Goal: Task Accomplishment & Management: Manage account settings

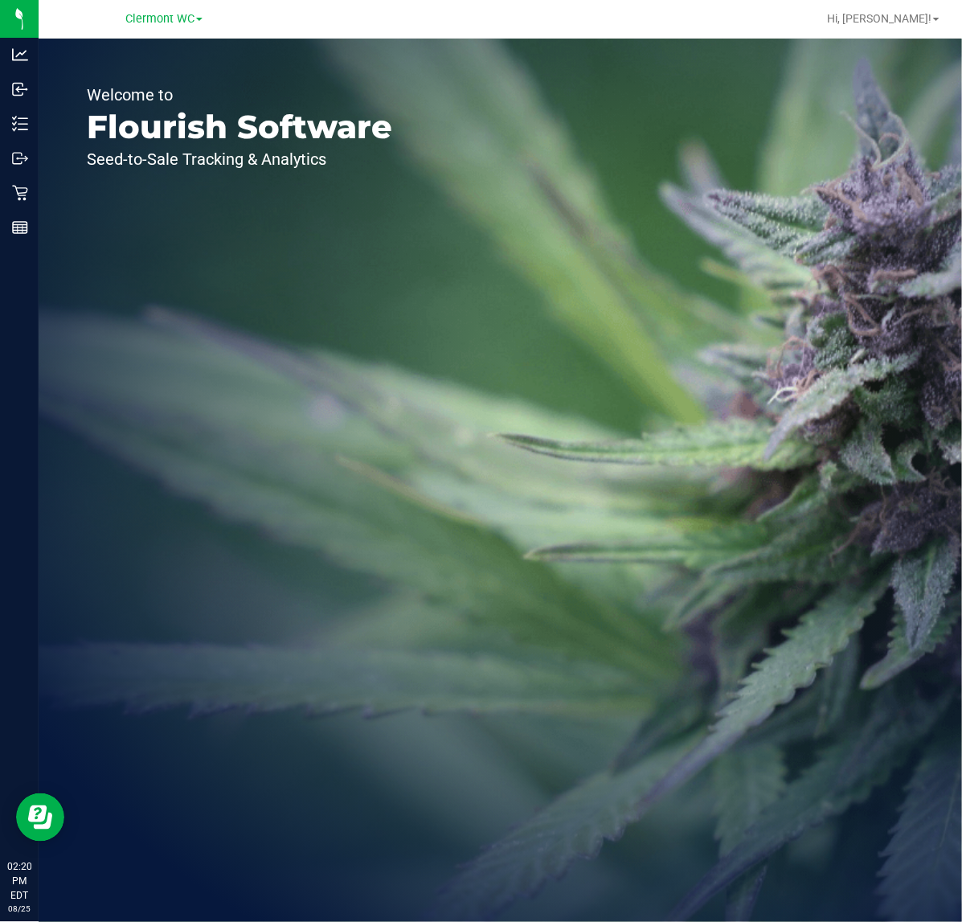
click at [615, 534] on div "Welcome to Flourish Software Seed-to-Sale Tracking & Analytics" at bounding box center [500, 480] width 923 height 883
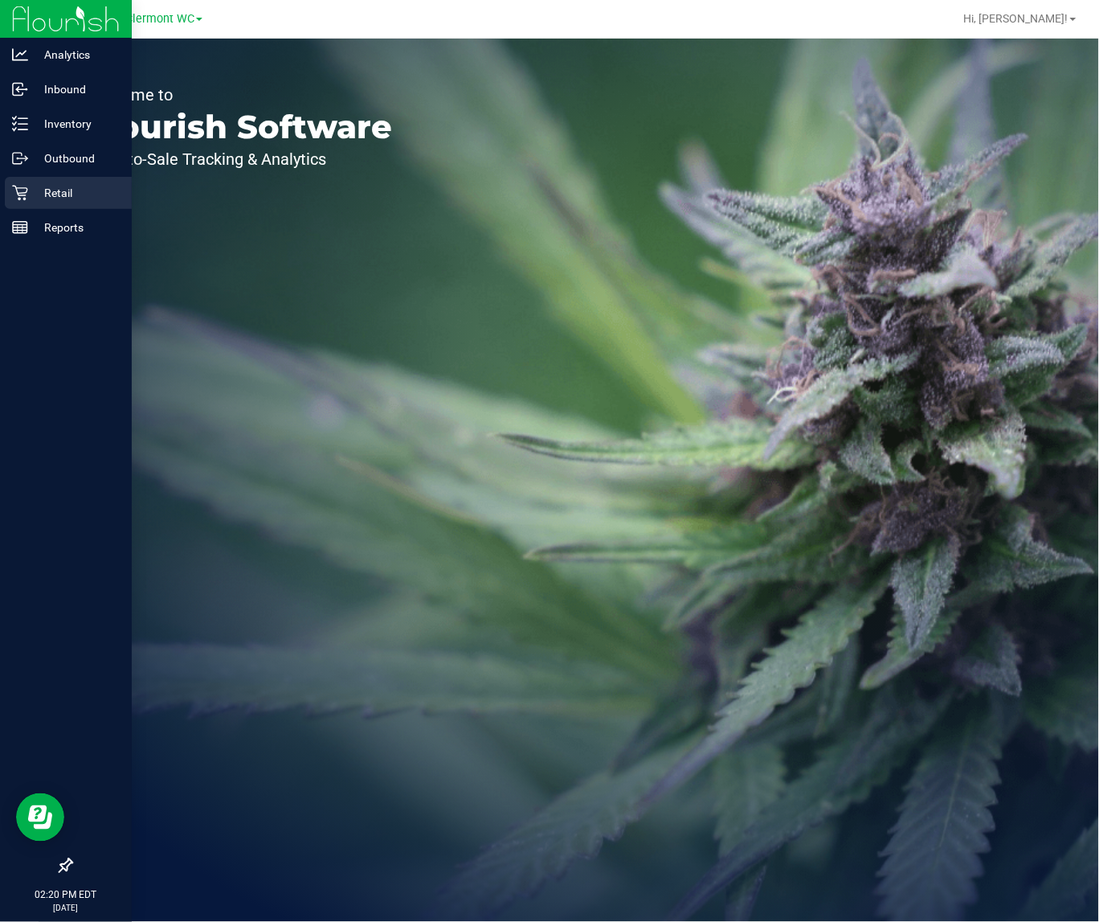
click at [38, 198] on p "Retail" at bounding box center [76, 192] width 96 height 19
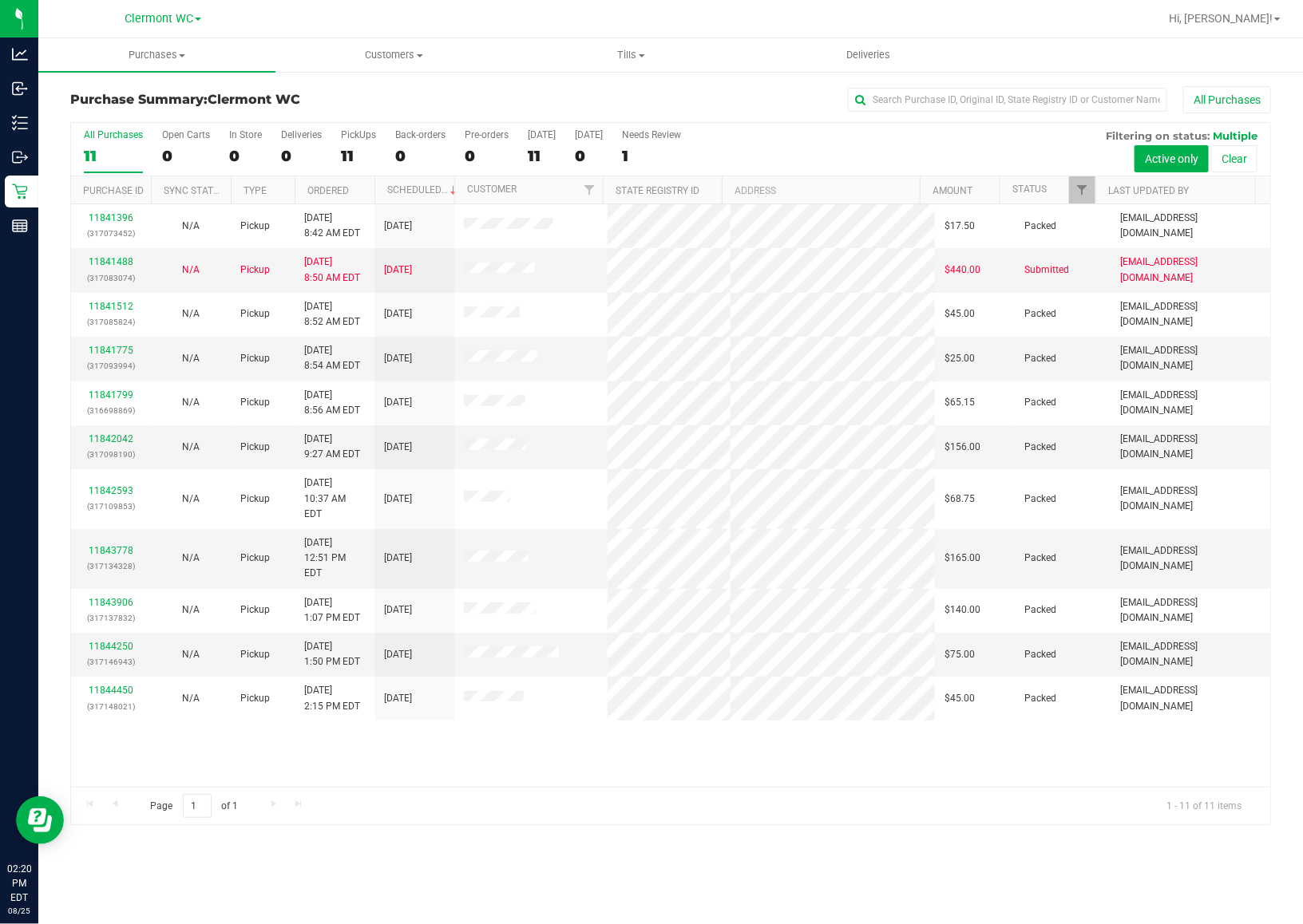
click at [747, 784] on div "11841396 (317073452) N/A Pickup 8/25/2025 8:42 AM EDT 8/25/2025 $17.50 Packed s…" at bounding box center [671, 496] width 1200 height 583
click at [369, 780] on div "11841396 (317073452) N/A Pickup 8/25/2025 8:42 AM EDT 8/25/2025 $17.50 Packed s…" at bounding box center [671, 496] width 1200 height 583
click at [432, 799] on div "Page 1 of 1 1 - 11 of 11 items" at bounding box center [671, 806] width 1200 height 39
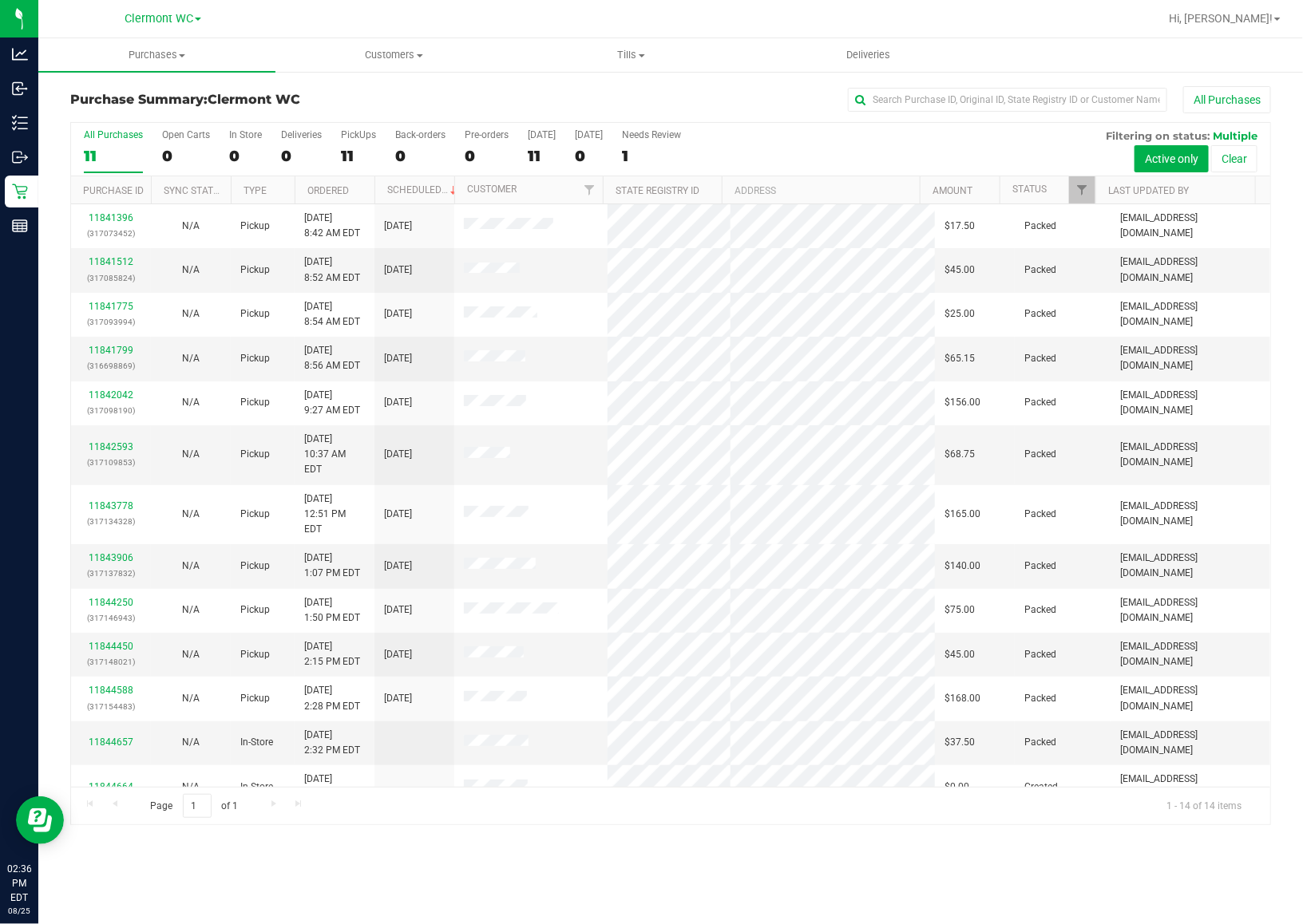
scroll to position [38, 0]
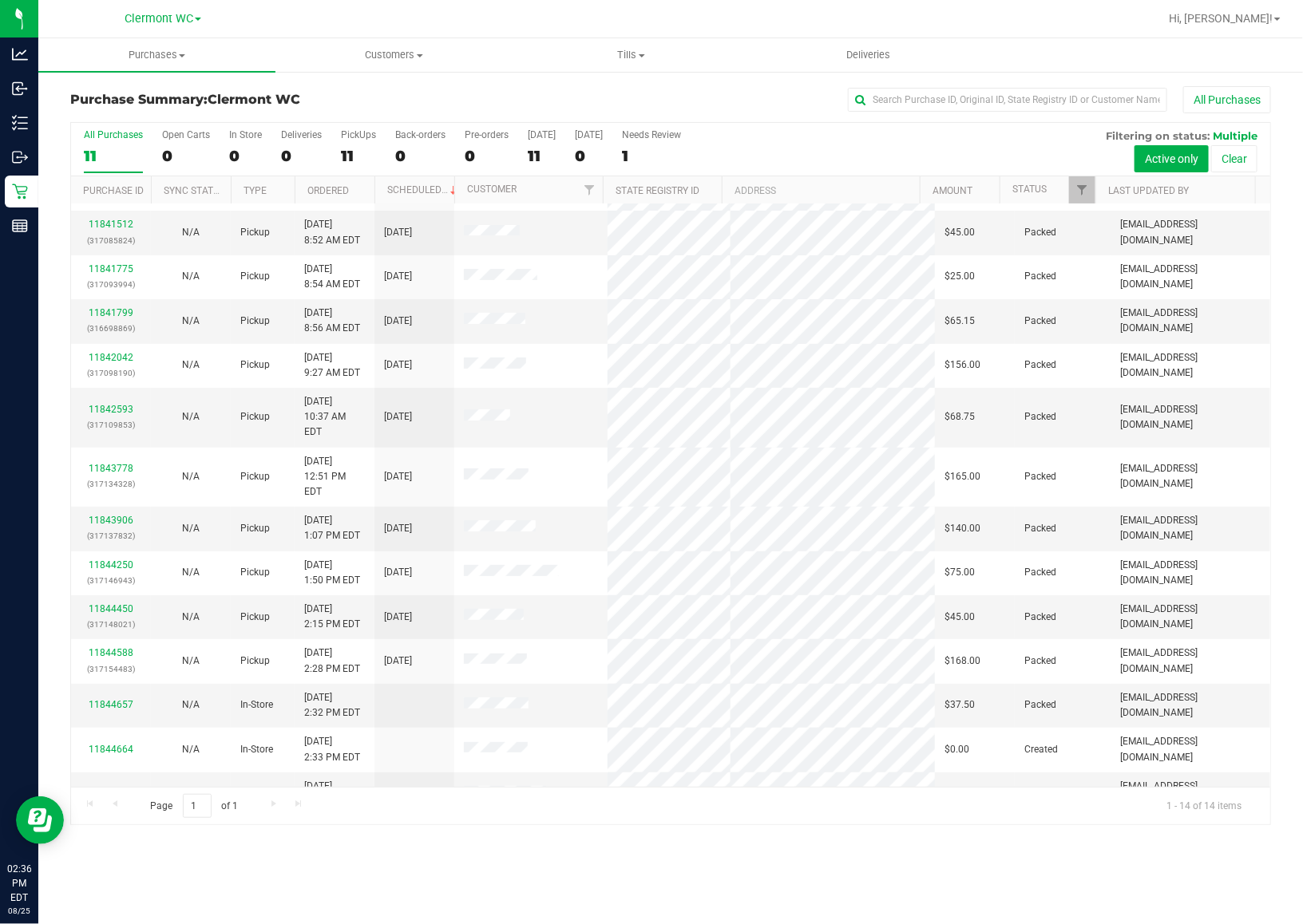
click at [100, 136] on div "All Purchases" at bounding box center [112, 134] width 59 height 11
click at [0, 0] on input "All Purchases 11" at bounding box center [0, 0] width 0 height 0
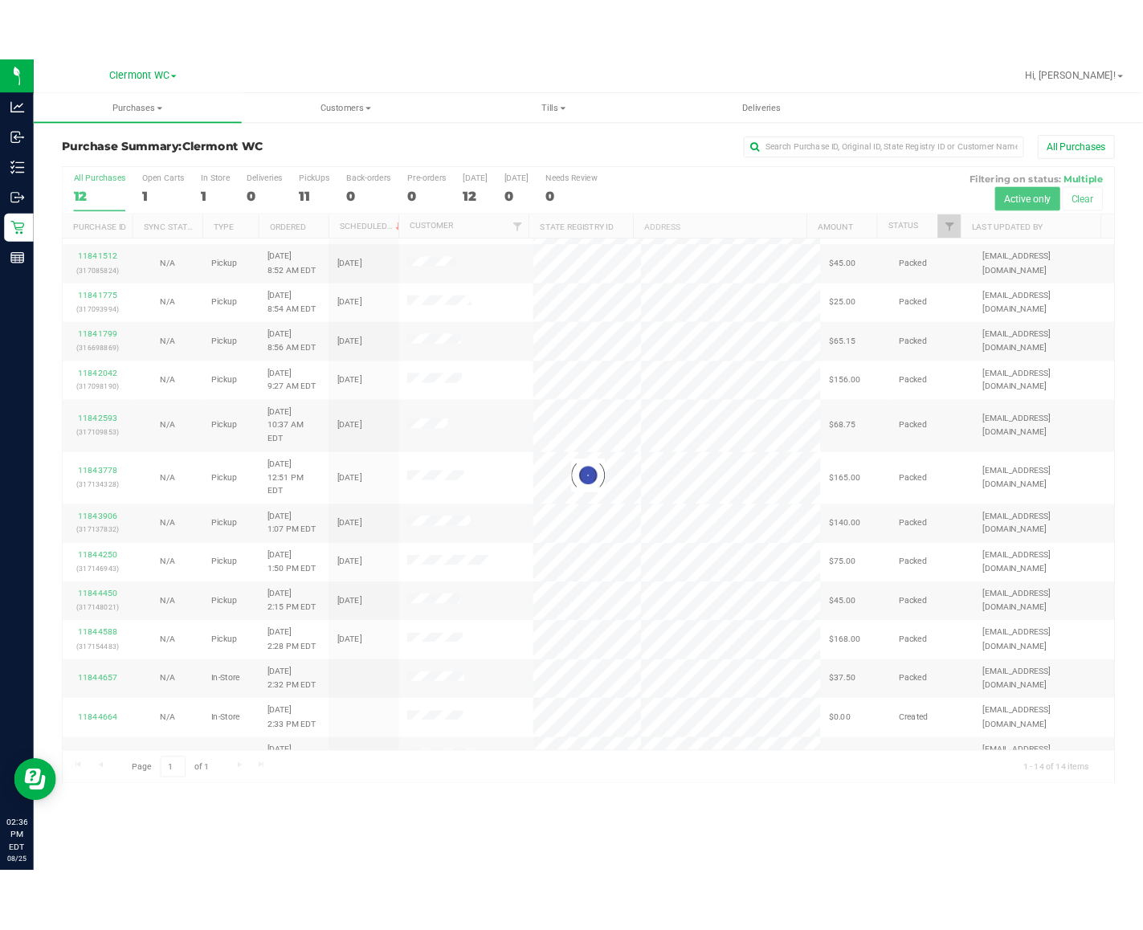
scroll to position [0, 0]
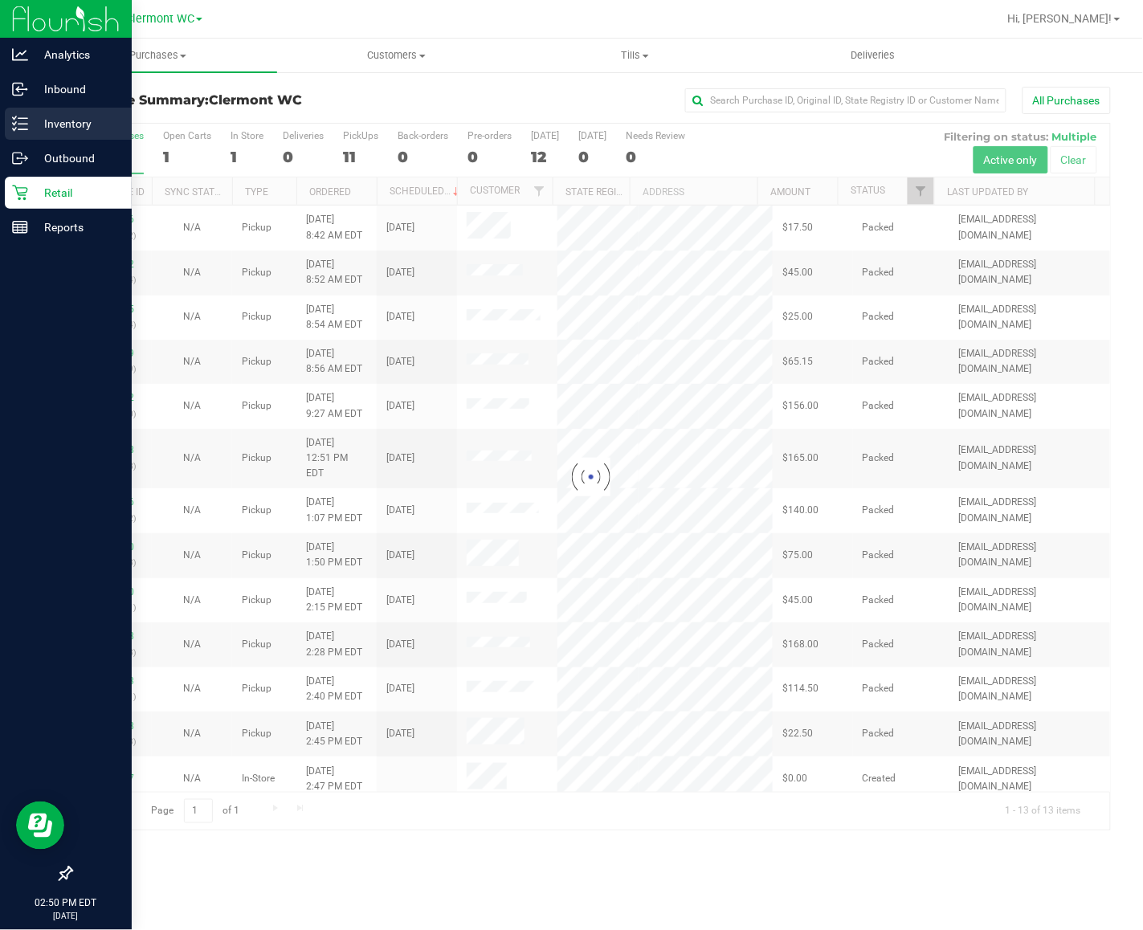
click at [13, 117] on icon at bounding box center [14, 117] width 3 height 2
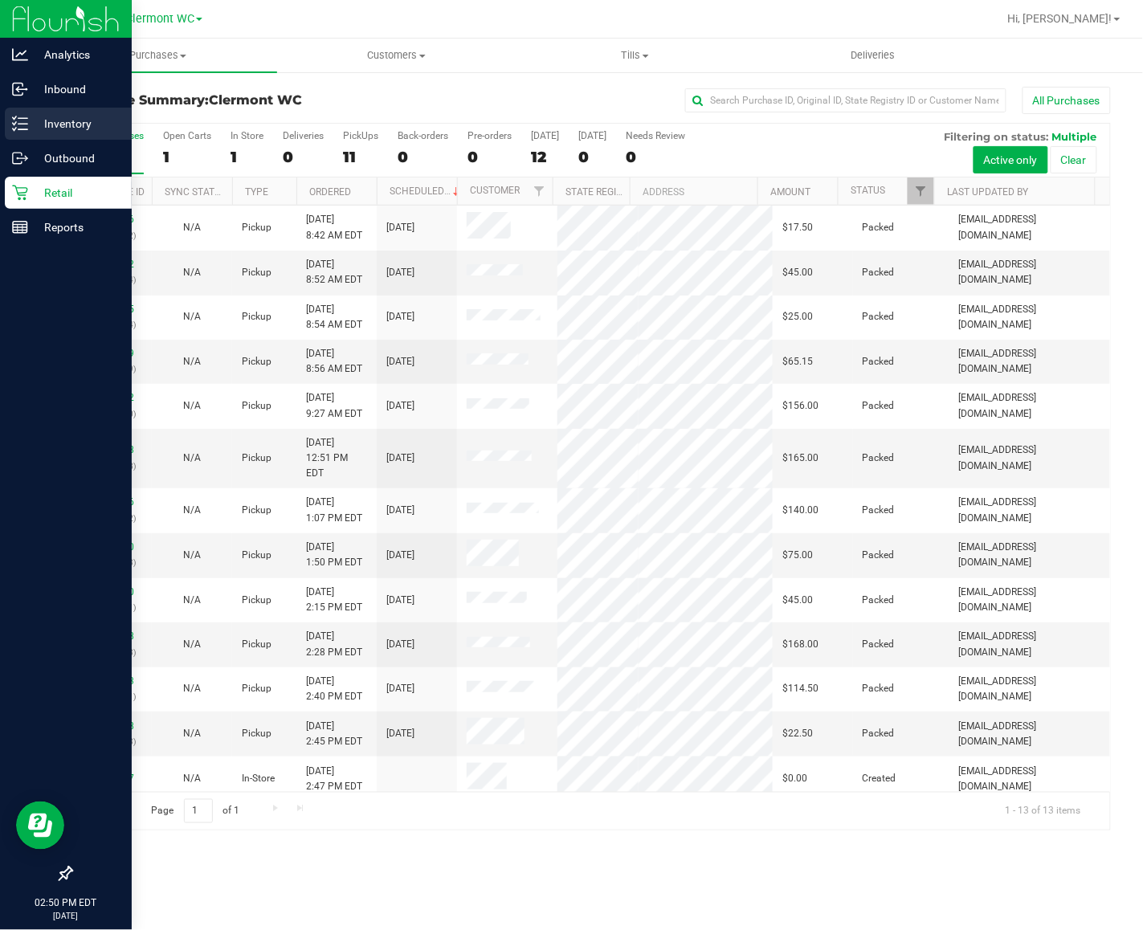
click at [68, 125] on p "Inventory" at bounding box center [76, 123] width 96 height 19
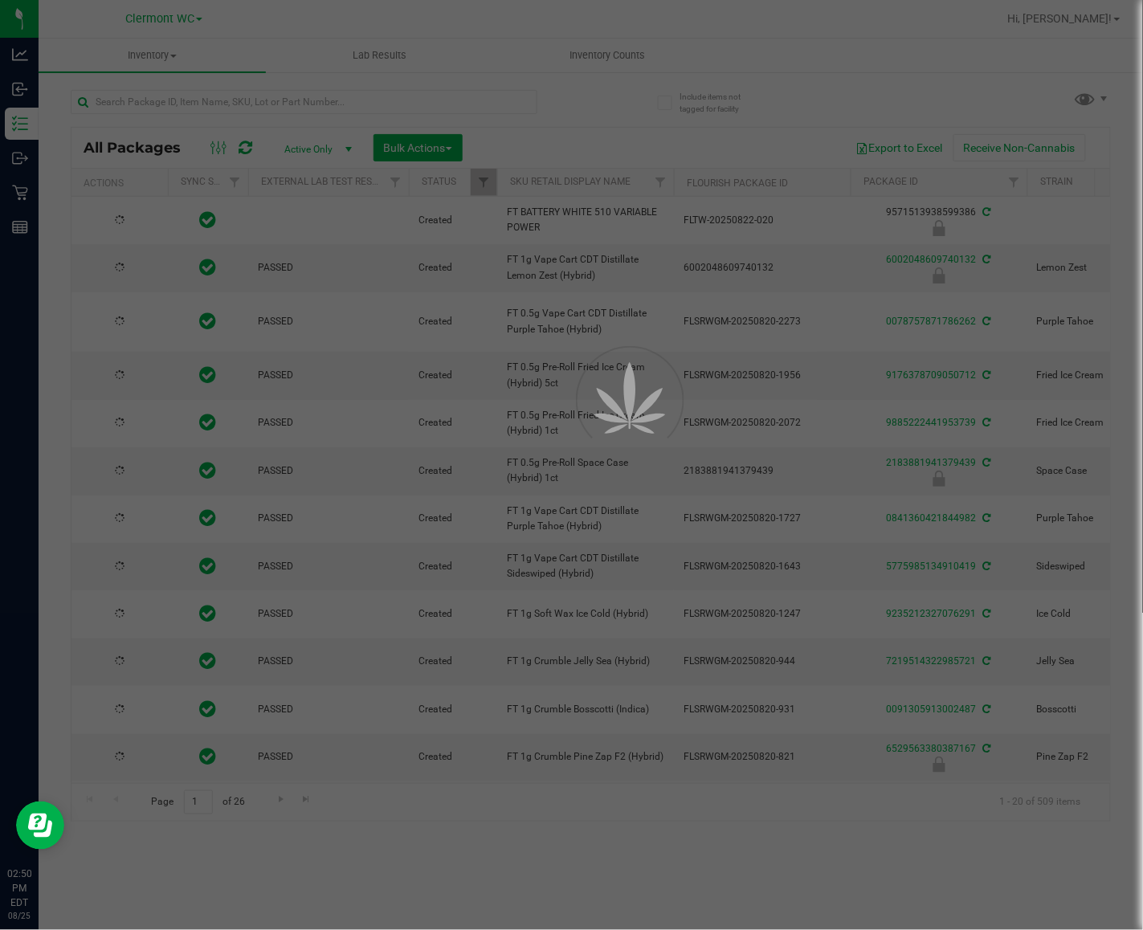
click at [340, 106] on div at bounding box center [571, 465] width 1143 height 930
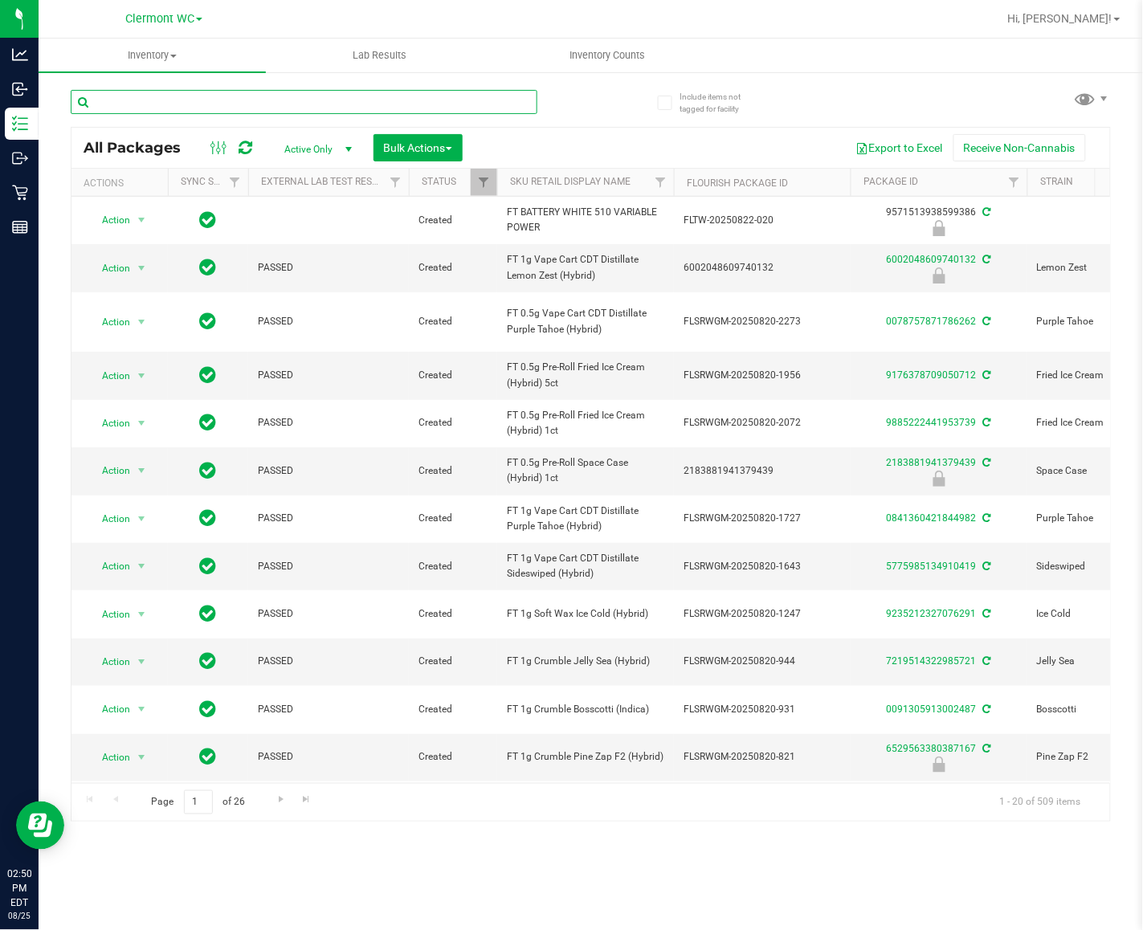
click at [335, 106] on input "text" at bounding box center [304, 102] width 467 height 24
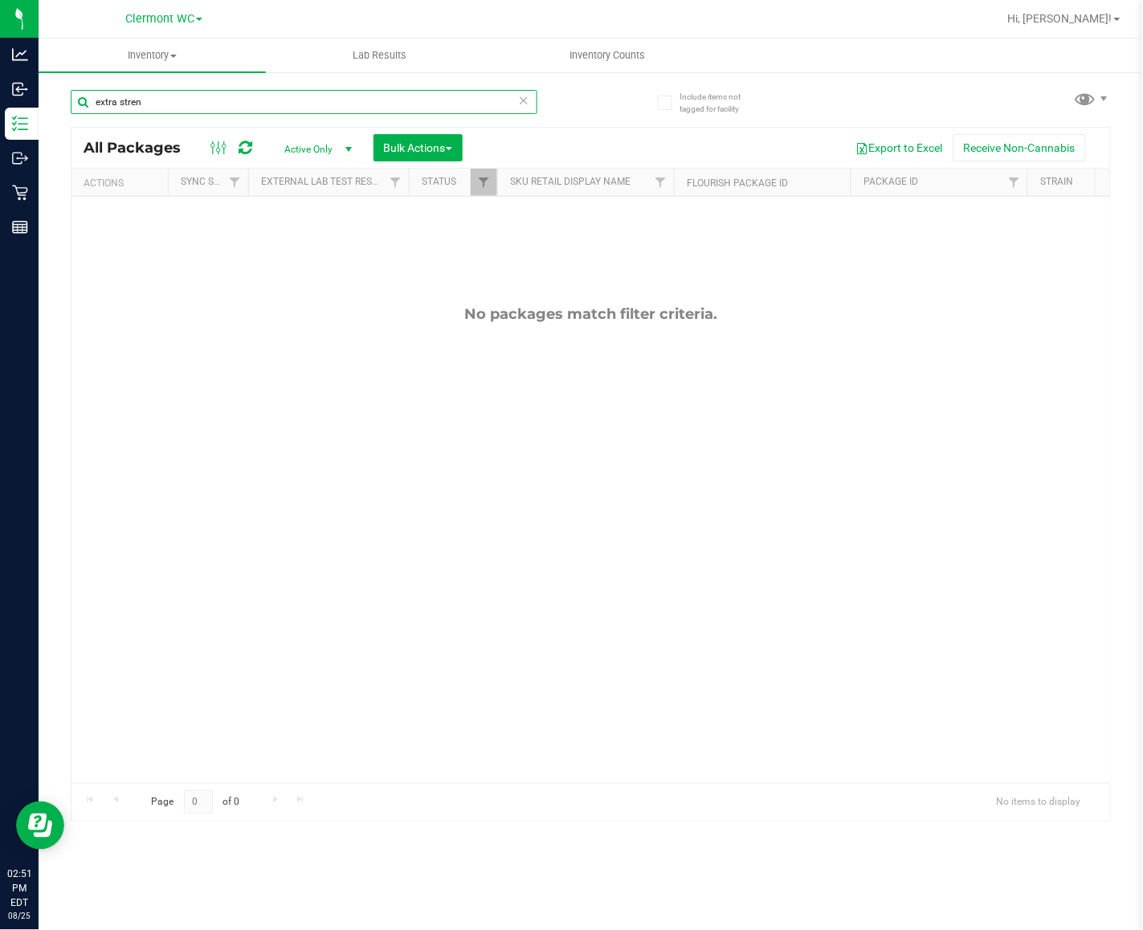
type input "extra stren"
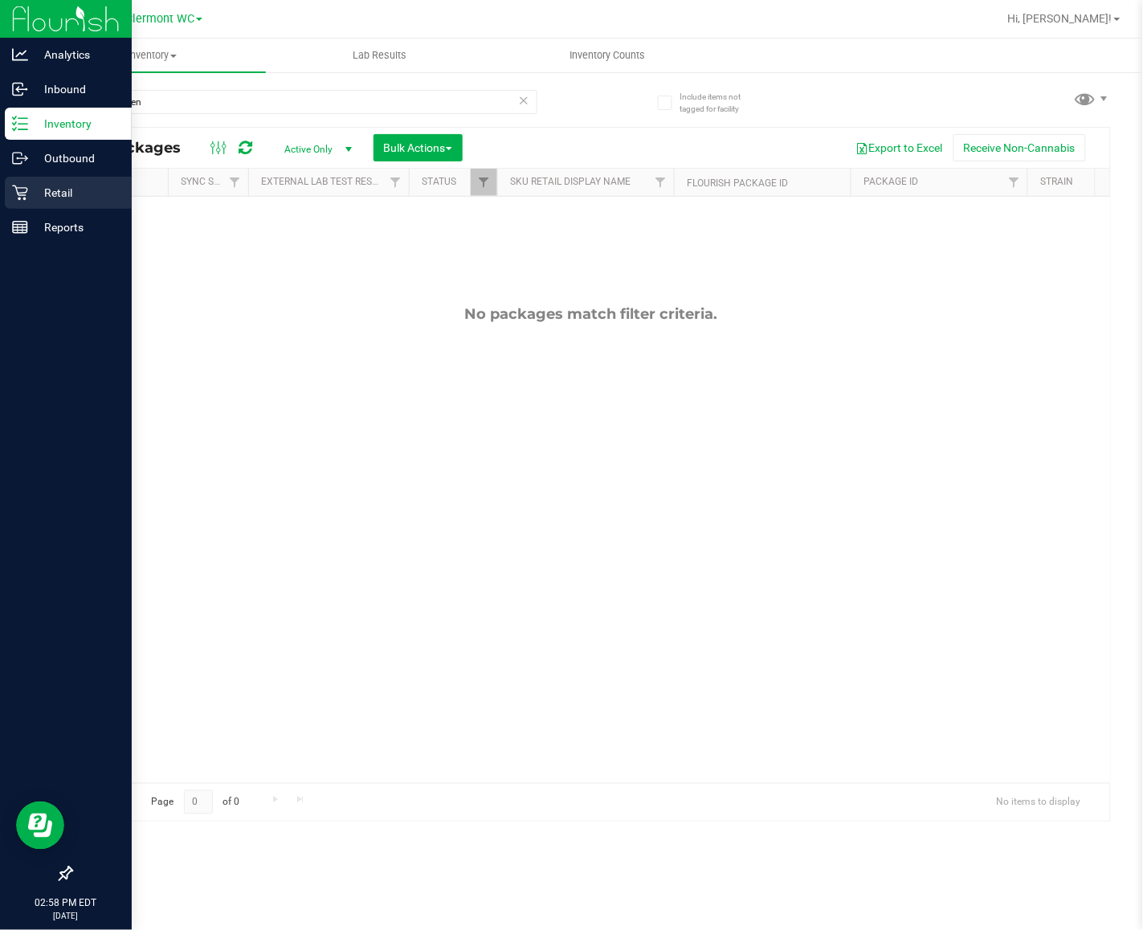
click at [16, 198] on icon at bounding box center [20, 193] width 16 height 16
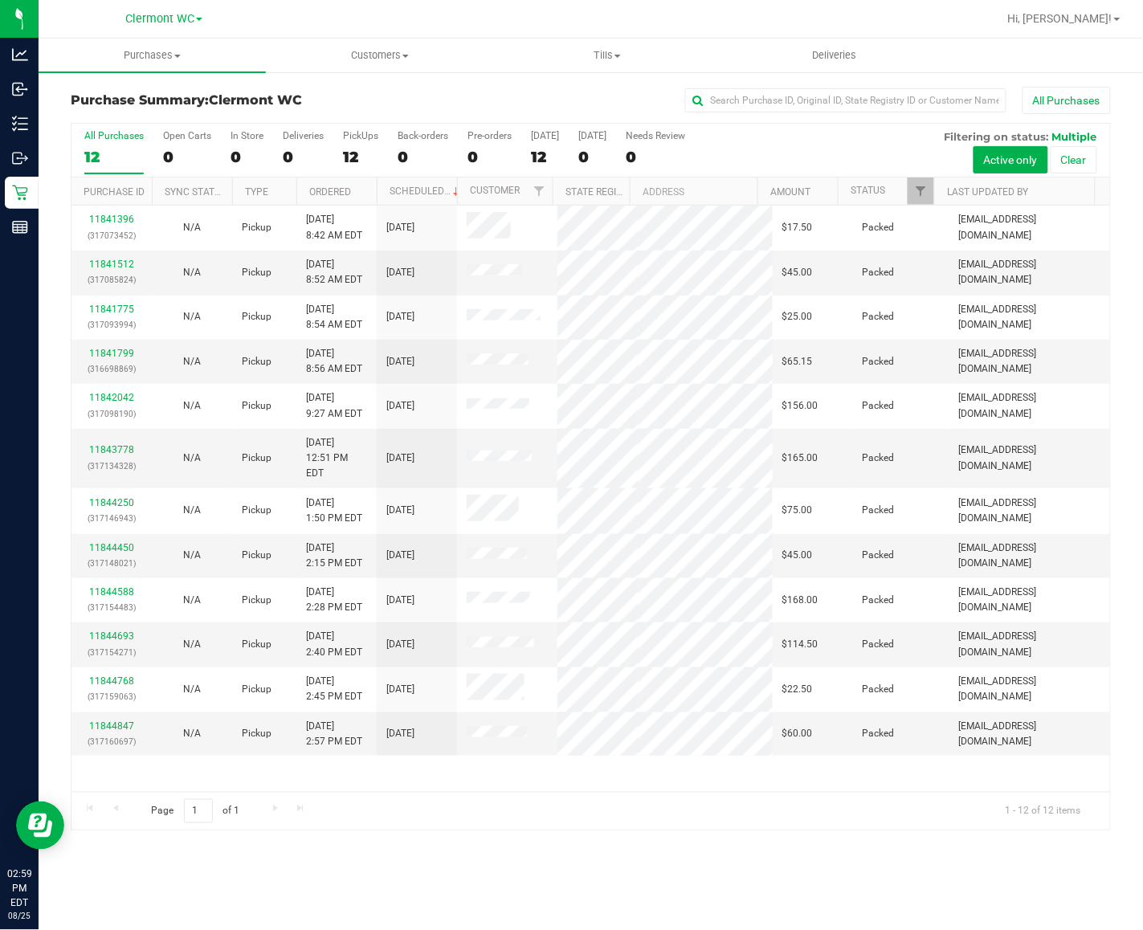
click at [334, 825] on div "Page 1 of 1 1 - 12 of 12 items" at bounding box center [591, 811] width 1039 height 39
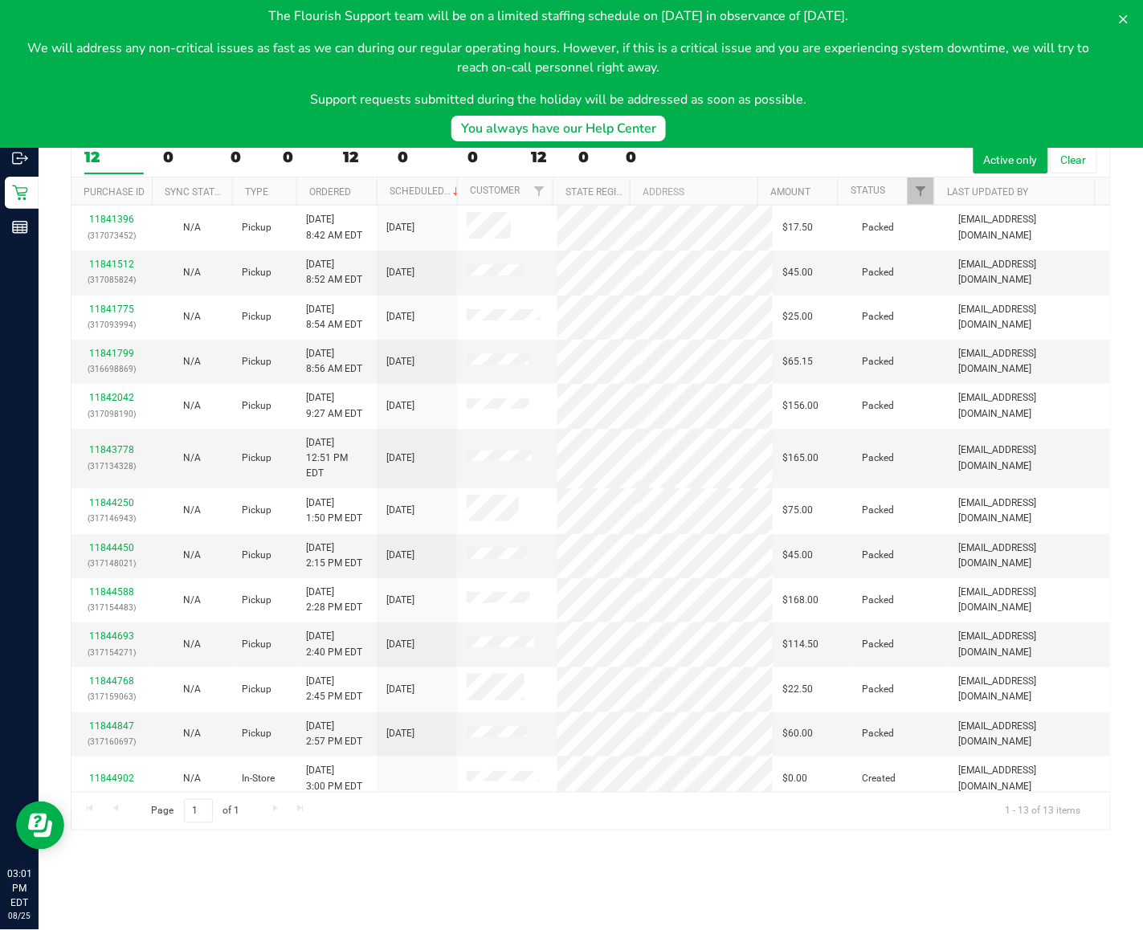
click at [805, 82] on div "The Flourish Support team will be on a limited staffing schedule on September 1…" at bounding box center [559, 57] width 1092 height 103
click at [961, 18] on icon at bounding box center [1124, 19] width 8 height 8
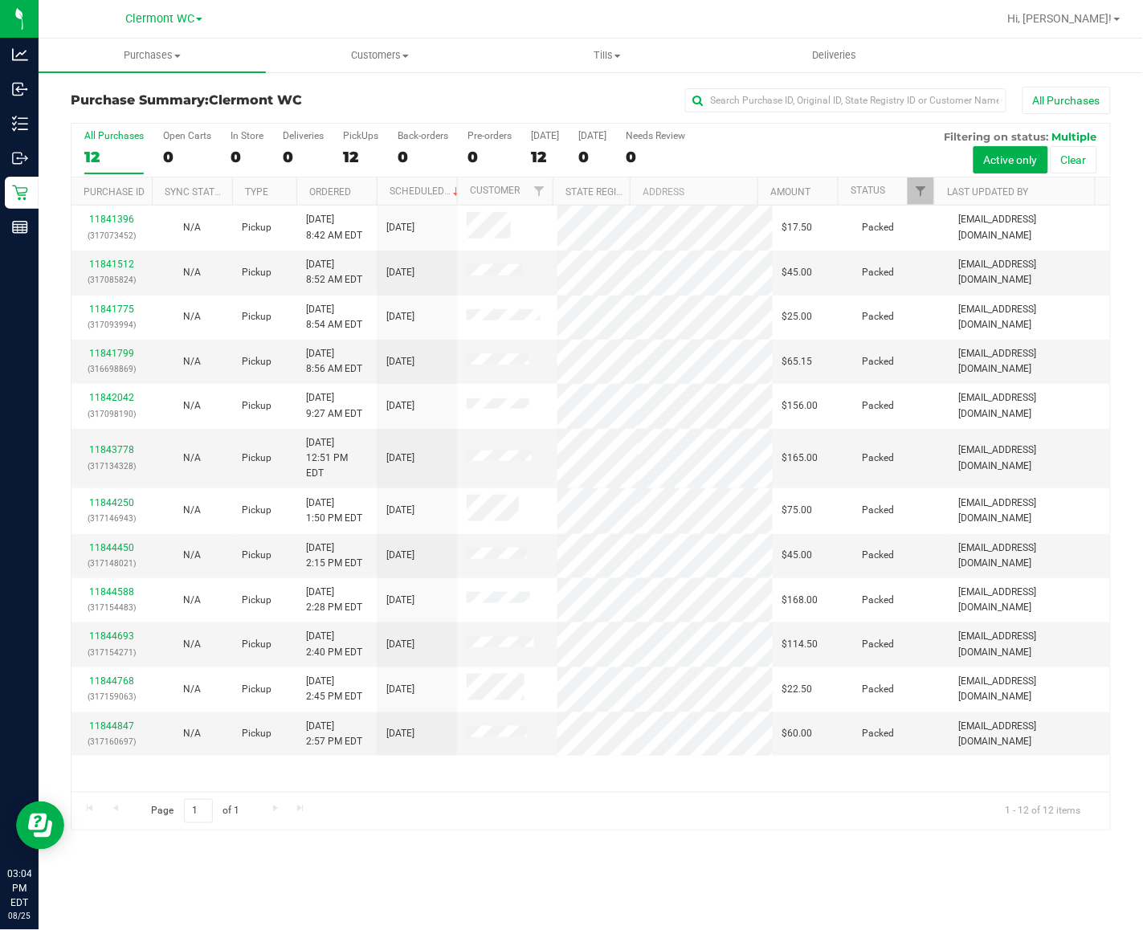
click at [881, 869] on div "Purchases Summary of purchases Fulfillment All purchases Customers All customer…" at bounding box center [591, 485] width 1105 height 892
click at [92, 159] on div "12" at bounding box center [113, 157] width 59 height 18
click at [0, 0] on input "All Purchases 12" at bounding box center [0, 0] width 0 height 0
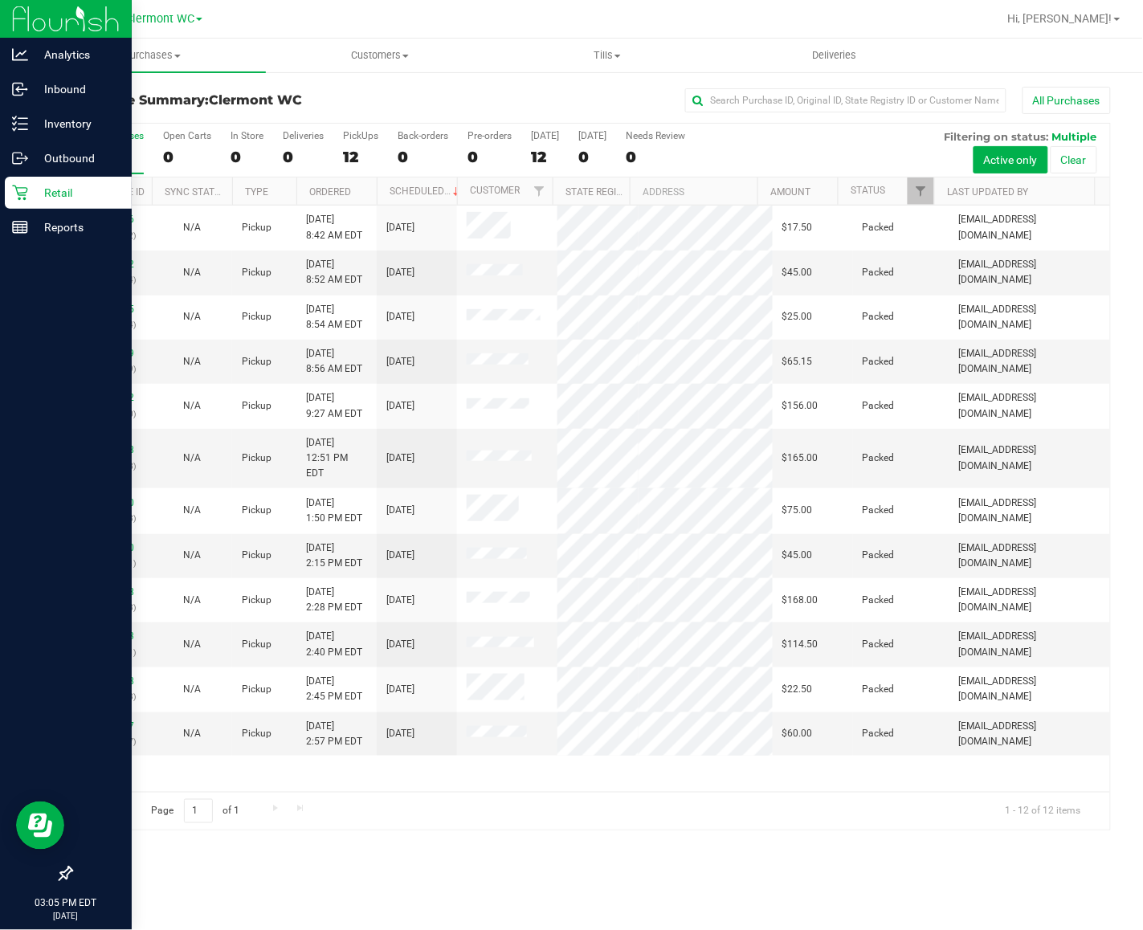
click at [36, 183] on p "Retail" at bounding box center [76, 192] width 96 height 19
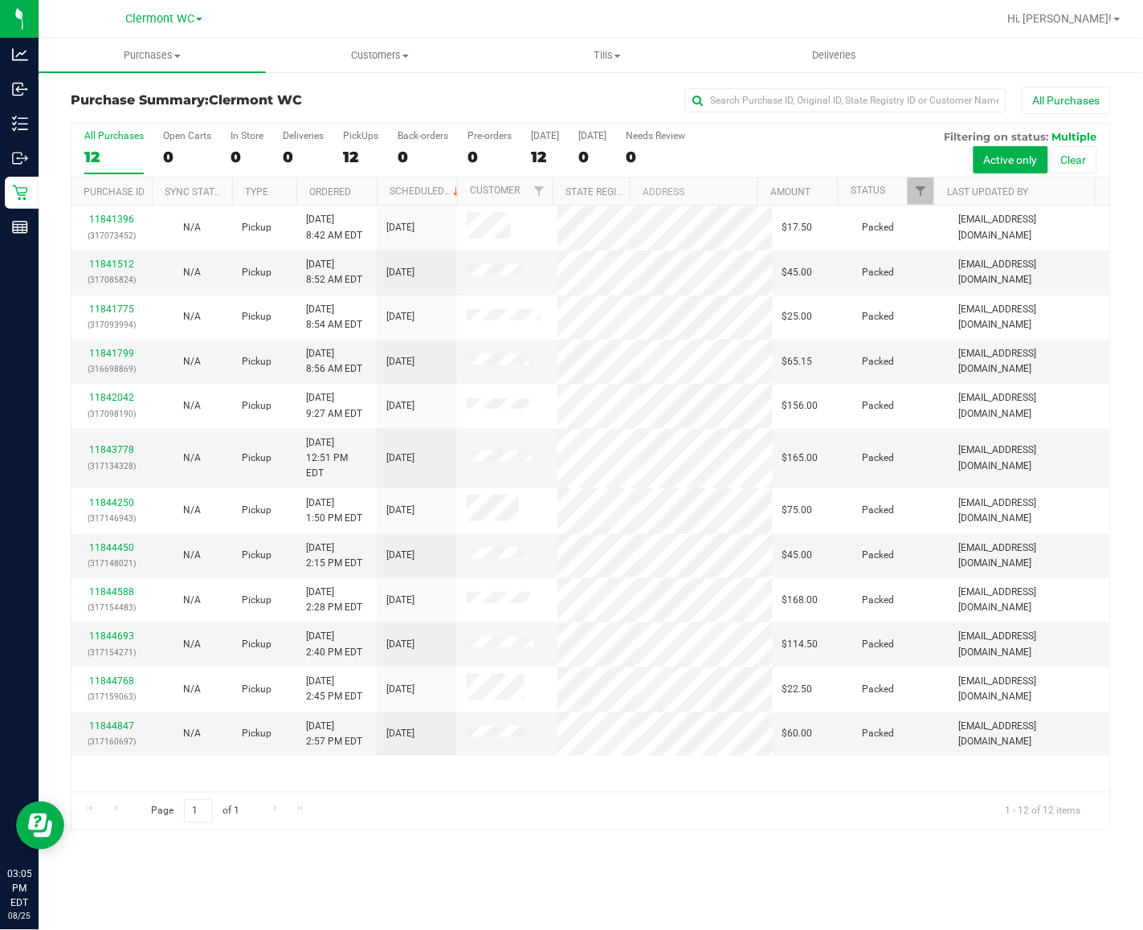
click at [100, 131] on div "All Purchases" at bounding box center [113, 135] width 59 height 11
click at [0, 0] on input "All Purchases 12" at bounding box center [0, 0] width 0 height 0
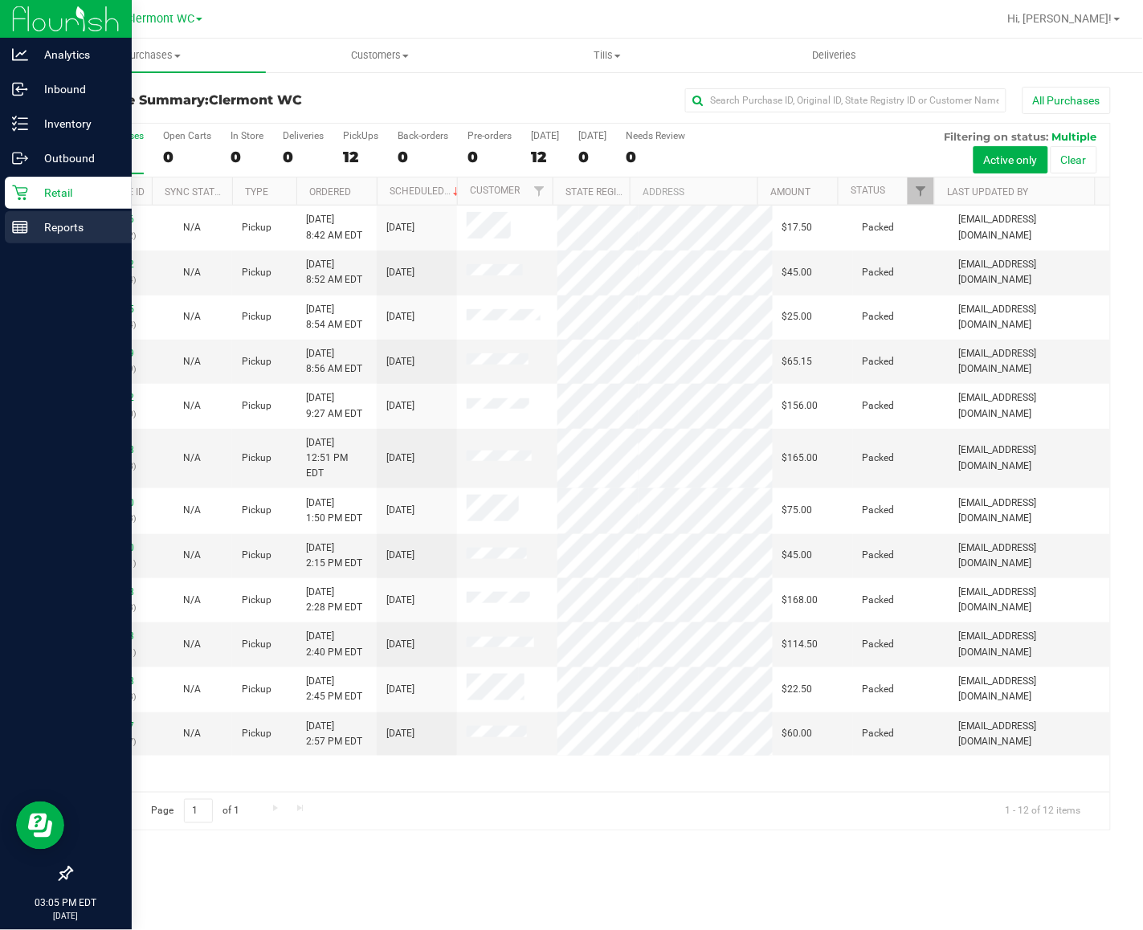
click at [42, 231] on p "Reports" at bounding box center [76, 227] width 96 height 19
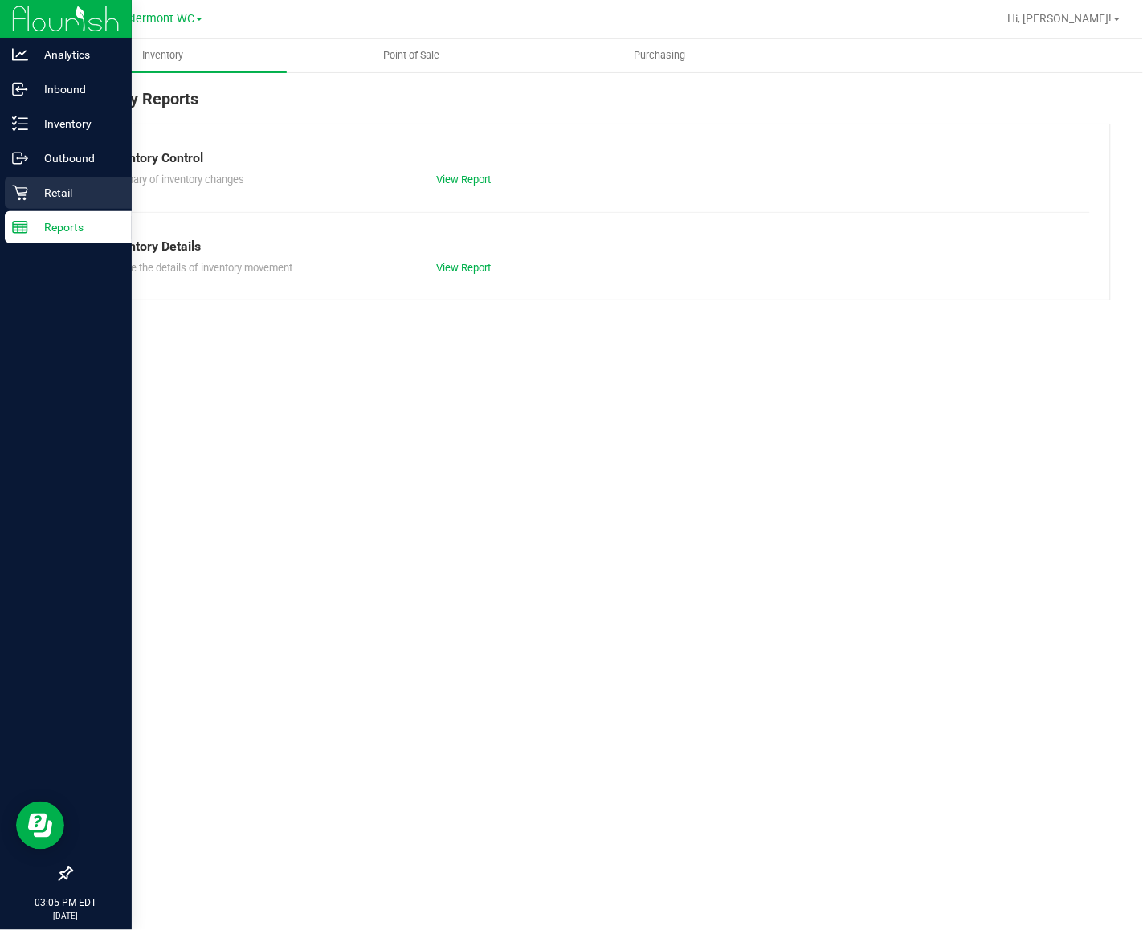
click at [8, 182] on div "Retail" at bounding box center [68, 193] width 127 height 32
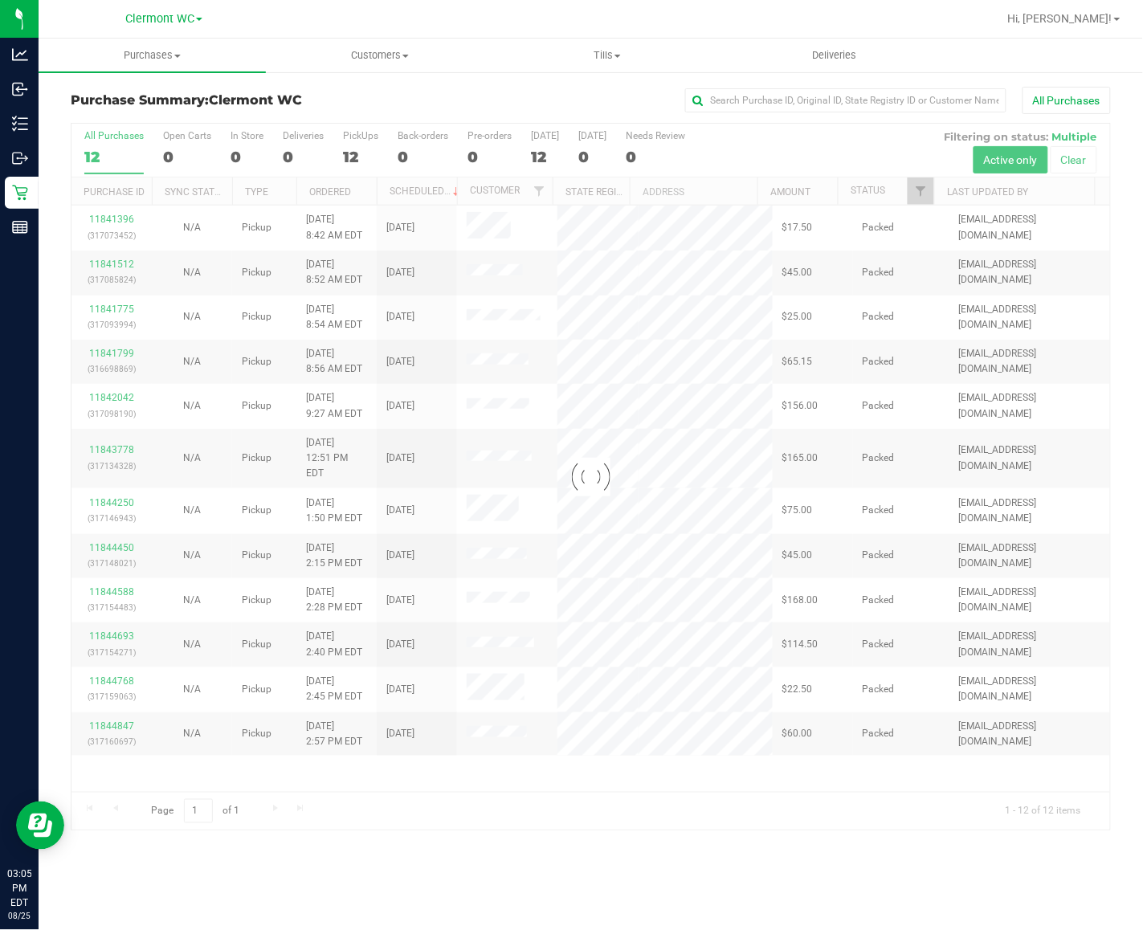
click at [753, 772] on div at bounding box center [591, 477] width 1039 height 707
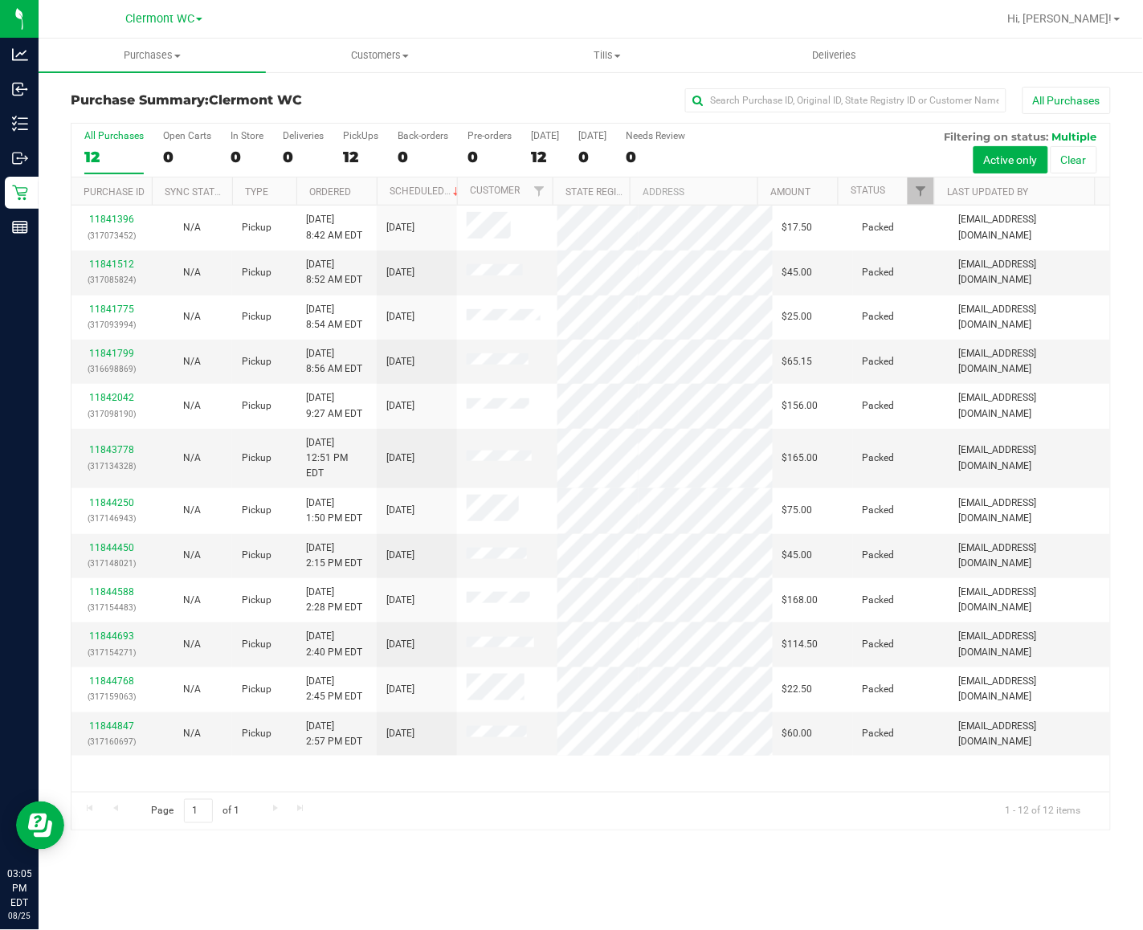
click at [771, 759] on div "11841396 (317073452) N/A Pickup [DATE] 8:42 AM EDT 8/25/2025 $17.50 Packed [EMA…" at bounding box center [591, 499] width 1039 height 587
click at [773, 755] on div "11841396 (317073452) N/A Pickup [DATE] 8:42 AM EDT 8/25/2025 $17.50 Packed [EMA…" at bounding box center [591, 499] width 1039 height 587
click at [774, 754] on div "11841396 (317073452) N/A Pickup [DATE] 8:42 AM EDT 8/25/2025 $17.50 Packed [EMA…" at bounding box center [591, 499] width 1039 height 587
click at [775, 752] on div "11841396 (317073452) N/A Pickup [DATE] 8:42 AM EDT 8/25/2025 $17.50 Packed [EMA…" at bounding box center [591, 499] width 1039 height 587
click at [775, 751] on div "11841396 (317073452) N/A Pickup [DATE] 8:42 AM EDT 8/25/2025 $17.50 Packed [EMA…" at bounding box center [591, 499] width 1039 height 587
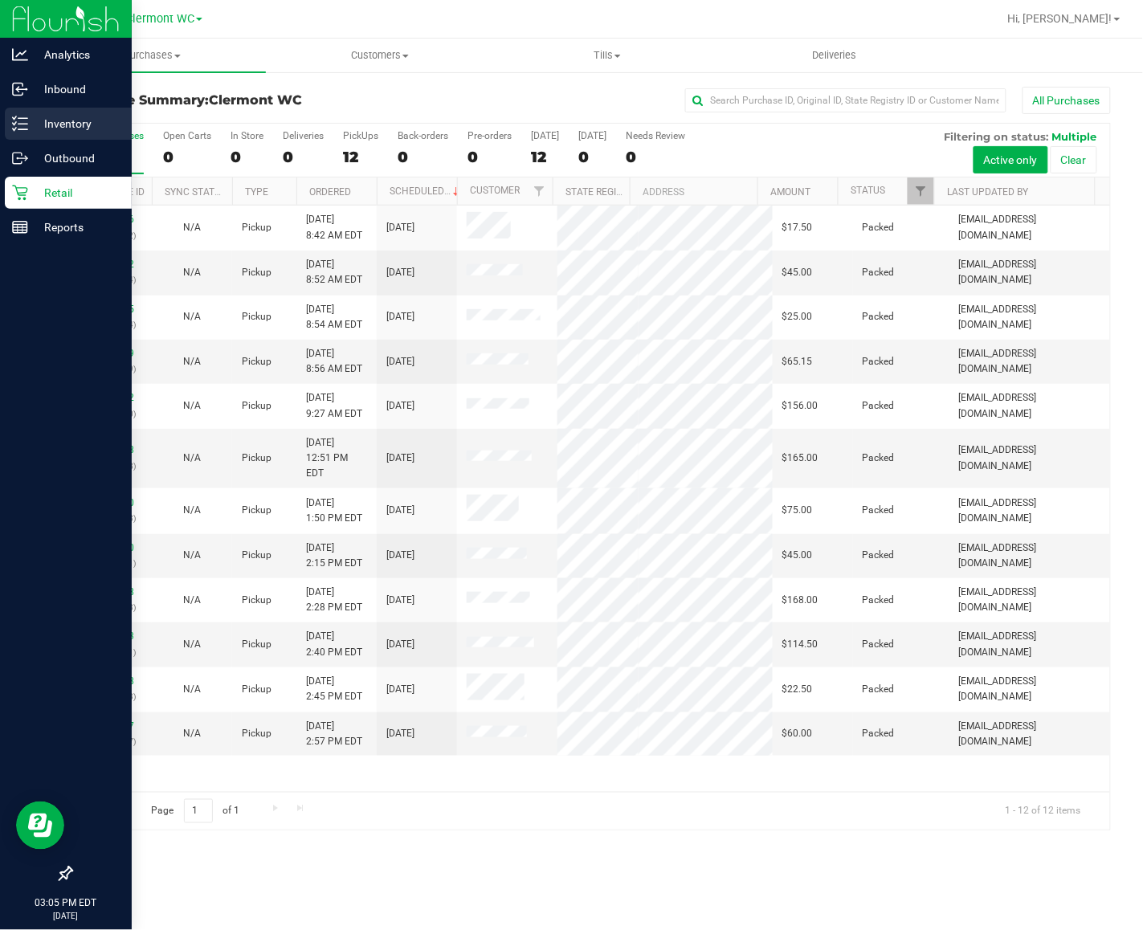
click at [14, 116] on icon at bounding box center [20, 124] width 16 height 16
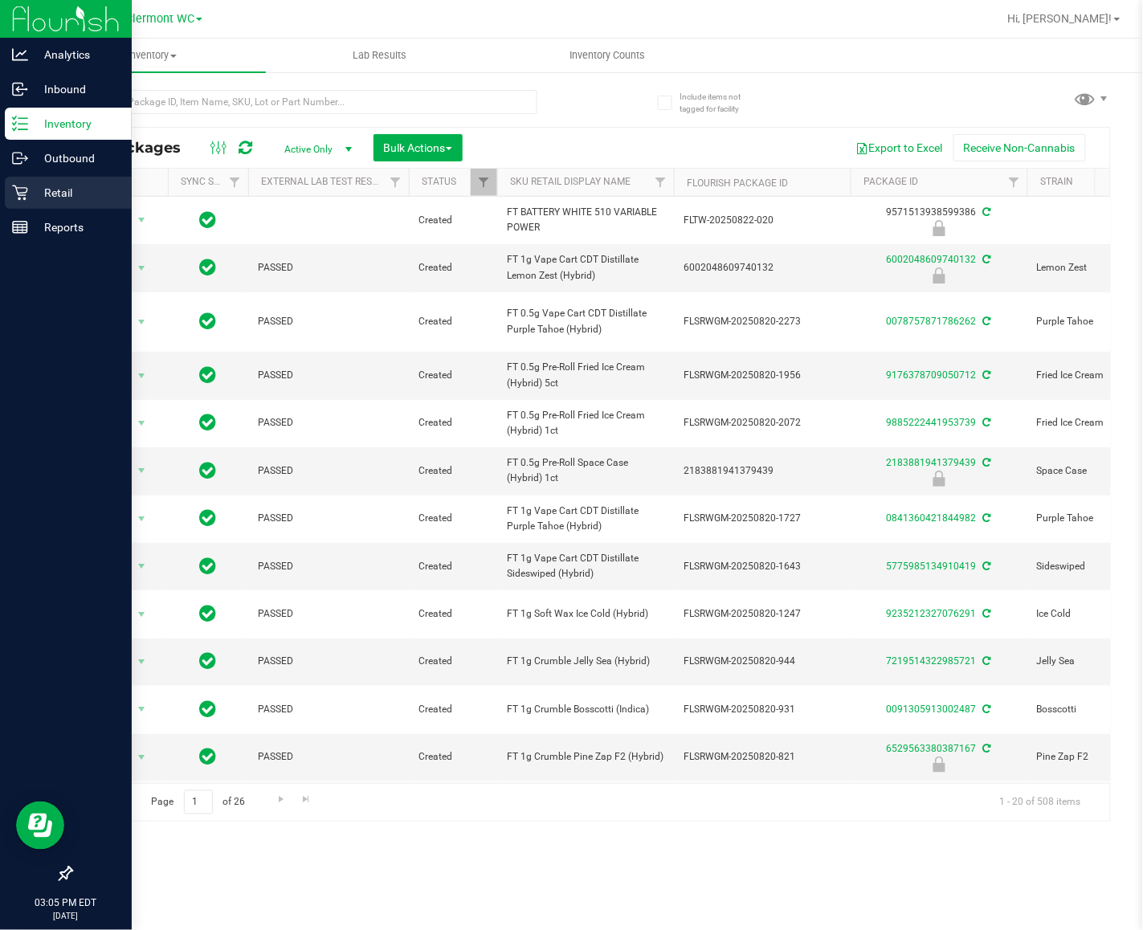
click at [77, 199] on p "Retail" at bounding box center [76, 192] width 96 height 19
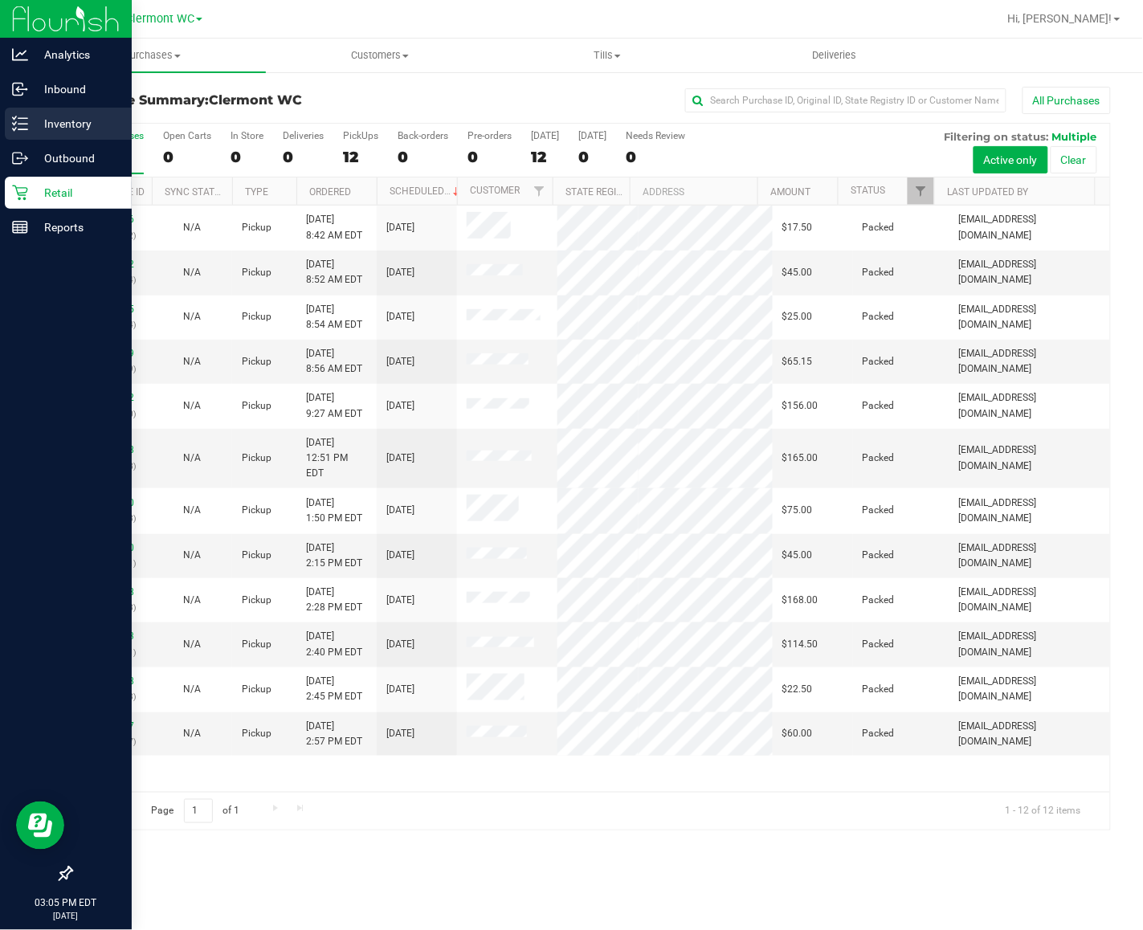
click at [31, 108] on div "Inventory" at bounding box center [68, 124] width 127 height 32
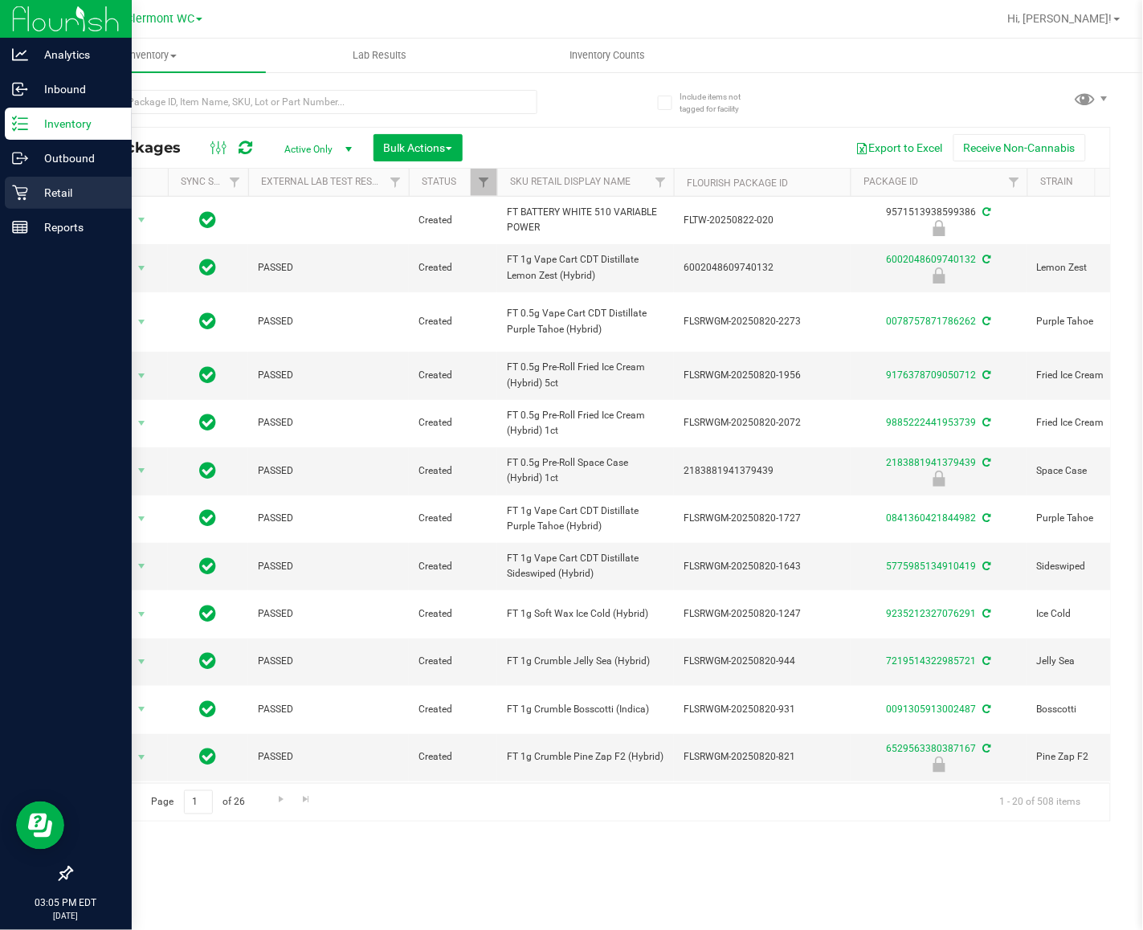
click at [73, 190] on p "Retail" at bounding box center [76, 192] width 96 height 19
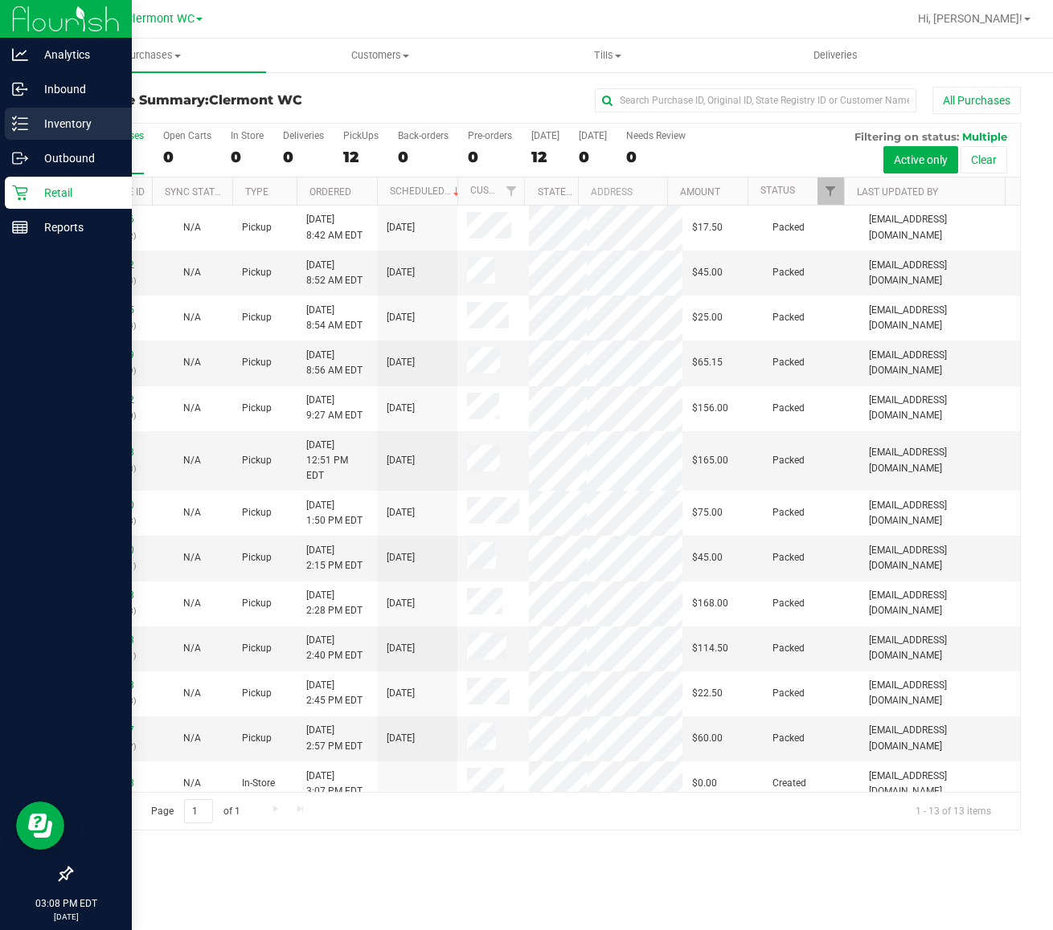
click at [14, 129] on icon at bounding box center [20, 124] width 16 height 16
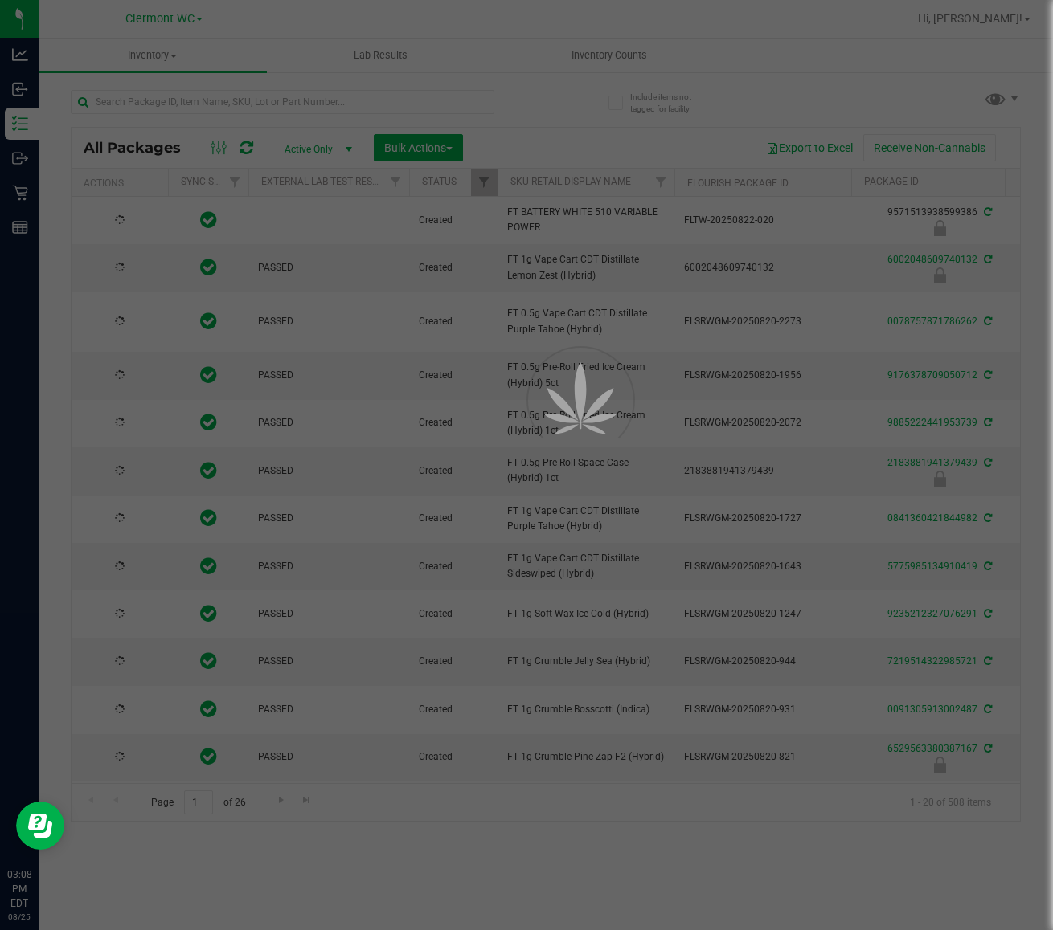
click at [297, 113] on div at bounding box center [526, 465] width 1053 height 930
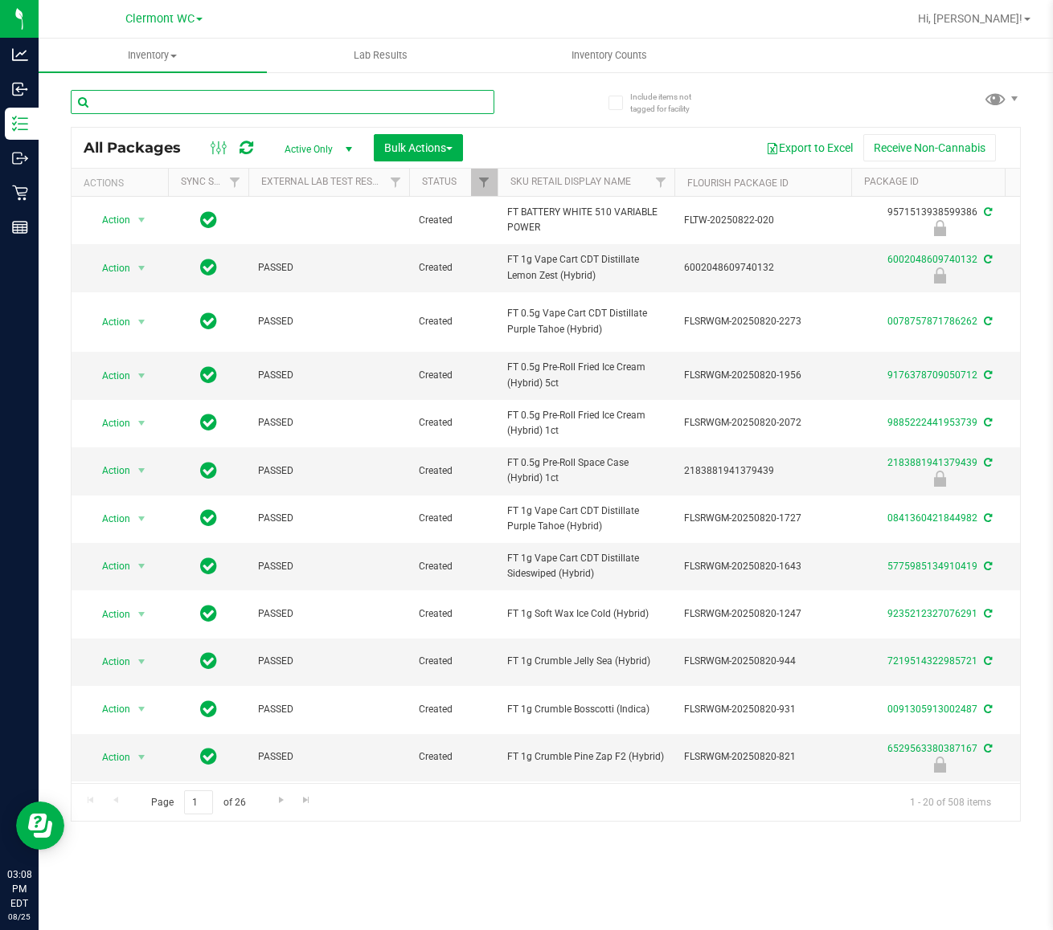
click at [301, 98] on input "text" at bounding box center [282, 102] width 423 height 24
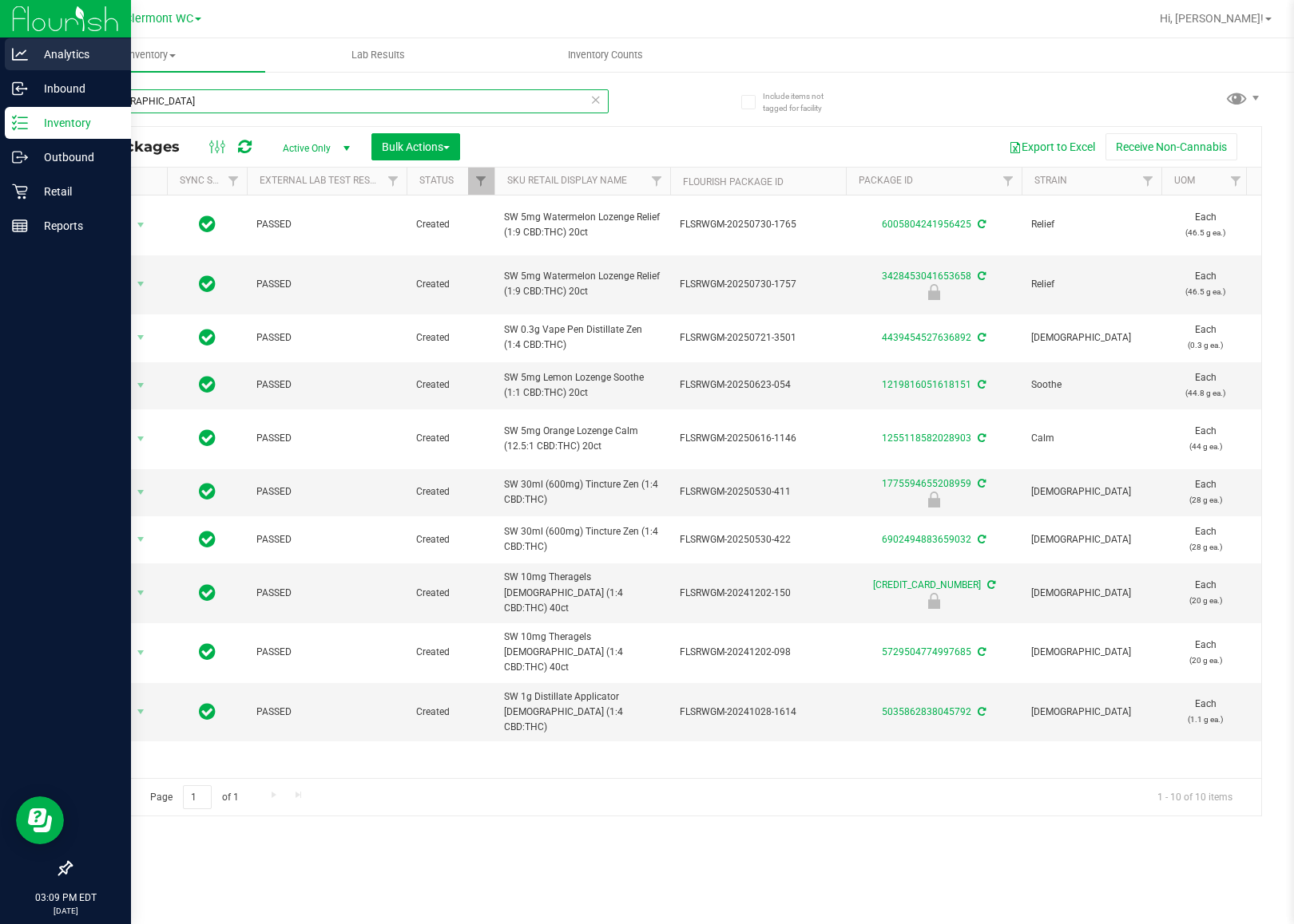
drag, startPoint x: 152, startPoint y: 90, endPoint x: 6, endPoint y: 2, distance: 170.5
click at [2, 47] on div "Analytics Inbound Inventory Outbound Retail Reports 03:09 PM EDT 08/25/2025 08/…" at bounding box center [647, 462] width 1294 height 924
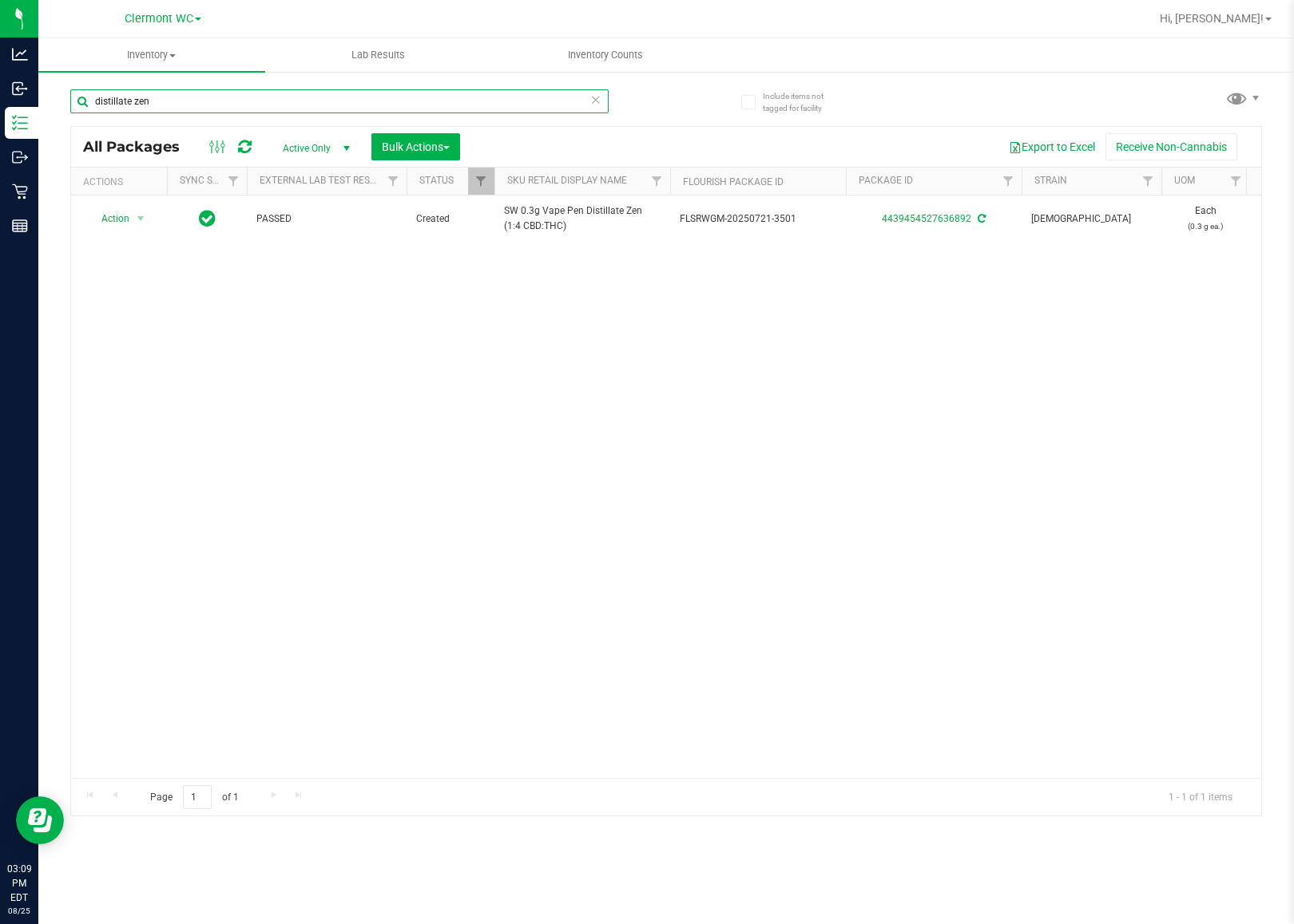
type input "distillate zen"
drag, startPoint x: 775, startPoint y: 593, endPoint x: 1243, endPoint y: 376, distance: 515.9
click at [781, 593] on div "Action Action Adjust qty Create package Edit attributes Global inventory Locate…" at bounding box center [666, 487] width 1190 height 583
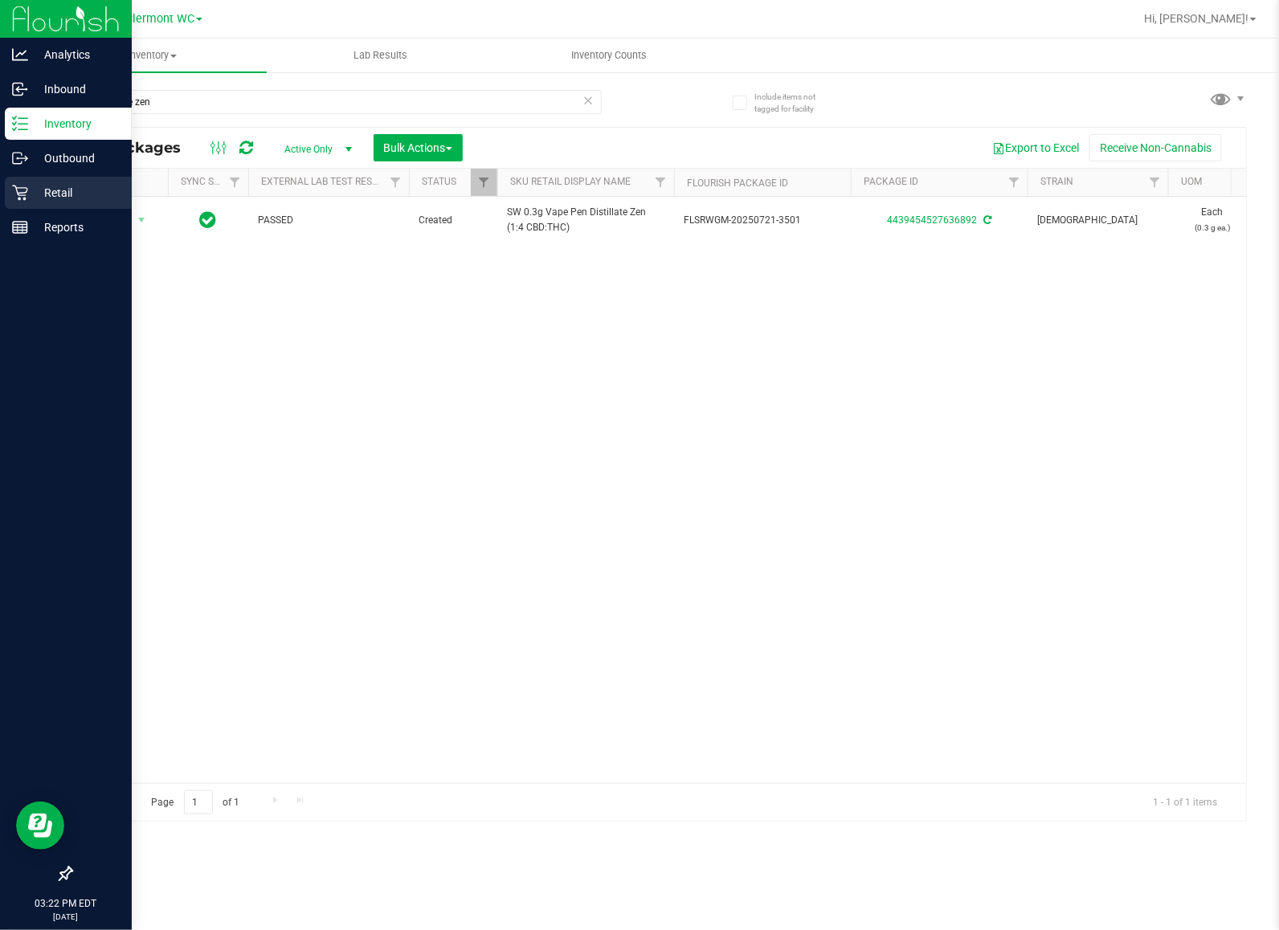
click at [22, 191] on icon at bounding box center [20, 193] width 16 height 16
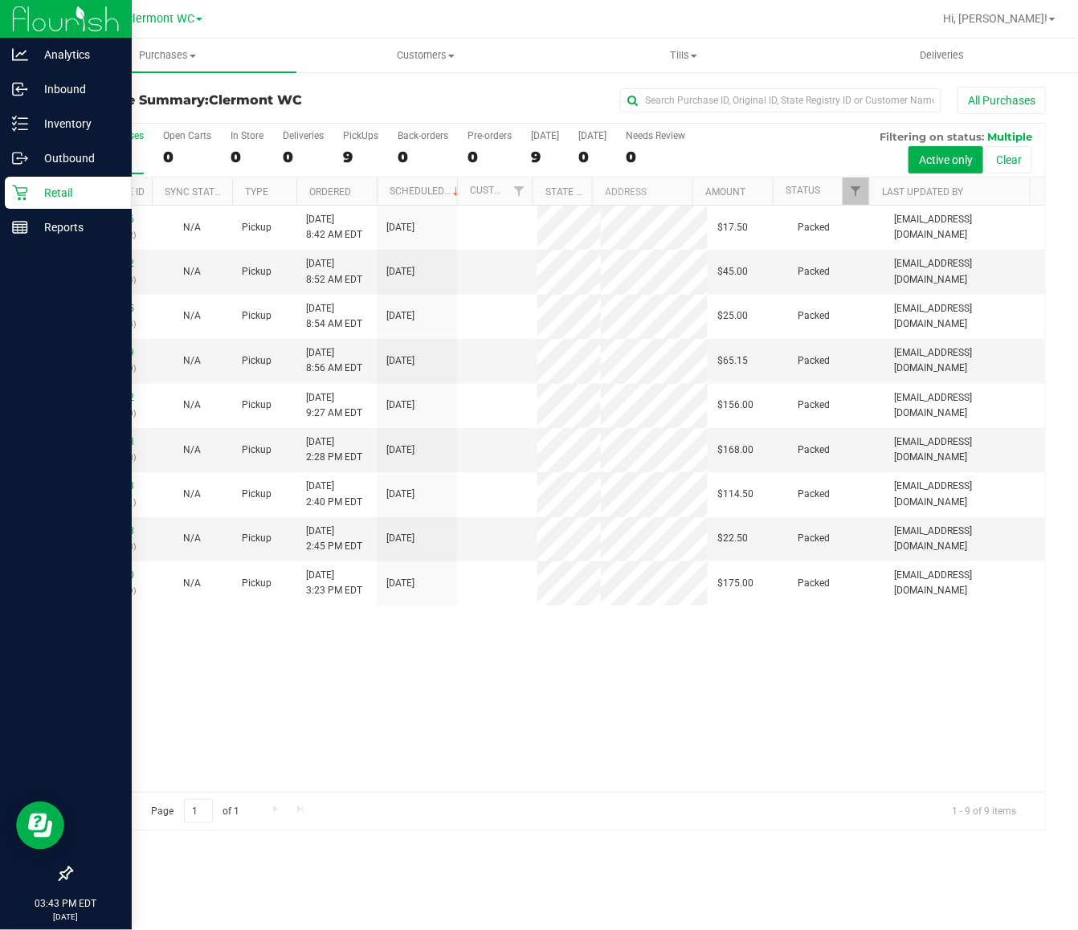
click at [24, 178] on div "Retail" at bounding box center [68, 193] width 127 height 32
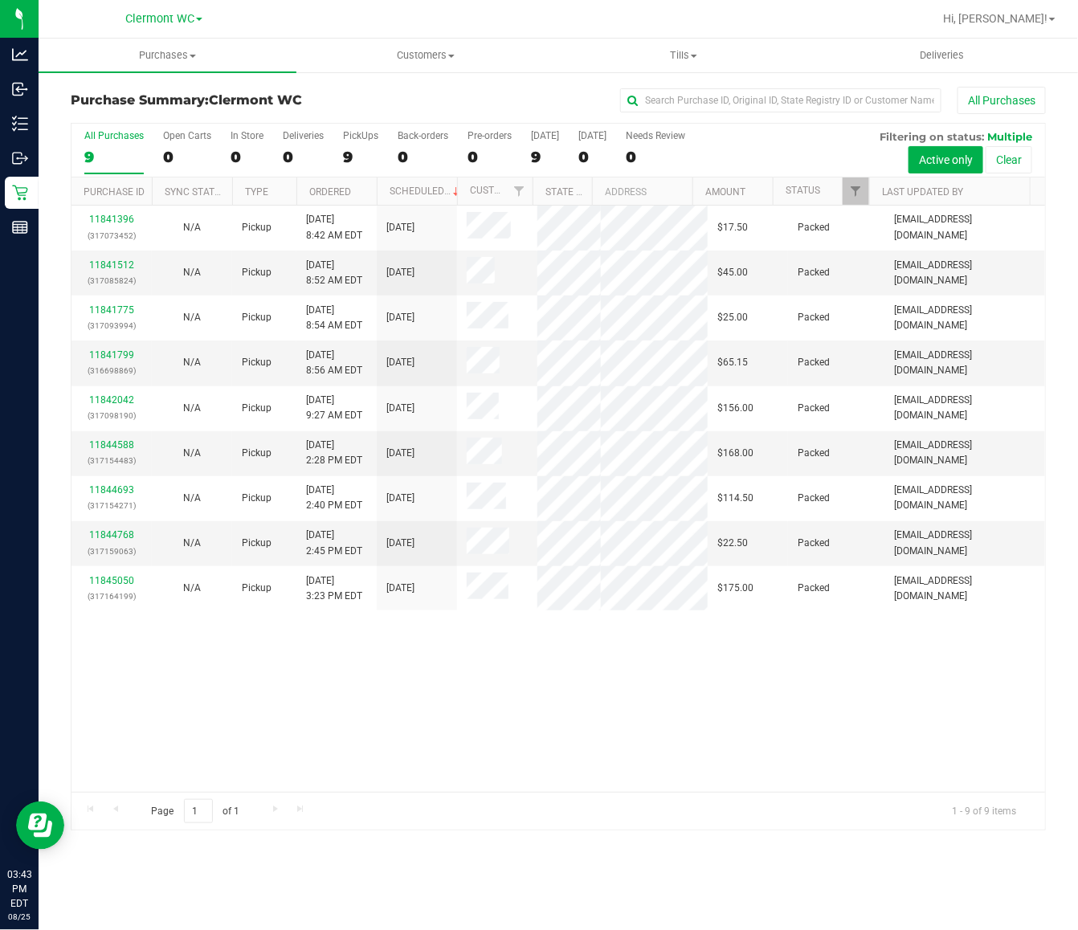
click at [567, 730] on div "11841396 (317073452) N/A Pickup [DATE] 8:42 AM EDT 8/25/2025 $17.50 Packed [EMA…" at bounding box center [559, 499] width 974 height 587
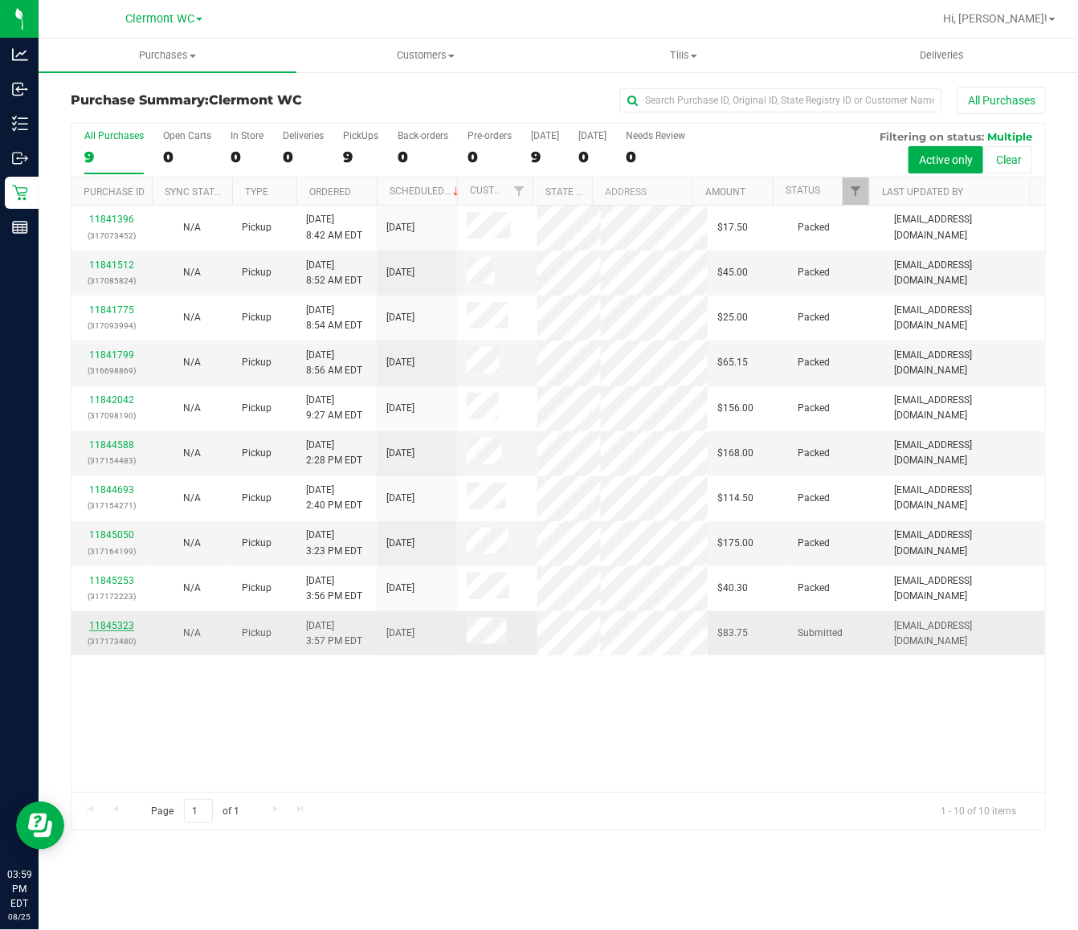
click at [111, 632] on link "11845323" at bounding box center [111, 625] width 45 height 11
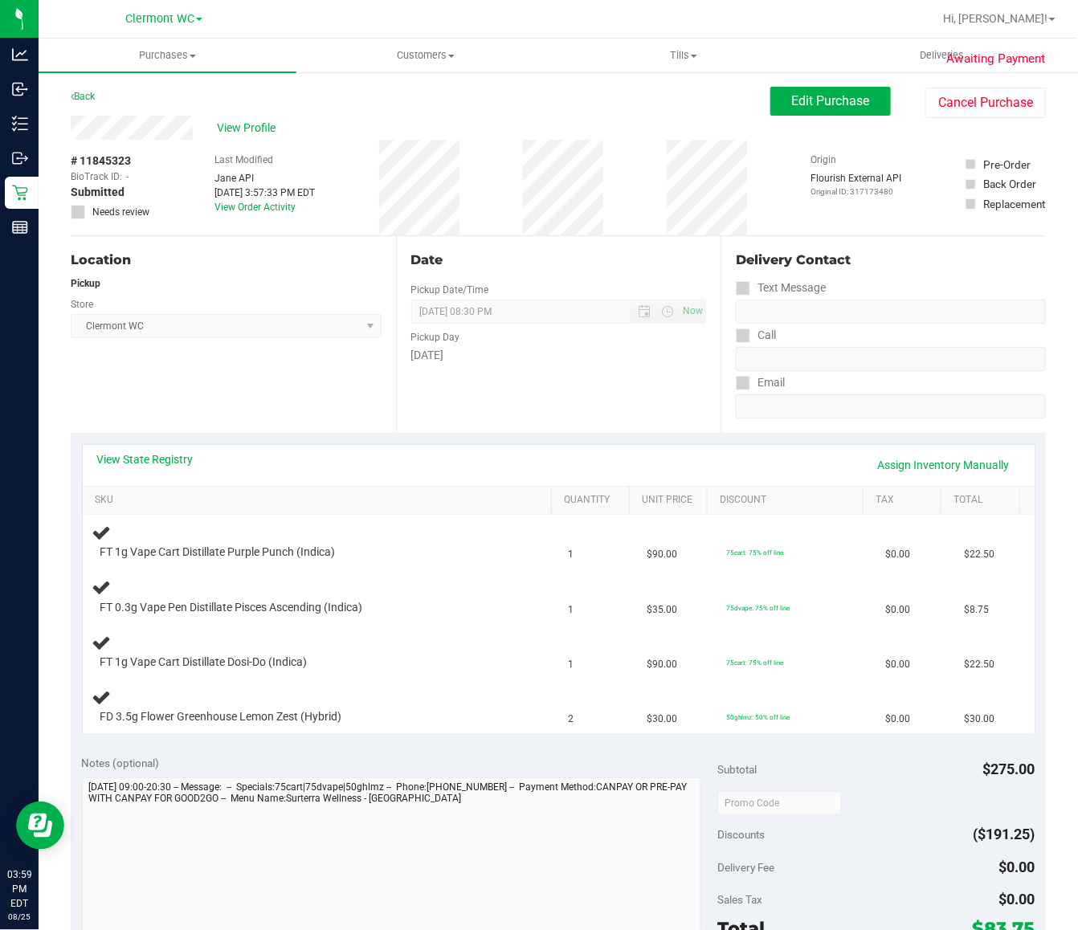
click at [472, 406] on div "Date Pickup Date/Time 08/25/2025 Now 08/25/2025 08:30 PM Now Pickup Day Monday" at bounding box center [558, 334] width 325 height 197
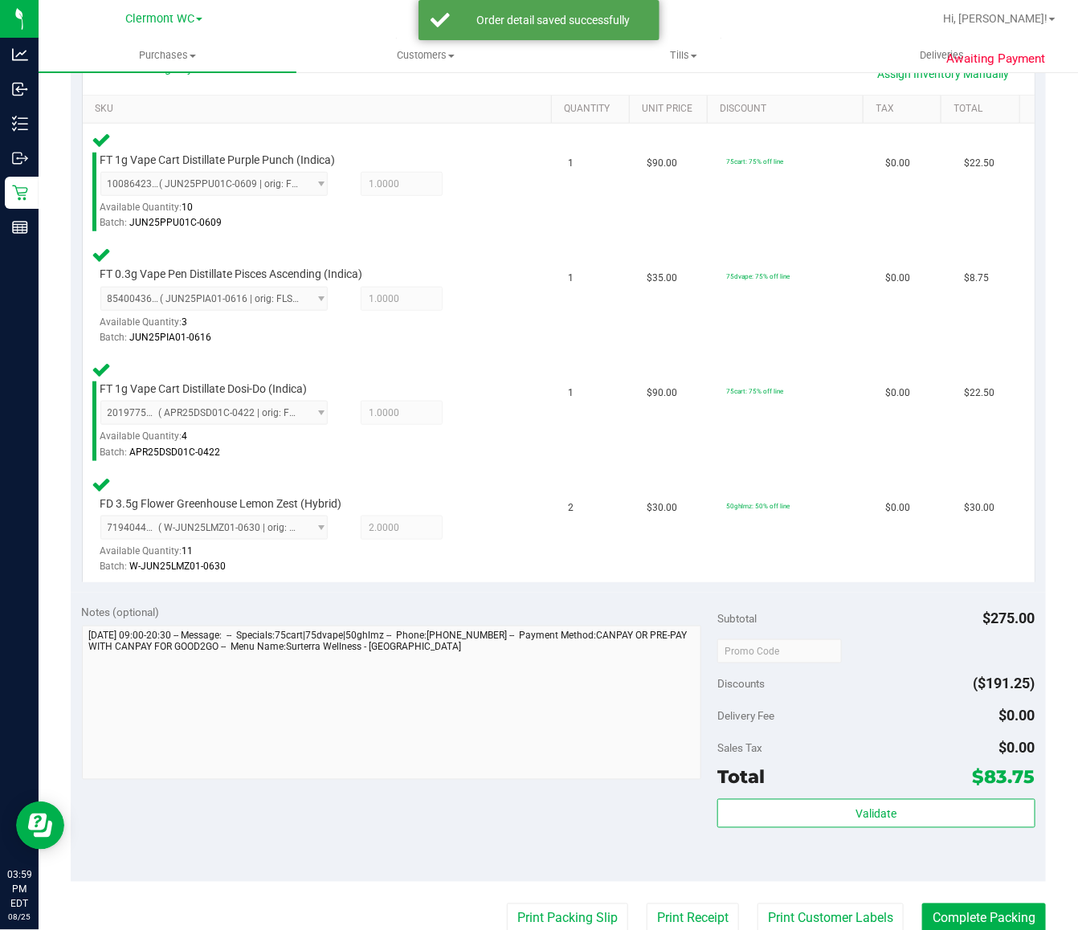
scroll to position [512, 0]
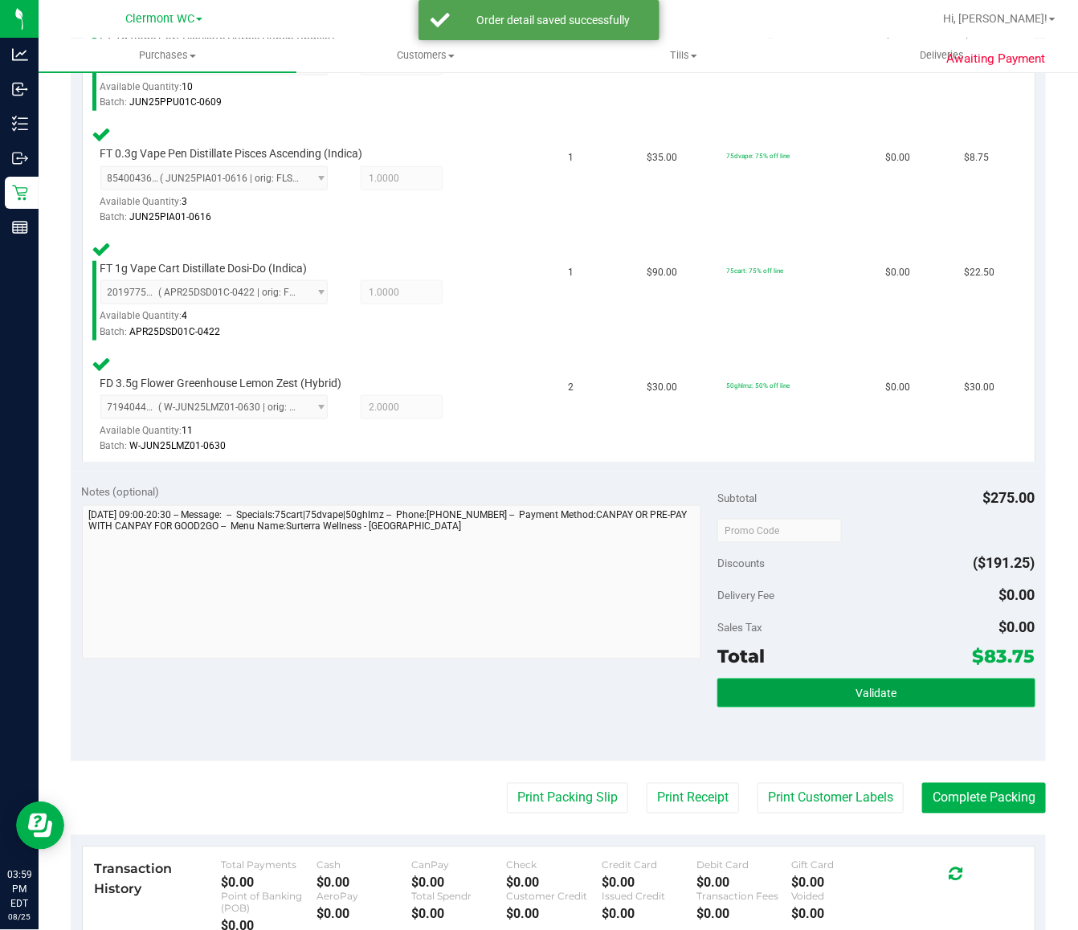
click at [904, 684] on button "Validate" at bounding box center [876, 693] width 318 height 29
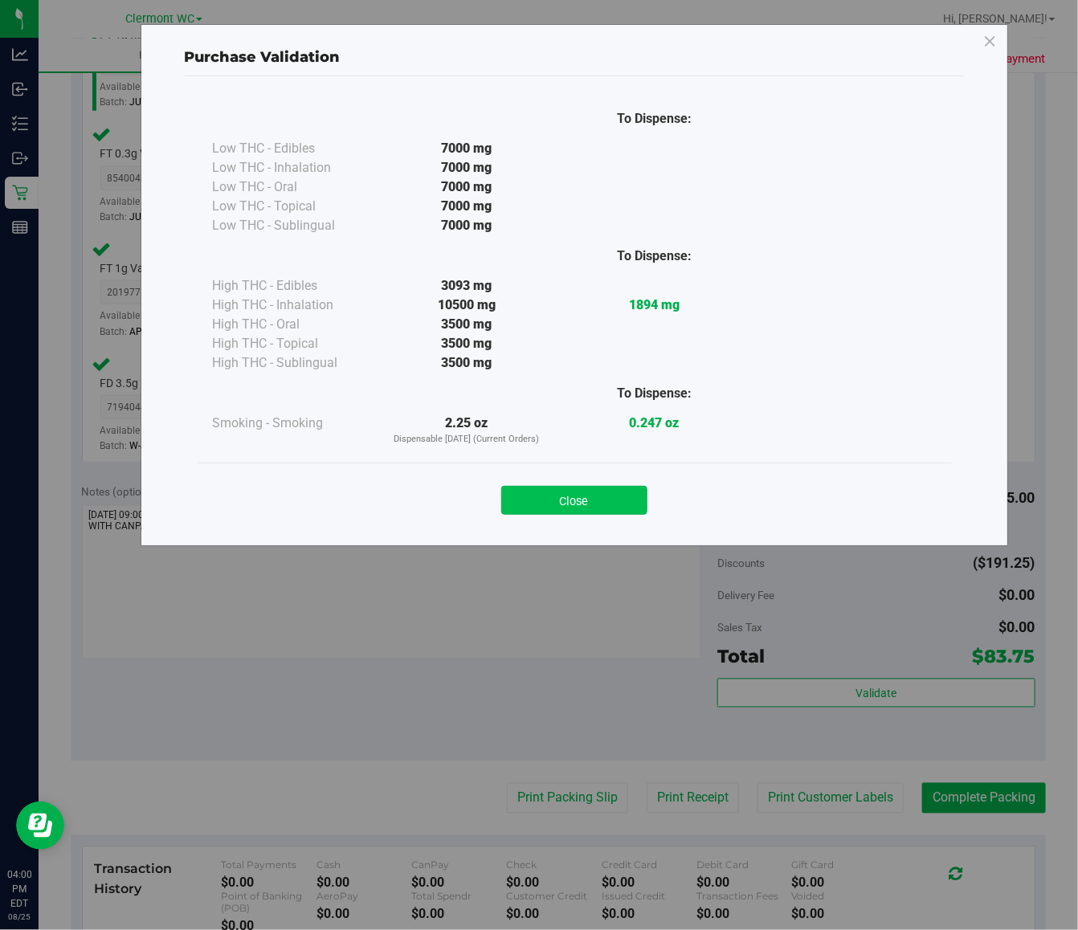
click at [540, 513] on button "Close" at bounding box center [574, 500] width 146 height 29
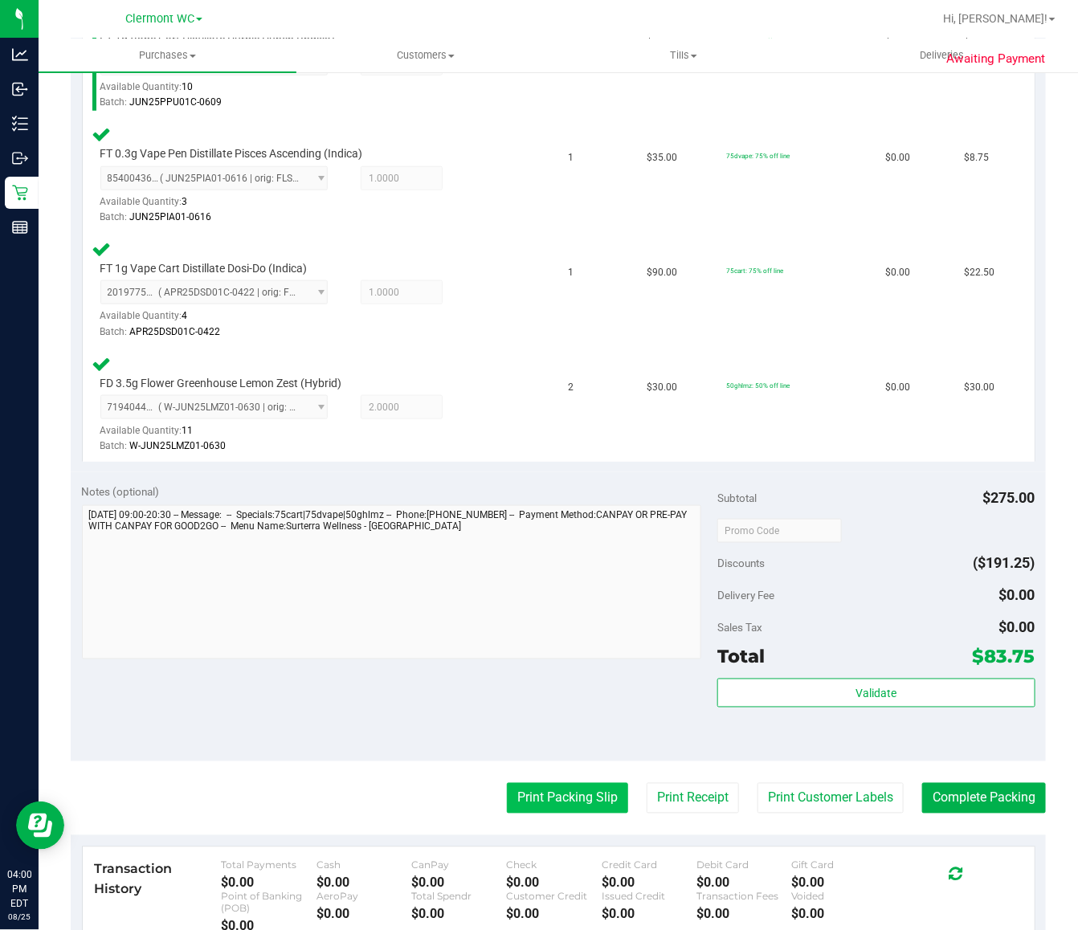
click at [563, 792] on button "Print Packing Slip" at bounding box center [567, 798] width 121 height 31
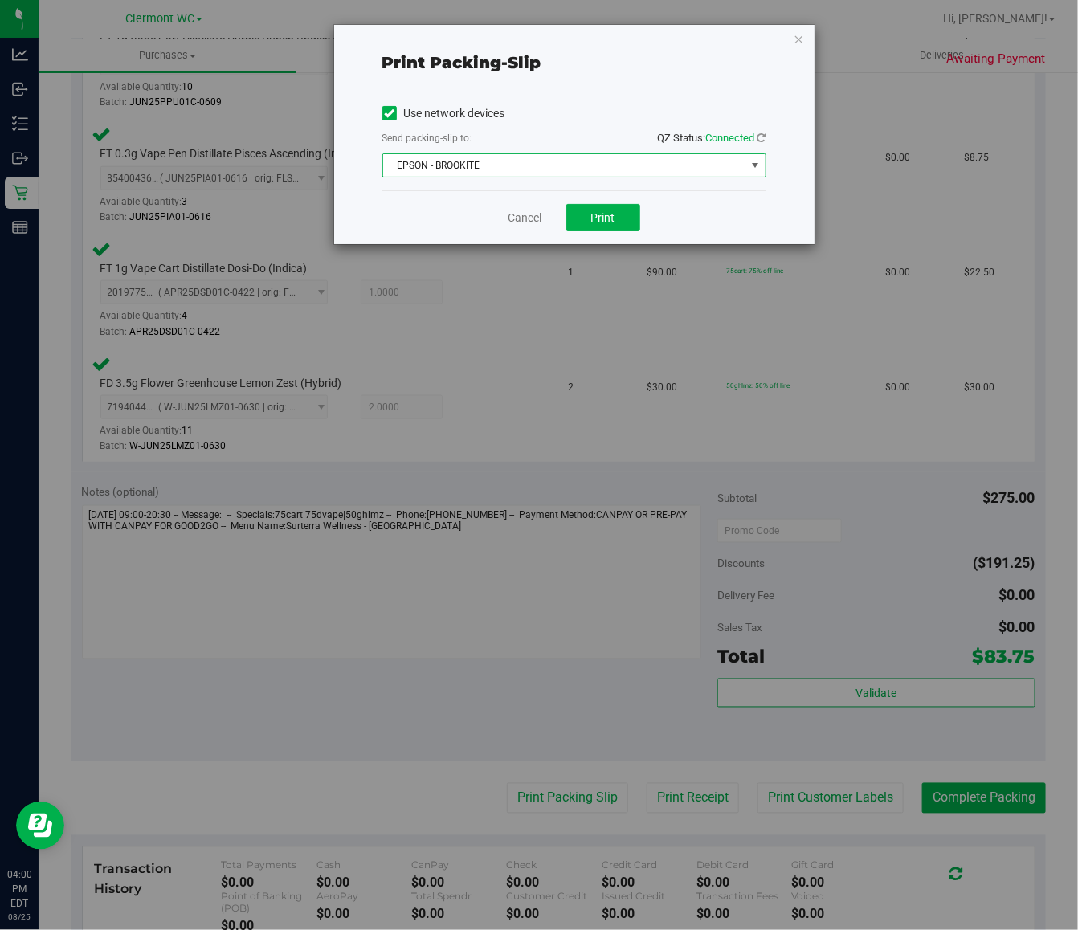
click at [555, 170] on span "EPSON - BROOKITE" at bounding box center [564, 165] width 362 height 22
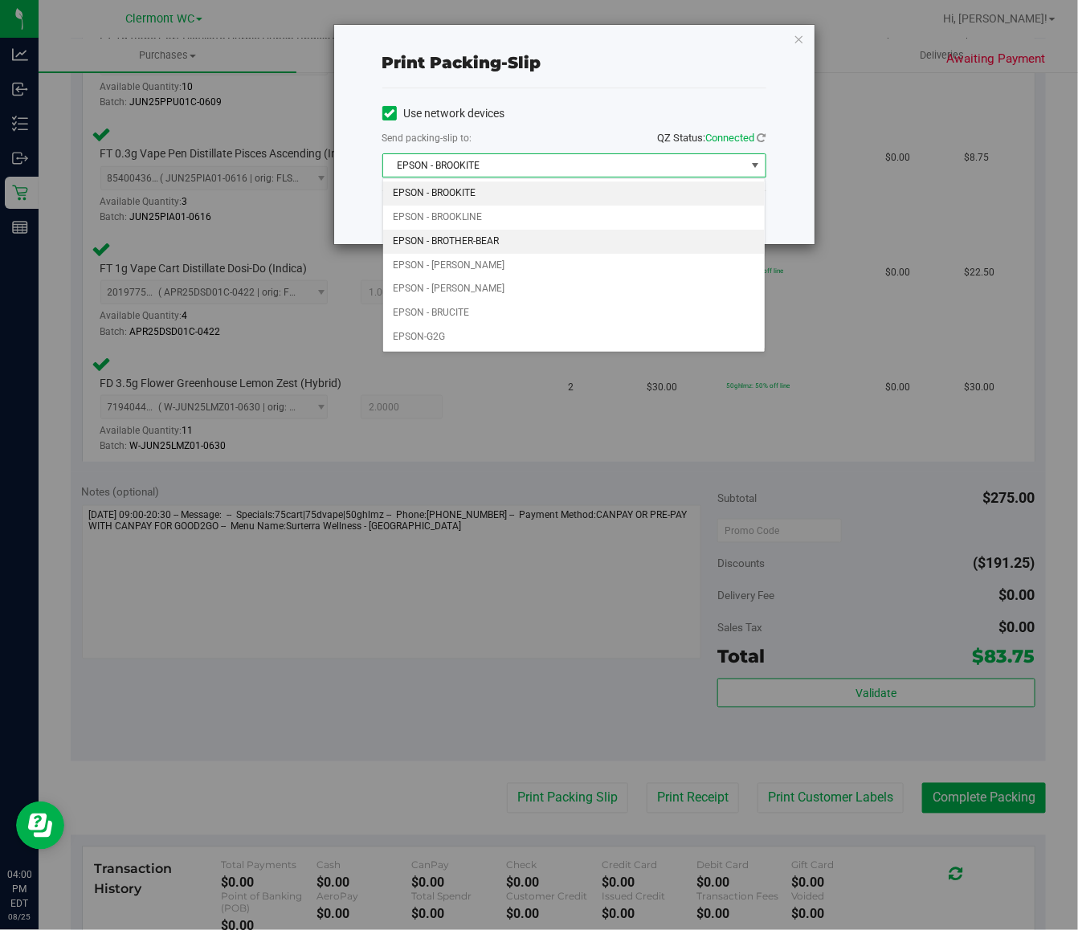
click at [534, 251] on li "EPSON - BROTHER-BEAR" at bounding box center [574, 242] width 382 height 24
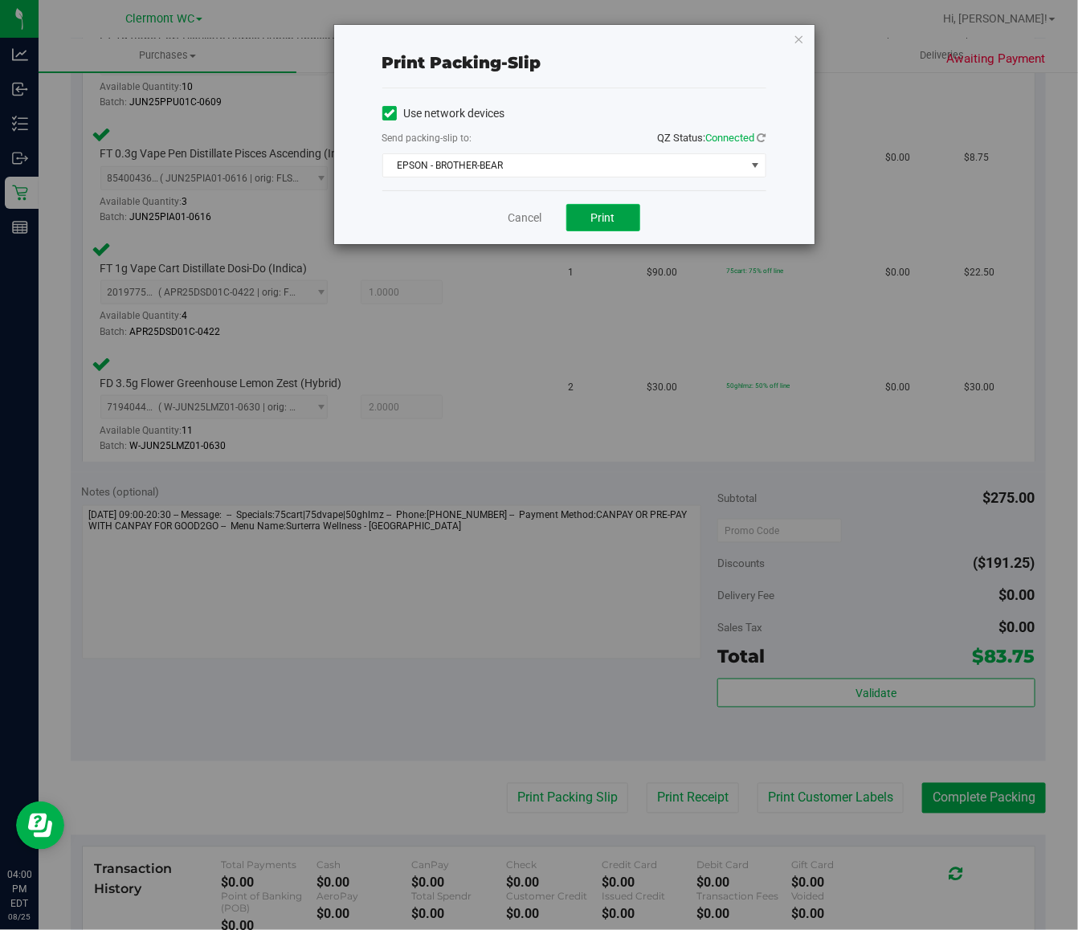
click at [616, 221] on button "Print" at bounding box center [603, 217] width 74 height 27
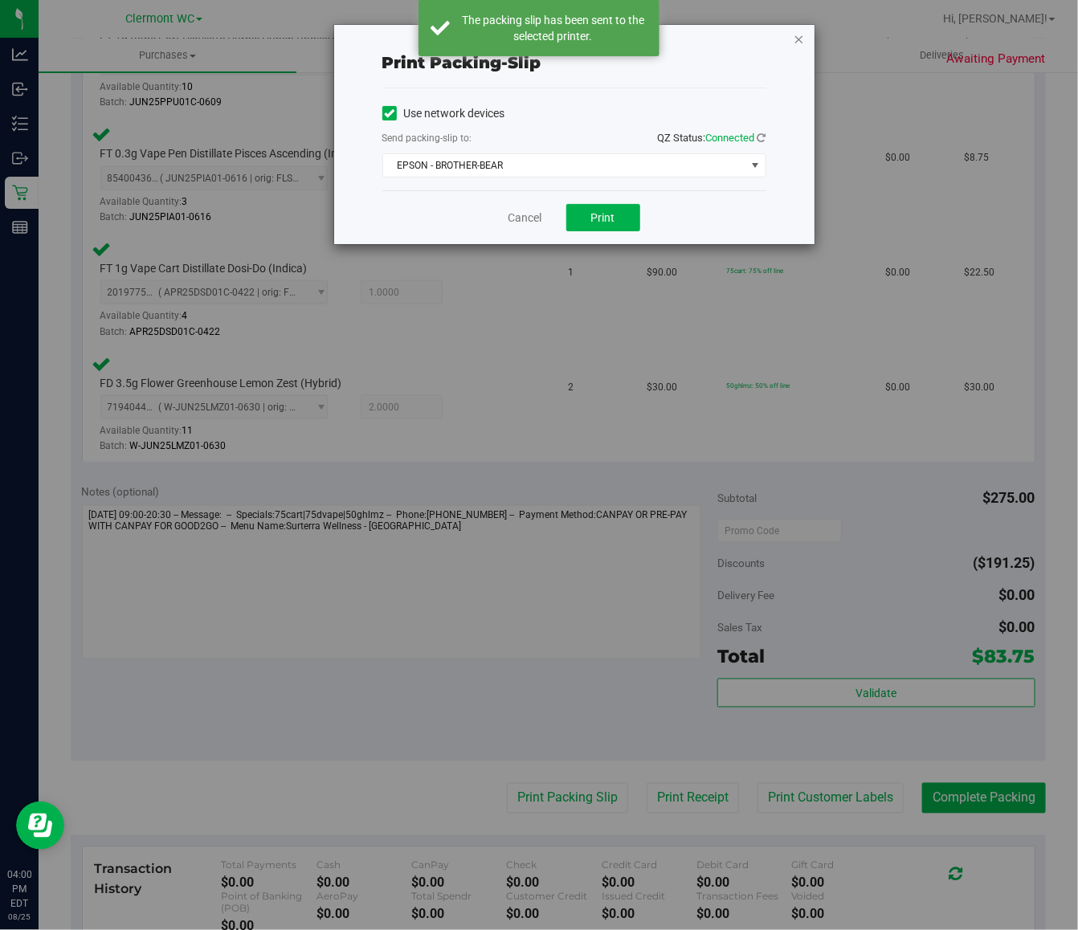
click at [798, 40] on icon "button" at bounding box center [799, 38] width 11 height 19
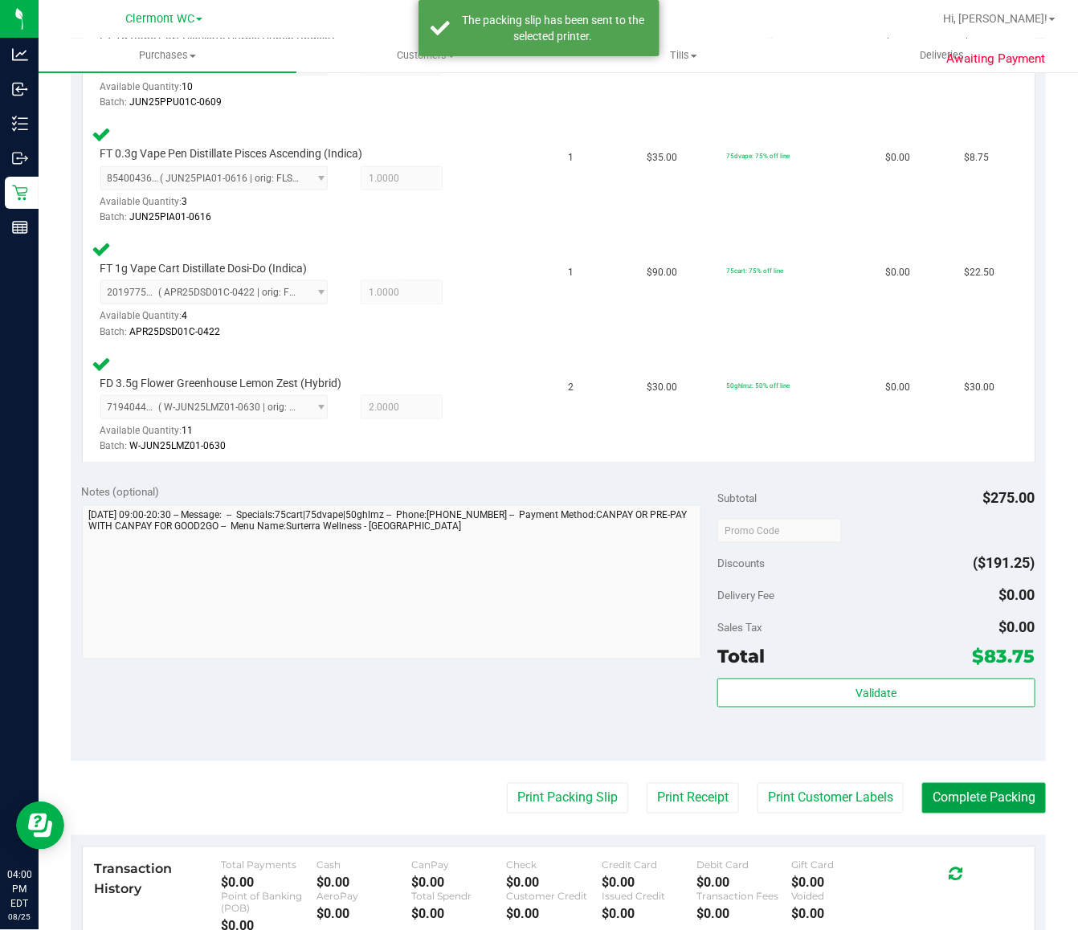
click at [961, 794] on button "Complete Packing" at bounding box center [984, 798] width 124 height 31
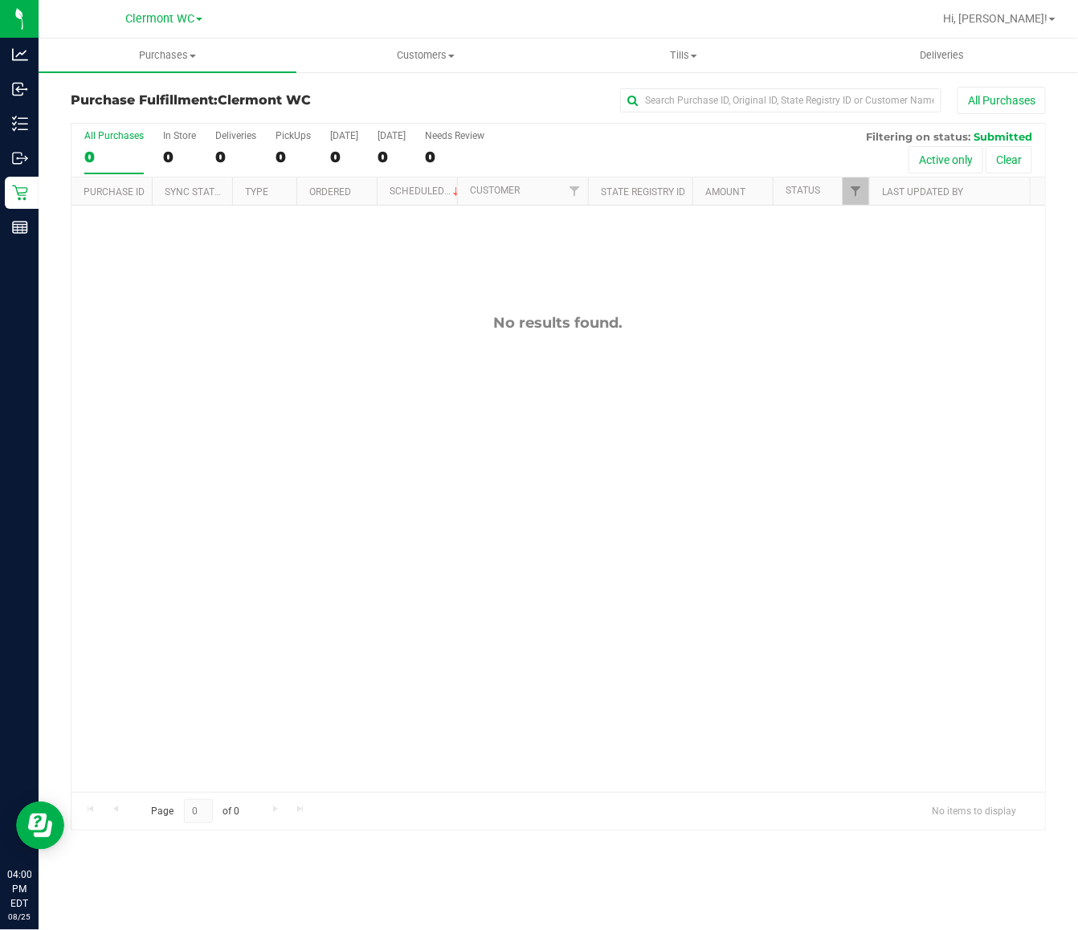
click at [22, 193] on icon at bounding box center [19, 193] width 15 height 15
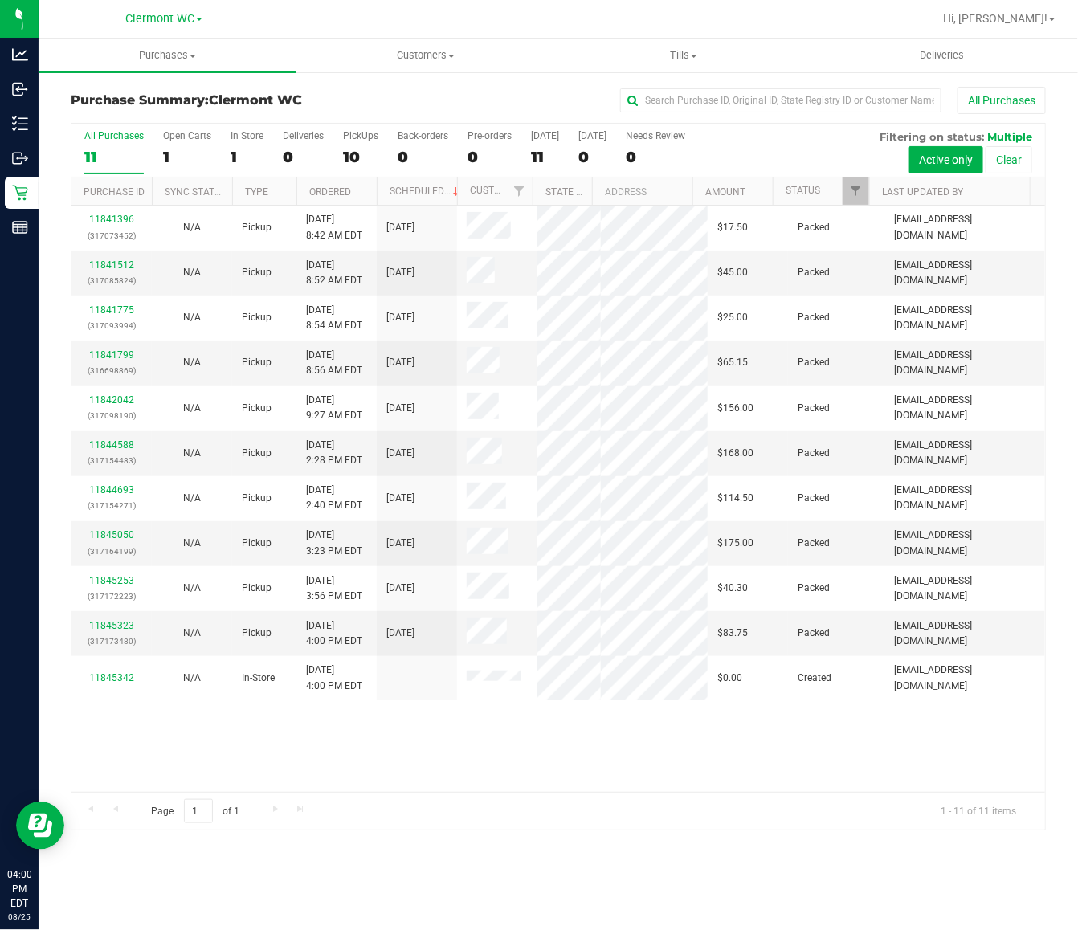
click at [866, 735] on div "11841396 (317073452) N/A Pickup [DATE] 8:42 AM EDT 8/25/2025 $17.50 Packed [EMA…" at bounding box center [559, 499] width 974 height 587
click at [102, 150] on div "11" at bounding box center [113, 157] width 59 height 18
click at [0, 0] on input "All Purchases 11" at bounding box center [0, 0] width 0 height 0
click at [761, 790] on div "11841396 (317073452) N/A Pickup [DATE] 8:42 AM EDT 8/25/2025 $17.50 Packed [EMA…" at bounding box center [559, 499] width 974 height 587
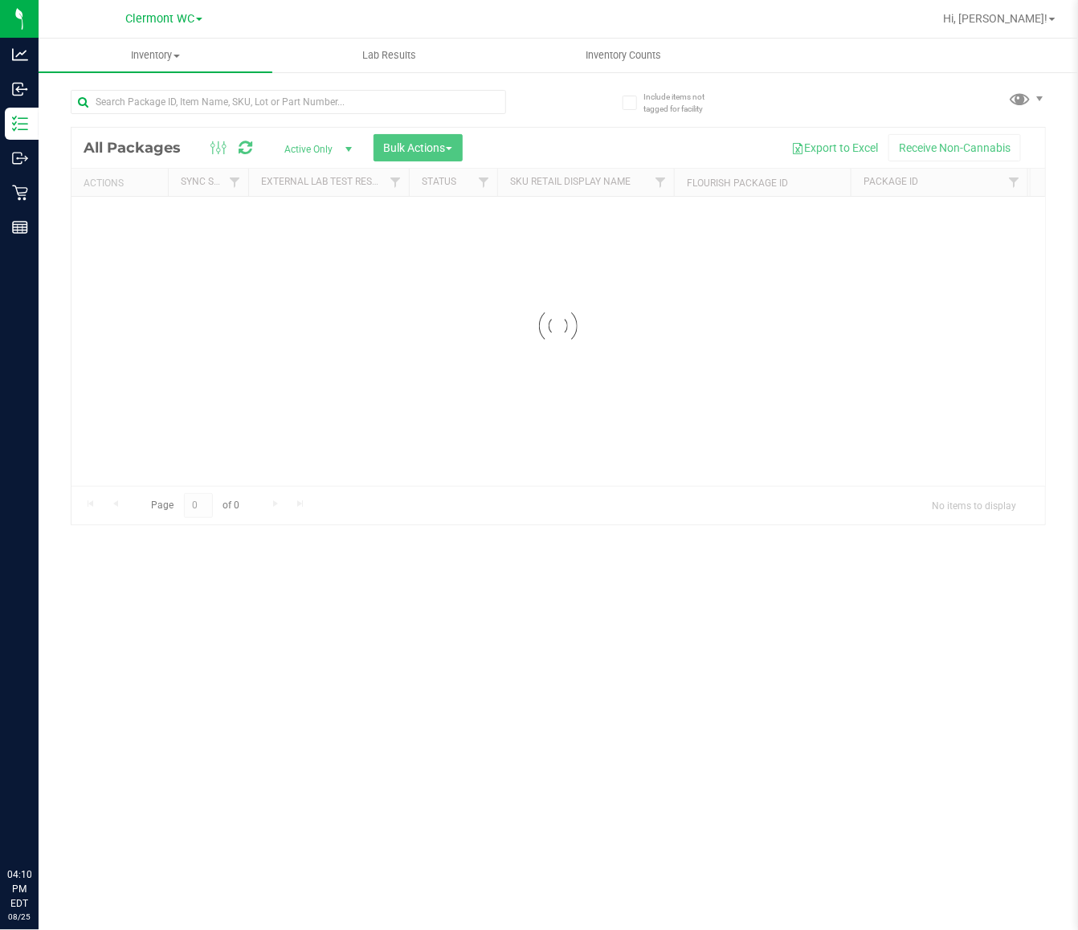
click at [364, 189] on div at bounding box center [559, 326] width 974 height 397
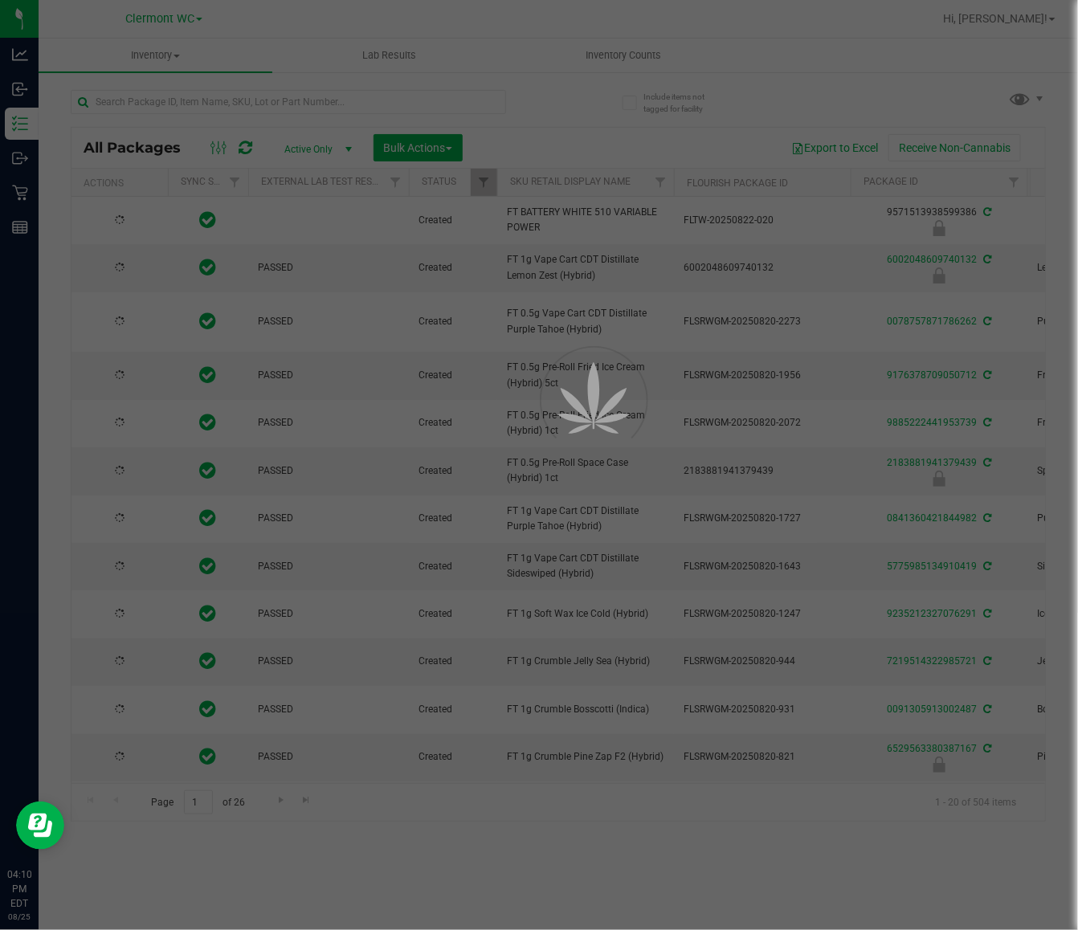
click at [360, 94] on div at bounding box center [539, 465] width 1078 height 930
click at [360, 94] on input "text" at bounding box center [288, 102] width 435 height 24
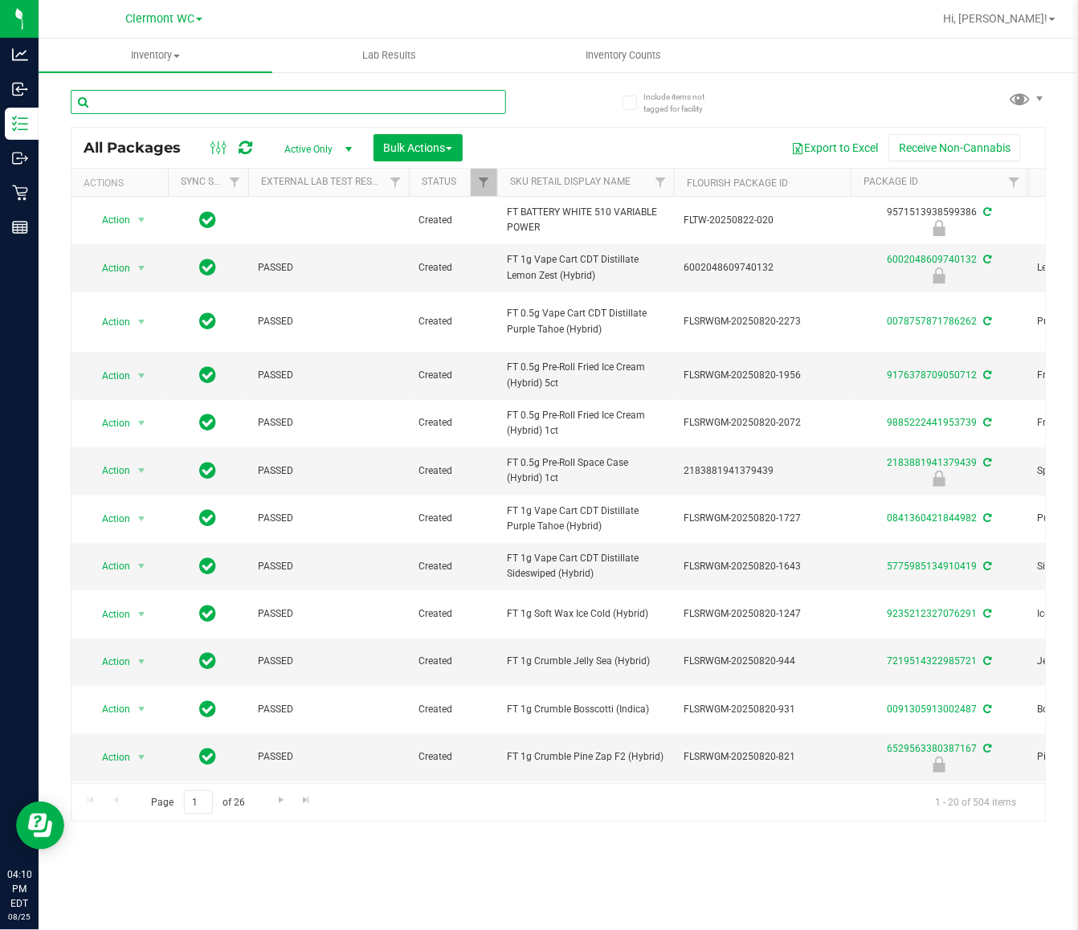
click at [343, 109] on input "text" at bounding box center [288, 102] width 435 height 24
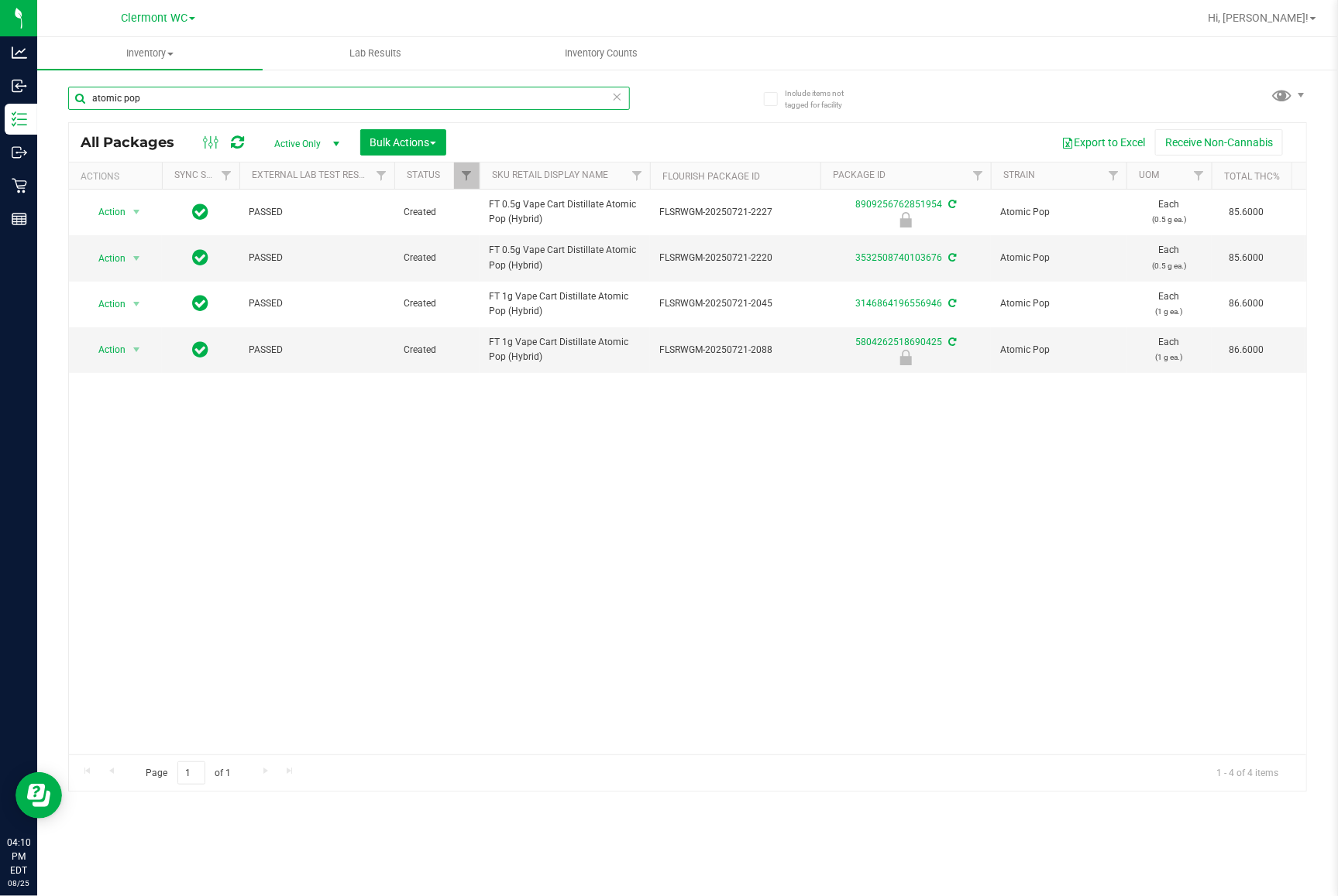
type input "atomic pop"
click at [313, 527] on div "Action Action Edit attributes Global inventory Locate package Package audit log…" at bounding box center [687, 472] width 1237 height 566
click at [362, 455] on div "Action Action Edit attributes Global inventory Locate package Package audit log…" at bounding box center [687, 472] width 1237 height 566
click at [114, 351] on span "Action" at bounding box center [105, 350] width 41 height 21
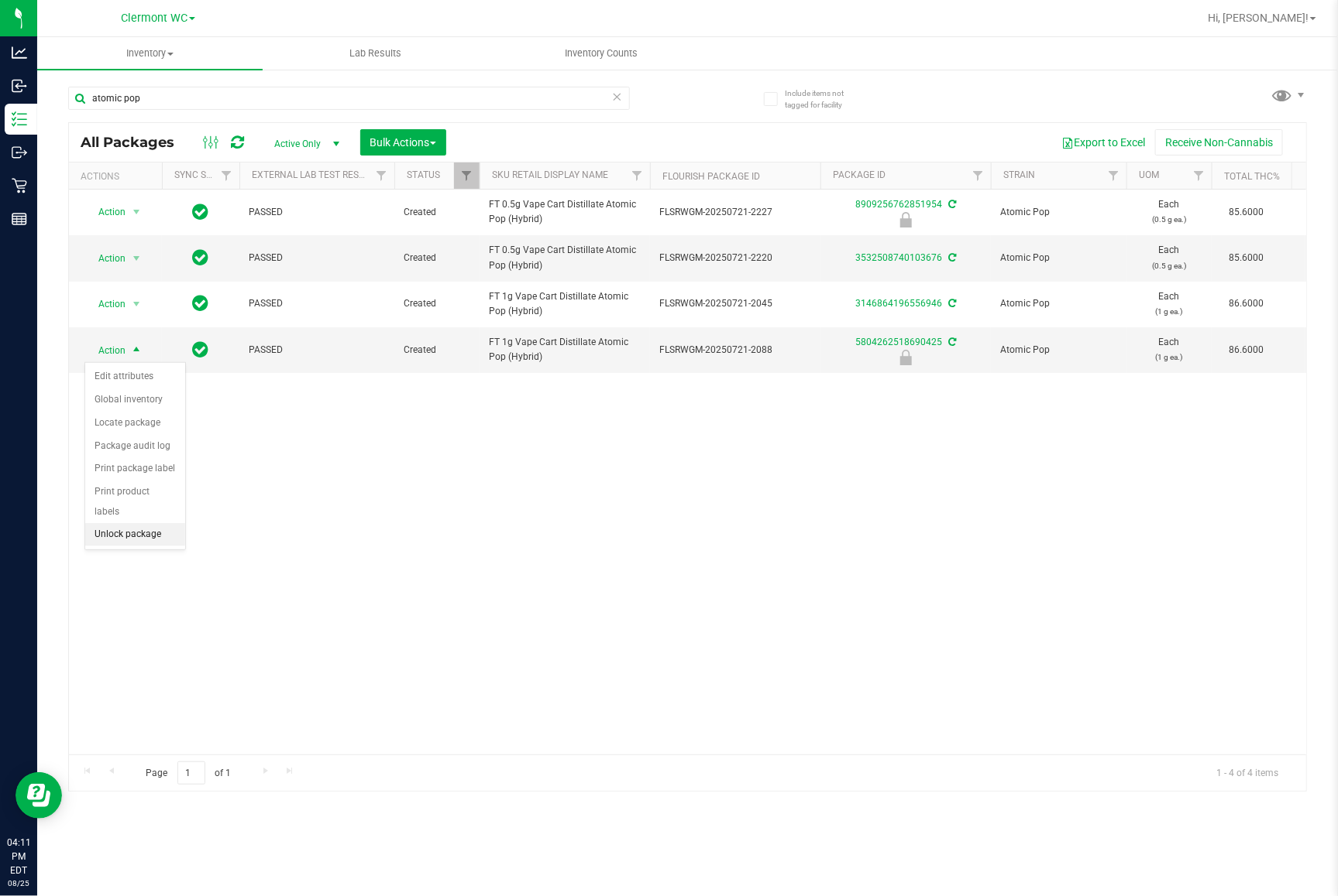
click at [136, 523] on li "Unlock package" at bounding box center [135, 535] width 100 height 23
click at [656, 447] on div "Action Action Edit attributes Global inventory Locate package Package audit log…" at bounding box center [687, 472] width 1237 height 566
drag, startPoint x: 1182, startPoint y: 428, endPoint x: 1240, endPoint y: 435, distance: 58.4
click at [1038, 428] on div "Action Action Edit attributes Global inventory Locate package Package audit log…" at bounding box center [687, 472] width 1237 height 566
click at [806, 506] on div "Action Action Edit attributes Global inventory Locate package Package audit log…" at bounding box center [687, 472] width 1237 height 566
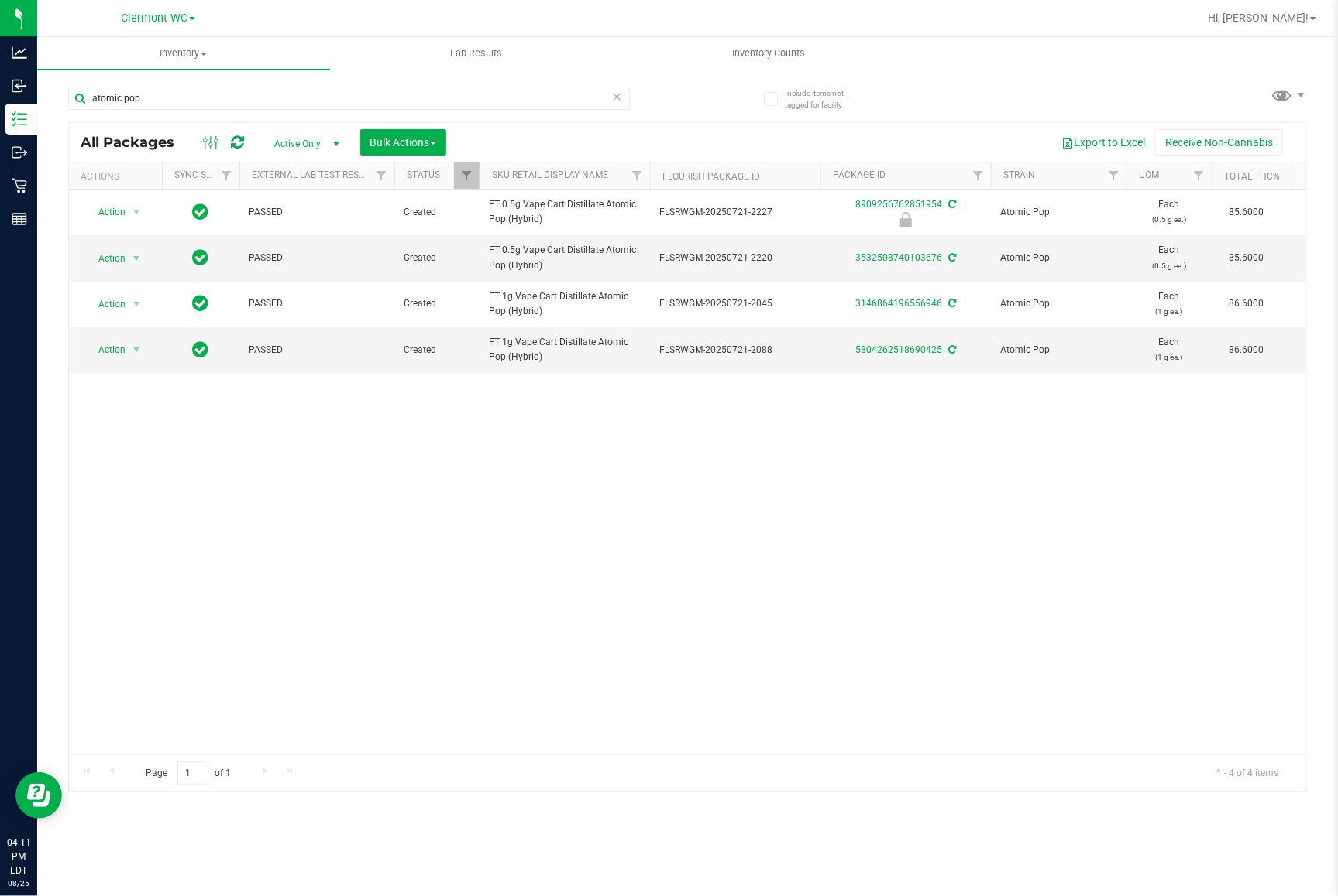
drag, startPoint x: 1337, startPoint y: 378, endPoint x: 1350, endPoint y: 381, distance: 13.3
click at [1038, 381] on html "Analytics Inbound Inventory Outbound Retail Reports 04:11 PM EDT [DATE] 08/25 […" at bounding box center [669, 448] width 1338 height 896
click at [662, 462] on div "Action Action Edit attributes Global inventory Locate package Package audit log…" at bounding box center [687, 472] width 1237 height 566
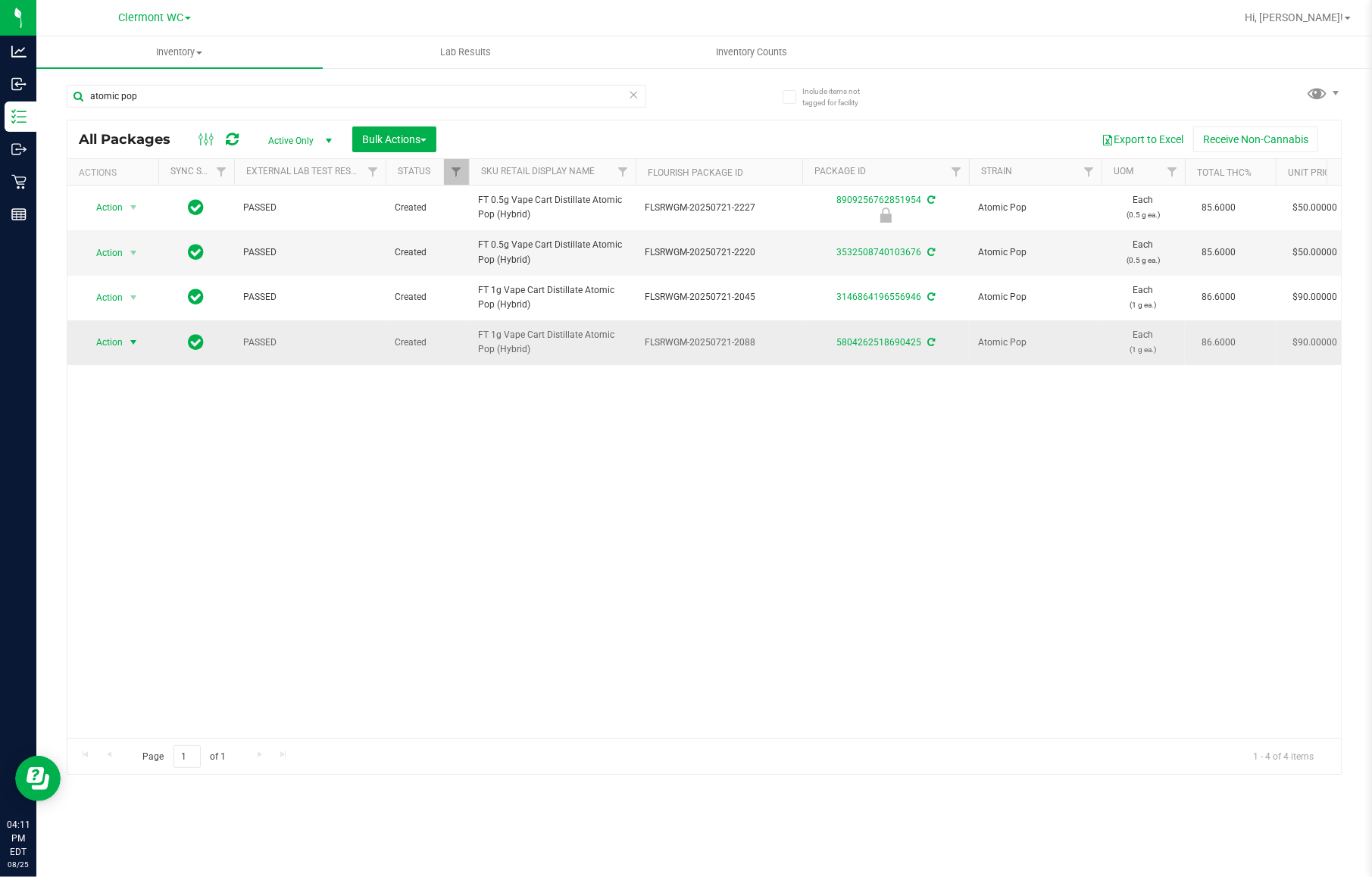
click at [107, 346] on span "Action" at bounding box center [103, 342] width 41 height 21
click at [133, 485] on li "Lock package" at bounding box center [141, 482] width 118 height 23
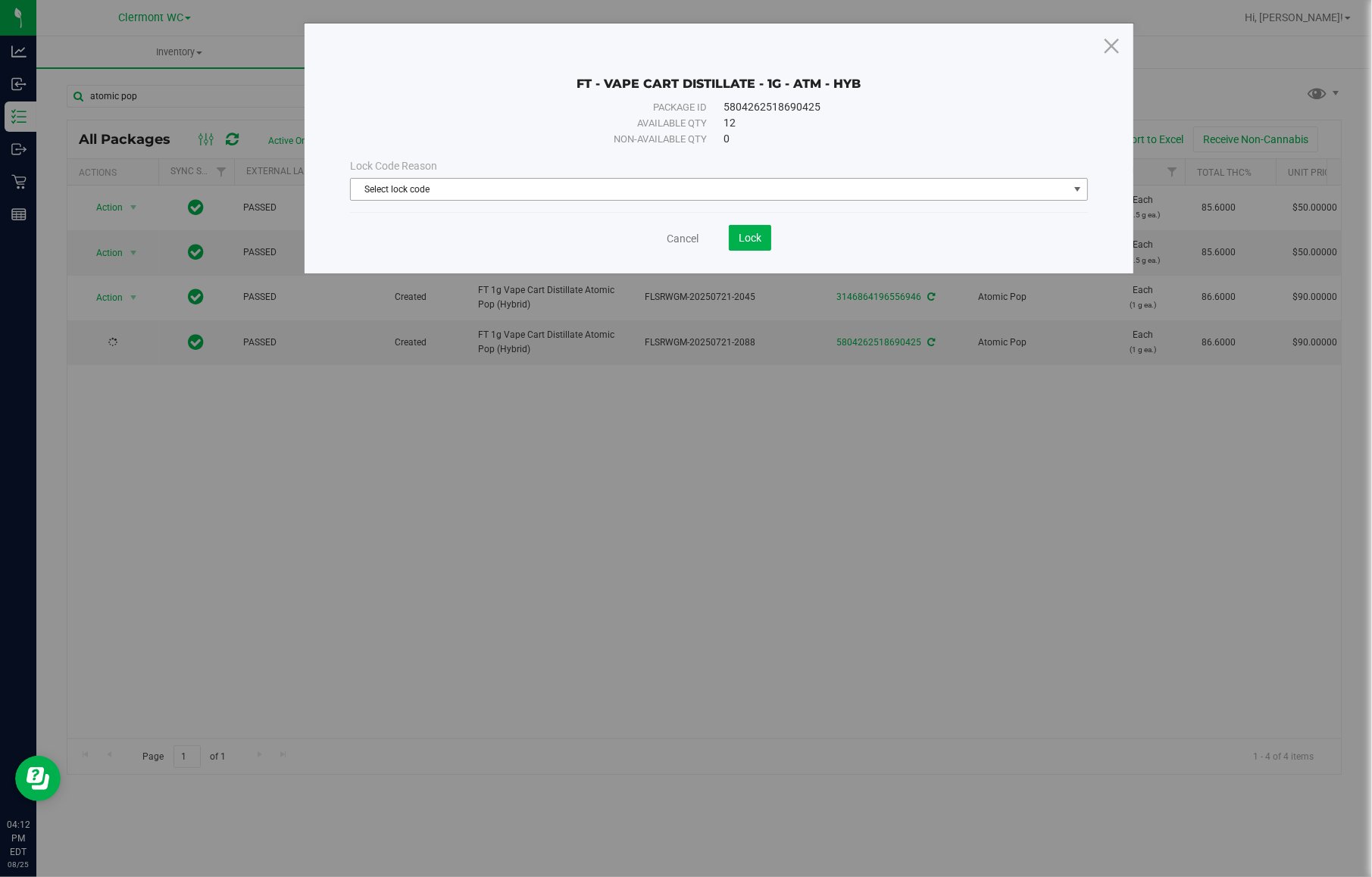
click at [663, 198] on span "Select lock code" at bounding box center [709, 190] width 718 height 21
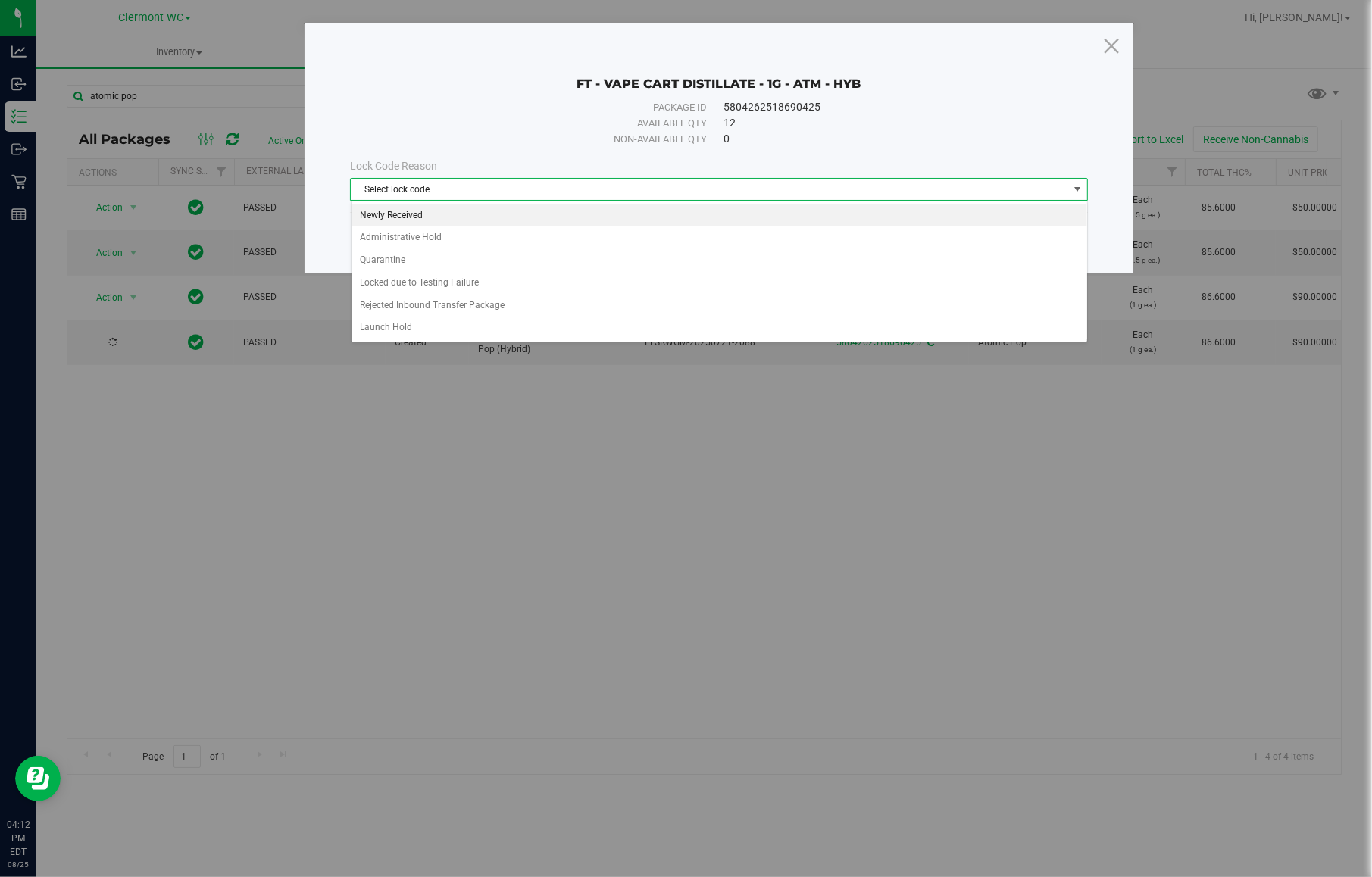
click at [524, 216] on li "Newly Received" at bounding box center [719, 216] width 736 height 23
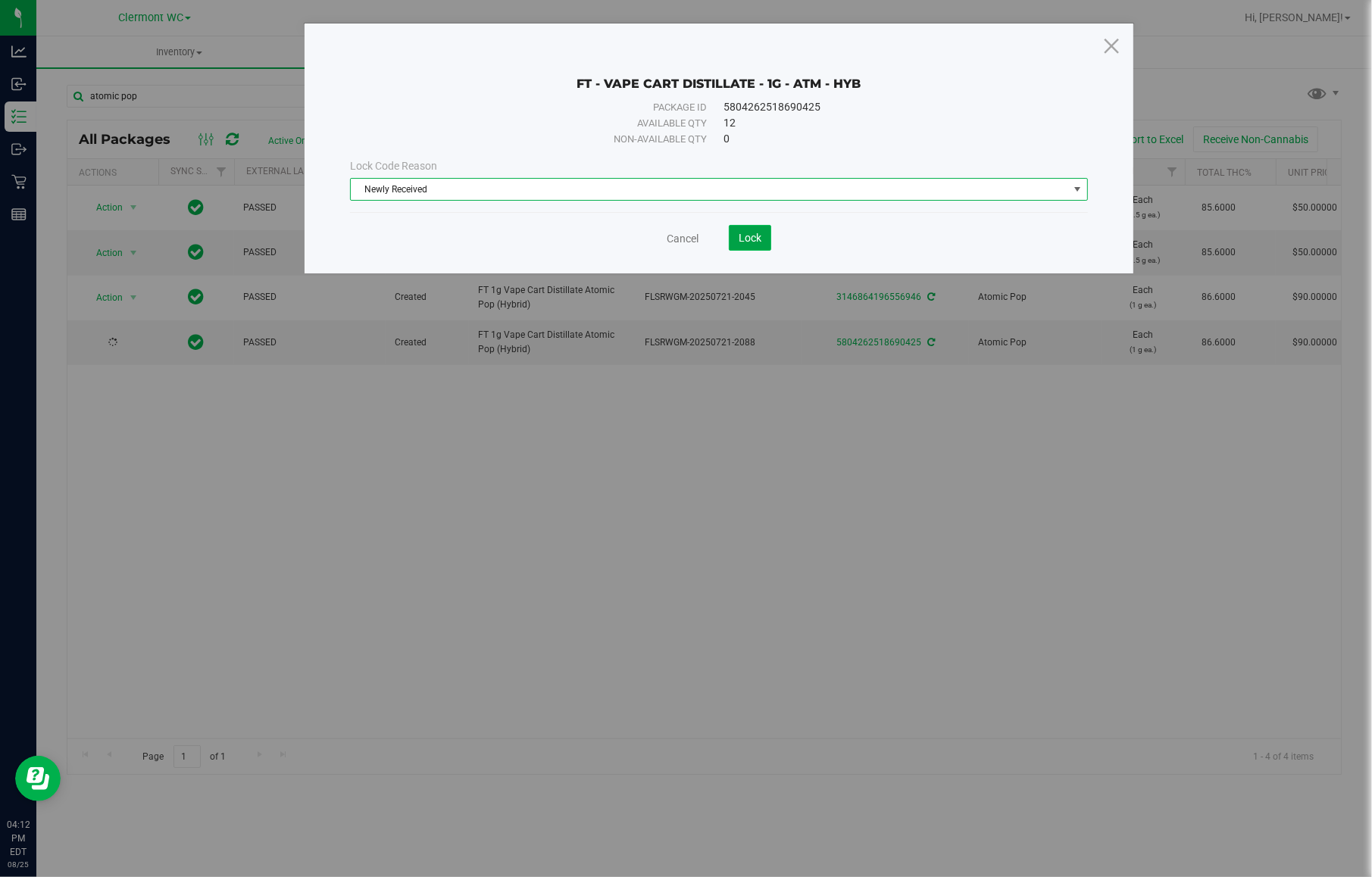
click at [743, 240] on span "Lock" at bounding box center [750, 238] width 23 height 12
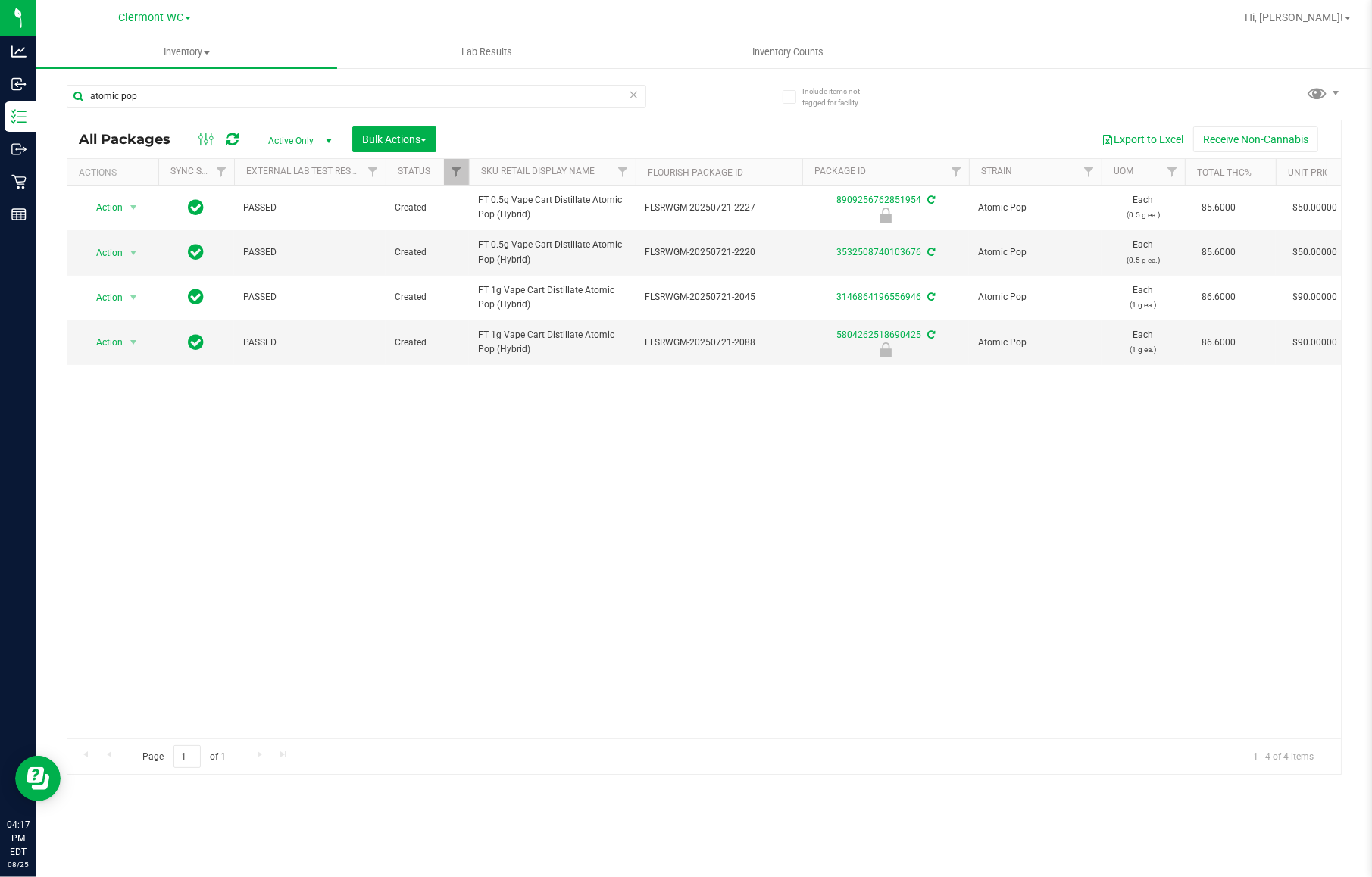
click at [138, 460] on div "Action Action Edit attributes Global inventory Locate package Package audit log…" at bounding box center [704, 462] width 1274 height 554
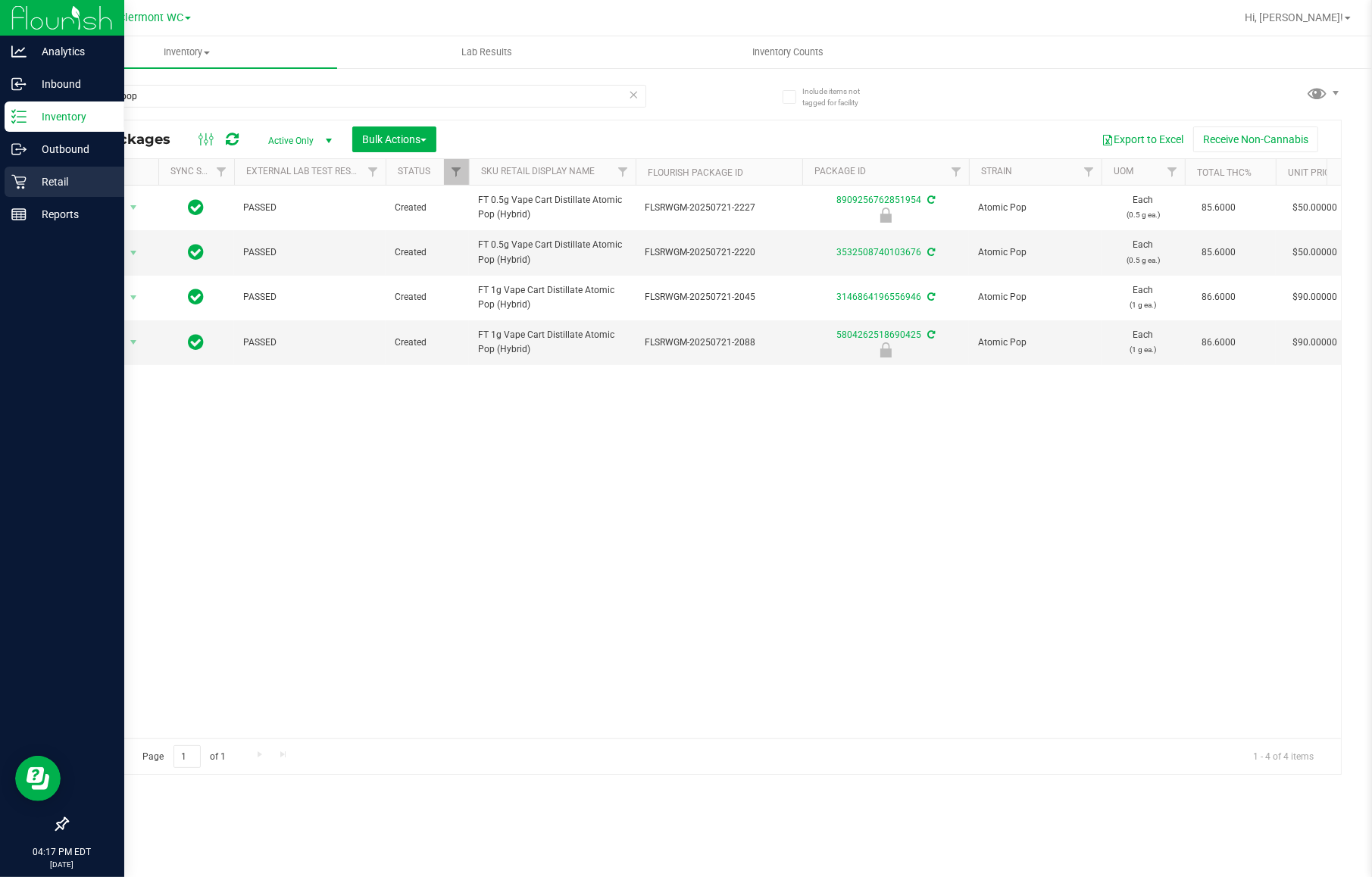
click at [20, 190] on div "Retail" at bounding box center [64, 182] width 120 height 30
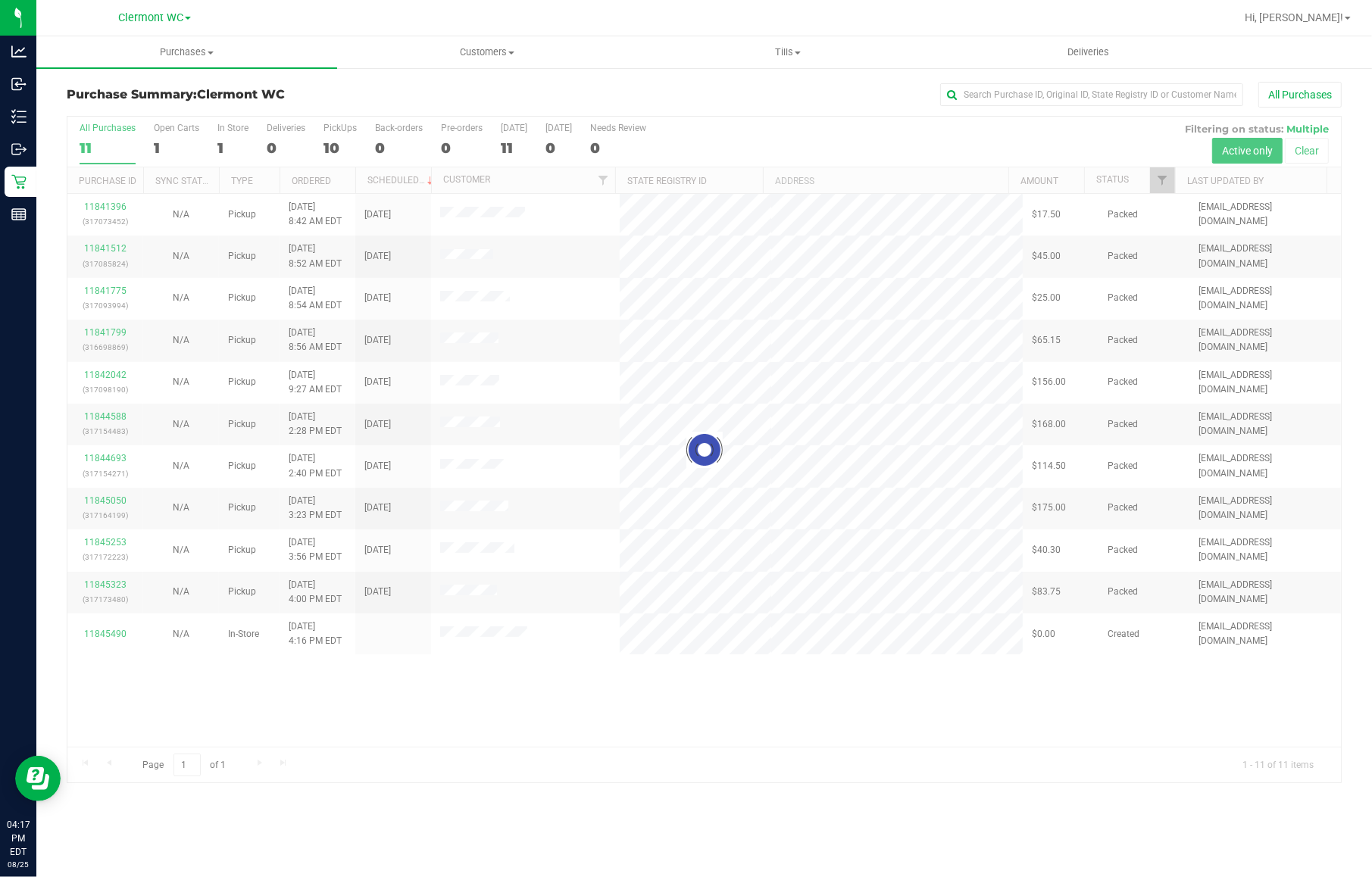
click at [535, 633] on div at bounding box center [704, 450] width 1274 height 667
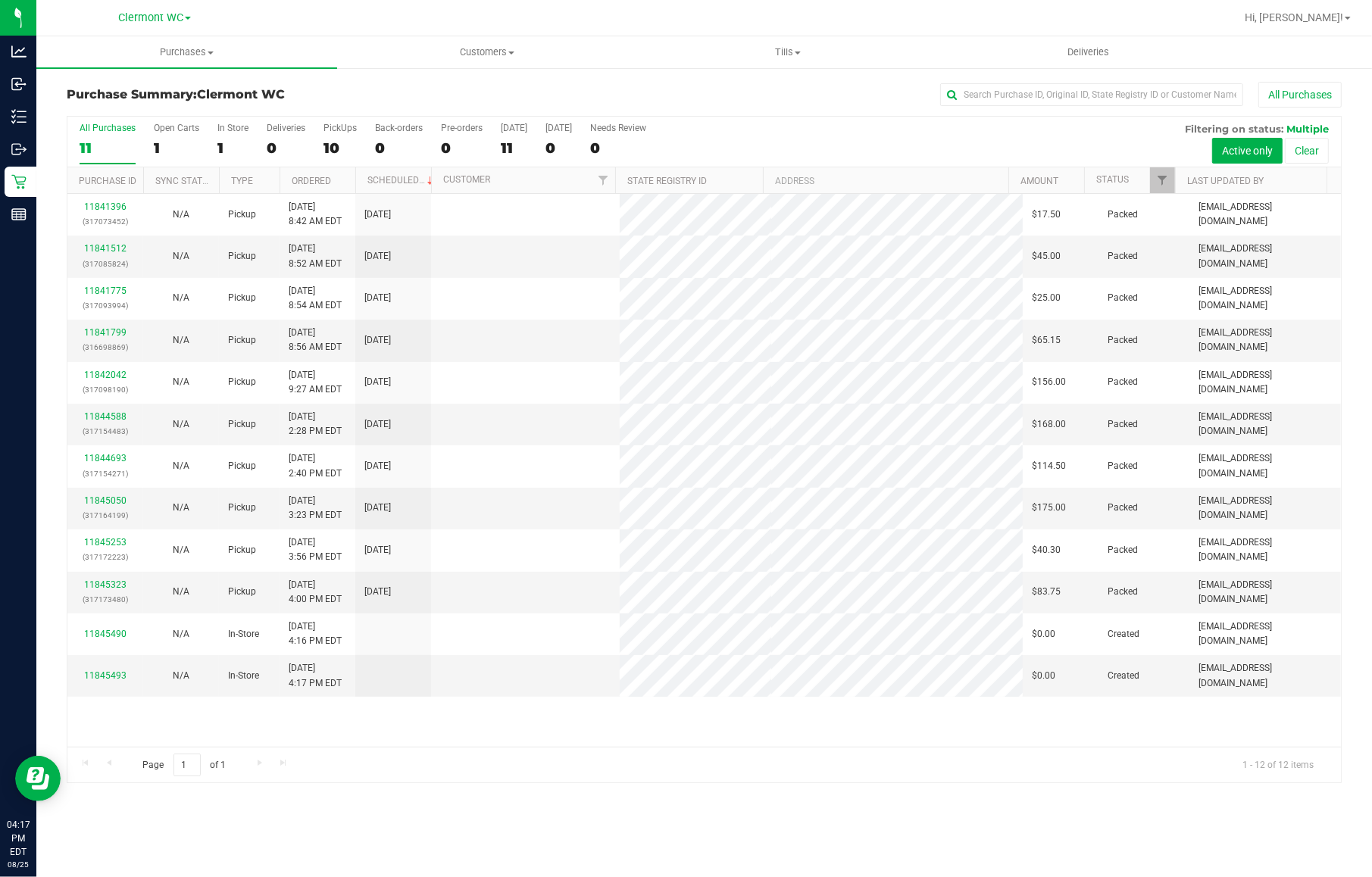
click at [542, 655] on td at bounding box center [525, 635] width 189 height 41
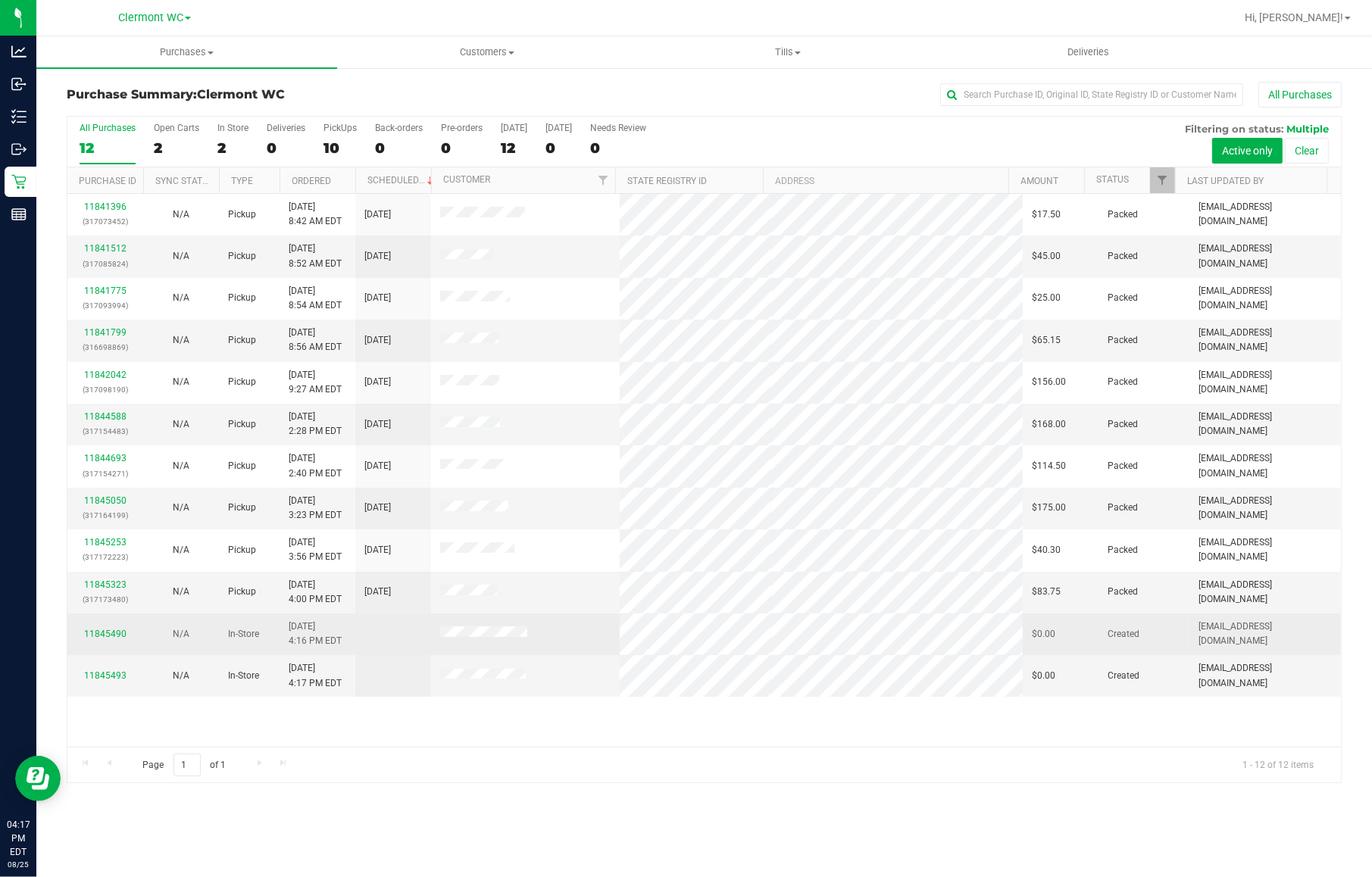
click at [549, 652] on td at bounding box center [525, 635] width 189 height 41
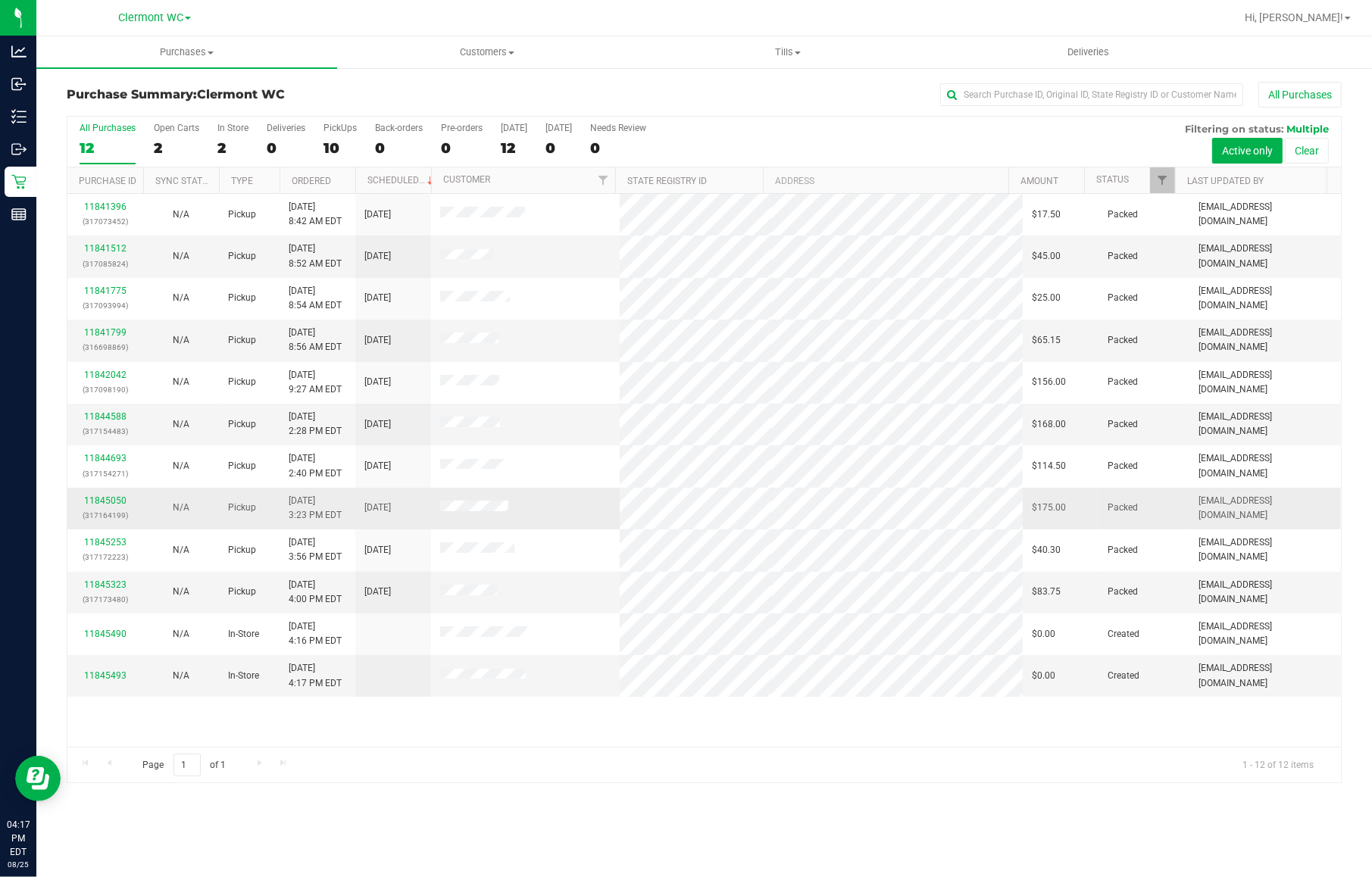
click at [554, 516] on td at bounding box center [525, 508] width 189 height 41
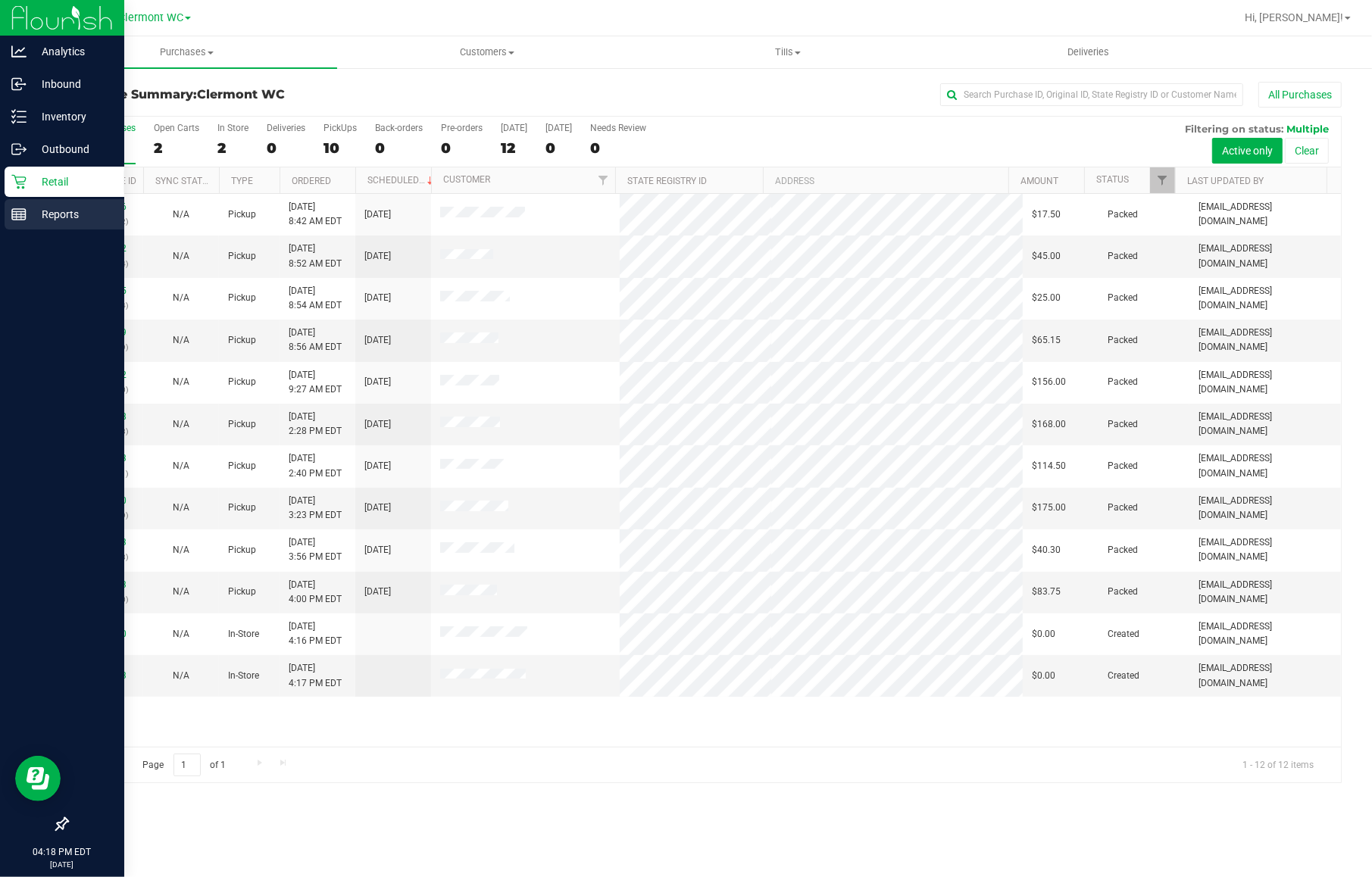
click at [51, 216] on p "Reports" at bounding box center [72, 214] width 91 height 18
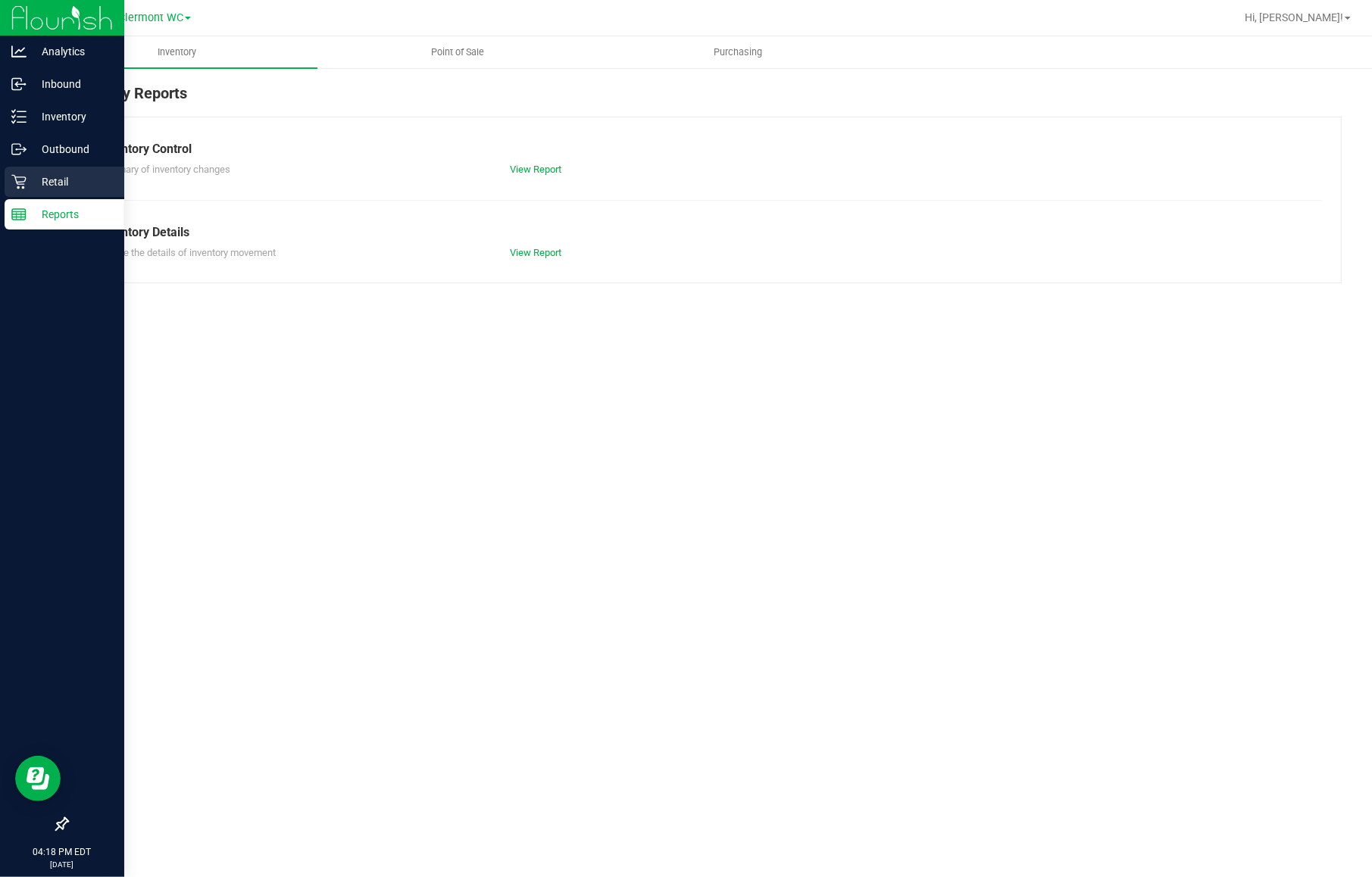
click at [37, 195] on div "Retail" at bounding box center [64, 182] width 120 height 30
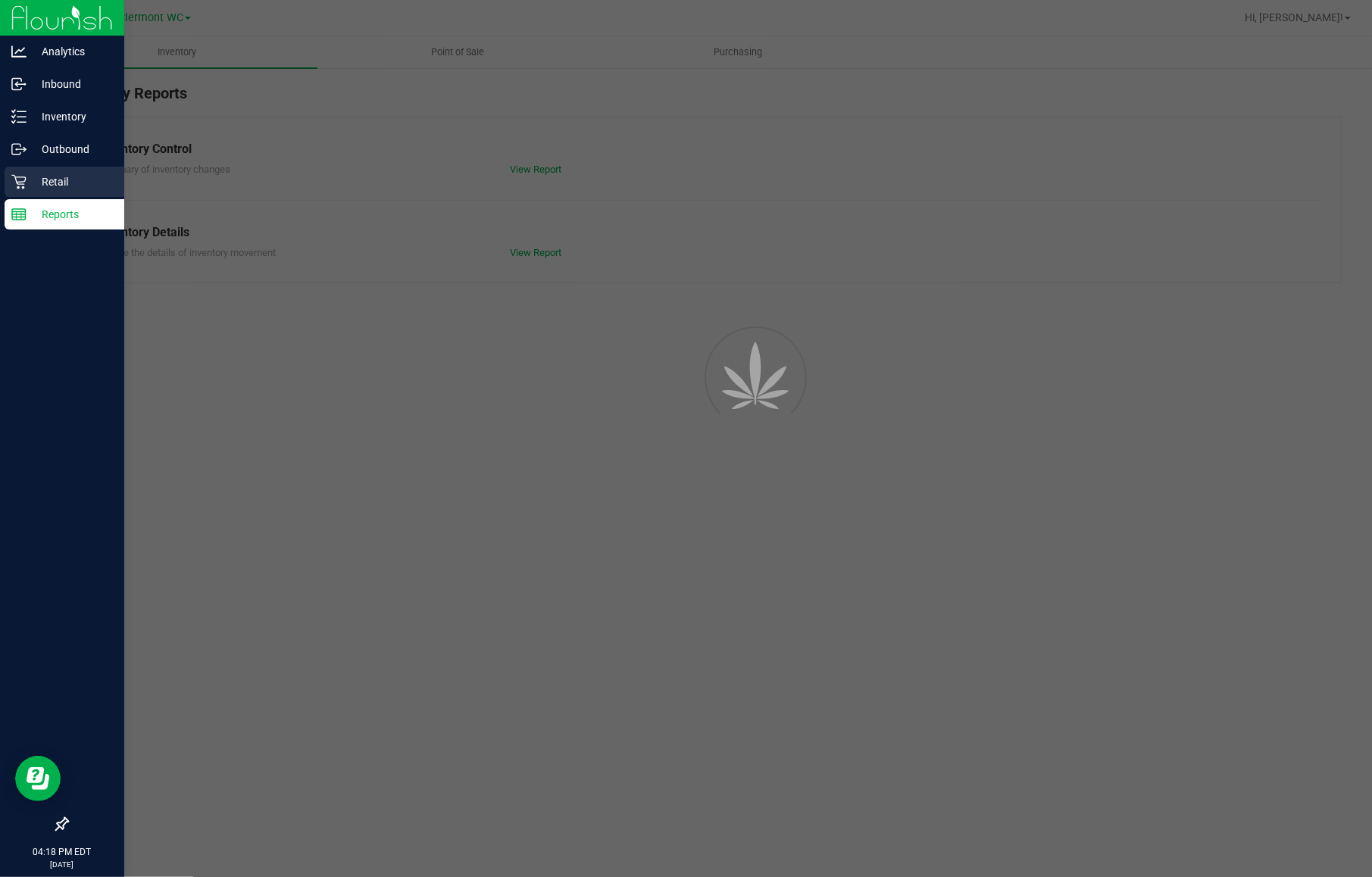
click at [33, 183] on p "Retail" at bounding box center [72, 181] width 91 height 18
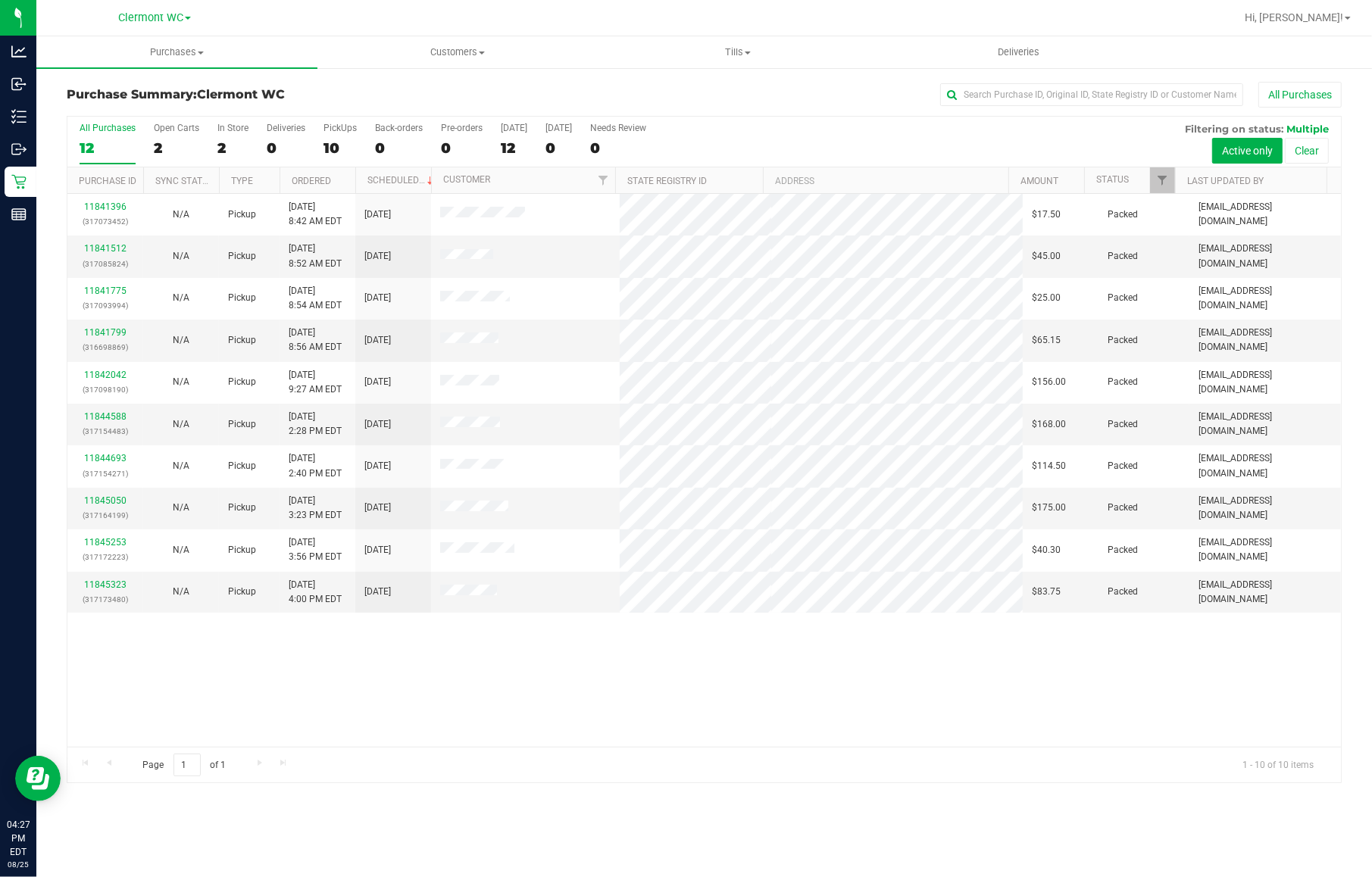
drag, startPoint x: 869, startPoint y: 696, endPoint x: 868, endPoint y: 657, distance: 39.0
click at [869, 696] on div "11841396 (317073452) N/A Pickup [DATE] 8:42 AM EDT 8/25/2025 $17.50 Packed [EMA…" at bounding box center [704, 471] width 1274 height 554
click at [1016, 104] on button "All Purchases" at bounding box center [1300, 94] width 83 height 25
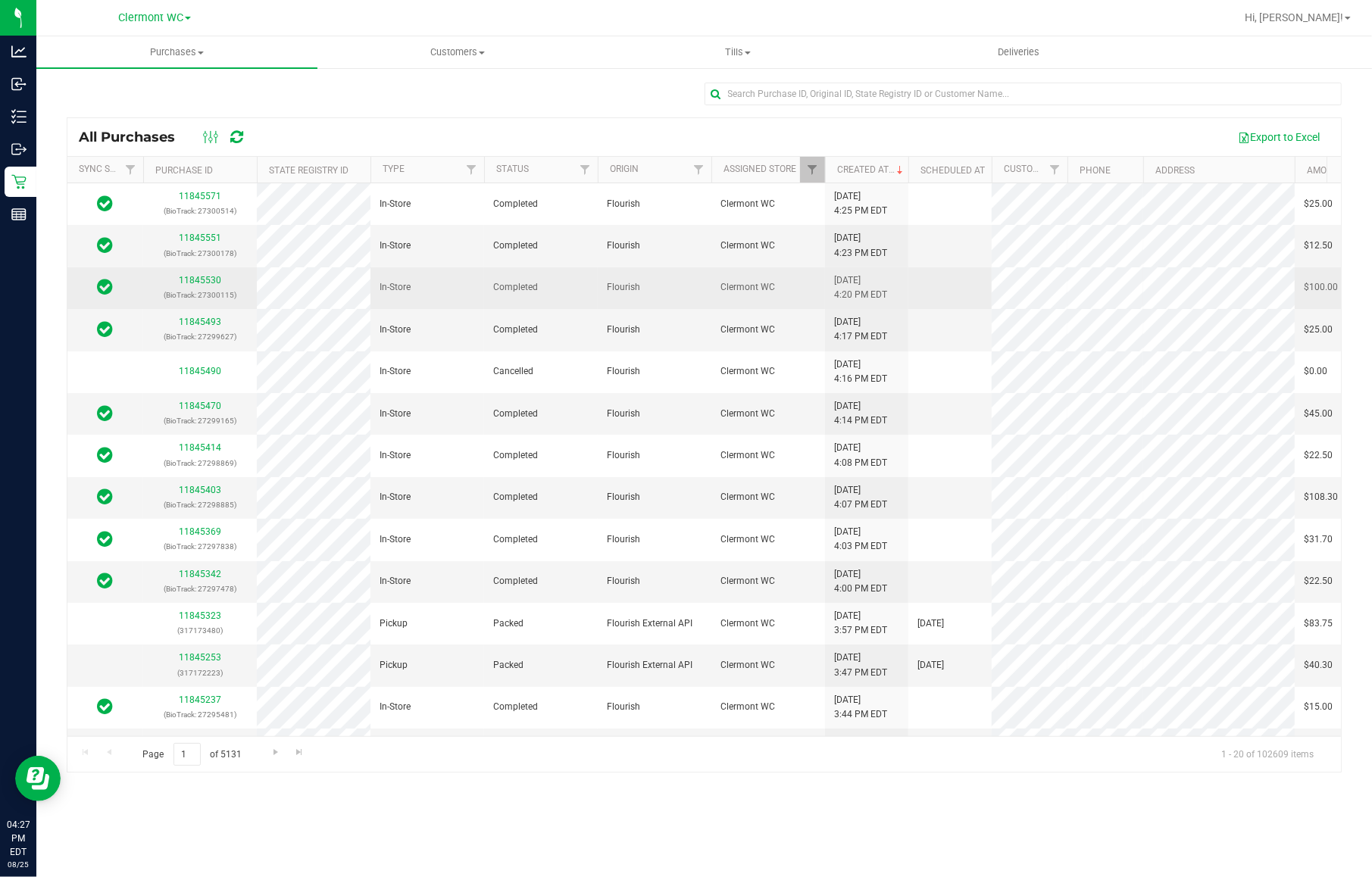
scroll to position [94, 0]
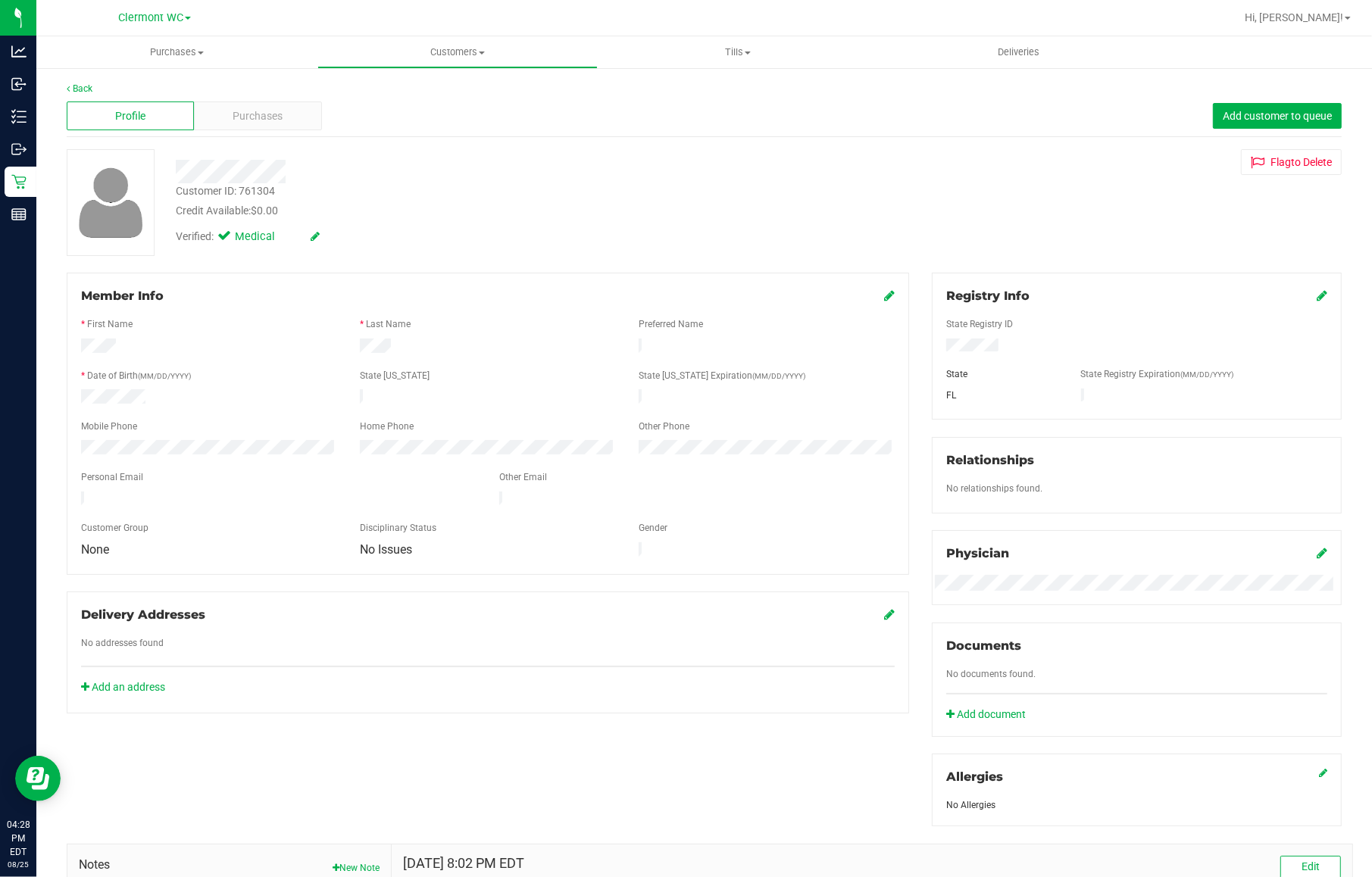
click at [331, 369] on div "* Date of Birth (MM/DD/YYYY)" at bounding box center [209, 377] width 279 height 17
drag, startPoint x: 273, startPoint y: 191, endPoint x: 239, endPoint y: 190, distance: 34.0
click at [239, 190] on div "Customer ID: 761304" at bounding box center [224, 190] width 99 height 16
copy div "761304"
click at [561, 680] on div "Add an address" at bounding box center [488, 687] width 836 height 16
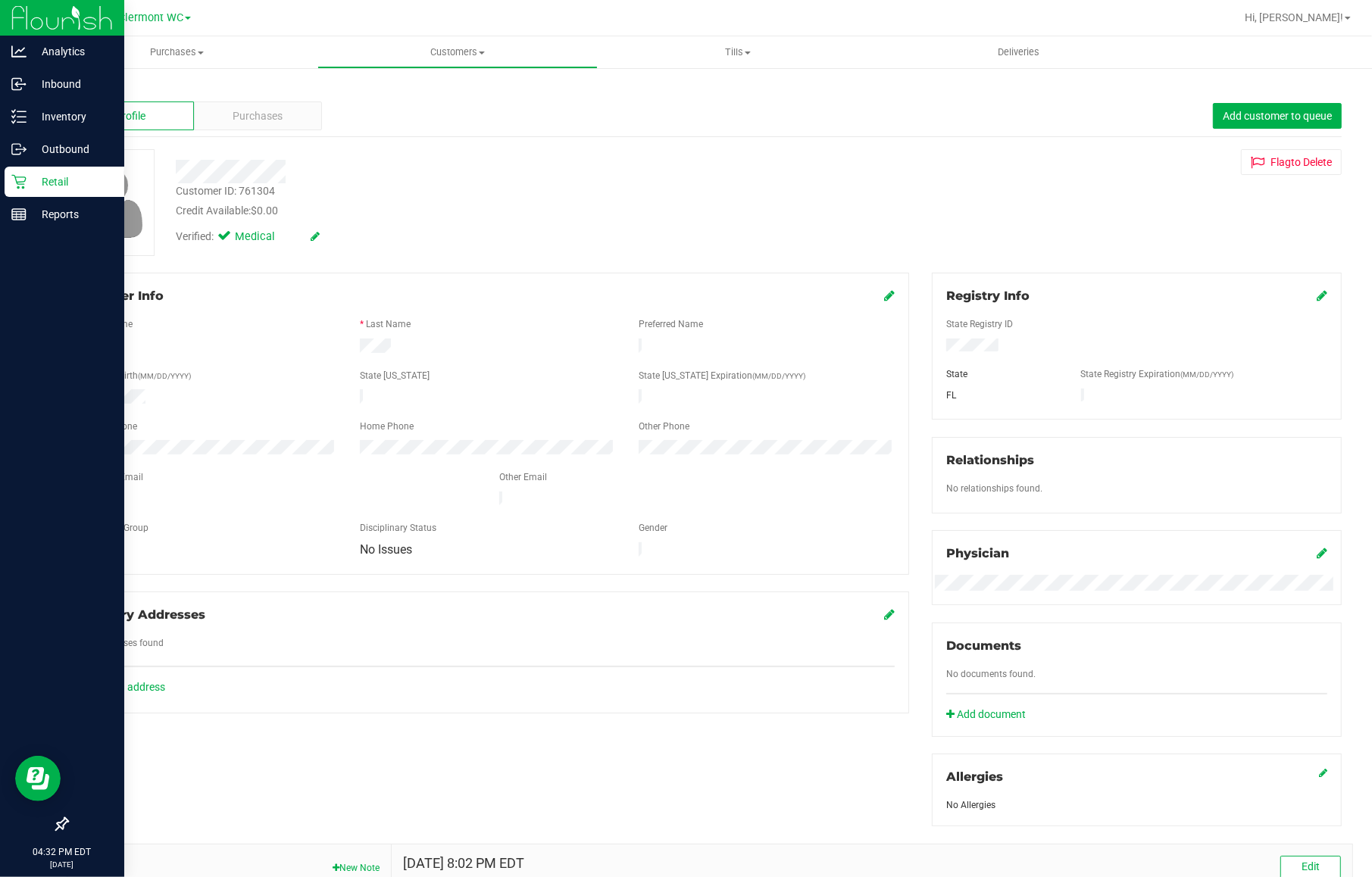
click at [21, 175] on icon at bounding box center [19, 182] width 15 height 15
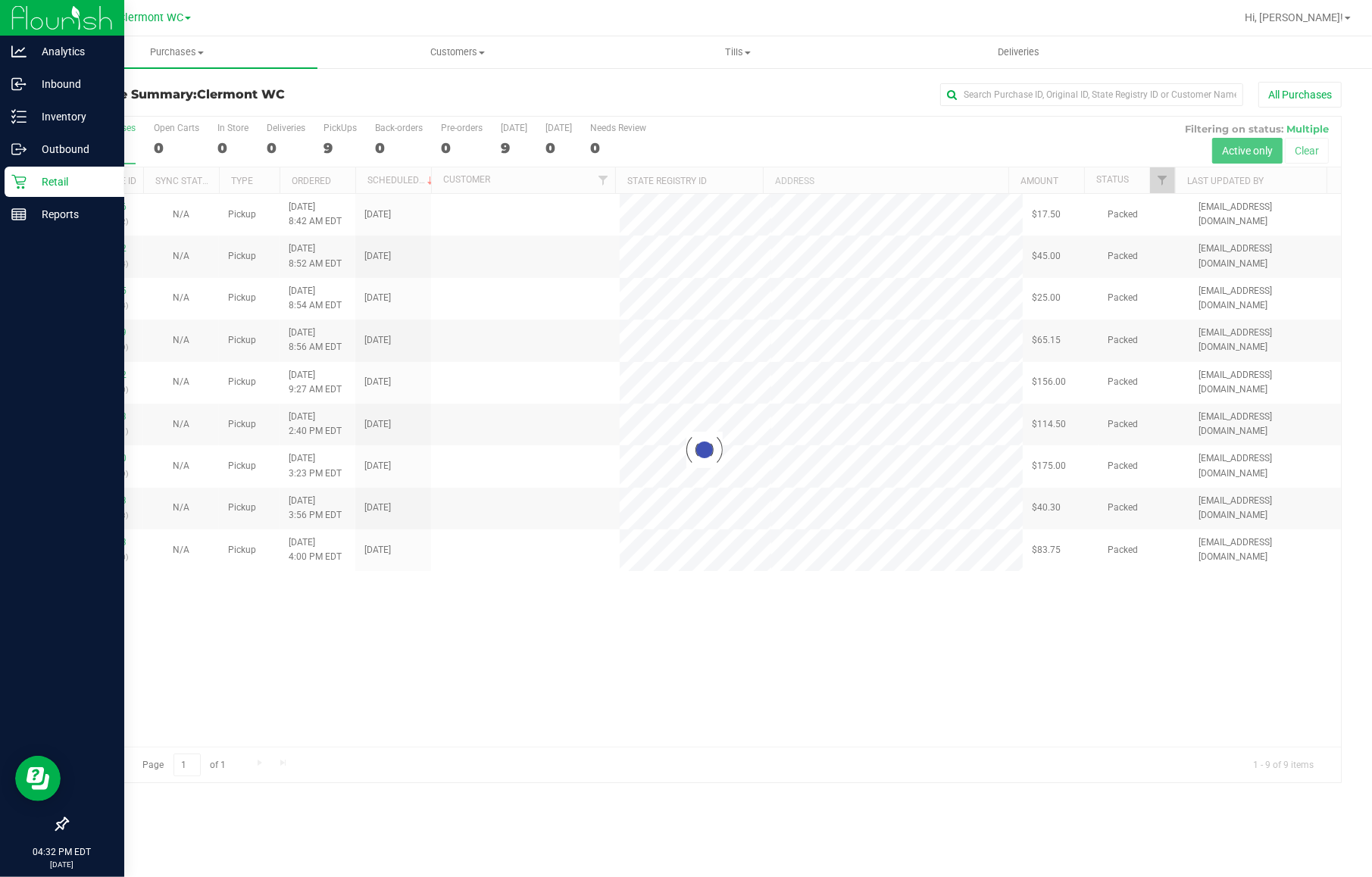
click at [5, 187] on div "Retail" at bounding box center [64, 182] width 120 height 30
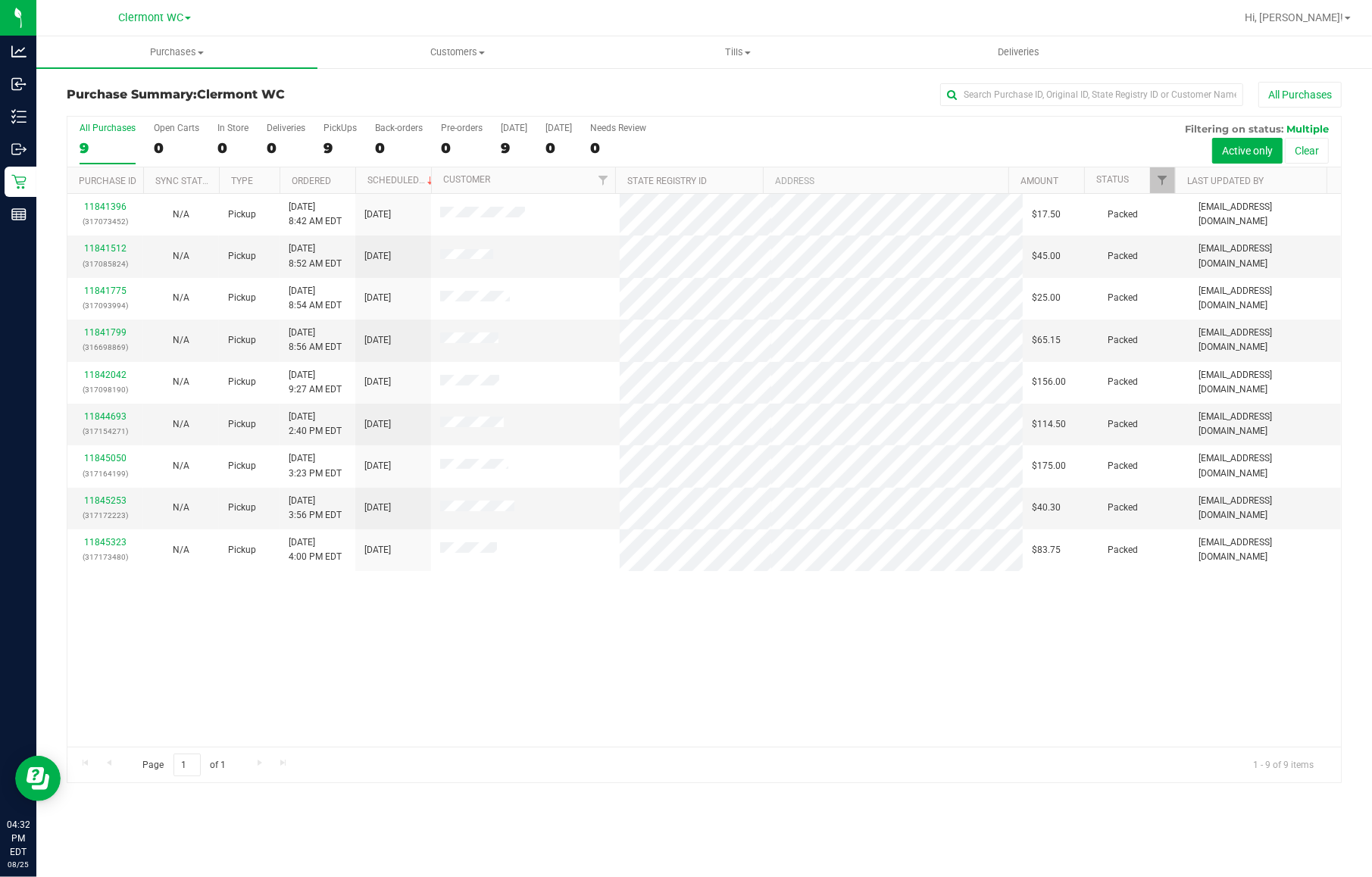
click at [460, 622] on div "11841396 (317073452) N/A Pickup [DATE] 8:42 AM EDT 8/25/2025 $17.50 Packed [EMA…" at bounding box center [704, 471] width 1274 height 554
click at [465, 580] on div "11841396 (317073452) N/A Pickup [DATE] 8:42 AM EDT 8/25/2025 $17.50 Packed [EMA…" at bounding box center [704, 471] width 1274 height 554
click at [466, 577] on div "11841396 (317073452) N/A Pickup [DATE] 8:42 AM EDT 8/25/2025 $17.50 Packed [EMA…" at bounding box center [704, 471] width 1274 height 554
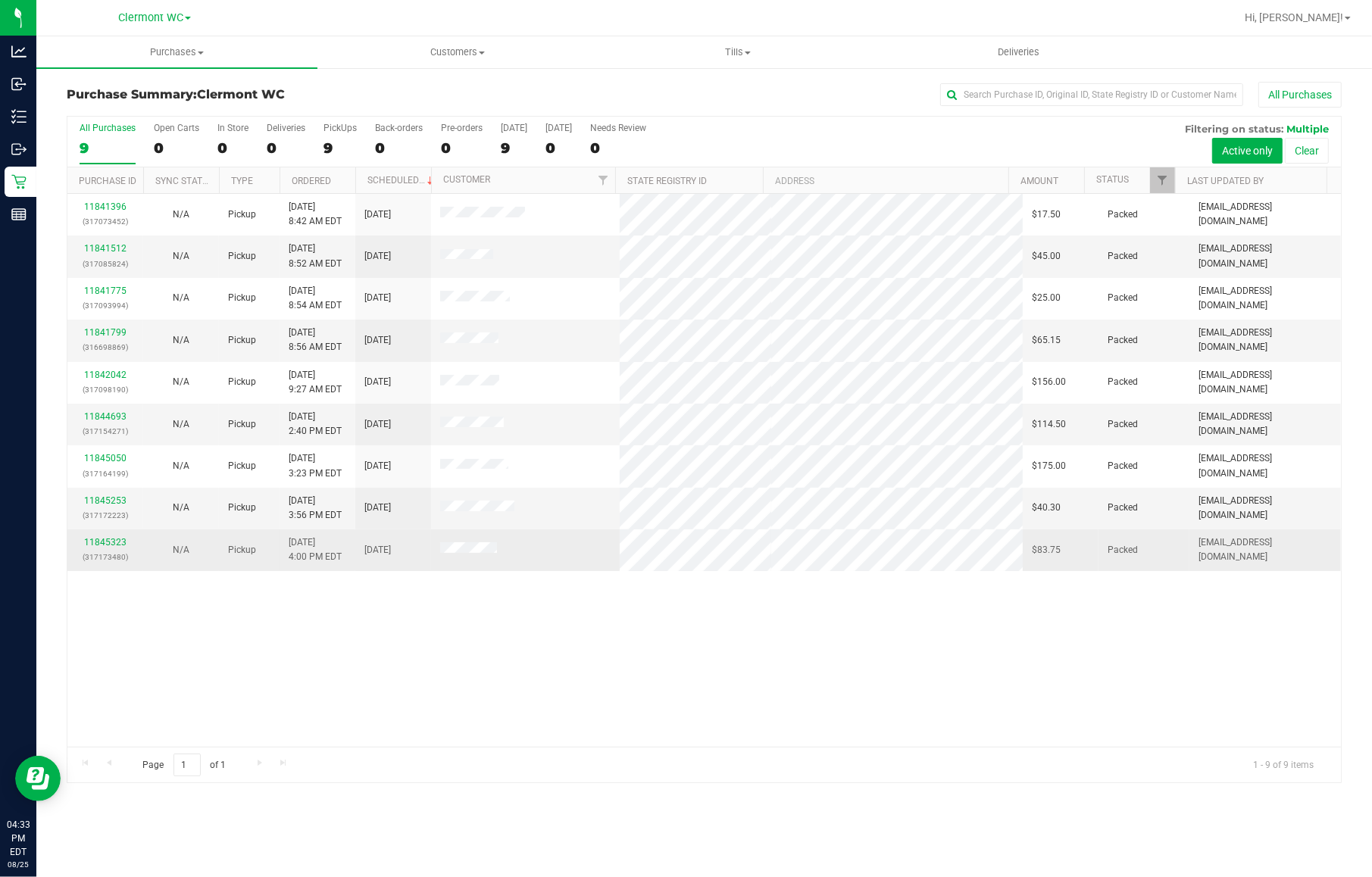
click at [466, 570] on td at bounding box center [525, 550] width 189 height 41
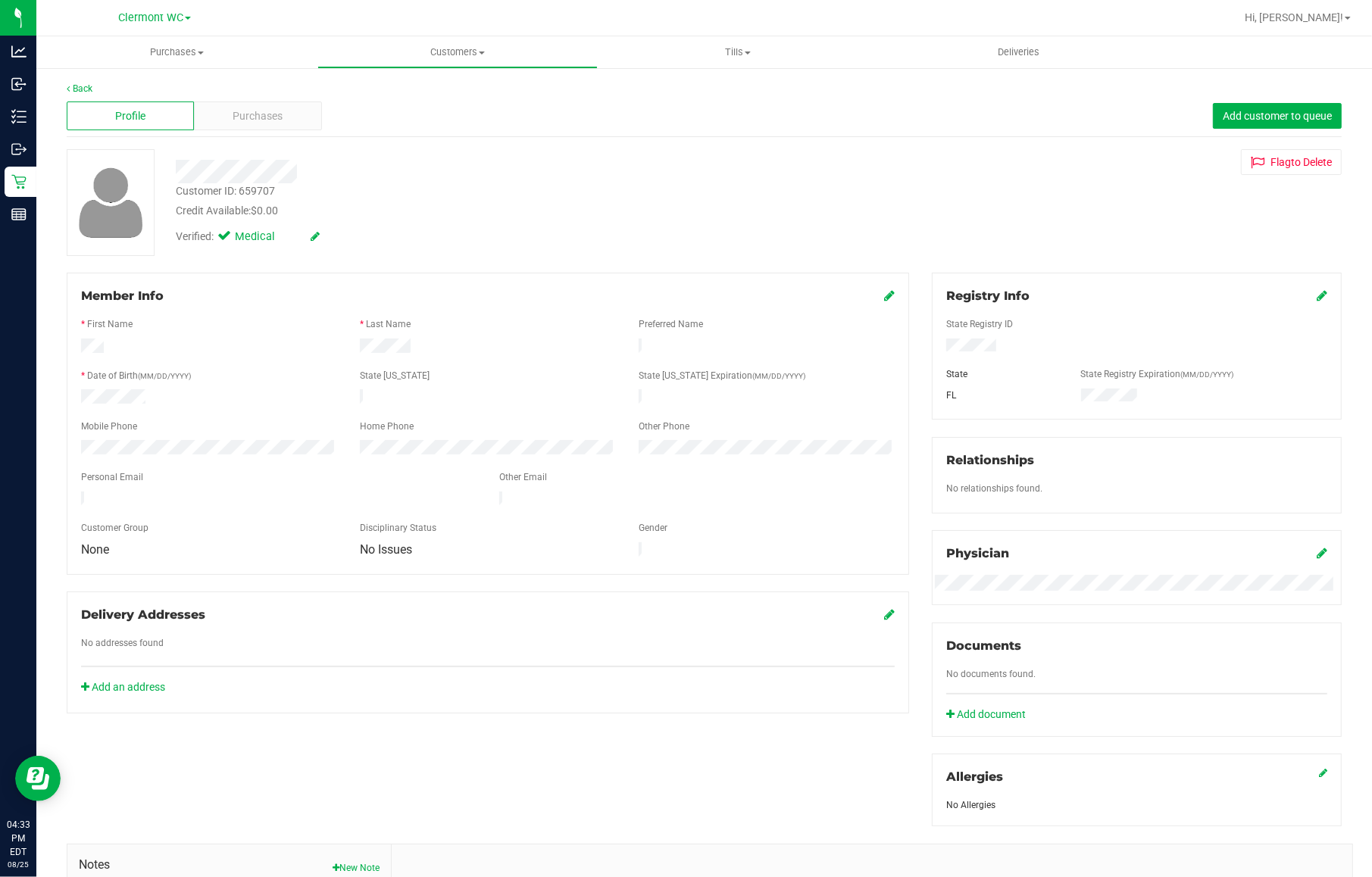
click at [2, 172] on link "Retail" at bounding box center [18, 183] width 37 height 33
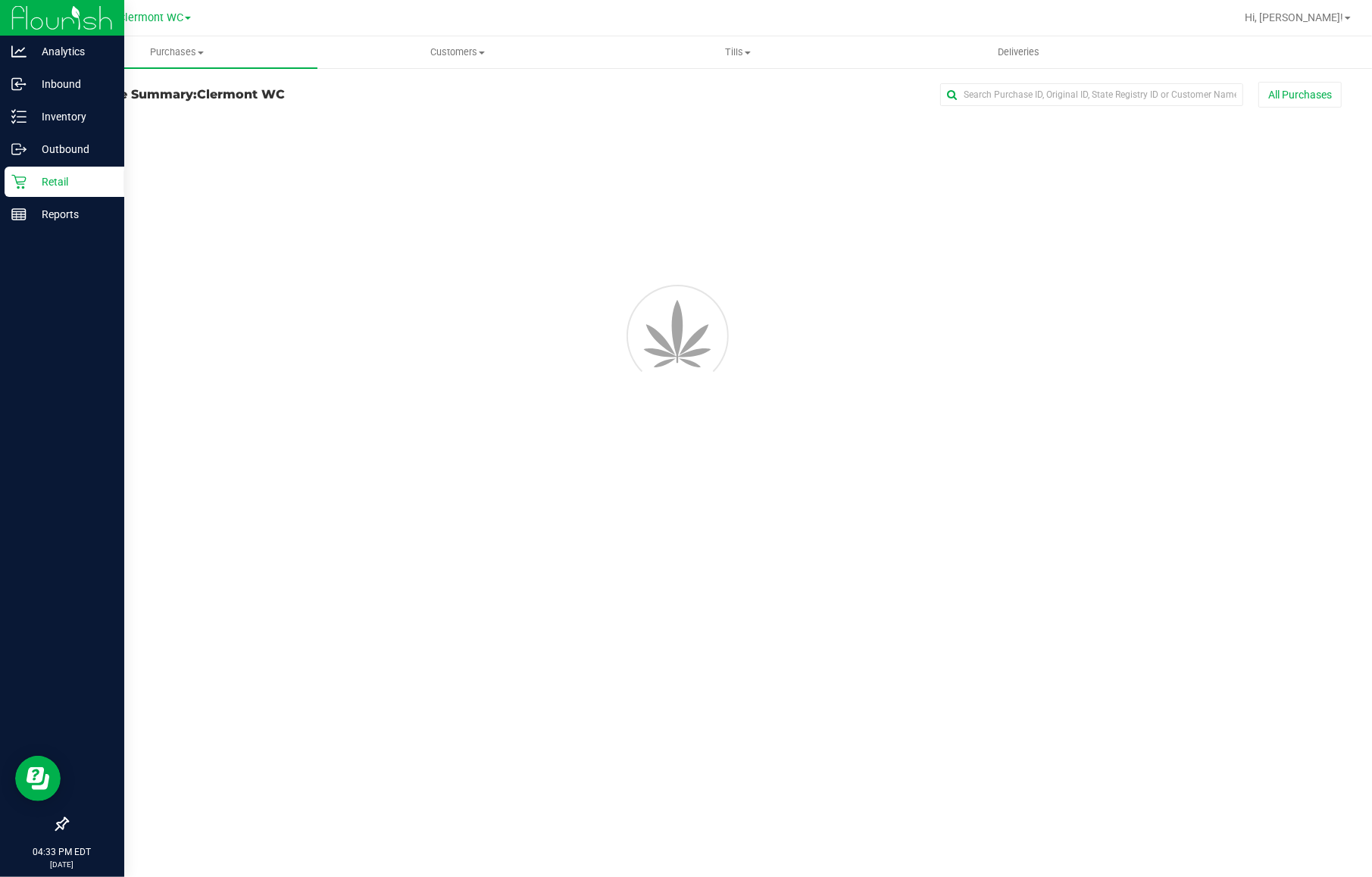
click at [2, 184] on link "Retail" at bounding box center [62, 183] width 124 height 33
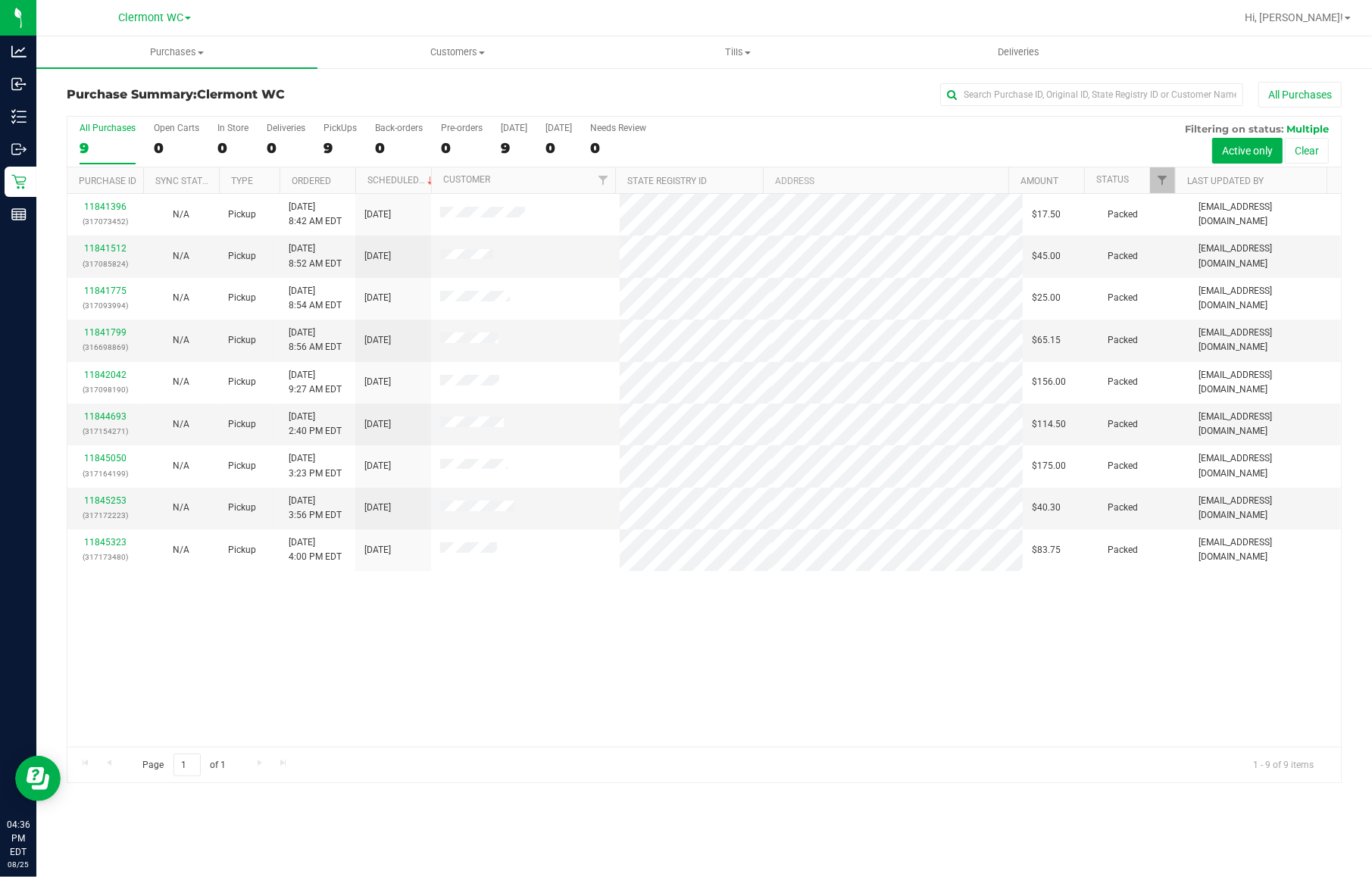
click at [827, 597] on div "11841396 (317073452) N/A Pickup [DATE] 8:42 AM EDT 8/25/2025 $17.50 Packed [EMA…" at bounding box center [704, 471] width 1274 height 554
click at [846, 574] on div "11841396 (317073452) N/A Pickup 8/25/2025 8:42 AM EDT 8/25/2025 $17.50 Packed s…" at bounding box center [704, 471] width 1274 height 554
click at [94, 157] on label "All Purchases 11" at bounding box center [107, 143] width 56 height 41
click at [0, 0] on input "All Purchases 11" at bounding box center [0, 0] width 0 height 0
click at [500, 712] on div "11841396 (317073452) N/A Pickup 8/25/2025 8:42 AM EDT 8/25/2025 $17.50 Packed s…" at bounding box center [704, 471] width 1274 height 554
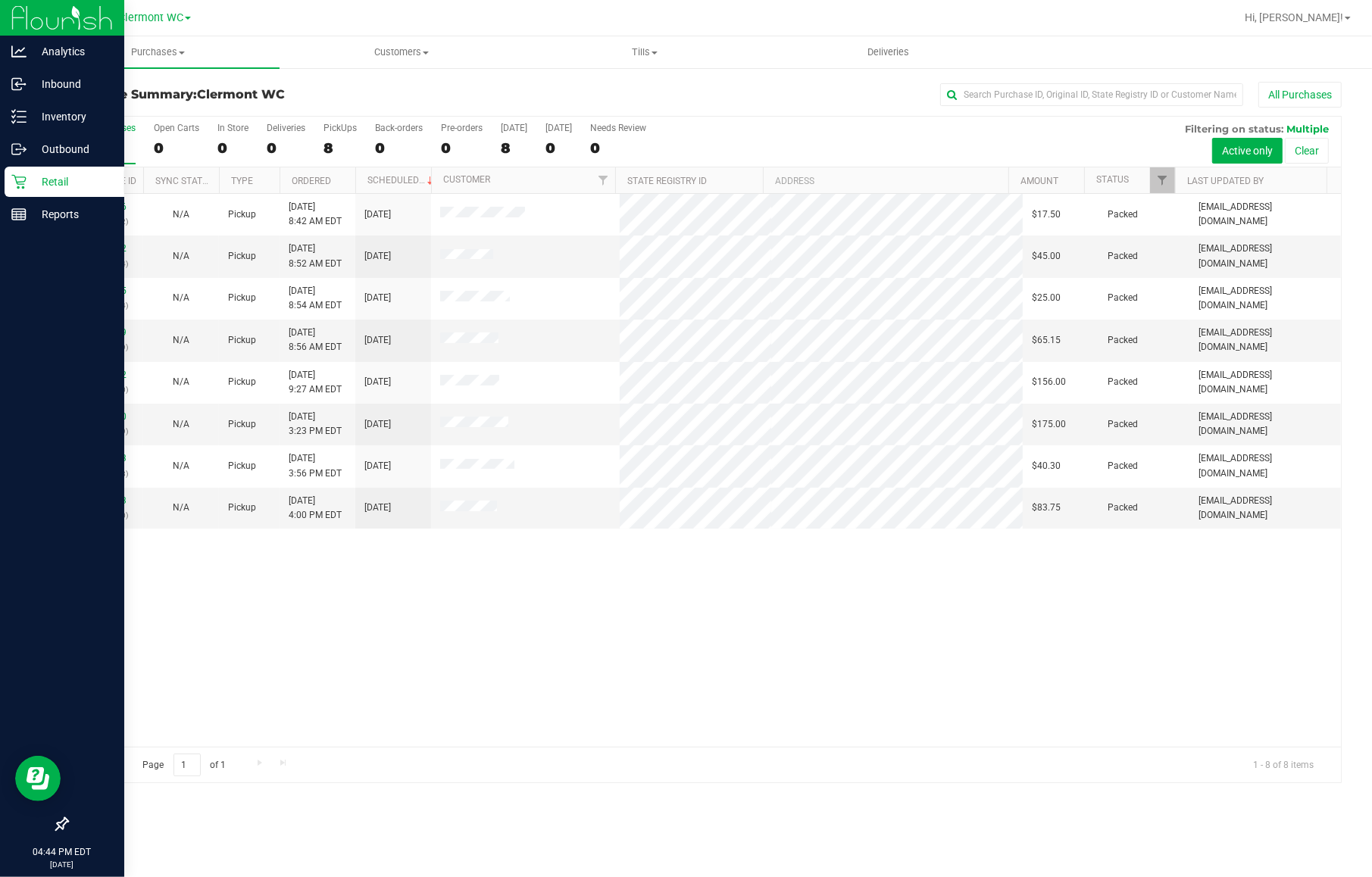
click at [41, 176] on p "Retail" at bounding box center [72, 181] width 91 height 18
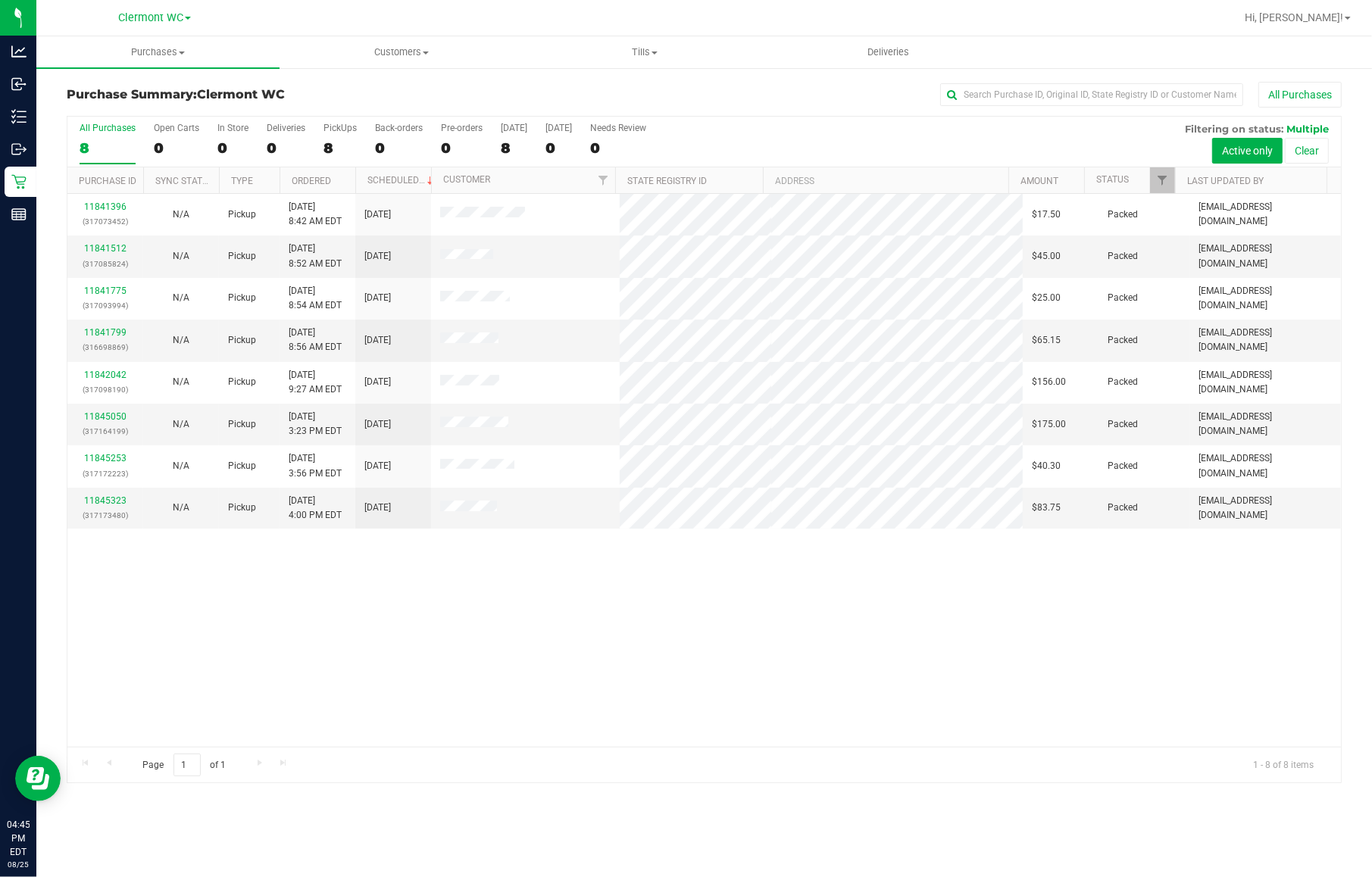
click at [471, 668] on div "11841396 (317073452) N/A Pickup [DATE] 8:42 AM EDT 8/25/2025 $17.50 Packed [EMA…" at bounding box center [704, 471] width 1274 height 554
click at [108, 138] on label "All Purchases 8" at bounding box center [107, 143] width 56 height 41
click at [0, 0] on input "All Purchases 8" at bounding box center [0, 0] width 0 height 0
click at [1328, 84] on button "All Purchases" at bounding box center [1300, 94] width 83 height 25
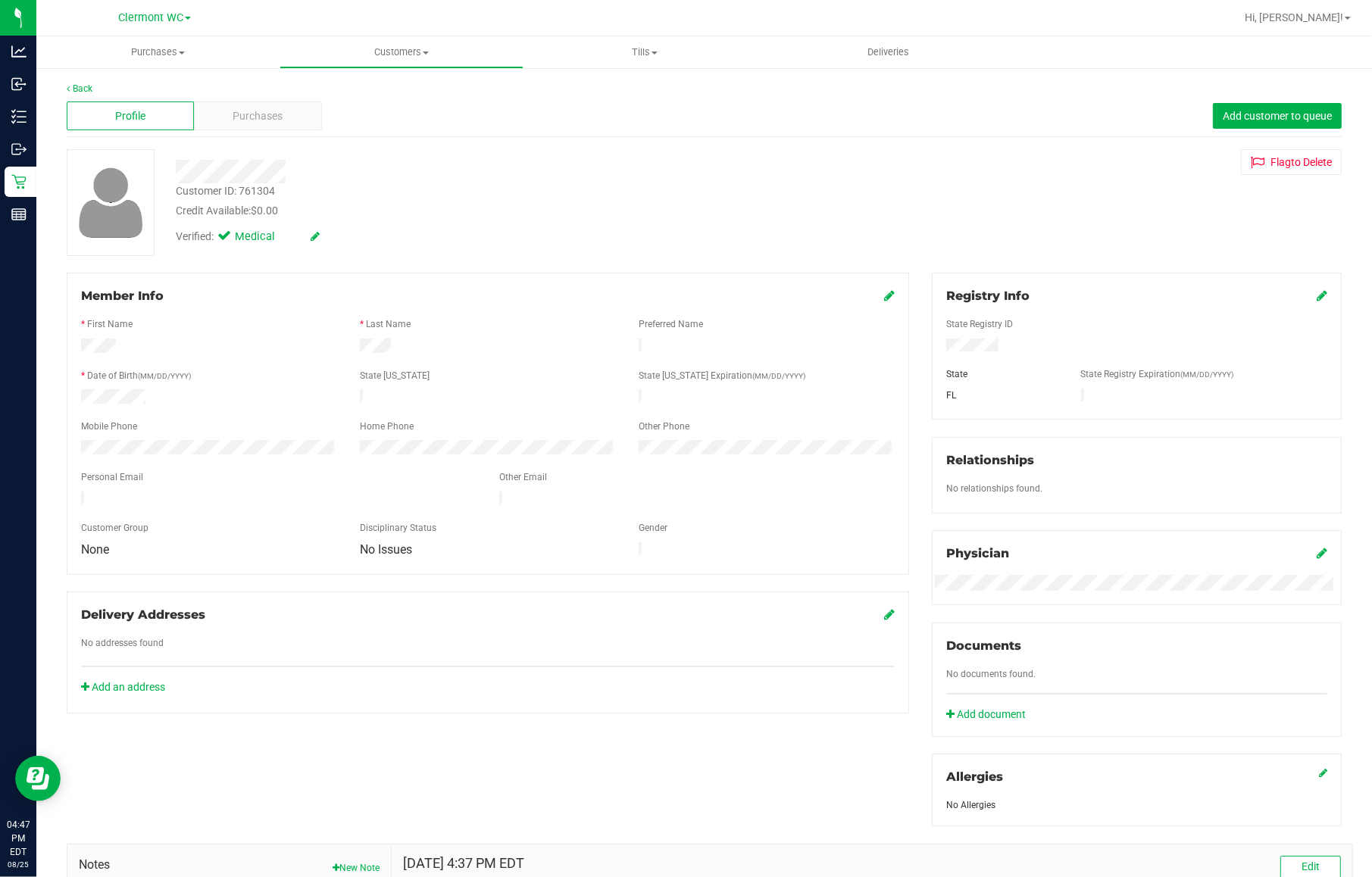
click at [349, 440] on div at bounding box center [488, 449] width 279 height 18
click at [872, 294] on div "Member Info" at bounding box center [488, 296] width 814 height 18
click at [869, 291] on div "Member Info" at bounding box center [488, 296] width 814 height 18
click at [884, 293] on icon at bounding box center [889, 295] width 10 height 12
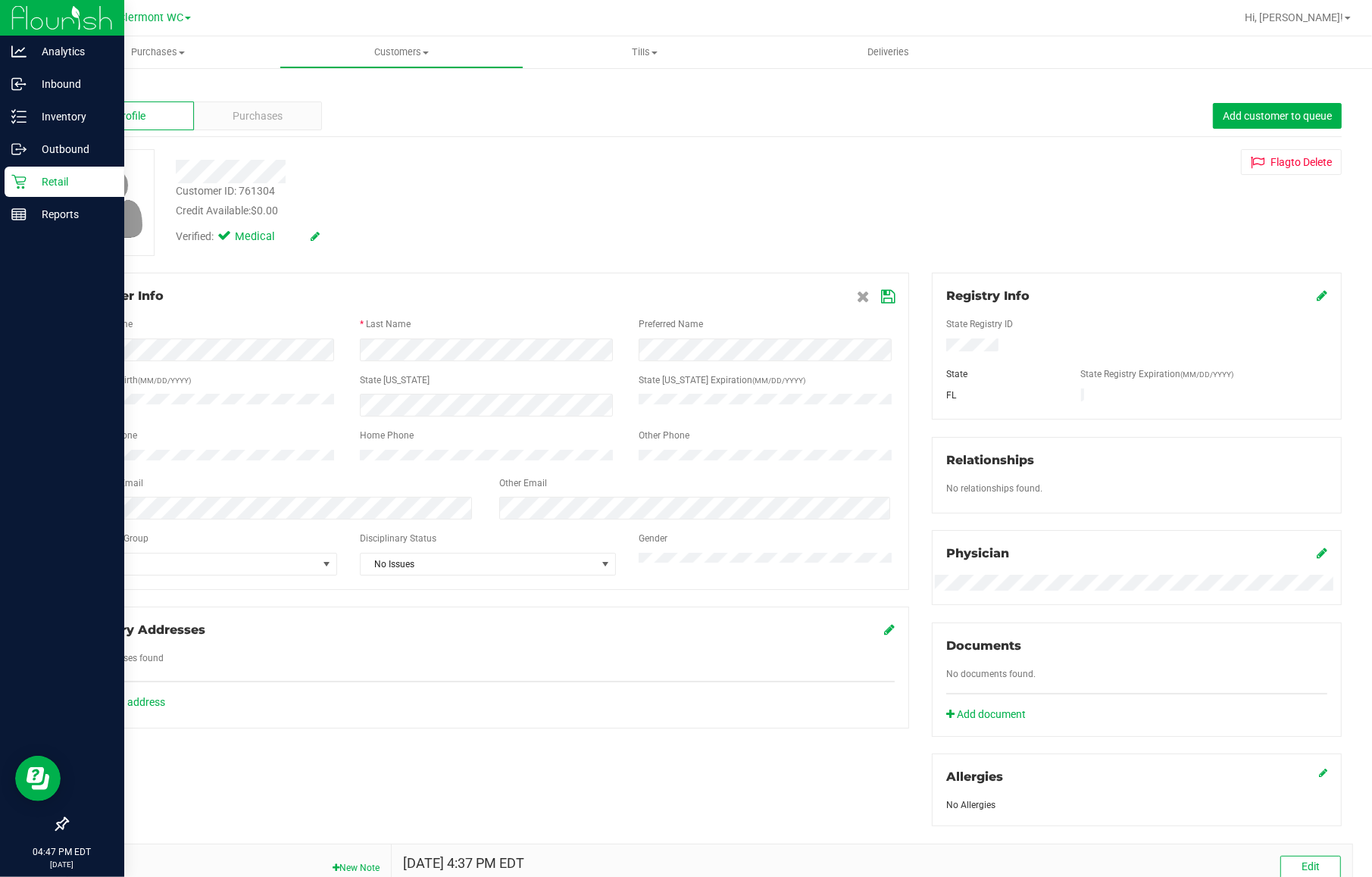
click at [2, 409] on div "Analytics Inbound Inventory Outbound Retail Reports 04:47 PM EDT 08/25/2025 08/…" at bounding box center [686, 438] width 1372 height 877
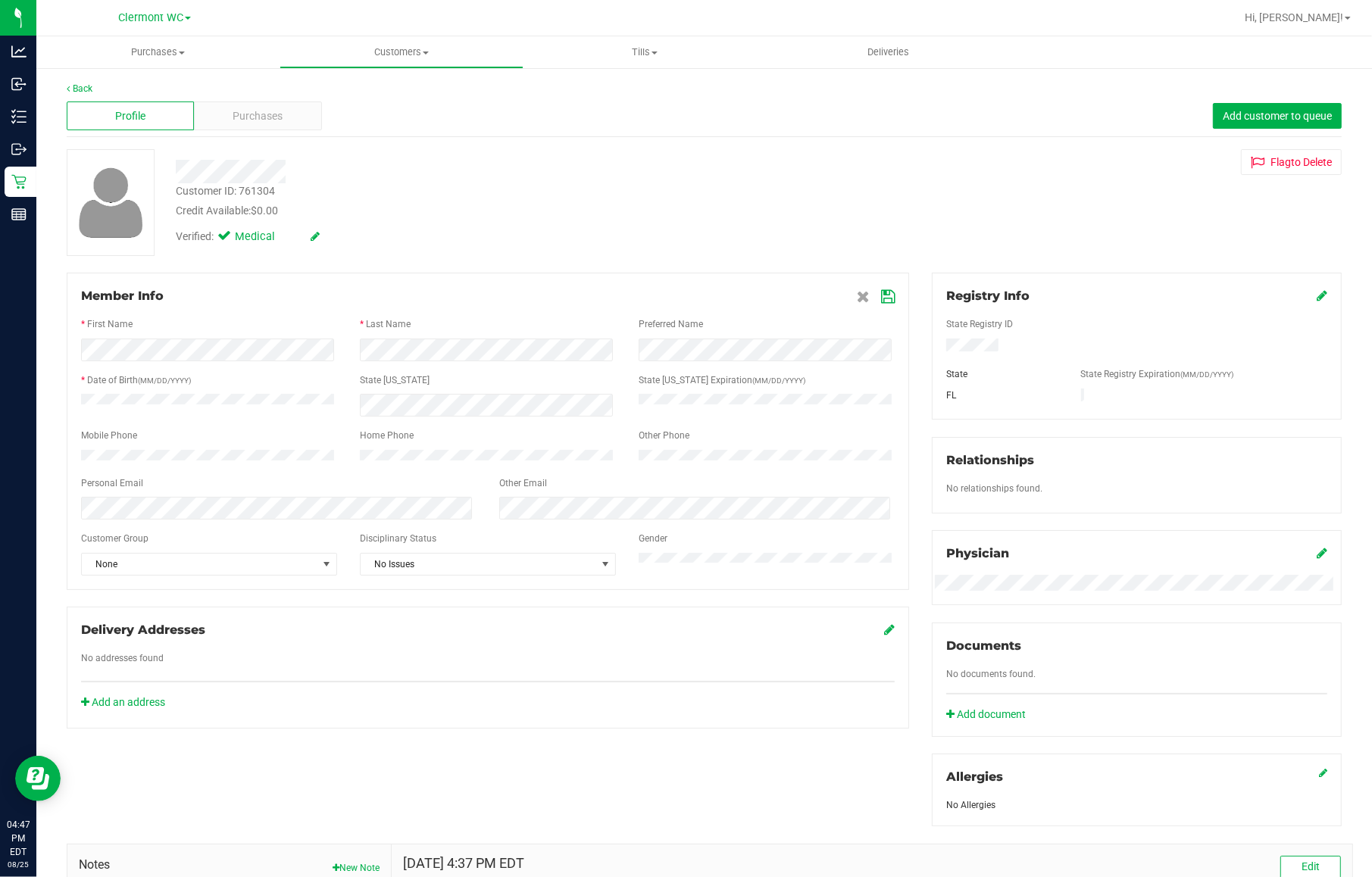
click at [880, 306] on div at bounding box center [488, 311] width 814 height 12
click at [881, 303] on icon at bounding box center [887, 297] width 13 height 12
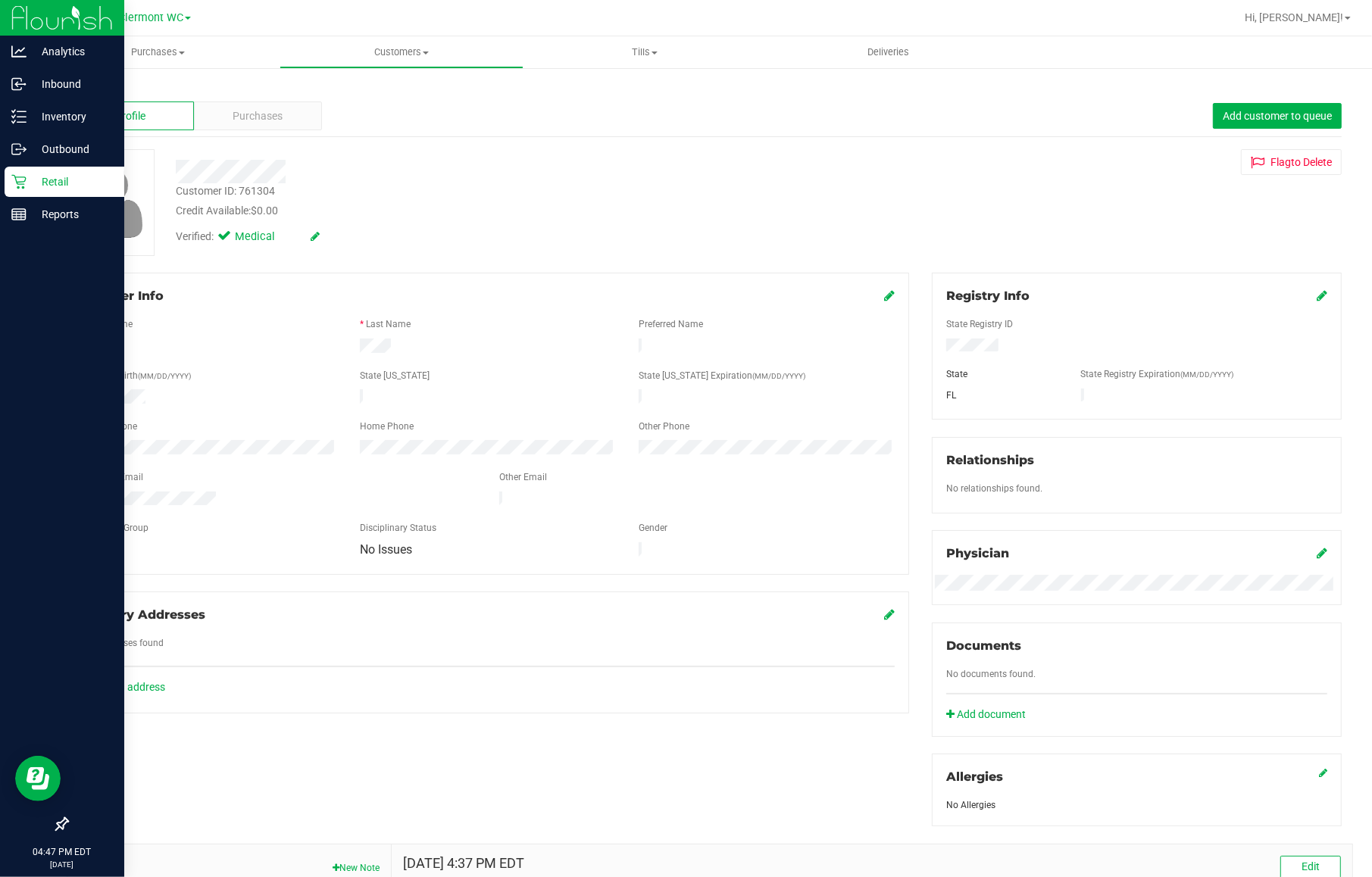
click at [34, 175] on p "Retail" at bounding box center [72, 181] width 91 height 18
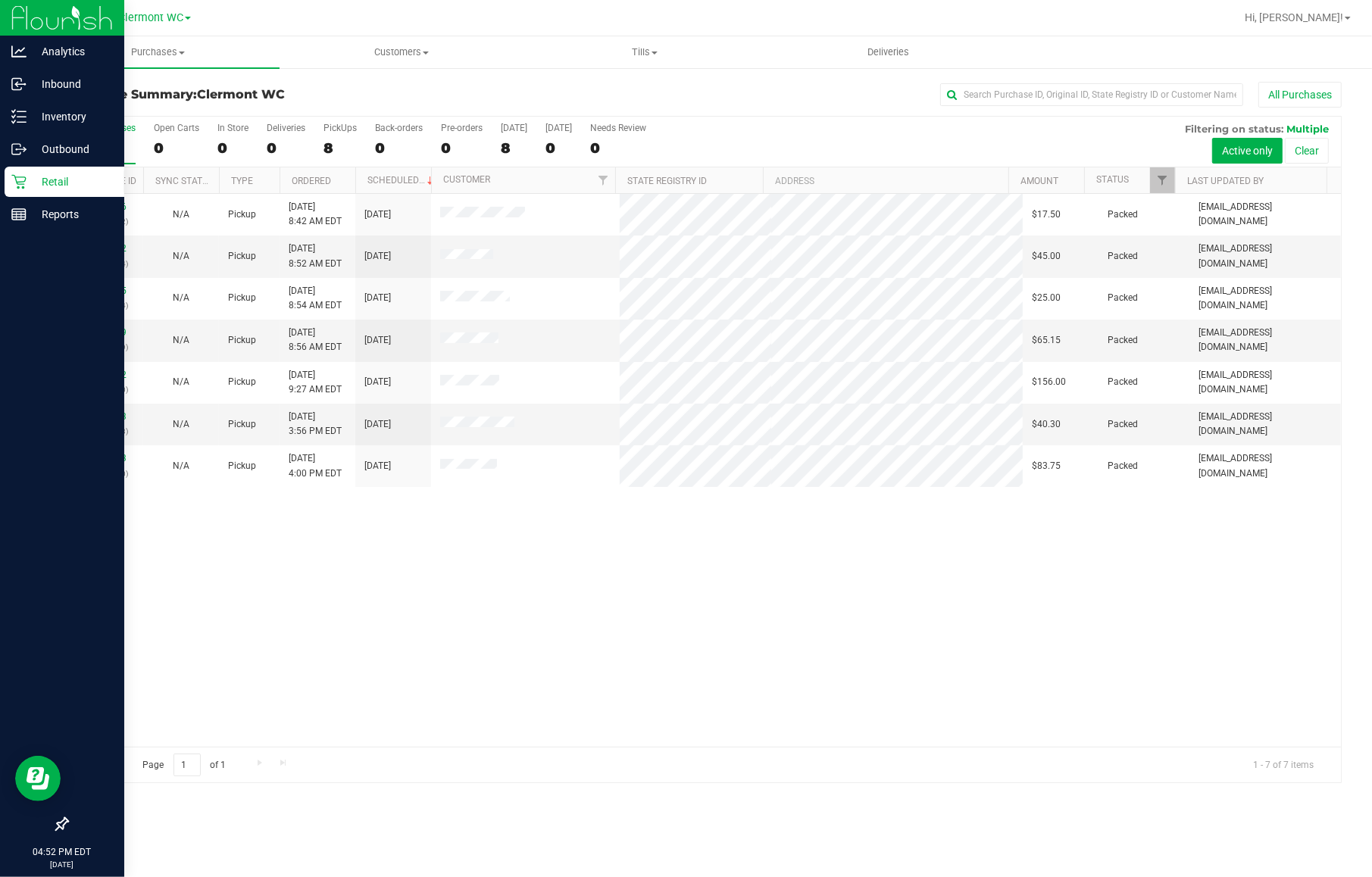
click at [33, 178] on p "Retail" at bounding box center [72, 181] width 91 height 18
click at [12, 182] on icon at bounding box center [19, 182] width 15 height 15
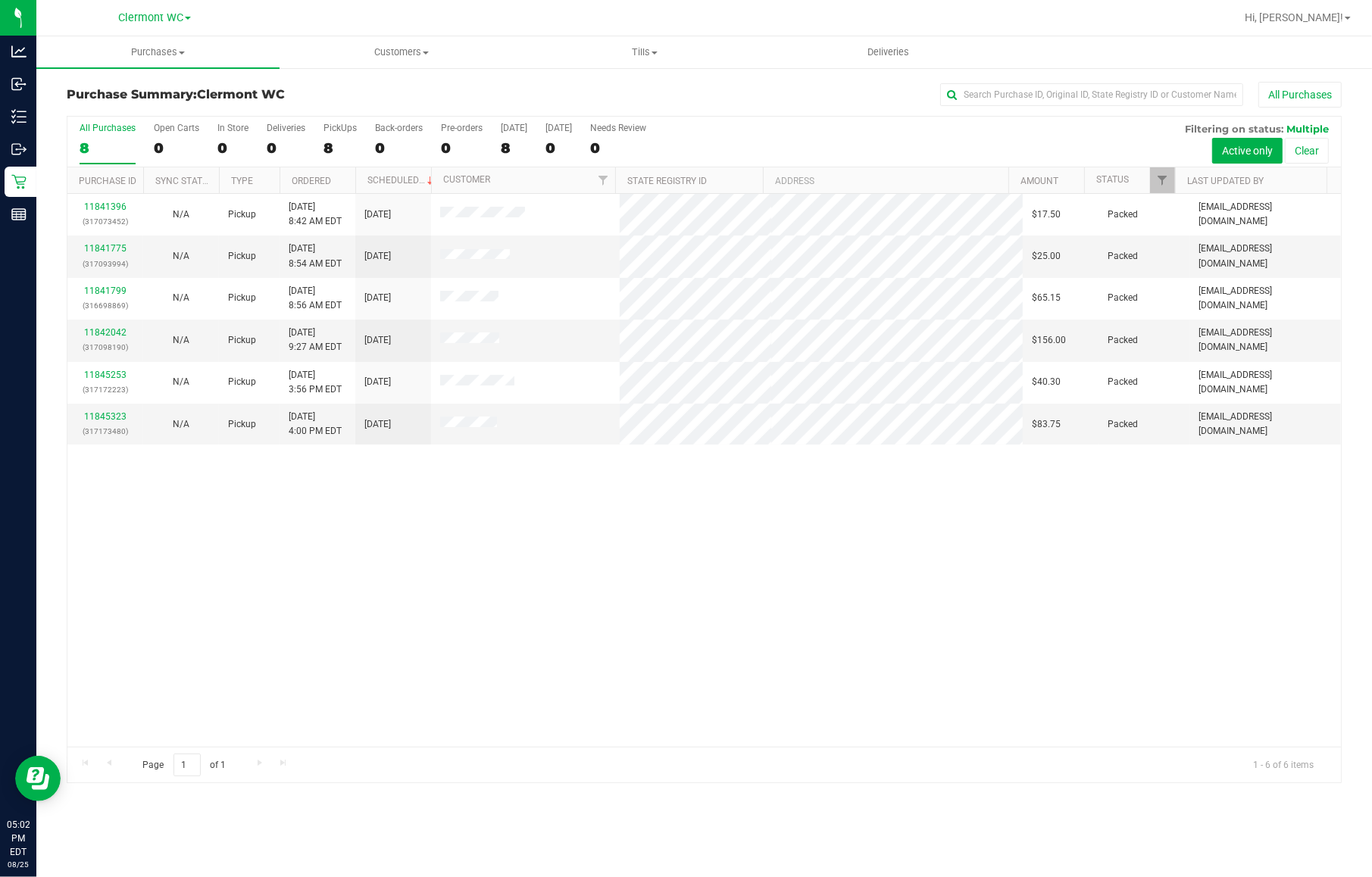
click at [719, 622] on div "11841396 (317073452) N/A Pickup 8/25/2025 8:42 AM EDT 8/25/2025 $17.50 Packed s…" at bounding box center [704, 471] width 1274 height 554
click at [680, 611] on div "11841396 (317073452) N/A Pickup 8/25/2025 8:42 AM EDT 8/25/2025 $17.50 Packed s…" at bounding box center [704, 471] width 1274 height 554
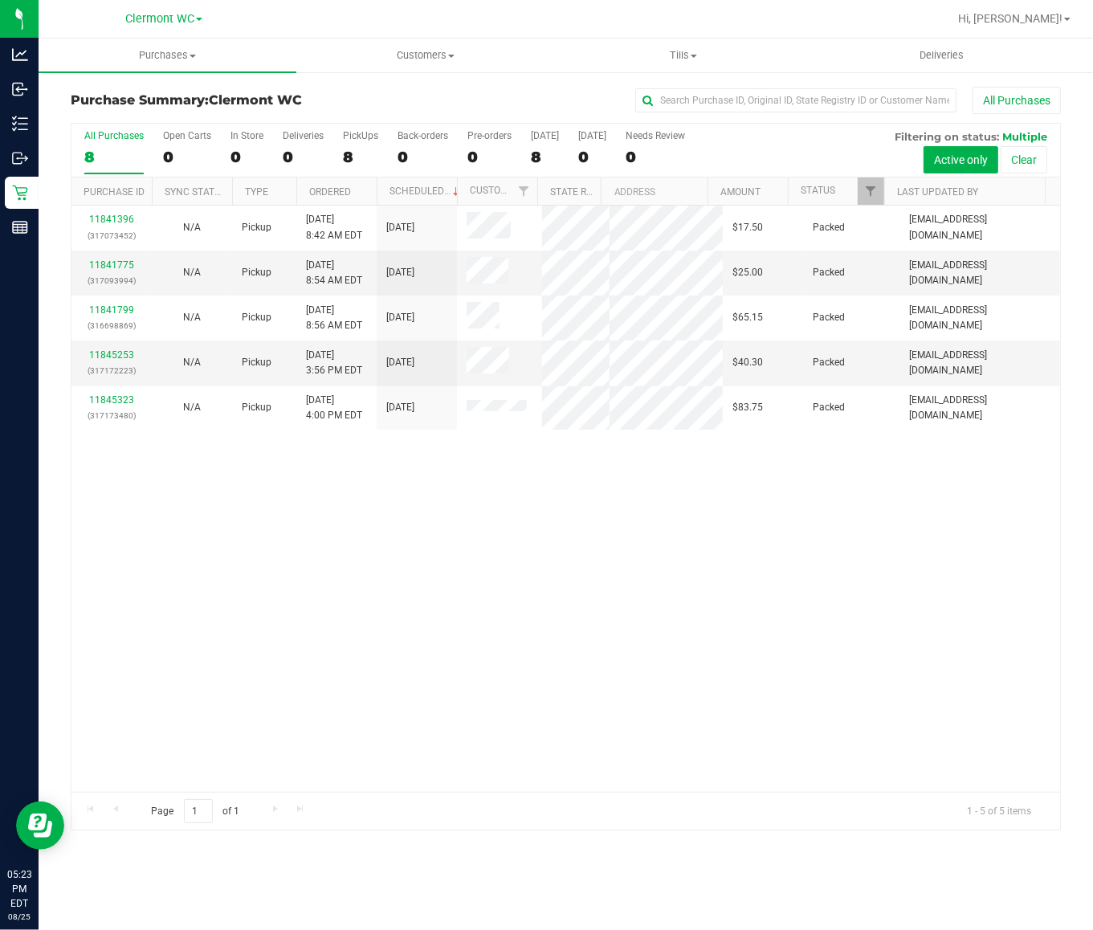
click at [684, 578] on div "11841396 (317073452) N/A Pickup 8/25/2025 8:42 AM EDT 8/25/2025 $17.50 Packed s…" at bounding box center [566, 499] width 989 height 587
click at [305, 538] on div "11841396 (317073452) N/A Pickup 8/25/2025 8:42 AM EDT 8/25/2025 $17.50 Packed s…" at bounding box center [566, 499] width 989 height 587
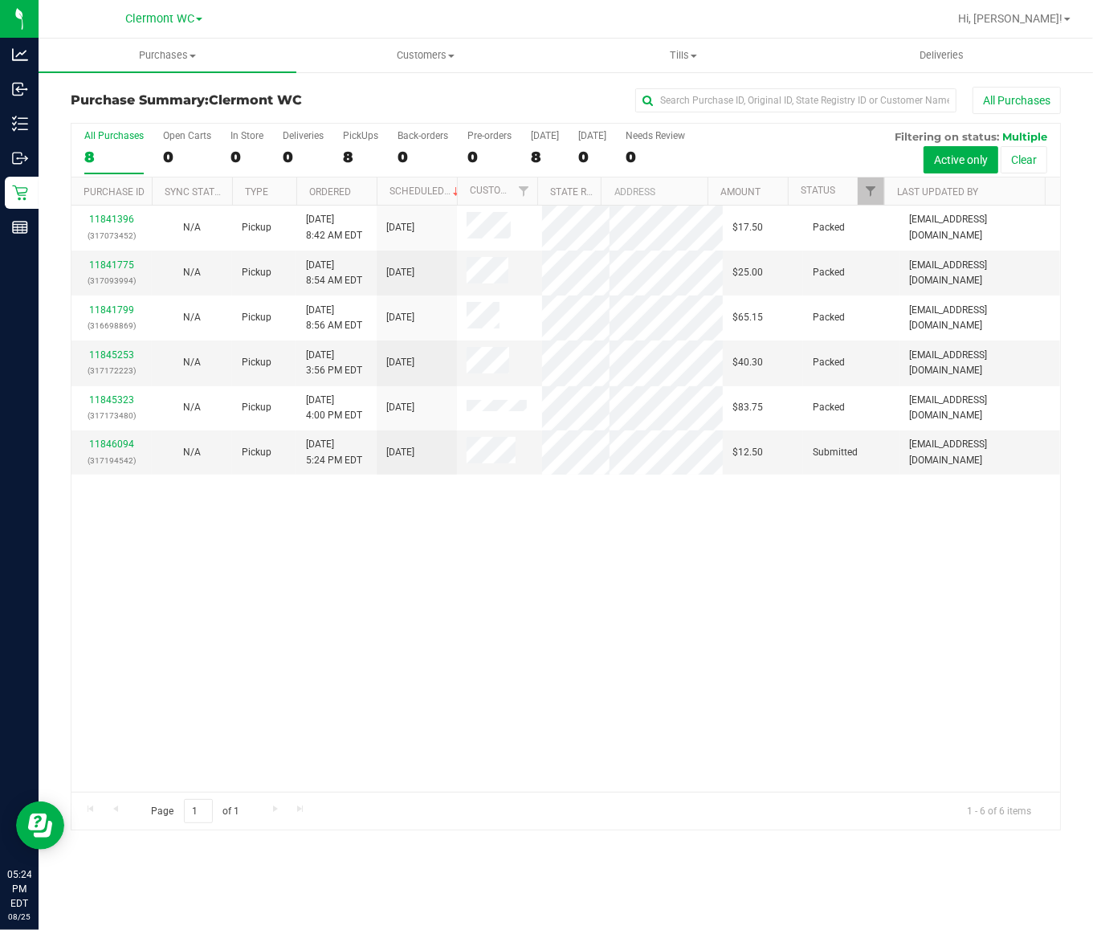
click at [524, 665] on div "11841396 (317073452) N/A Pickup 8/25/2025 8:42 AM EDT 8/25/2025 $17.50 Packed s…" at bounding box center [566, 499] width 989 height 587
click at [111, 444] on link "11846094" at bounding box center [111, 444] width 45 height 11
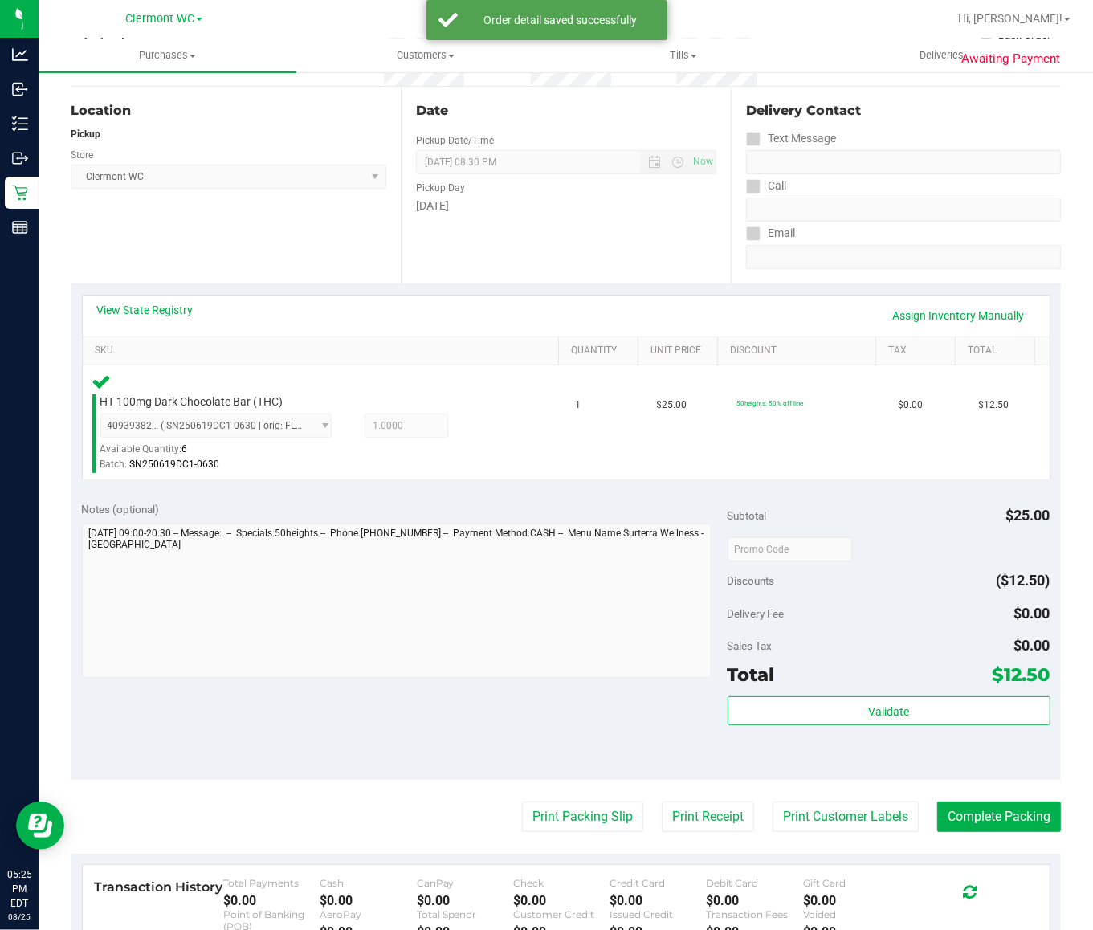
scroll to position [278, 0]
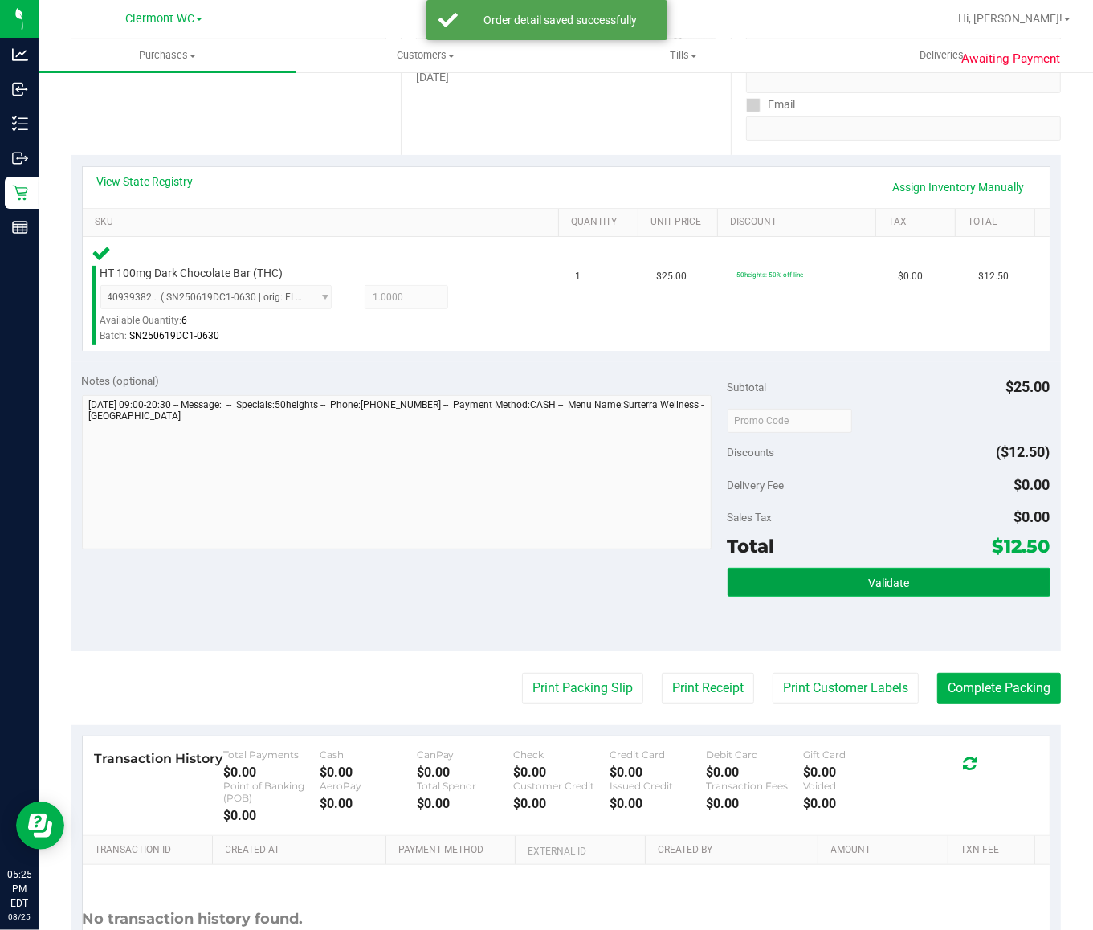
click at [905, 595] on button "Validate" at bounding box center [889, 582] width 323 height 29
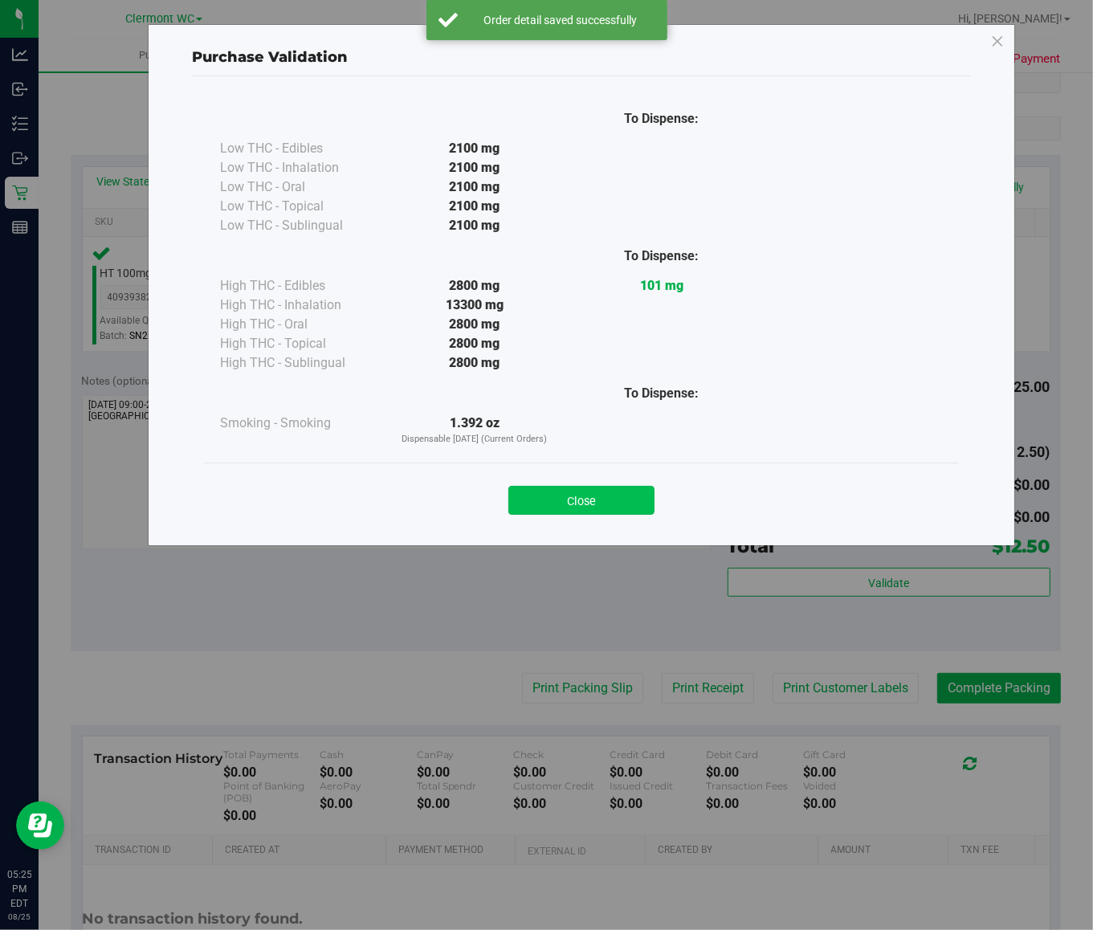
click button "Close" at bounding box center [582, 500] width 146 height 29
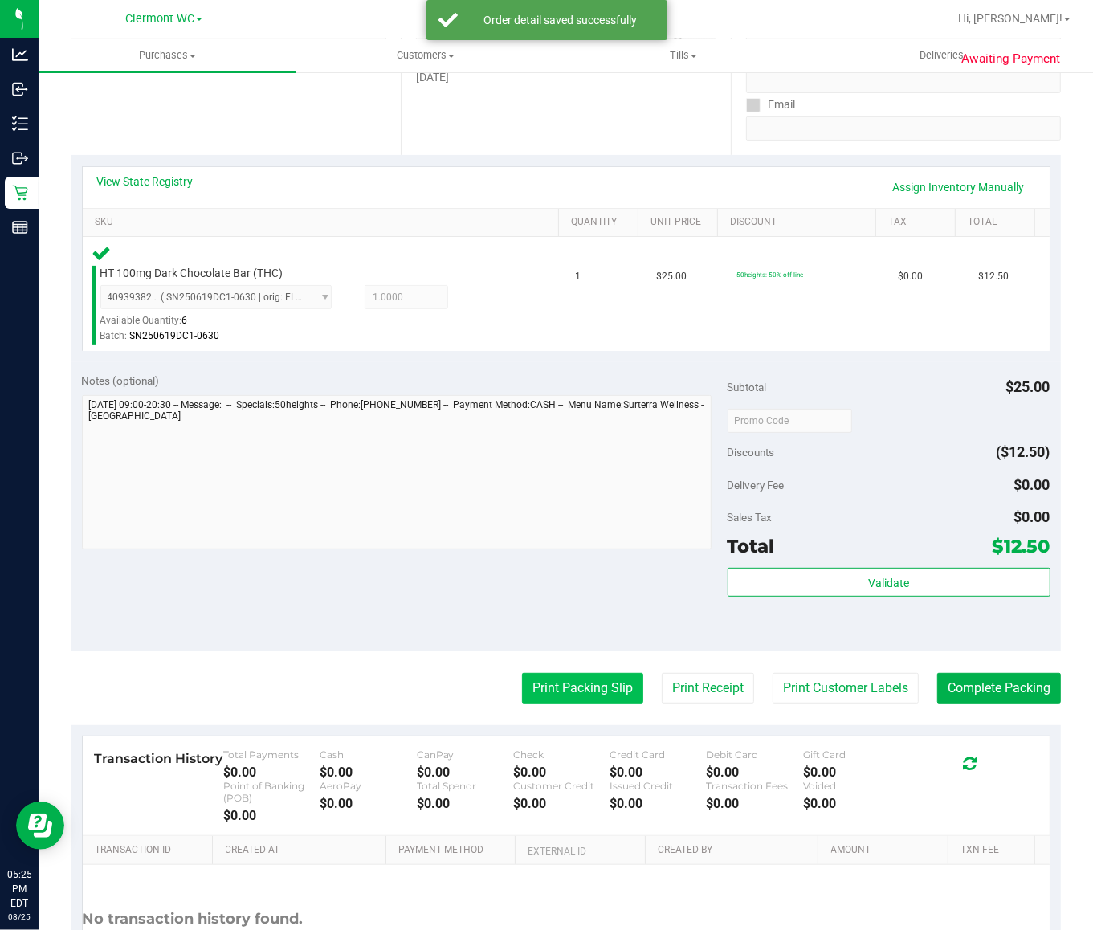
drag, startPoint x: 559, startPoint y: 709, endPoint x: 559, endPoint y: 681, distance: 27.3
click at [559, 707] on purchase-details "Back Edit Purchase Cancel Purchase View Profile # 11846094 BioTrack ID: - Submi…" at bounding box center [566, 423] width 991 height 1229
click at [559, 681] on button "Print Packing Slip" at bounding box center [582, 688] width 121 height 31
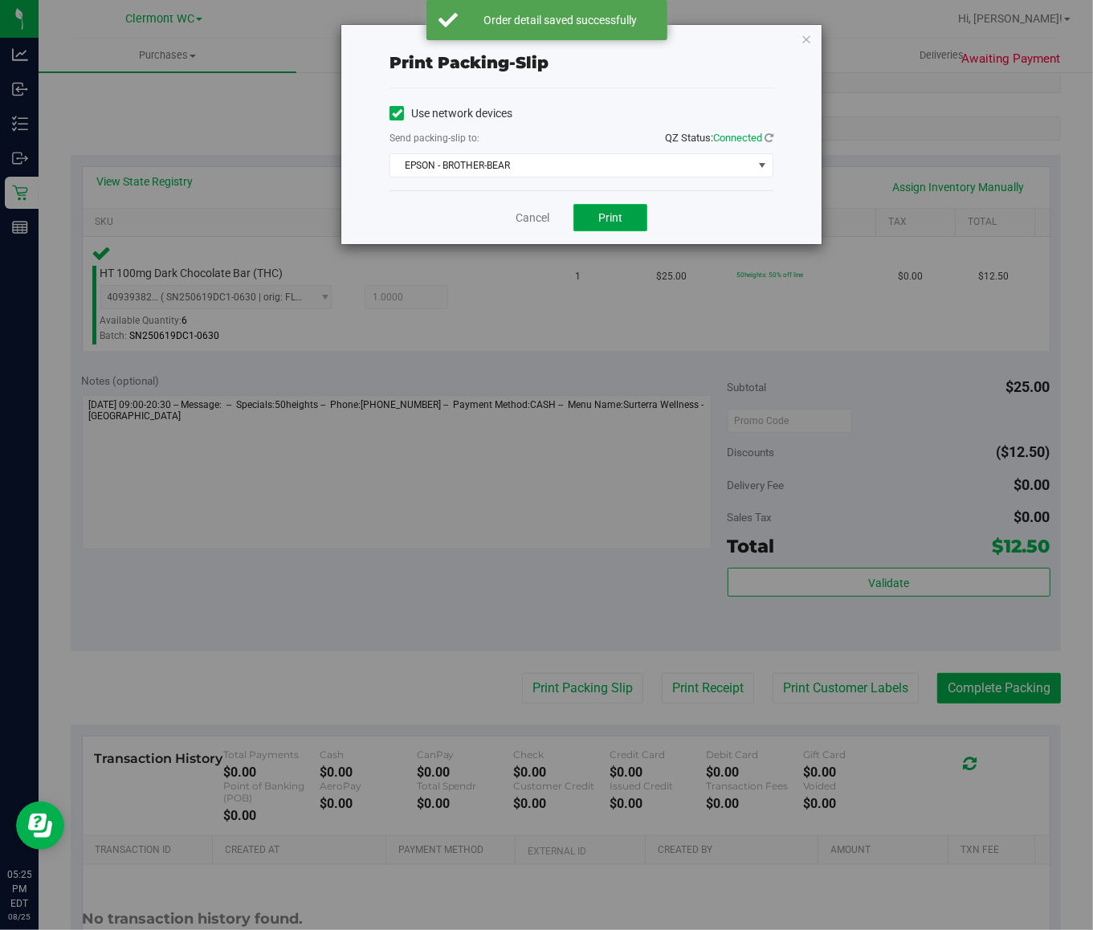
click at [593, 225] on button "Print" at bounding box center [611, 217] width 74 height 27
click at [805, 35] on icon "button" at bounding box center [806, 38] width 11 height 19
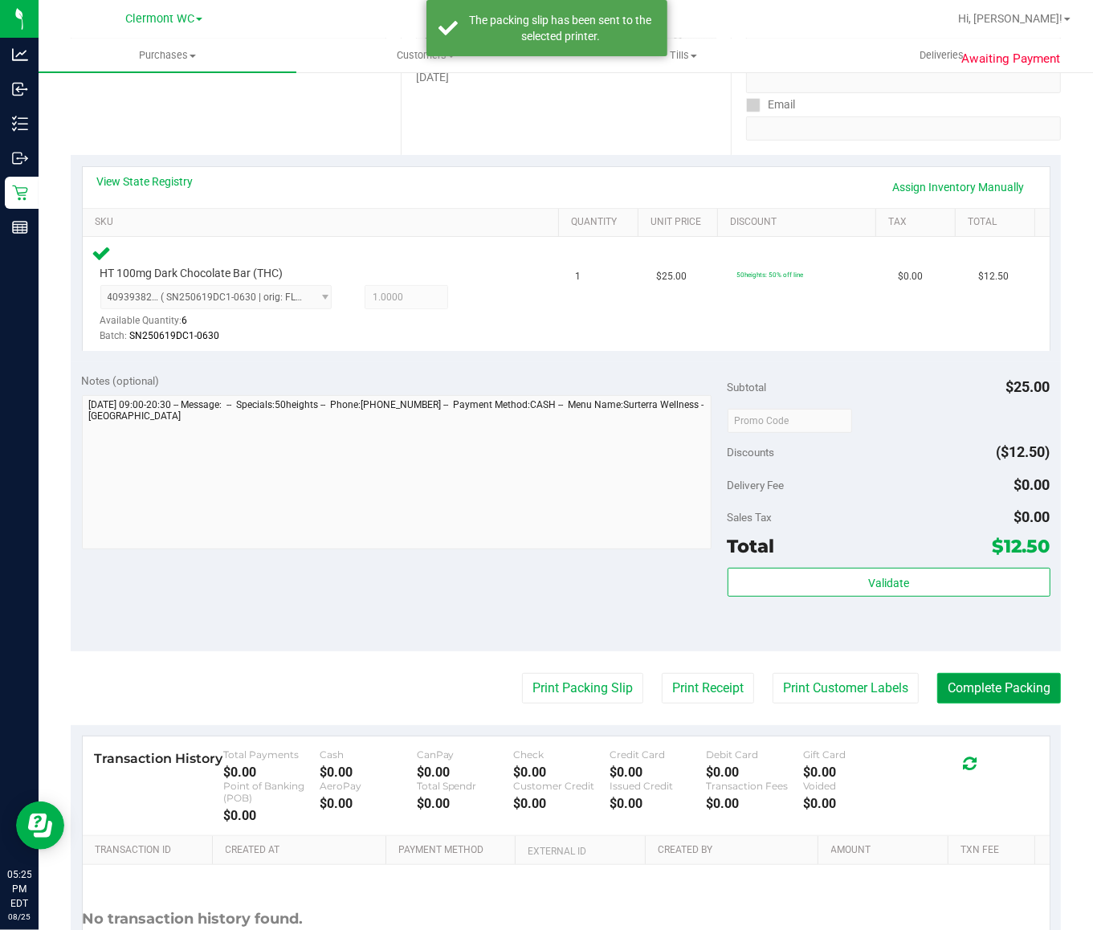
click at [993, 703] on button "Complete Packing" at bounding box center [1000, 688] width 124 height 31
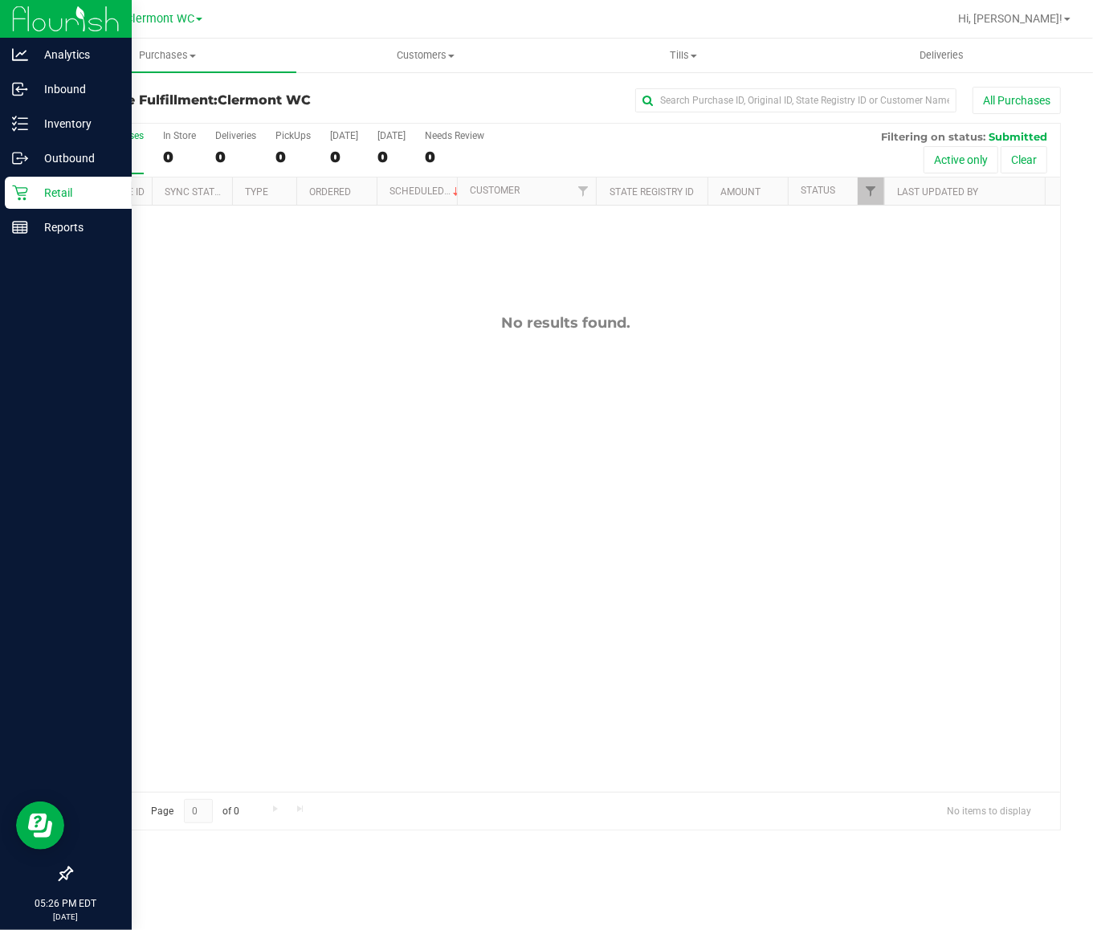
click at [2, 191] on link "Retail" at bounding box center [66, 194] width 132 height 35
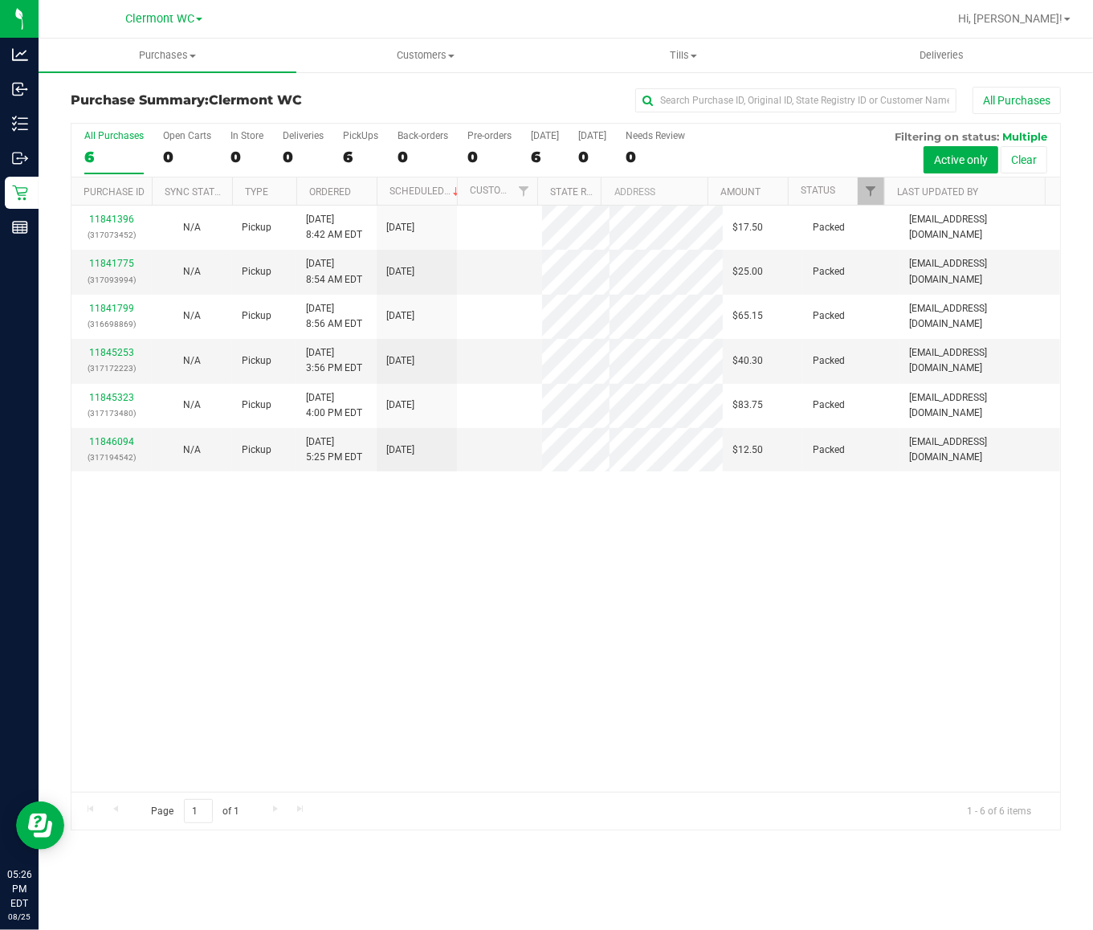
click at [787, 707] on div "11841396 (317073452) N/A Pickup 8/25/2025 8:42 AM EDT 8/25/2025 $17.50 Packed s…" at bounding box center [566, 499] width 989 height 587
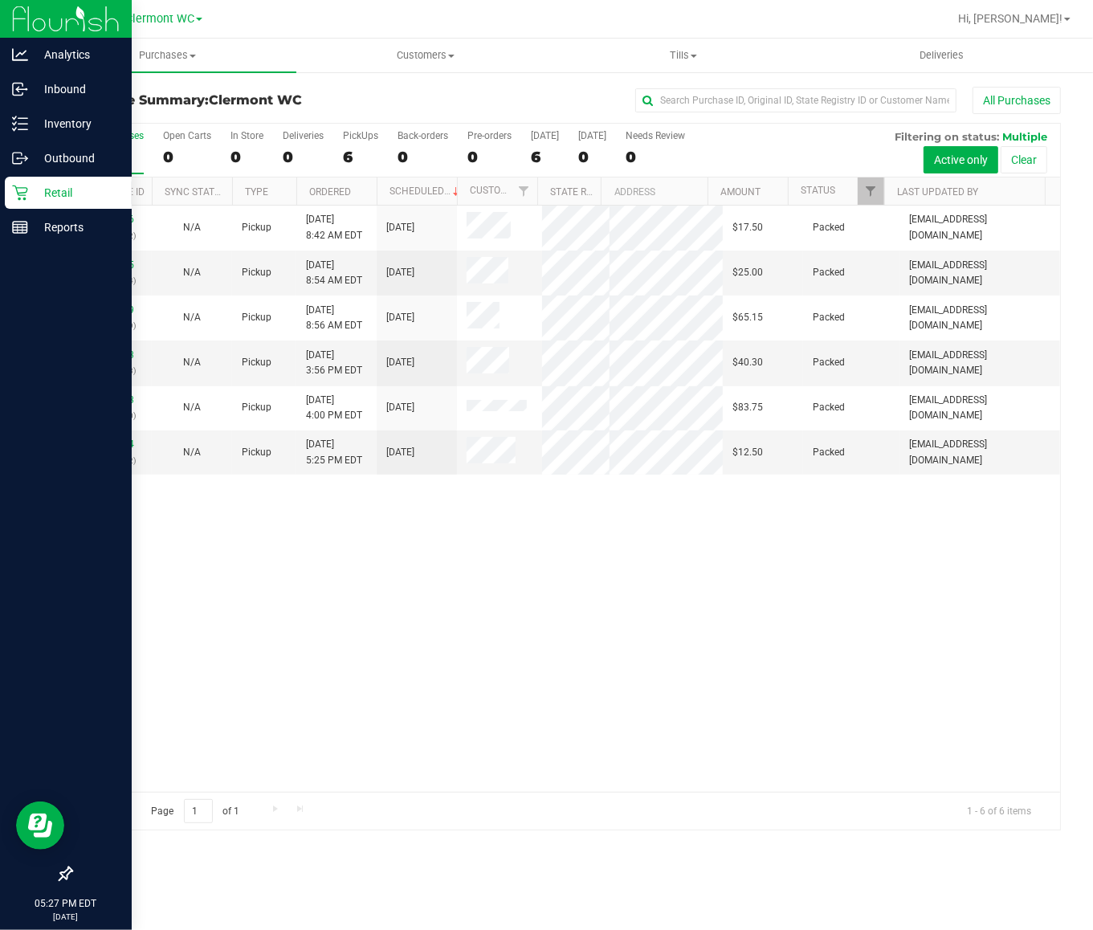
click at [64, 186] on p "Retail" at bounding box center [76, 192] width 96 height 19
click at [58, 133] on div "Inventory" at bounding box center [68, 124] width 127 height 32
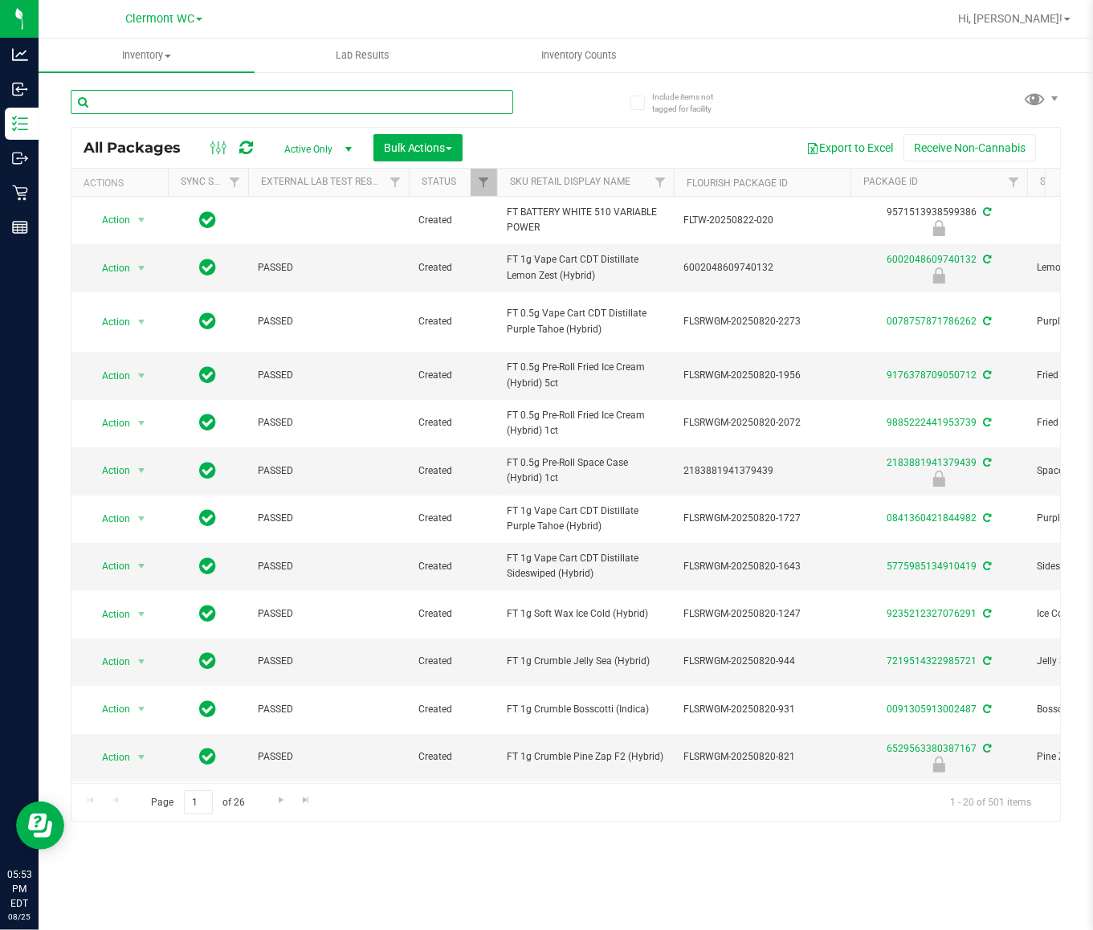
click at [382, 97] on input "text" at bounding box center [292, 102] width 443 height 24
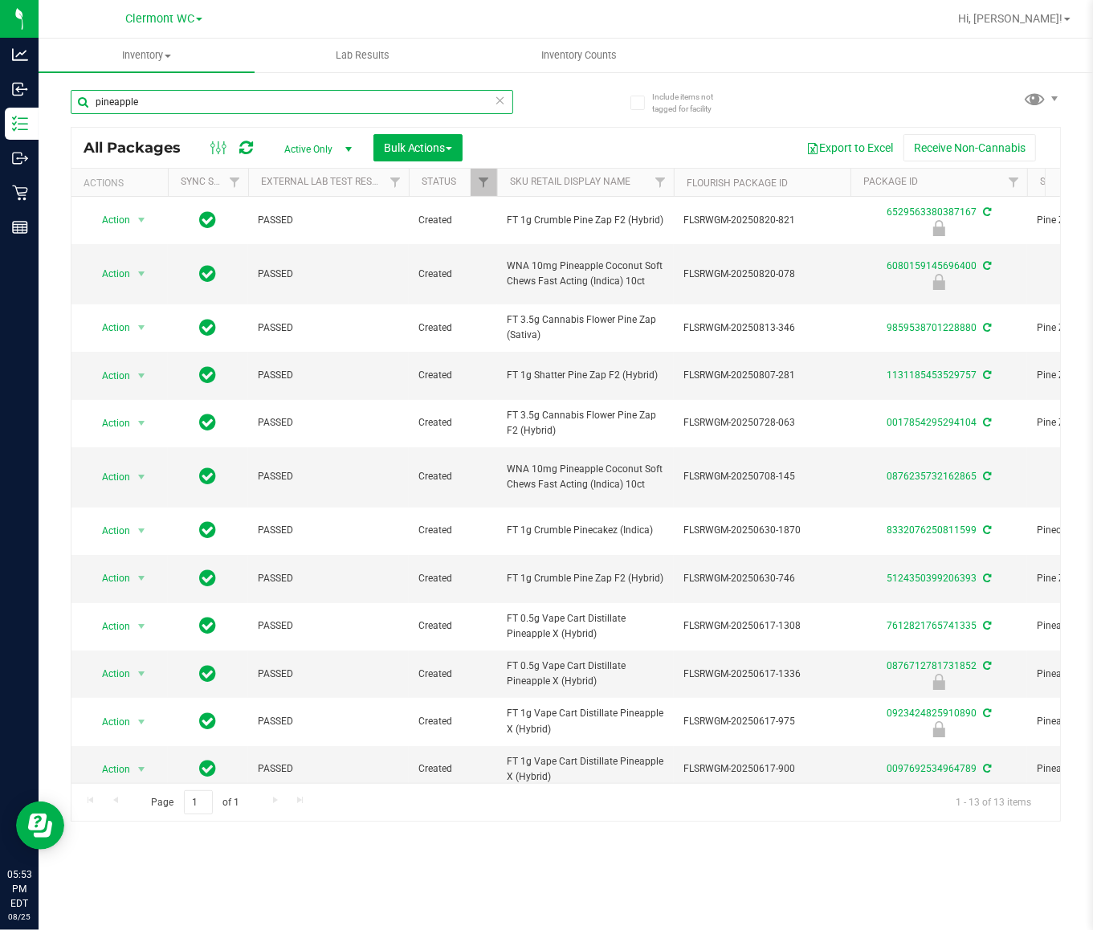
type input "pineapple e"
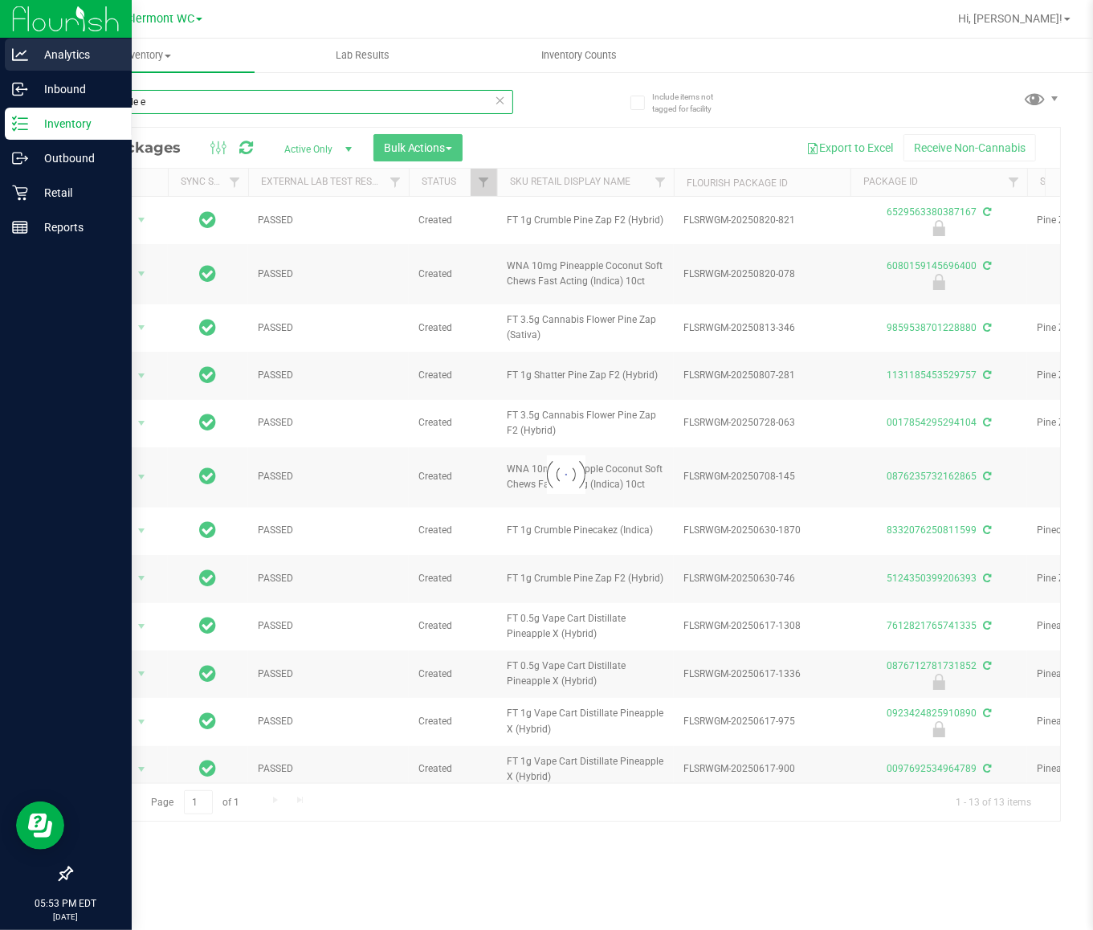
drag, startPoint x: 214, startPoint y: 96, endPoint x: 2, endPoint y: 54, distance: 216.3
click at [2, 54] on div "Analytics Inbound Inventory Outbound Retail Reports 05:53 PM EDT 08/25/2025 08/…" at bounding box center [546, 465] width 1093 height 930
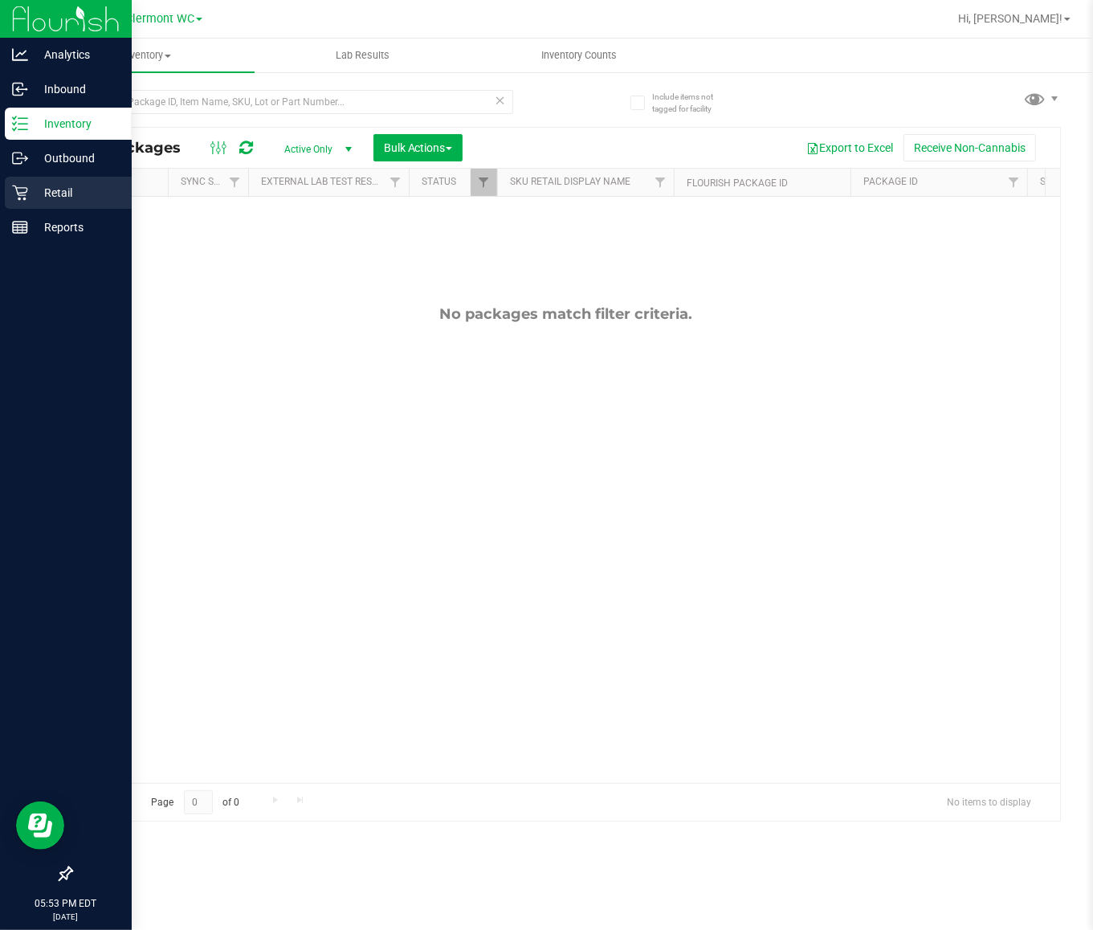
click at [16, 177] on div "Retail" at bounding box center [68, 193] width 127 height 32
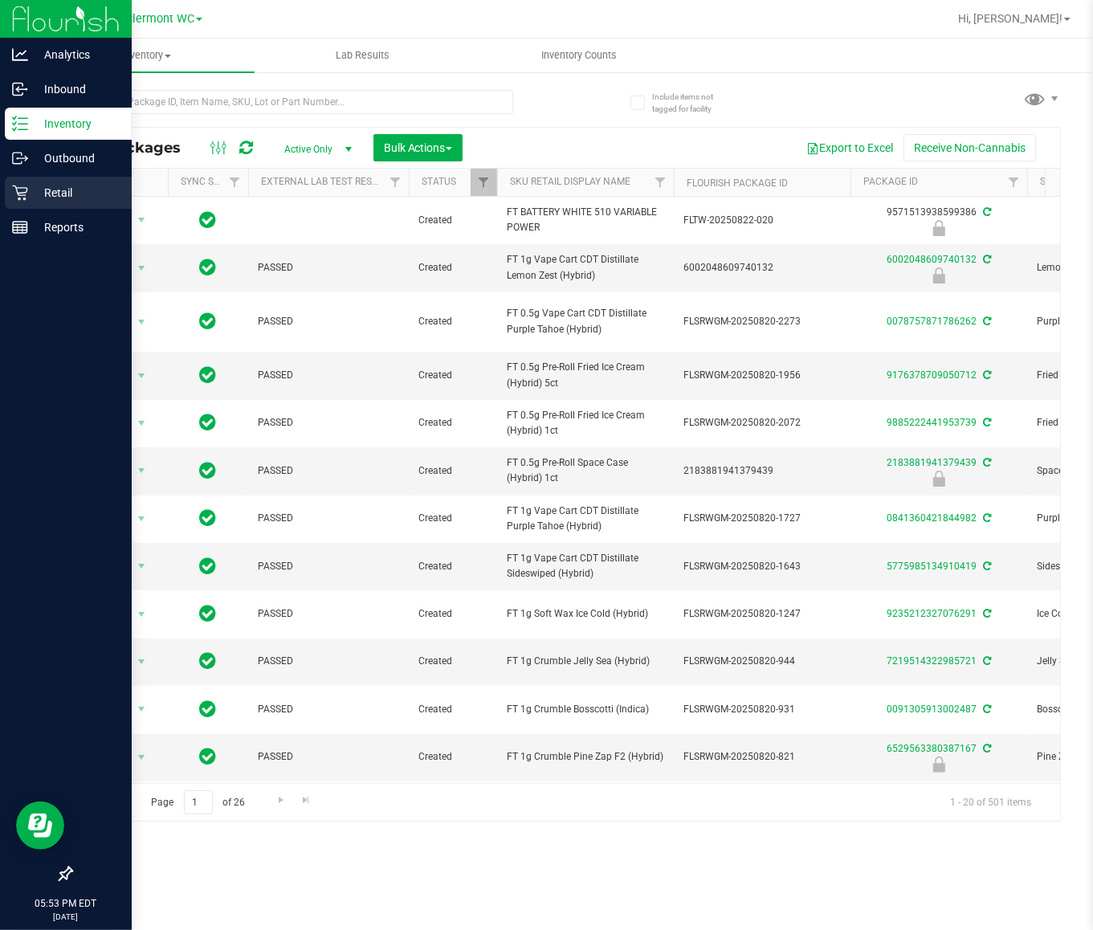
click at [18, 190] on icon at bounding box center [20, 193] width 16 height 16
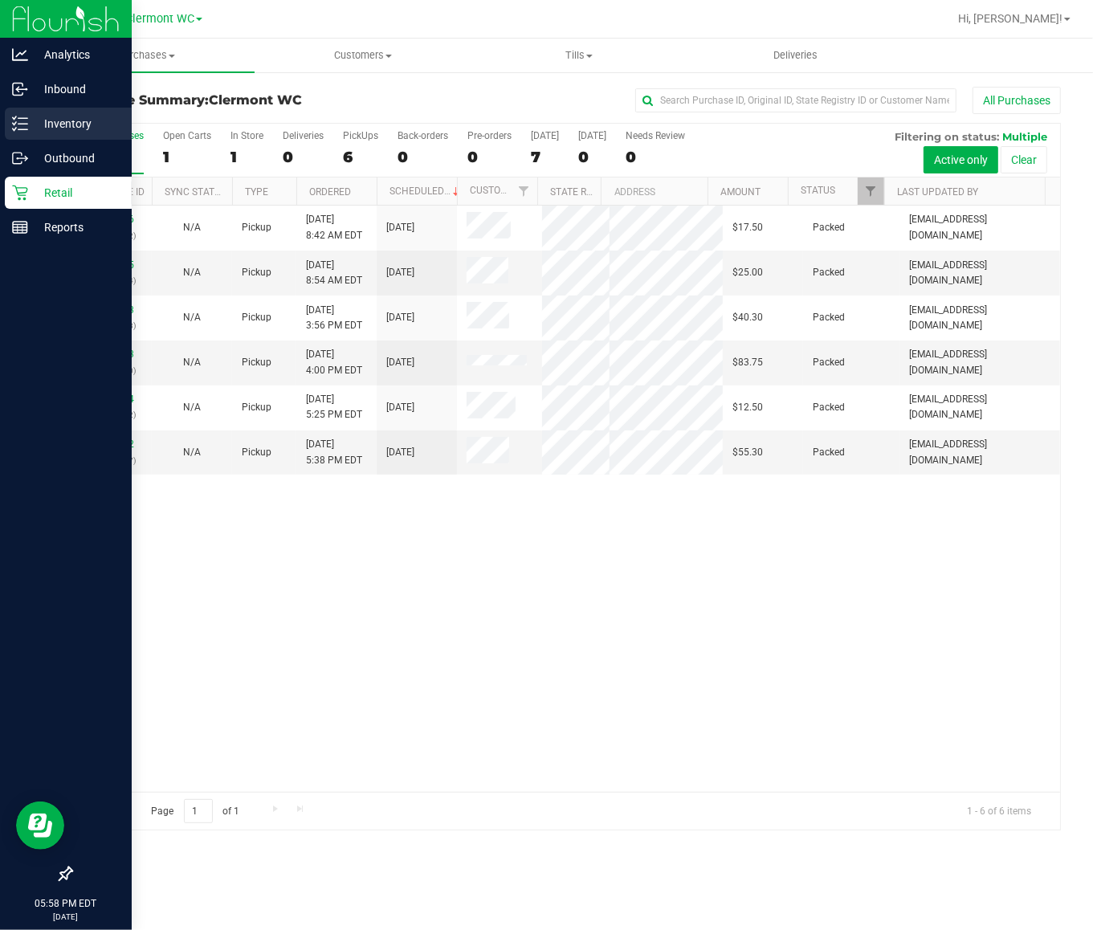
click at [52, 126] on p "Inventory" at bounding box center [76, 123] width 96 height 19
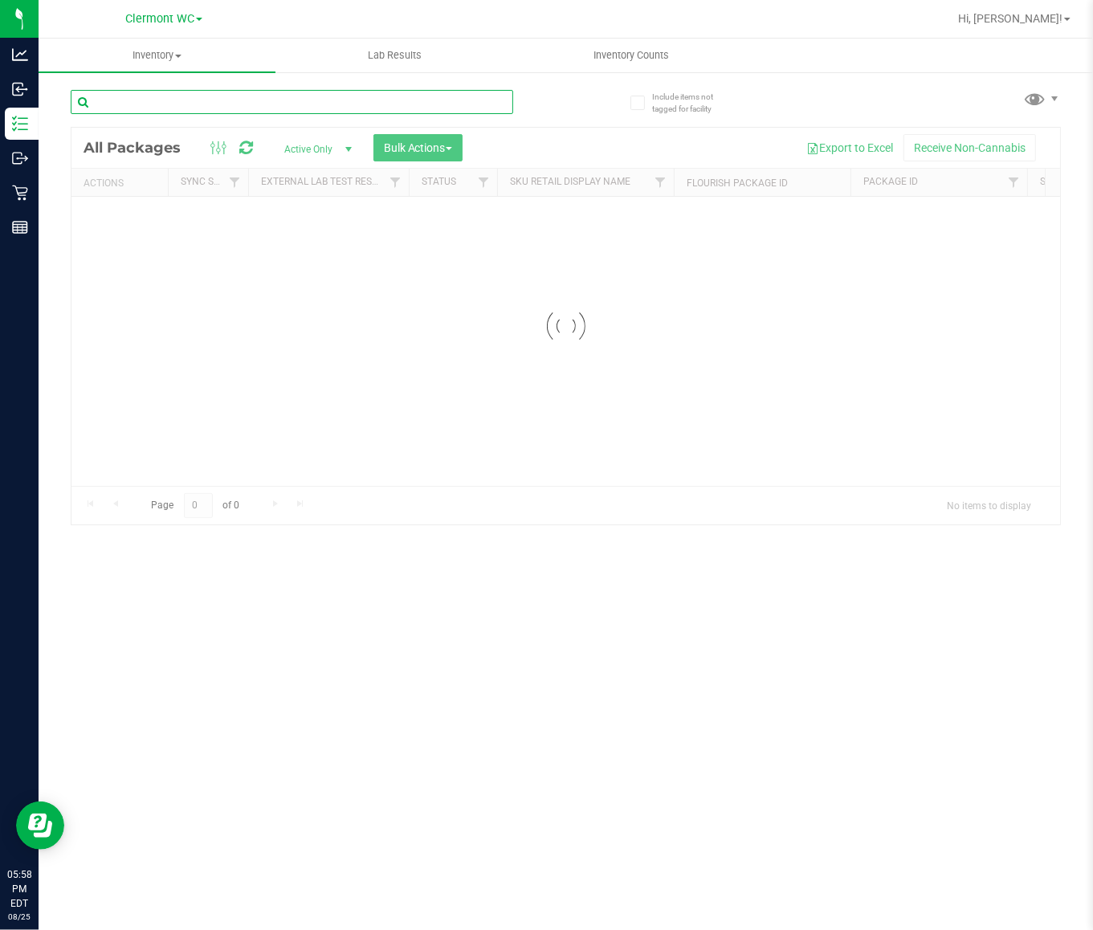
click at [331, 99] on div "Inventory All packages All inventory Waste log Create inventory Lab Results Inv…" at bounding box center [566, 485] width 1055 height 892
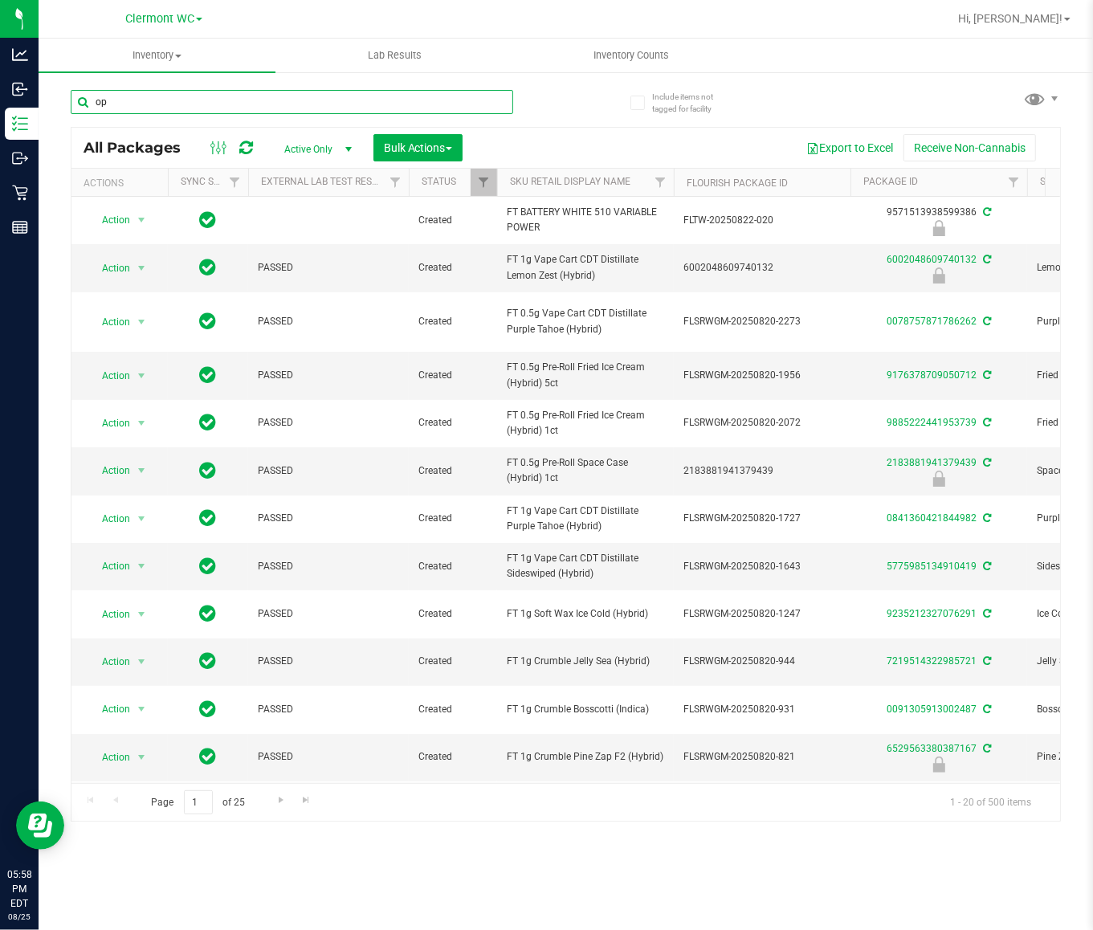
type input "o"
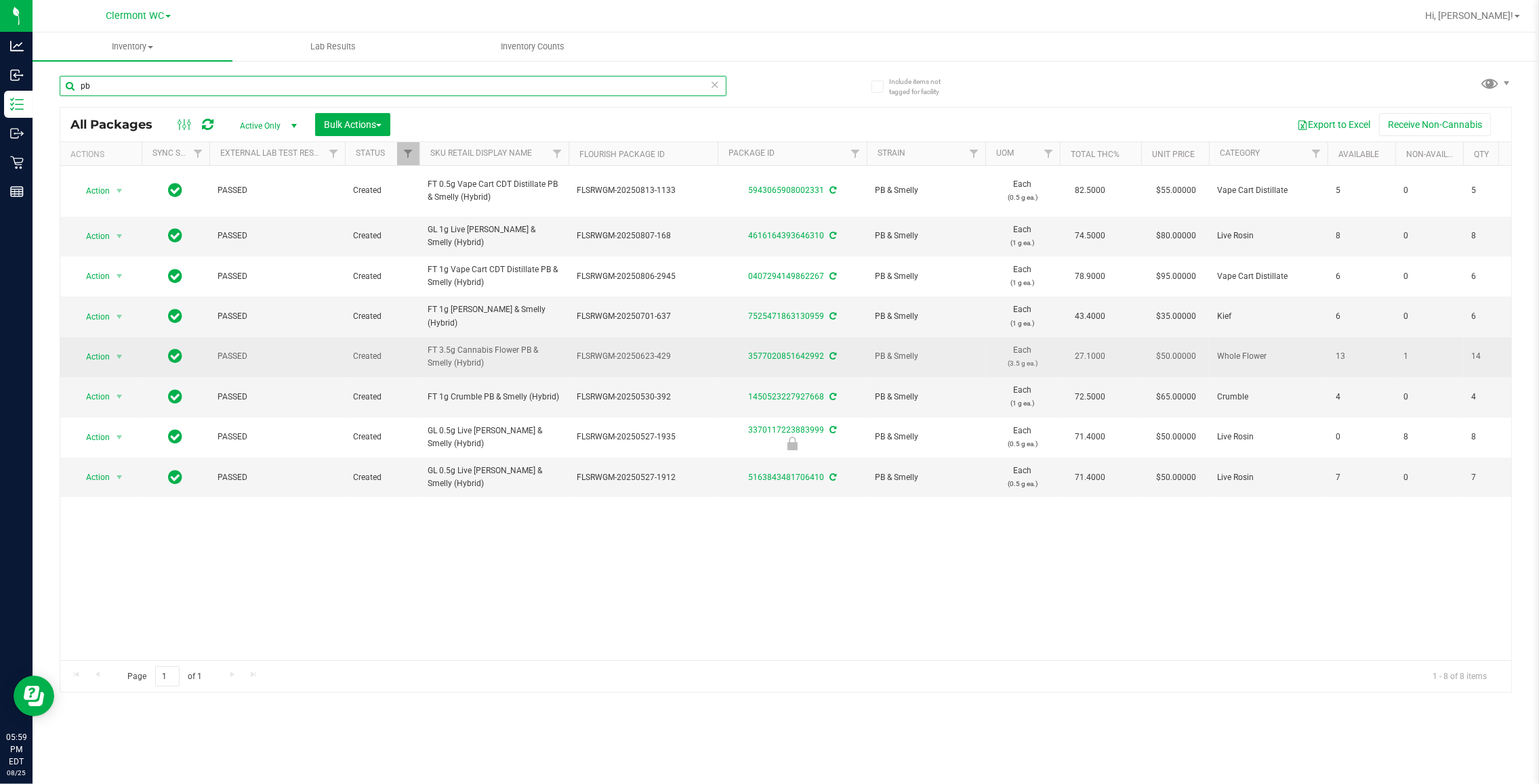
type input "pb"
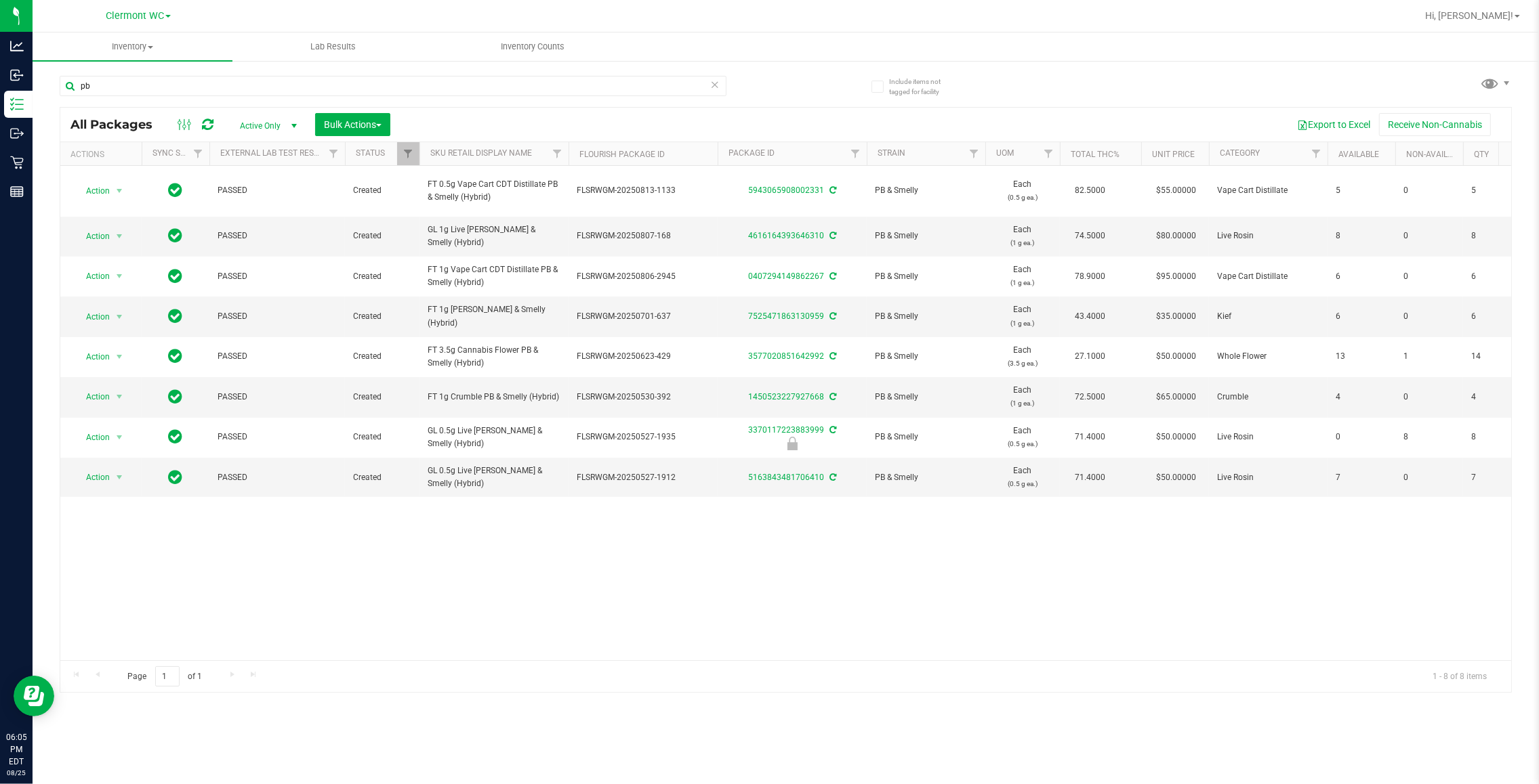
click at [465, 549] on div "Action Action Adjust qty Create package Edit attributes Global inventory Locate…" at bounding box center [786, 413] width 1450 height 495
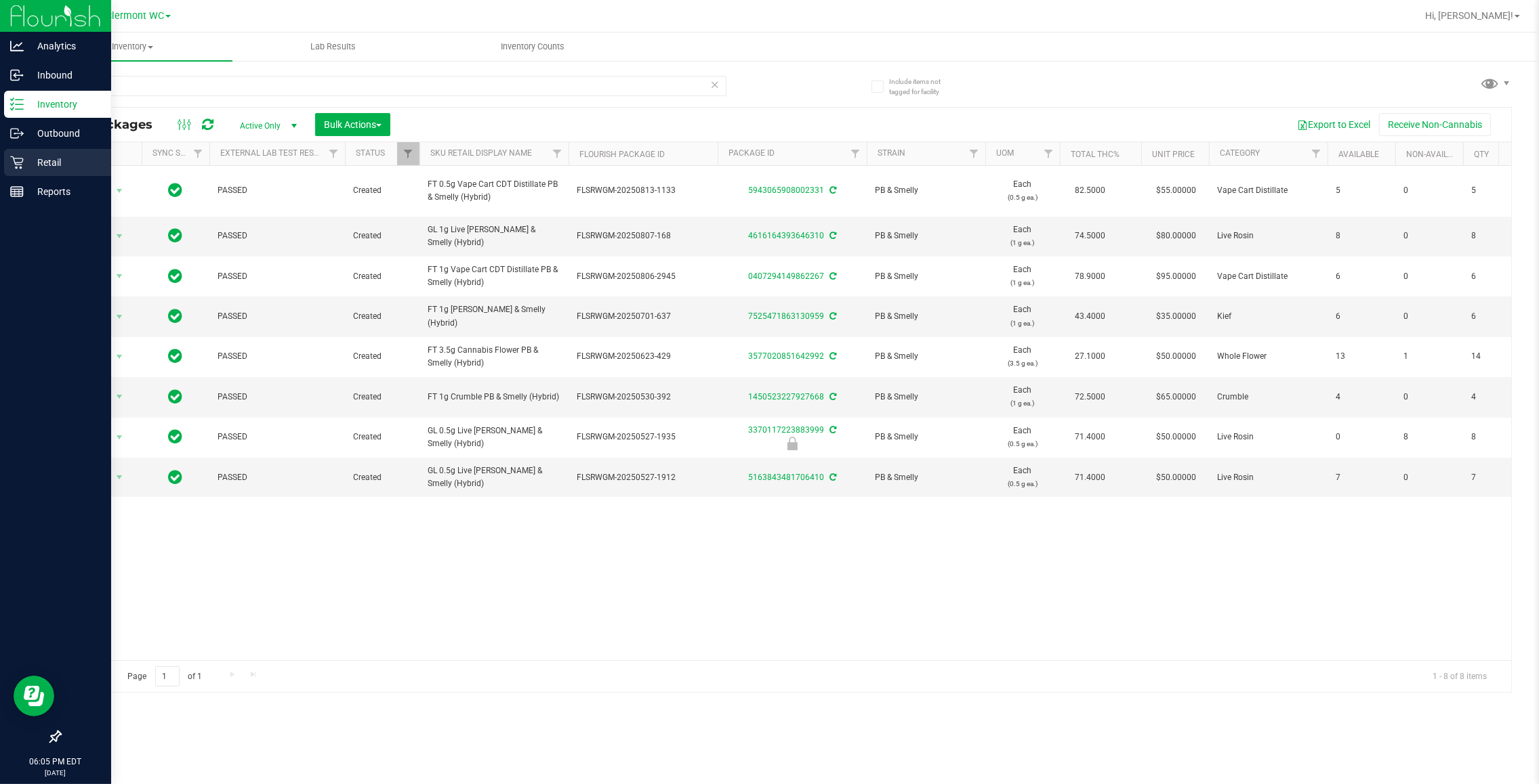
click at [18, 163] on icon at bounding box center [16, 163] width 13 height 13
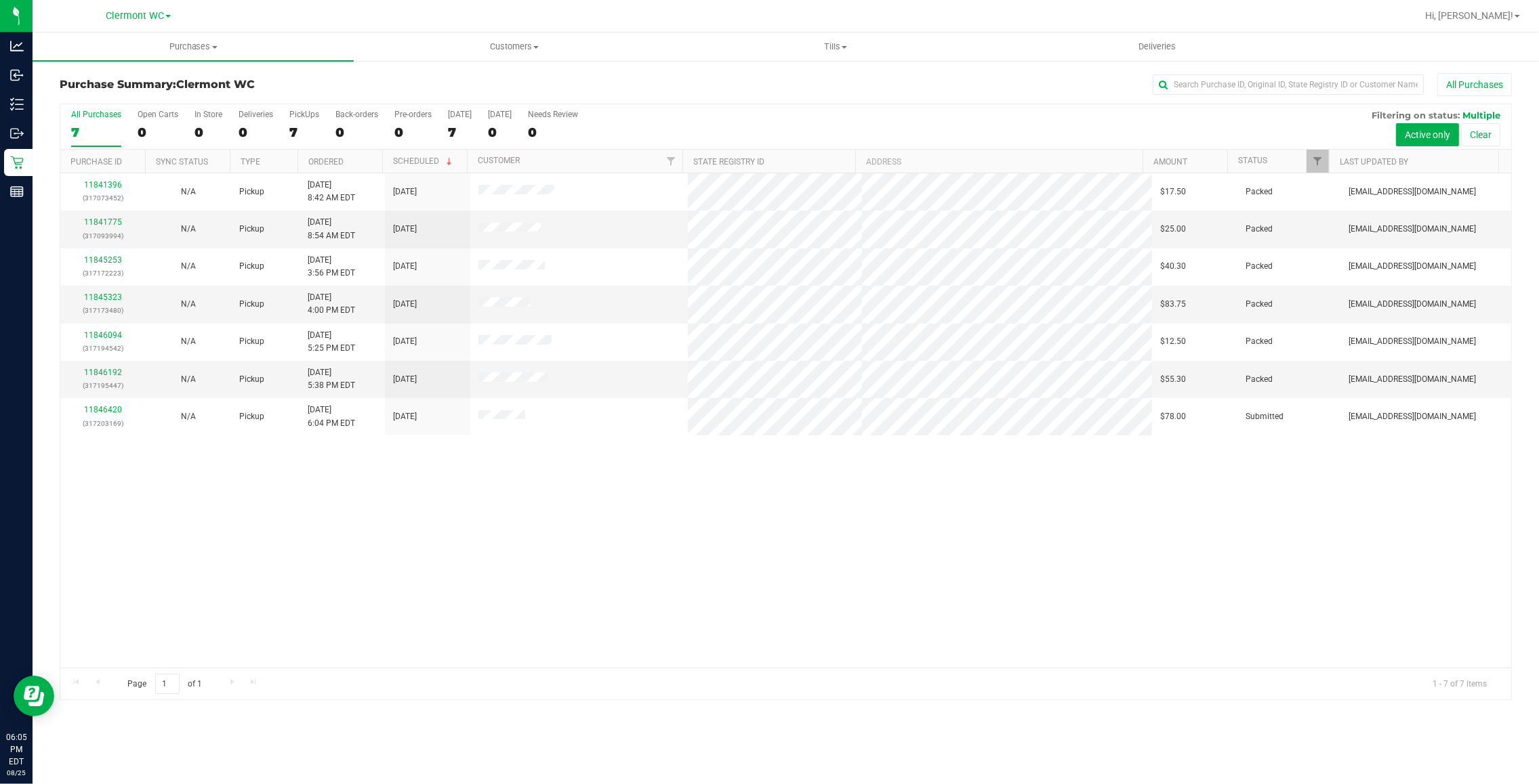
click at [620, 584] on div "11841396 (317073452) N/A Pickup 8/25/2025 8:42 AM EDT 8/25/2025 $17.50 Packed s…" at bounding box center [786, 421] width 1450 height 495
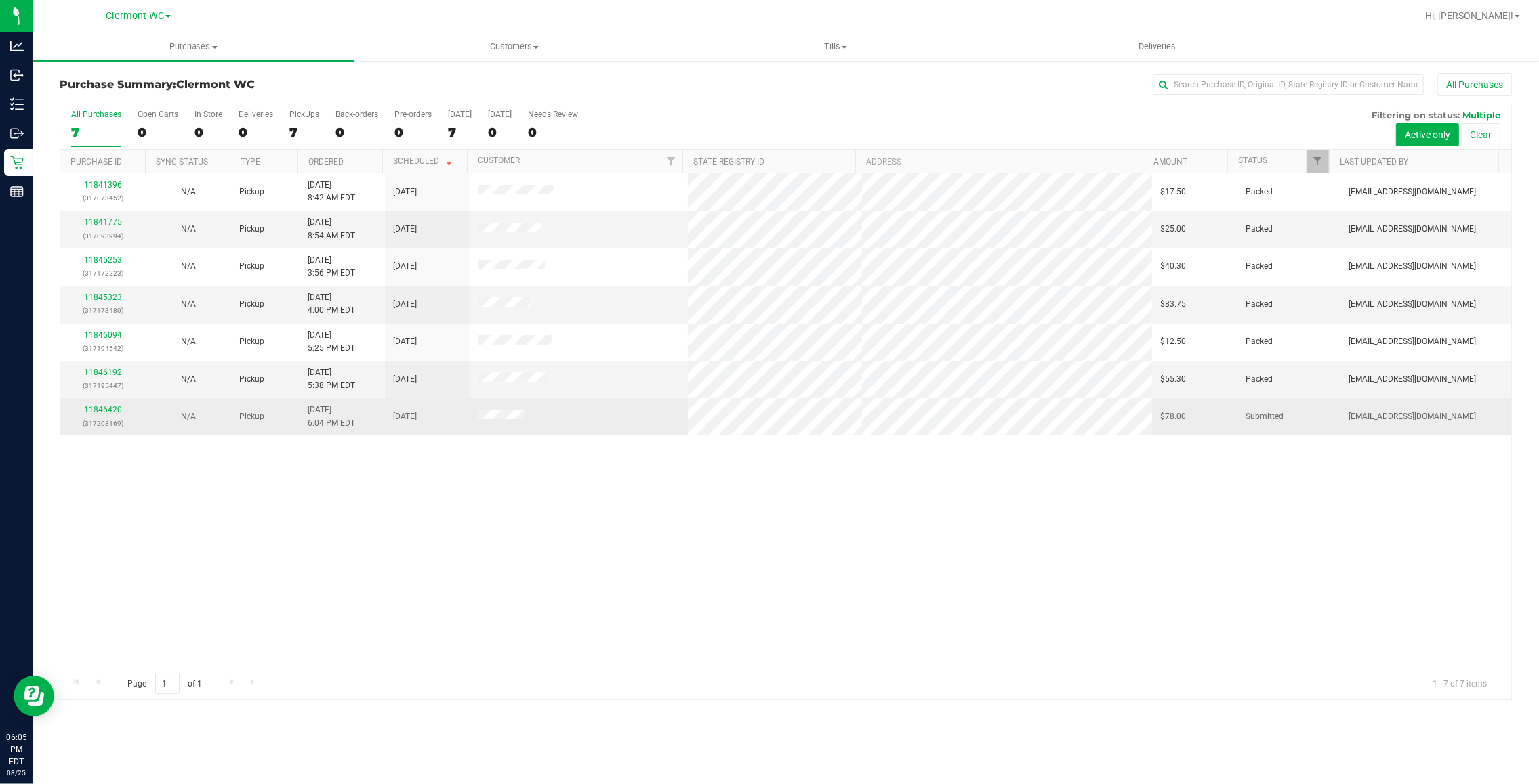
click at [112, 411] on link "11846420" at bounding box center [103, 409] width 38 height 9
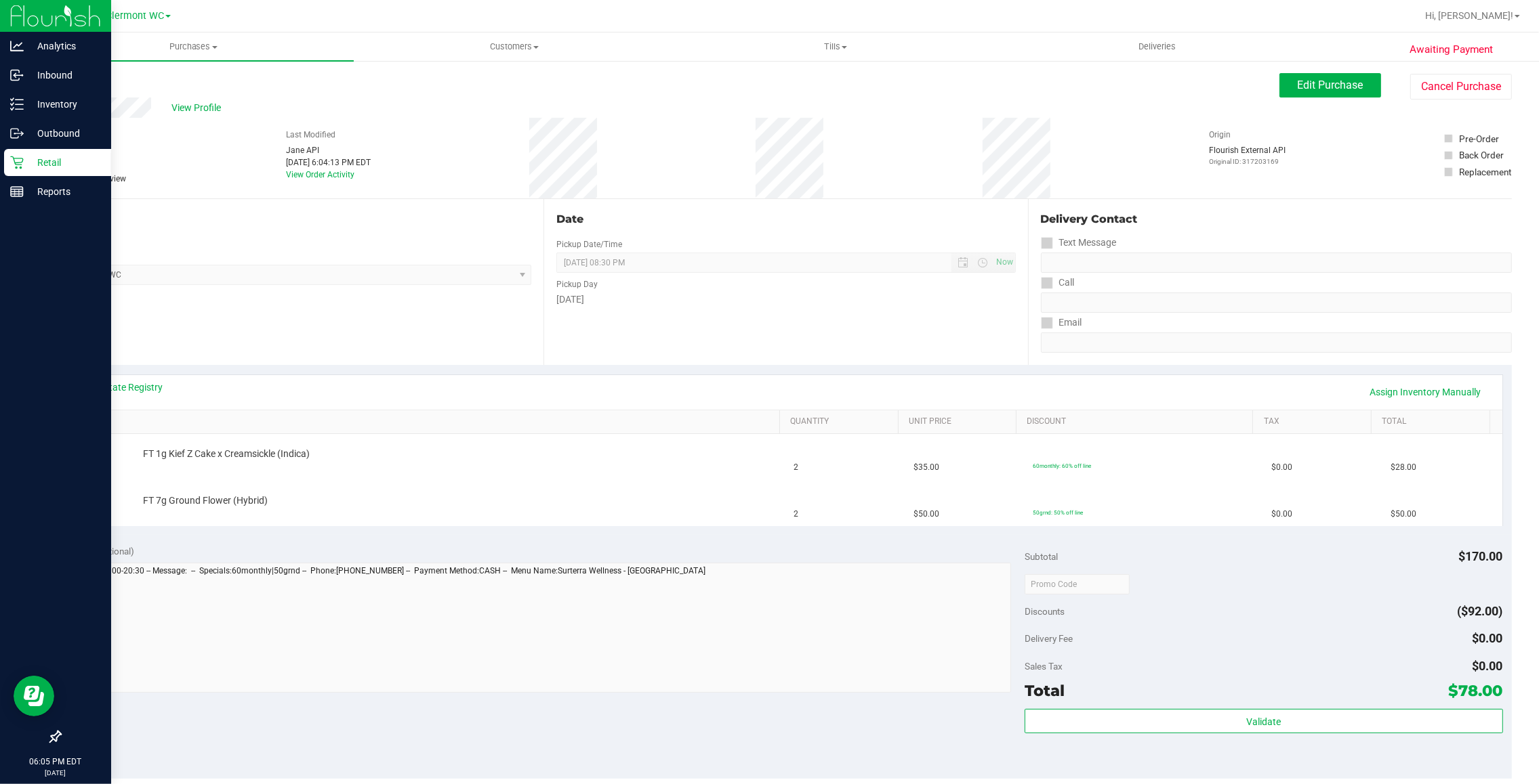
click at [35, 169] on p "Retail" at bounding box center [64, 162] width 81 height 16
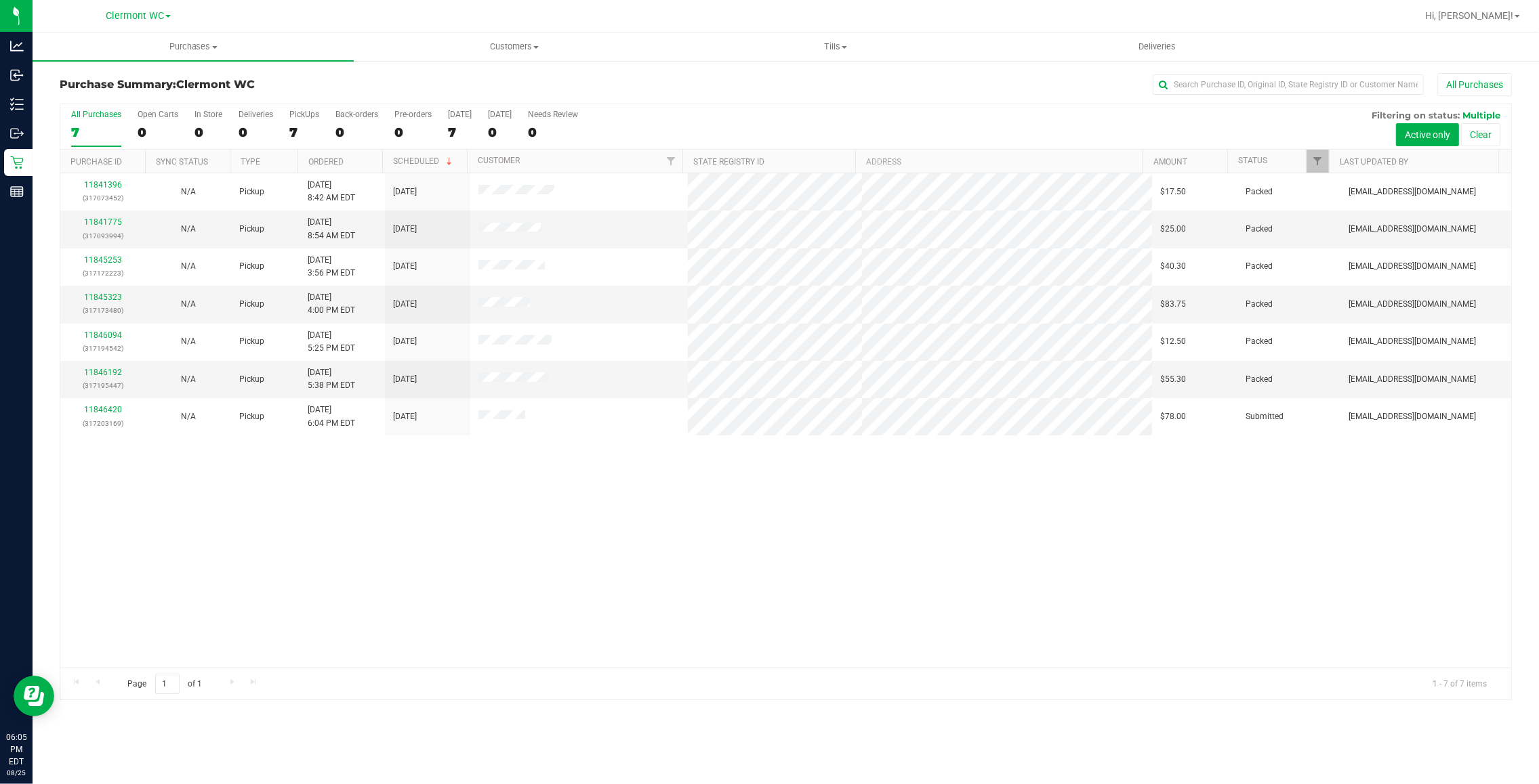
click at [991, 632] on div "11841396 (317073452) N/A Pickup 8/25/2025 8:42 AM EDT 8/25/2025 $17.50 Packed s…" at bounding box center [786, 421] width 1450 height 495
click at [933, 507] on div "11841396 (317073452) N/A Pickup 8/25/2025 8:42 AM EDT 8/25/2025 $17.50 Packed s…" at bounding box center [786, 421] width 1450 height 495
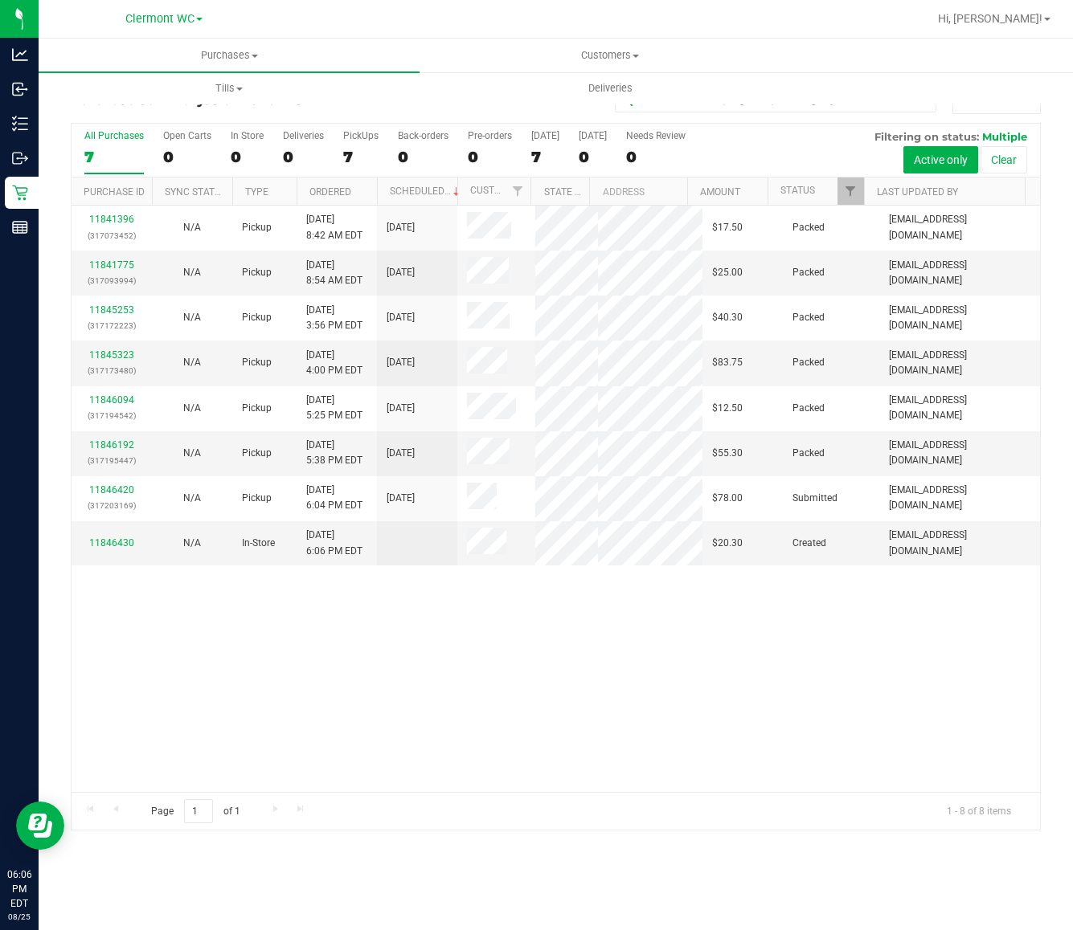
click at [592, 737] on div "11841396 (317073452) N/A Pickup 8/25/2025 8:42 AM EDT 8/25/2025 $17.50 Packed s…" at bounding box center [556, 499] width 968 height 587
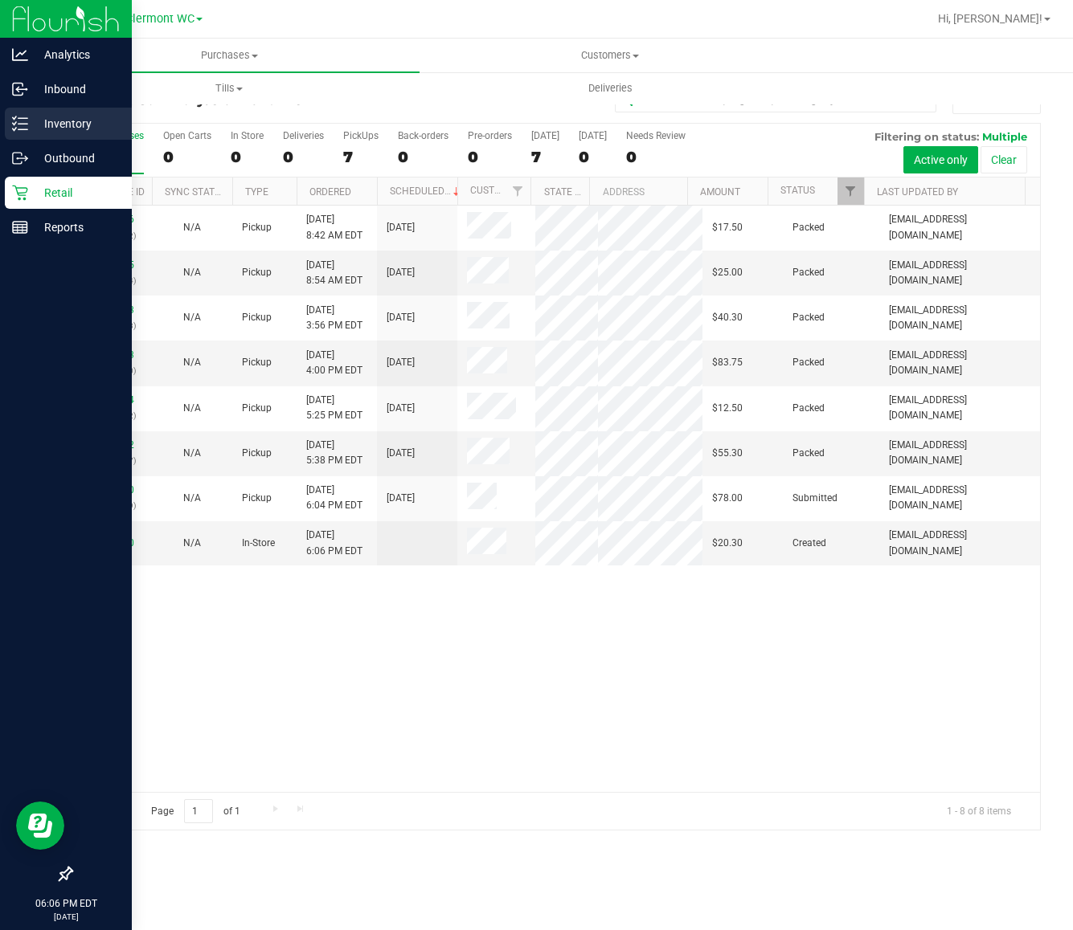
click at [17, 116] on icon at bounding box center [20, 124] width 16 height 16
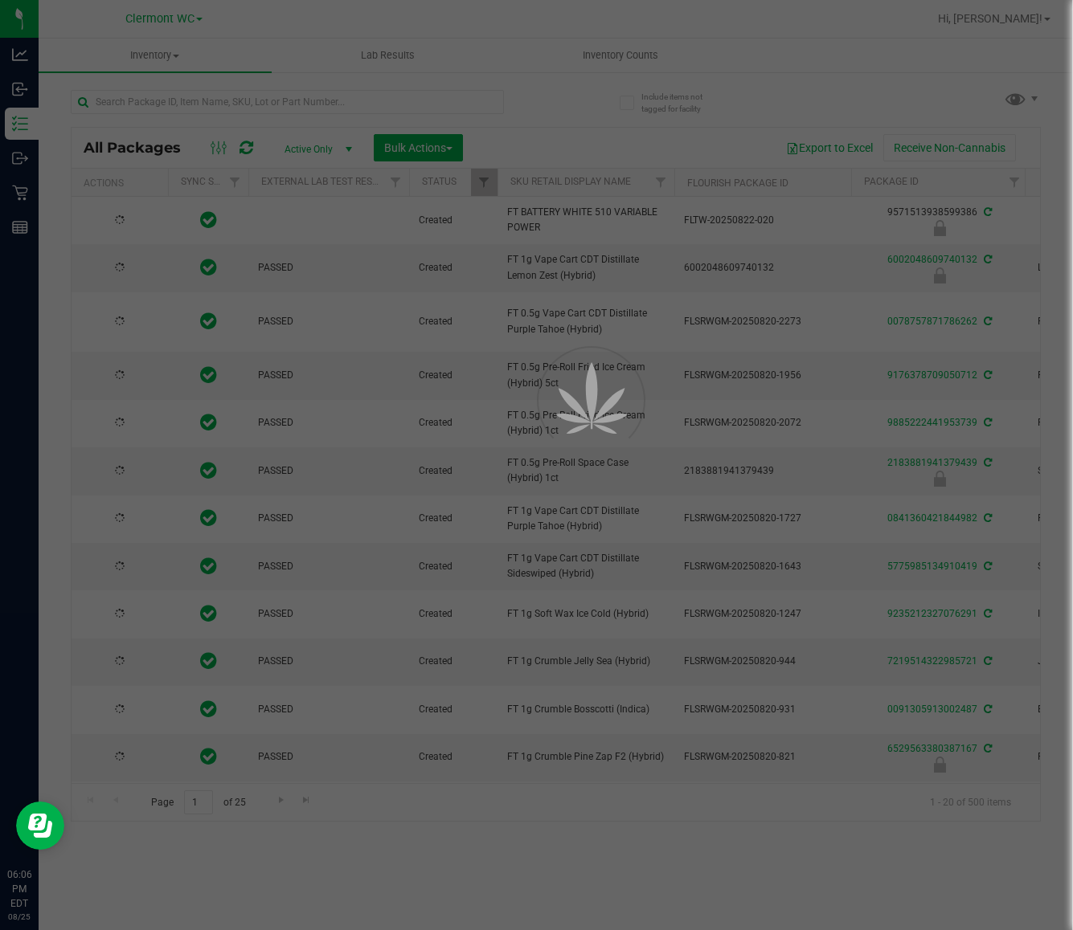
click at [386, 99] on div at bounding box center [536, 465] width 1073 height 930
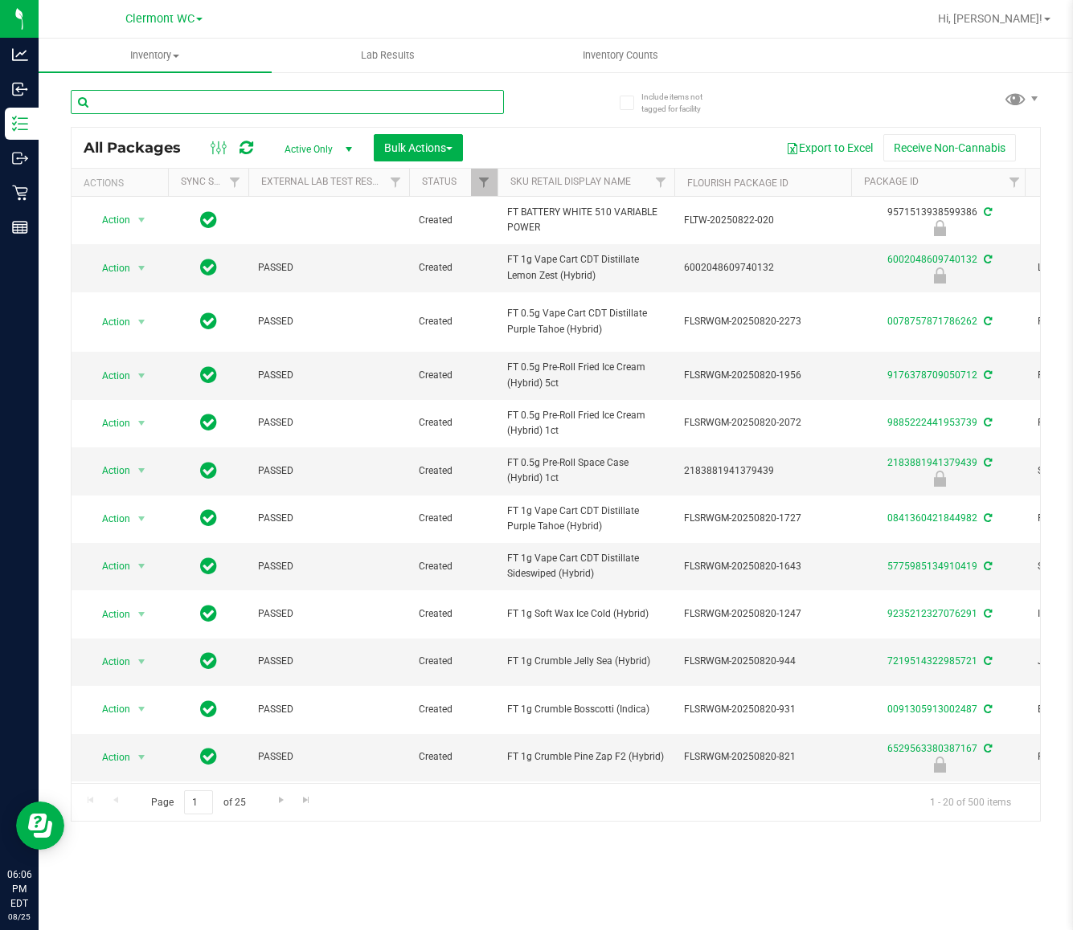
click at [390, 99] on input "text" at bounding box center [287, 102] width 433 height 24
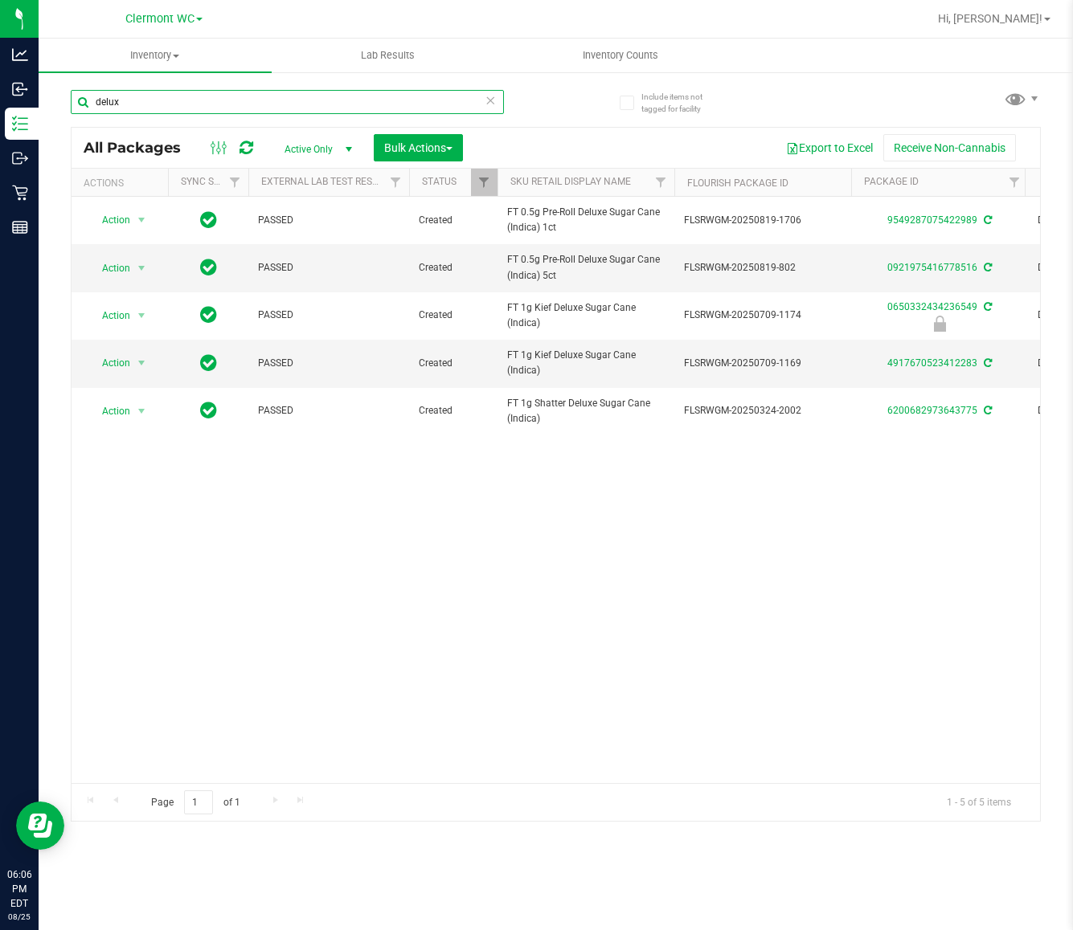
type input "delux"
drag, startPoint x: 1070, startPoint y: 309, endPoint x: 1091, endPoint y: 314, distance: 21.4
click at [1073, 314] on html "Analytics Inbound Inventory Outbound Retail Reports 06:06 PM EDT 08/25/2025 08/…" at bounding box center [536, 465] width 1073 height 930
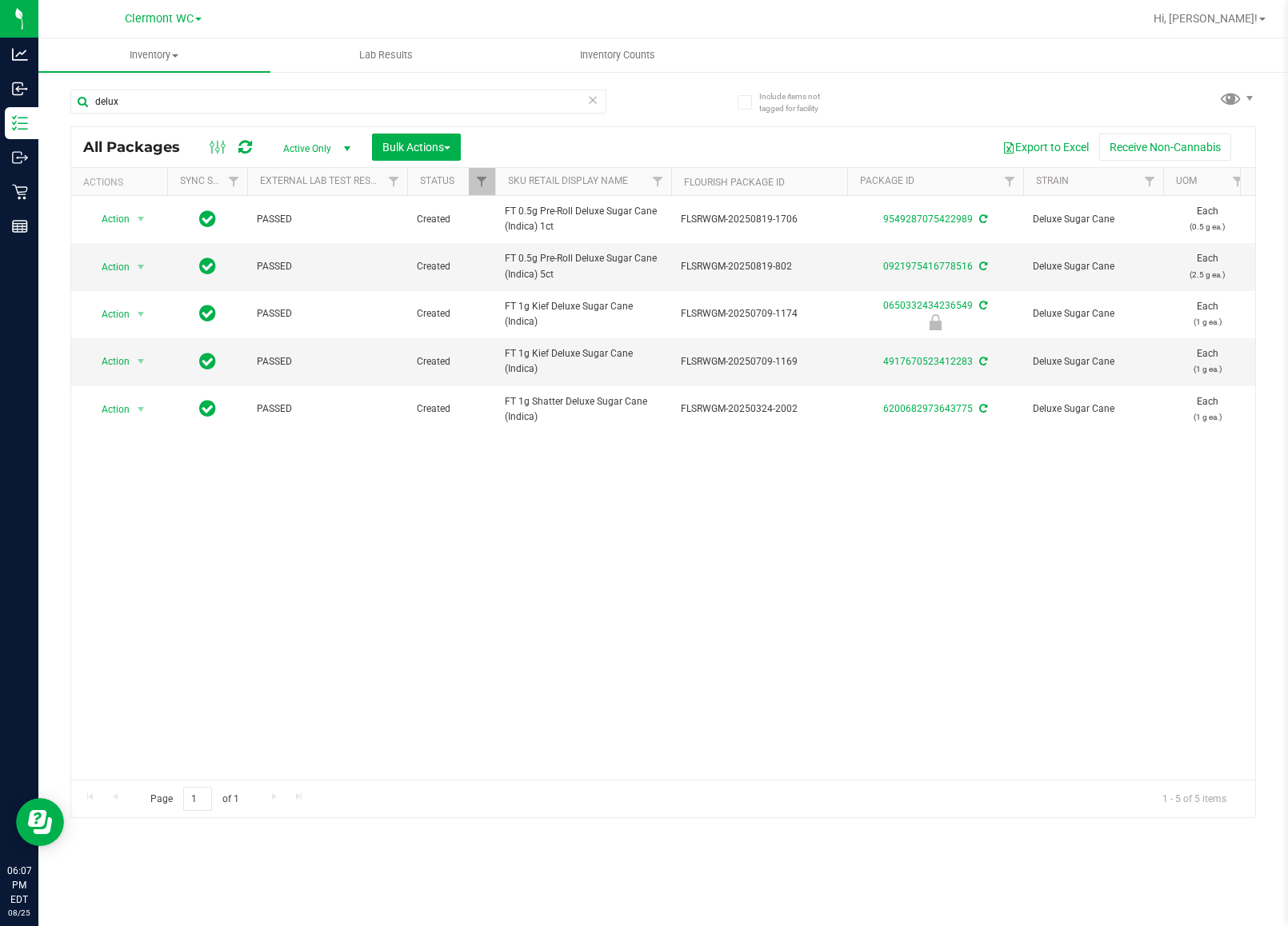
click at [737, 585] on div "Action Action Adjust qty Create package Edit attributes Global inventory Locate…" at bounding box center [663, 488] width 1183 height 584
click at [323, 612] on div "Action Action Adjust qty Create package Edit attributes Global inventory Locate…" at bounding box center [663, 488] width 1183 height 584
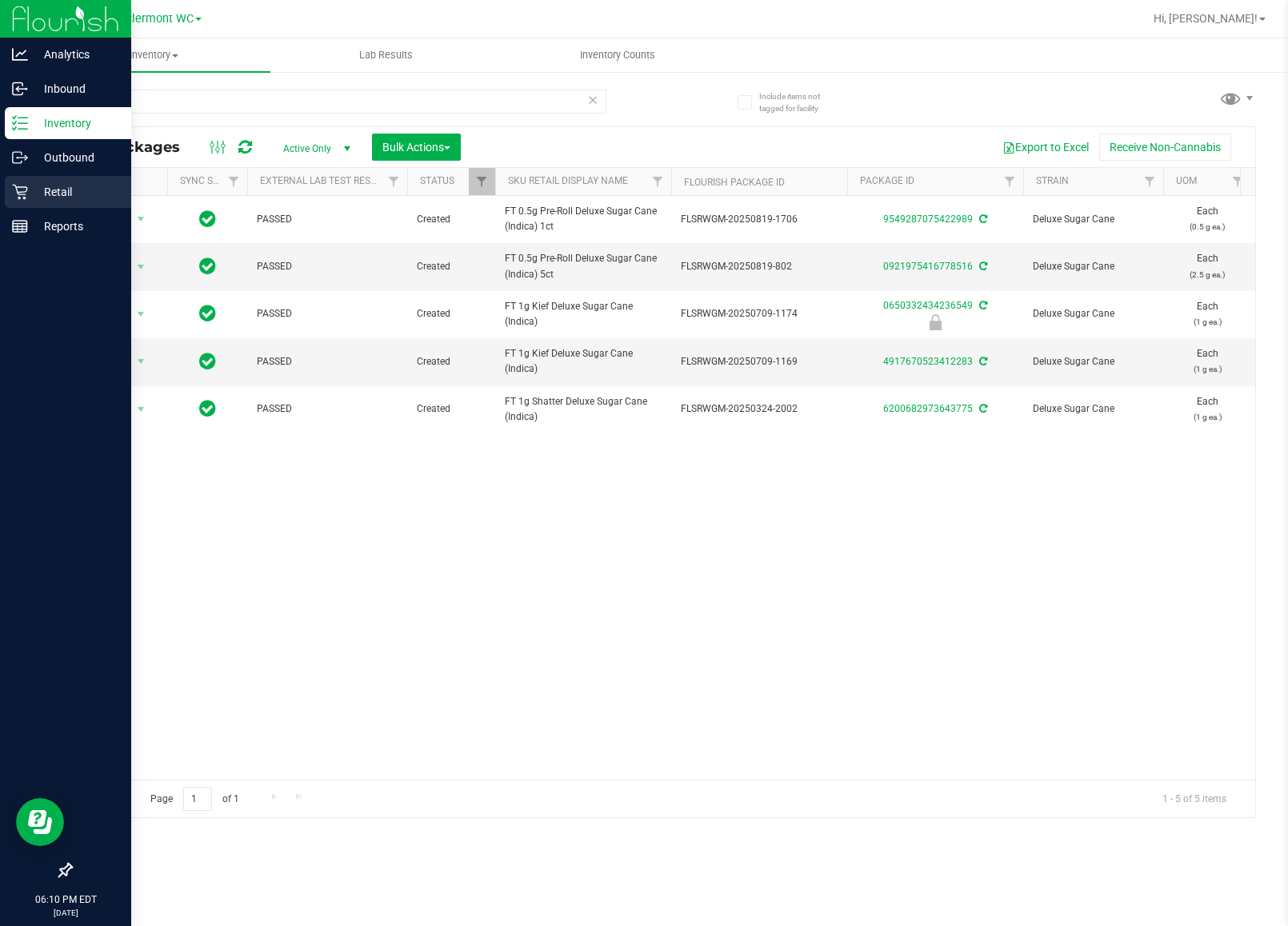
click at [14, 193] on icon at bounding box center [20, 192] width 16 height 16
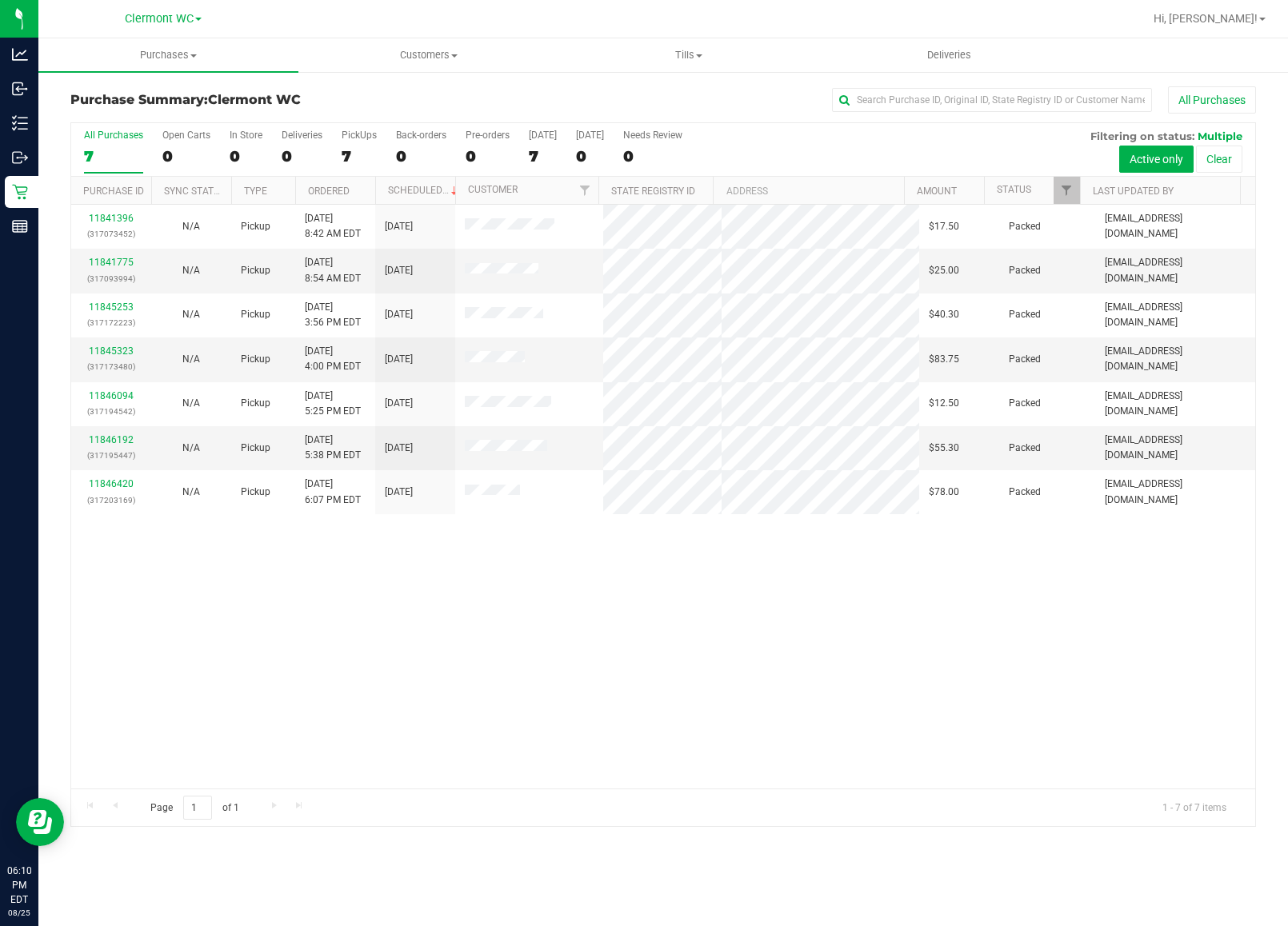
click at [410, 705] on div "11841396 (317073452) N/A Pickup 8/25/2025 8:42 AM EDT 8/25/2025 $17.50 Packed s…" at bounding box center [663, 497] width 1183 height 584
click at [673, 725] on div "11841396 (317073452) N/A Pickup 8/25/2025 8:42 AM EDT 8/25/2025 $17.50 Packed s…" at bounding box center [663, 497] width 1183 height 584
click at [101, 136] on div "All Purchases" at bounding box center [112, 134] width 59 height 11
click at [0, 0] on input "All Purchases 7" at bounding box center [0, 0] width 0 height 0
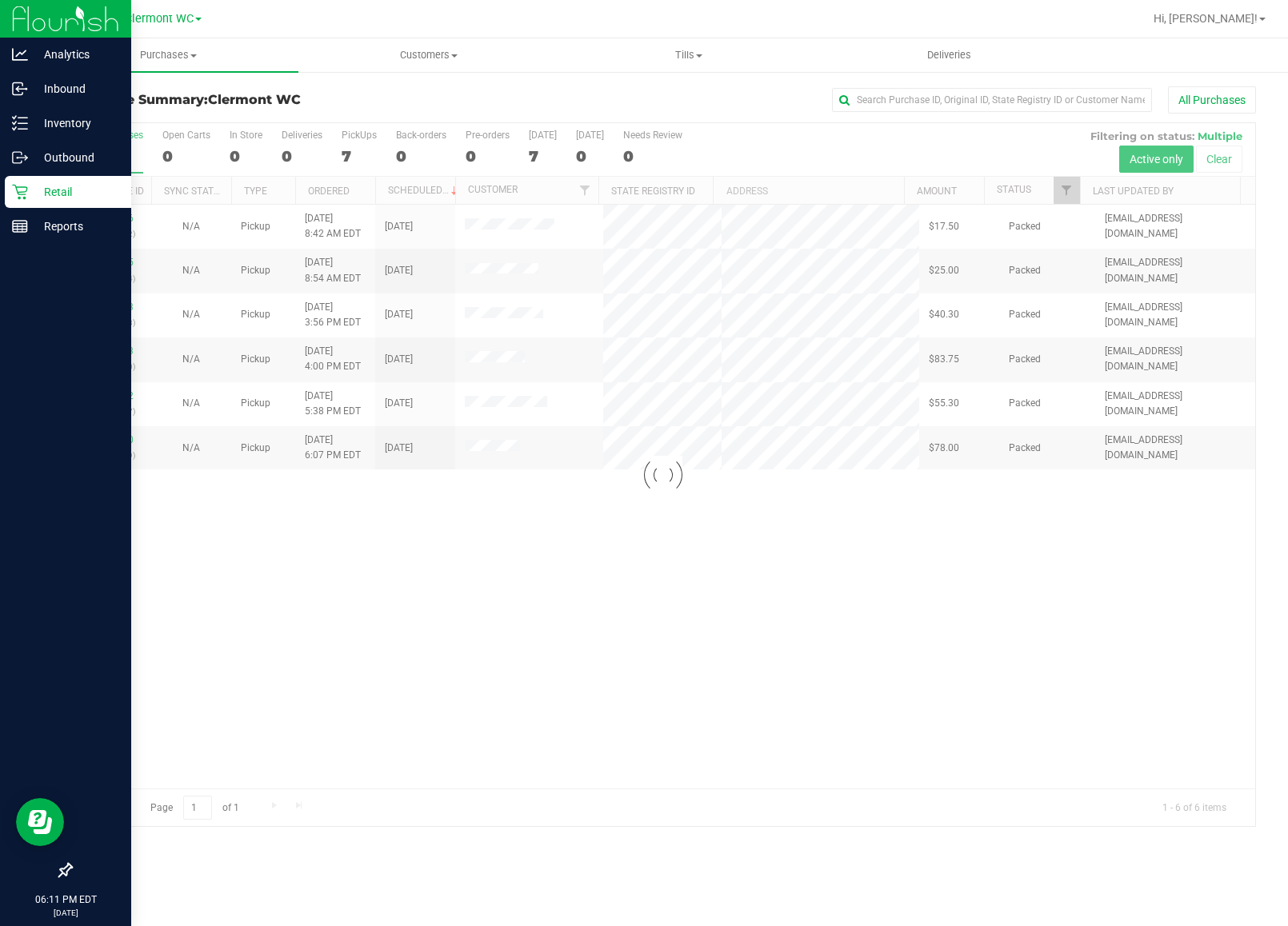
click at [5, 196] on div "Retail" at bounding box center [68, 192] width 126 height 32
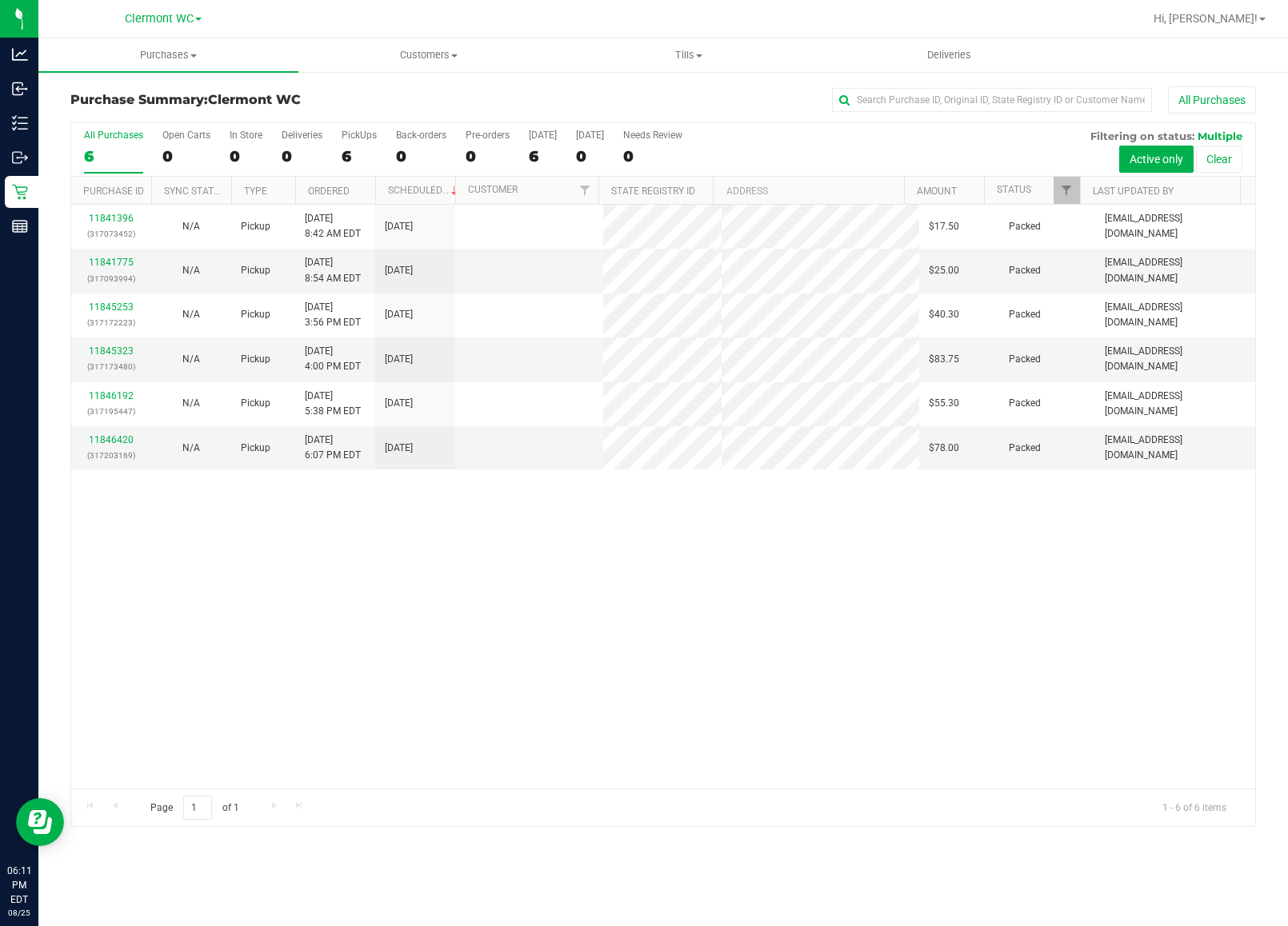
click at [624, 767] on div "11841396 (317073452) N/A Pickup 8/25/2025 8:42 AM EDT 8/25/2025 $17.50 Packed s…" at bounding box center [663, 497] width 1183 height 584
click at [838, 590] on div "11841396 (317073452) N/A Pickup 8/25/2025 8:42 AM EDT 8/25/2025 $17.50 Packed s…" at bounding box center [663, 497] width 1183 height 584
click at [842, 584] on div "11841396 (317073452) N/A Pickup 8/25/2025 8:42 AM EDT 8/25/2025 $17.50 Packed s…" at bounding box center [663, 497] width 1183 height 584
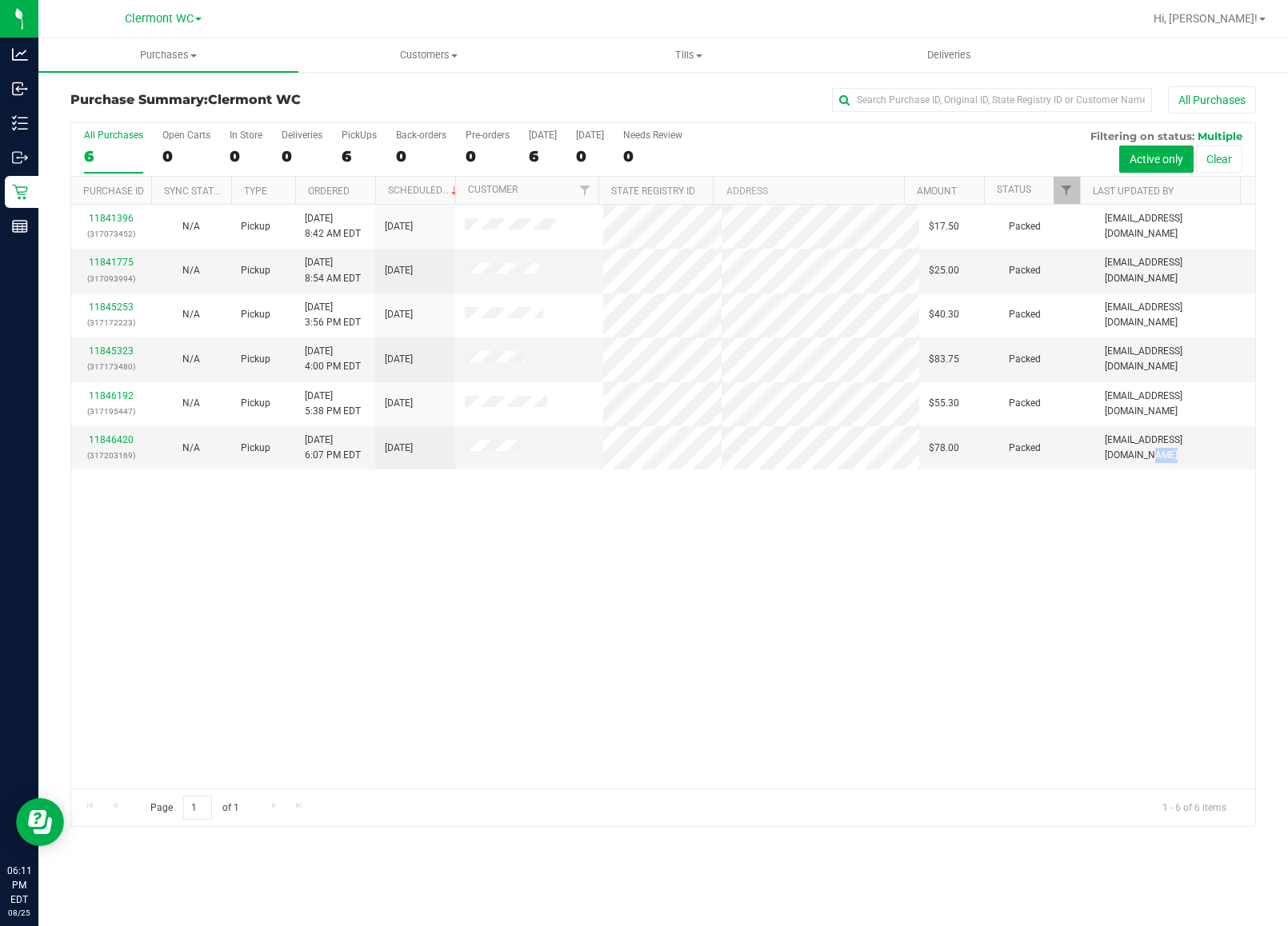
click at [842, 579] on div "11841396 (317073452) N/A Pickup 8/25/2025 8:42 AM EDT 8/25/2025 $17.50 Packed s…" at bounding box center [663, 497] width 1183 height 584
click at [841, 579] on div "11841396 (317073452) N/A Pickup 8/25/2025 8:42 AM EDT 8/25/2025 $17.50 Packed s…" at bounding box center [663, 497] width 1183 height 584
drag, startPoint x: 771, startPoint y: 653, endPoint x: 1262, endPoint y: 529, distance: 506.4
click at [860, 633] on div "11841396 (317073452) N/A Pickup 8/25/2025 8:42 AM EDT 8/25/2025 $17.50 Packed s…" at bounding box center [663, 497] width 1183 height 584
click at [87, 152] on div "6" at bounding box center [112, 156] width 59 height 18
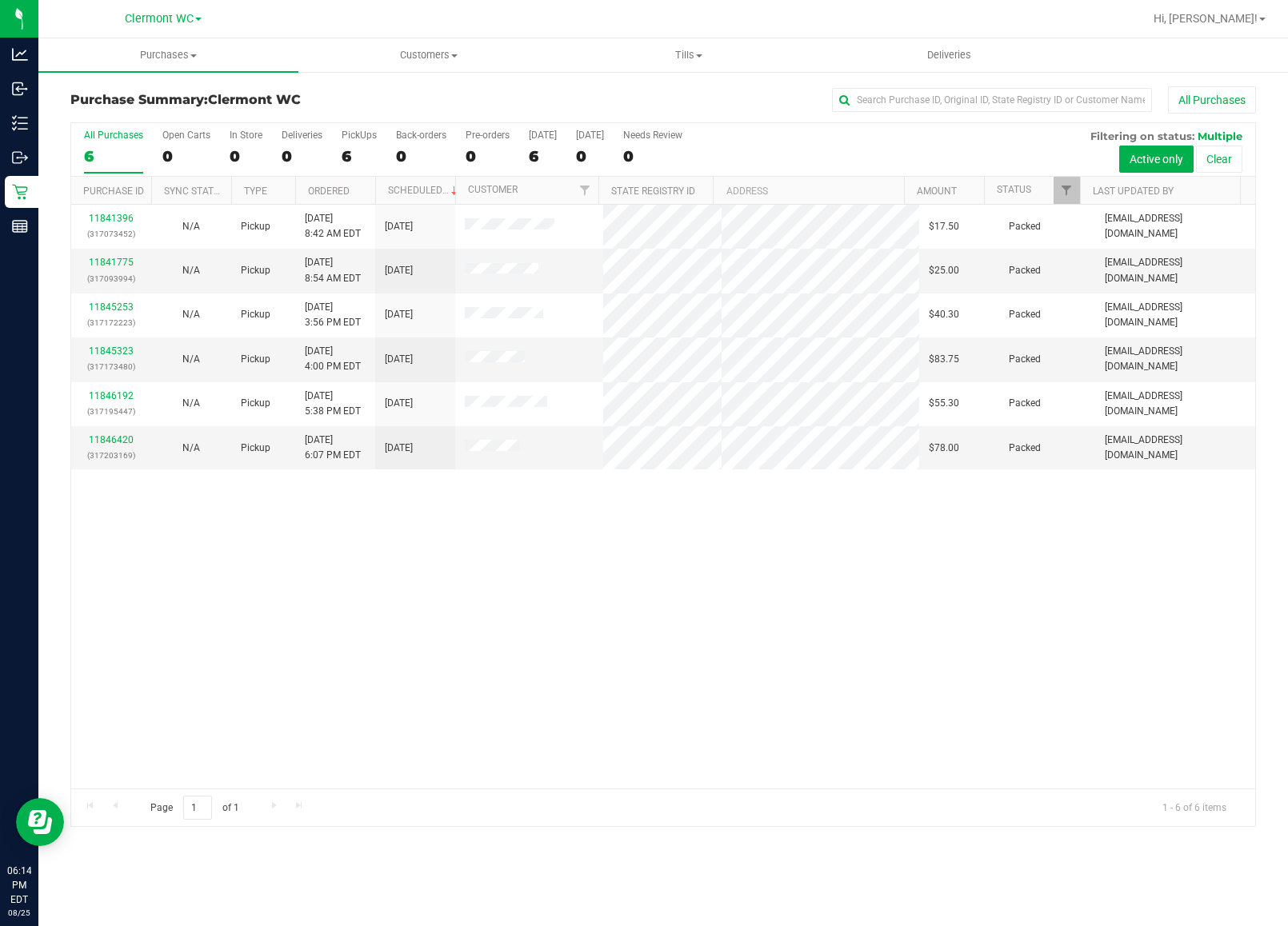
click at [0, 0] on input "All Purchases 6" at bounding box center [0, 0] width 0 height 0
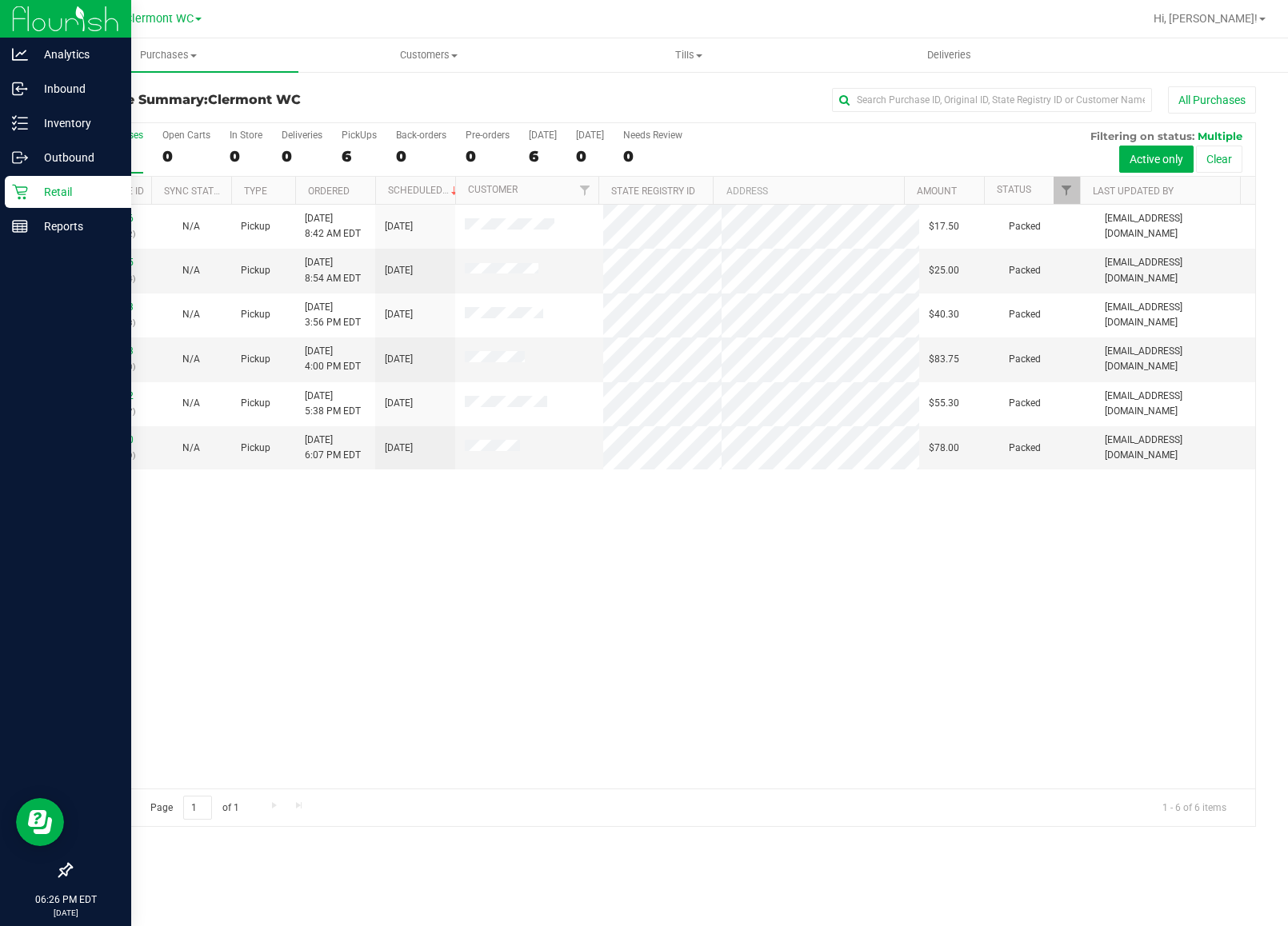
click at [8, 194] on div "Retail" at bounding box center [68, 192] width 126 height 32
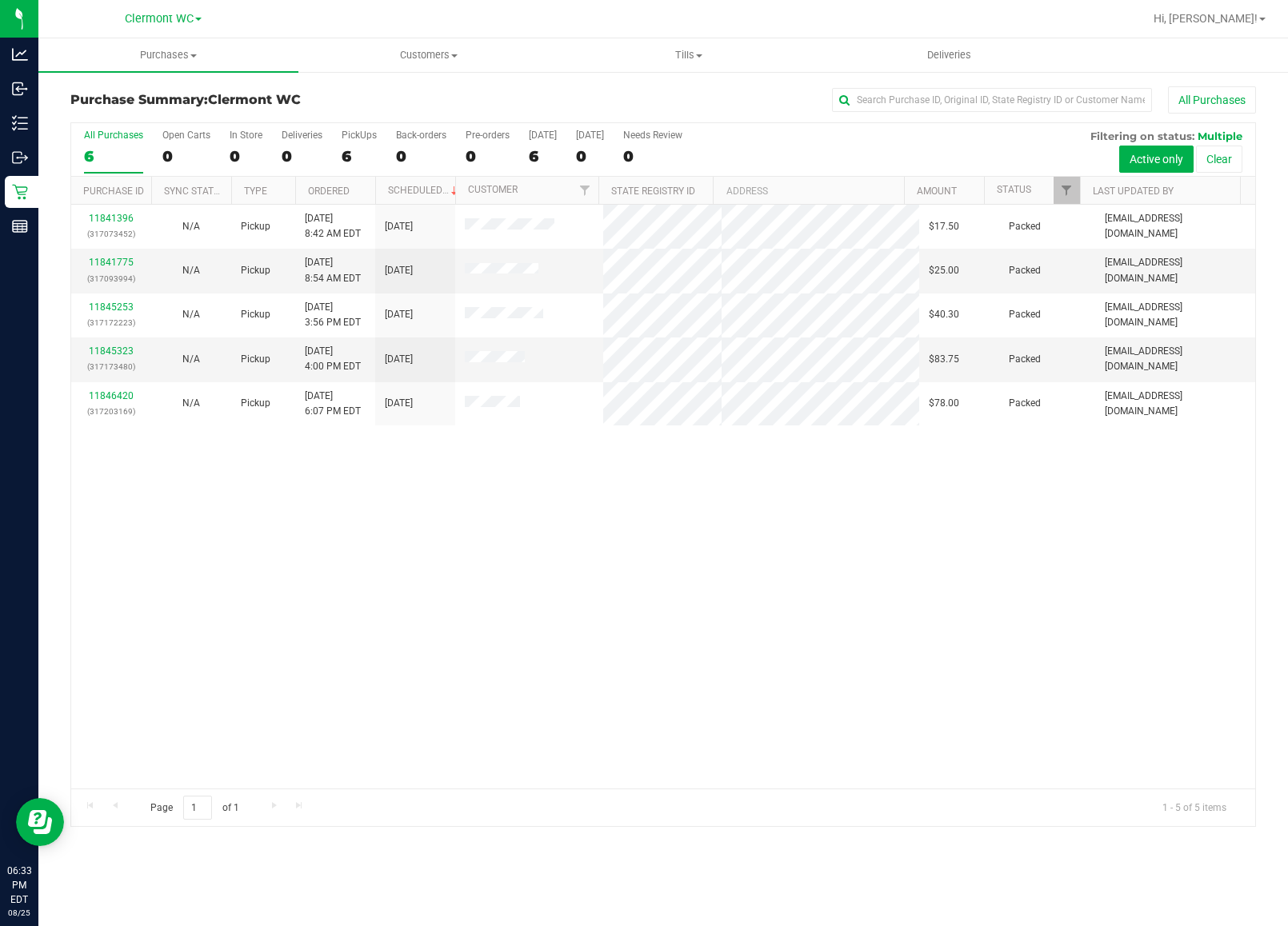
click at [849, 573] on div "11841396 (317073452) N/A Pickup 8/25/2025 8:42 AM EDT 8/25/2025 $17.50 Packed s…" at bounding box center [663, 497] width 1183 height 584
click at [669, 501] on div "11841396 (317073452) N/A Pickup 8/25/2025 8:42 AM EDT 8/25/2025 $17.50 Packed s…" at bounding box center [663, 497] width 1183 height 584
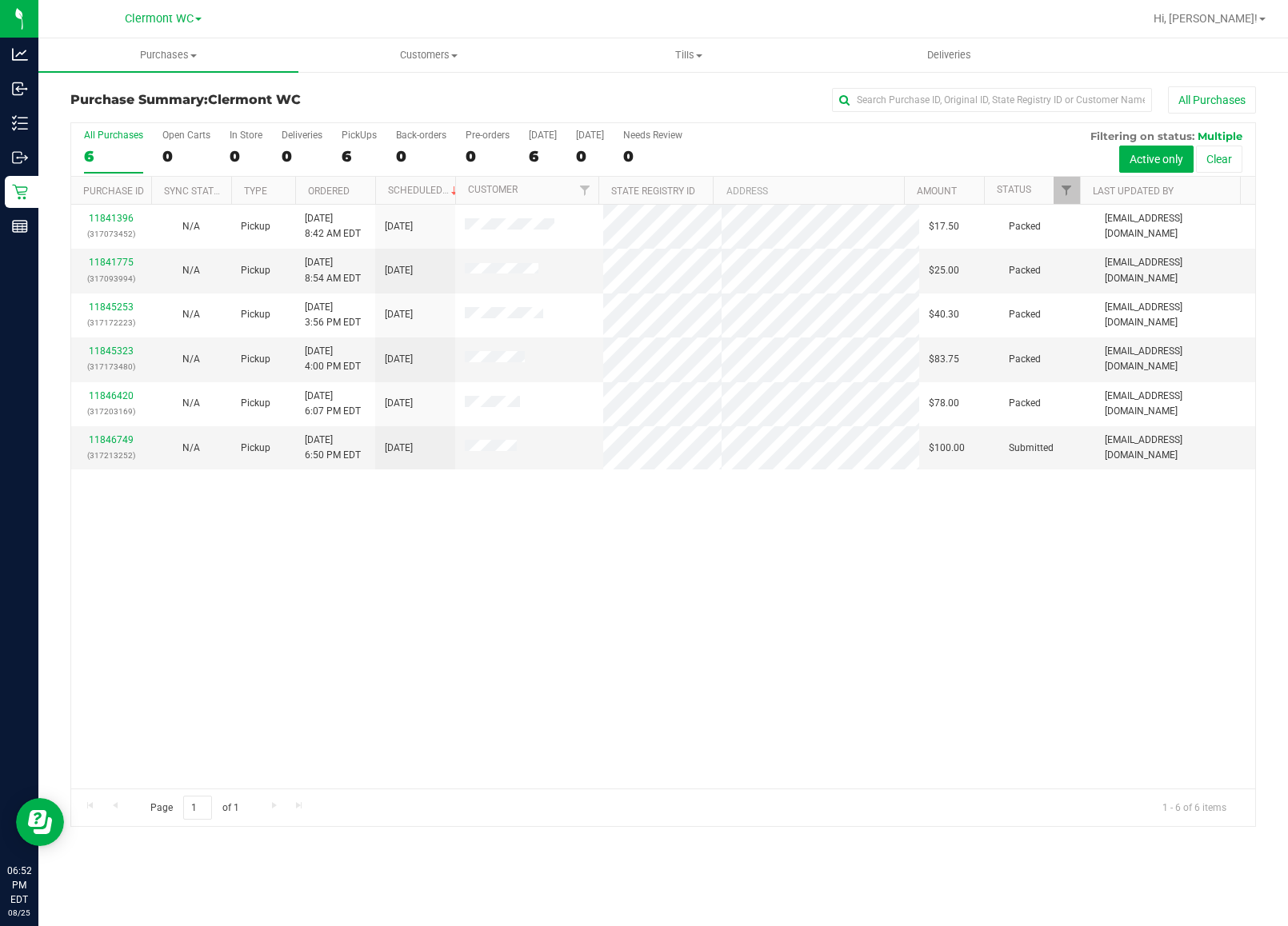
click at [912, 742] on div "11841396 (317073452) N/A Pickup 8/25/2025 8:42 AM EDT 8/25/2025 $17.50 Packed s…" at bounding box center [663, 497] width 1183 height 584
click at [120, 442] on link "11846749" at bounding box center [110, 439] width 45 height 11
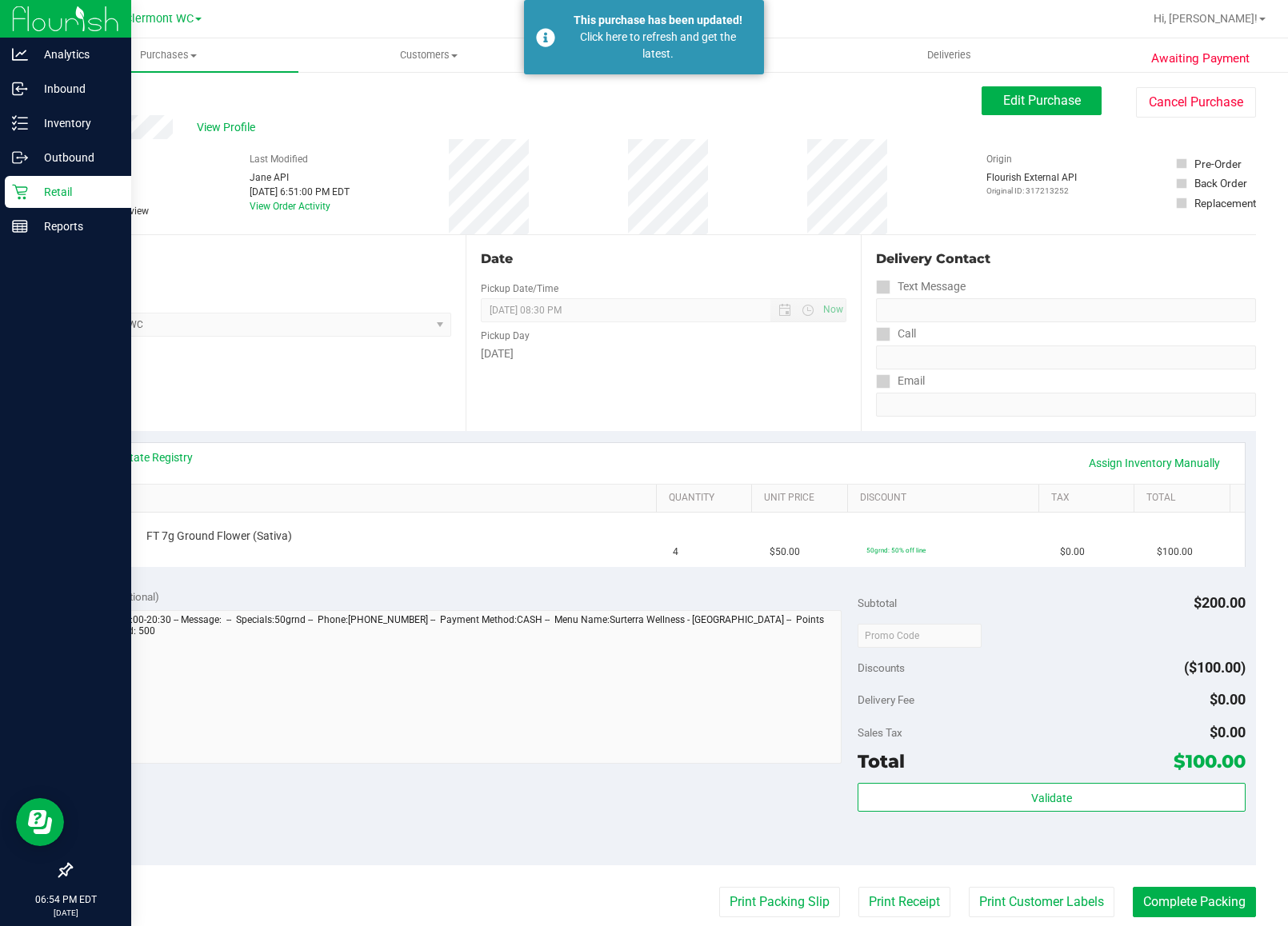
click at [71, 184] on p "Retail" at bounding box center [76, 191] width 96 height 19
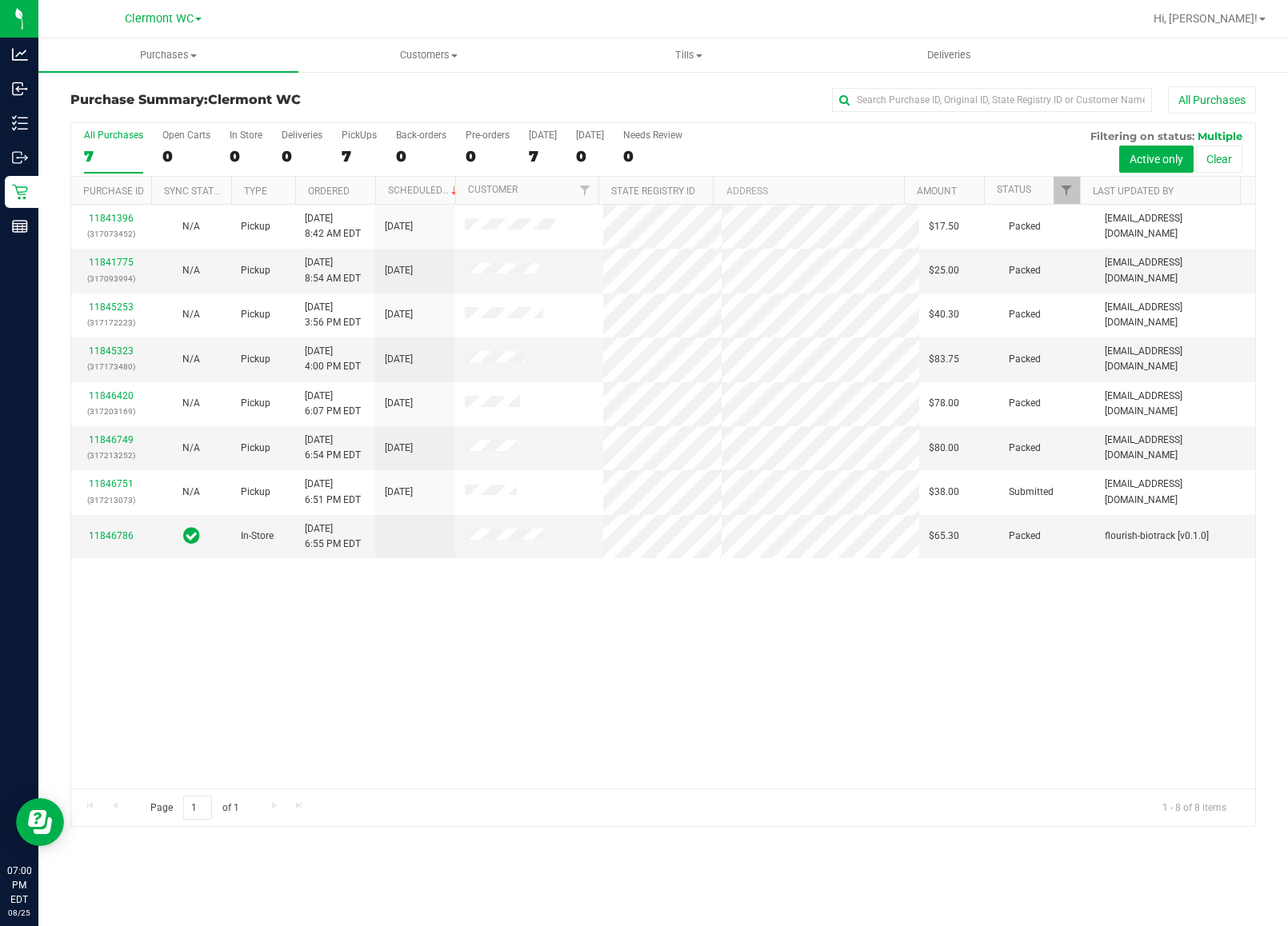
click at [509, 673] on div "11841396 (317073452) N/A Pickup 8/25/2025 8:42 AM EDT 8/25/2025 $17.50 Packed s…" at bounding box center [663, 497] width 1183 height 584
click at [121, 133] on div "All Purchases" at bounding box center [112, 134] width 59 height 11
click at [0, 0] on input "All Purchases 7" at bounding box center [0, 0] width 0 height 0
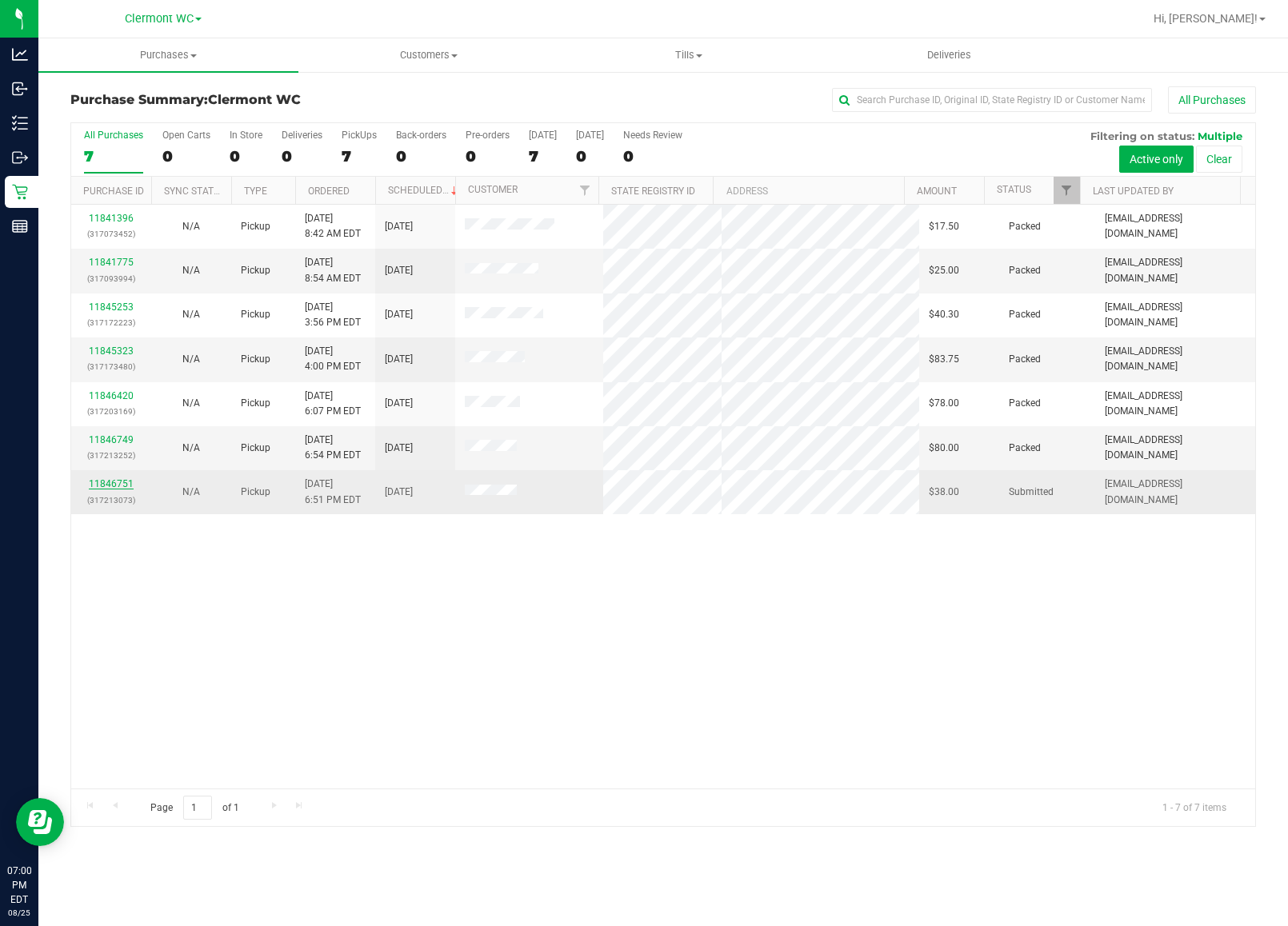
click at [101, 486] on link "11846751" at bounding box center [110, 483] width 45 height 11
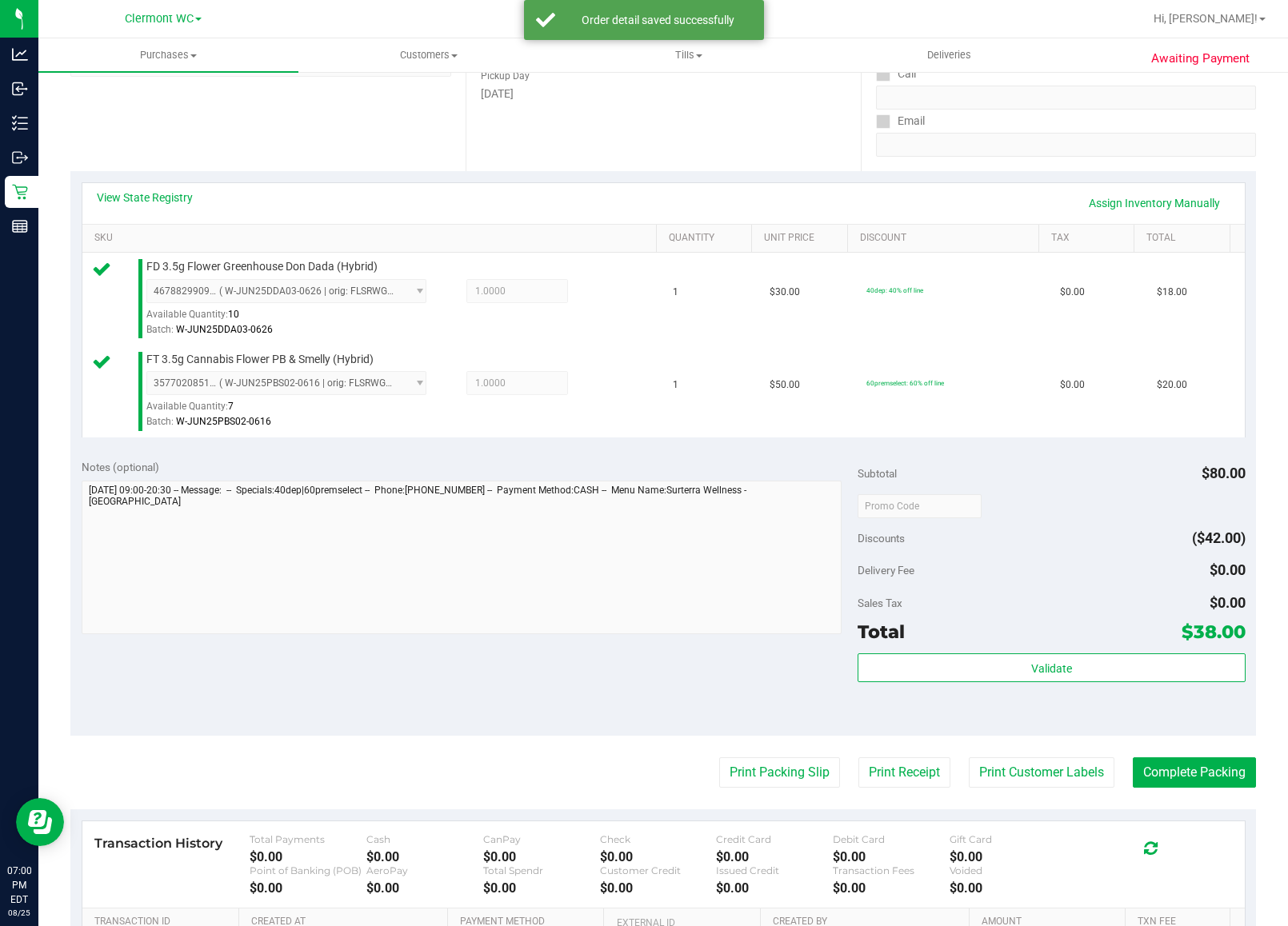
scroll to position [474, 0]
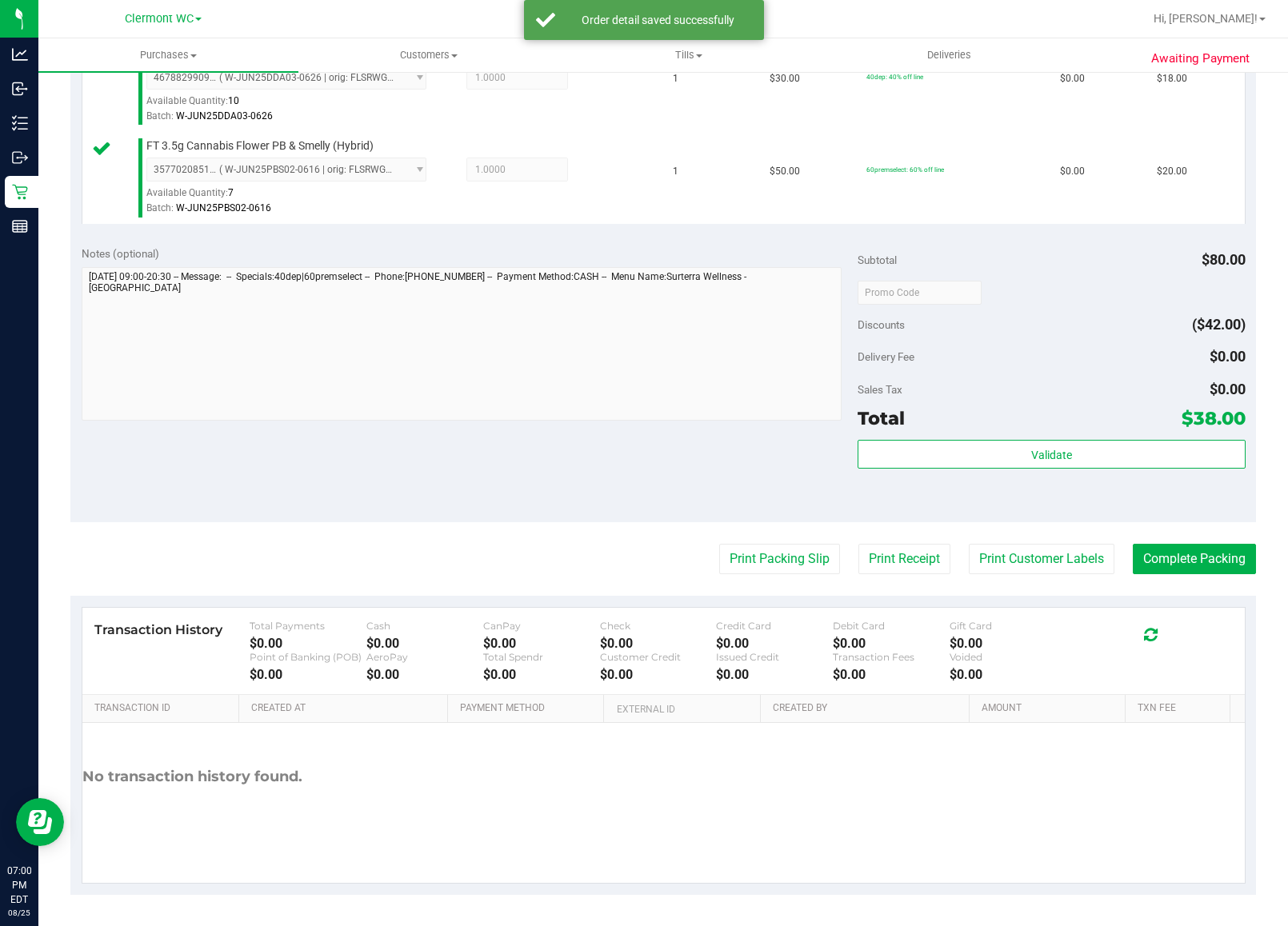
click at [1136, 418] on div "Total $38.00" at bounding box center [1051, 418] width 388 height 29
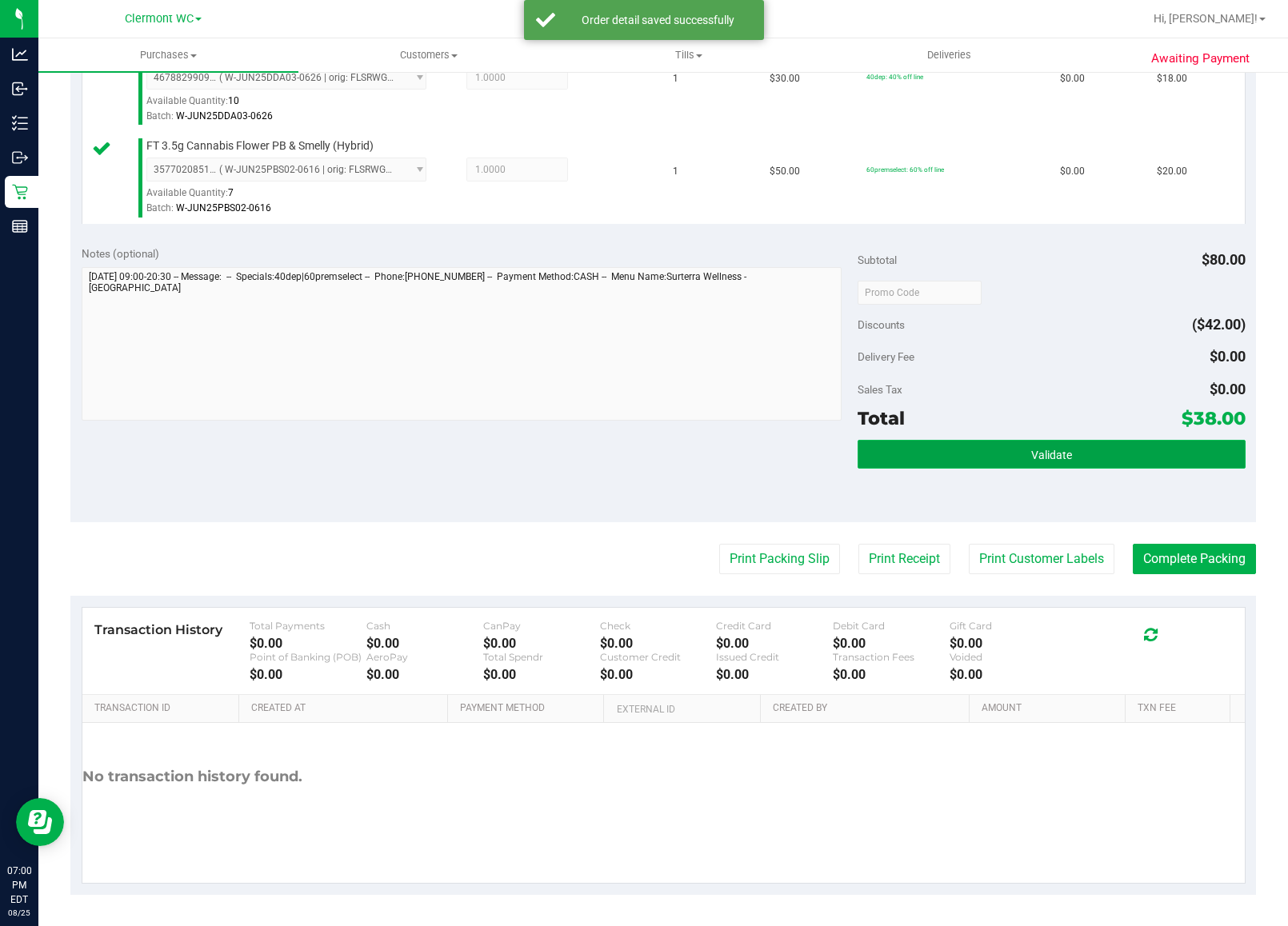
click at [1174, 456] on button "Validate" at bounding box center [1051, 454] width 388 height 29
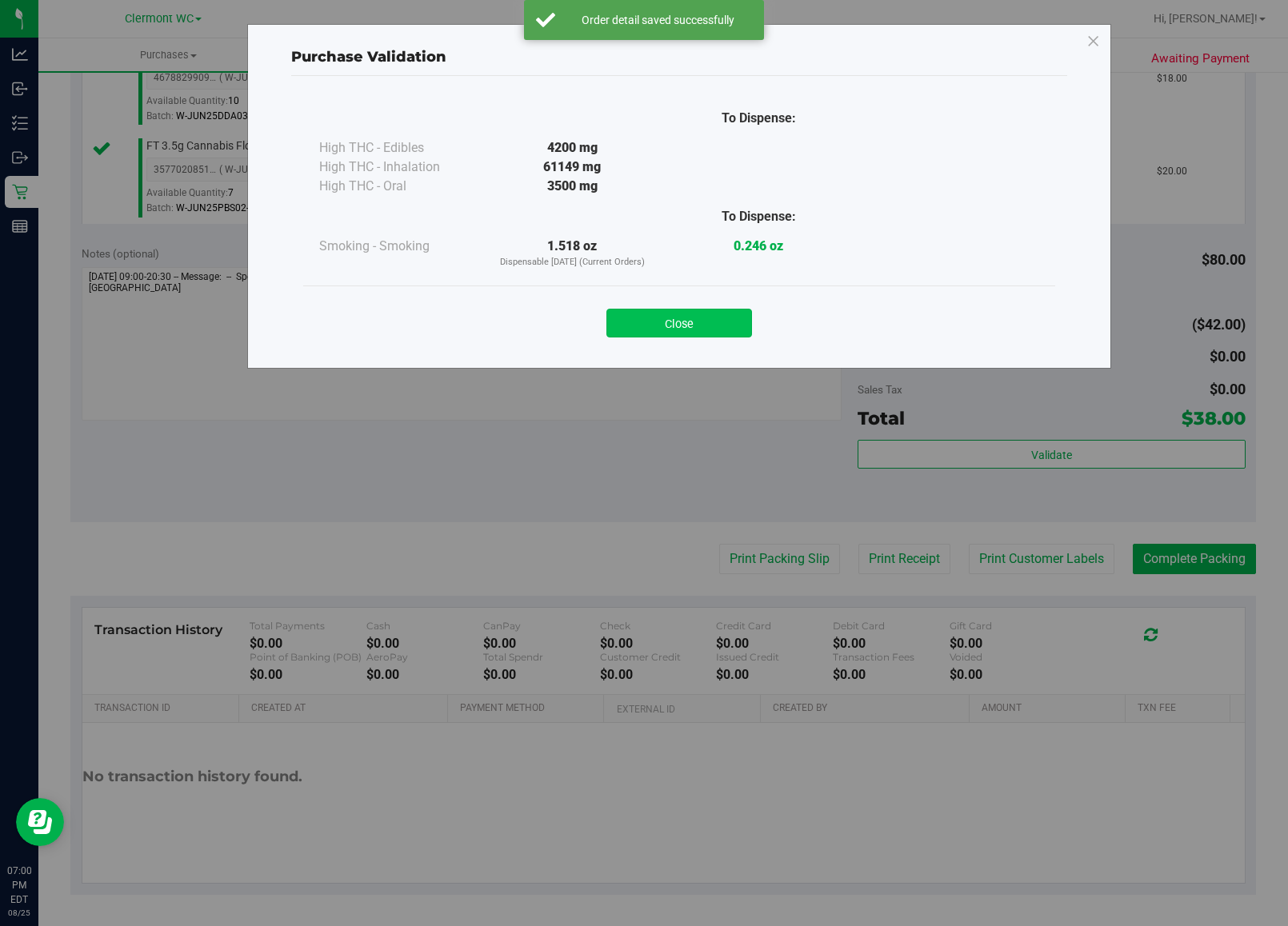
click at [740, 332] on button "Close" at bounding box center [679, 323] width 145 height 29
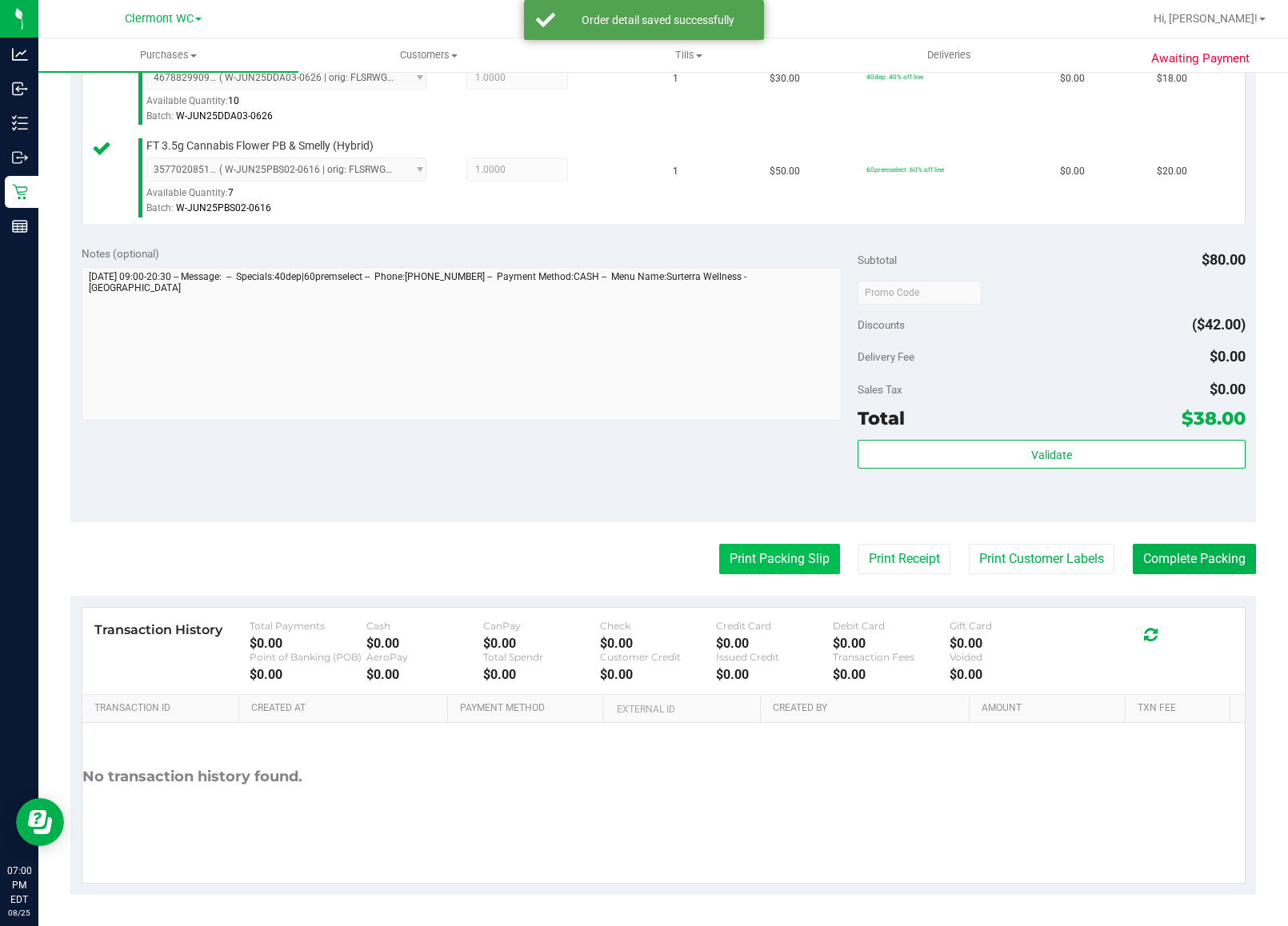
click at [791, 568] on button "Print Packing Slip" at bounding box center [778, 559] width 120 height 31
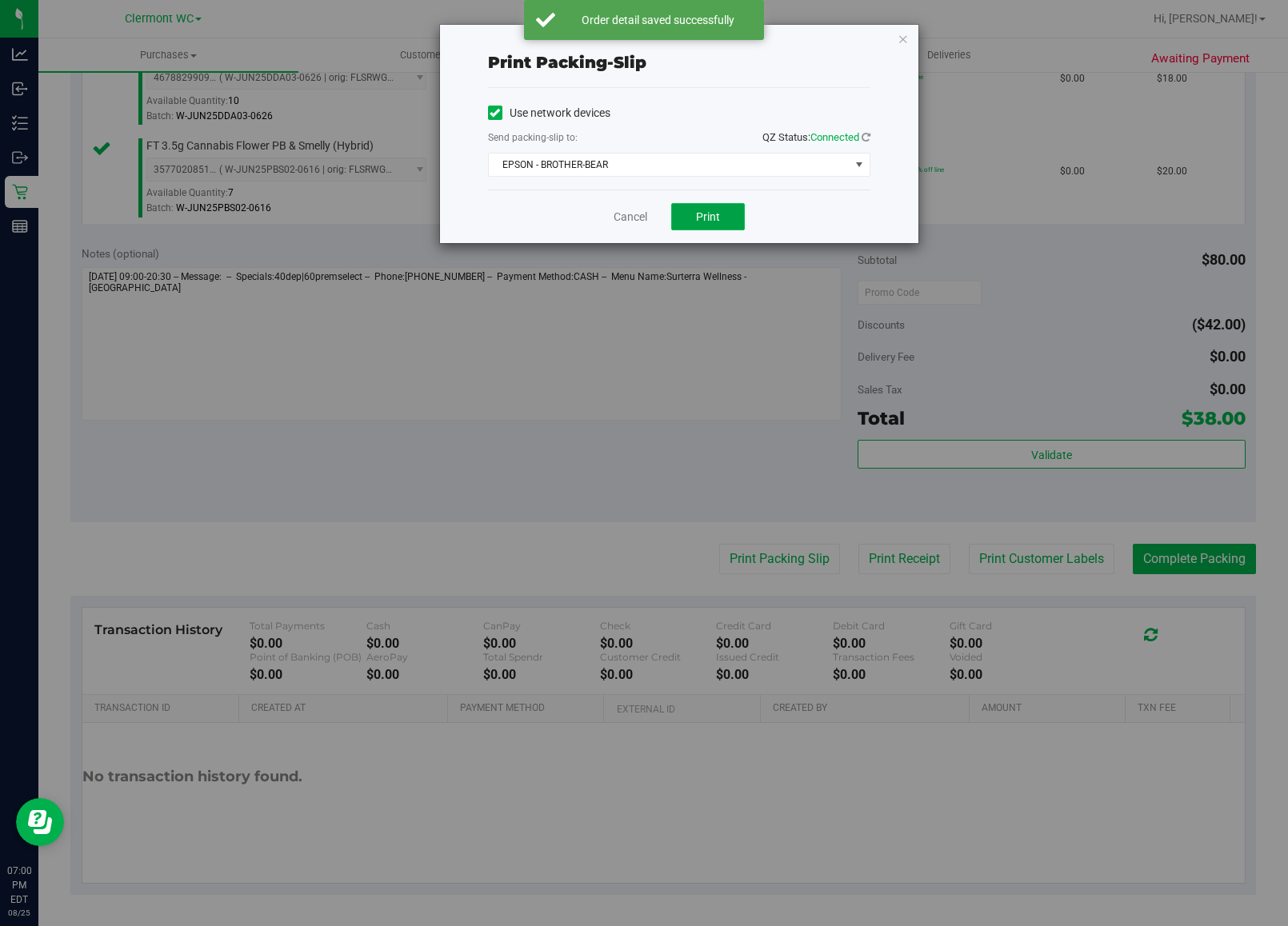
click at [725, 214] on button "Print" at bounding box center [708, 216] width 74 height 27
click at [902, 38] on icon "button" at bounding box center [902, 38] width 11 height 19
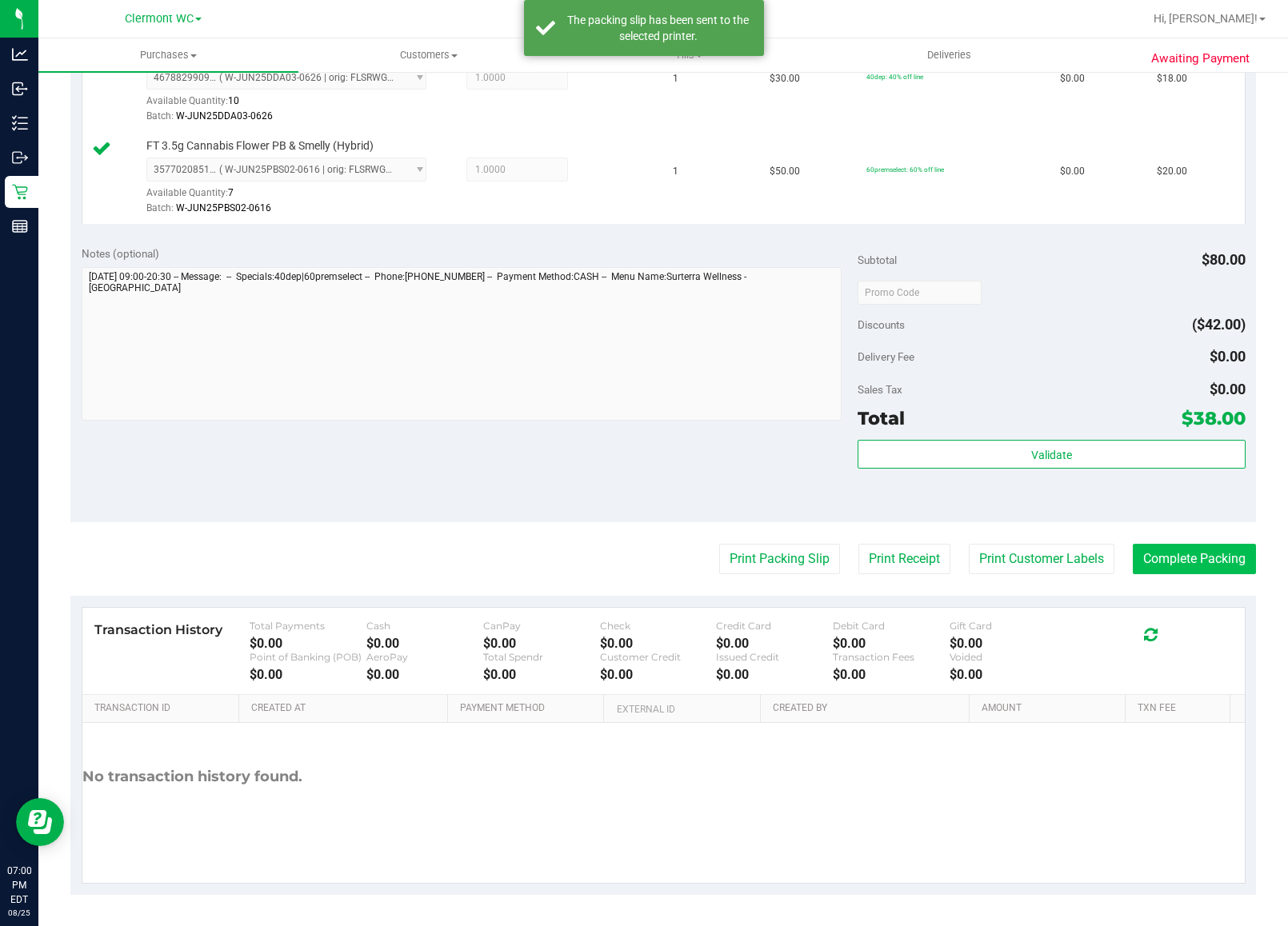
click at [1144, 554] on button "Complete Packing" at bounding box center [1194, 559] width 123 height 31
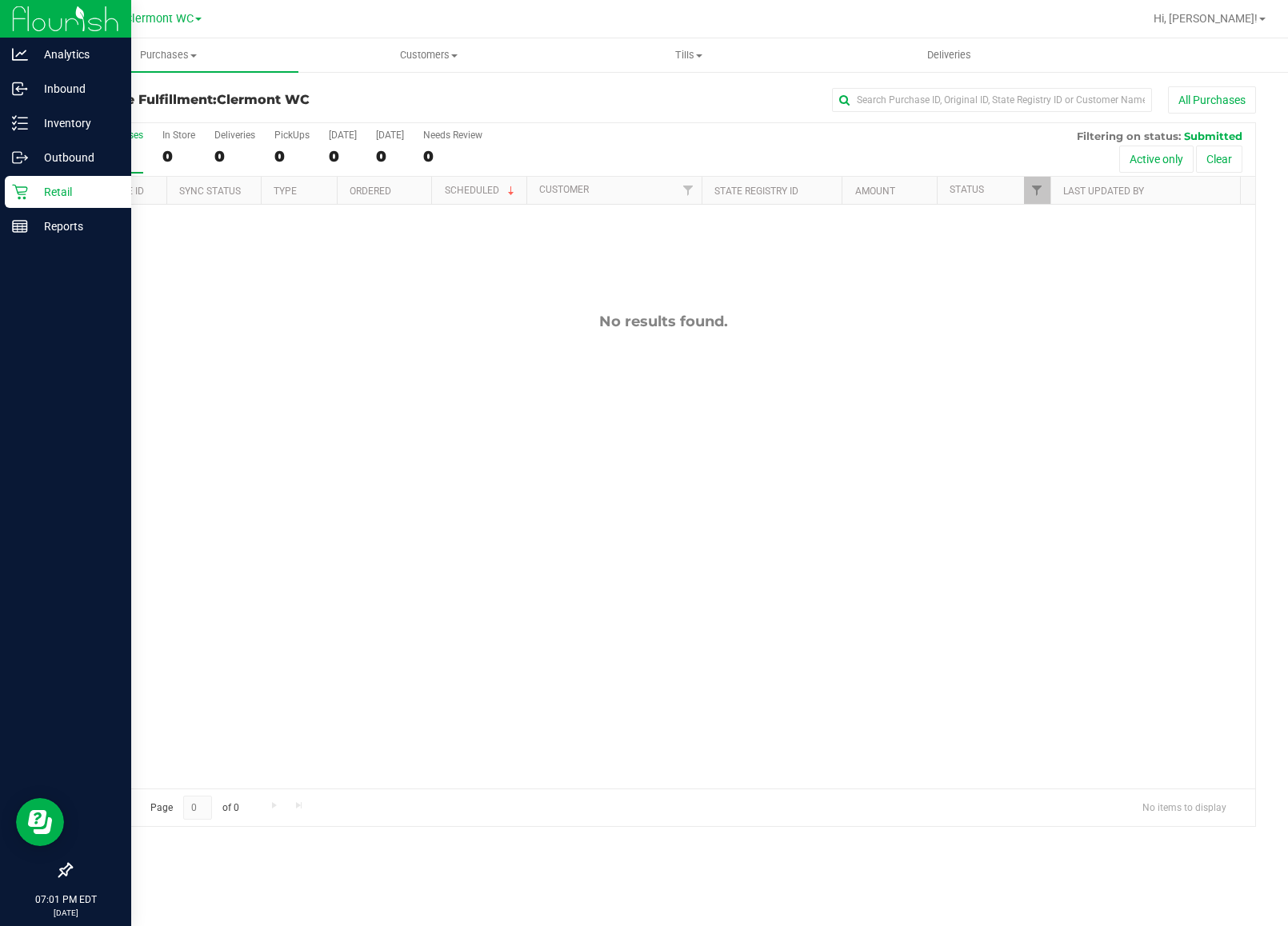
click at [18, 196] on icon at bounding box center [20, 192] width 16 height 16
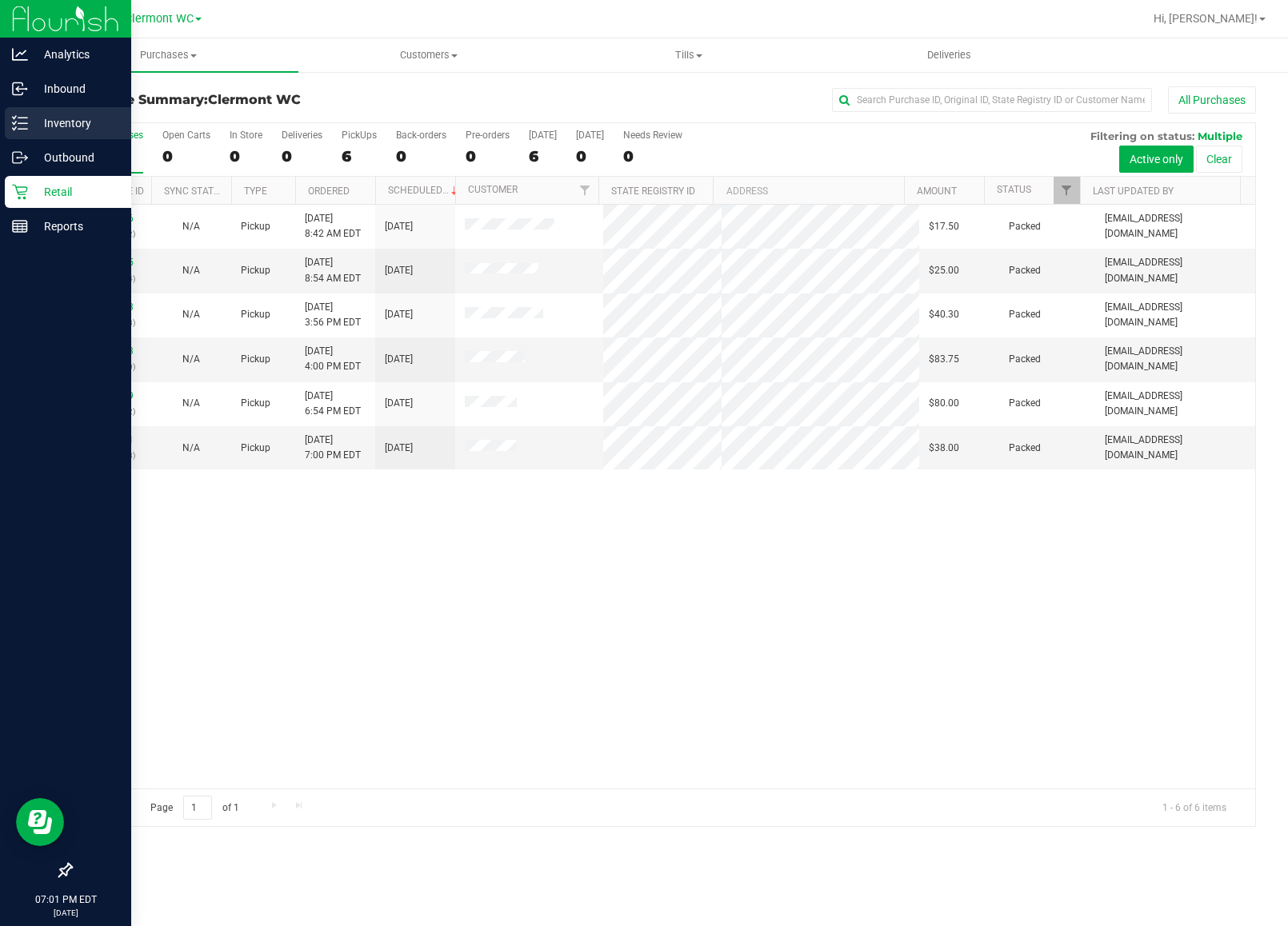
click at [22, 136] on div "Inventory" at bounding box center [68, 123] width 126 height 32
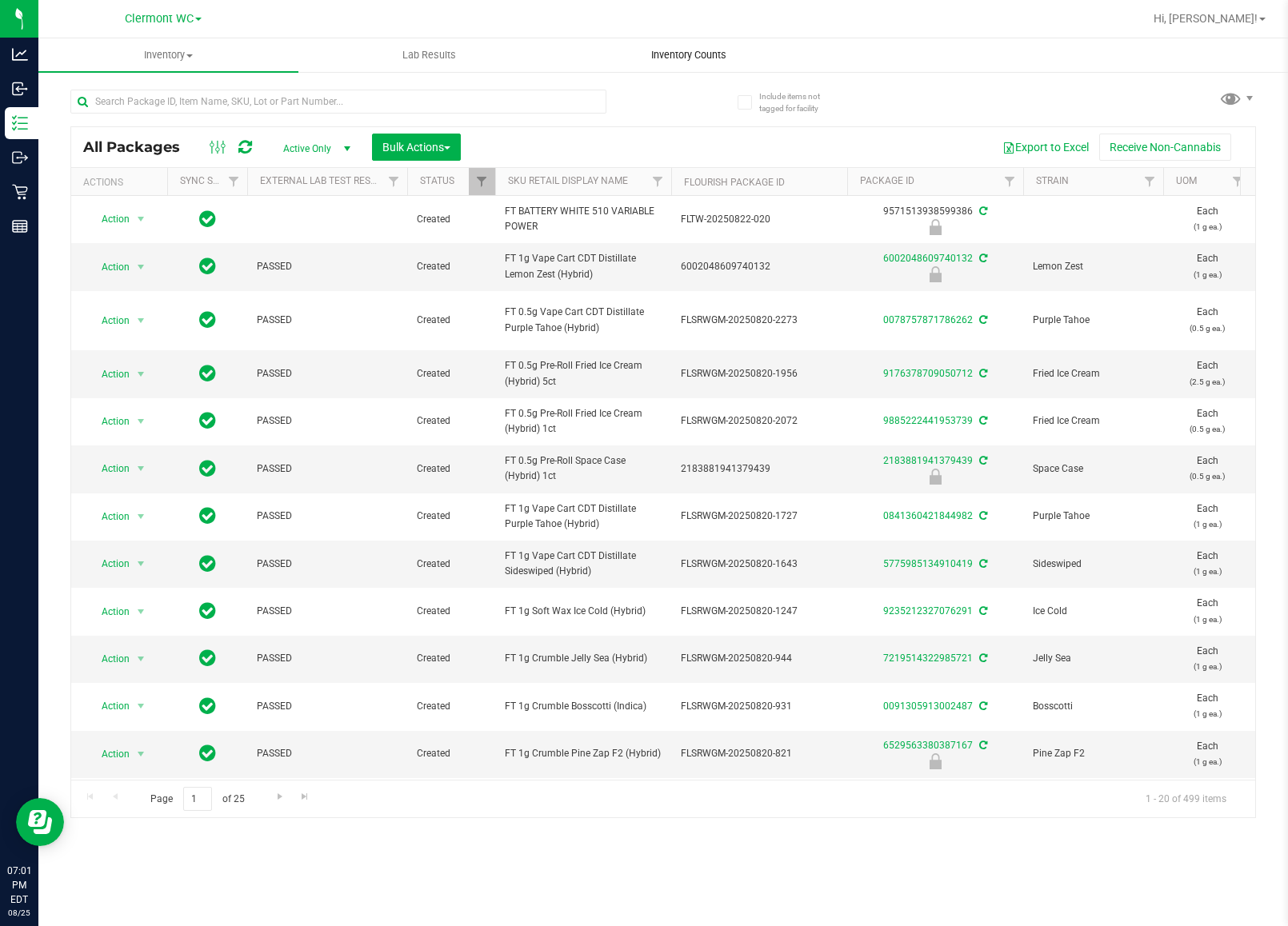
click at [665, 48] on span "Inventory Counts" at bounding box center [688, 55] width 118 height 14
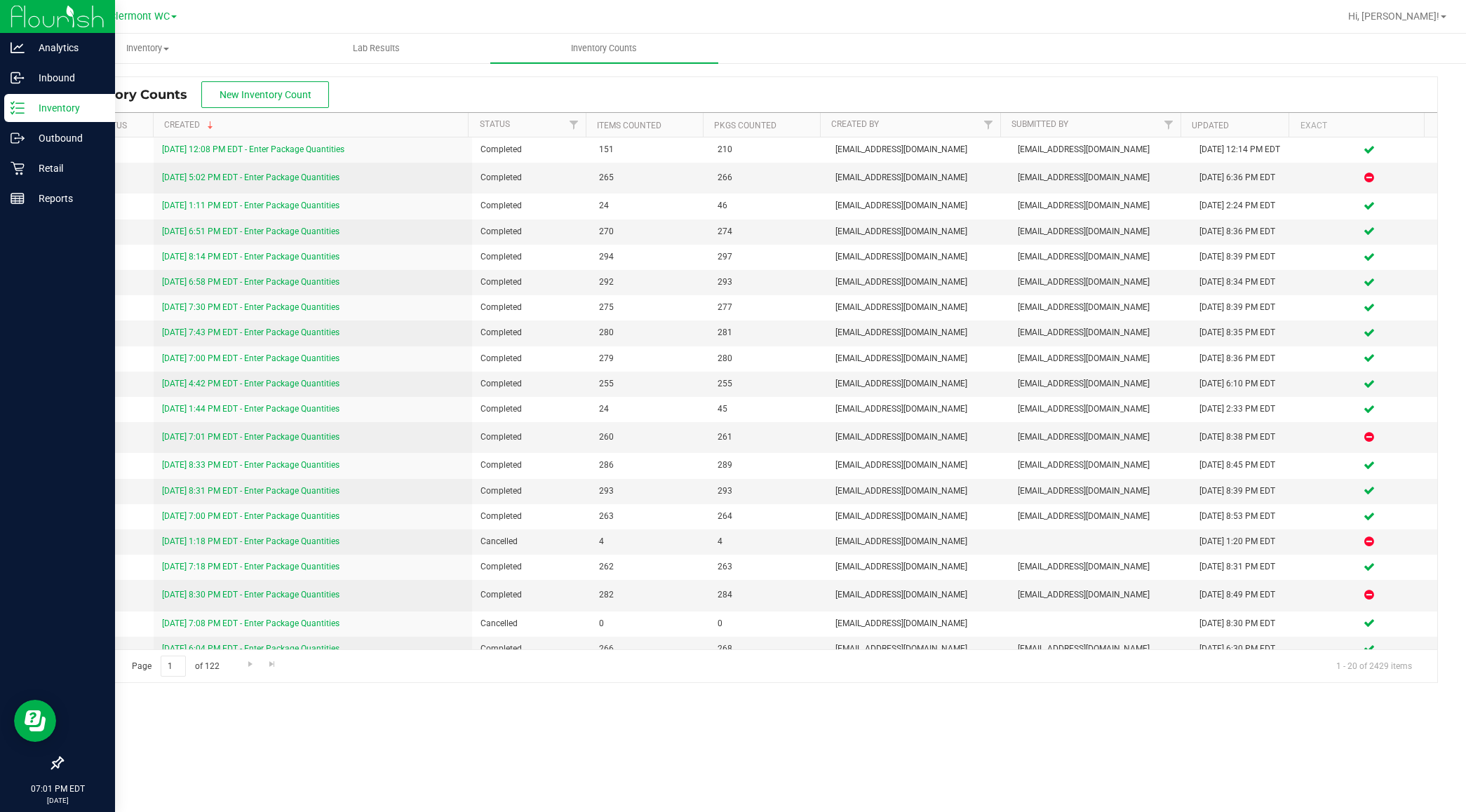
click at [17, 113] on icon at bounding box center [17, 108] width 14 height 14
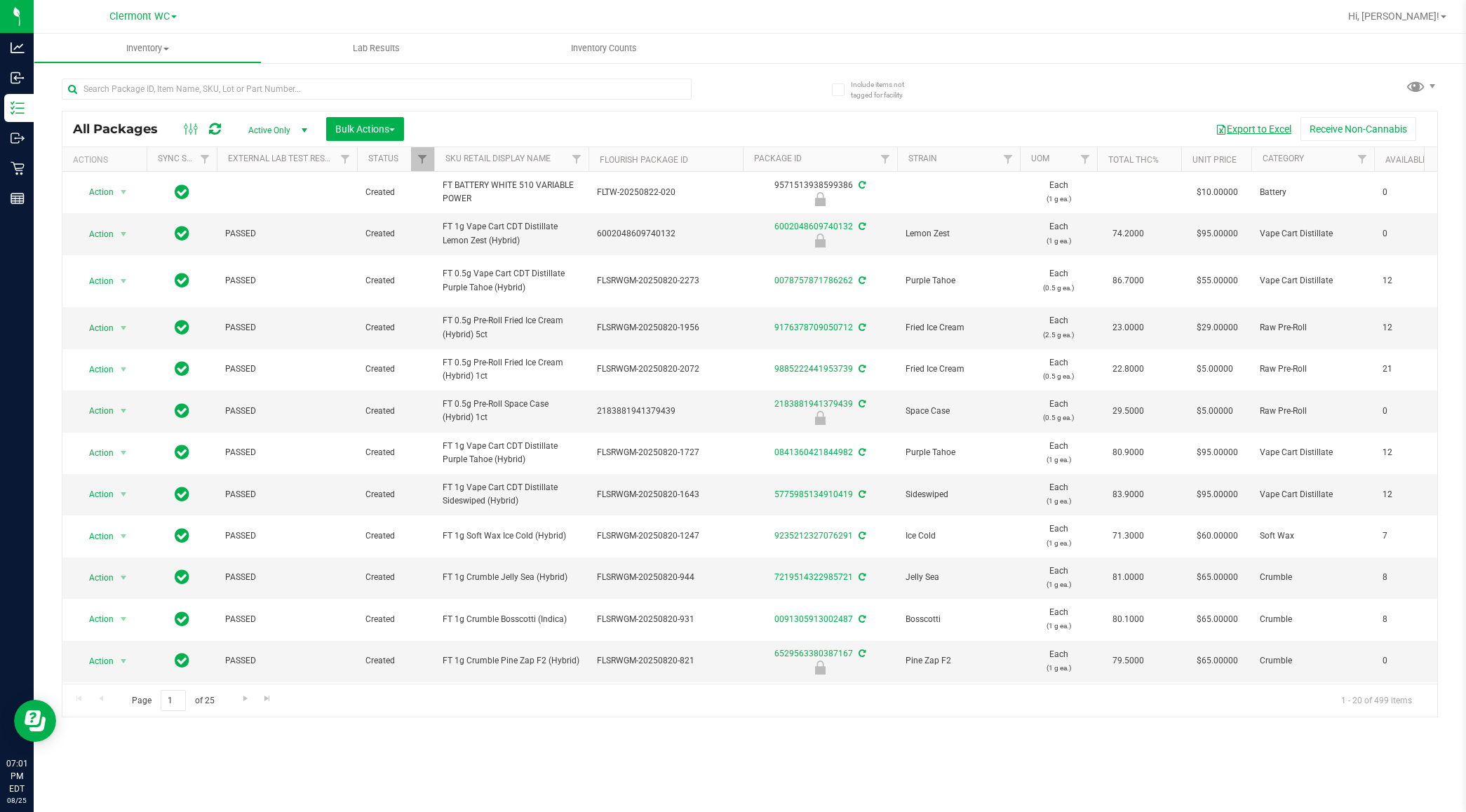
click at [1257, 127] on button "Export to Excel" at bounding box center [1254, 128] width 94 height 24
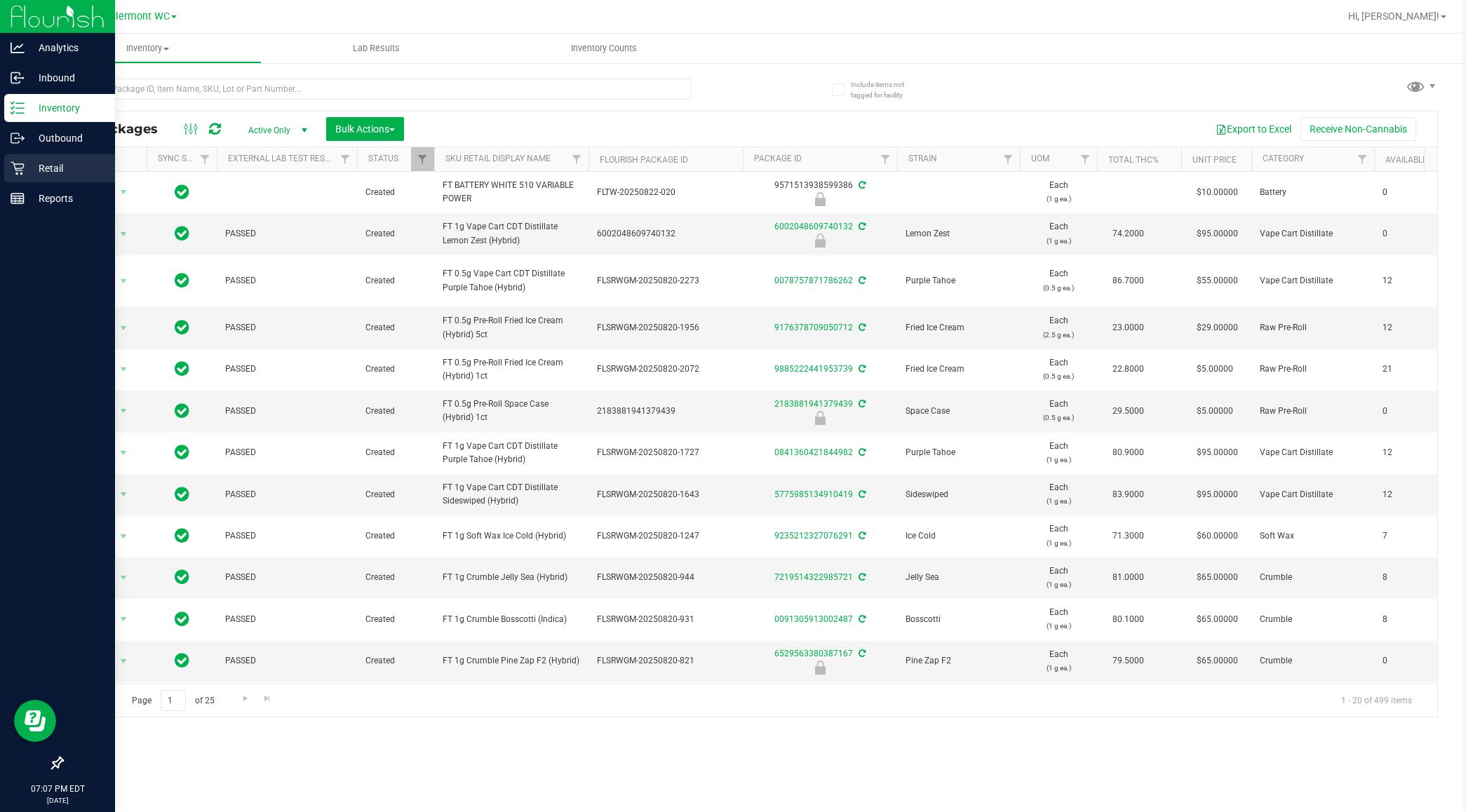
click at [19, 159] on div "Retail" at bounding box center [59, 169] width 111 height 28
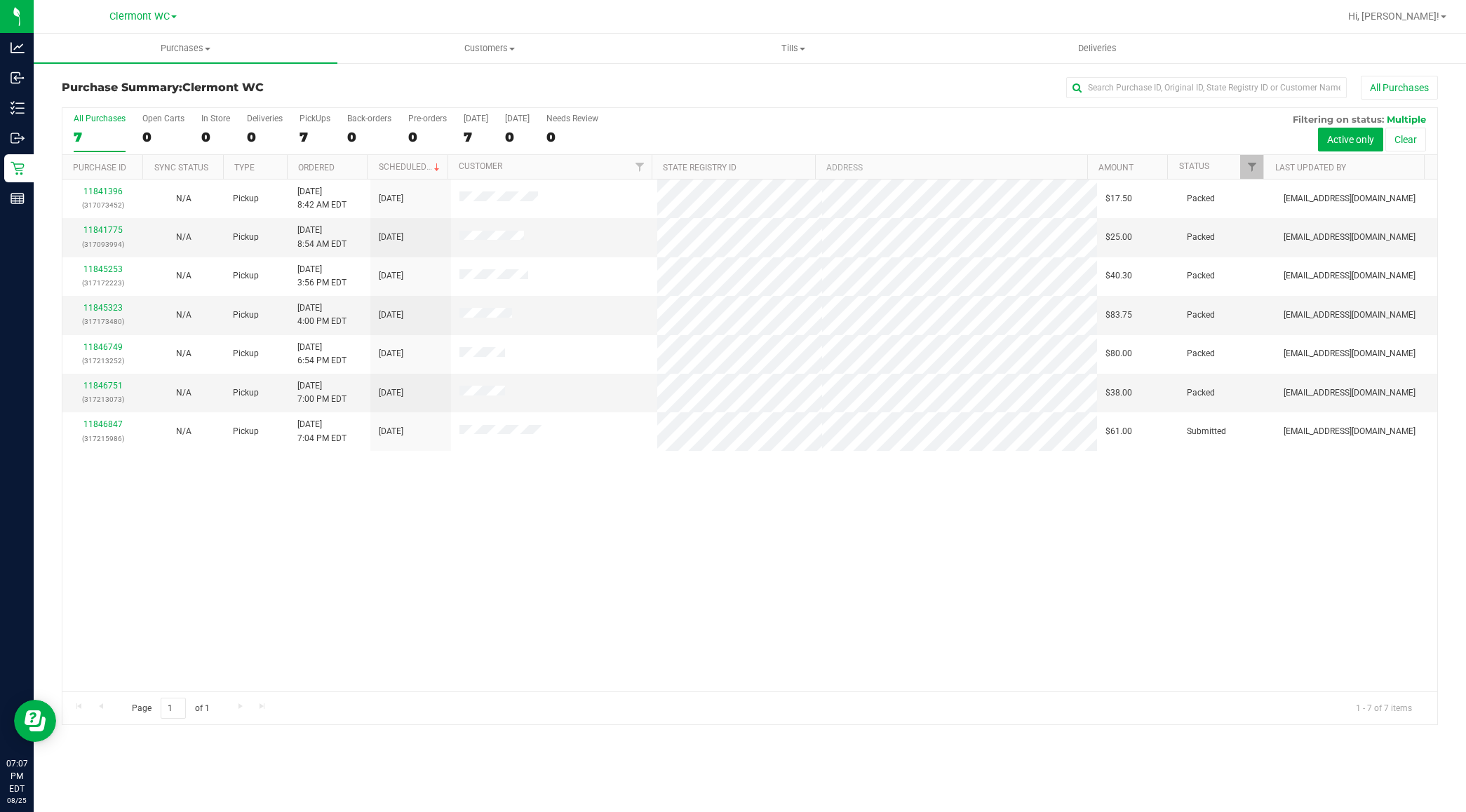
click at [597, 668] on div "11841396 (317073452) N/A Pickup 8/25/2025 8:42 AM EDT 8/25/2025 $17.50 Packed s…" at bounding box center [750, 436] width 1375 height 513
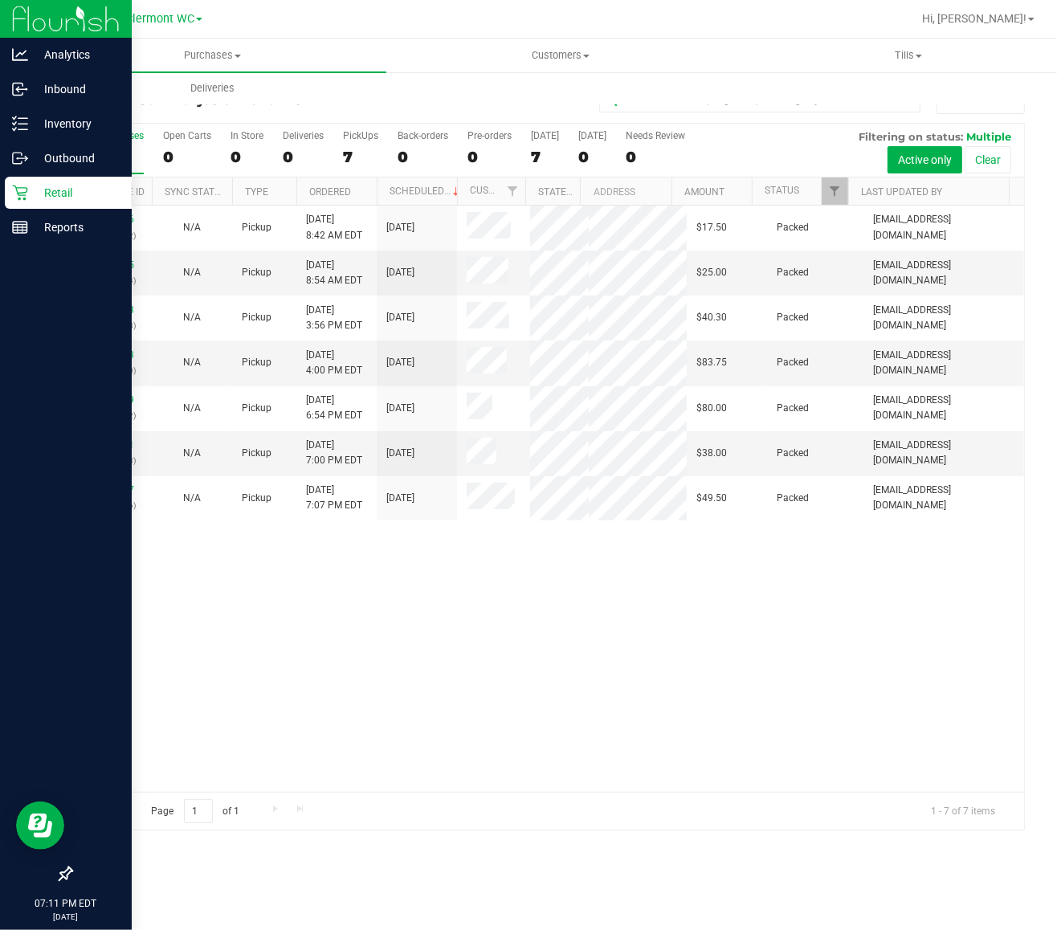
click at [31, 179] on div "Retail" at bounding box center [68, 193] width 127 height 32
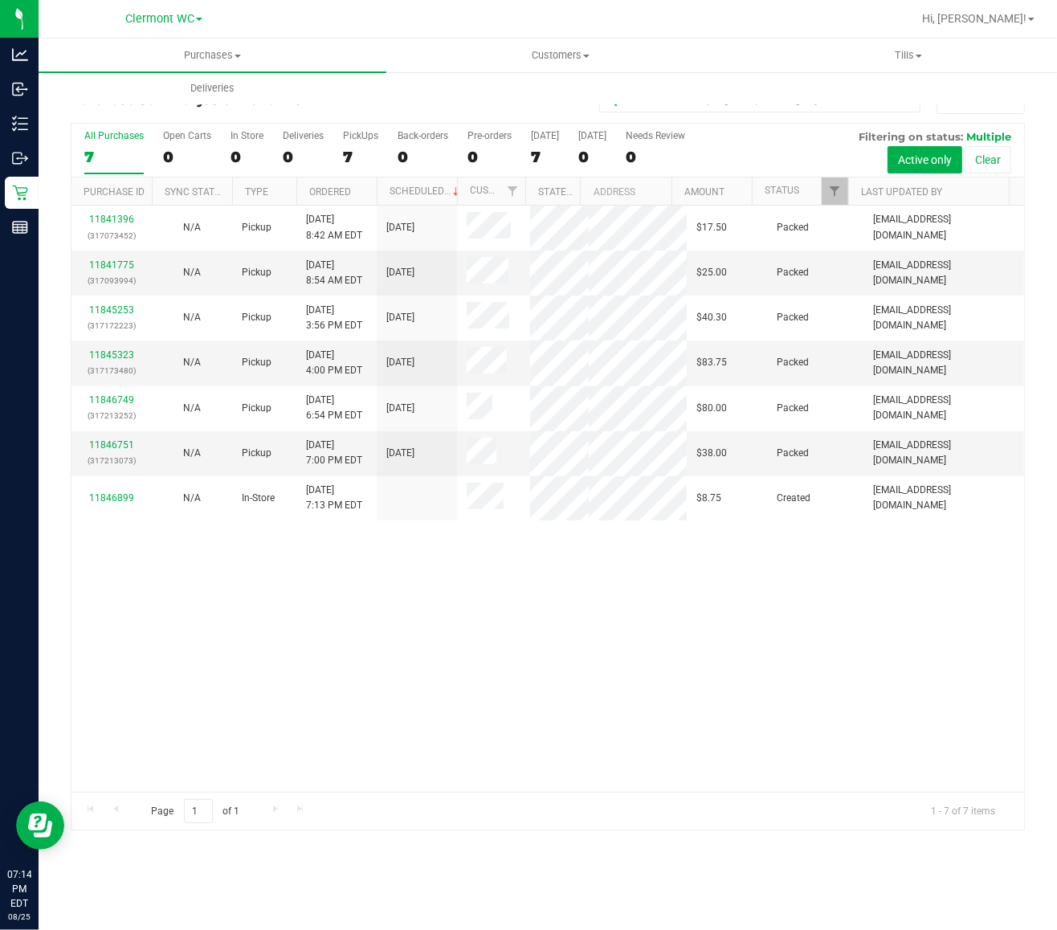
click at [492, 665] on div "11841396 (317073452) N/A Pickup 8/25/2025 8:42 AM EDT 8/25/2025 $17.50 Packed s…" at bounding box center [548, 499] width 953 height 587
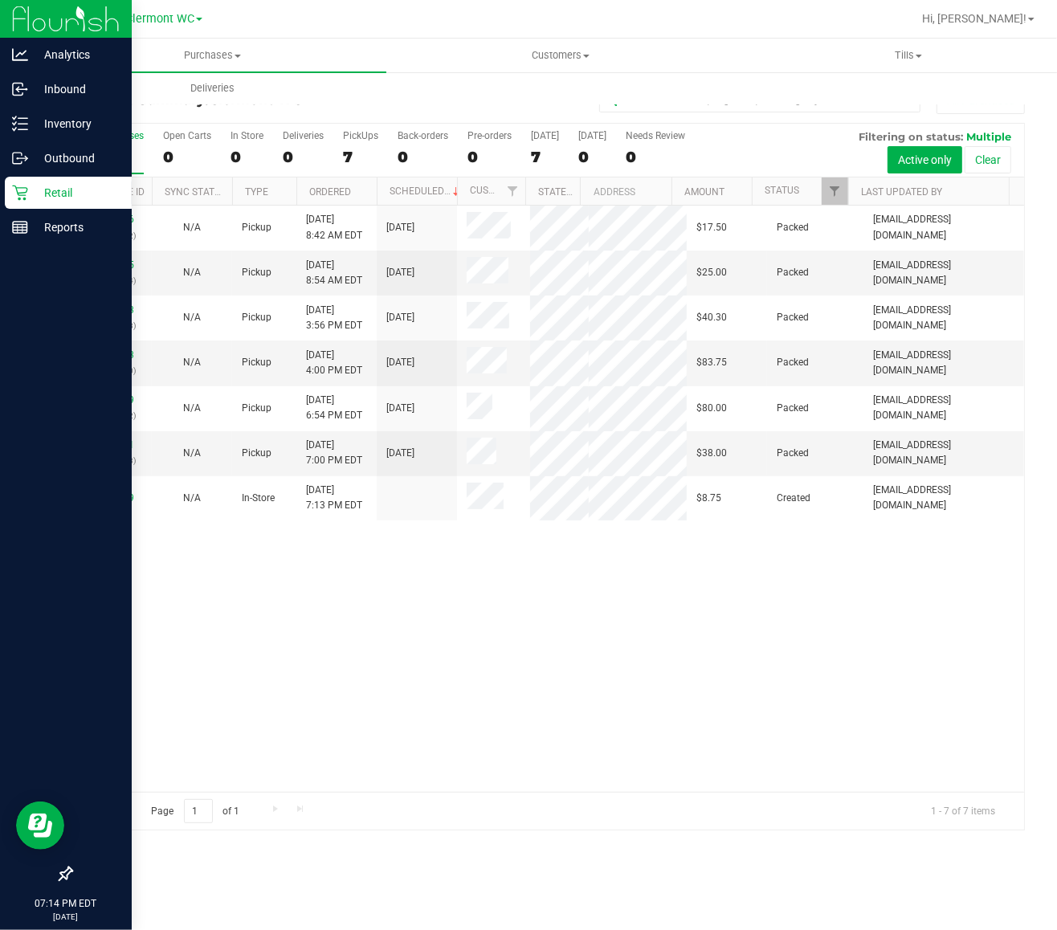
click at [21, 193] on icon at bounding box center [19, 193] width 15 height 15
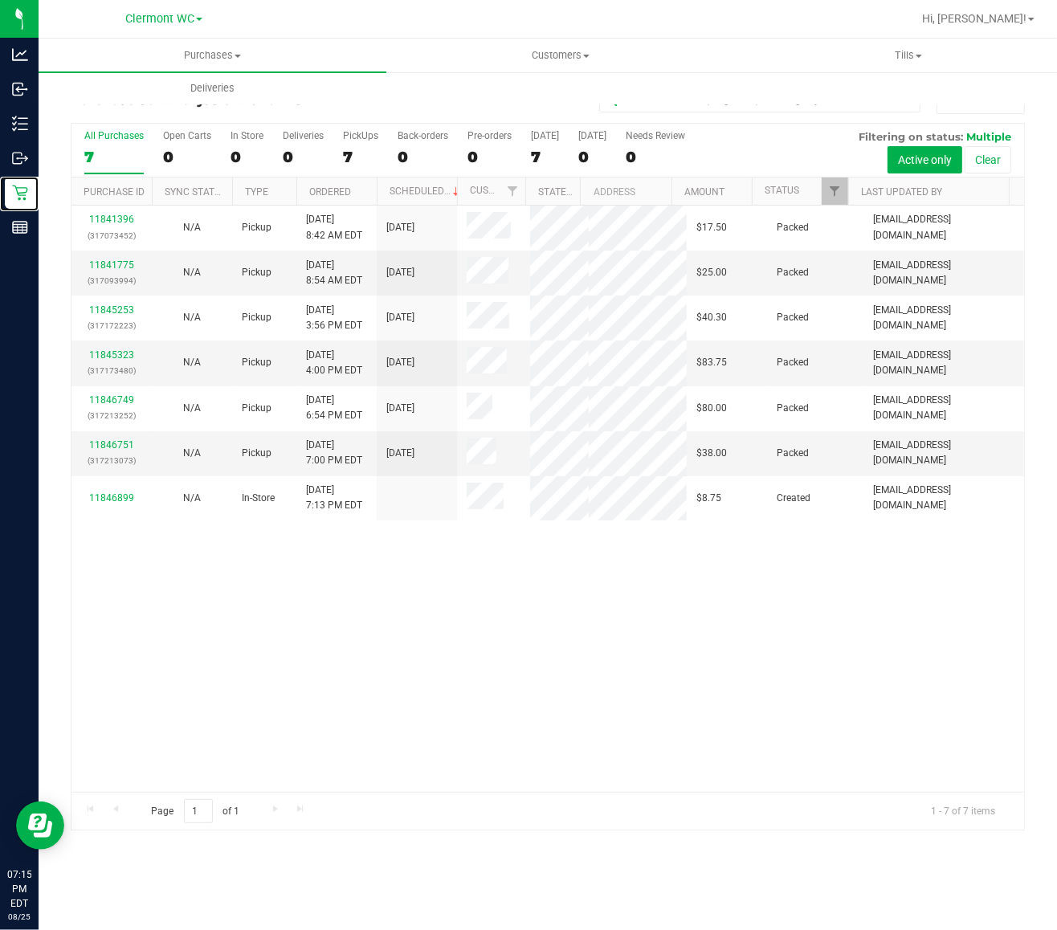
click at [423, 652] on div "11841396 (317073452) N/A Pickup 8/25/2025 8:42 AM EDT 8/25/2025 $17.50 Packed s…" at bounding box center [548, 499] width 953 height 587
click at [126, 137] on div "All Purchases" at bounding box center [113, 135] width 59 height 11
click at [0, 0] on input "All Purchases 7" at bounding box center [0, 0] width 0 height 0
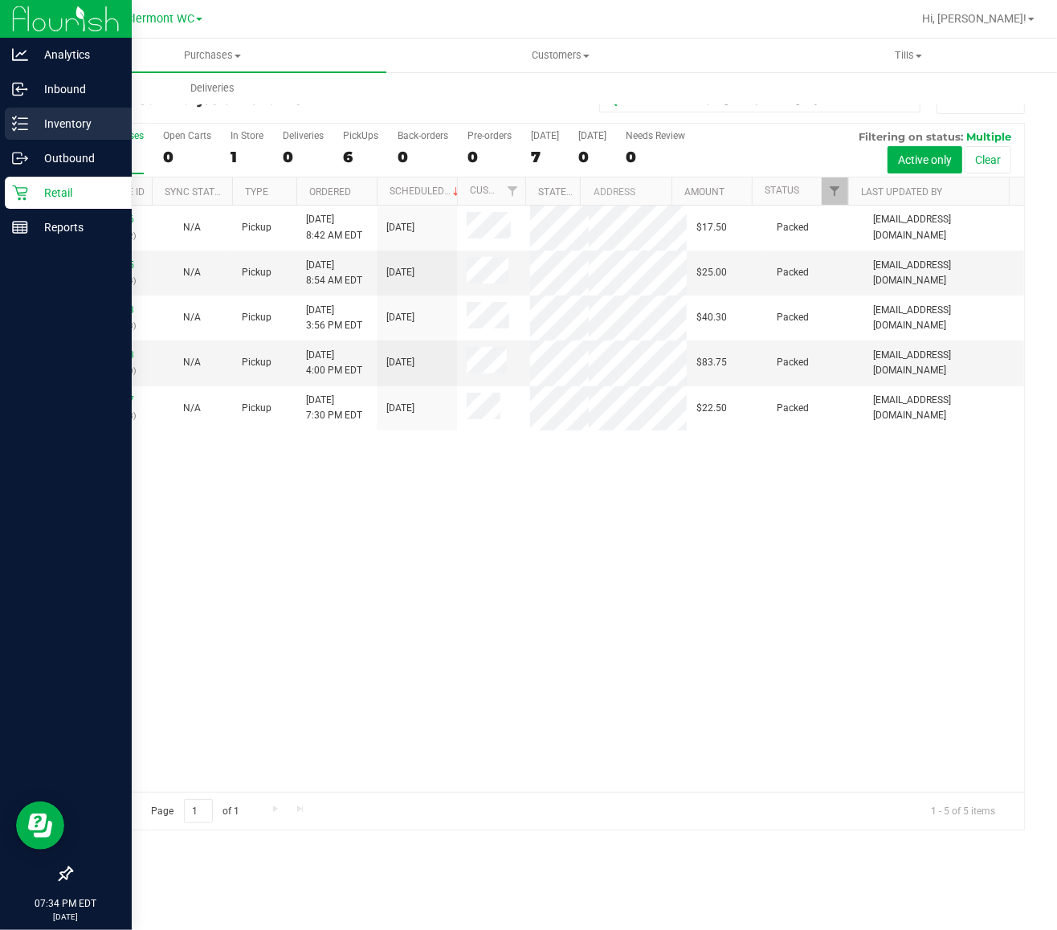
click at [20, 133] on div "Inventory" at bounding box center [68, 124] width 127 height 32
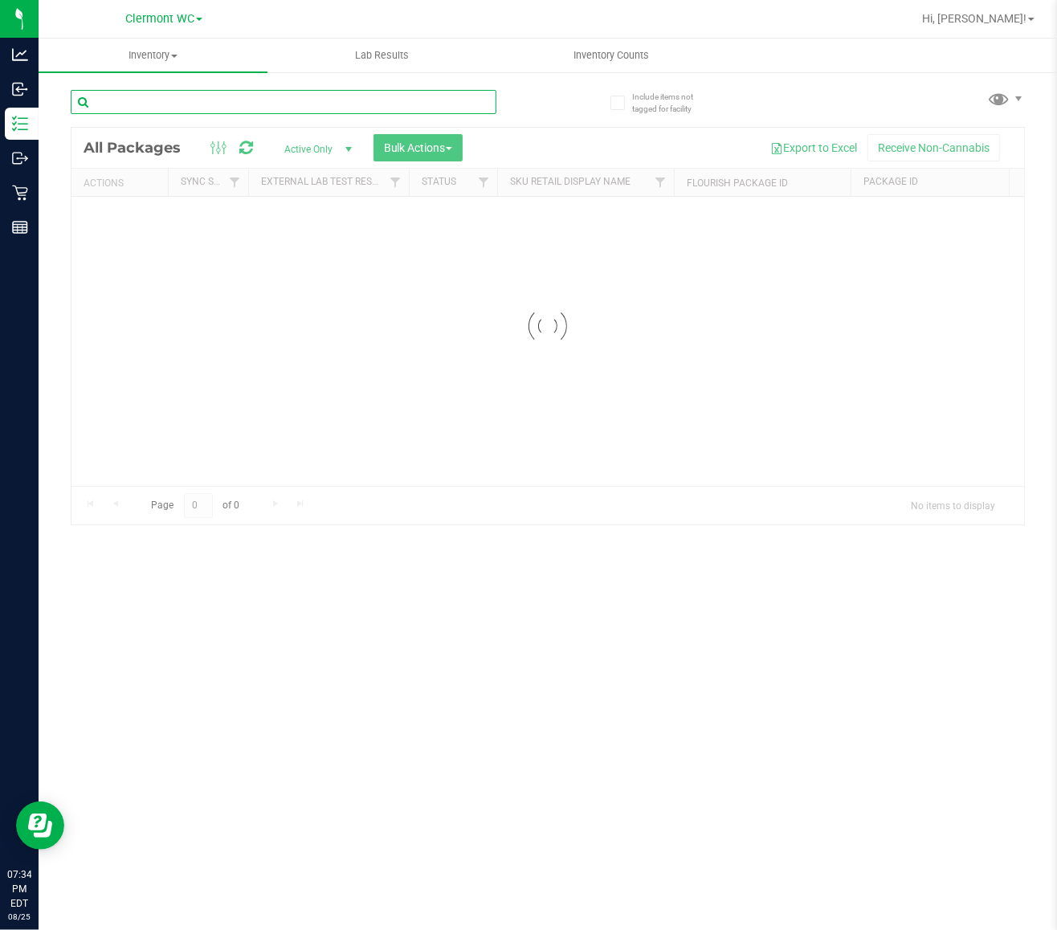
click at [265, 106] on div "Inventory All packages All inventory Waste log Create inventory Lab Results Inv…" at bounding box center [548, 485] width 1019 height 892
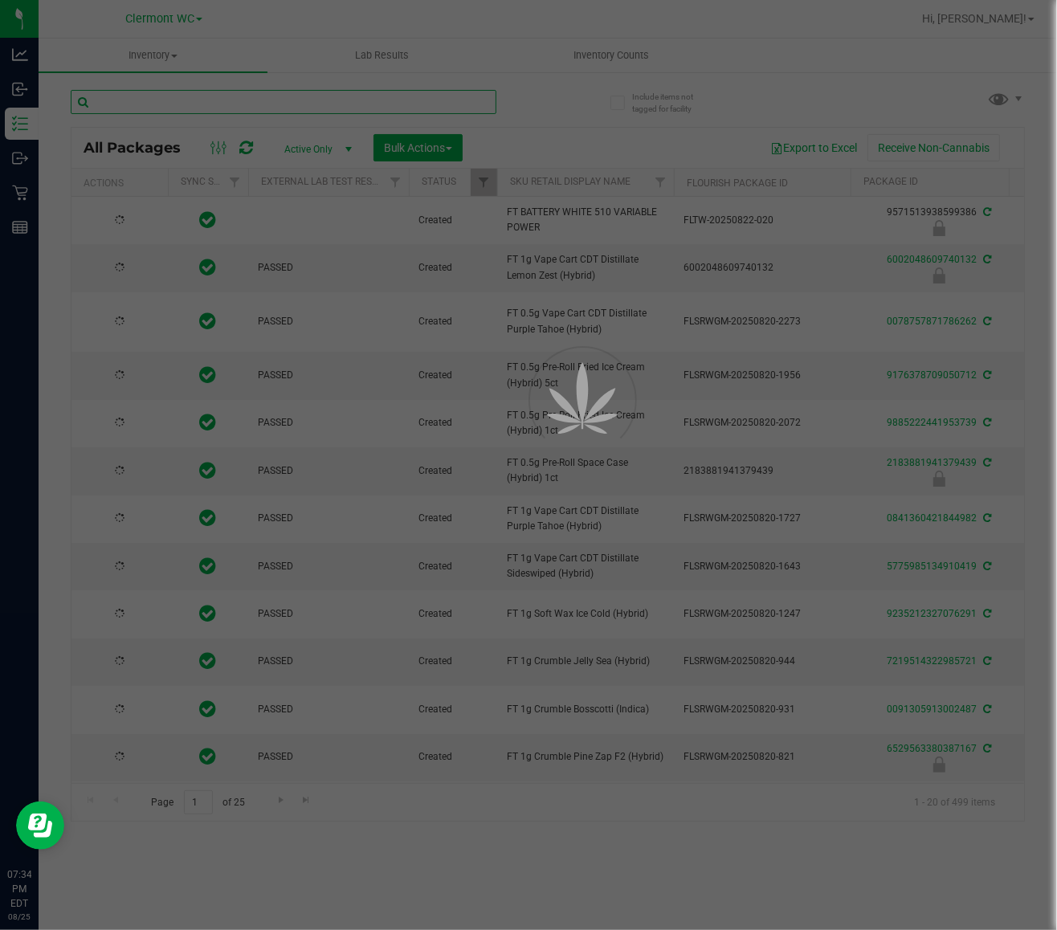
type input "[DATE]"
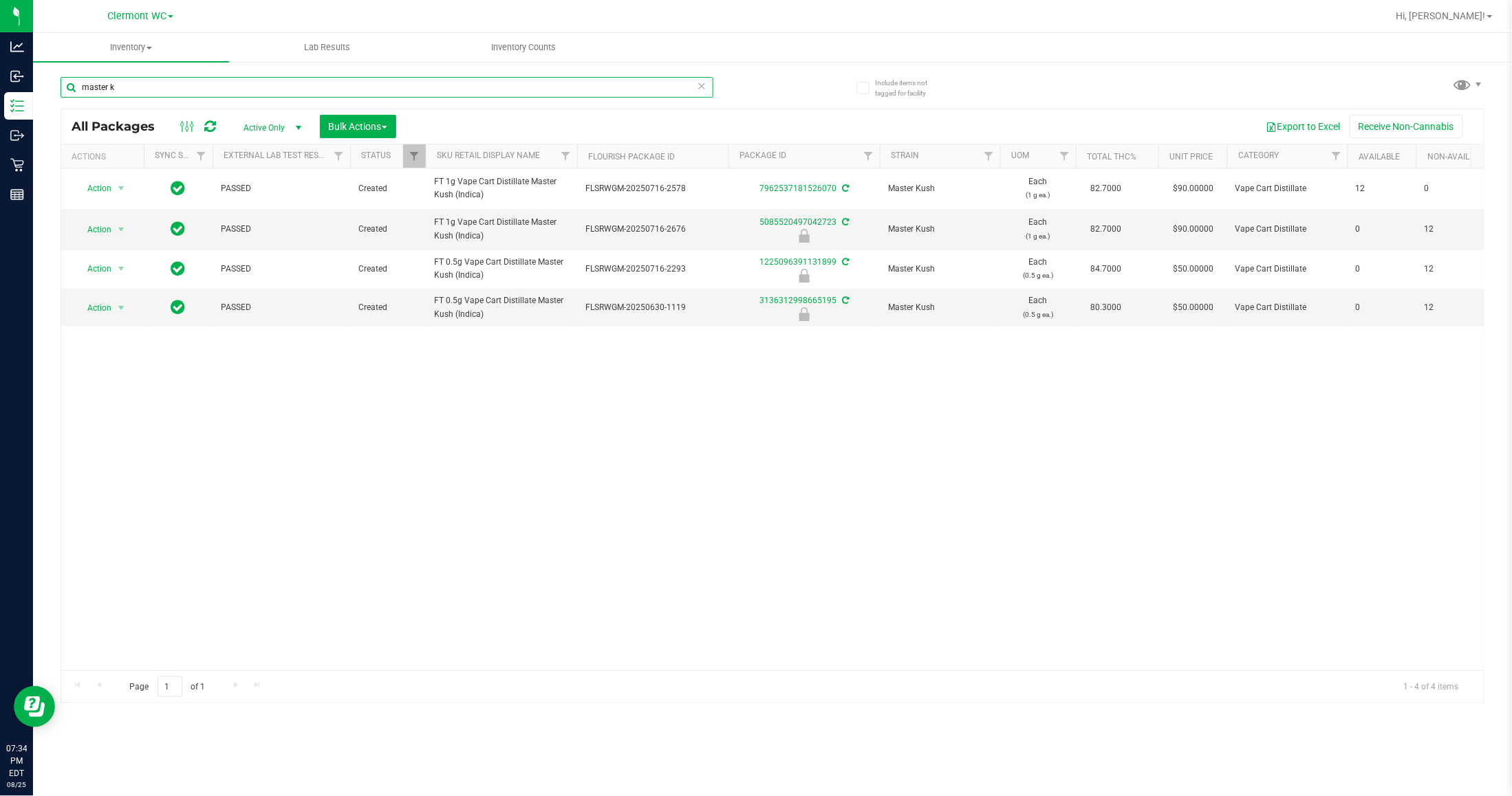
type input "master k"
click at [821, 561] on div "Action Action Adjust qty Create package Edit attributes Global inventory Locate…" at bounding box center [773, 419] width 1423 height 502
click at [104, 303] on span "Action" at bounding box center [93, 308] width 37 height 19
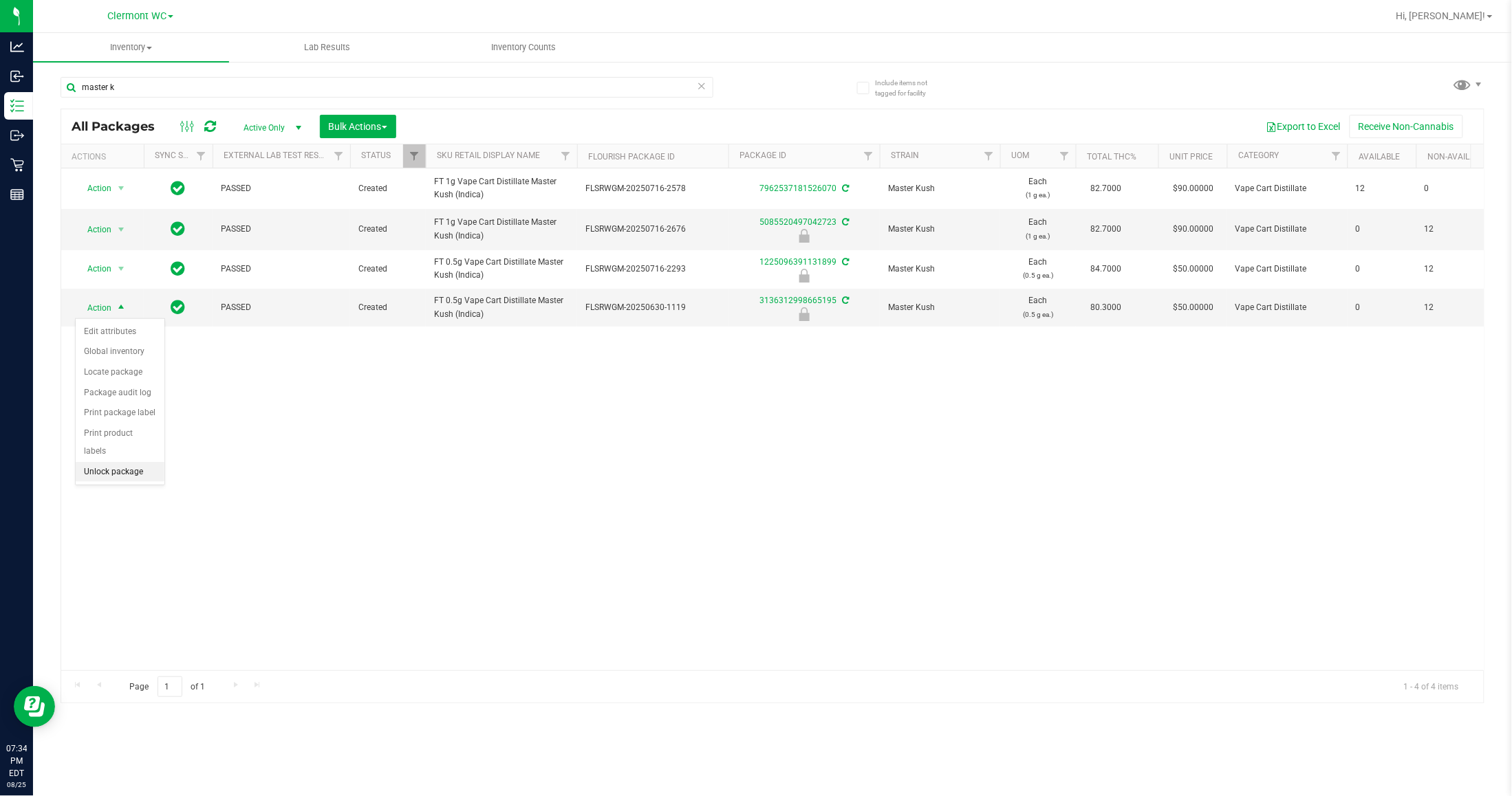
click at [98, 462] on li "Unlock package" at bounding box center [120, 472] width 89 height 21
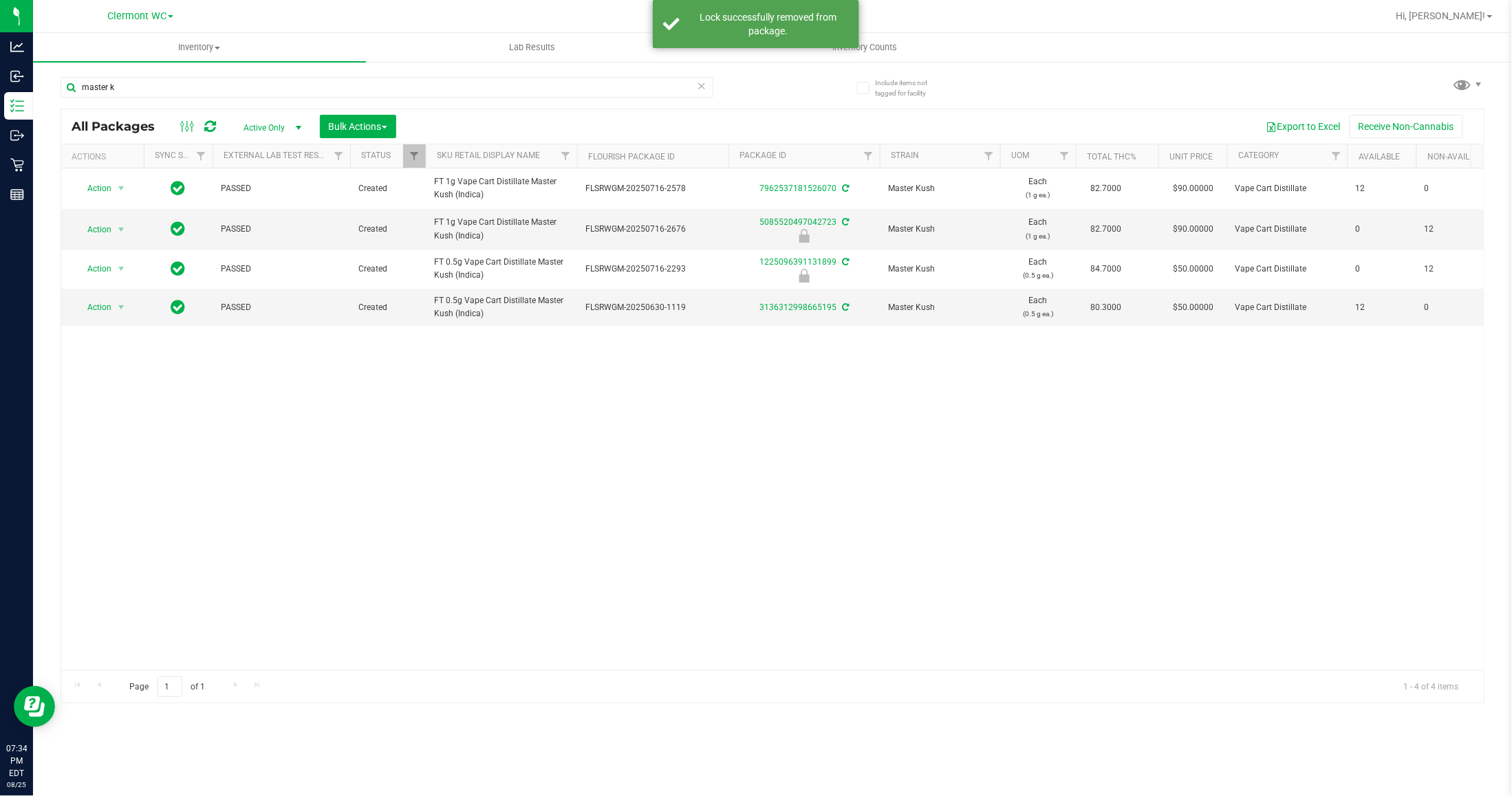
click at [136, 472] on div "Action Action Adjust qty Create package Edit attributes Global inventory Locate…" at bounding box center [773, 419] width 1423 height 502
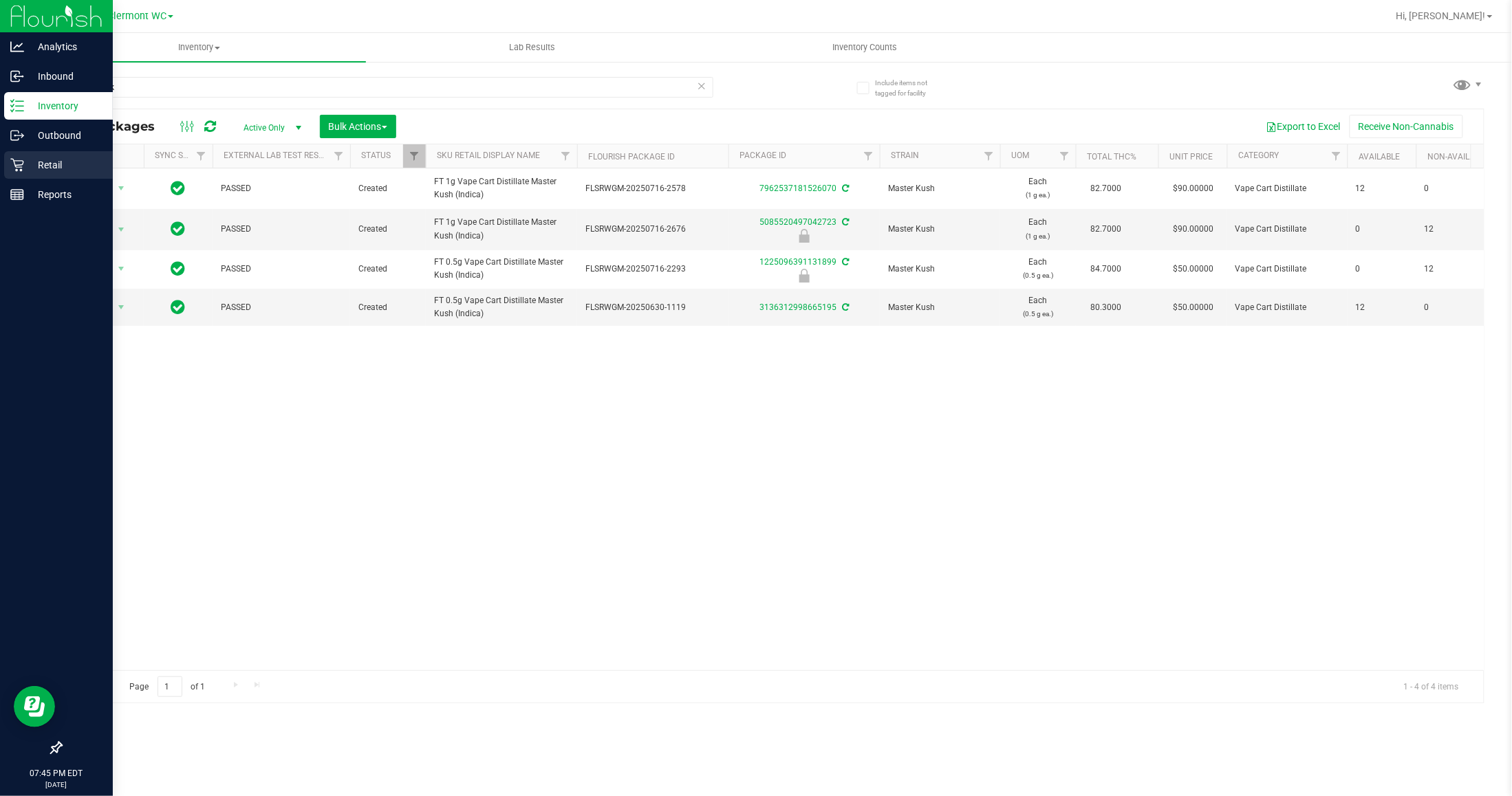
click at [10, 169] on icon at bounding box center [17, 165] width 14 height 14
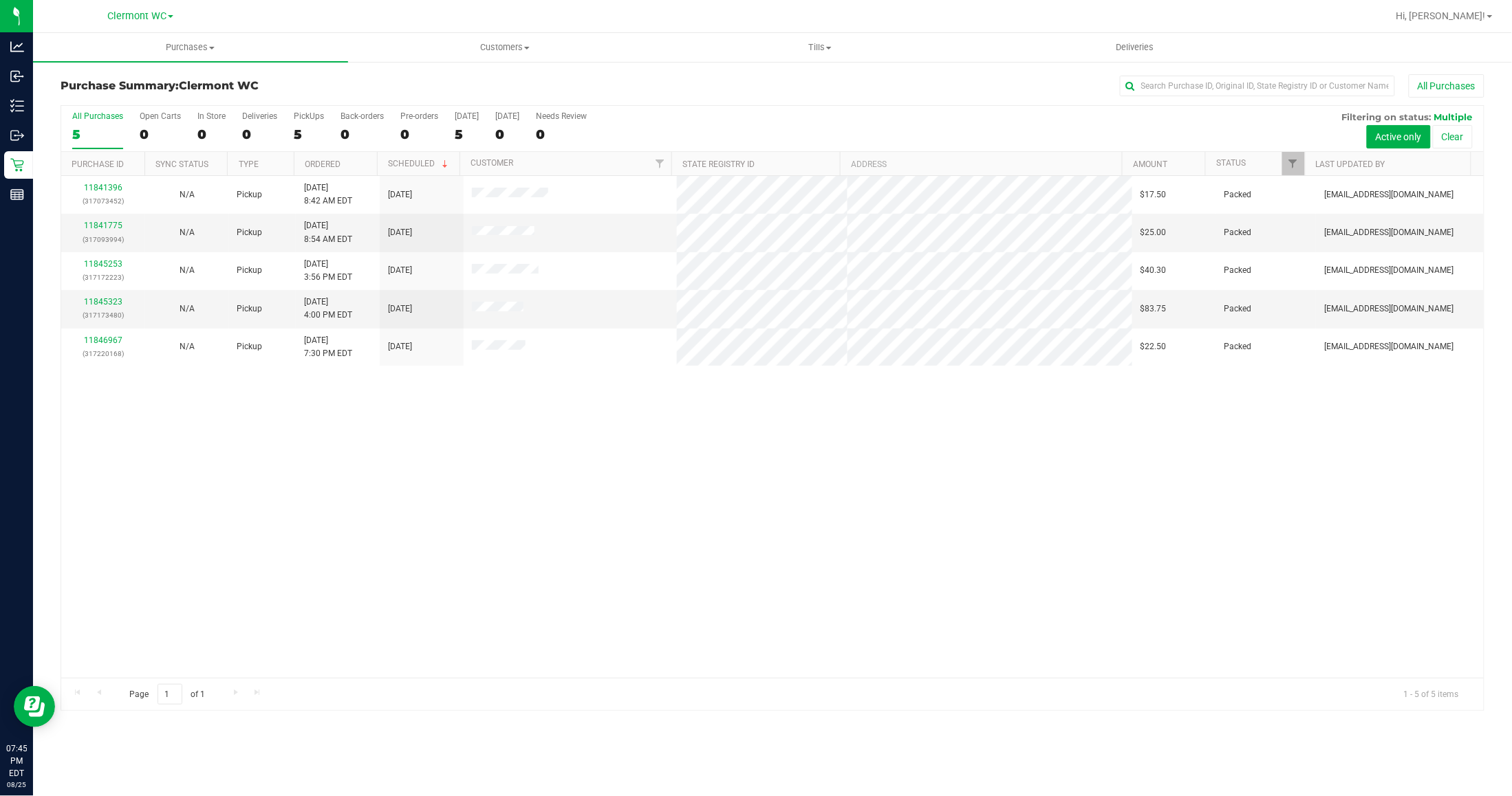
click at [929, 713] on div "Purchase Summary: Clermont WC All Purchases All Purchases 5 Open Carts 0 In Sto…" at bounding box center [772, 393] width 1479 height 664
click at [932, 606] on div "11841396 (317073452) N/A Pickup 8/25/2025 8:42 AM EDT 8/25/2025 $17.50 Packed s…" at bounding box center [773, 427] width 1423 height 502
click at [885, 486] on div "11841396 (317073452) N/A Pickup 8/25/2025 8:42 AM EDT 8/25/2025 $17.50 Packed s…" at bounding box center [773, 427] width 1423 height 502
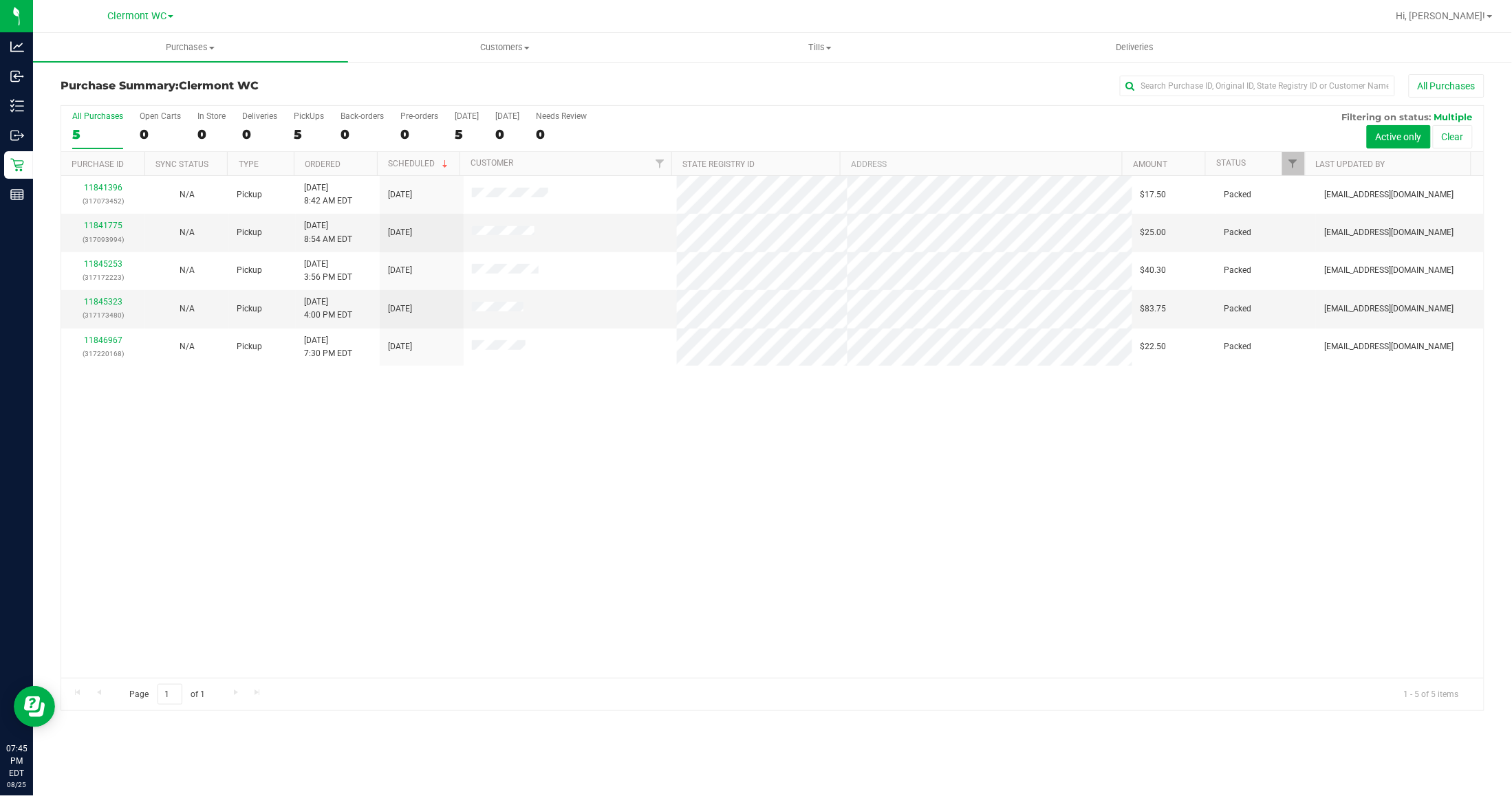
click at [491, 559] on div "11841396 (317073452) N/A Pickup 8/25/2025 8:42 AM EDT 8/25/2025 $17.50 Packed s…" at bounding box center [773, 427] width 1423 height 502
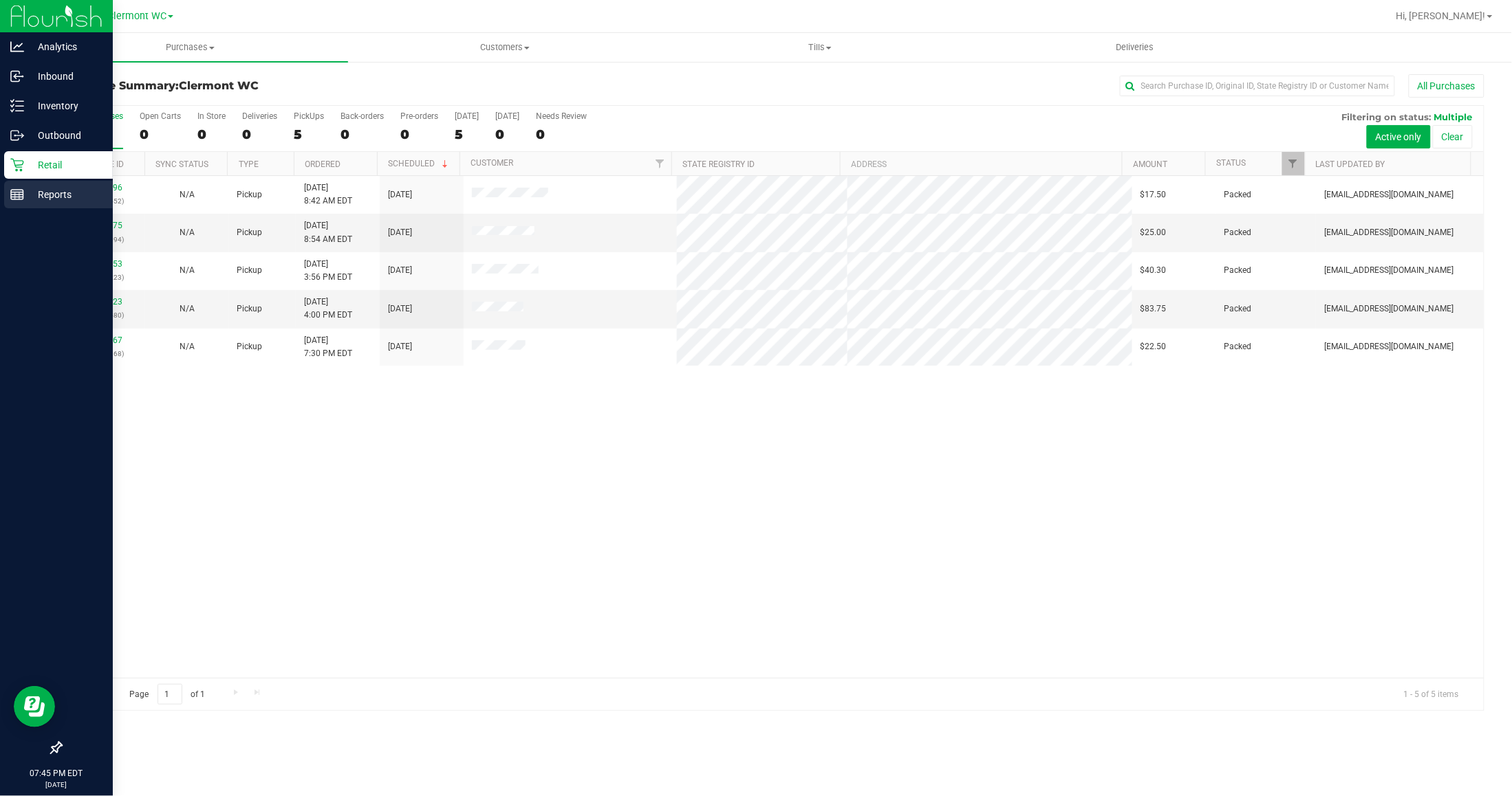
click at [31, 190] on p "Reports" at bounding box center [65, 194] width 82 height 16
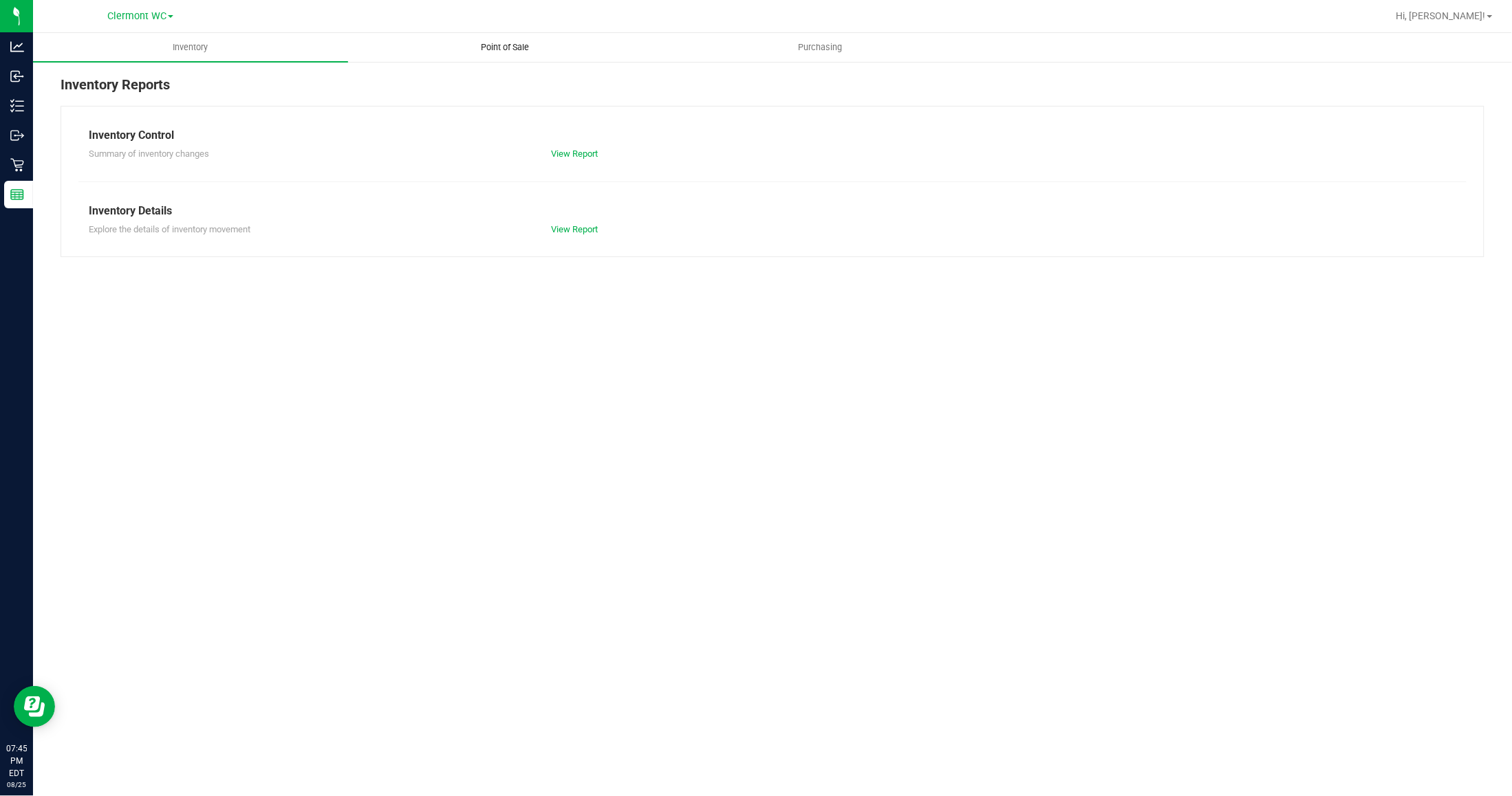
click at [528, 46] on span "Point of Sale" at bounding box center [505, 47] width 86 height 12
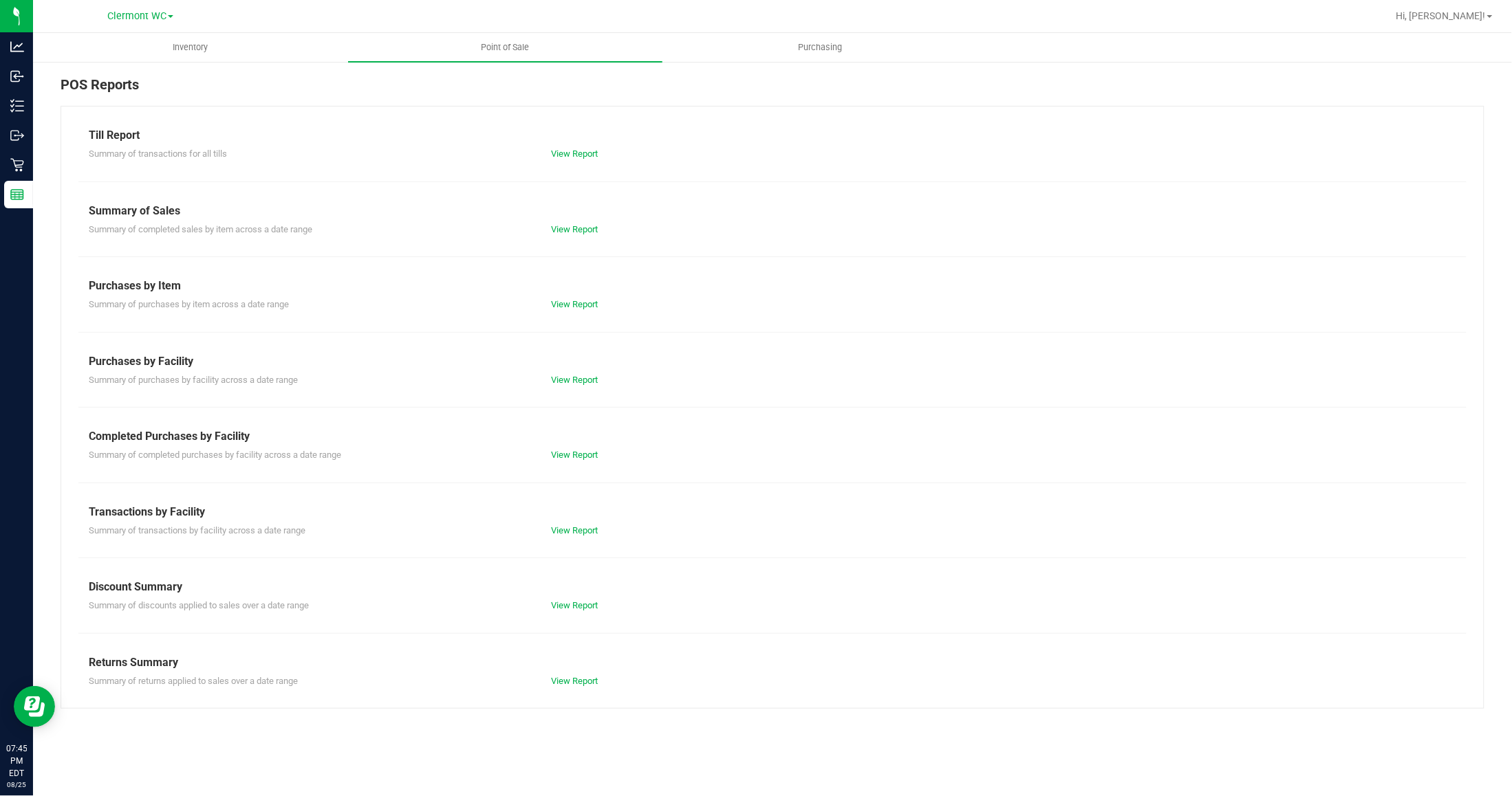
click at [568, 462] on div "View Report" at bounding box center [657, 455] width 231 height 14
click at [568, 461] on div "View Report" at bounding box center [657, 455] width 231 height 14
click at [566, 460] on link "View Report" at bounding box center [574, 454] width 47 height 10
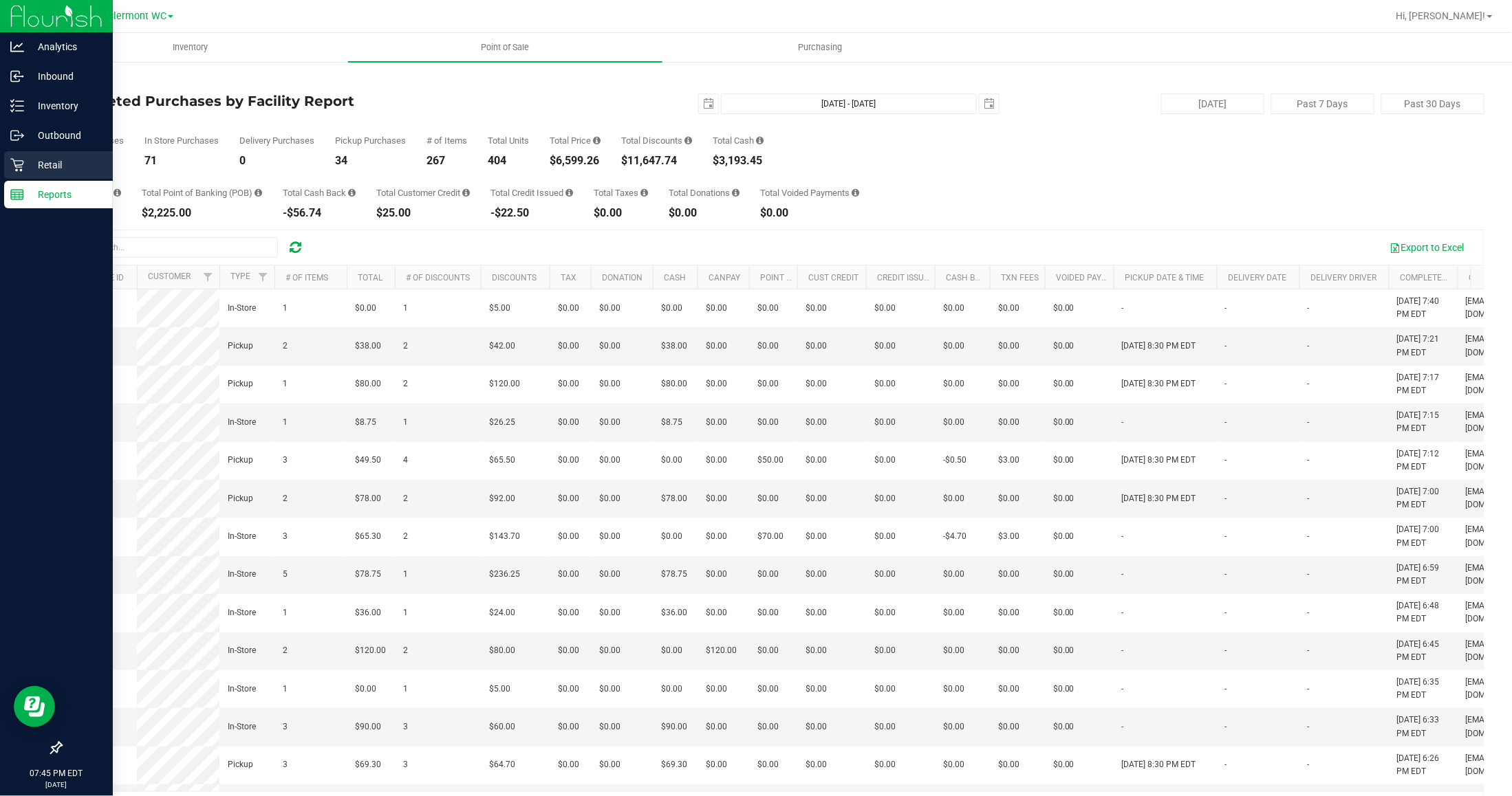
click at [19, 167] on icon at bounding box center [16, 165] width 13 height 13
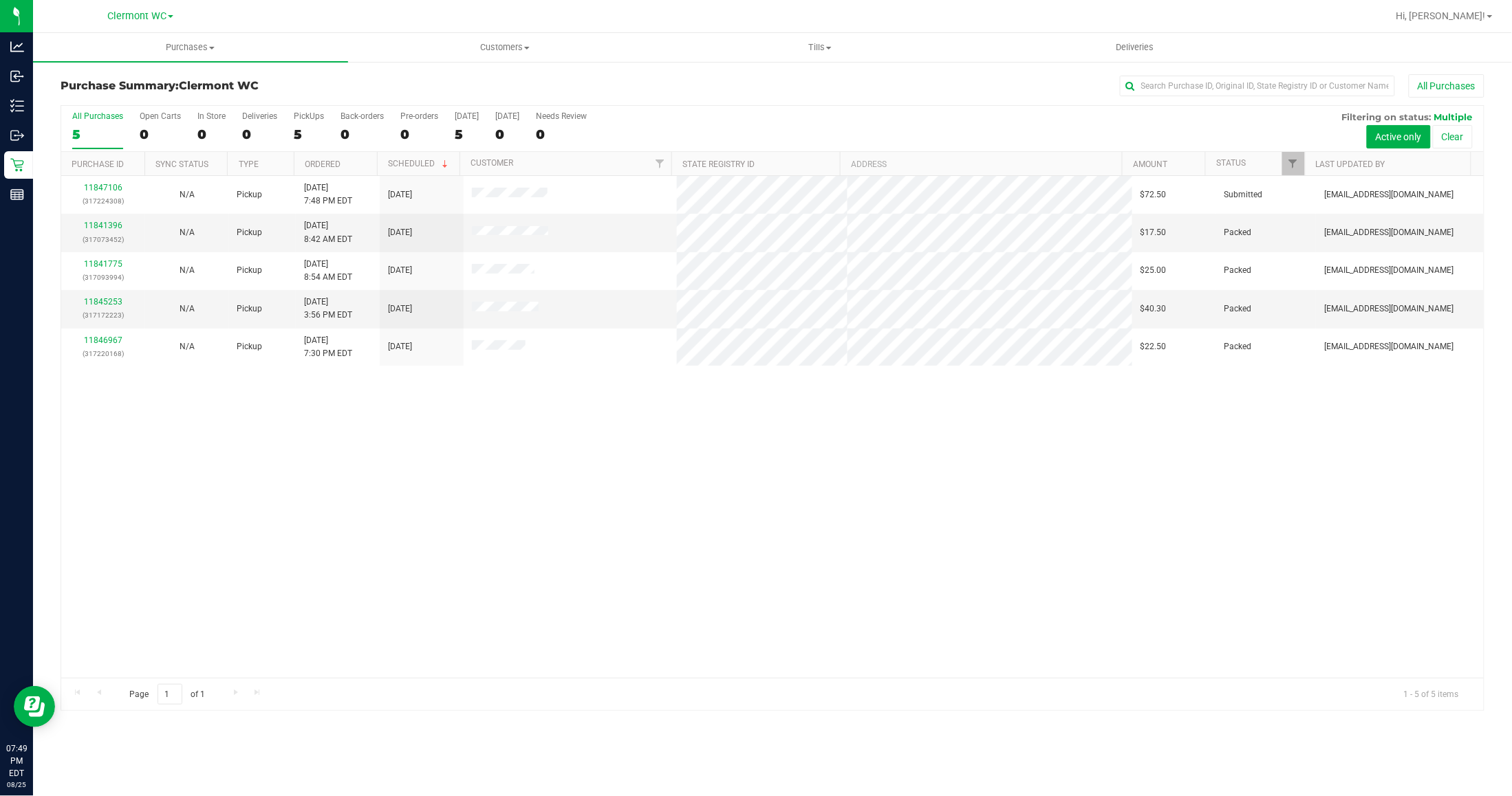
drag, startPoint x: 187, startPoint y: 629, endPoint x: 193, endPoint y: 596, distance: 33.5
click at [187, 626] on div "11847106 (317224308) N/A Pickup 8/25/2025 7:48 PM EDT 8/26/2025 $72.50 Submitte…" at bounding box center [773, 427] width 1423 height 502
click at [105, 112] on div "All Purchases" at bounding box center [97, 116] width 51 height 9
click at [0, 0] on input "All Purchases 5" at bounding box center [0, 0] width 0 height 0
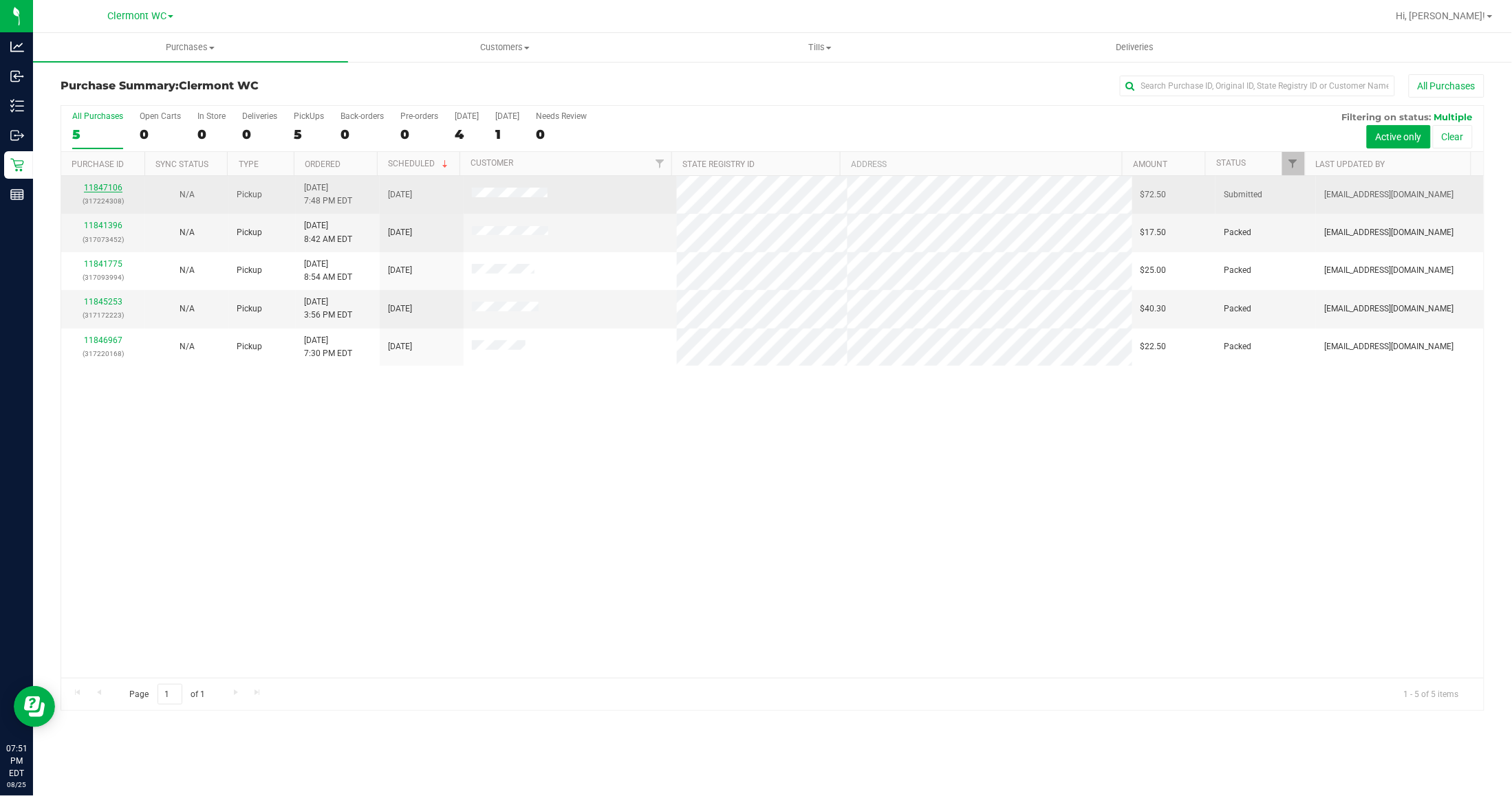
click at [95, 187] on link "11847106" at bounding box center [103, 187] width 39 height 9
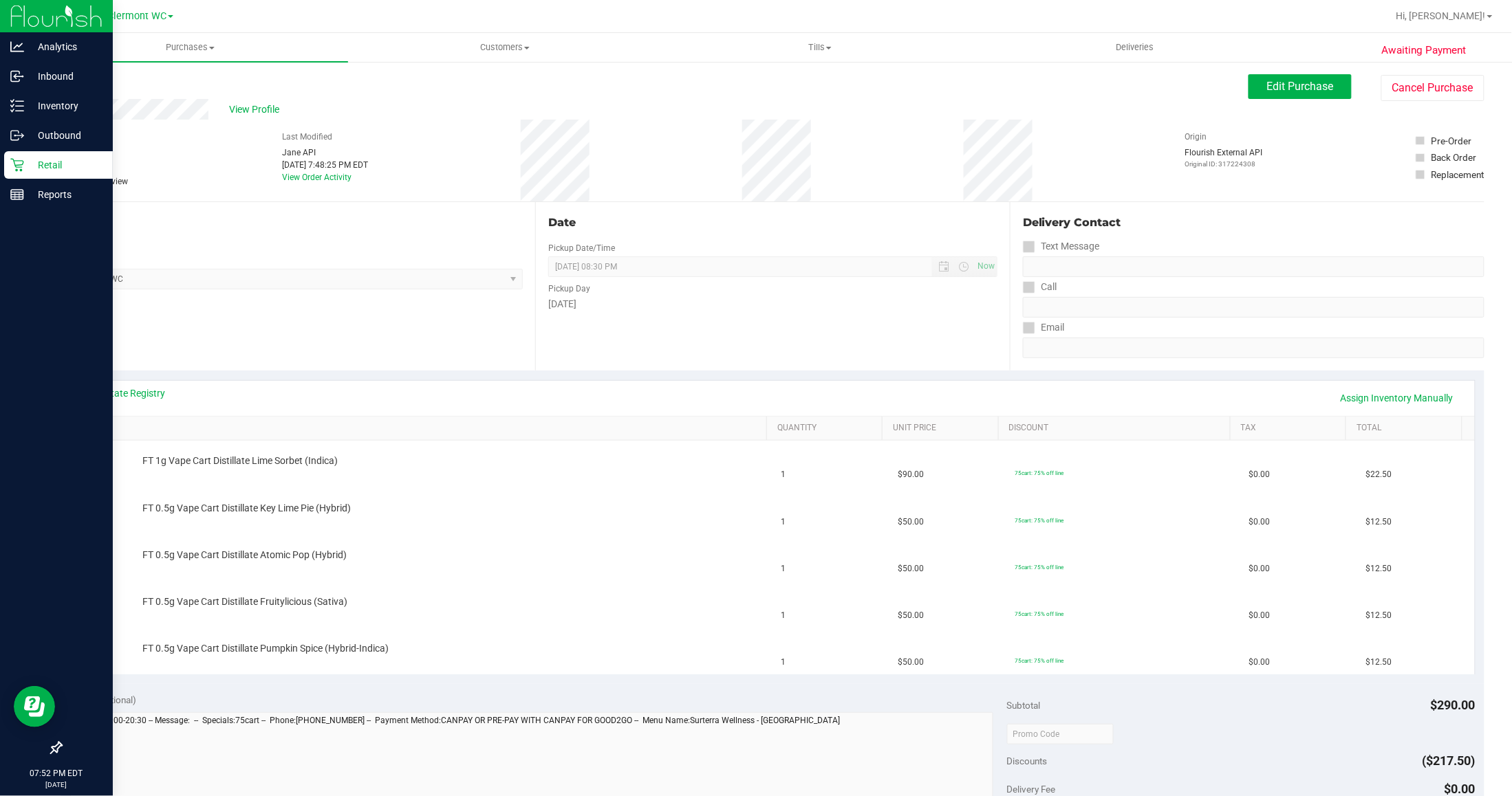
click at [15, 165] on icon at bounding box center [16, 165] width 13 height 13
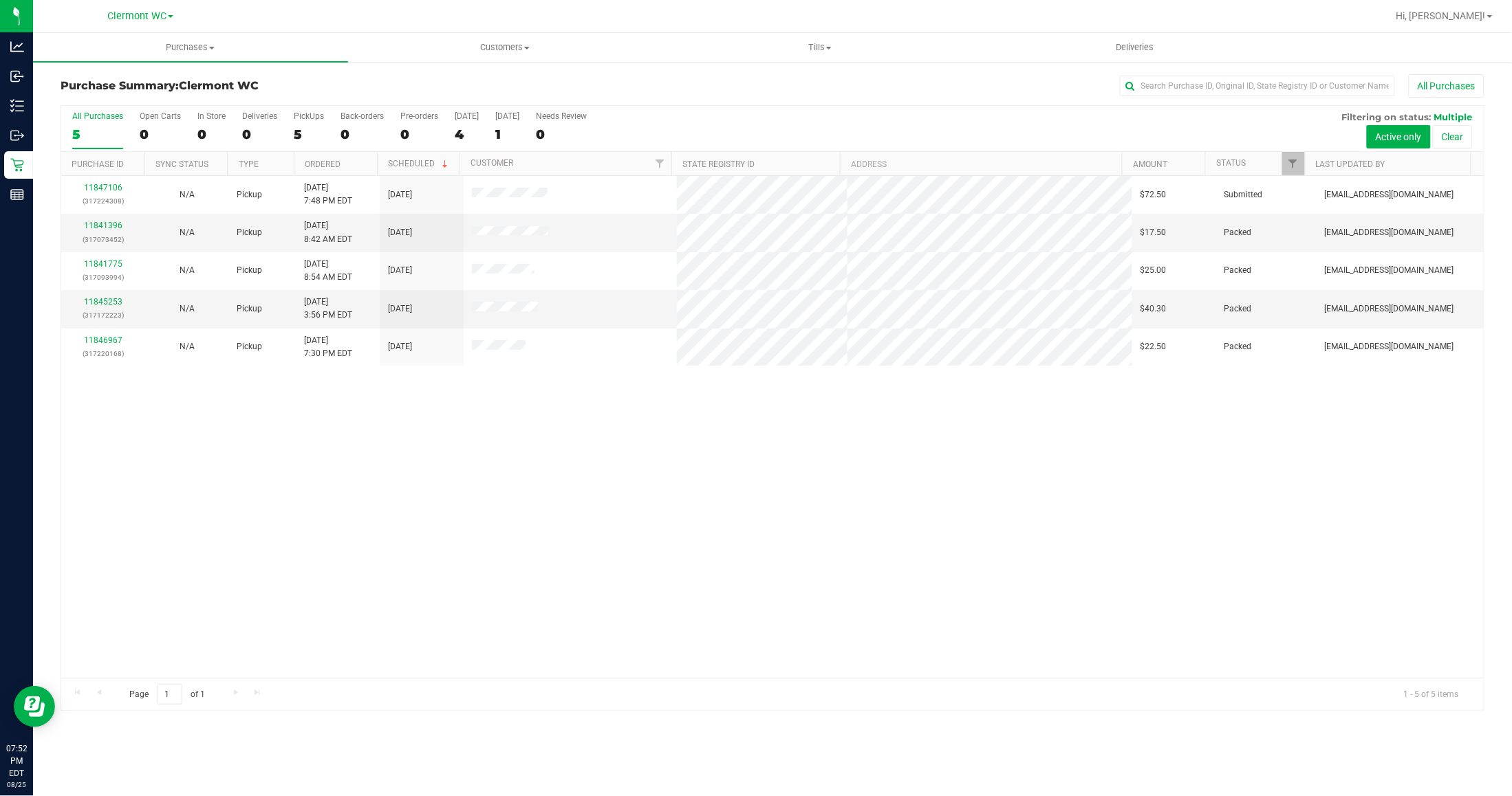
click at [430, 513] on div "11847106 (317224308) N/A Pickup 8/25/2025 7:48 PM EDT 8/26/2025 $72.50 Submitte…" at bounding box center [773, 427] width 1423 height 502
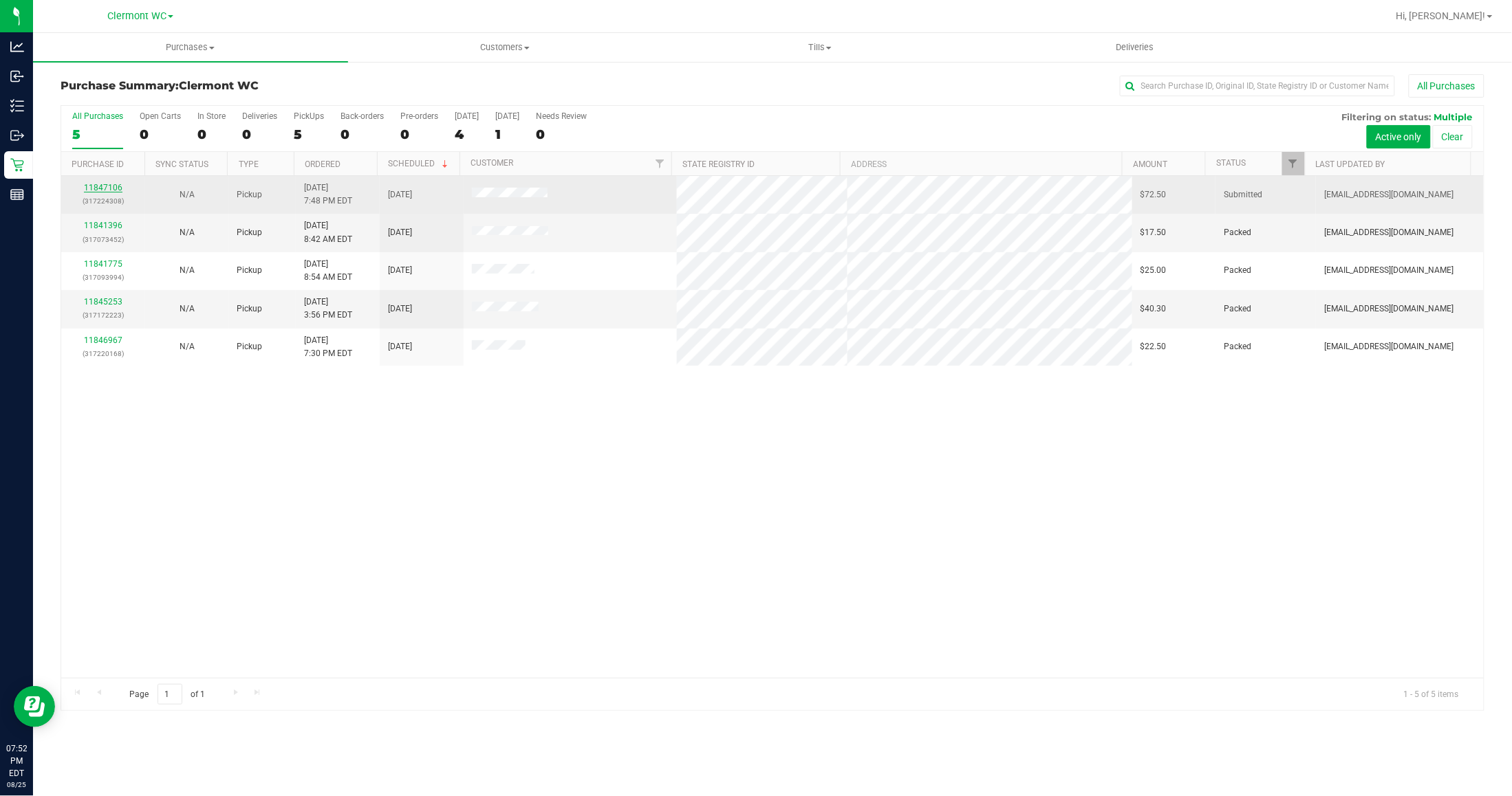
click at [95, 191] on link "11847106" at bounding box center [103, 187] width 39 height 9
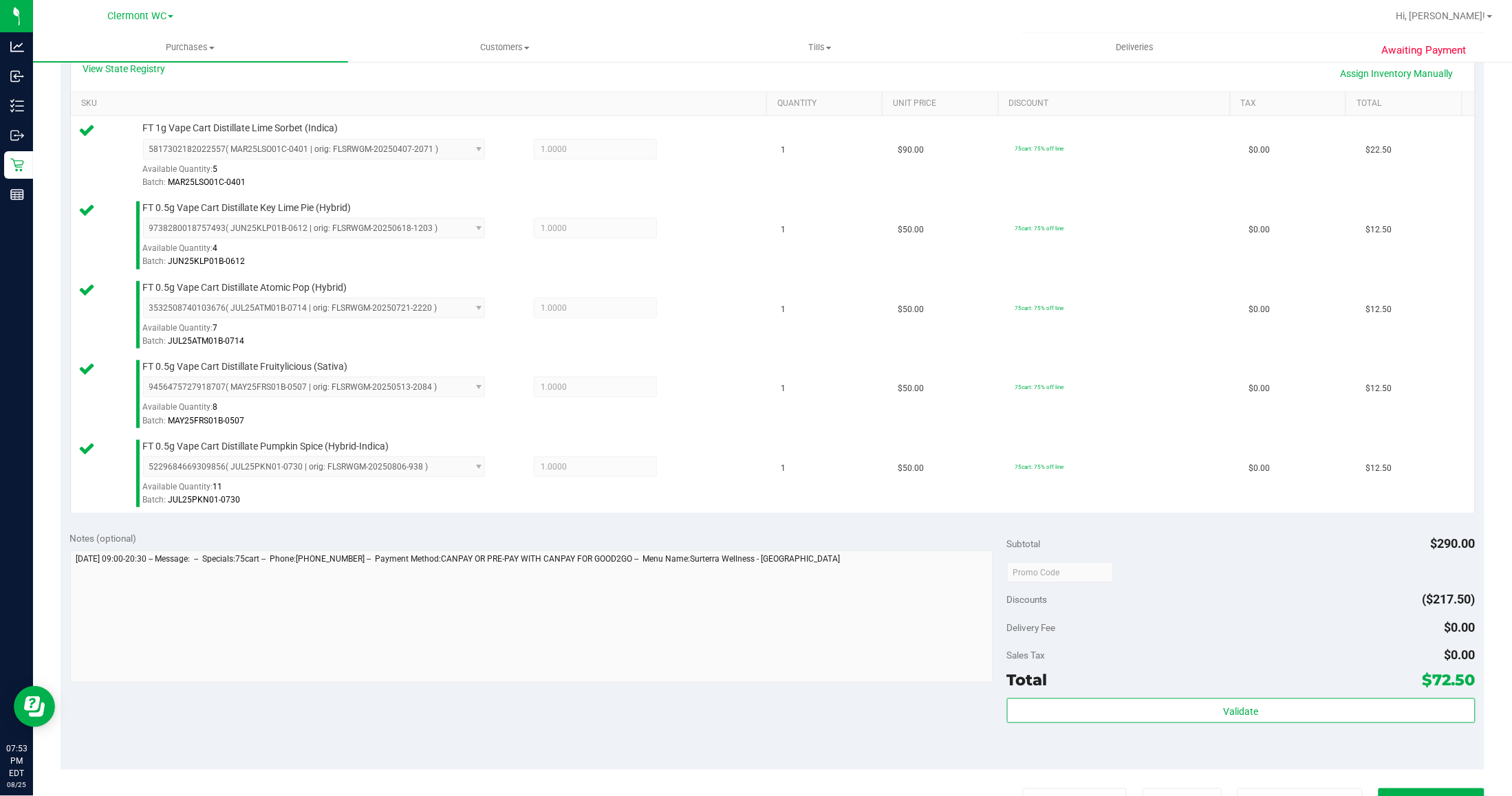
scroll to position [401, 0]
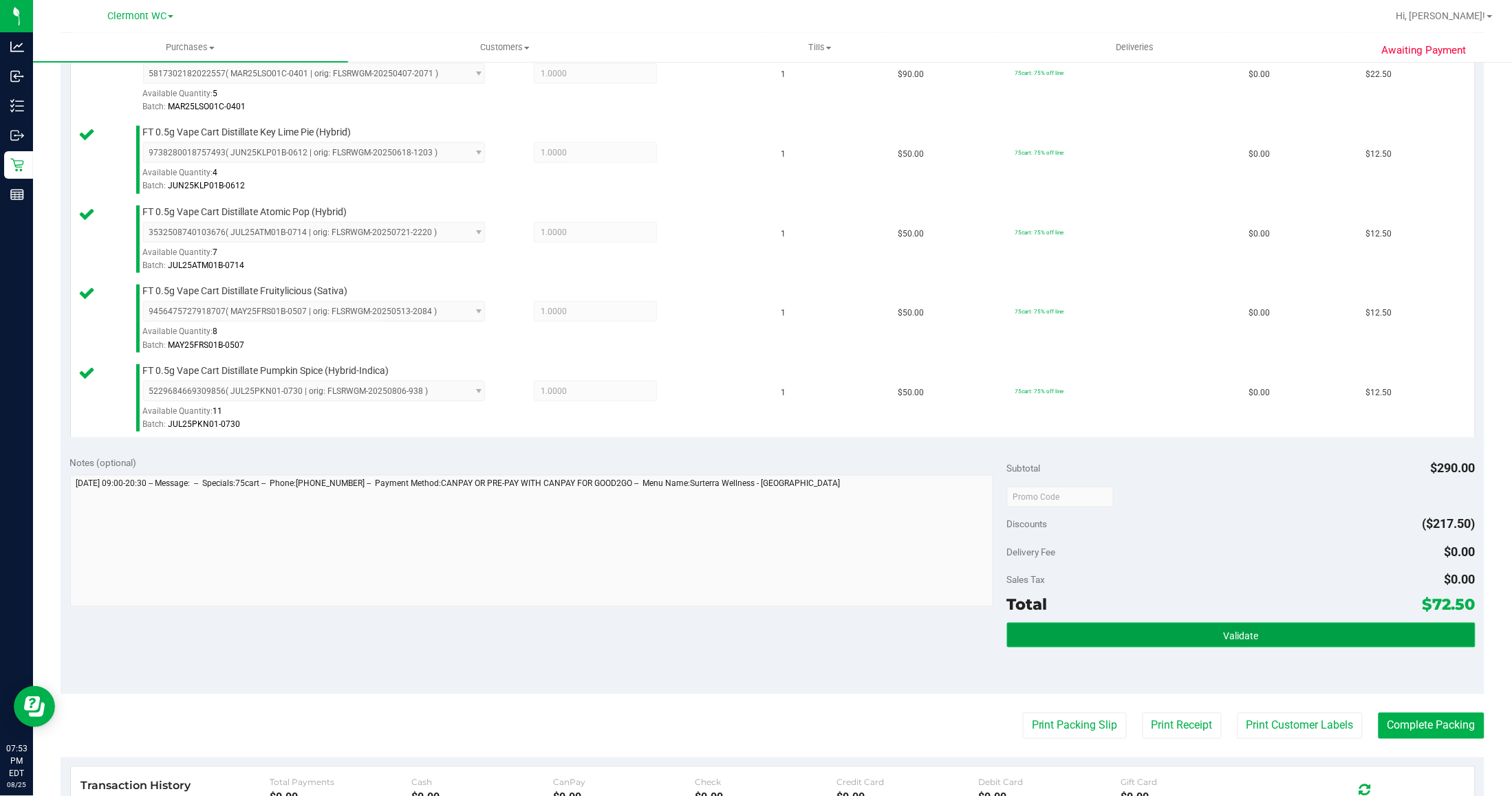
click at [1229, 632] on button "Validate" at bounding box center [1241, 635] width 468 height 25
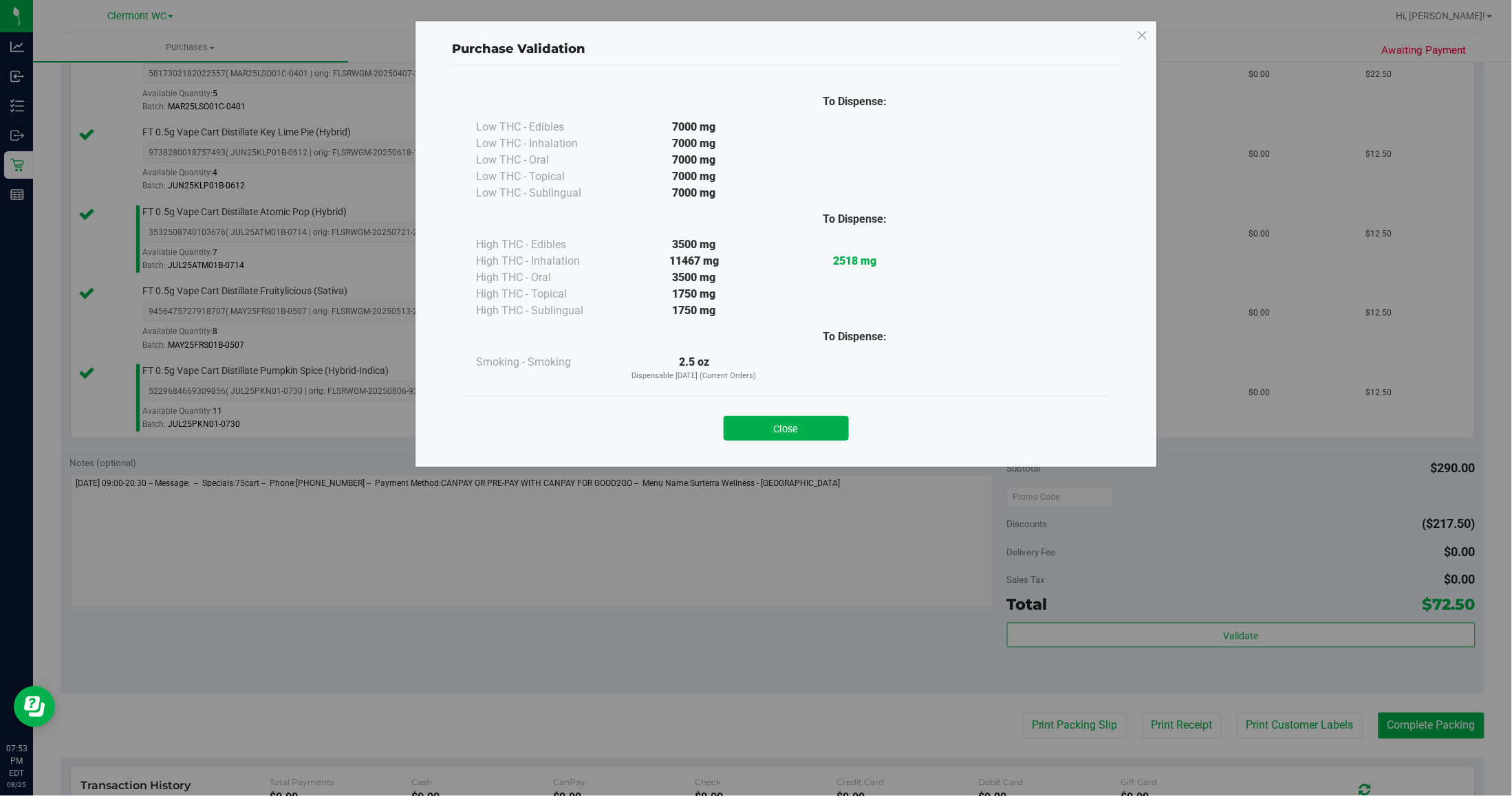
drag, startPoint x: 784, startPoint y: 416, endPoint x: 834, endPoint y: 448, distance: 59.4
click at [784, 417] on button "Close" at bounding box center [786, 428] width 125 height 25
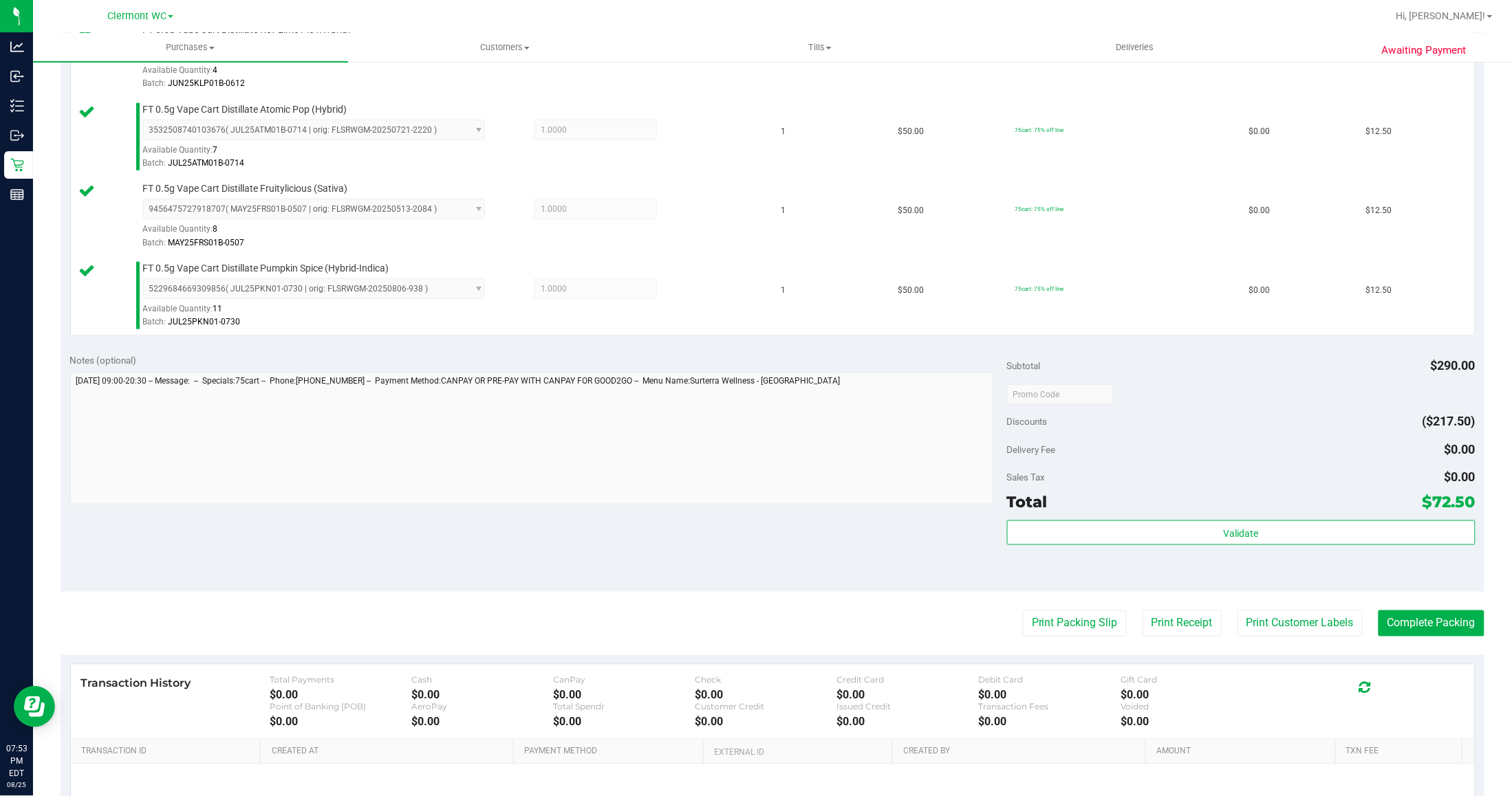
scroll to position [647, 0]
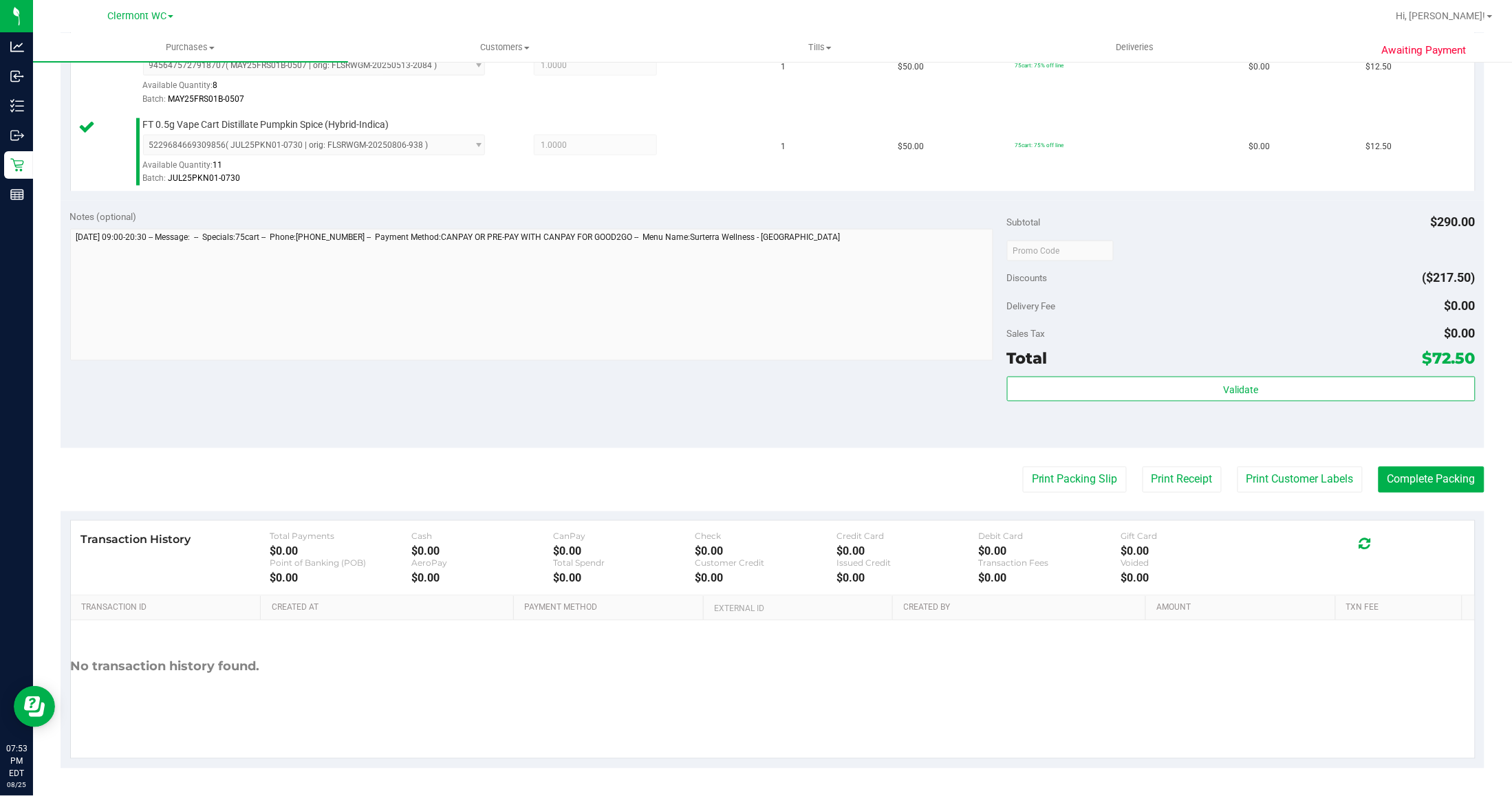
click at [1076, 500] on purchase-details "Back Edit Purchase Cancel Purchase View Profile # 11847106 BioTrack ID: - Submi…" at bounding box center [772, 98] width 1424 height 1341
click at [1071, 492] on button "Print Packing Slip" at bounding box center [1074, 480] width 104 height 27
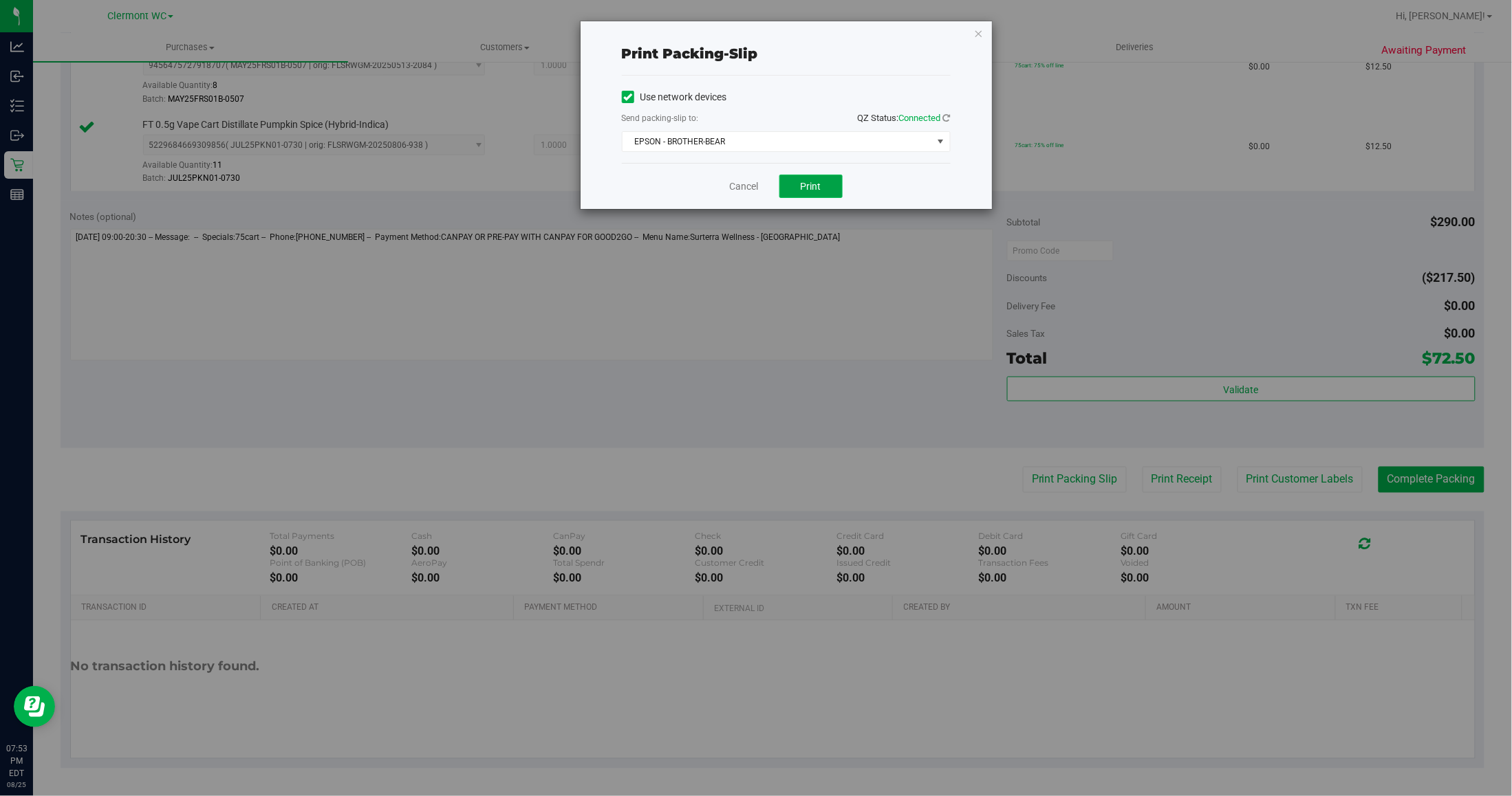
click at [819, 181] on span "Print" at bounding box center [811, 186] width 21 height 11
click at [981, 33] on icon "button" at bounding box center [979, 33] width 9 height 16
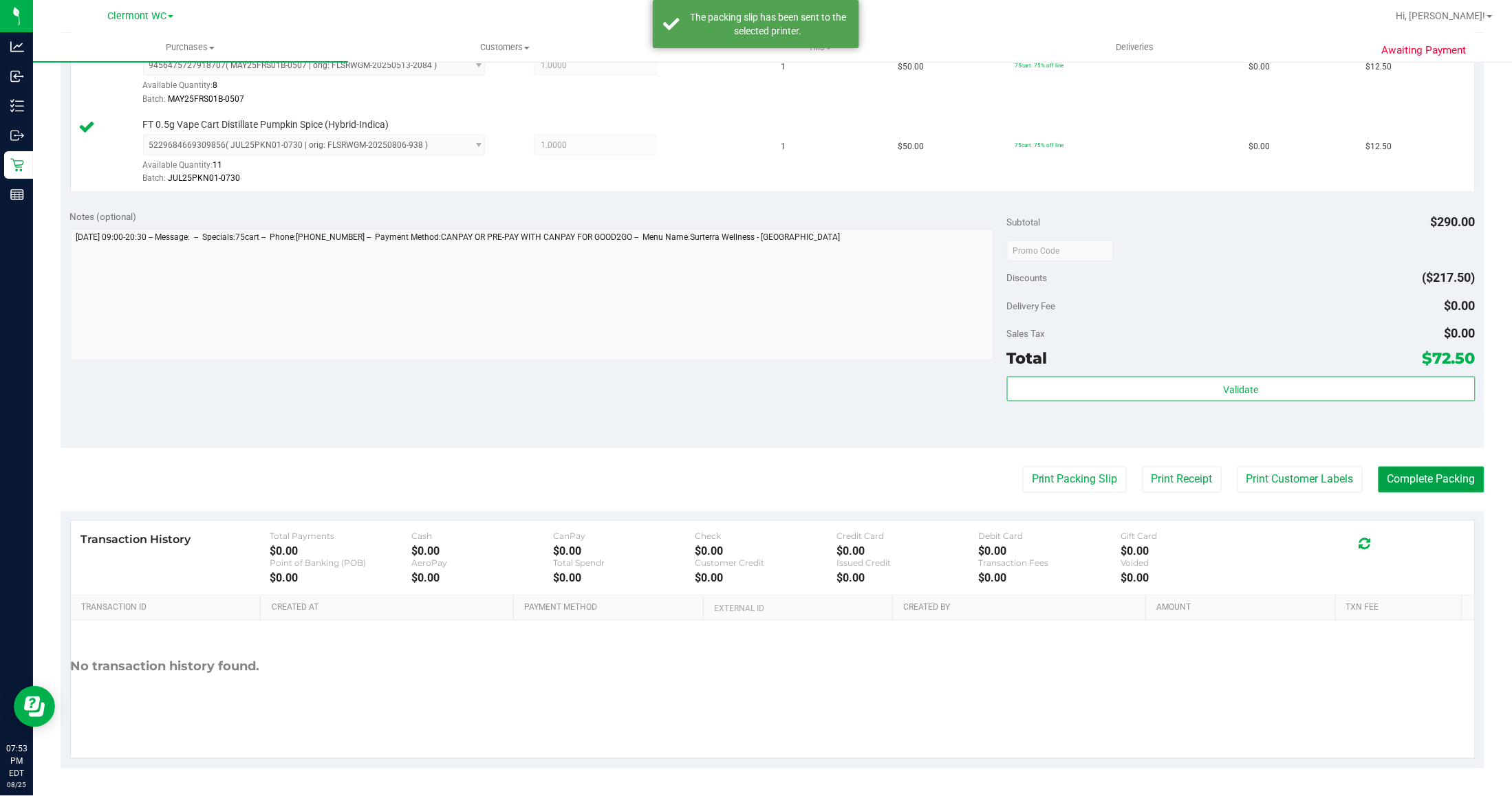
click at [1245, 488] on button "Complete Packing" at bounding box center [1432, 480] width 106 height 27
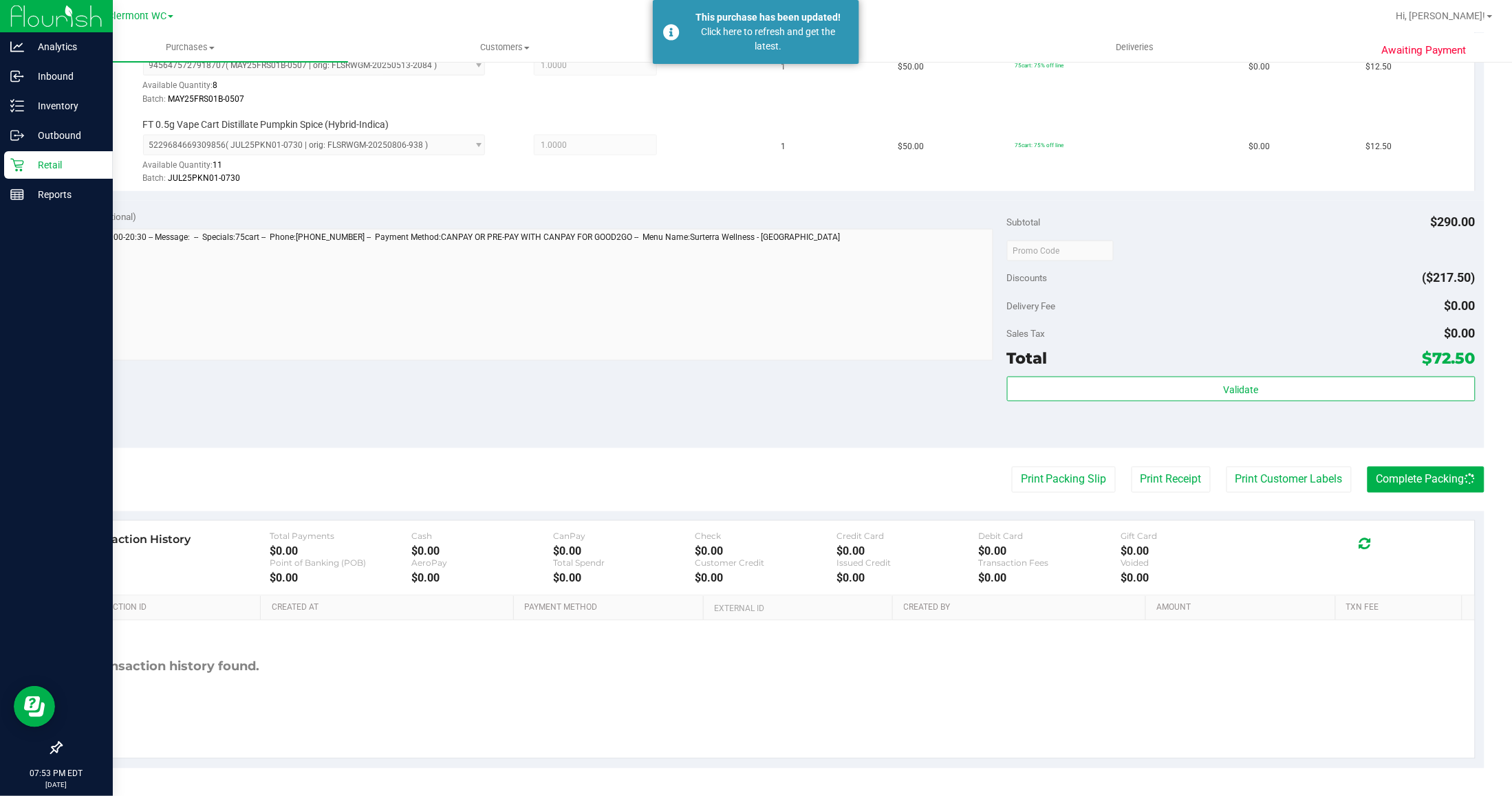
click at [24, 167] on p "Retail" at bounding box center [65, 164] width 82 height 16
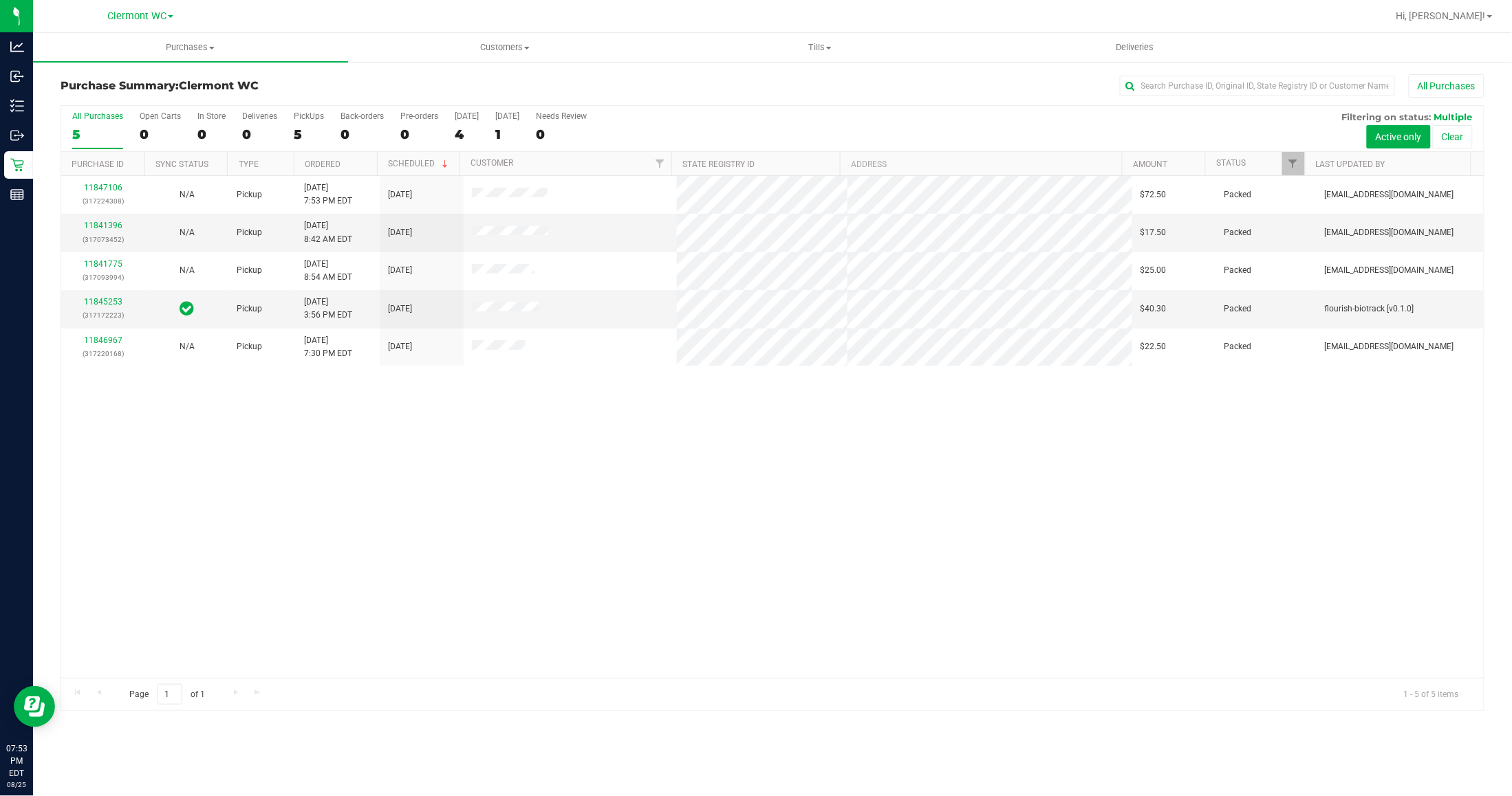
click at [806, 523] on div "11847106 (317224308) N/A Pickup 8/25/2025 7:53 PM EDT 8/26/2025 $72.50 Packed y…" at bounding box center [773, 427] width 1423 height 502
click at [101, 131] on div "5" at bounding box center [97, 134] width 51 height 15
click at [0, 0] on input "All Purchases 5" at bounding box center [0, 0] width 0 height 0
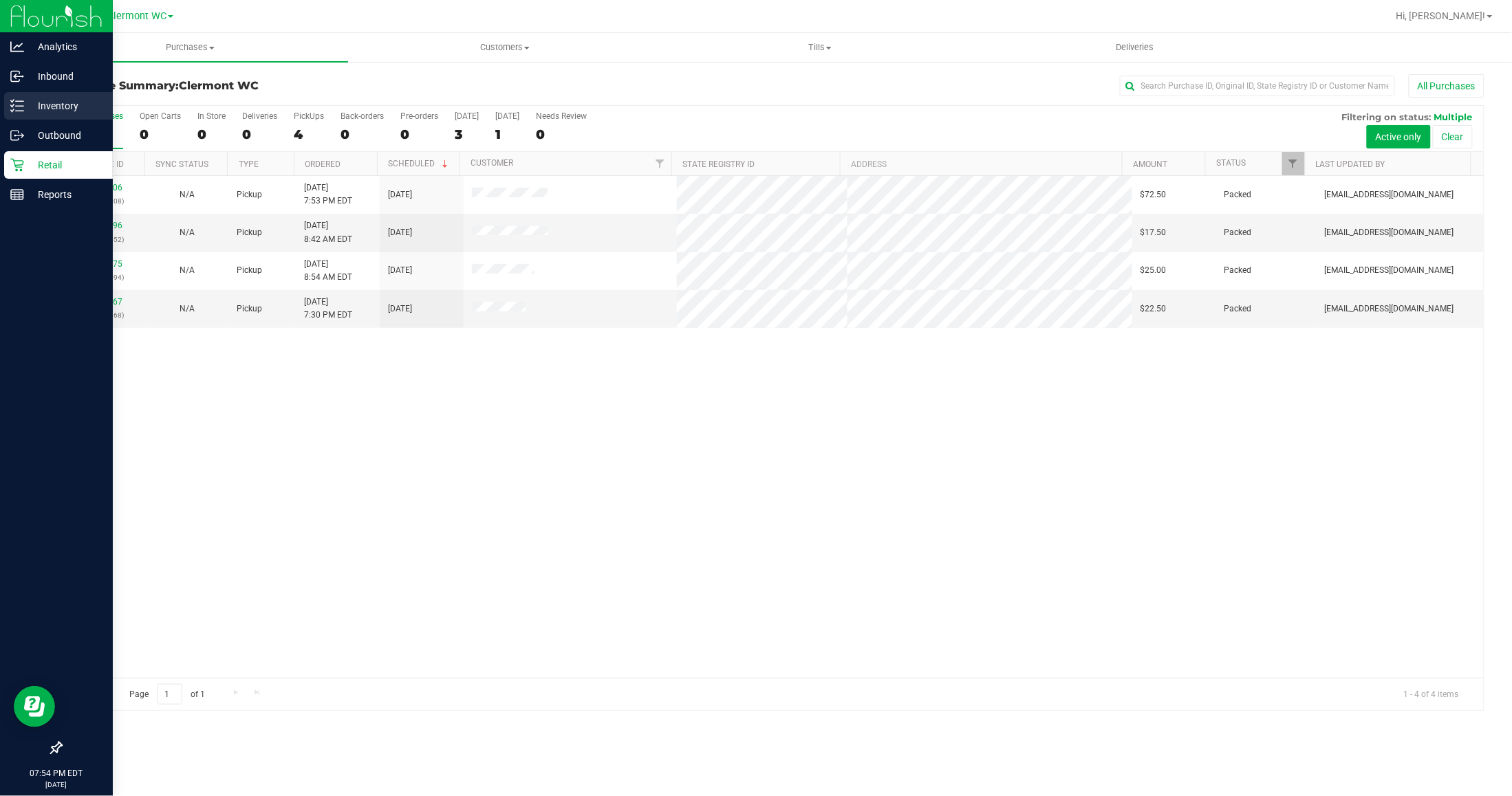
click at [25, 102] on p "Inventory" at bounding box center [65, 105] width 82 height 16
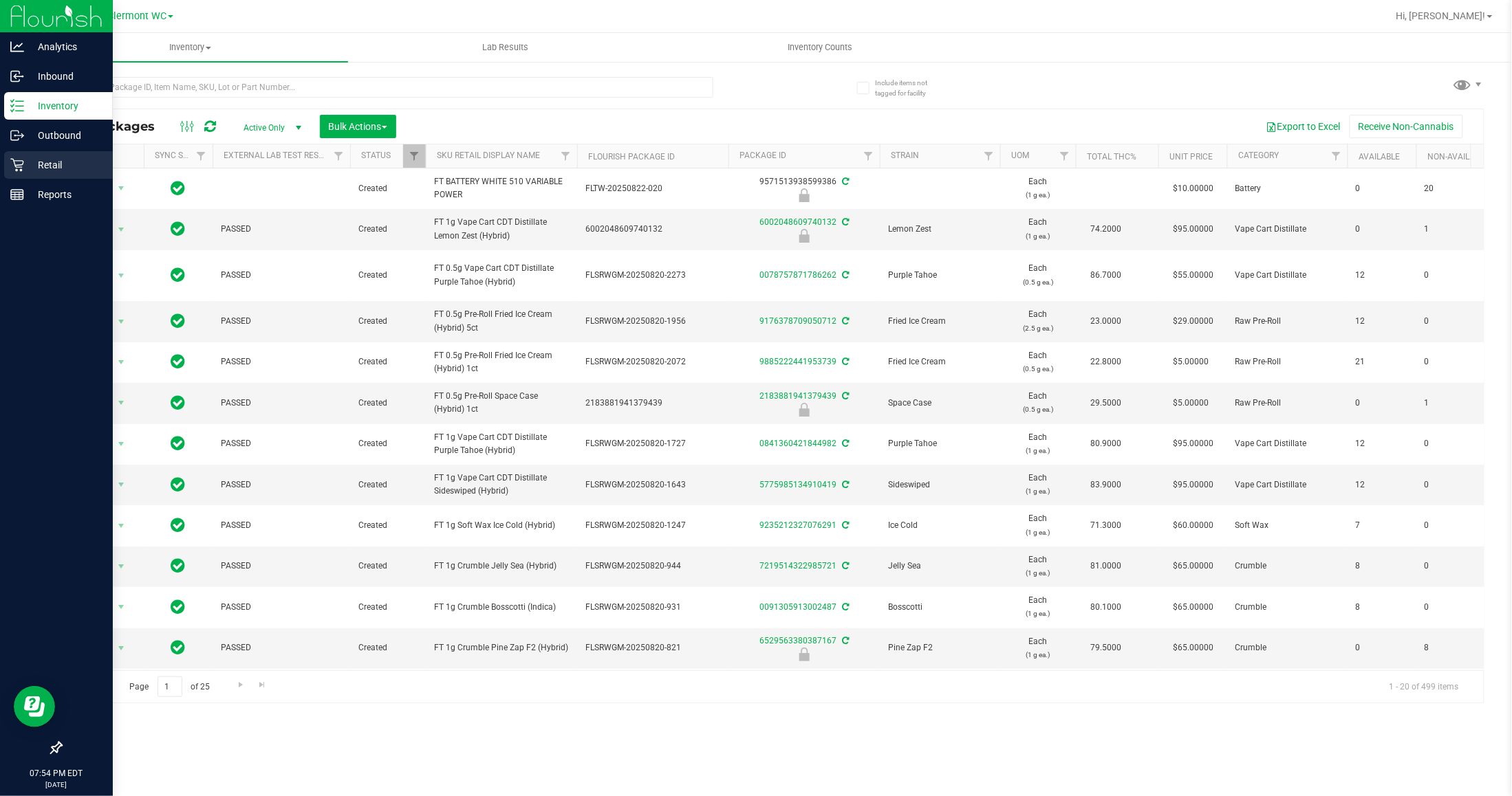
click at [41, 175] on div "Retail" at bounding box center [58, 165] width 109 height 27
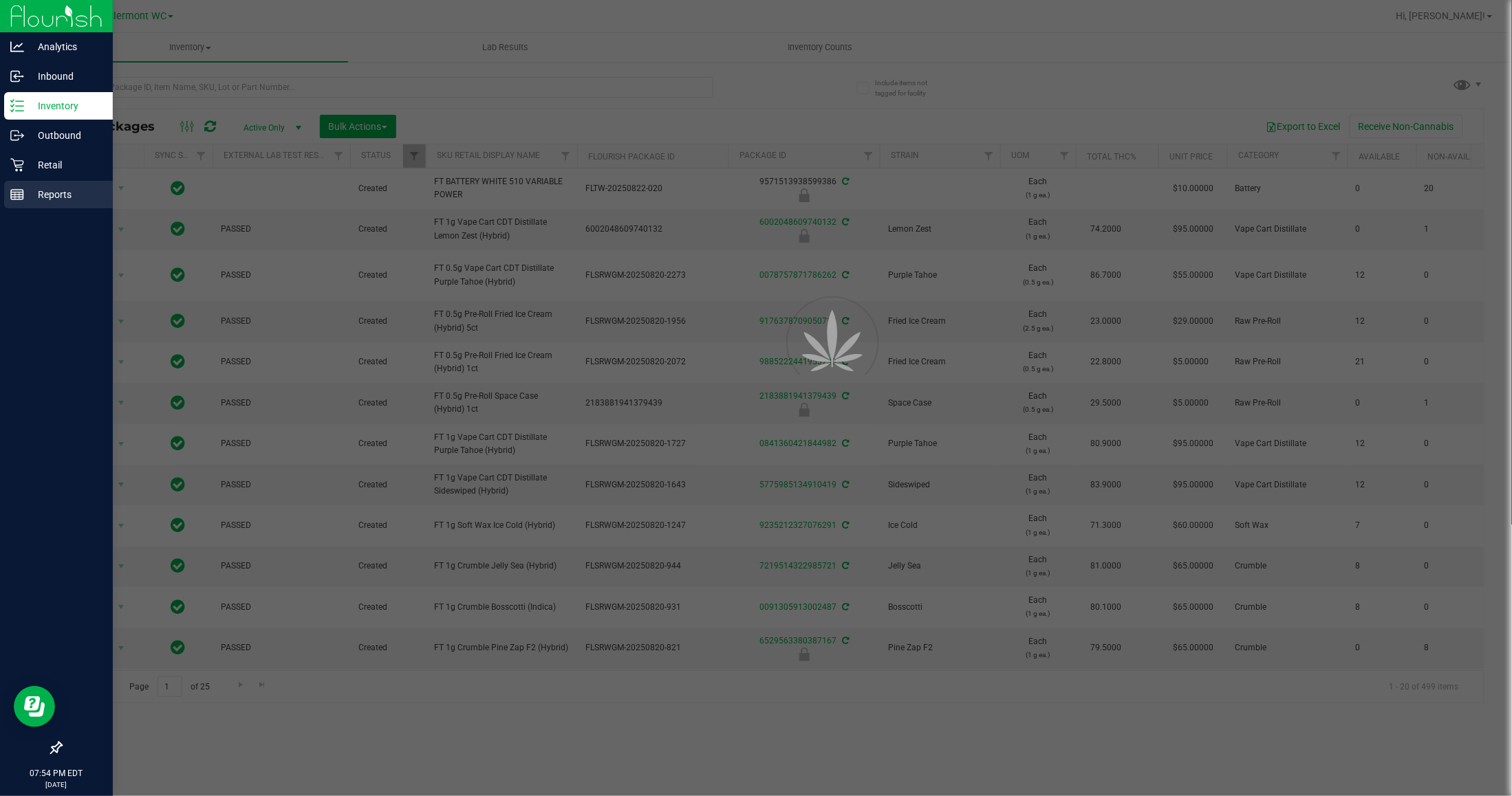
click at [37, 208] on div "Reports" at bounding box center [58, 194] width 109 height 27
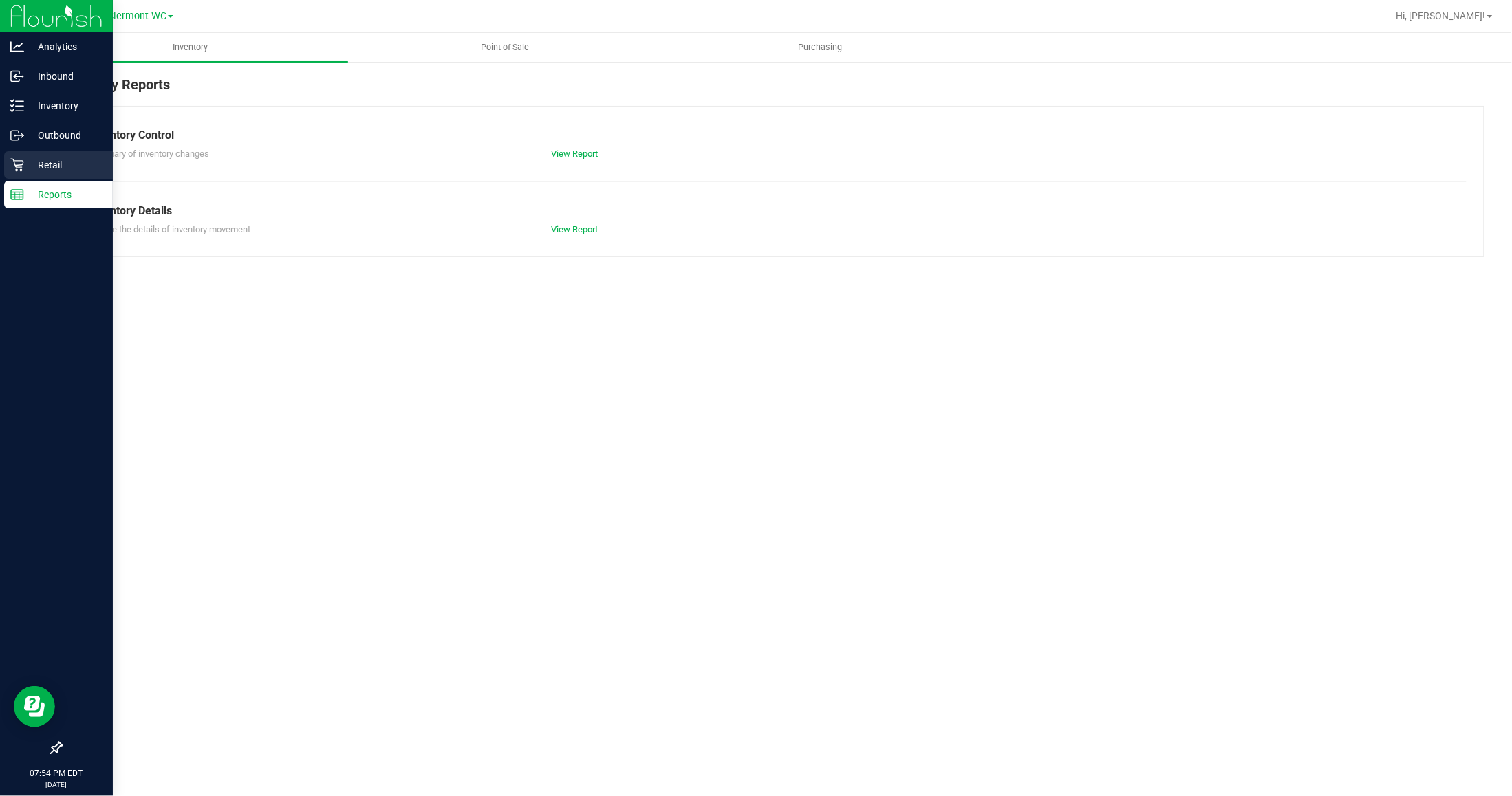
click at [26, 166] on p "Retail" at bounding box center [65, 164] width 82 height 16
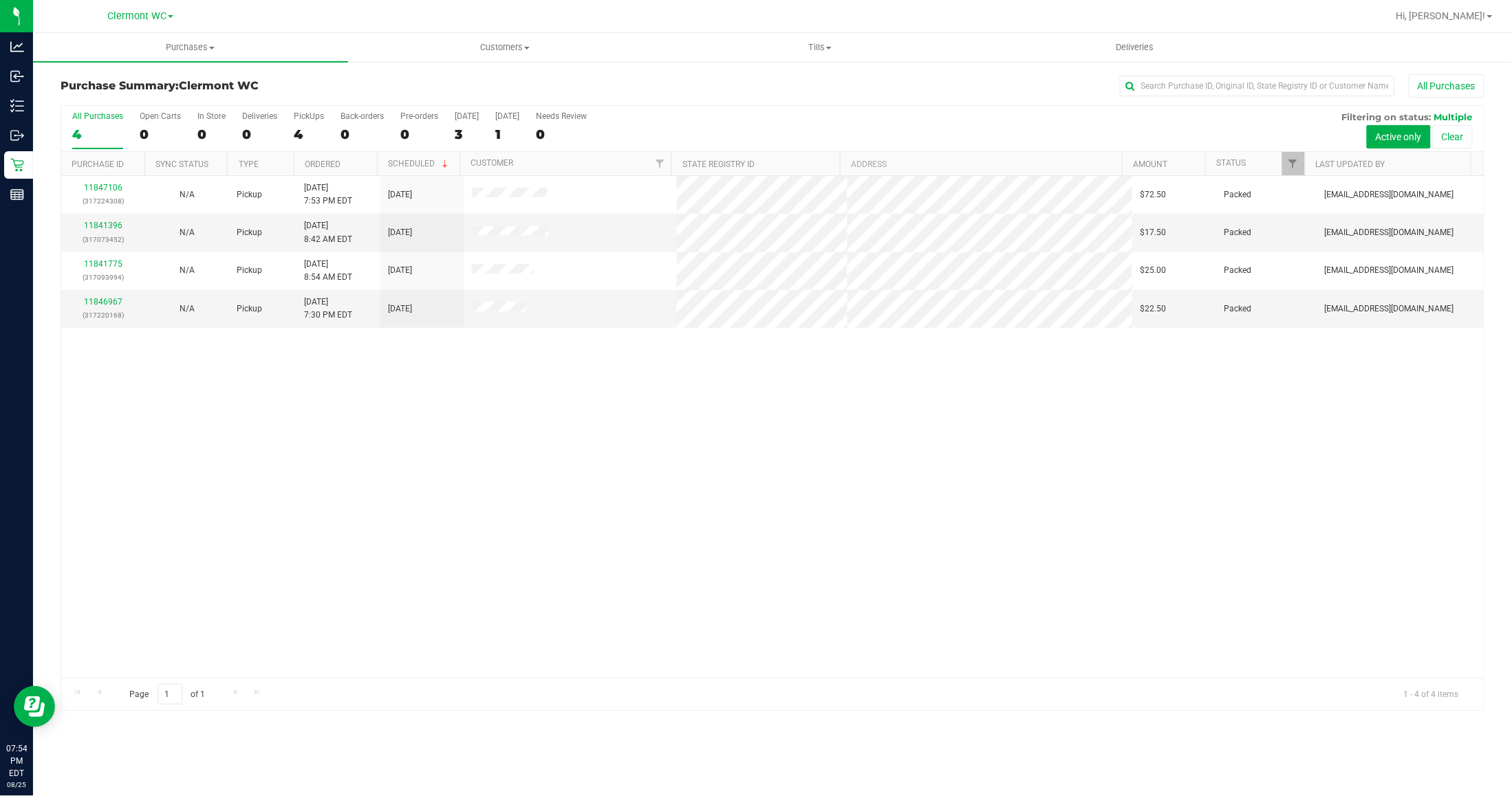
click at [658, 423] on div "11847106 (317224308) N/A Pickup 8/25/2025 7:53 PM EDT 8/26/2025 $72.50 Packed y…" at bounding box center [773, 427] width 1423 height 502
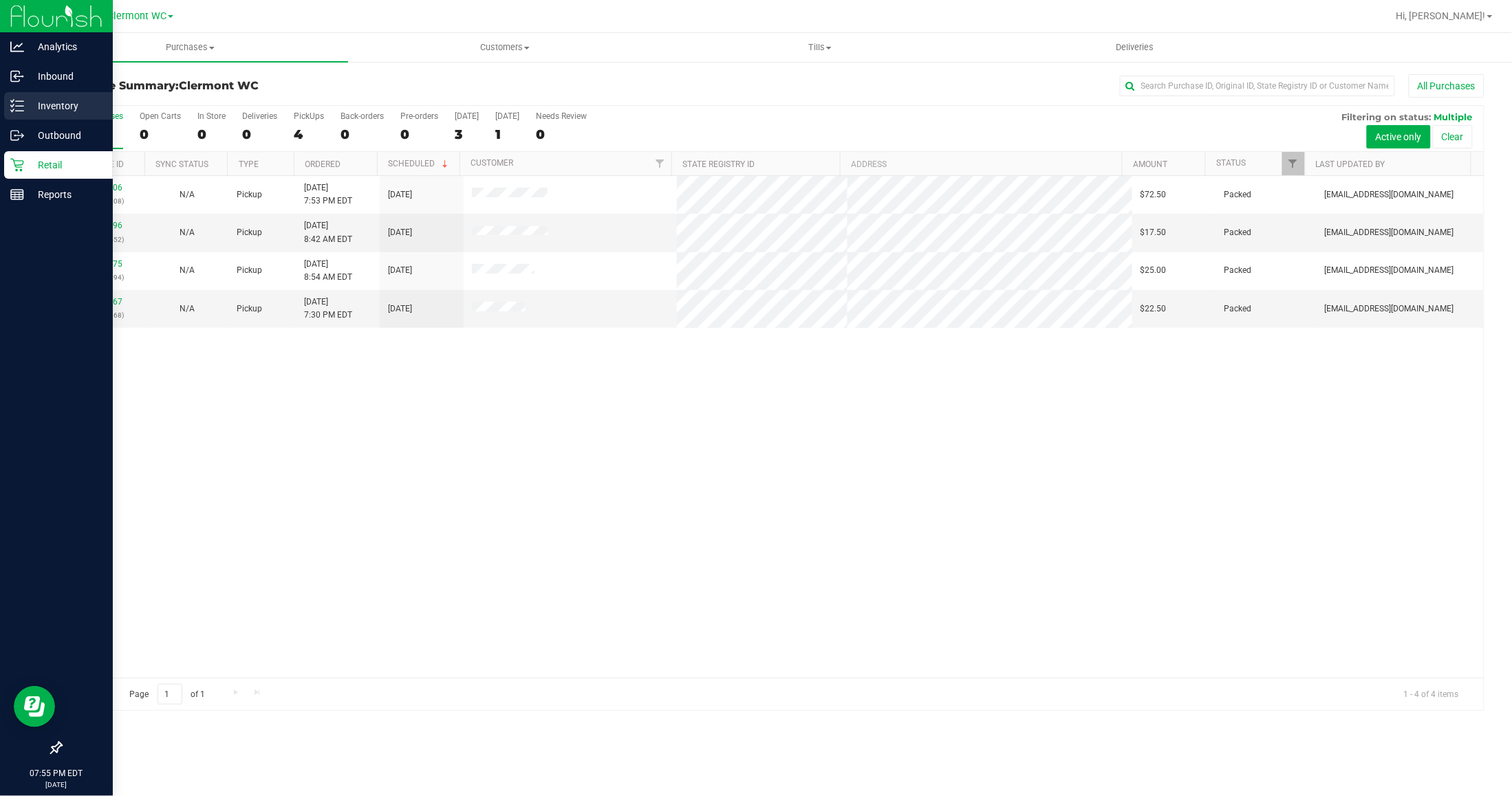
click at [25, 116] on div "Inventory" at bounding box center [58, 106] width 109 height 27
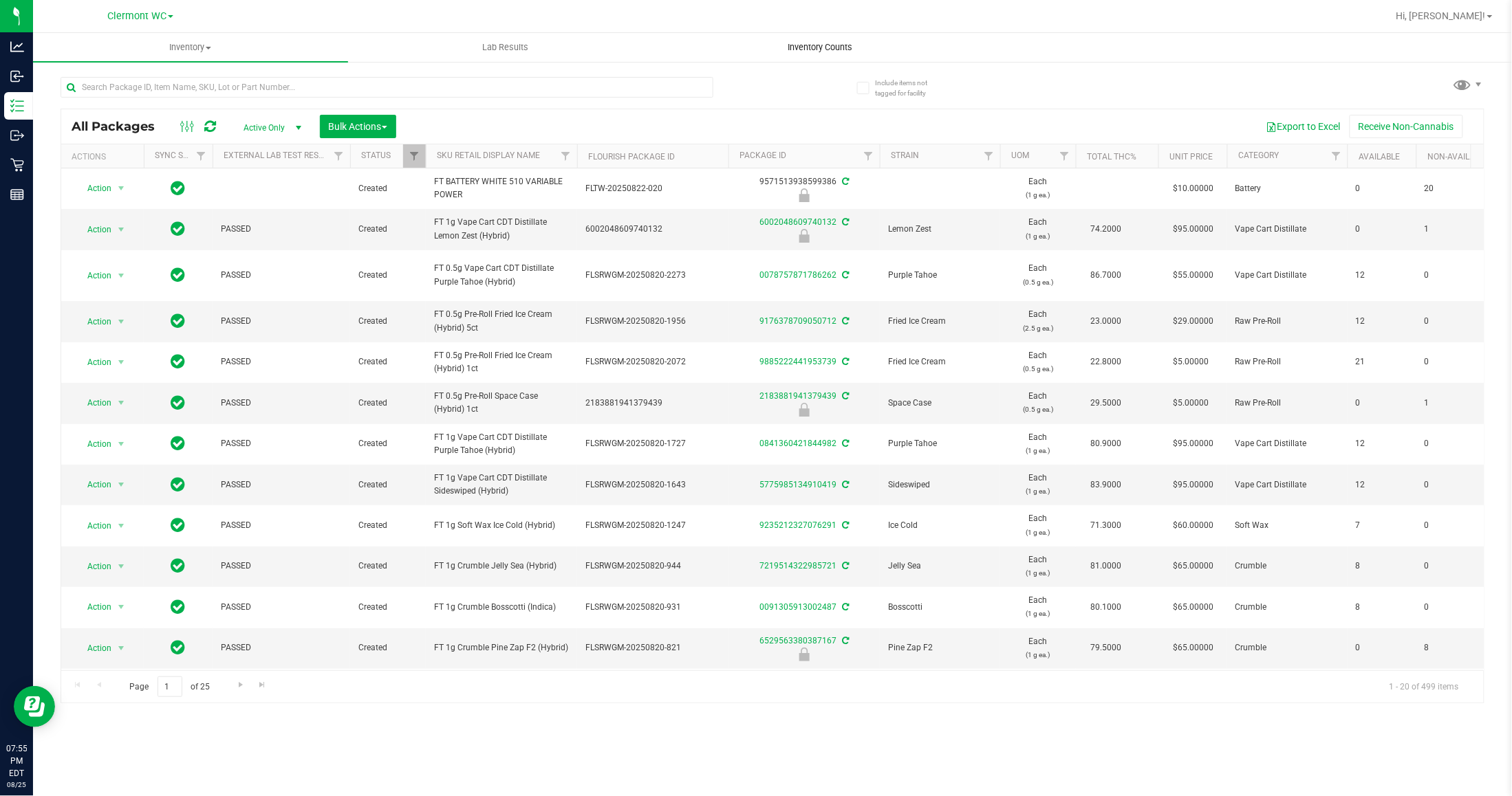
click at [803, 52] on span "Inventory Counts" at bounding box center [819, 47] width 102 height 12
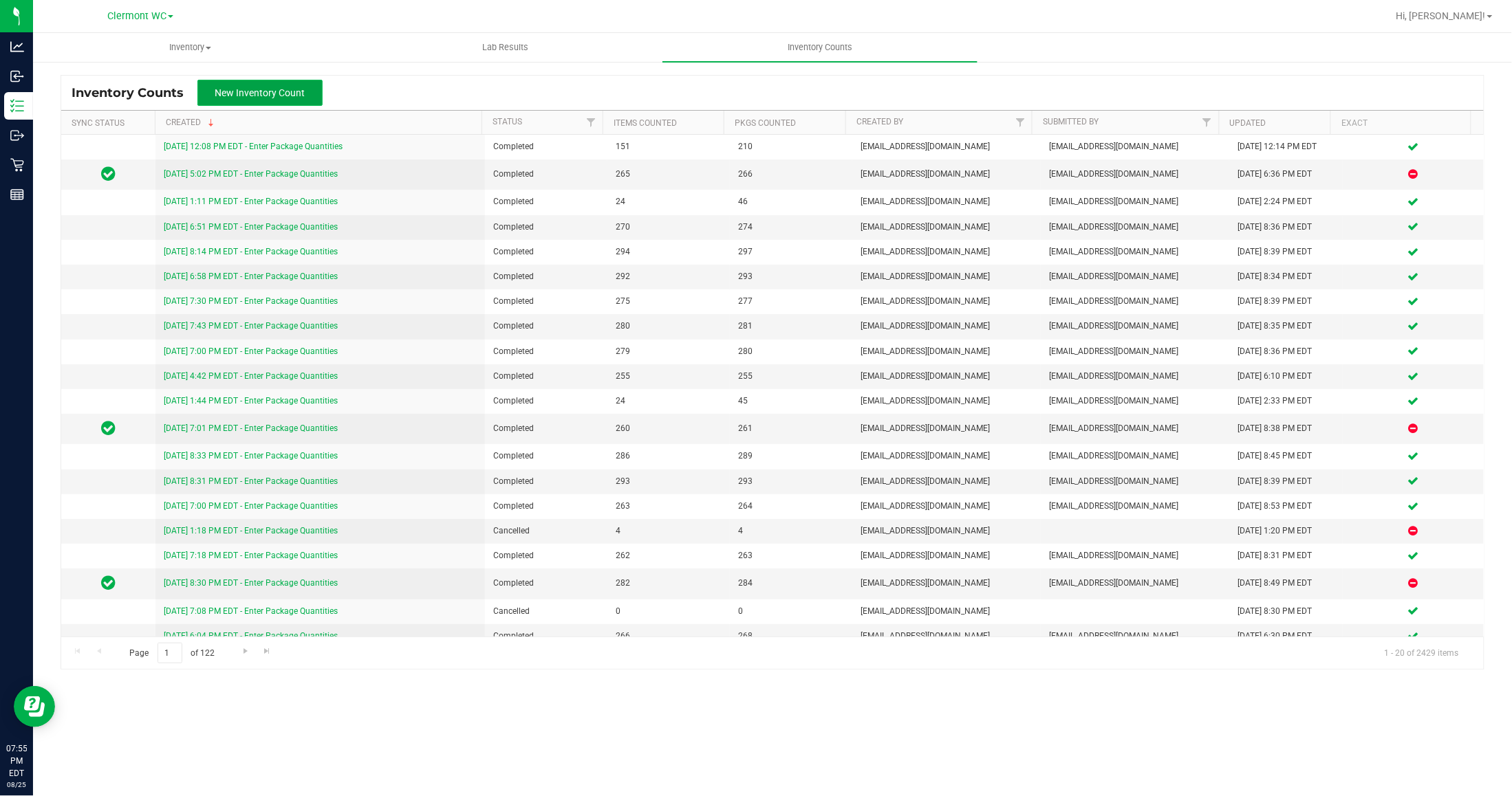
click at [280, 81] on button "New Inventory Count" at bounding box center [260, 92] width 125 height 27
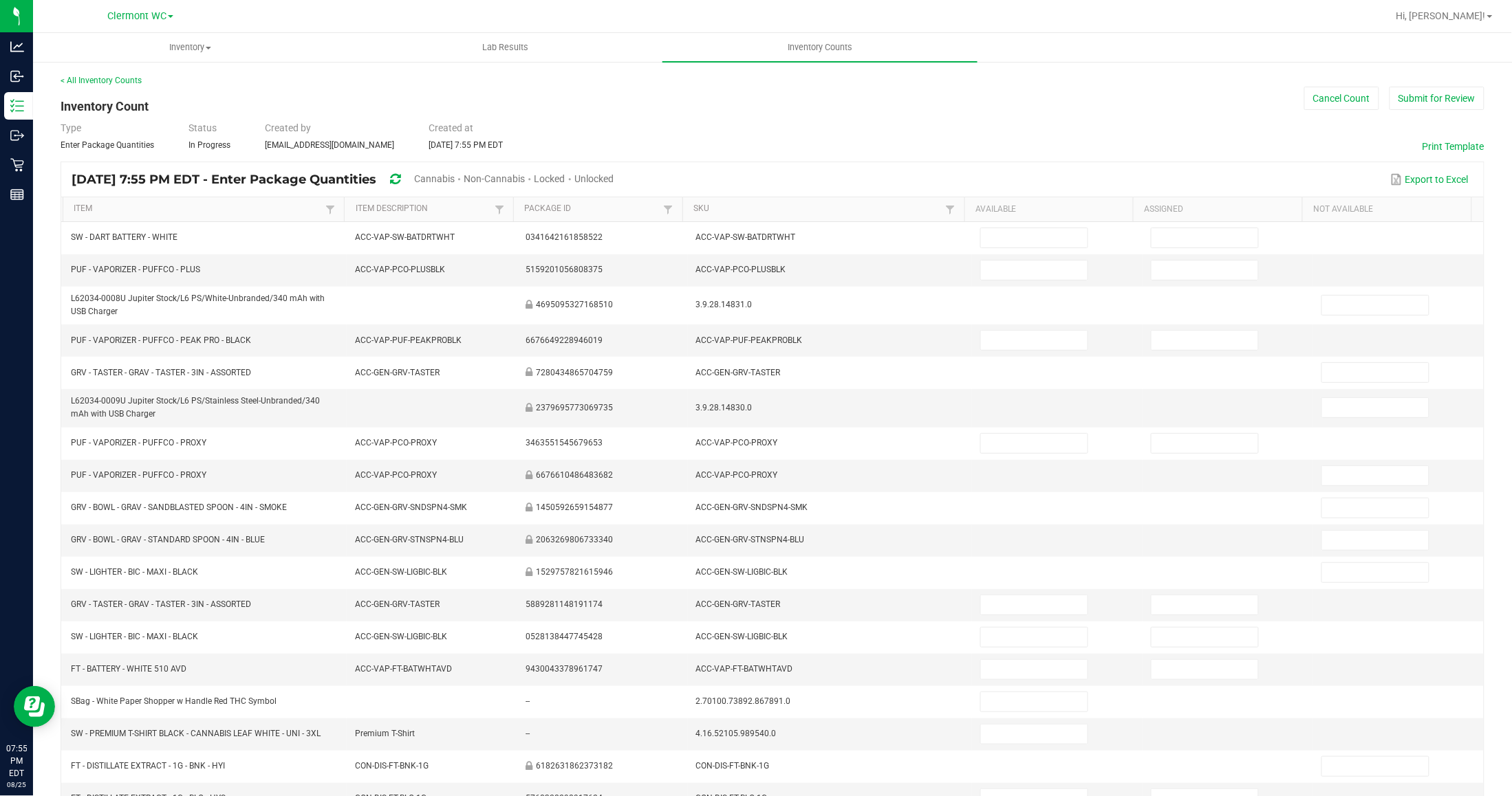
click at [614, 181] on span "Unlocked" at bounding box center [594, 178] width 39 height 11
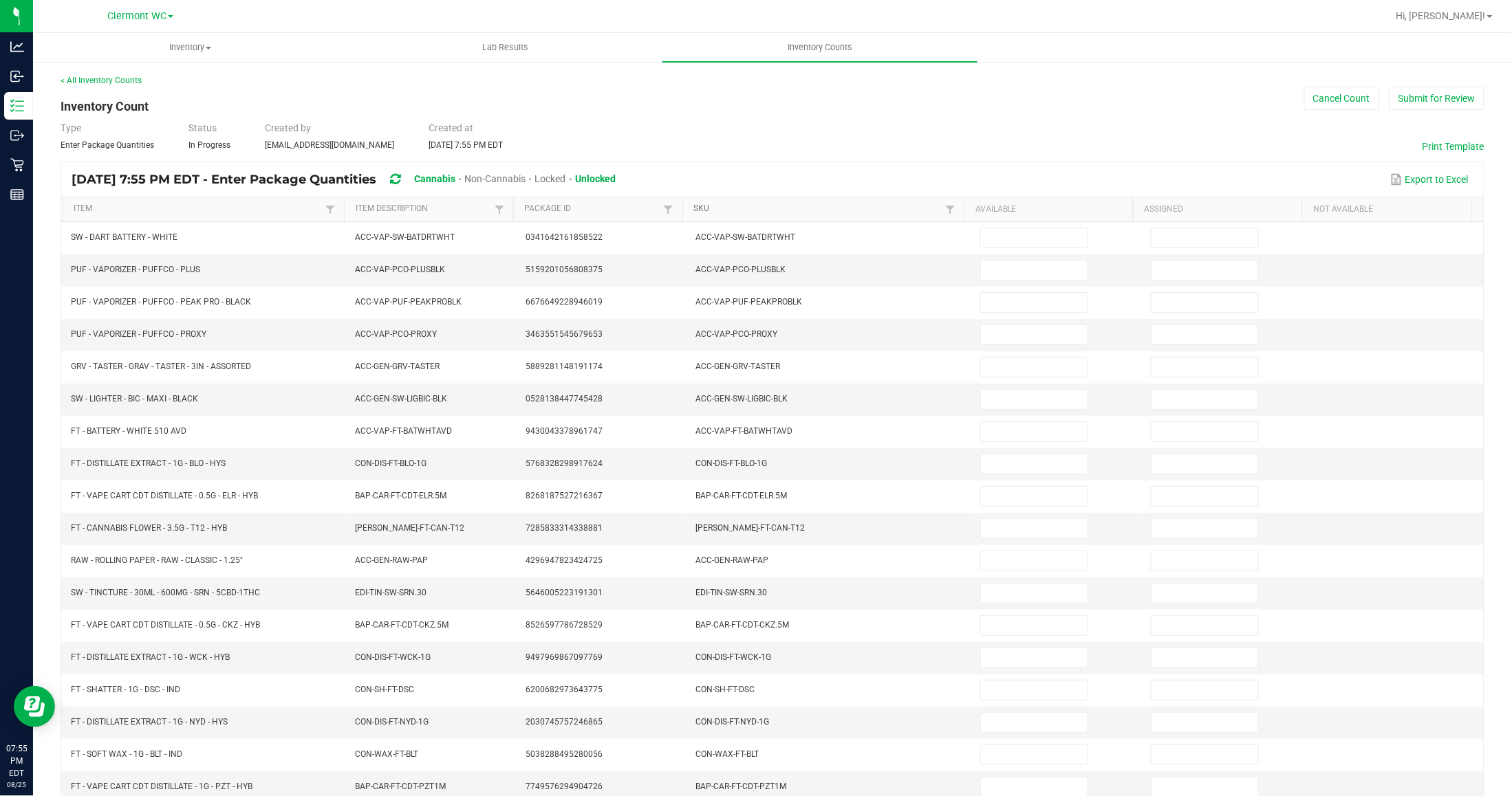
click at [702, 215] on link "SKU" at bounding box center [818, 209] width 248 height 11
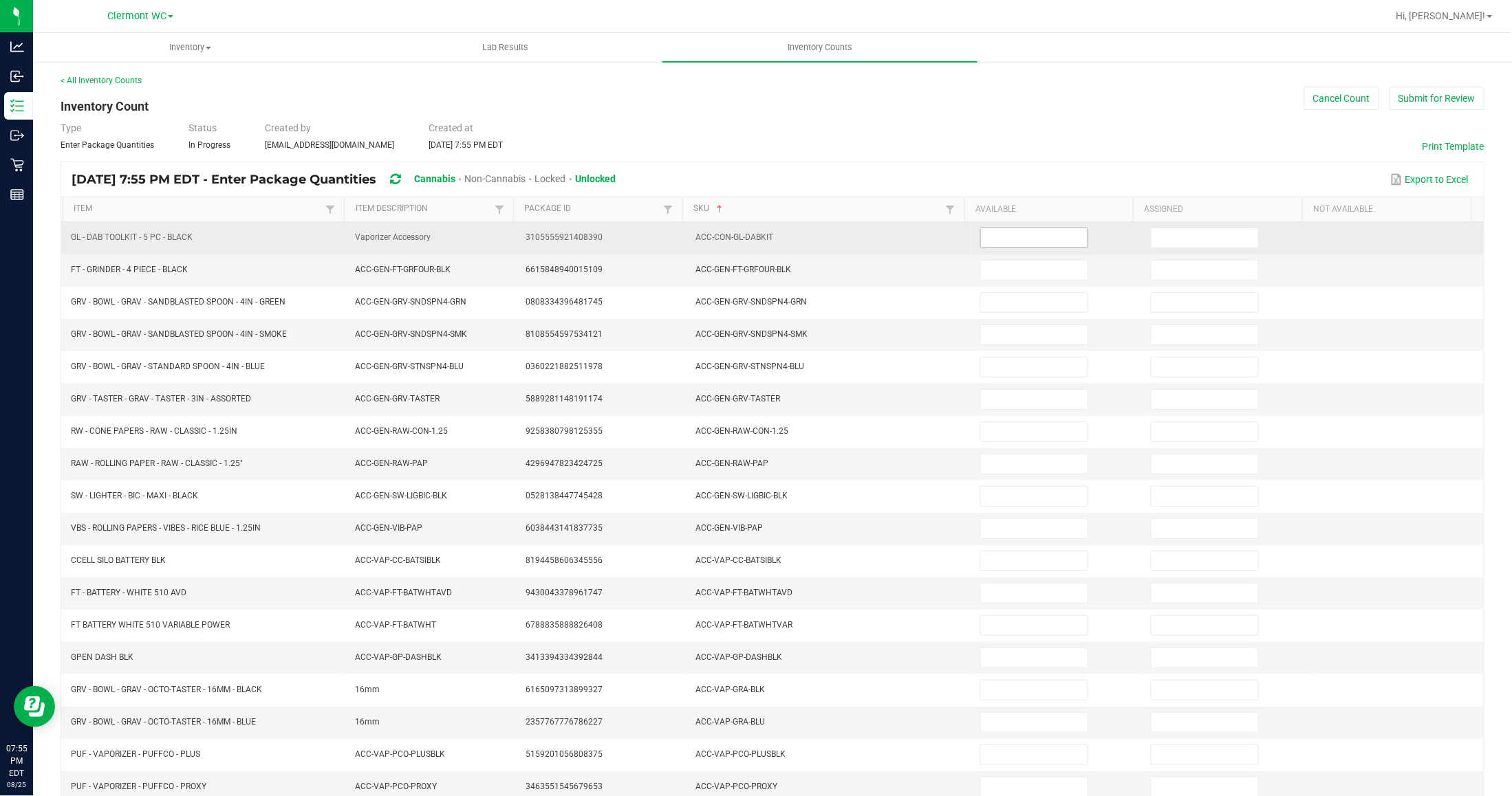
click at [981, 246] on input at bounding box center [1034, 238] width 107 height 19
type input "5"
type input "1"
type input "14"
type input "12"
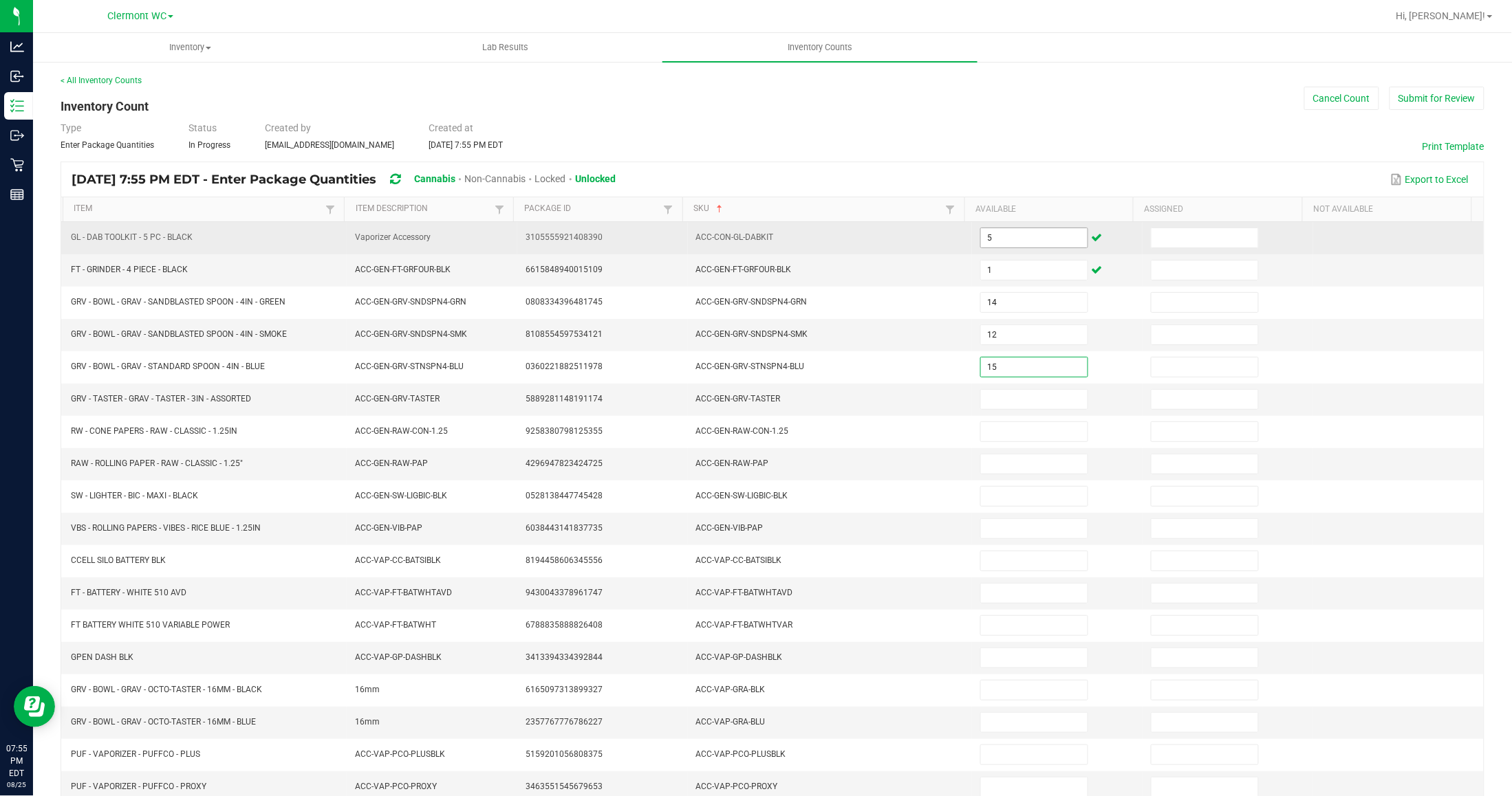
type input "15"
type input "1"
type input "8"
type input "24"
type input "26"
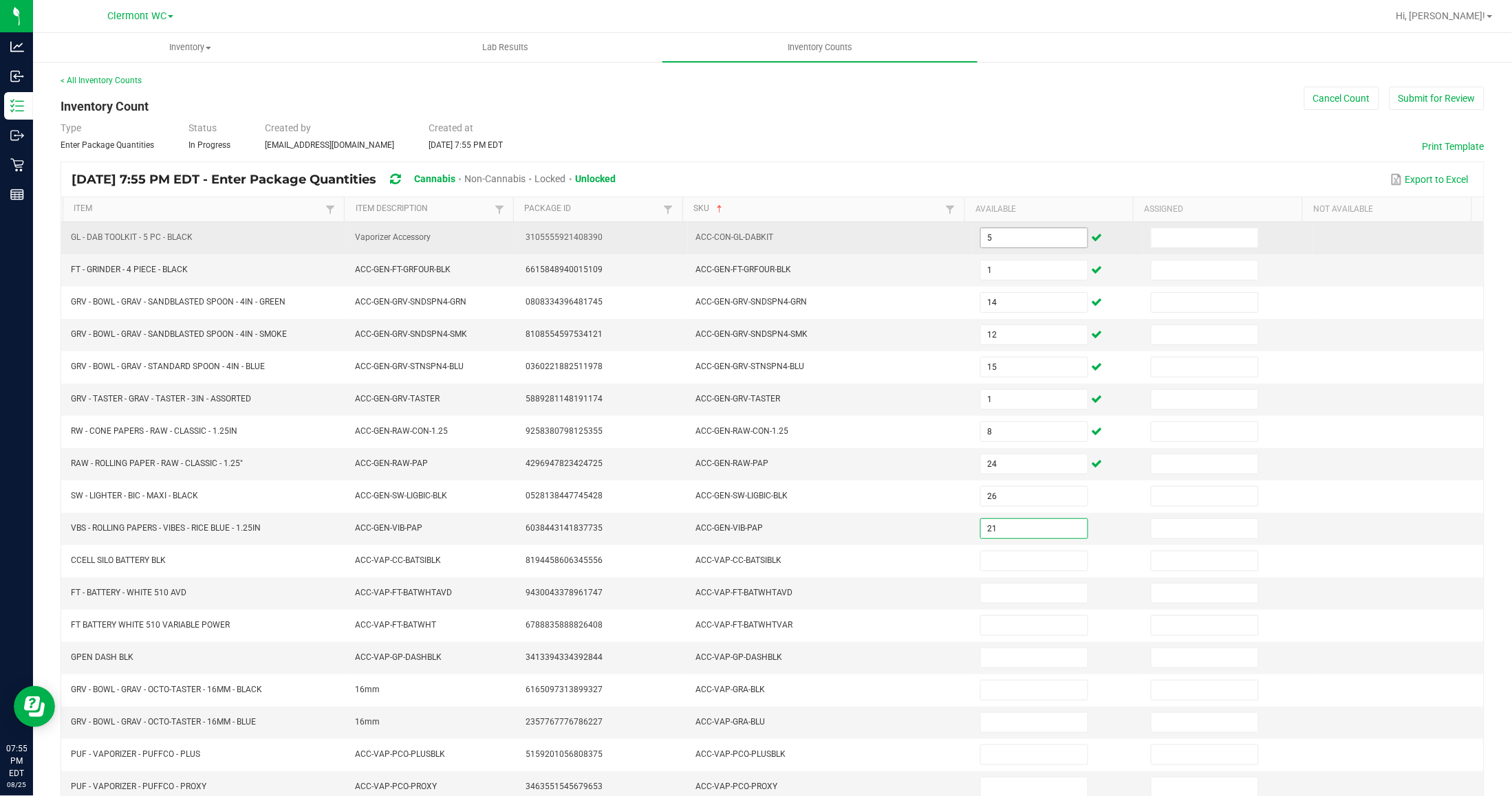
type input "21"
type input "8"
type input "31"
type input "6"
type input "5"
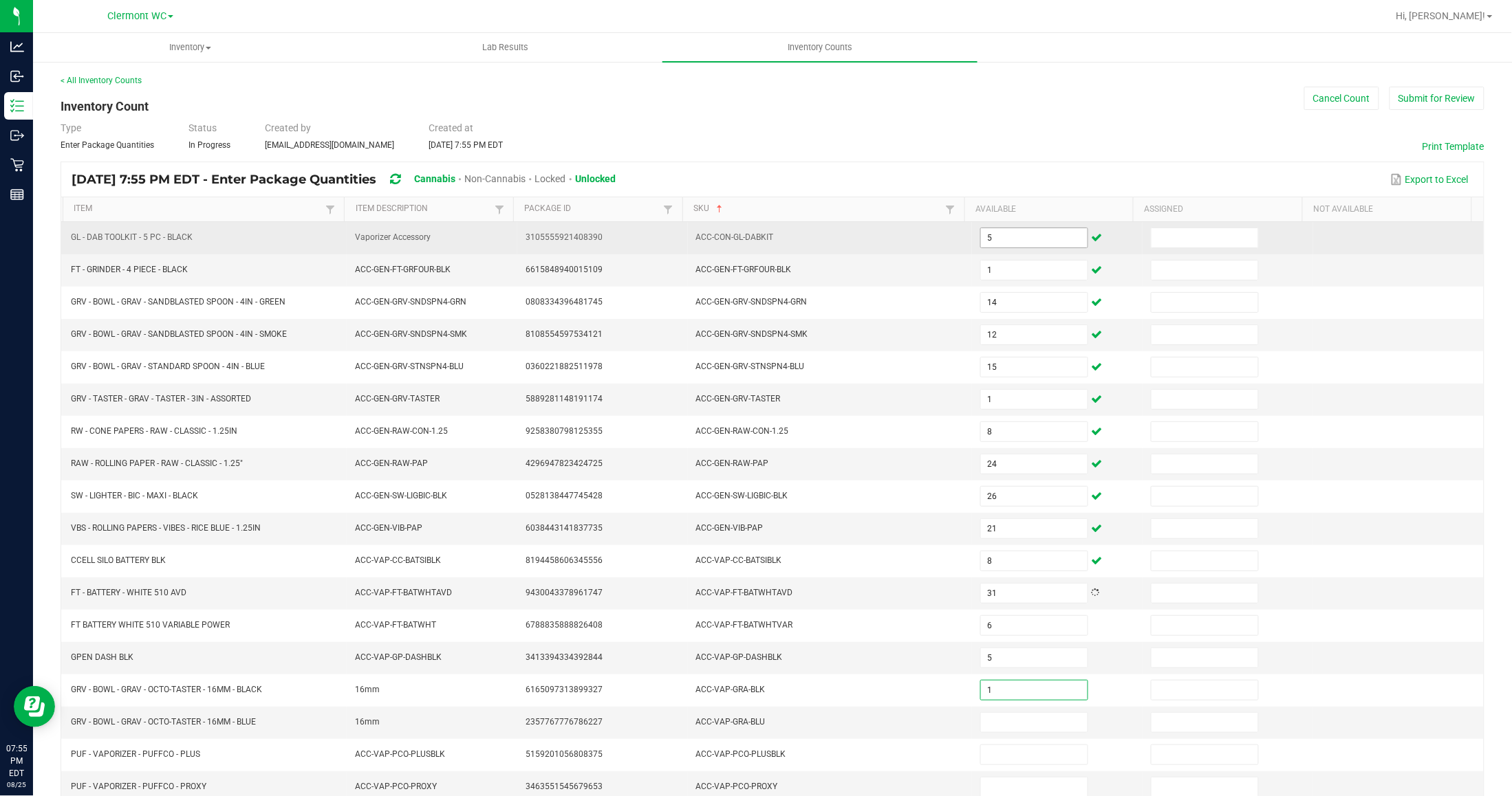
type input "1"
type input "3"
type input "4"
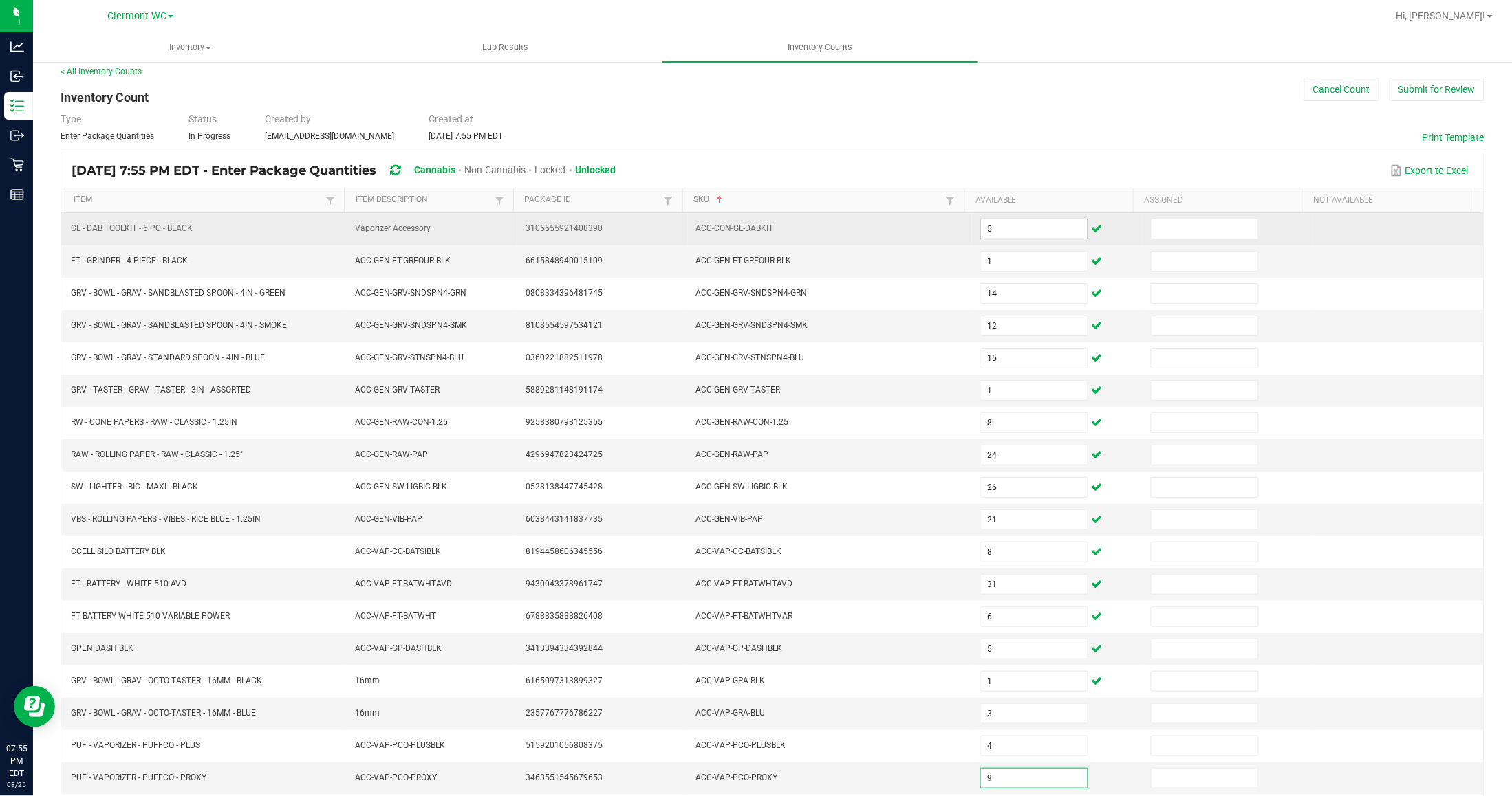
type input "9"
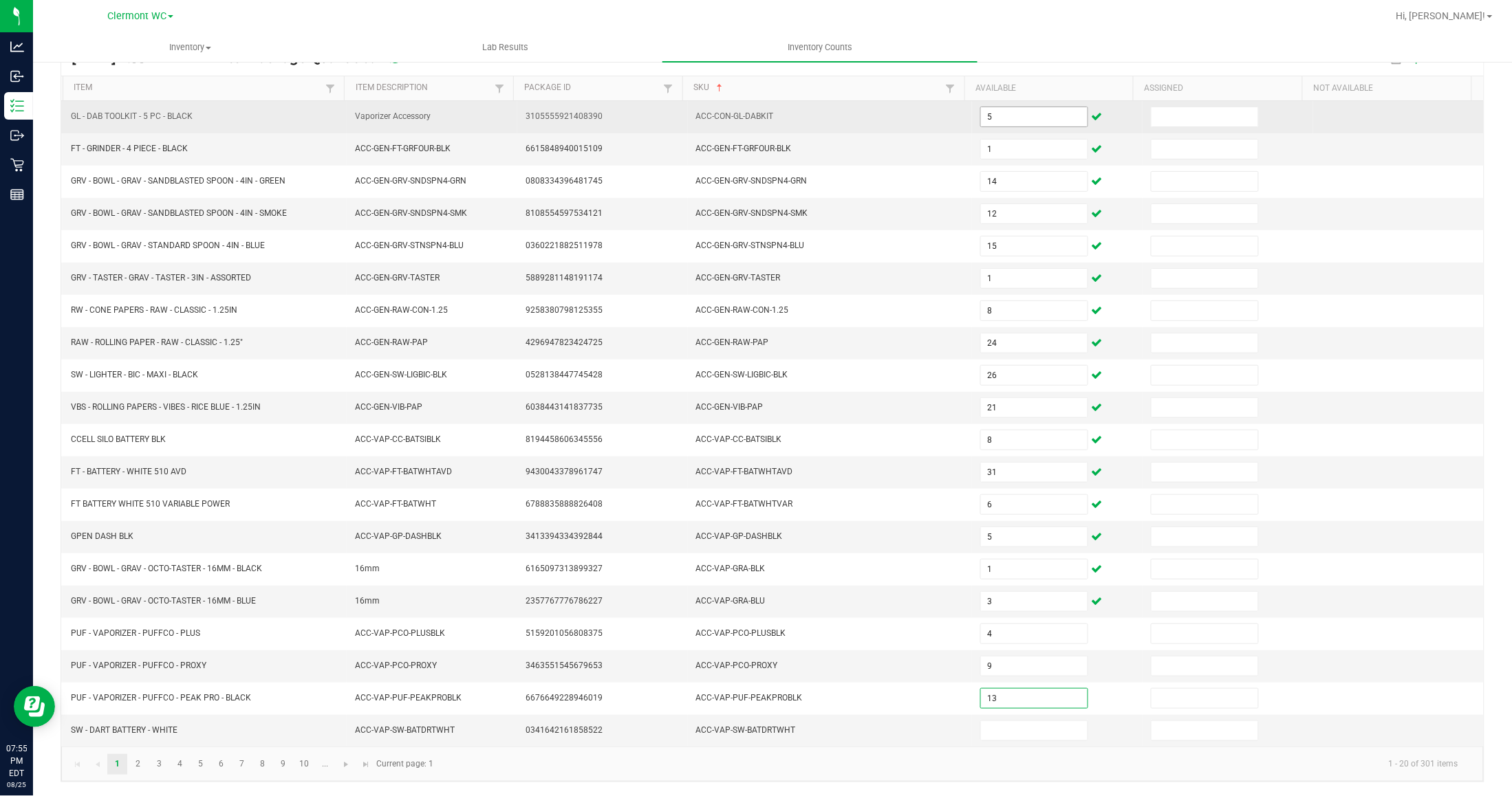
type input "13"
type input "2"
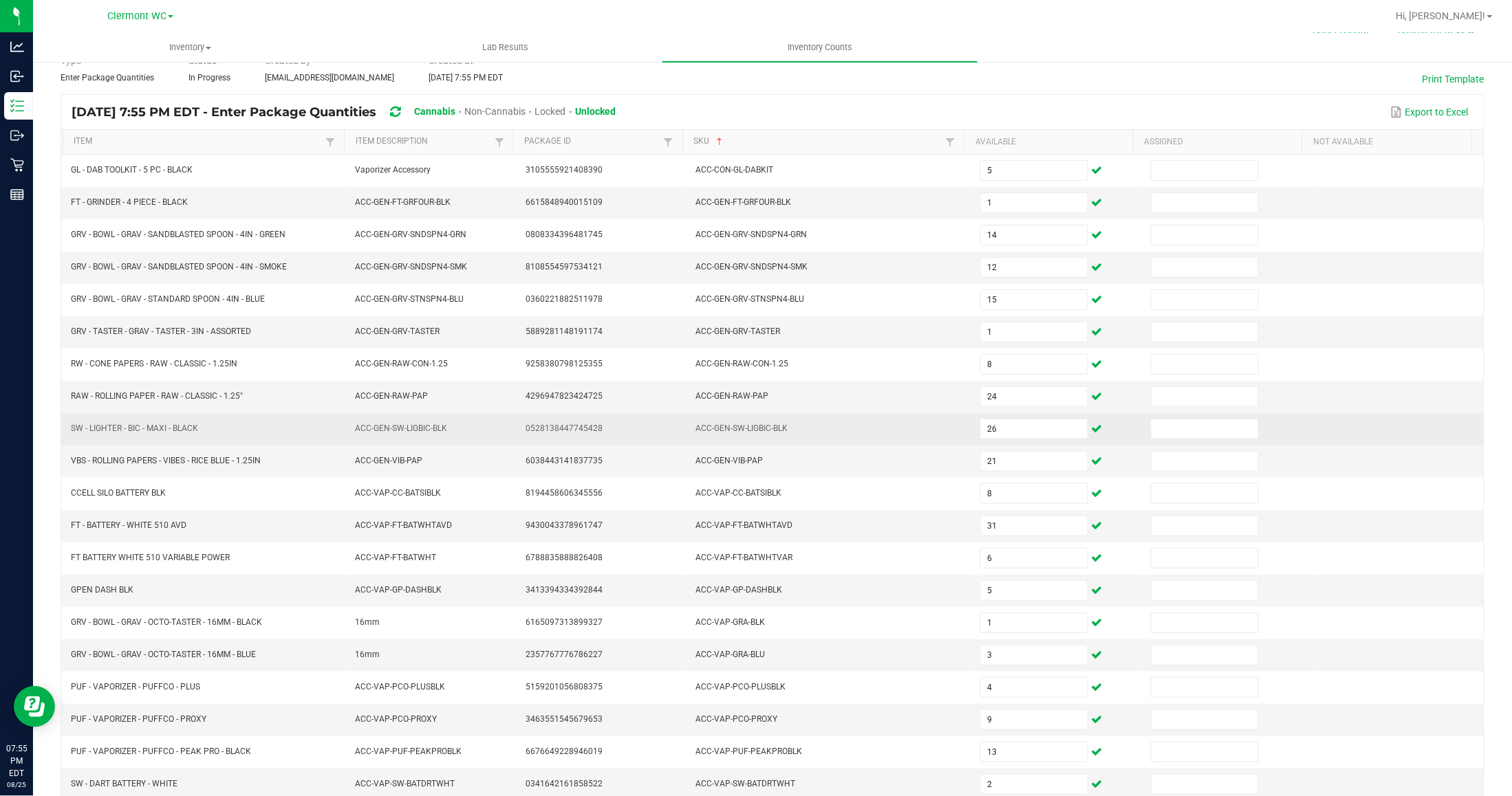
scroll to position [0, 0]
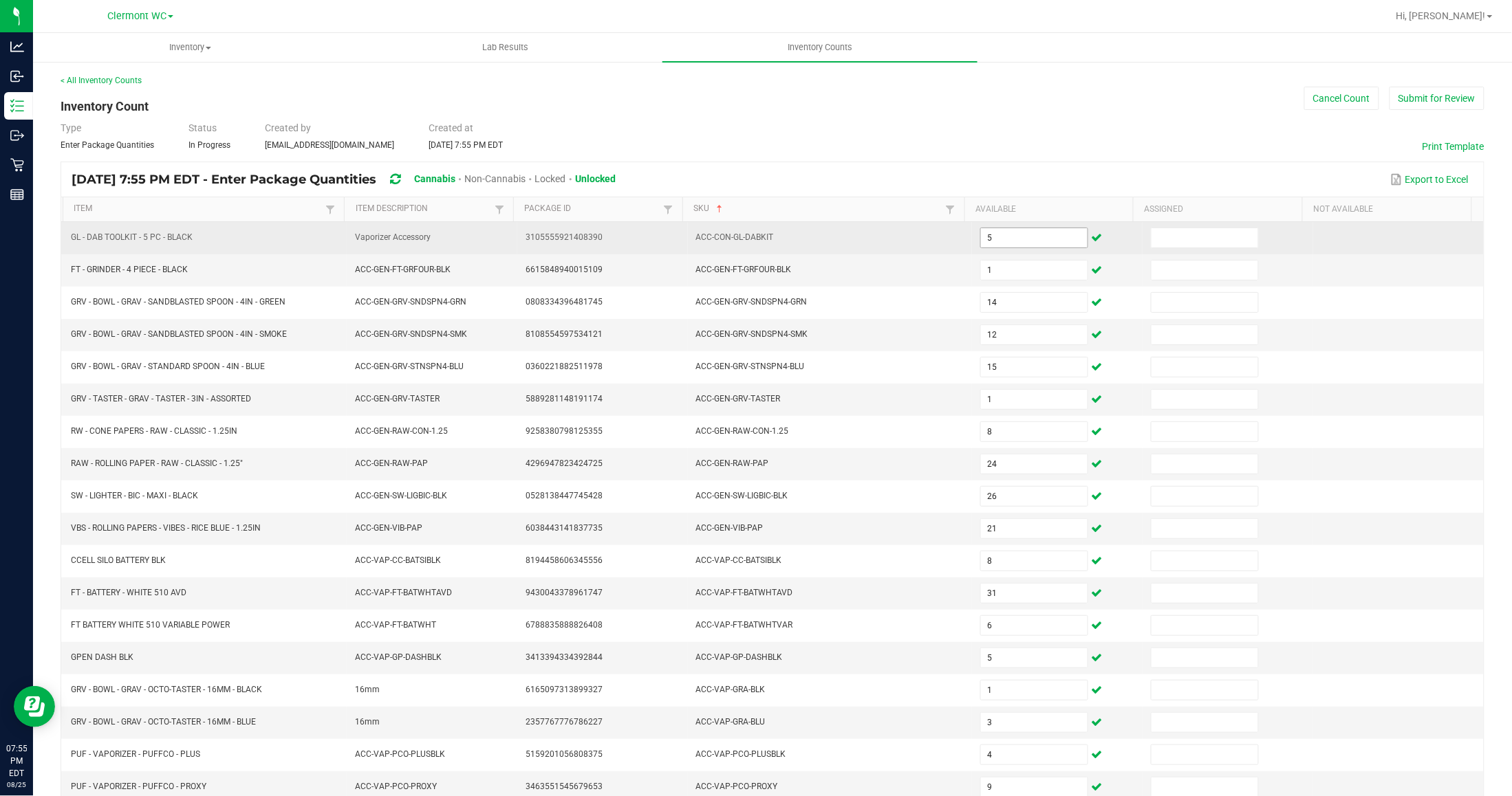
click at [1031, 229] on input "5" at bounding box center [1034, 238] width 107 height 19
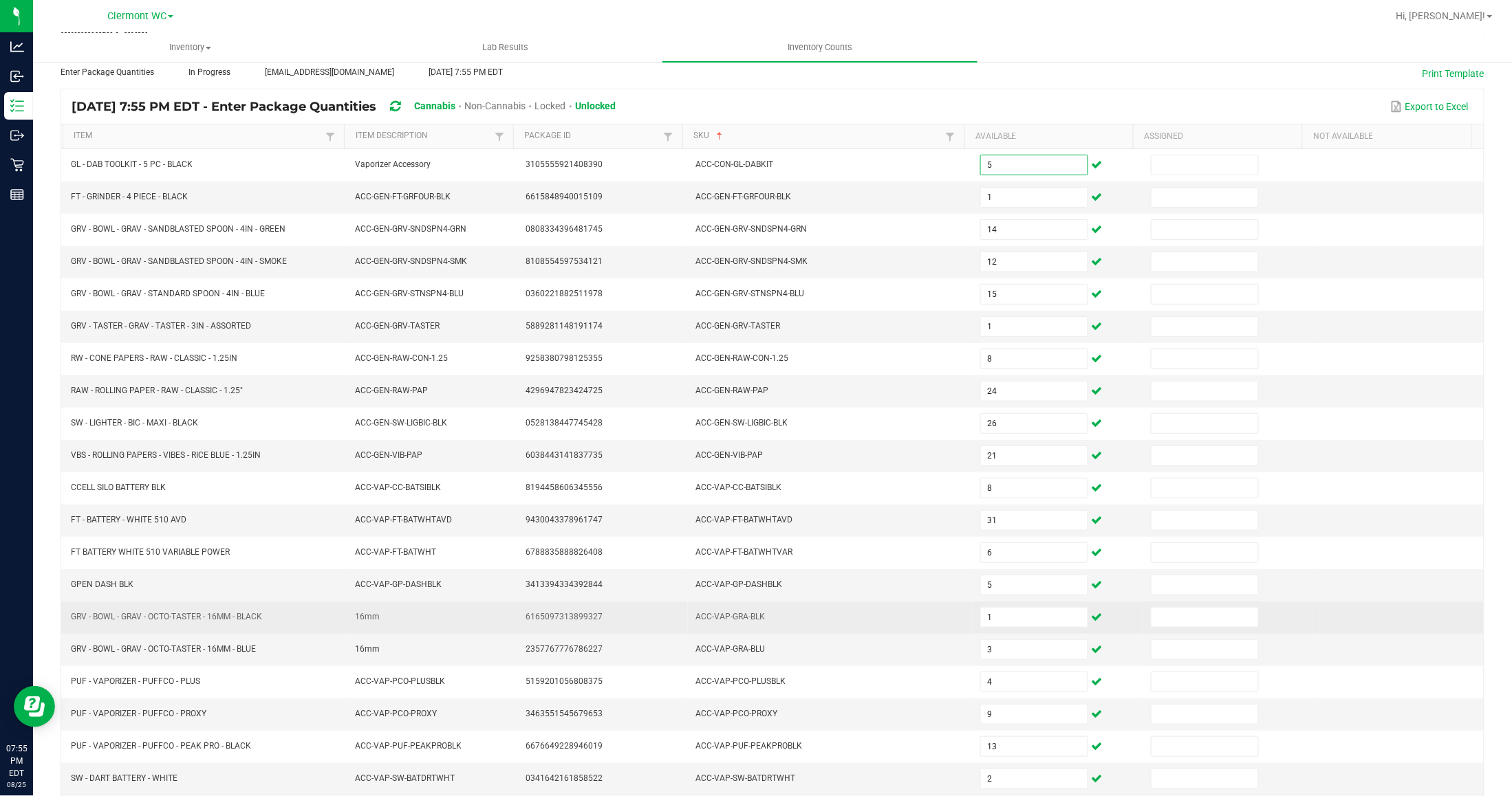
scroll to position [45, 0]
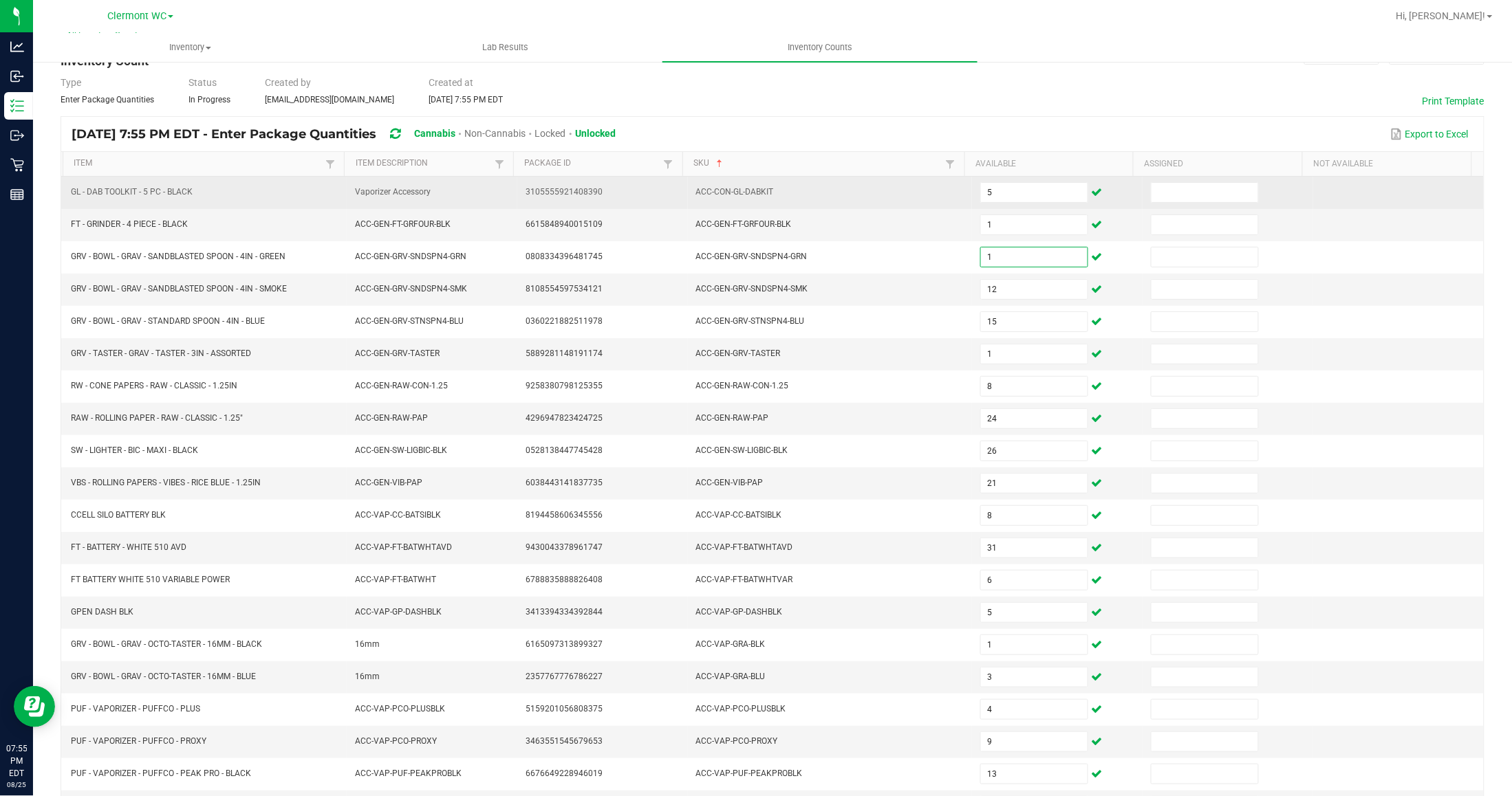
type input "14"
type input "12"
type input "15"
type input "24"
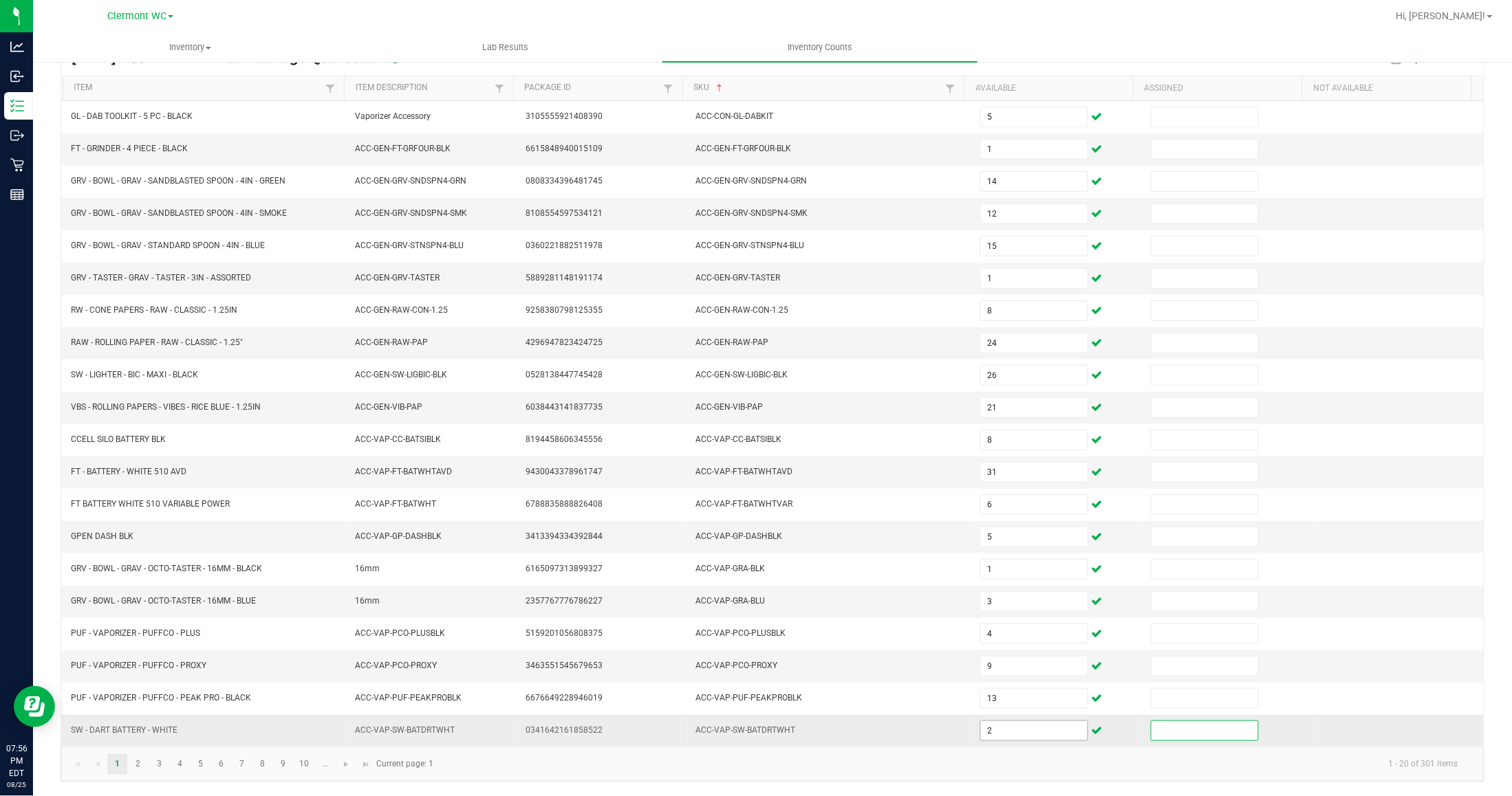
click at [999, 726] on input "2" at bounding box center [1034, 731] width 107 height 19
click at [141, 769] on link "2" at bounding box center [137, 764] width 20 height 21
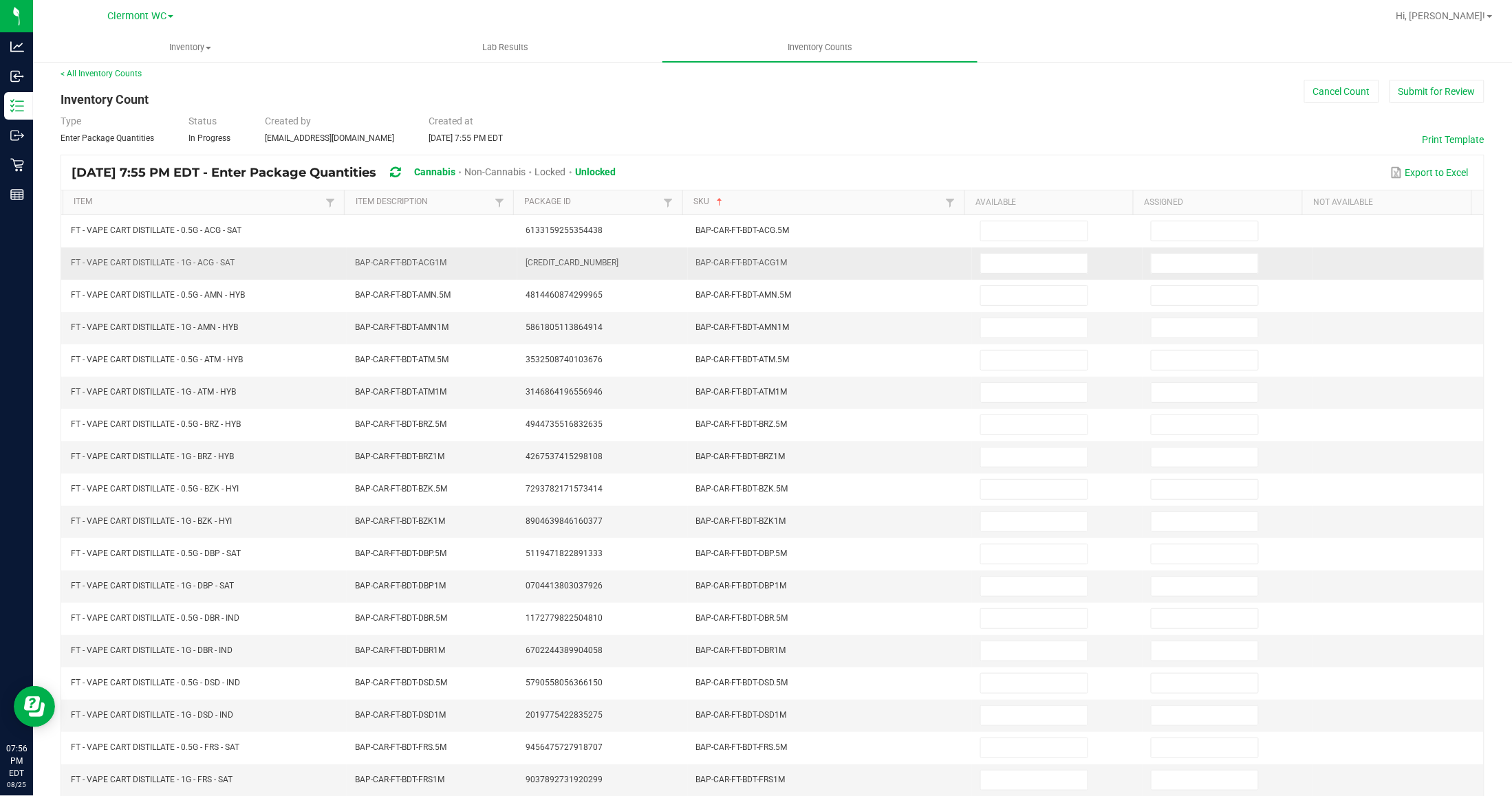
scroll to position [0, 0]
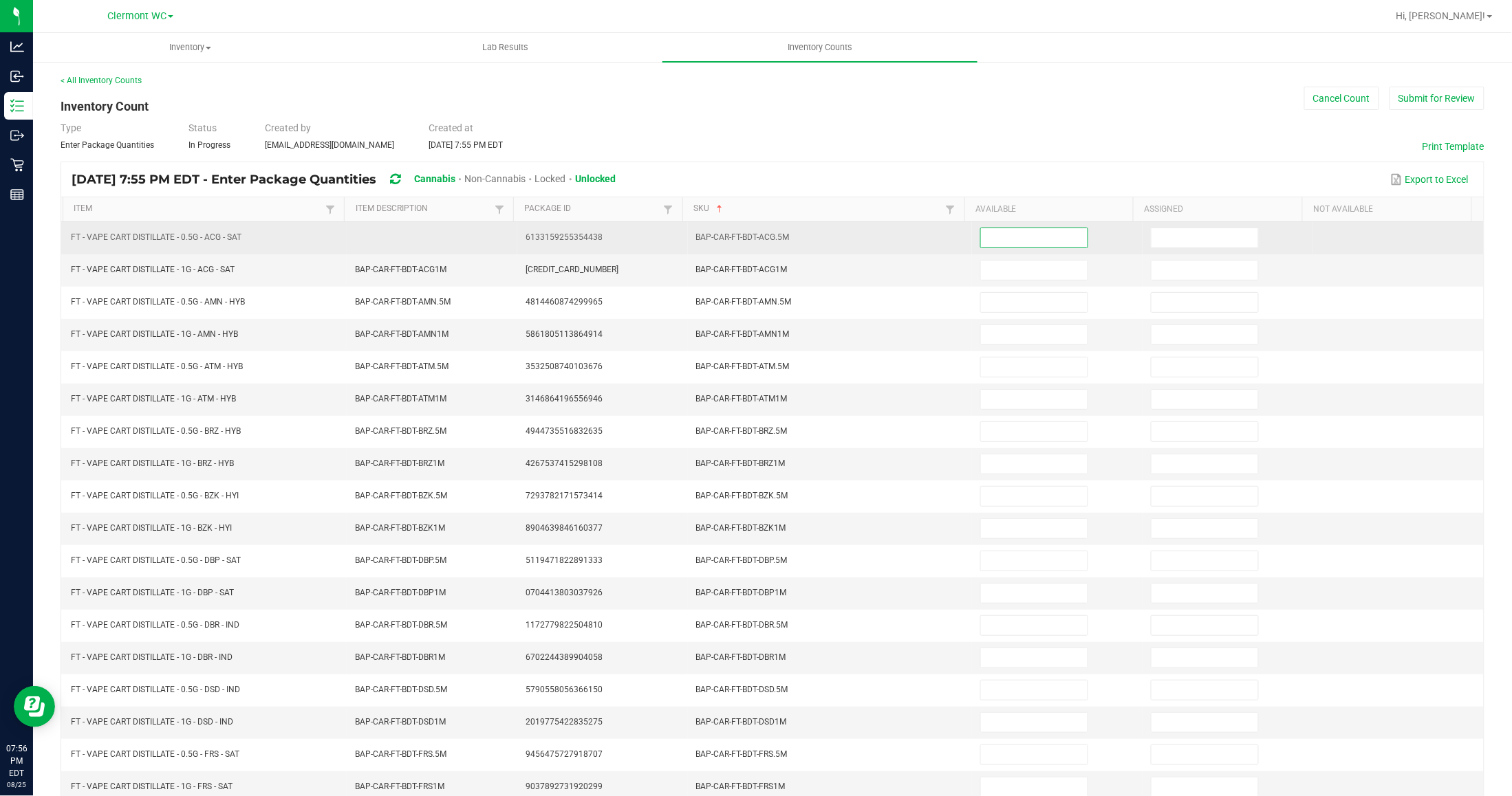
click at [1020, 233] on input at bounding box center [1034, 238] width 107 height 19
type input "5"
type input "3"
type input "2"
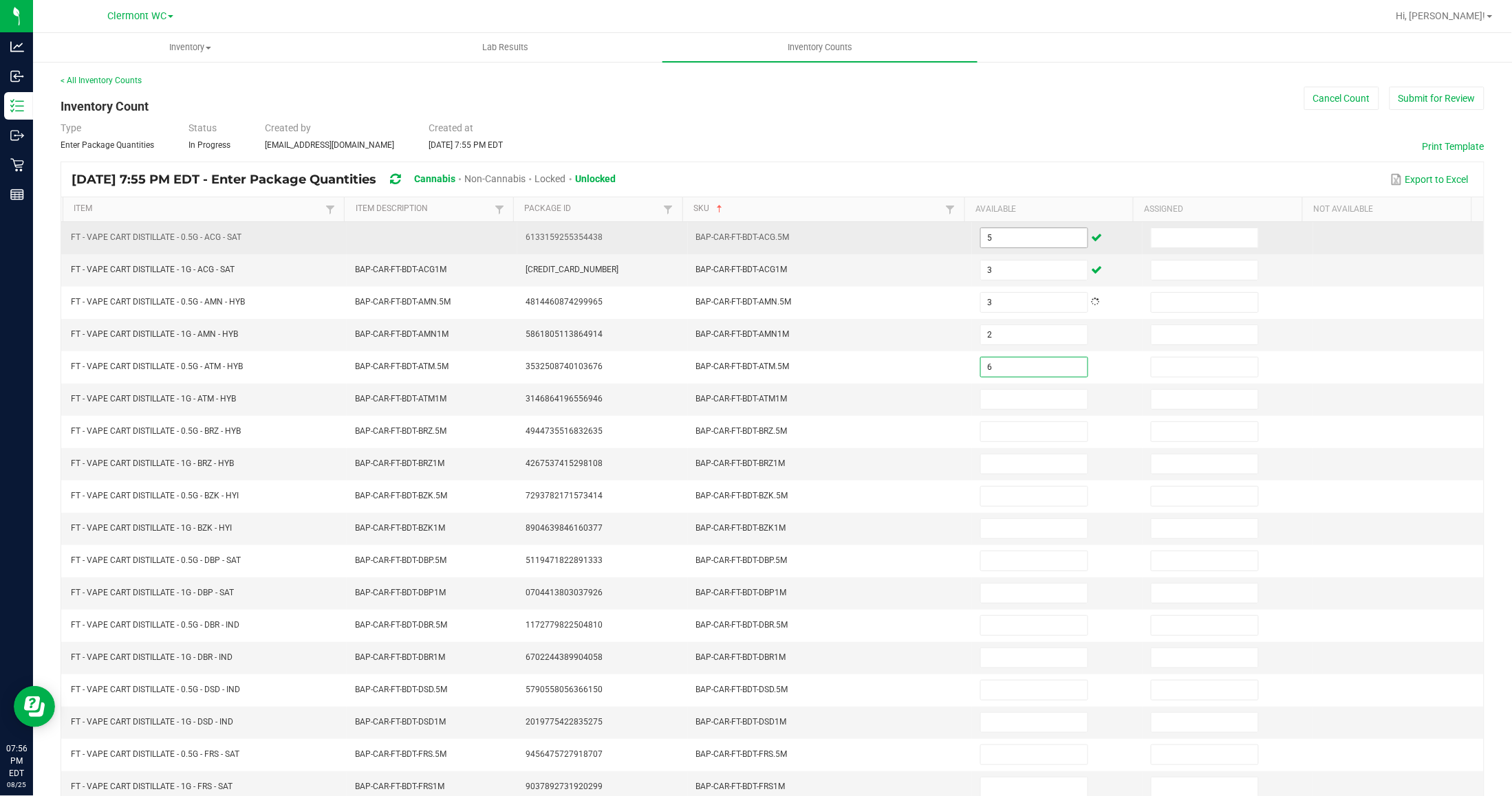
type input "6"
type input "3"
type input "1"
type input "12"
type input "7"
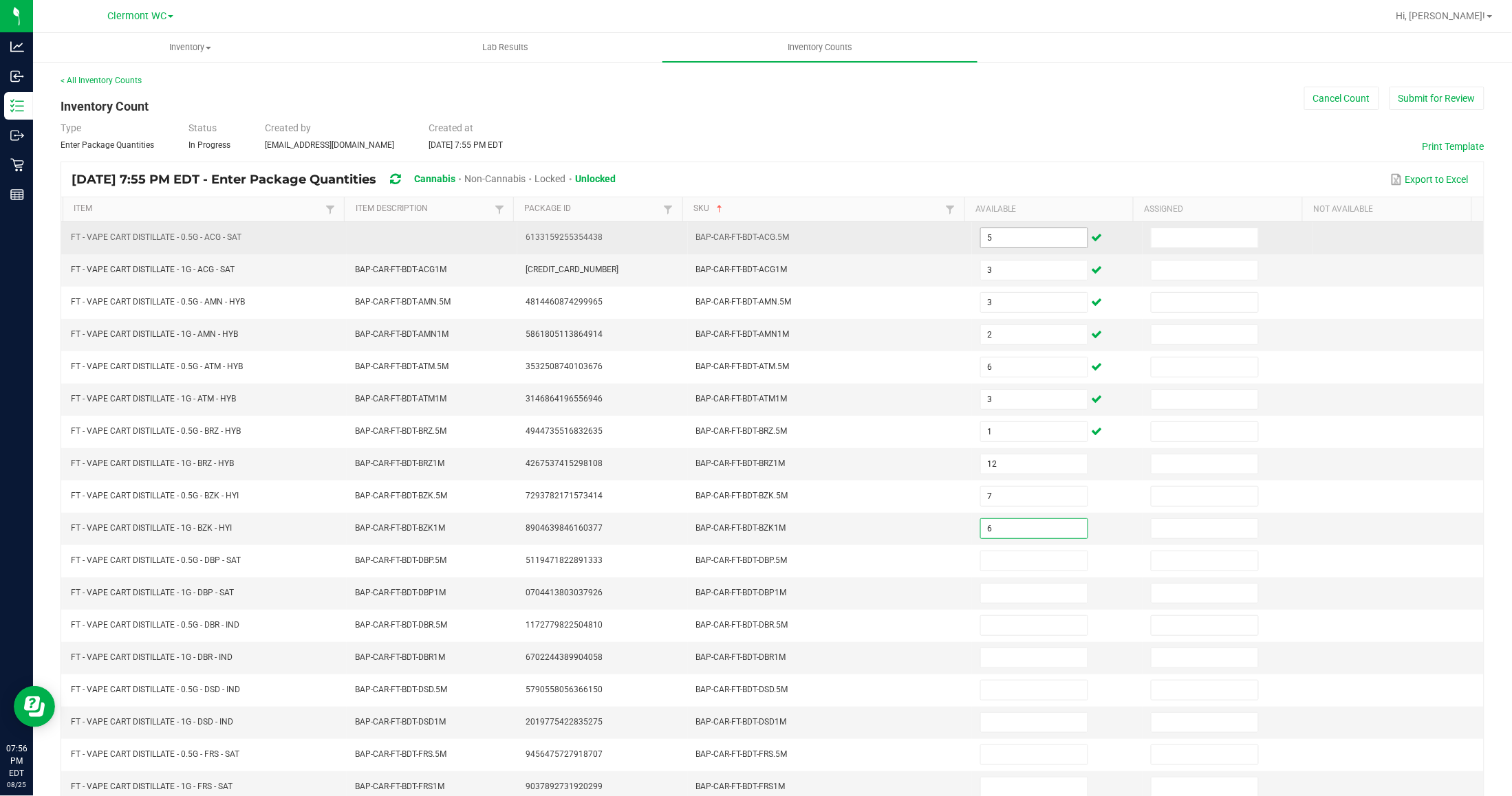
type input "6"
type input "9"
type input "10"
type input "1"
type input "12"
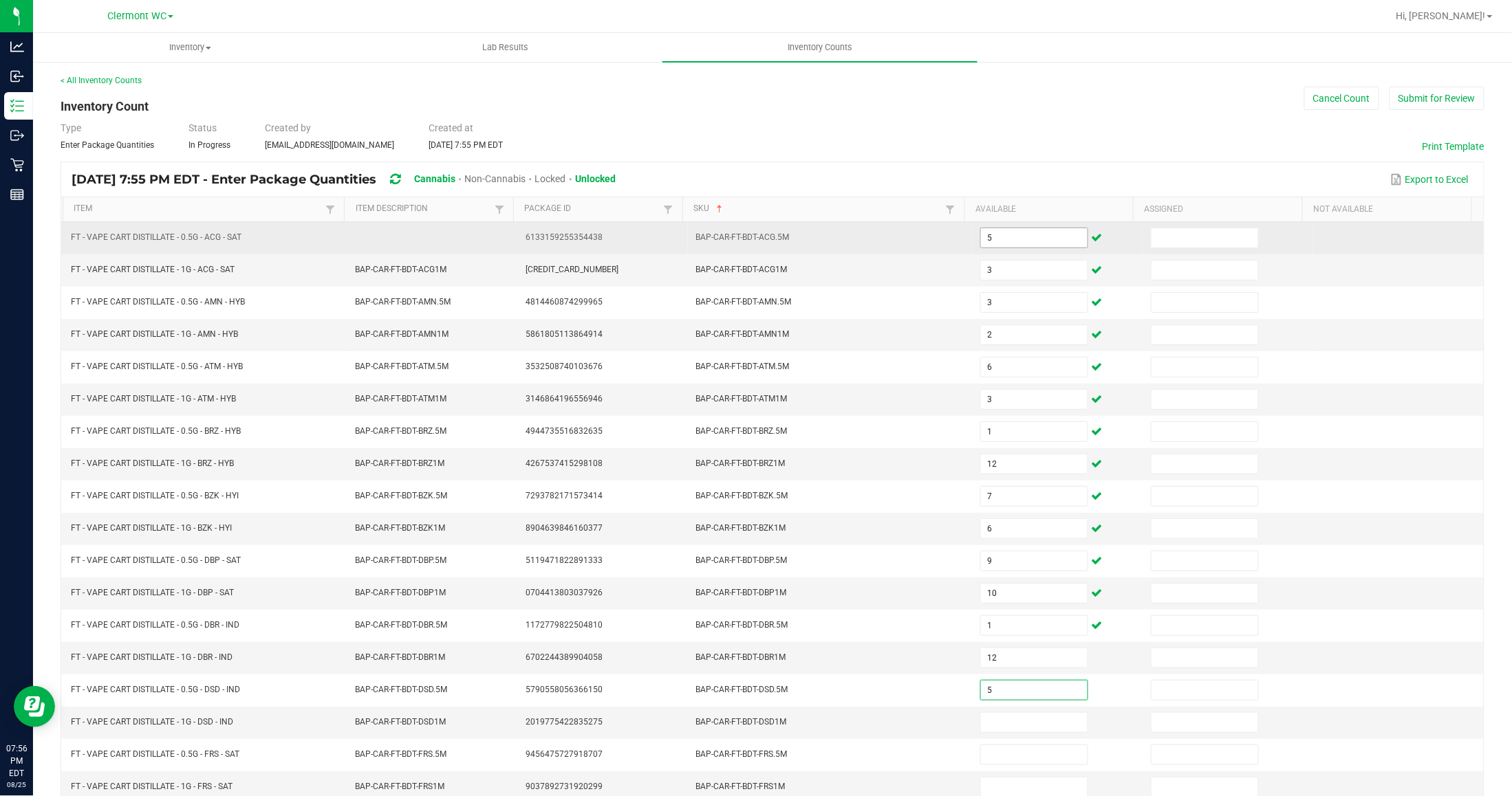
type input "5"
type input "4"
type input "8"
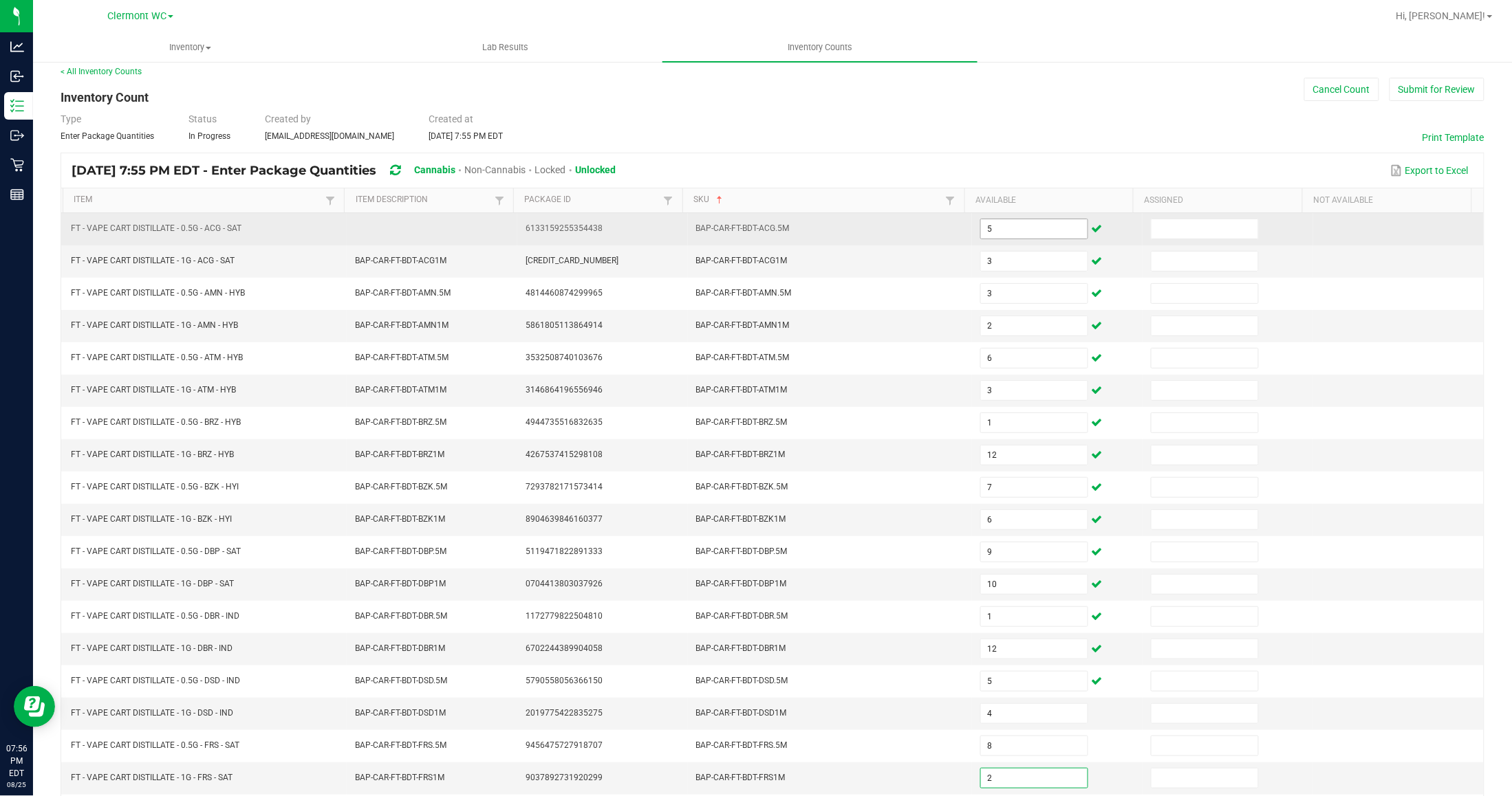
type input "2"
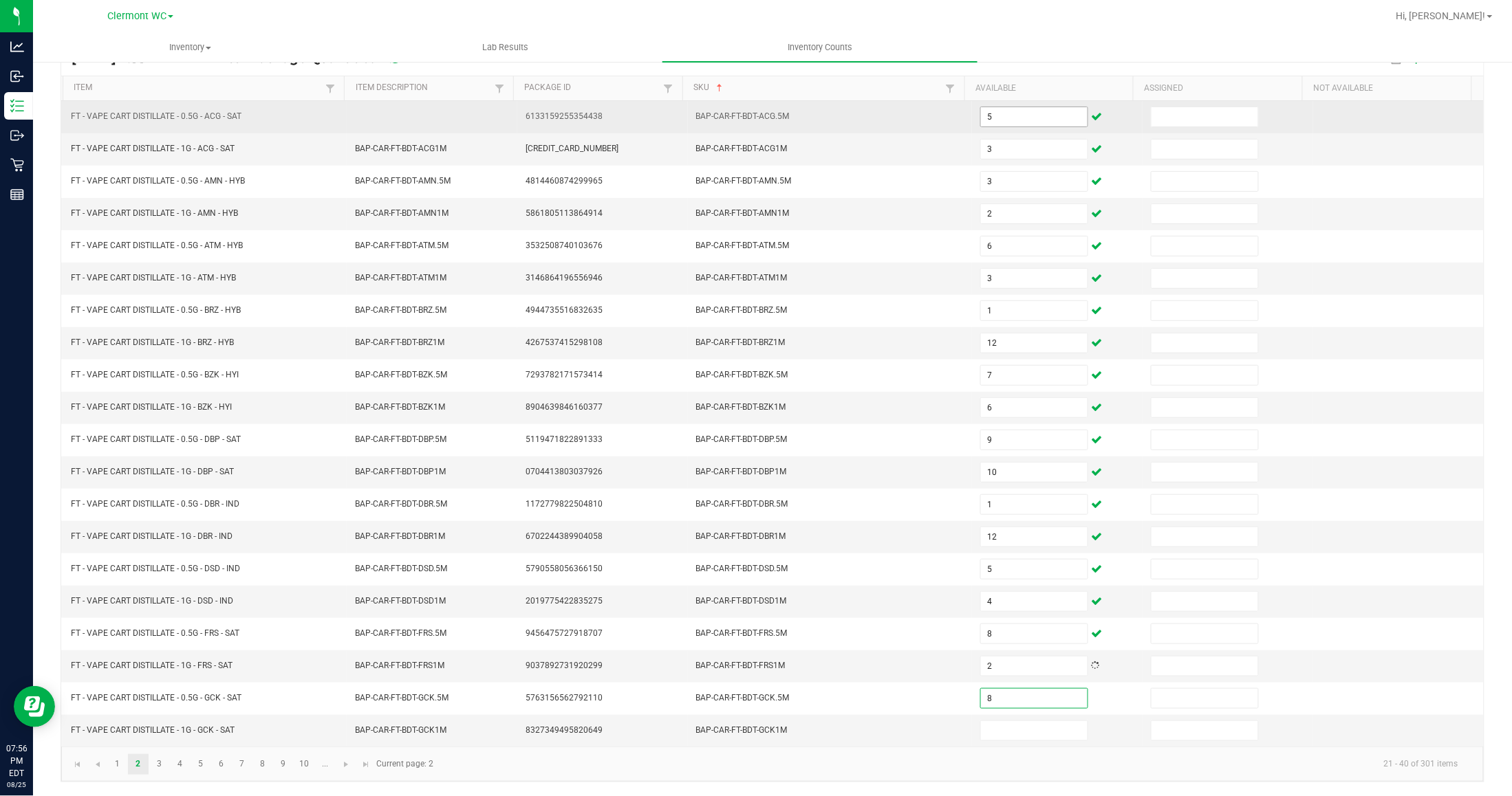
type input "8"
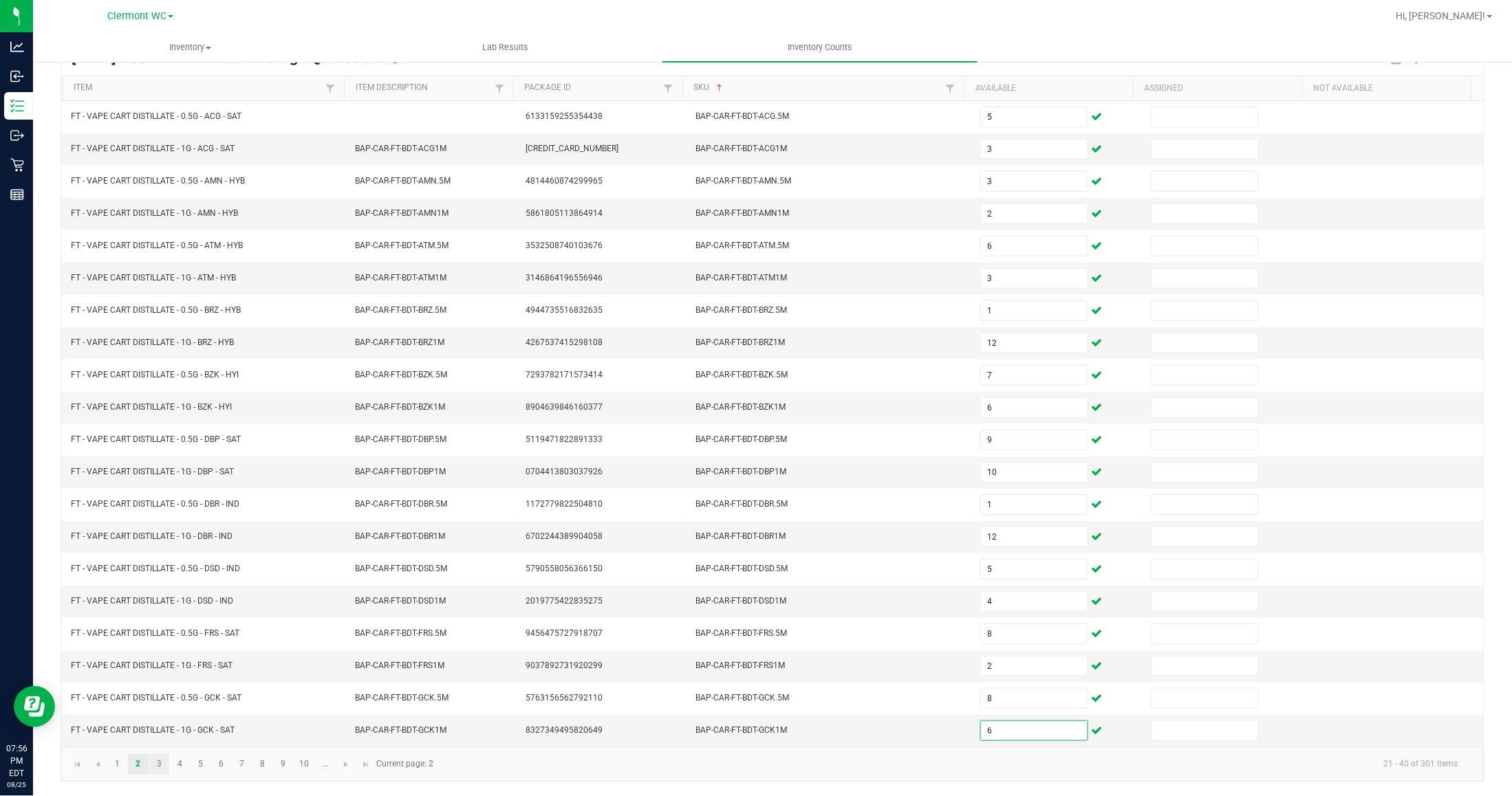
type input "6"
click at [150, 763] on link "3" at bounding box center [158, 764] width 20 height 21
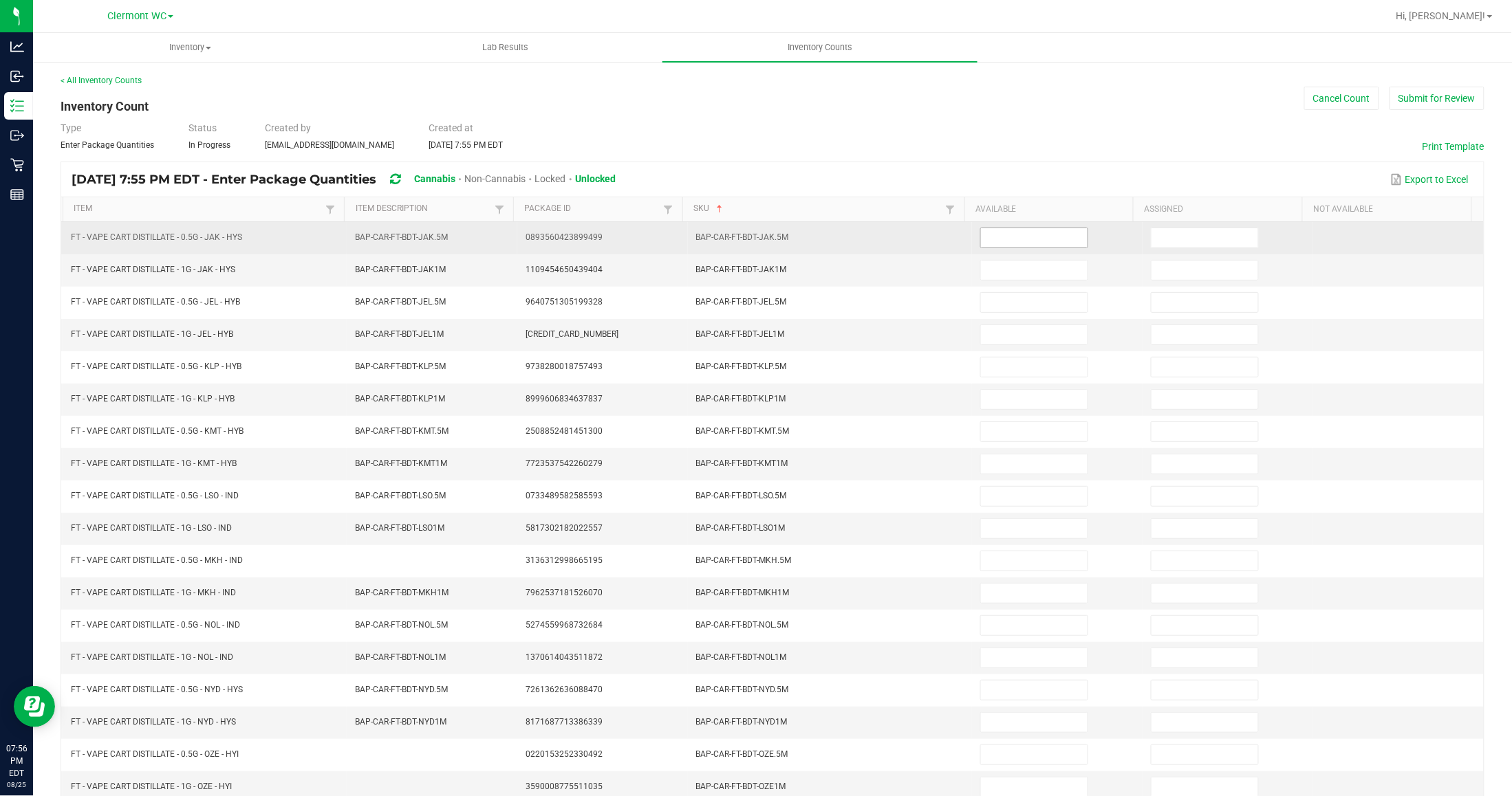
click at [1053, 237] on input at bounding box center [1034, 238] width 107 height 19
type input "6"
type input "5"
type input "3"
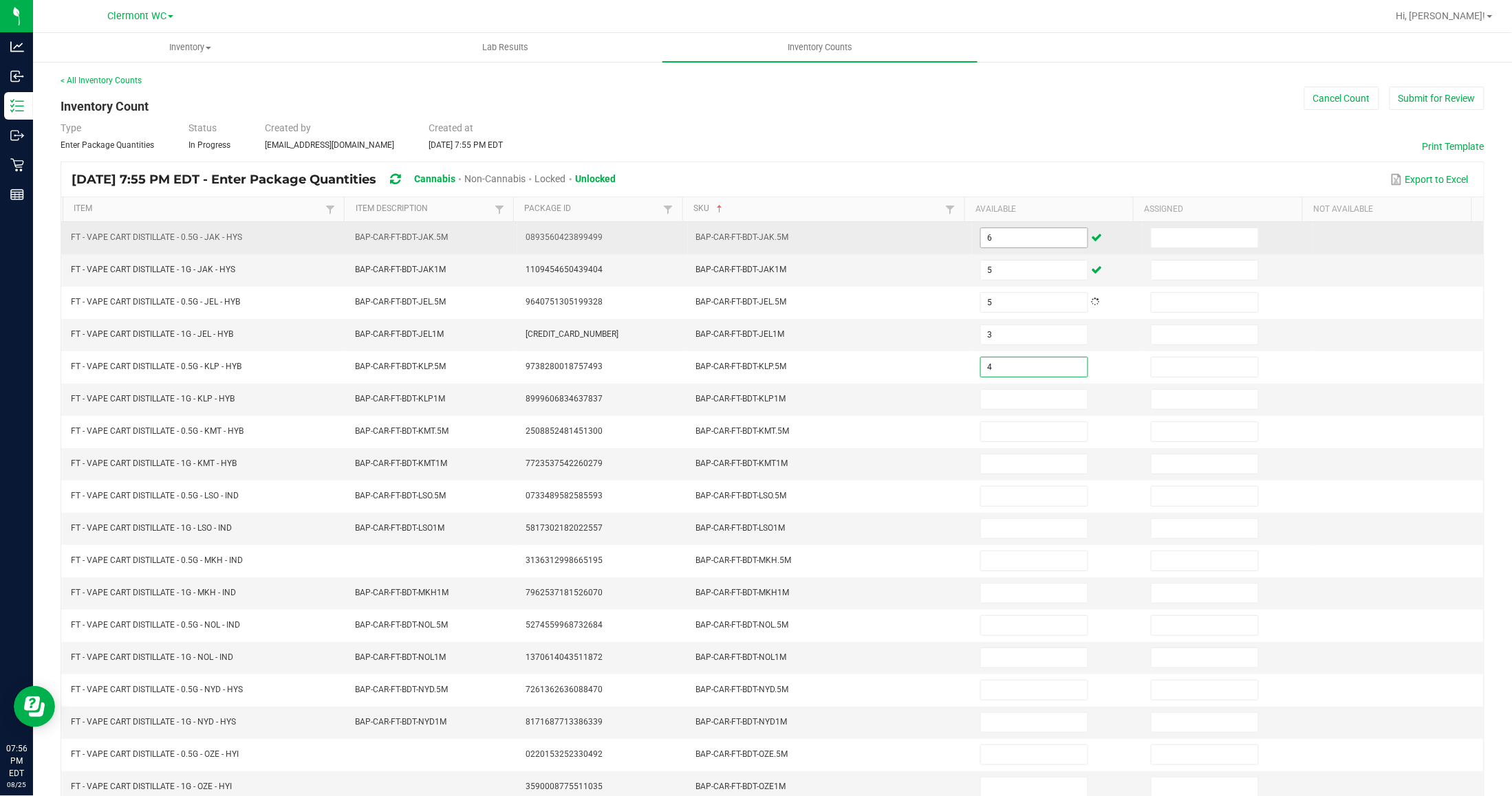
type input "4"
type input "6"
type input "5"
type input "2"
type input "1"
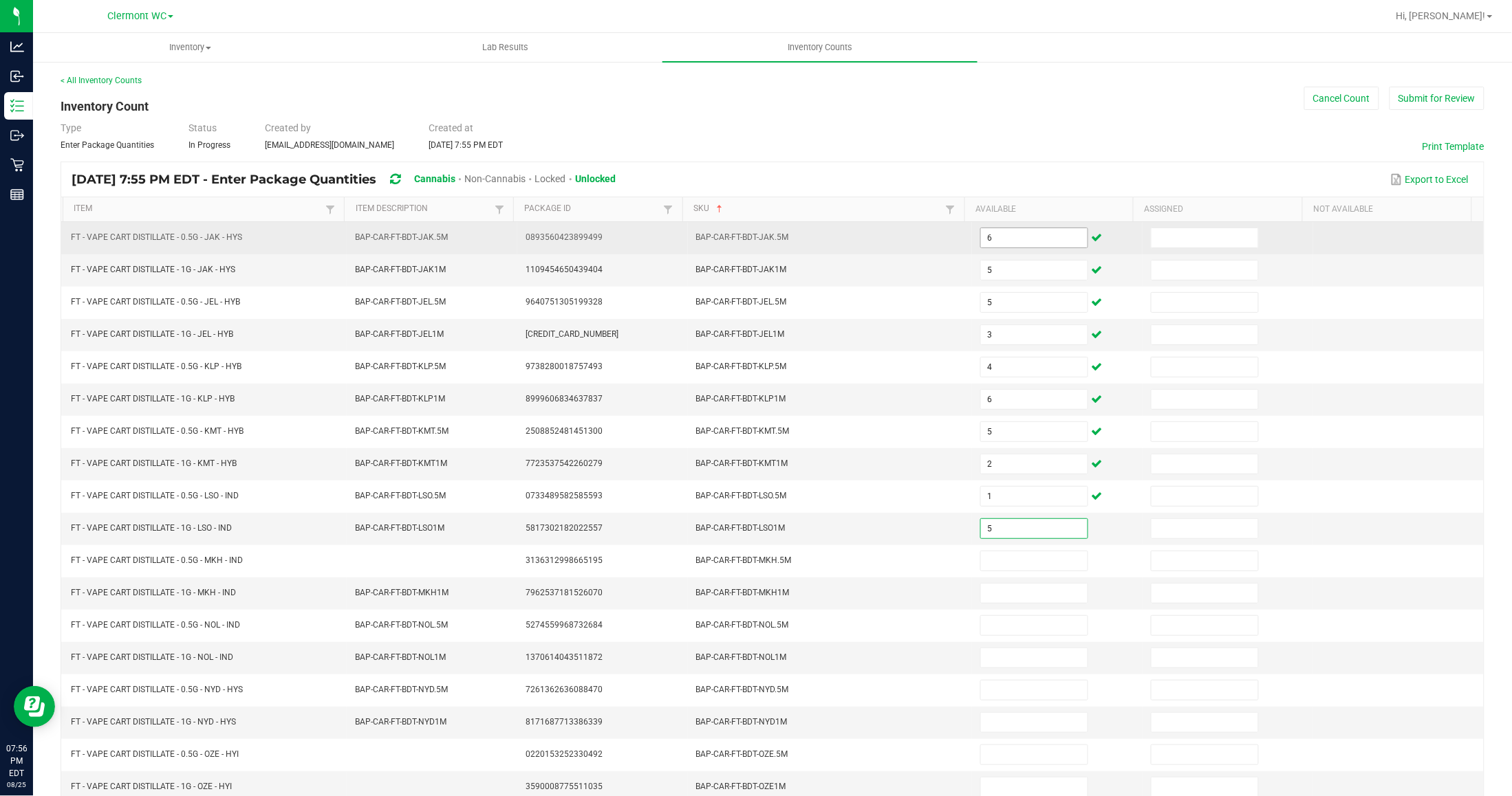
type input "5"
type input "12"
type input "10"
type input "9"
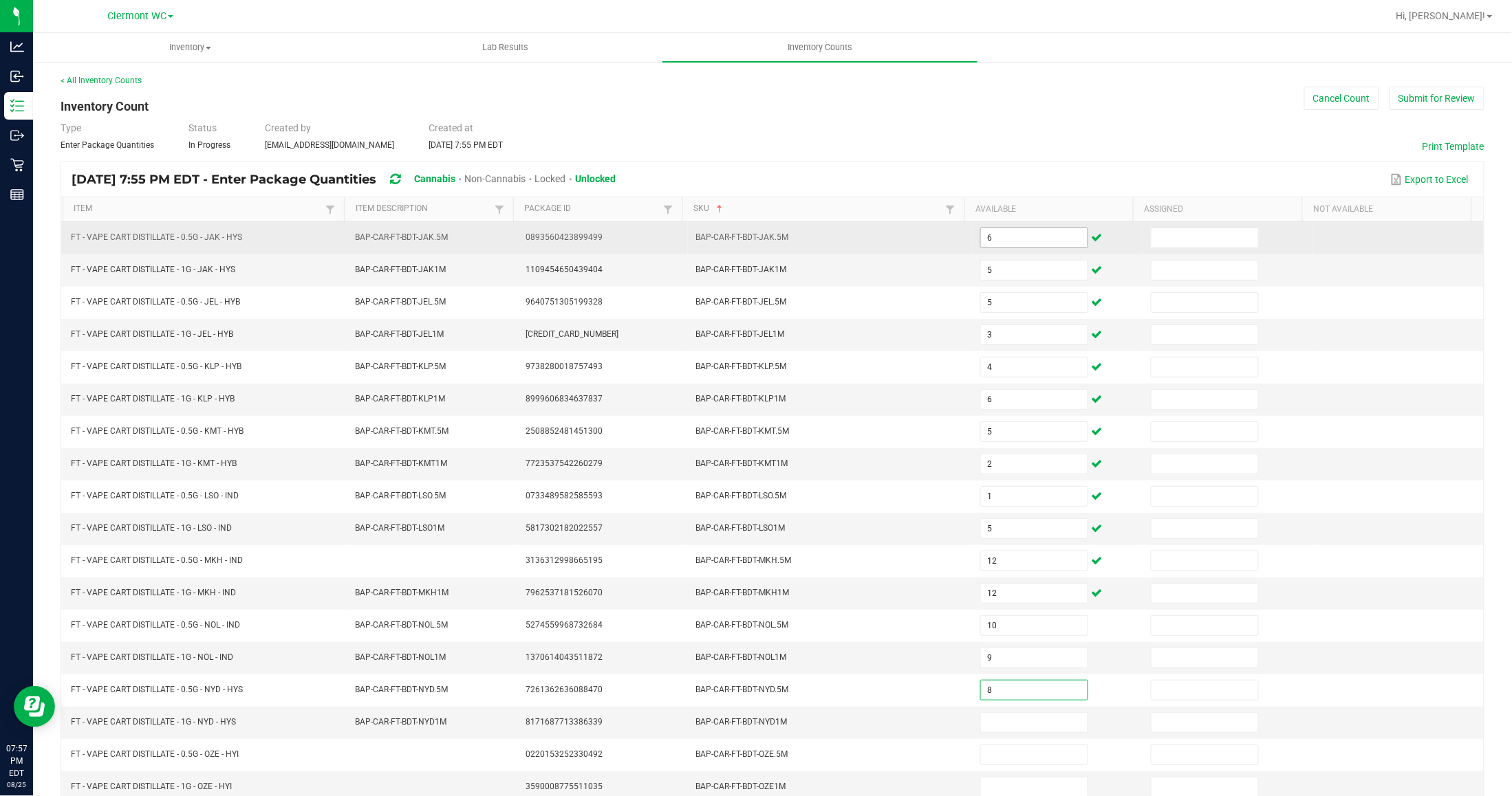
type input "8"
type input "1"
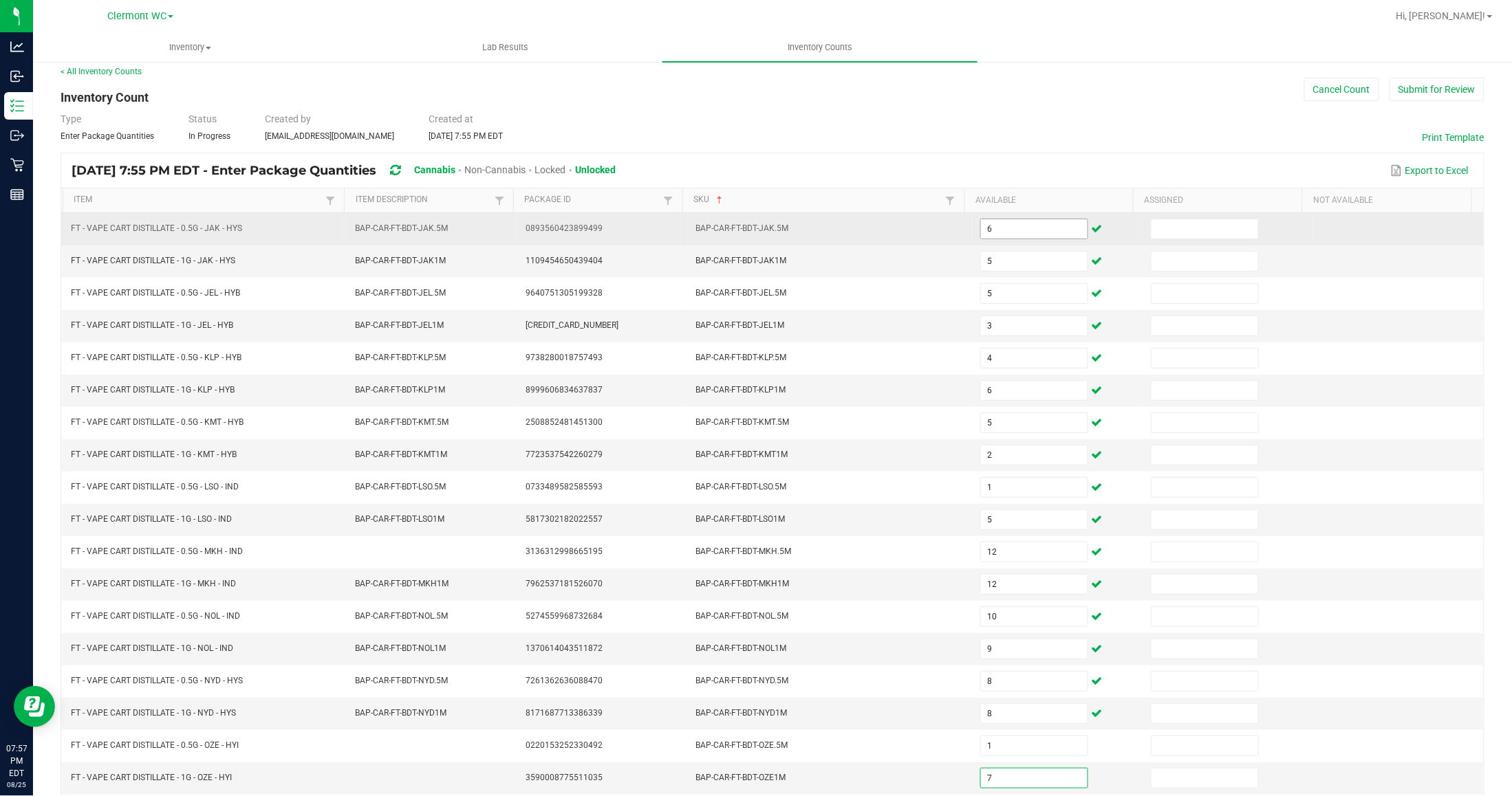
type input "7"
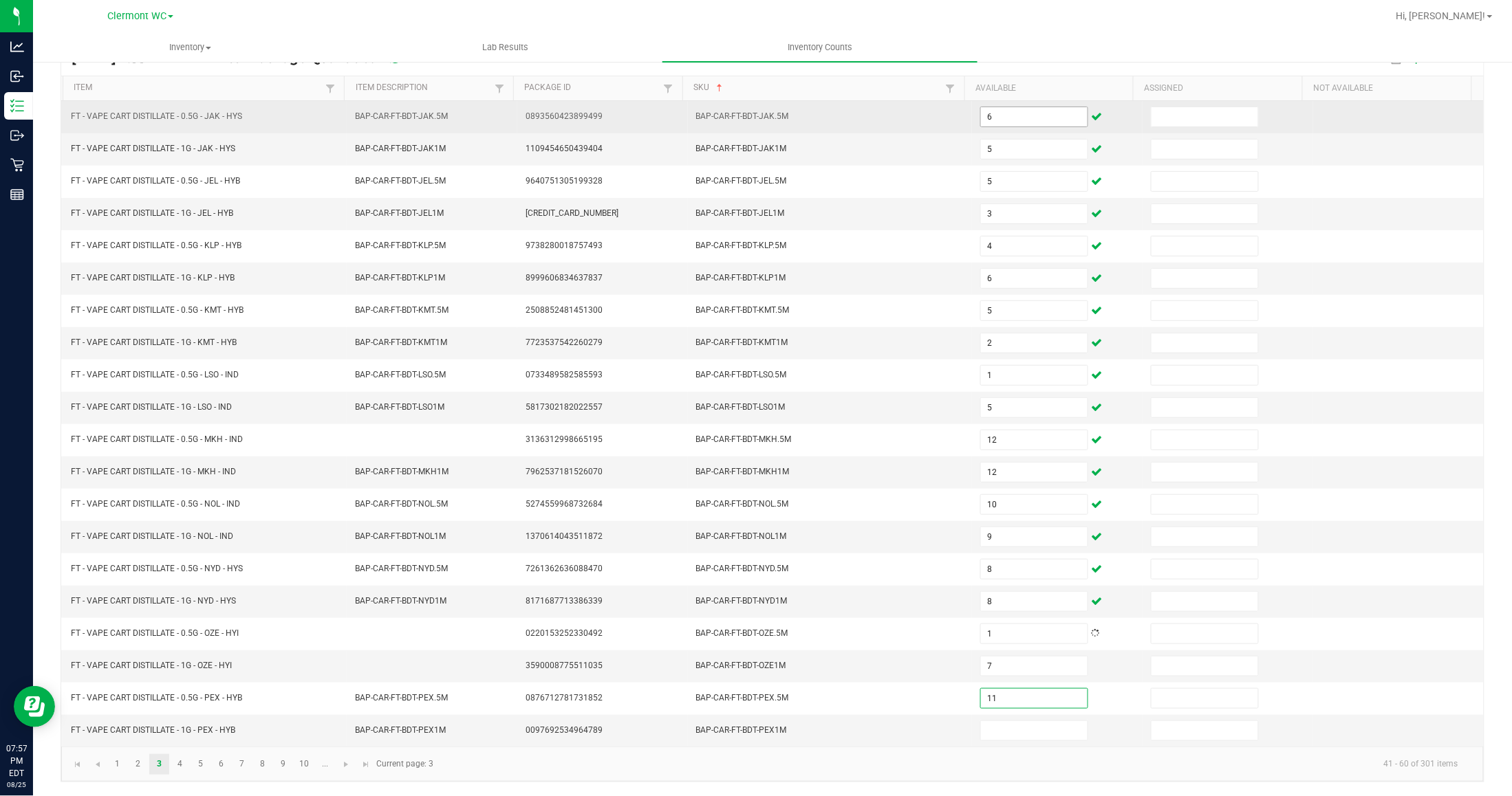
type input "11"
type input "2"
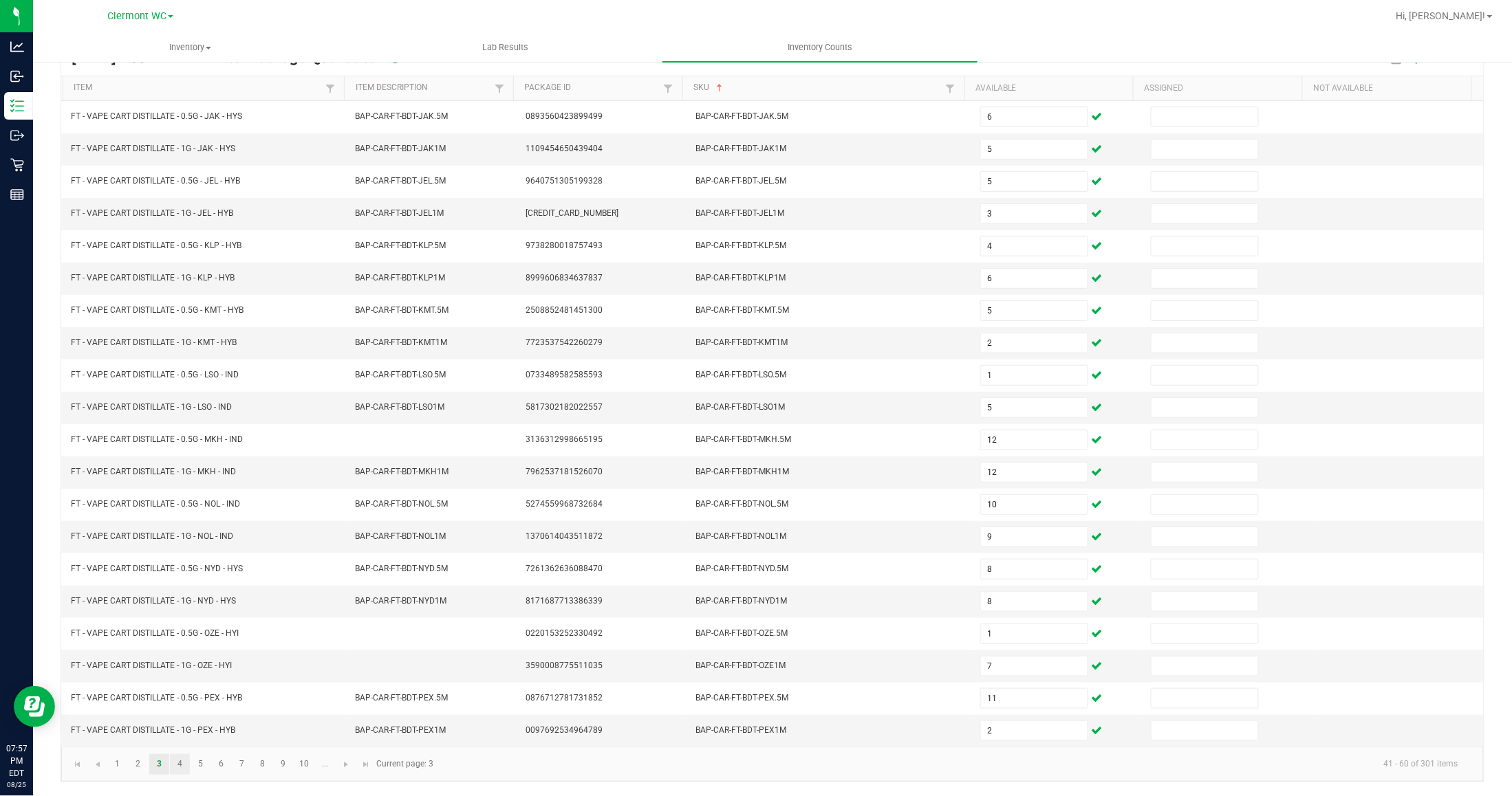
click at [179, 764] on link "4" at bounding box center [179, 764] width 20 height 21
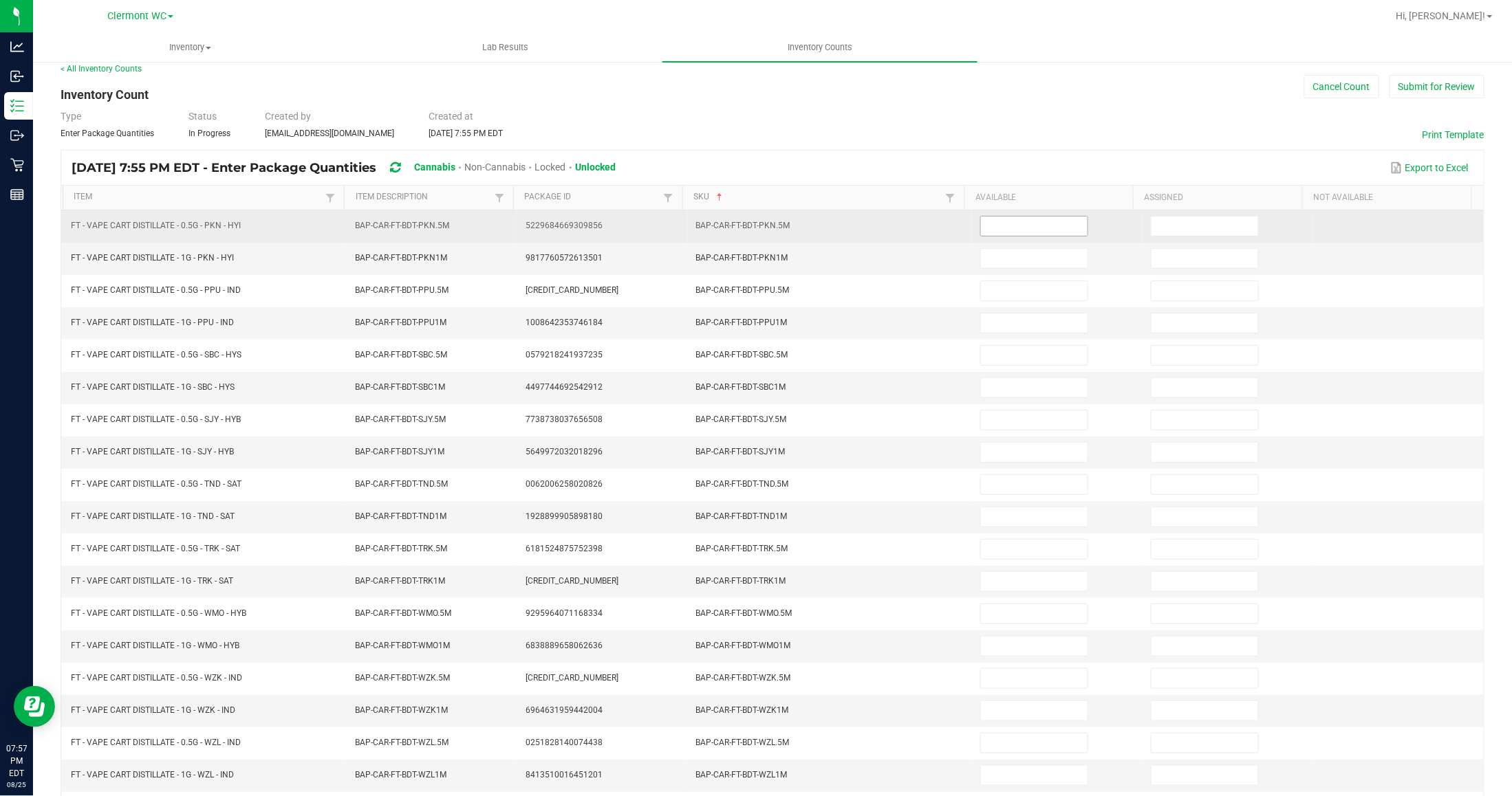
scroll to position [0, 0]
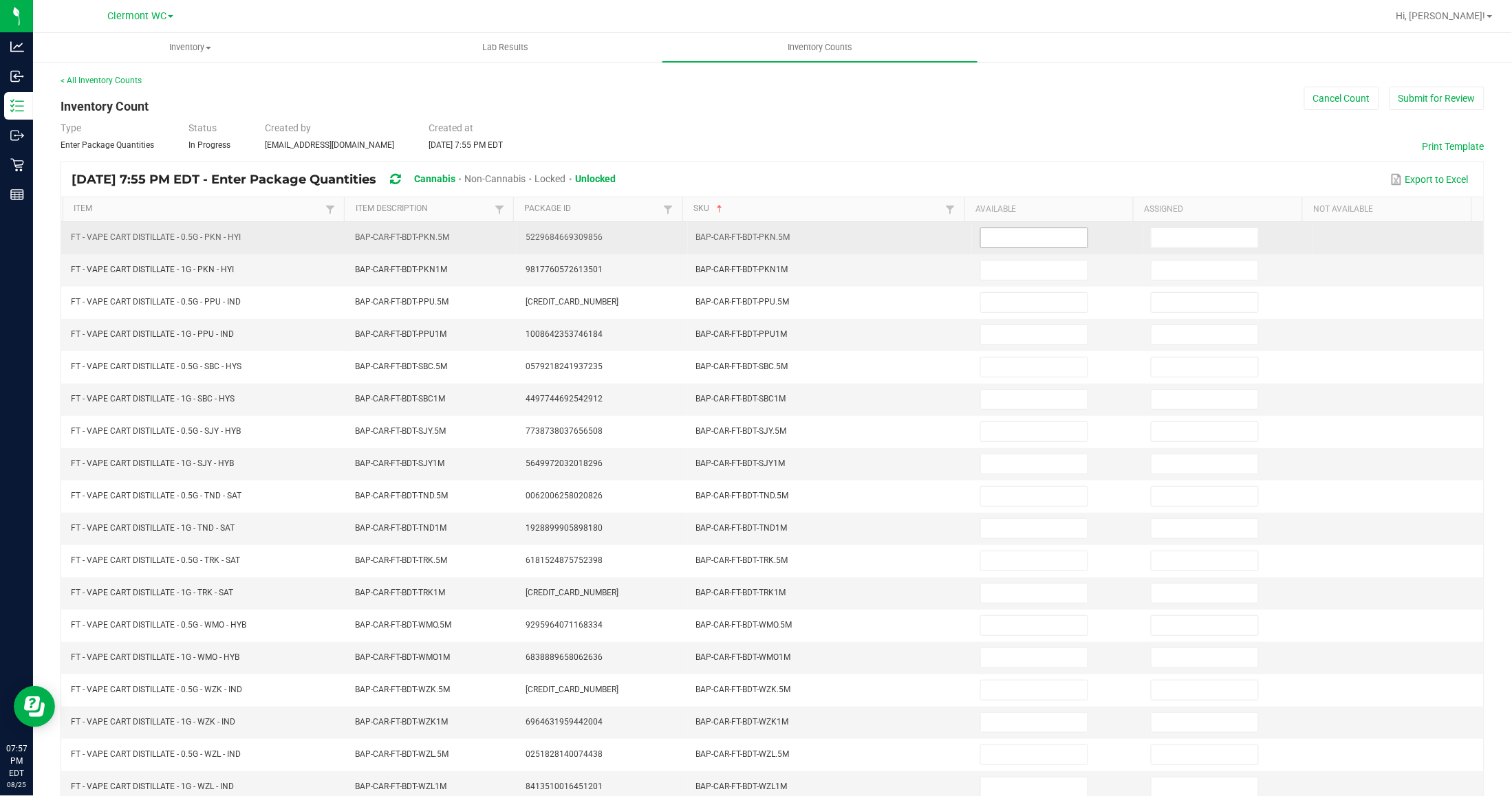
click at [1038, 243] on input at bounding box center [1034, 238] width 107 height 19
type input "11"
type input "10"
type input "7"
type input "10"
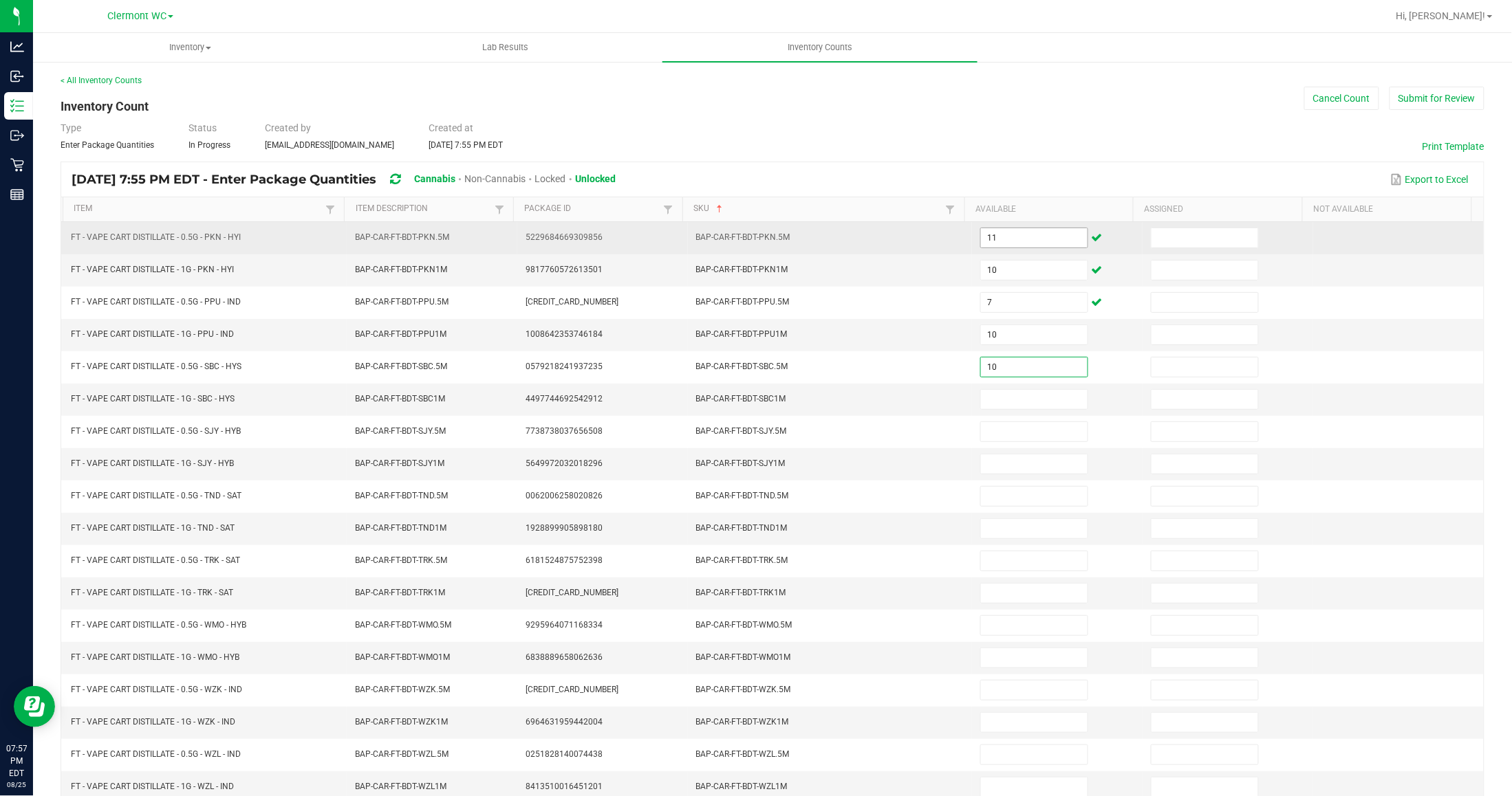
type input "10"
type input "3"
type input "6"
type input "3"
type input "9"
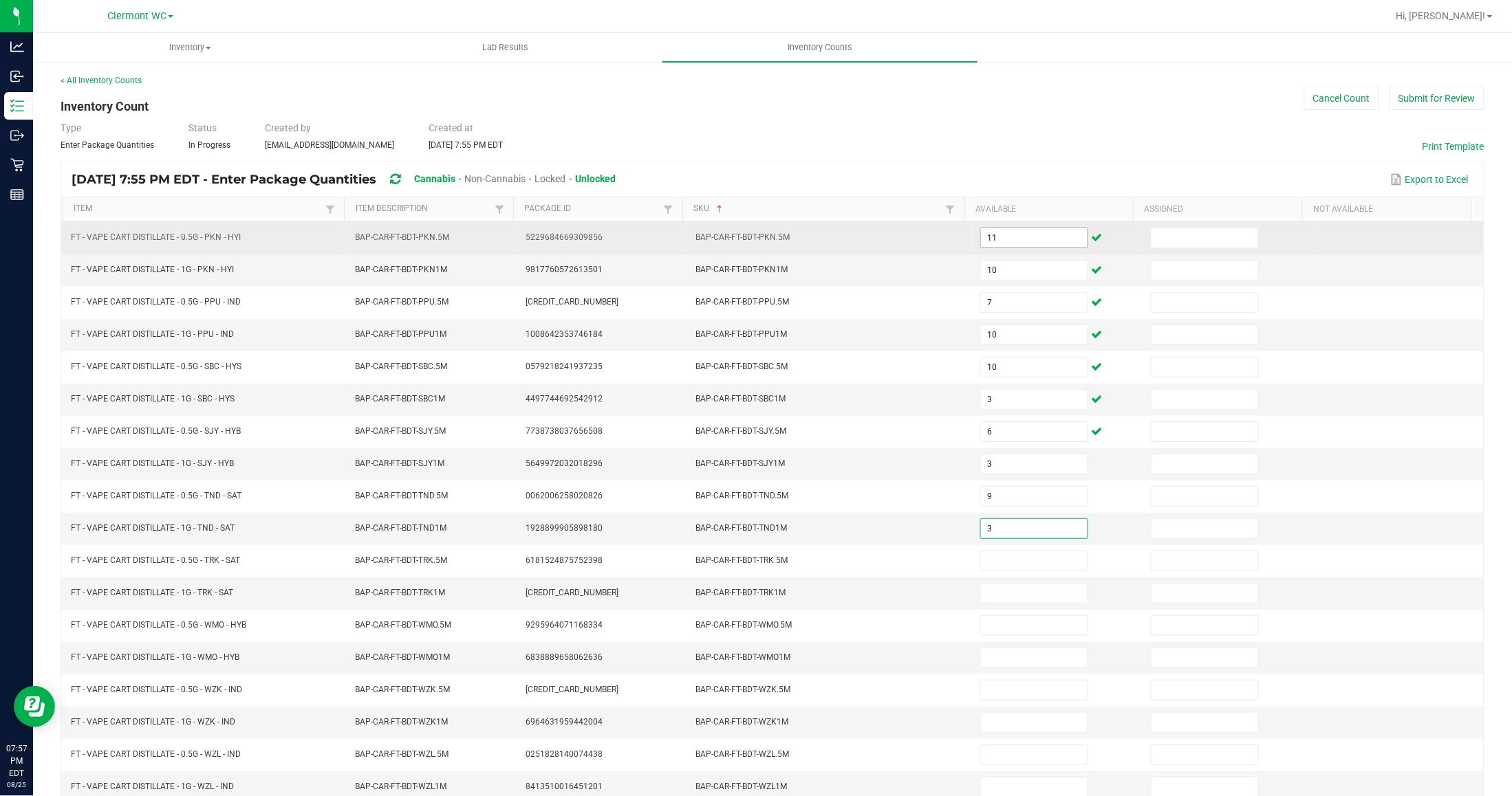
type input "3"
type input "4"
type input "3"
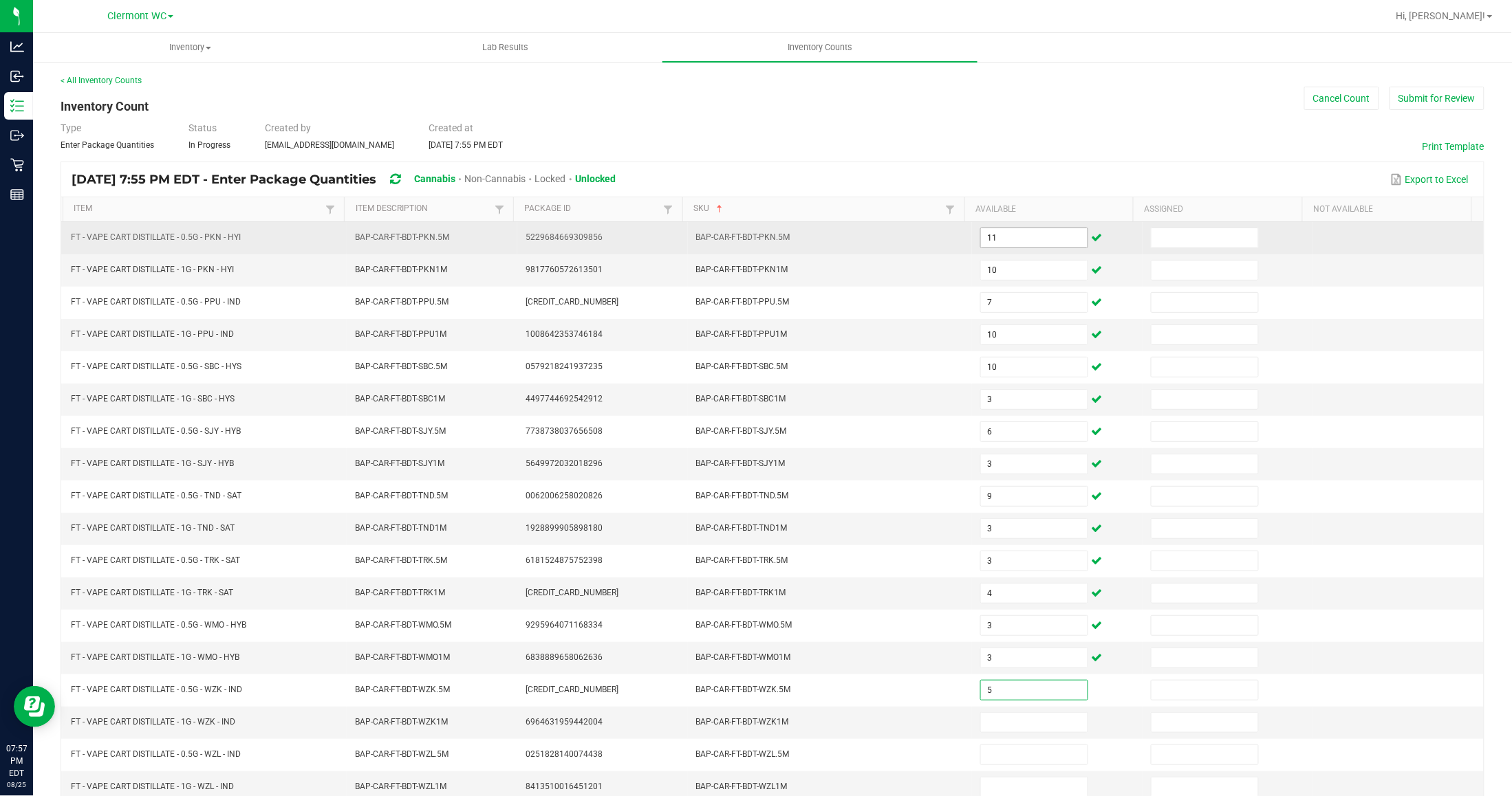
type input "5"
type input "7"
type input "4"
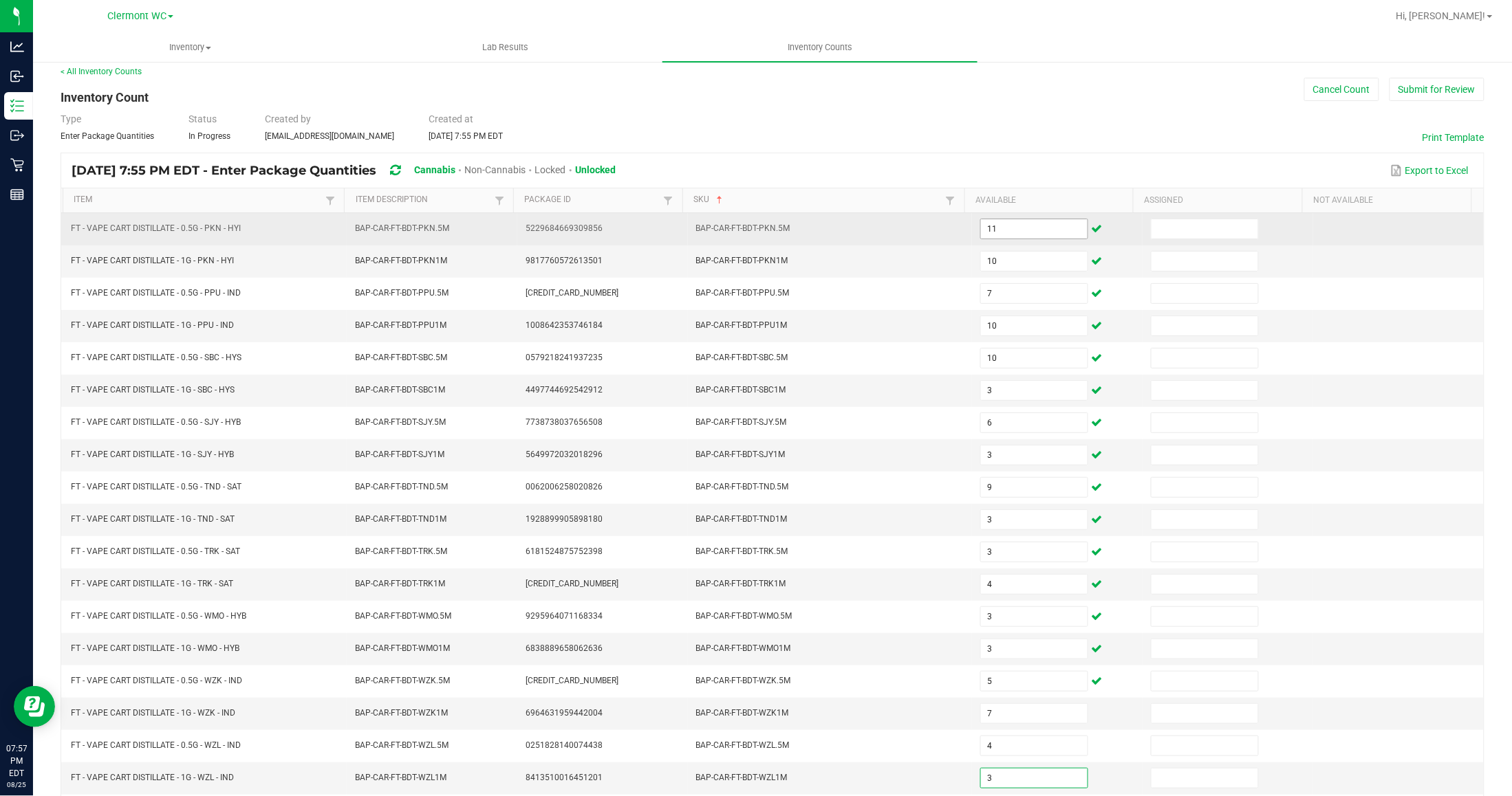
type input "3"
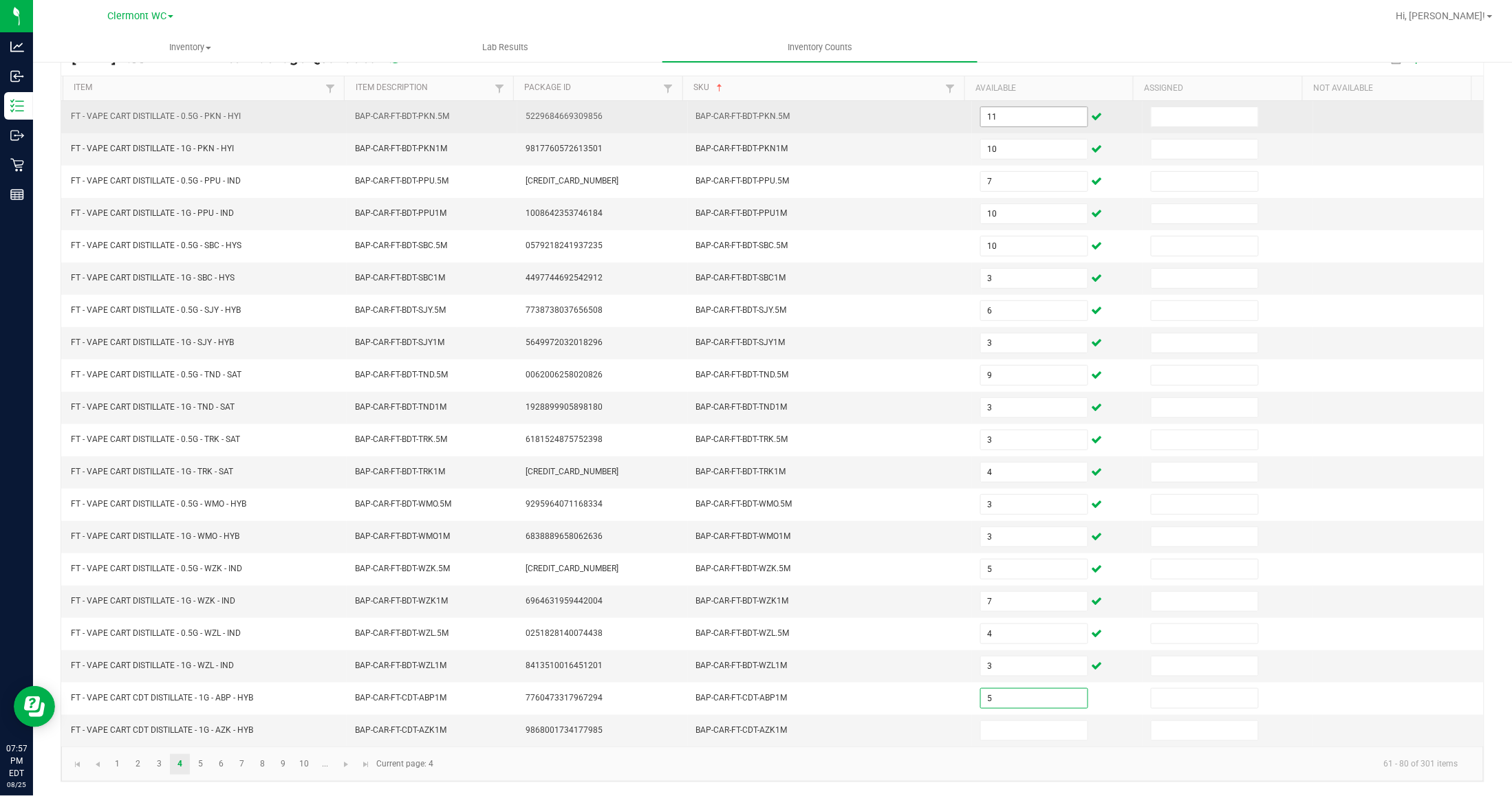
type input "5"
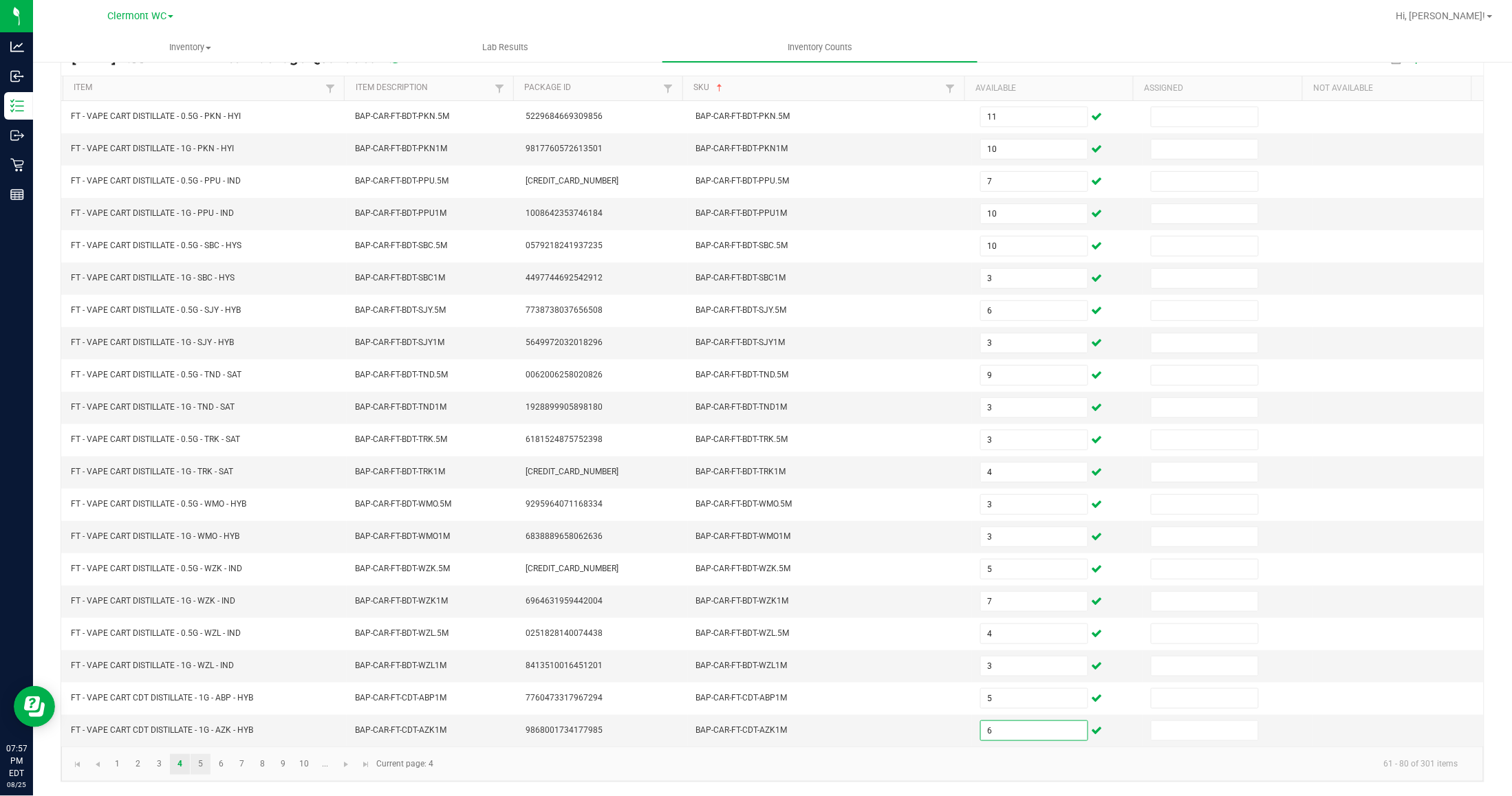
type input "6"
click at [205, 760] on link "5" at bounding box center [200, 764] width 20 height 21
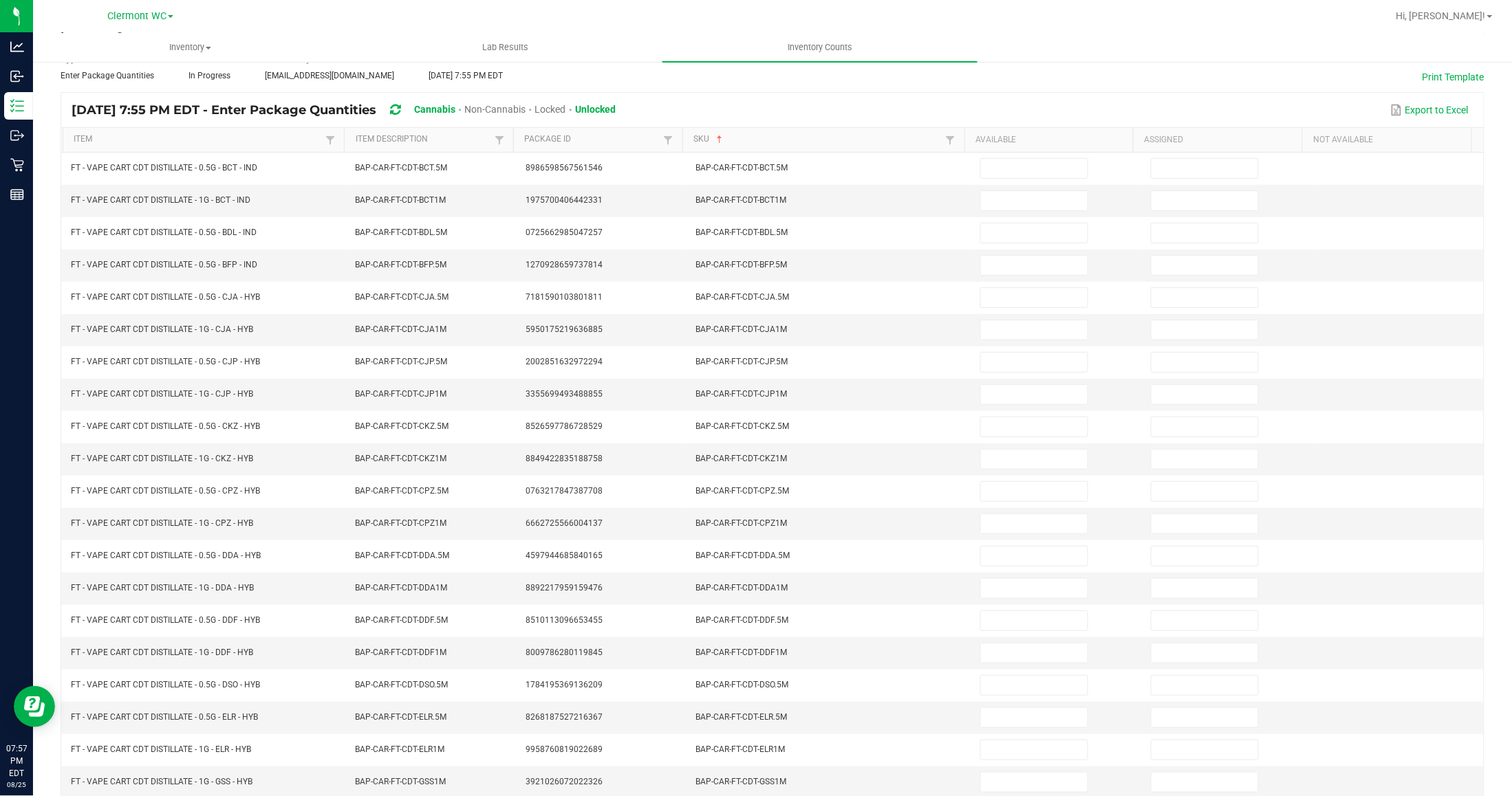
scroll to position [0, 0]
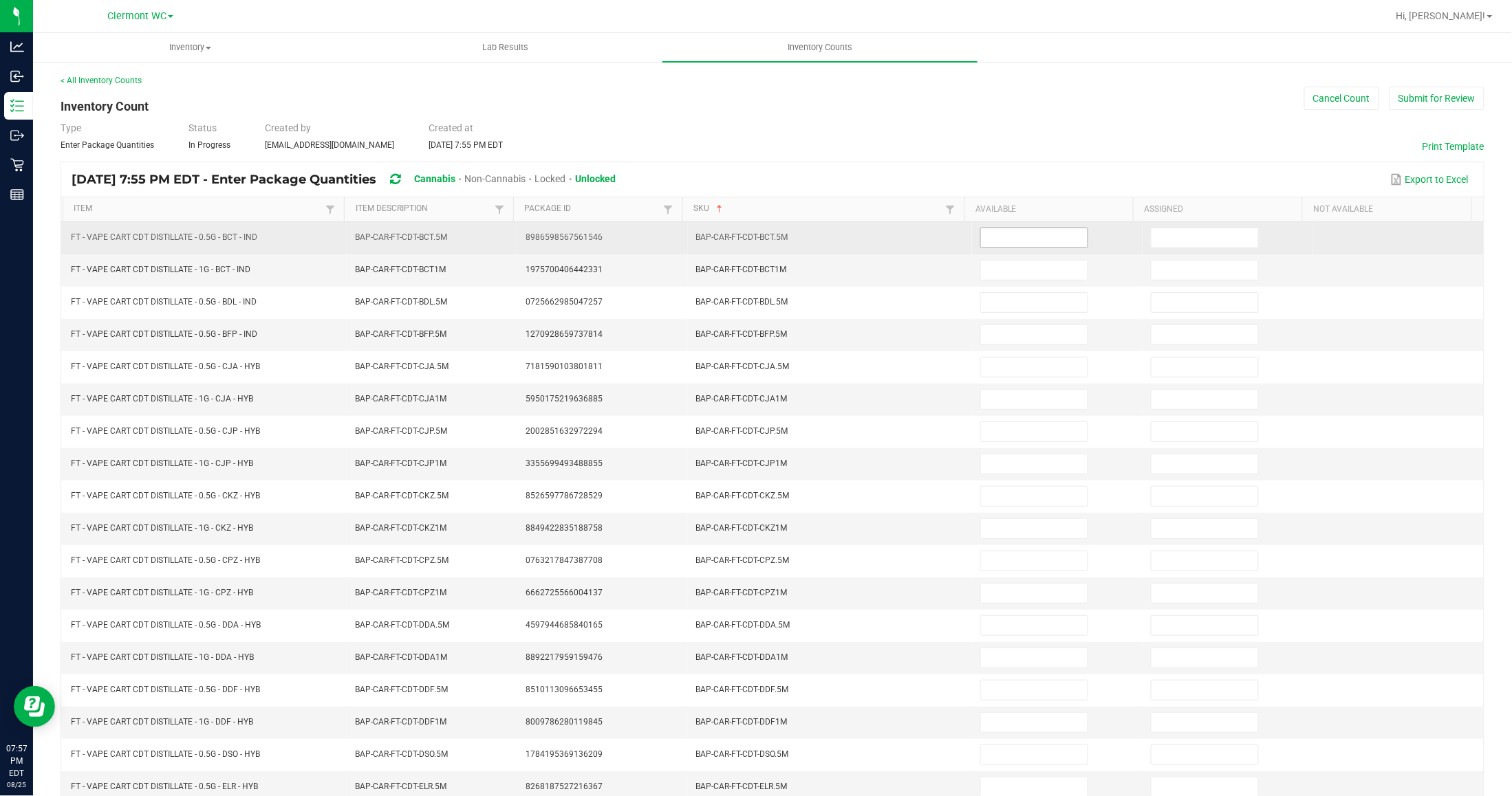
click at [1027, 239] on input at bounding box center [1034, 238] width 107 height 19
type input "8"
type input "4"
type input "1"
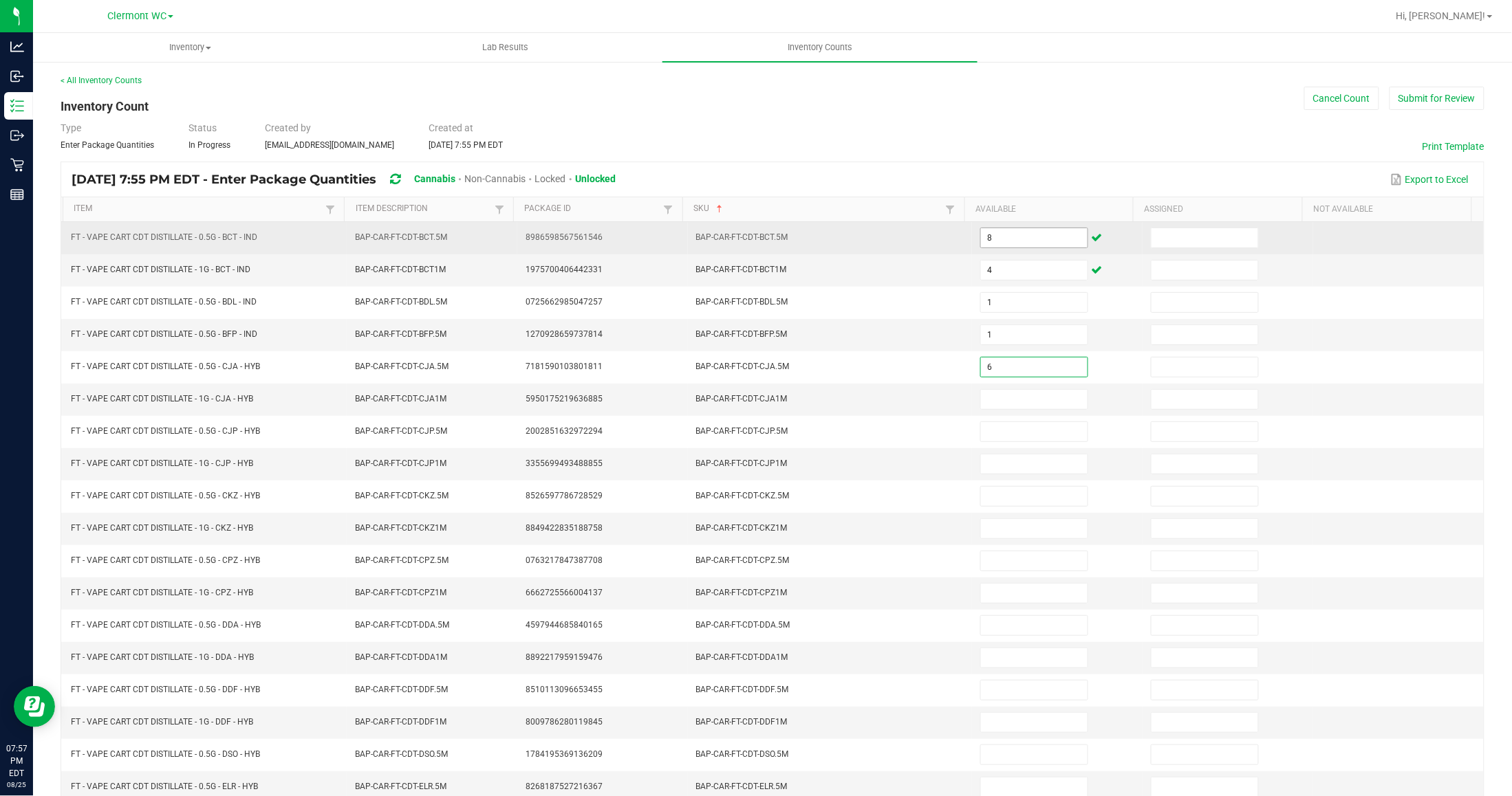
type input "6"
type input "2"
type input "5"
type input "1"
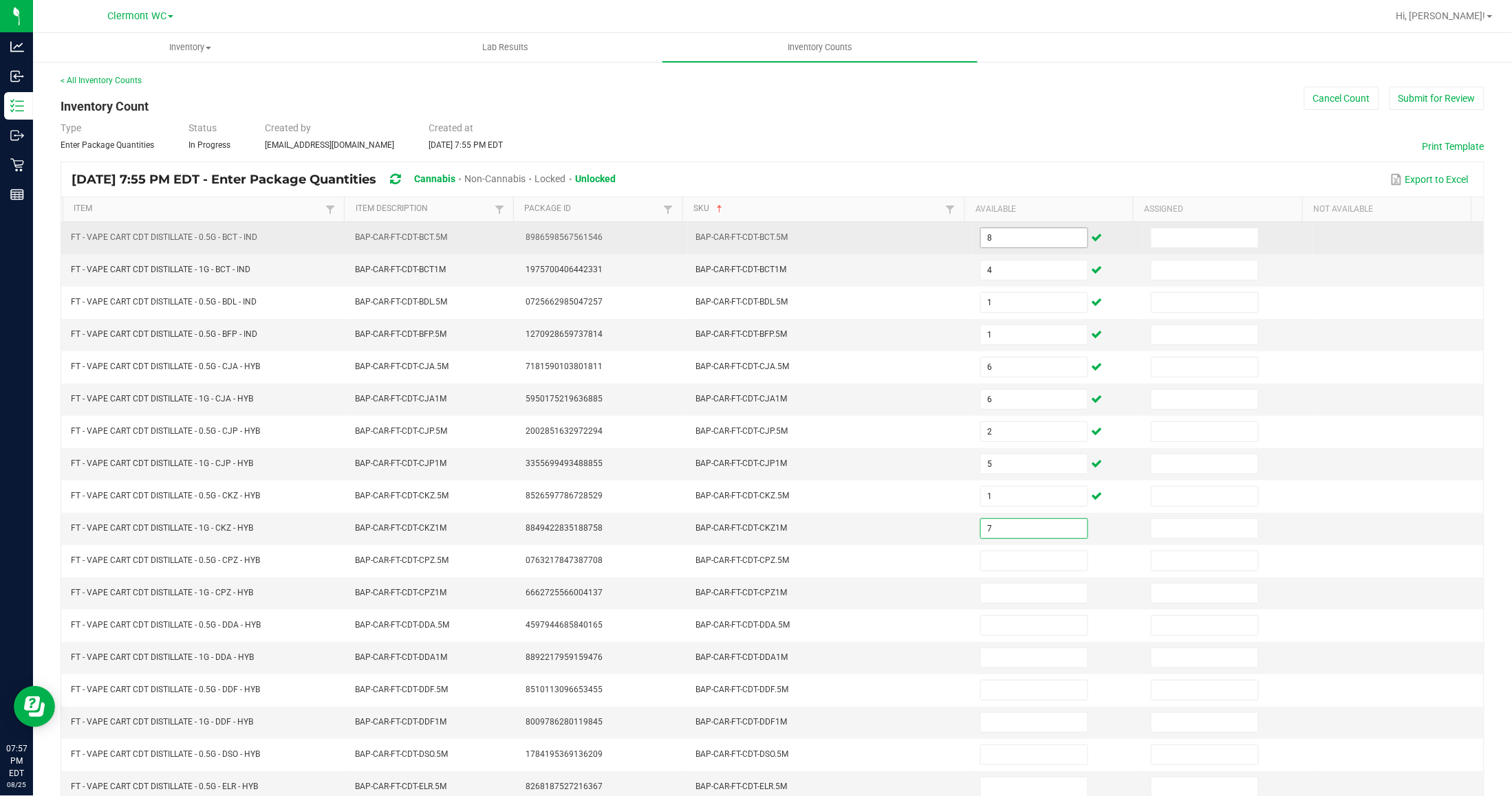
type input "7"
type input "12"
type input "9"
type input "5"
type input "11"
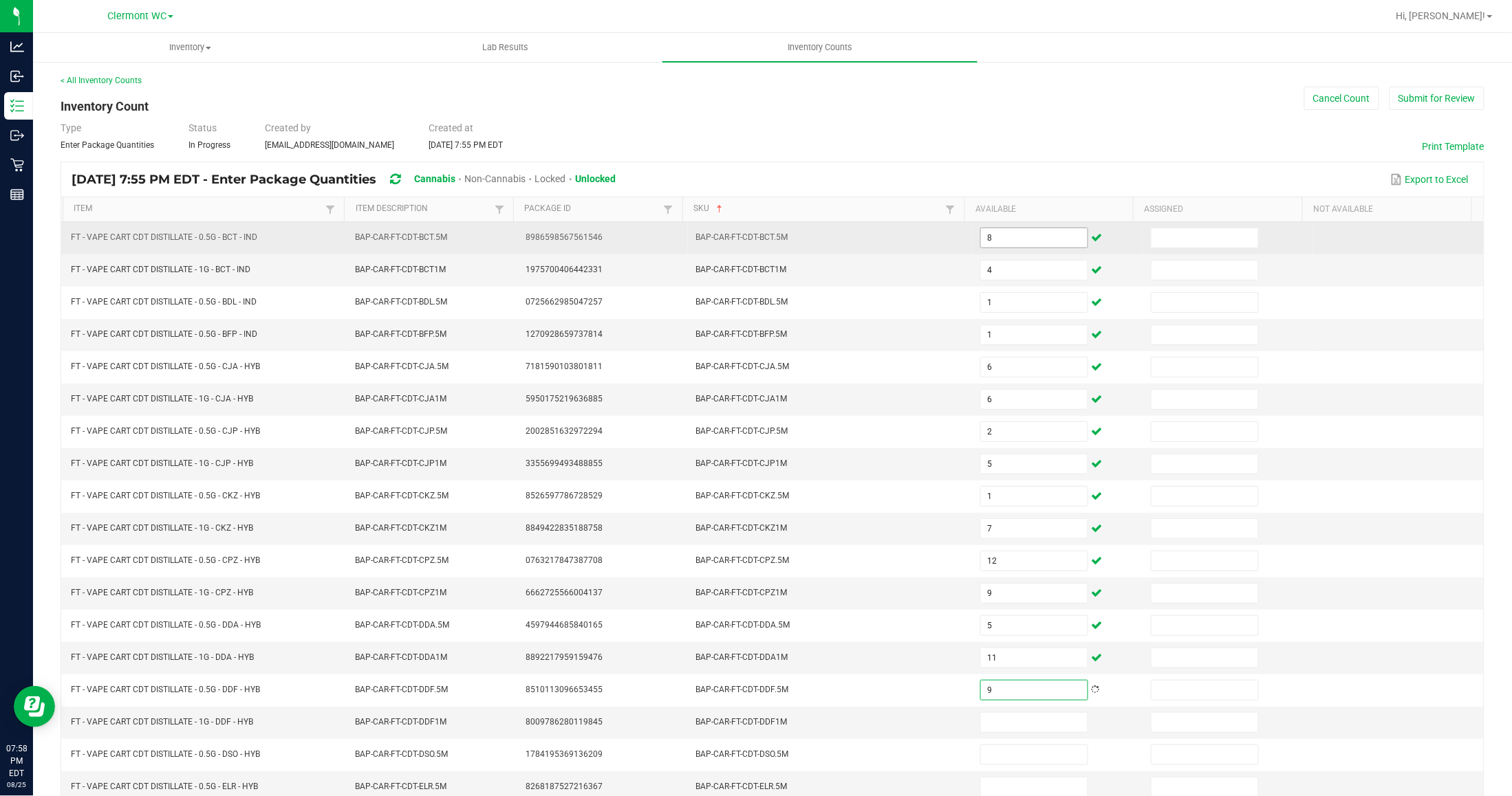
type input "9"
type input "1"
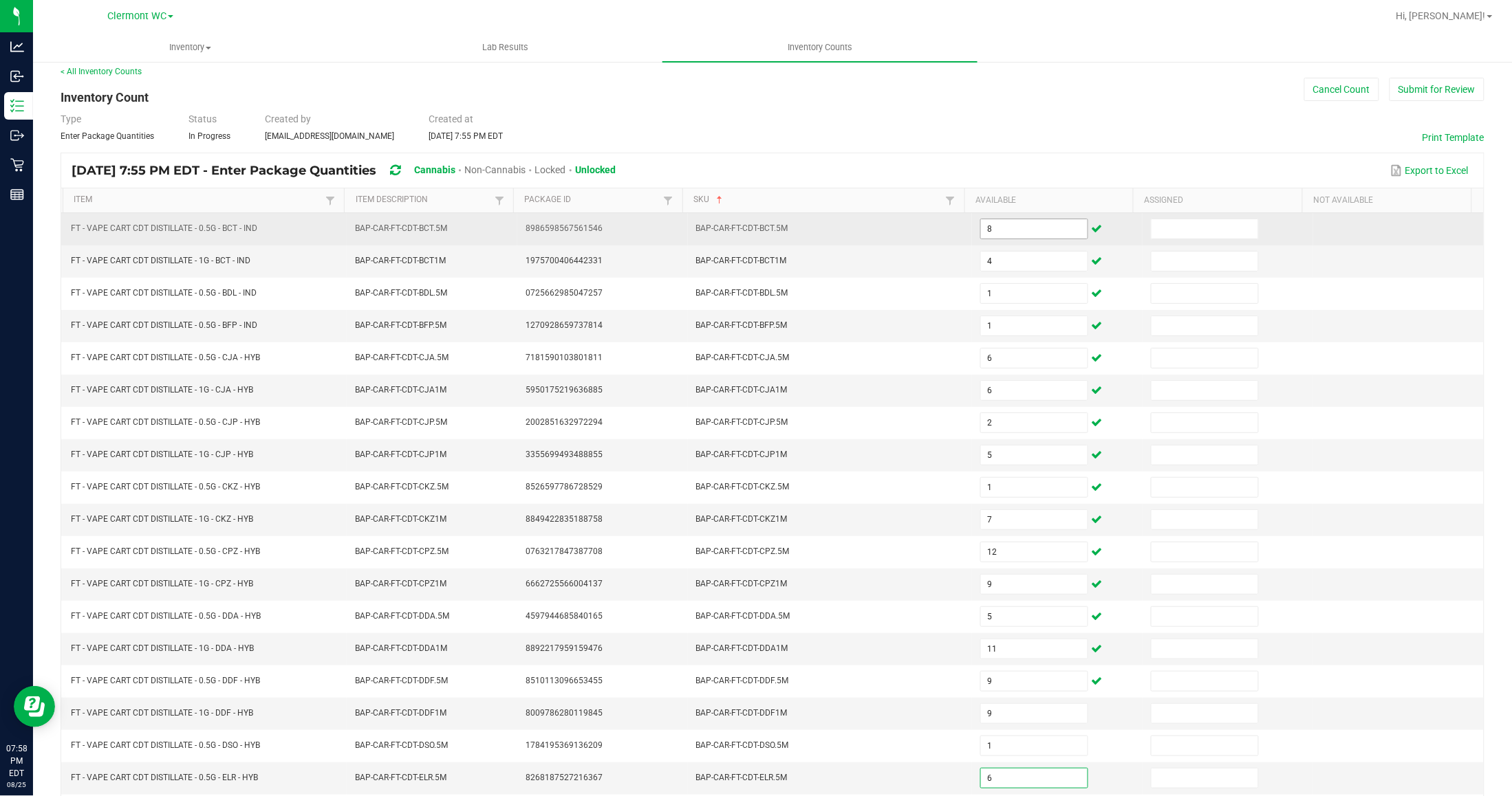
type input "6"
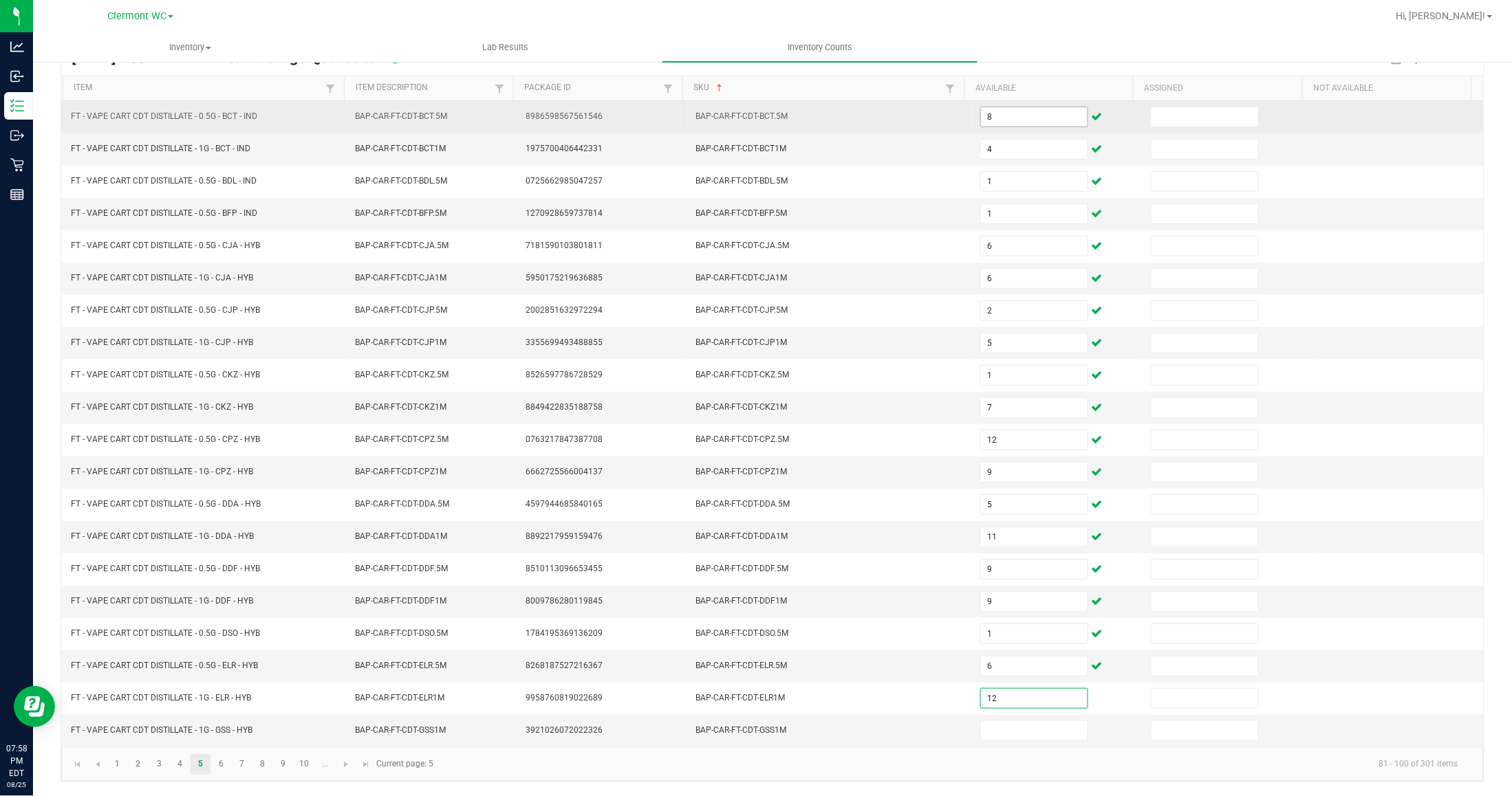
type input "12"
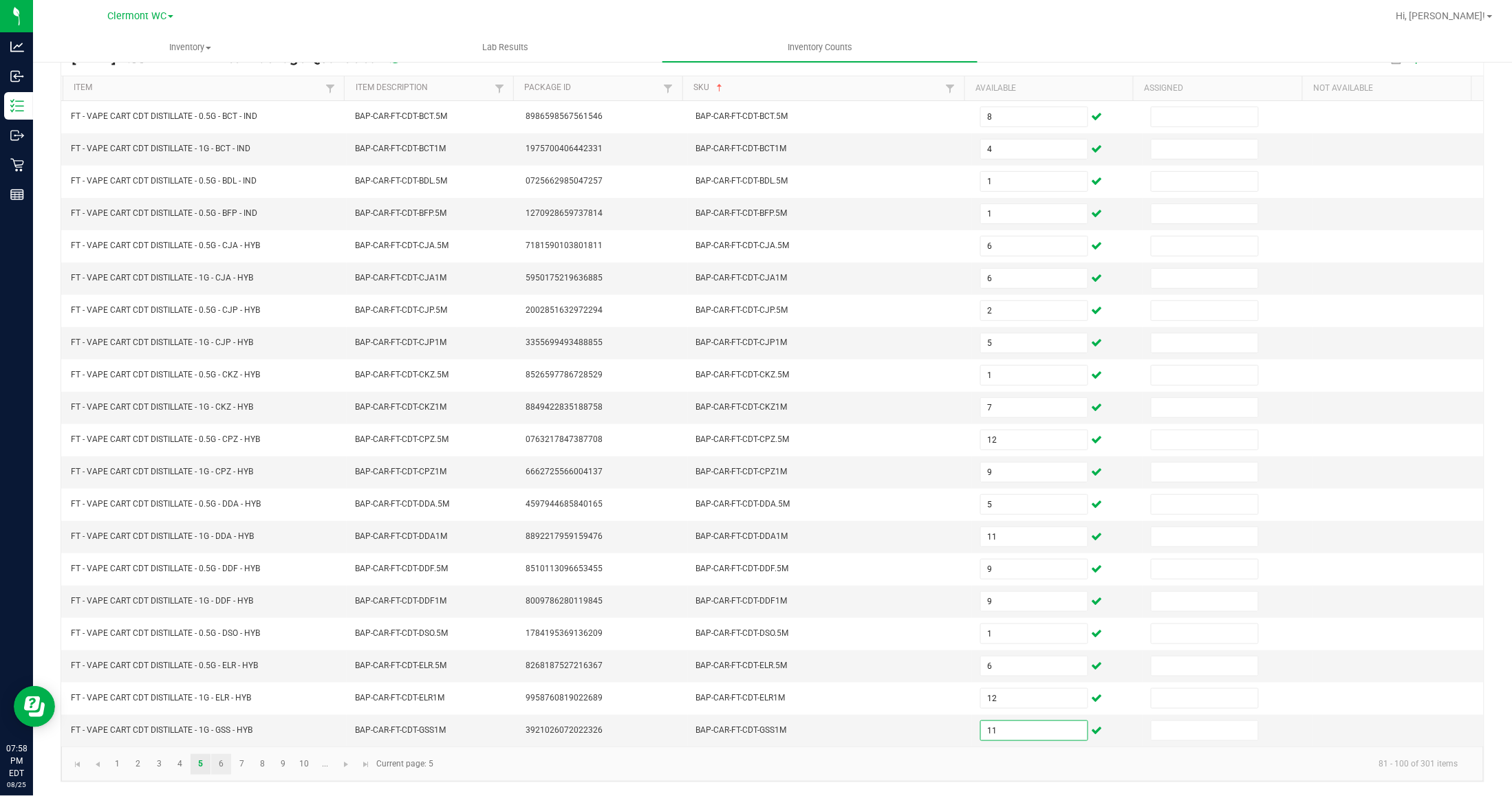
type input "11"
click at [221, 763] on link "6" at bounding box center [221, 764] width 20 height 21
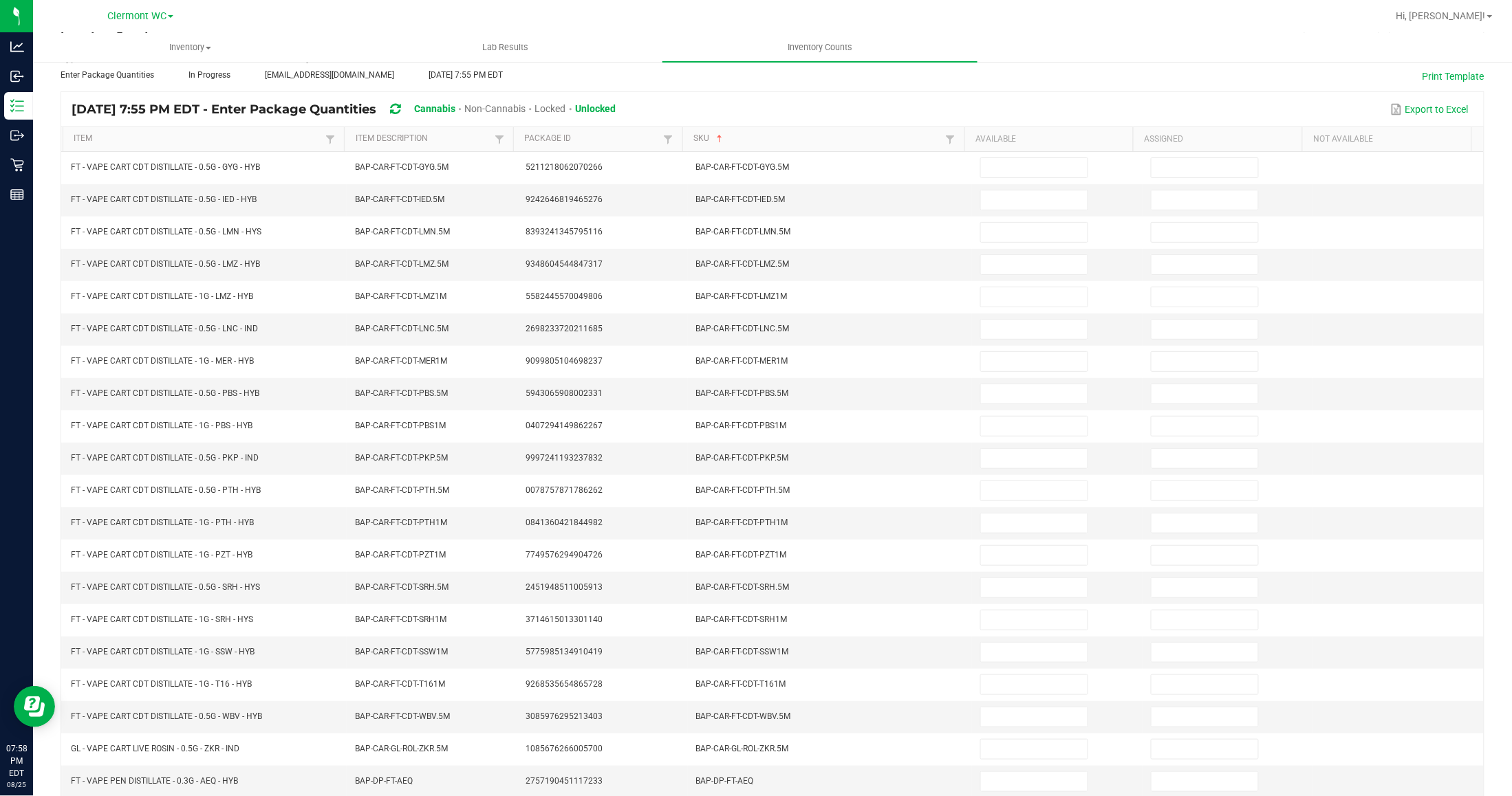
scroll to position [0, 0]
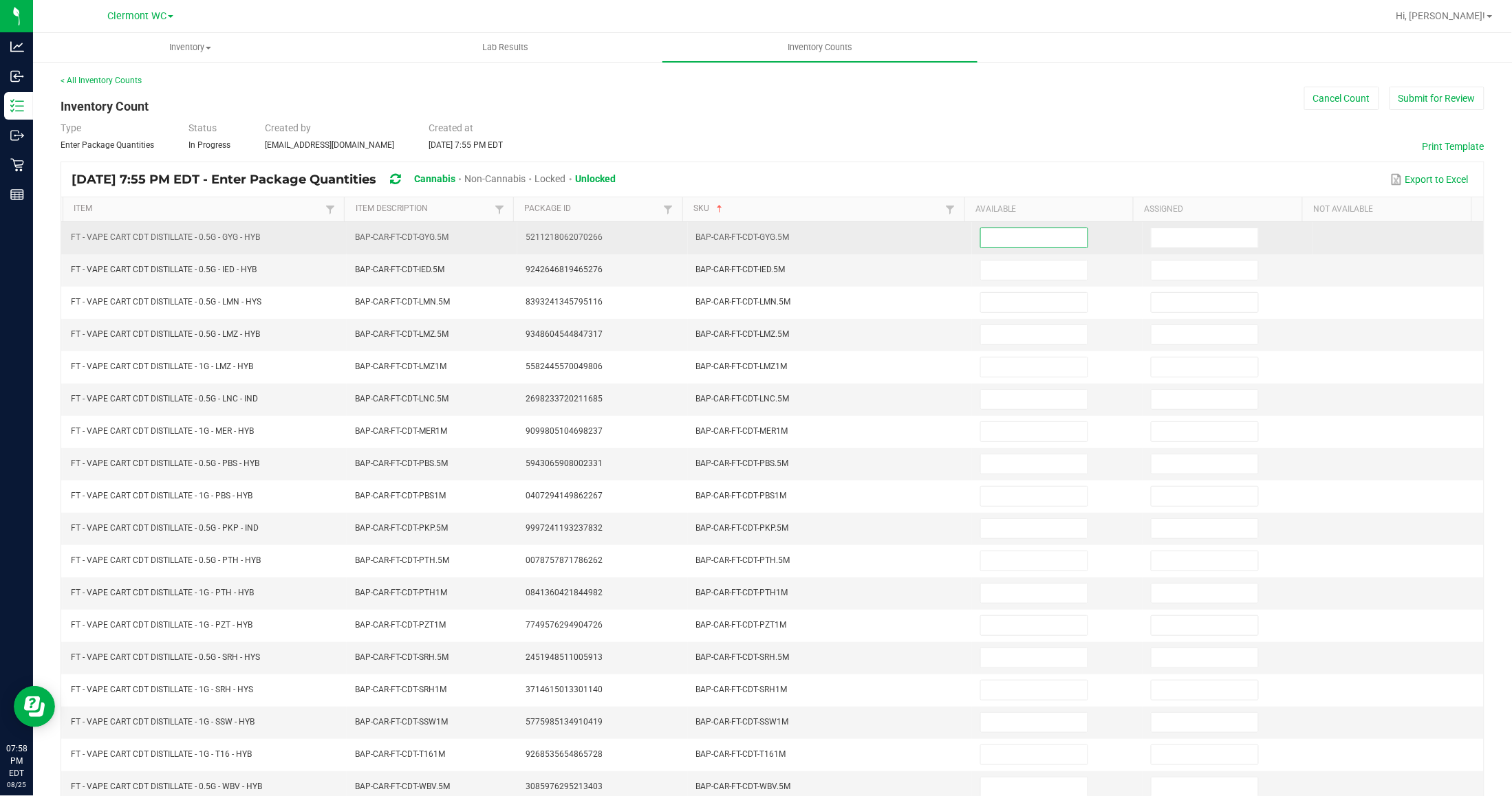
click at [1026, 235] on input at bounding box center [1034, 238] width 107 height 19
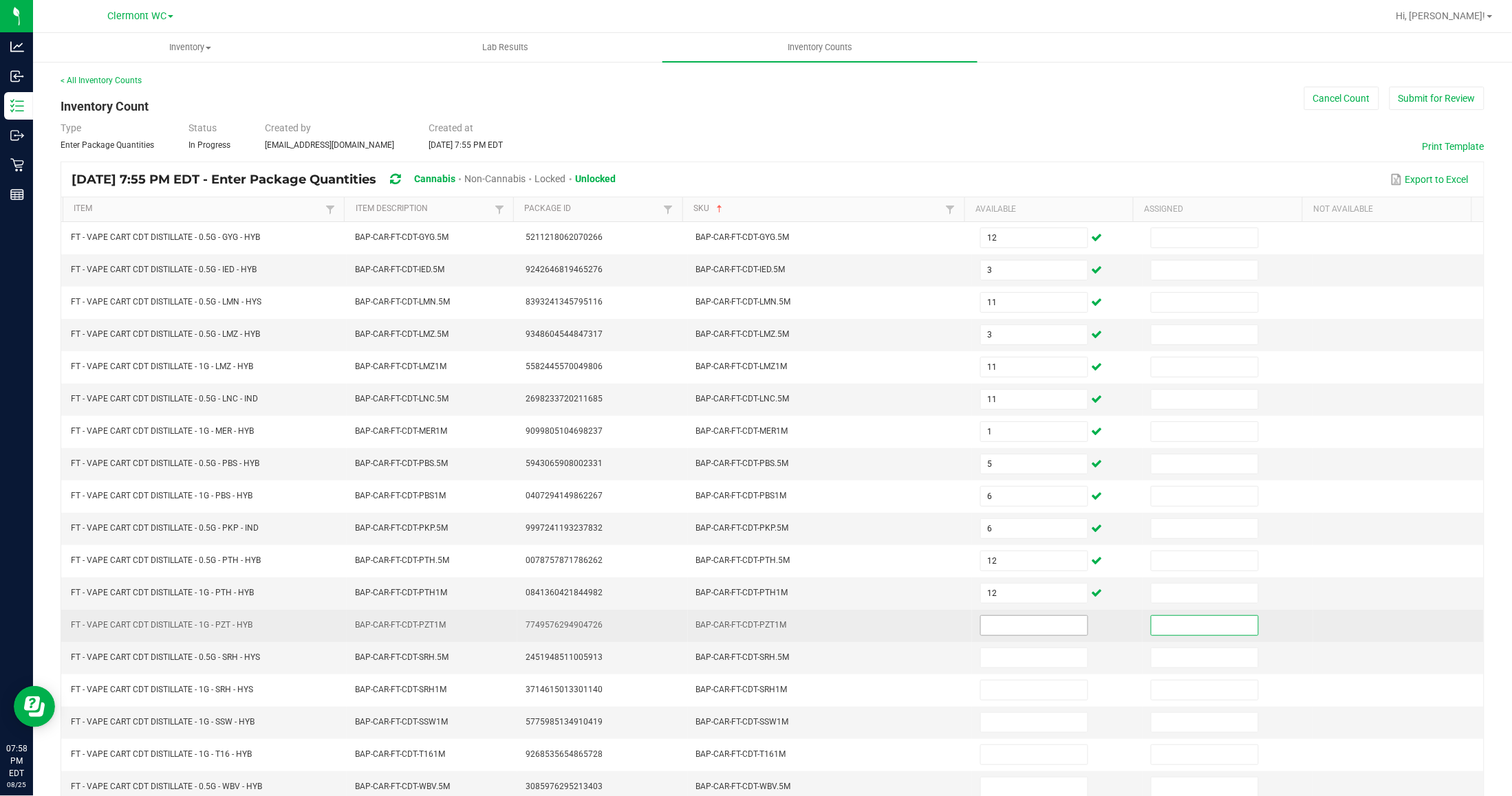
click at [987, 633] on input at bounding box center [1034, 626] width 107 height 19
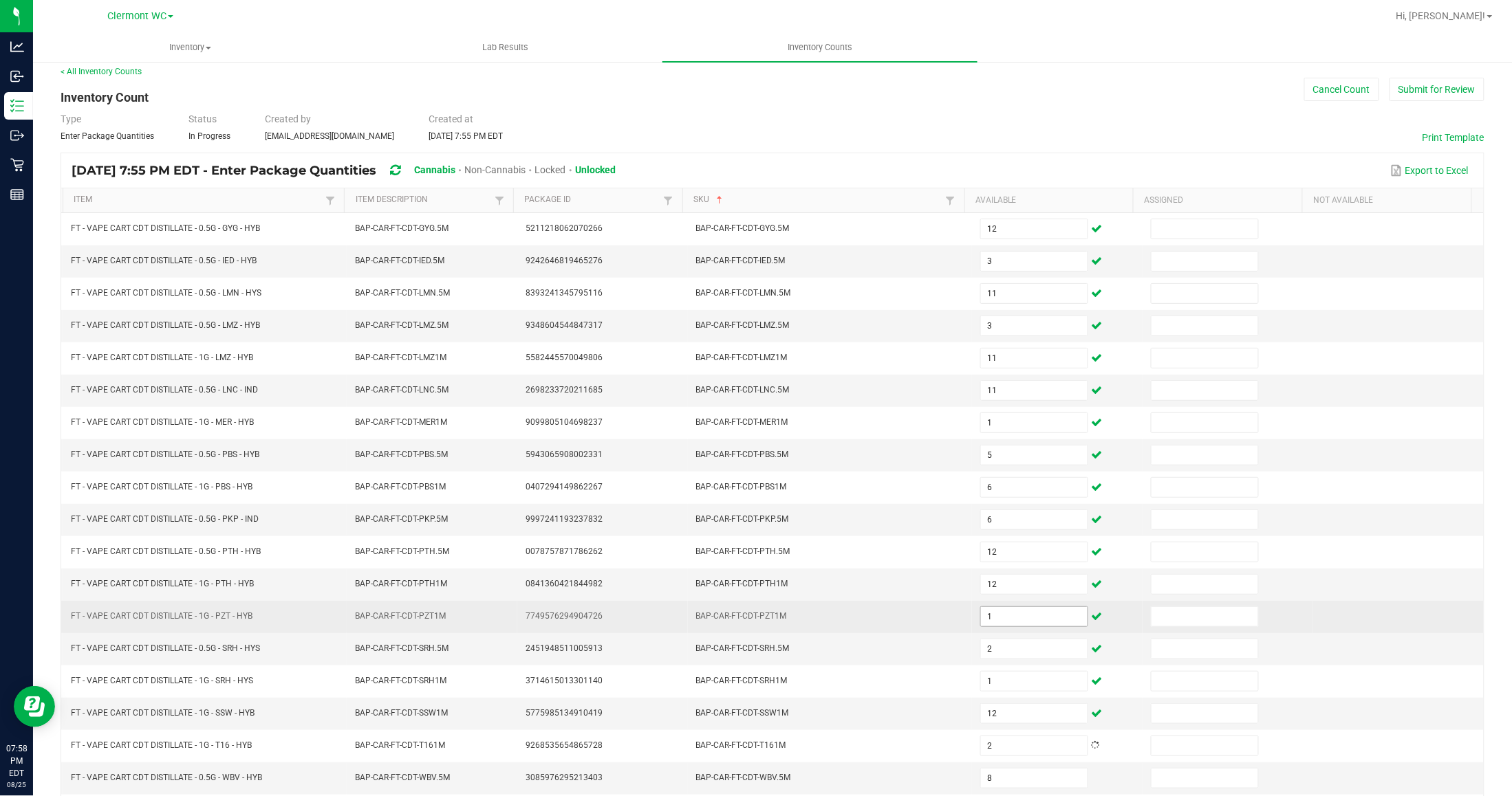
scroll to position [131, 0]
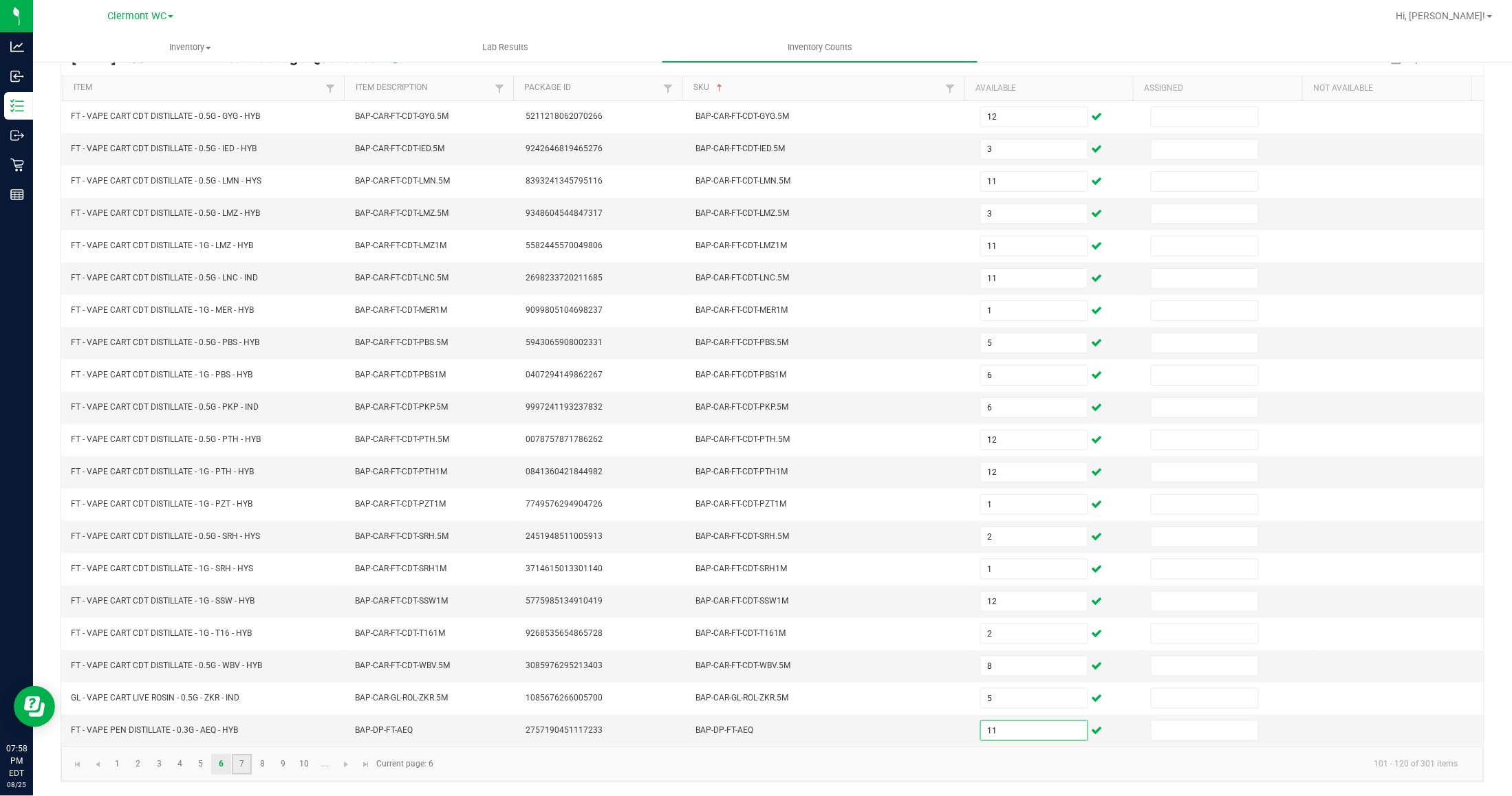
click at [250, 763] on link "7" at bounding box center [241, 764] width 20 height 21
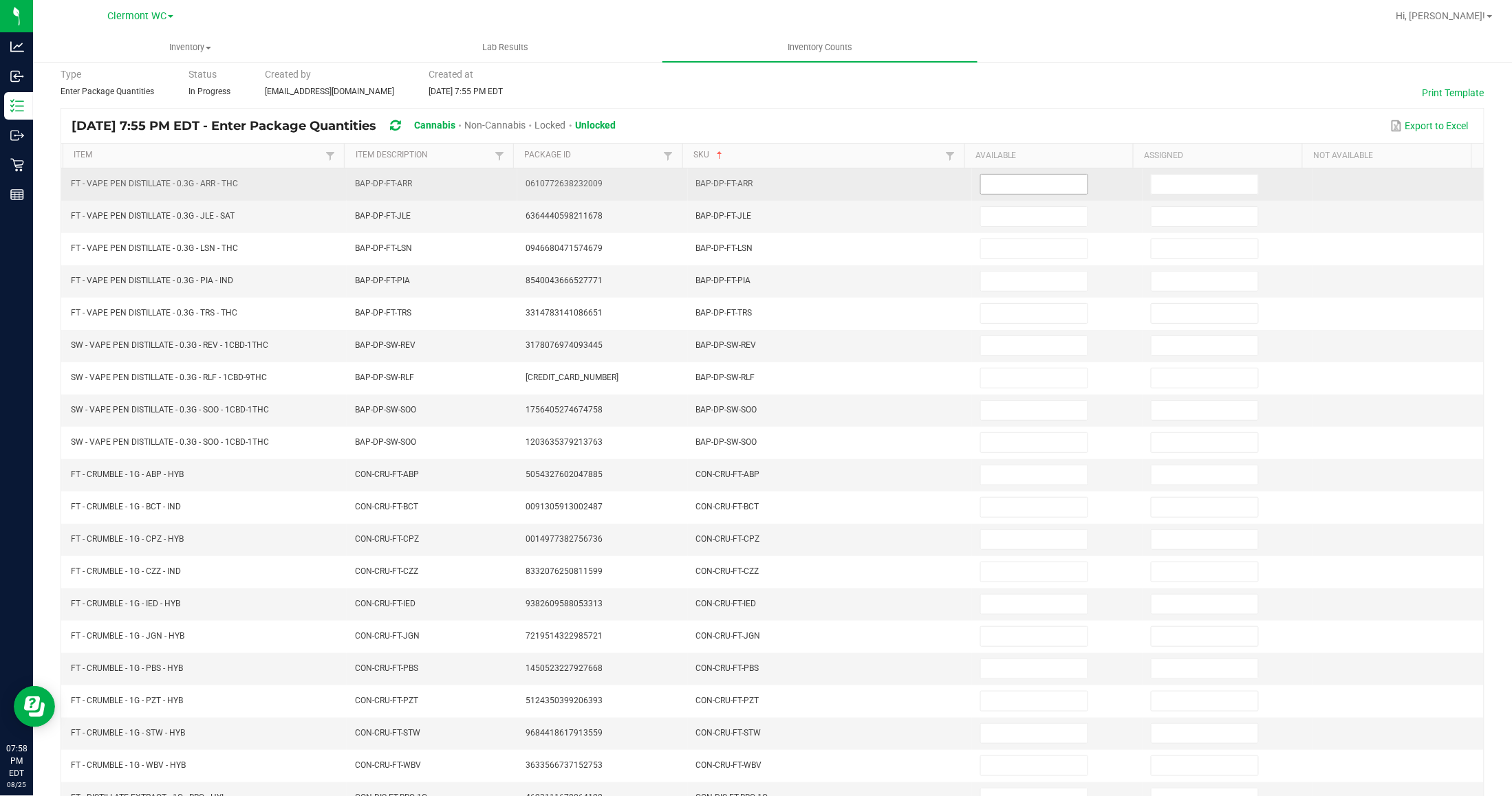
scroll to position [0, 0]
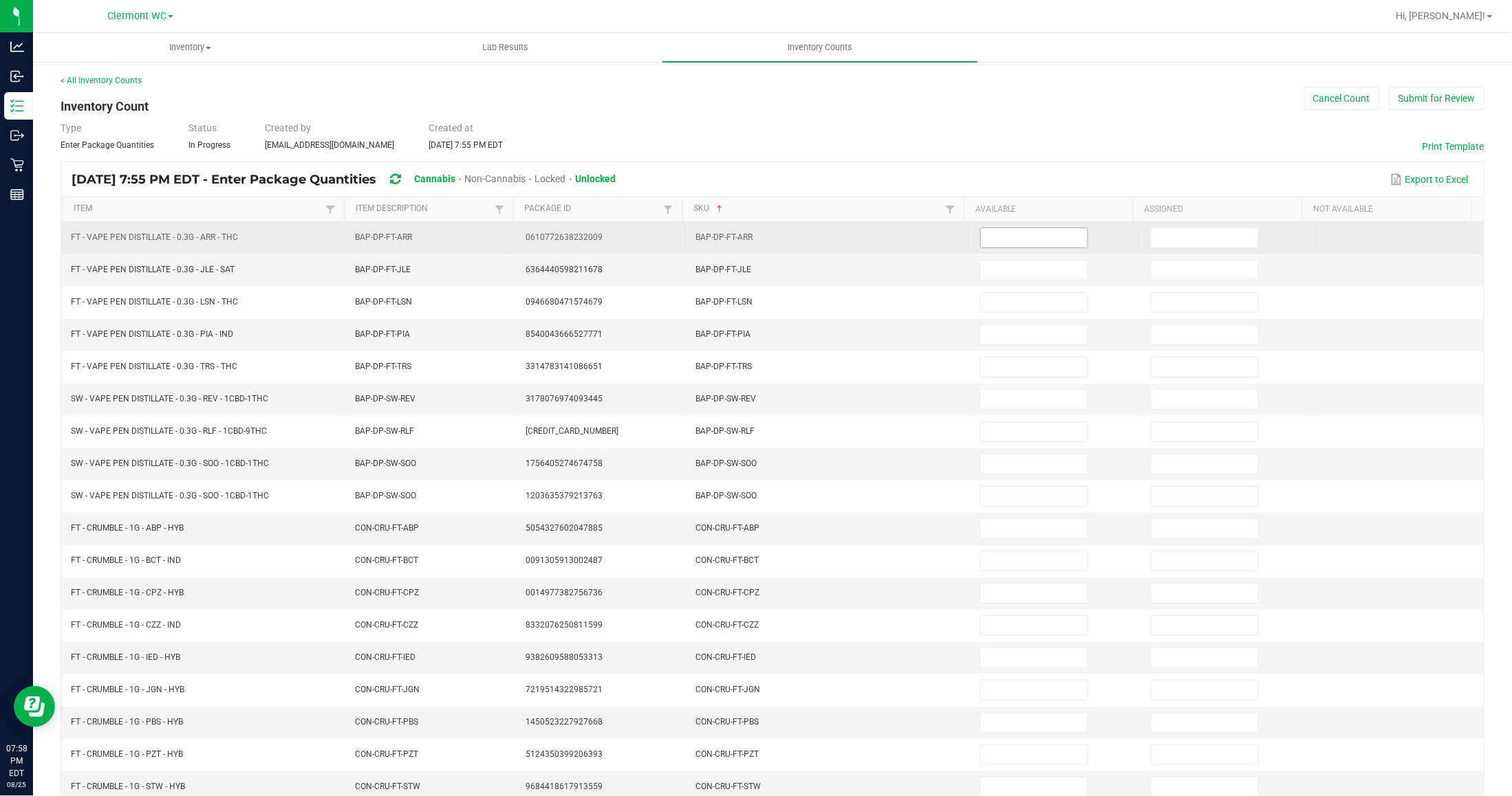
click at [1012, 247] on input at bounding box center [1034, 238] width 107 height 19
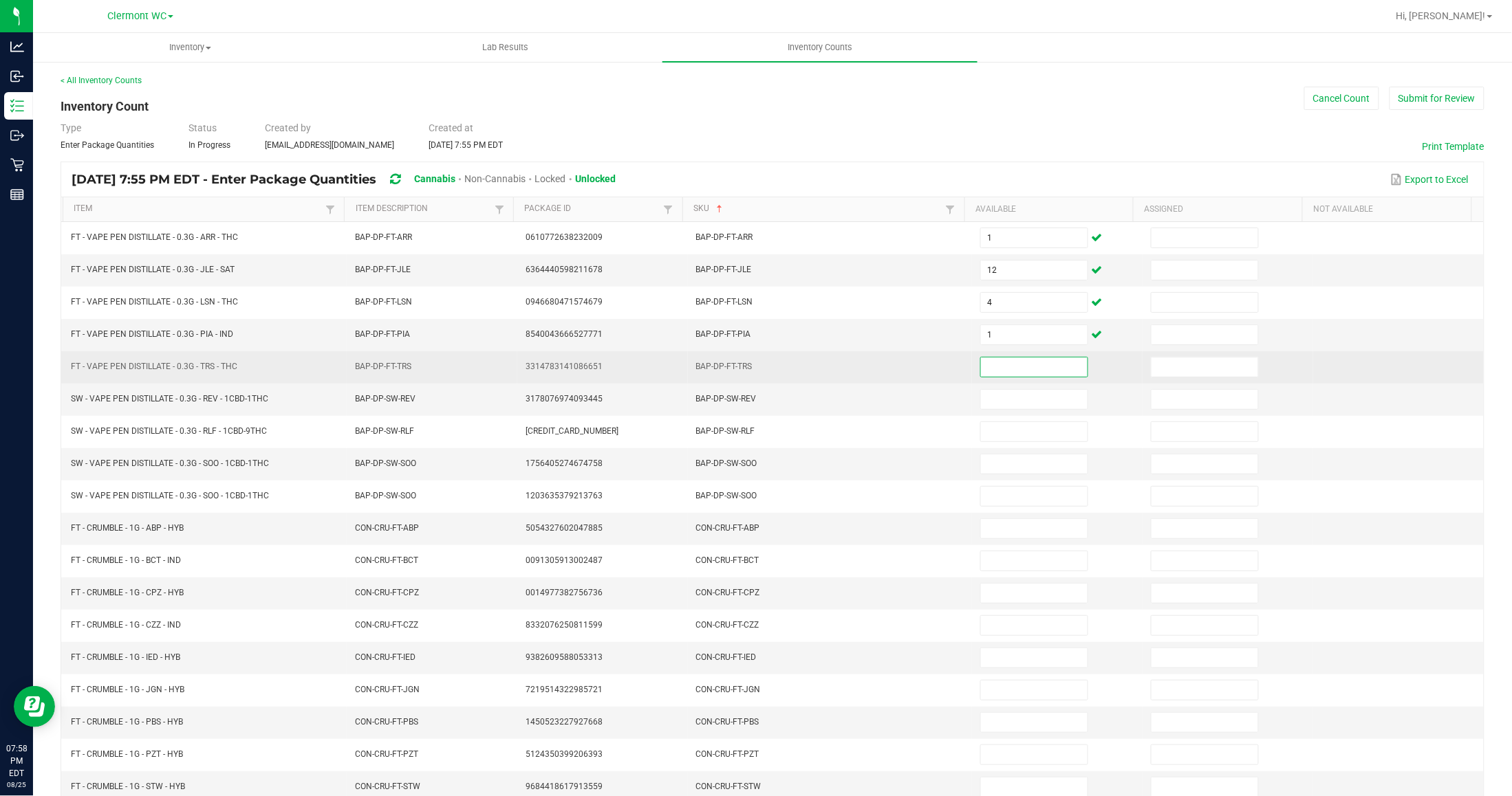
click at [988, 365] on input at bounding box center [1034, 367] width 107 height 19
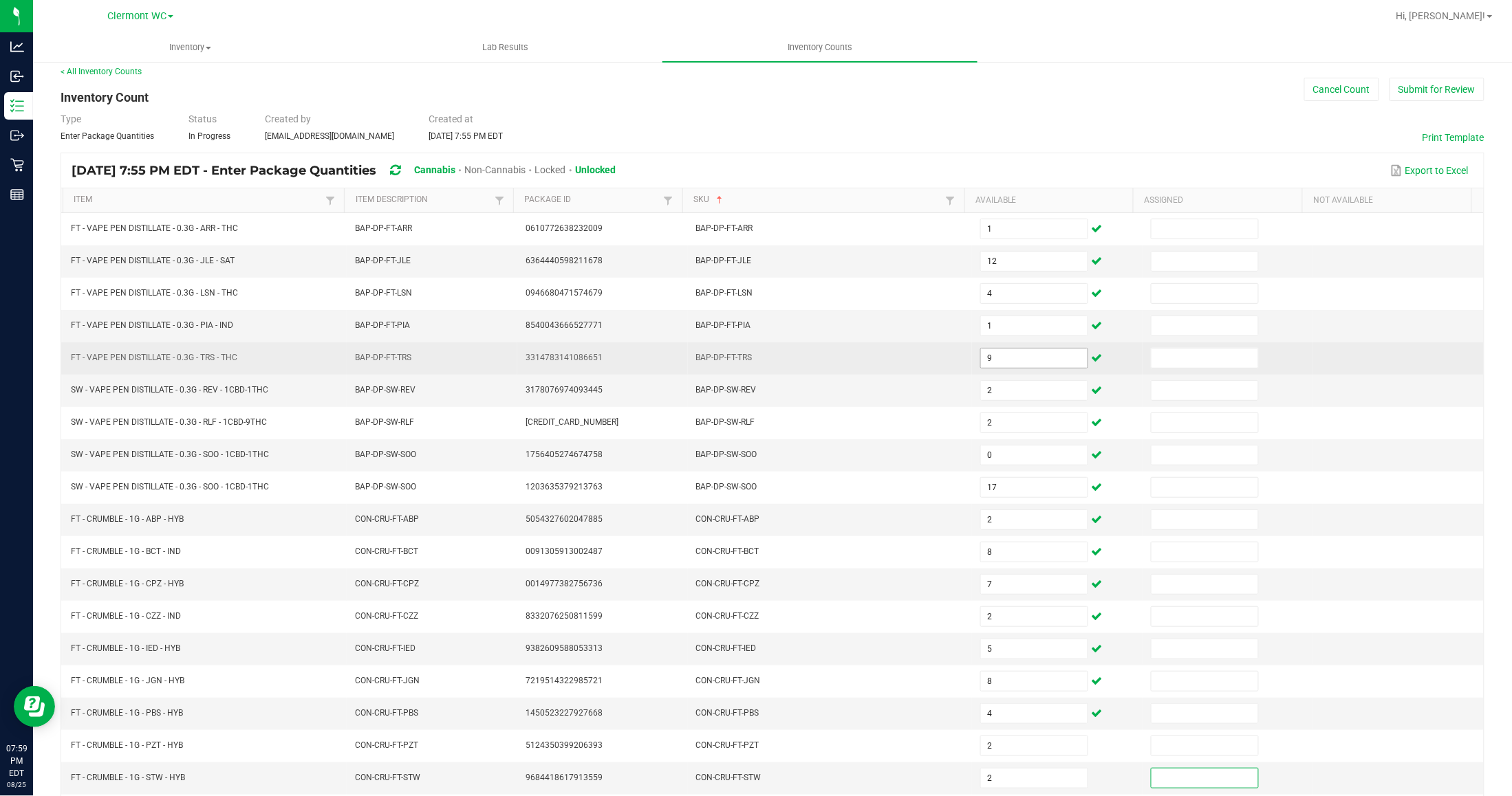
scroll to position [131, 0]
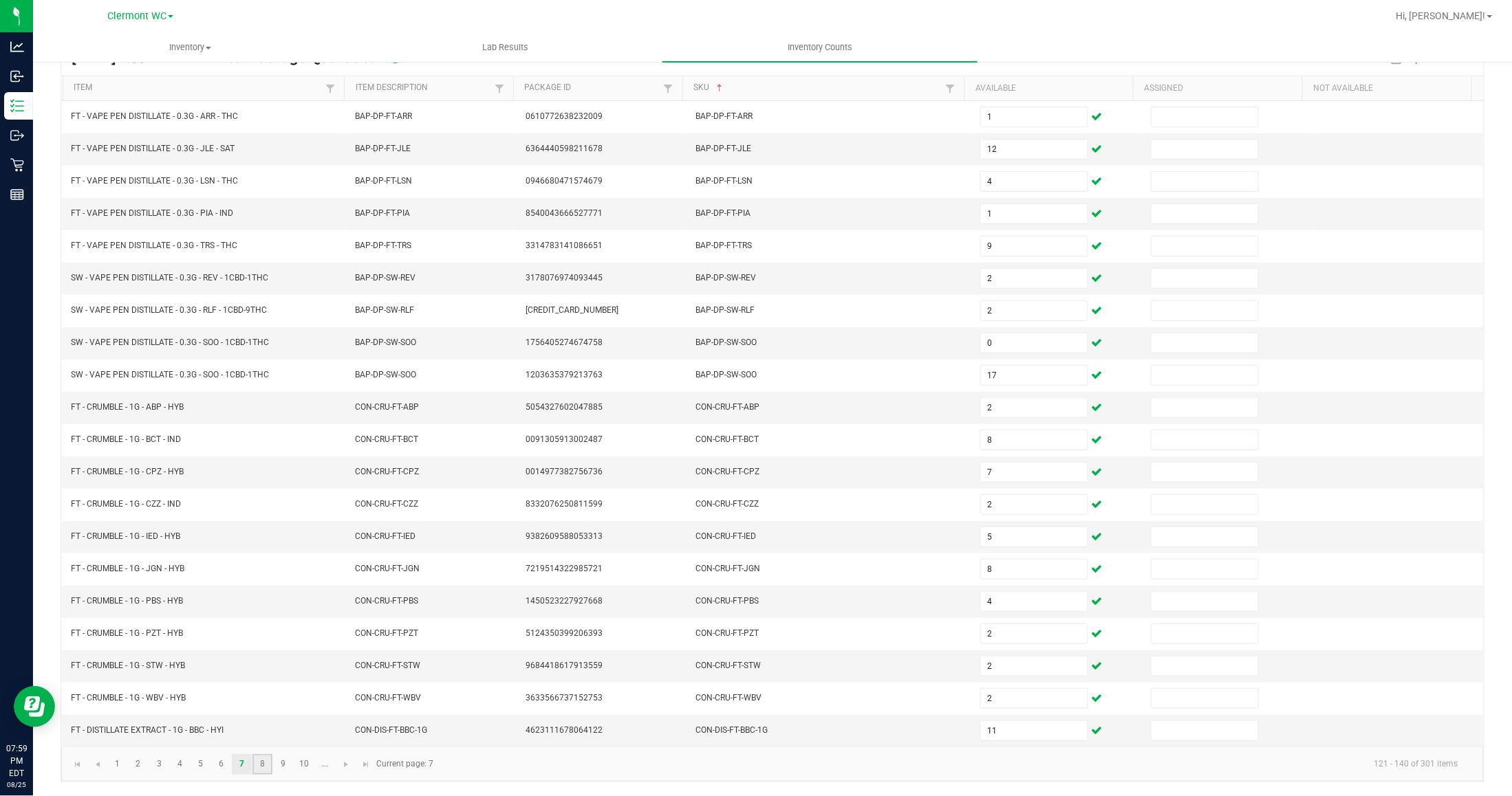
click at [259, 764] on link "8" at bounding box center [262, 764] width 20 height 21
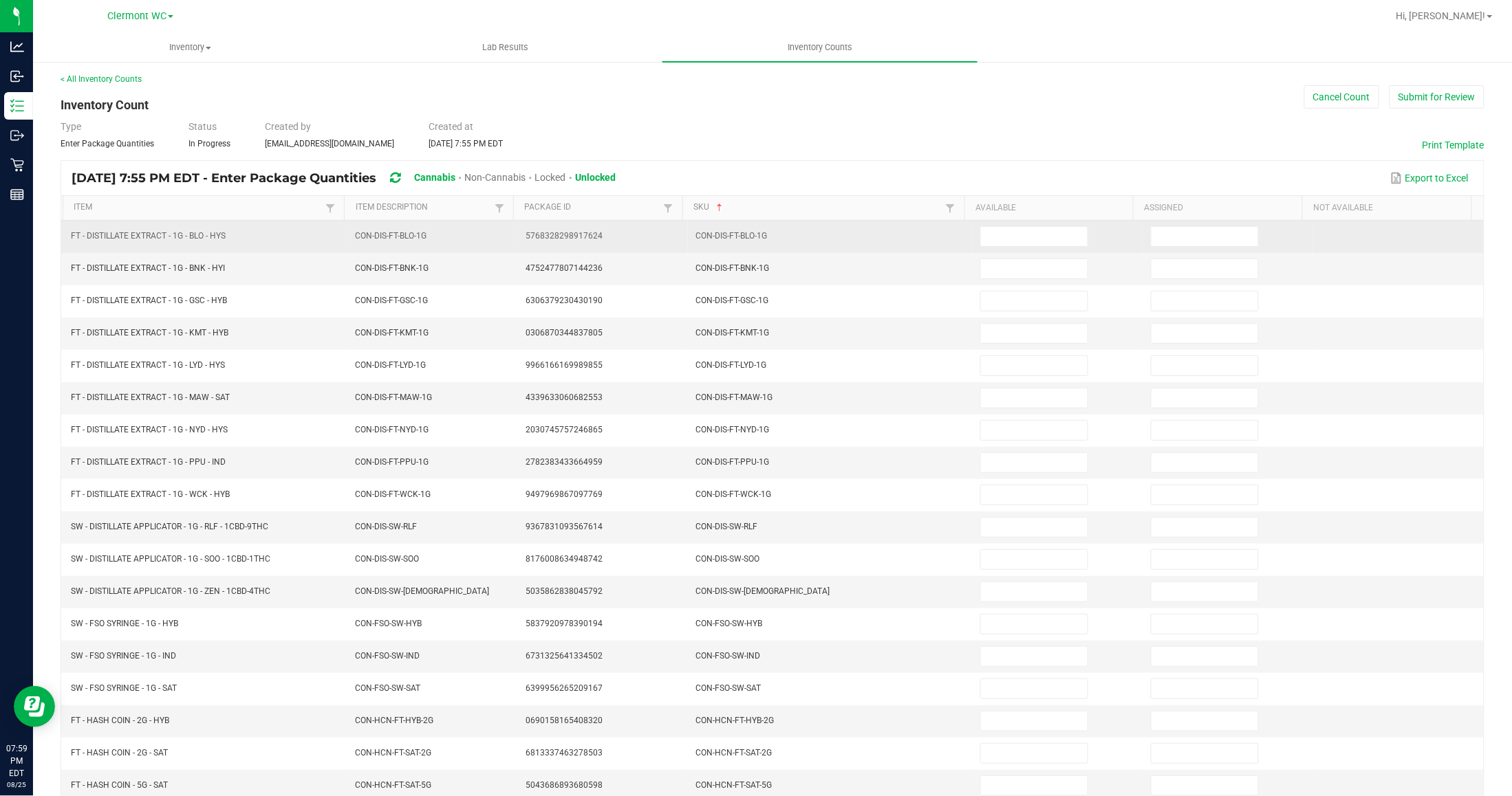
scroll to position [0, 0]
click at [1020, 231] on input at bounding box center [1034, 238] width 107 height 19
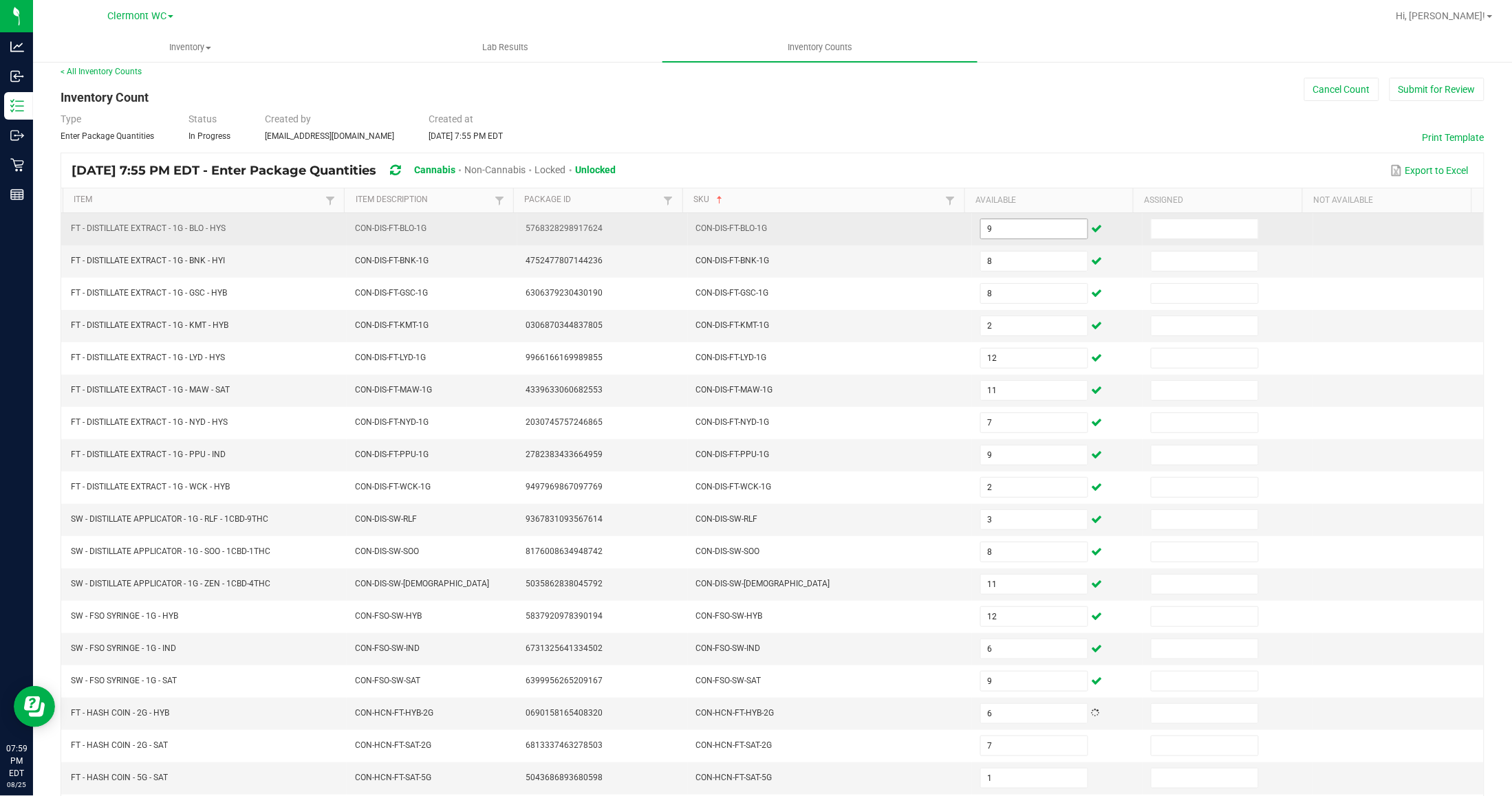
scroll to position [131, 0]
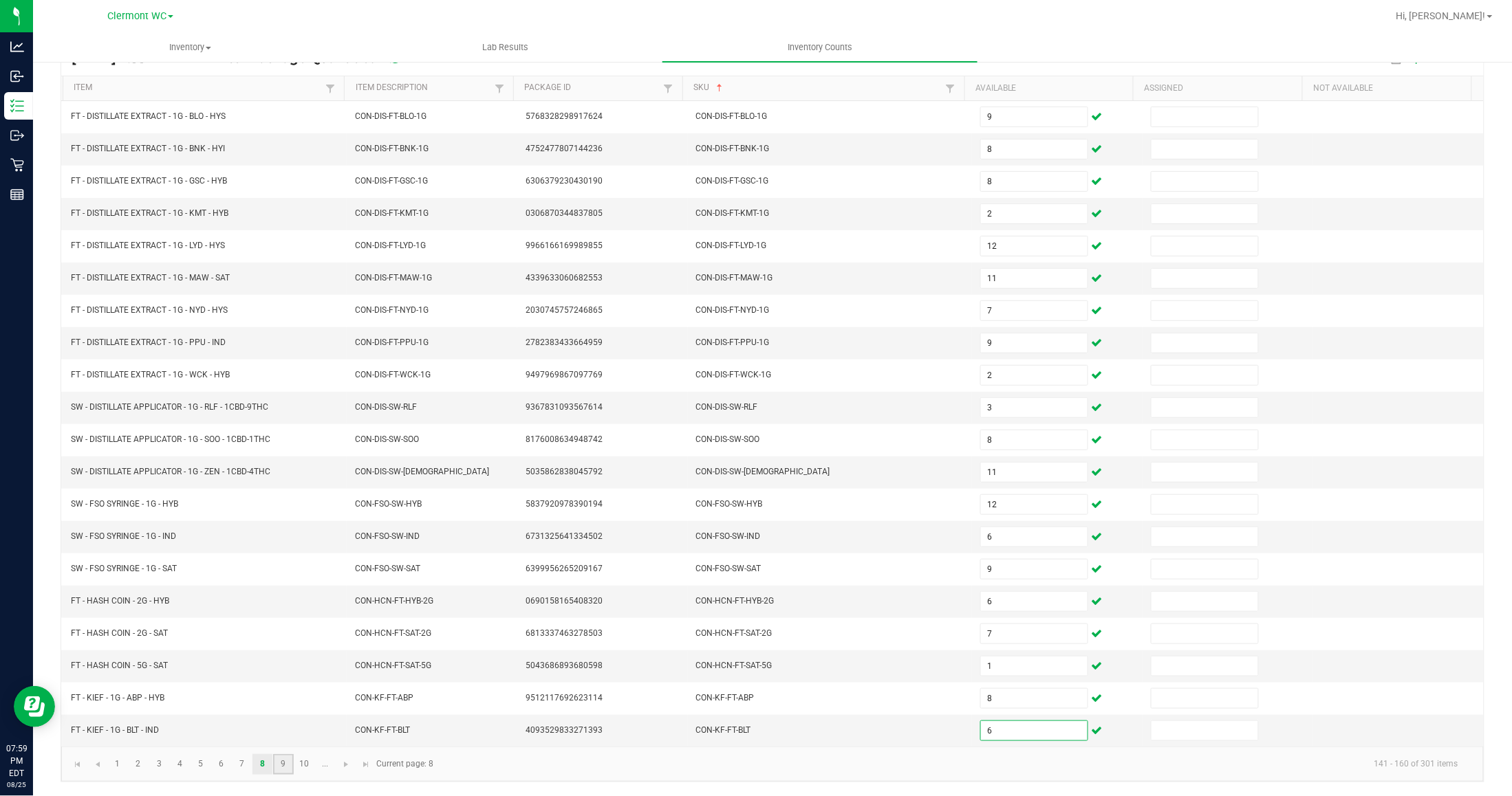
click at [282, 764] on link "9" at bounding box center [283, 764] width 20 height 21
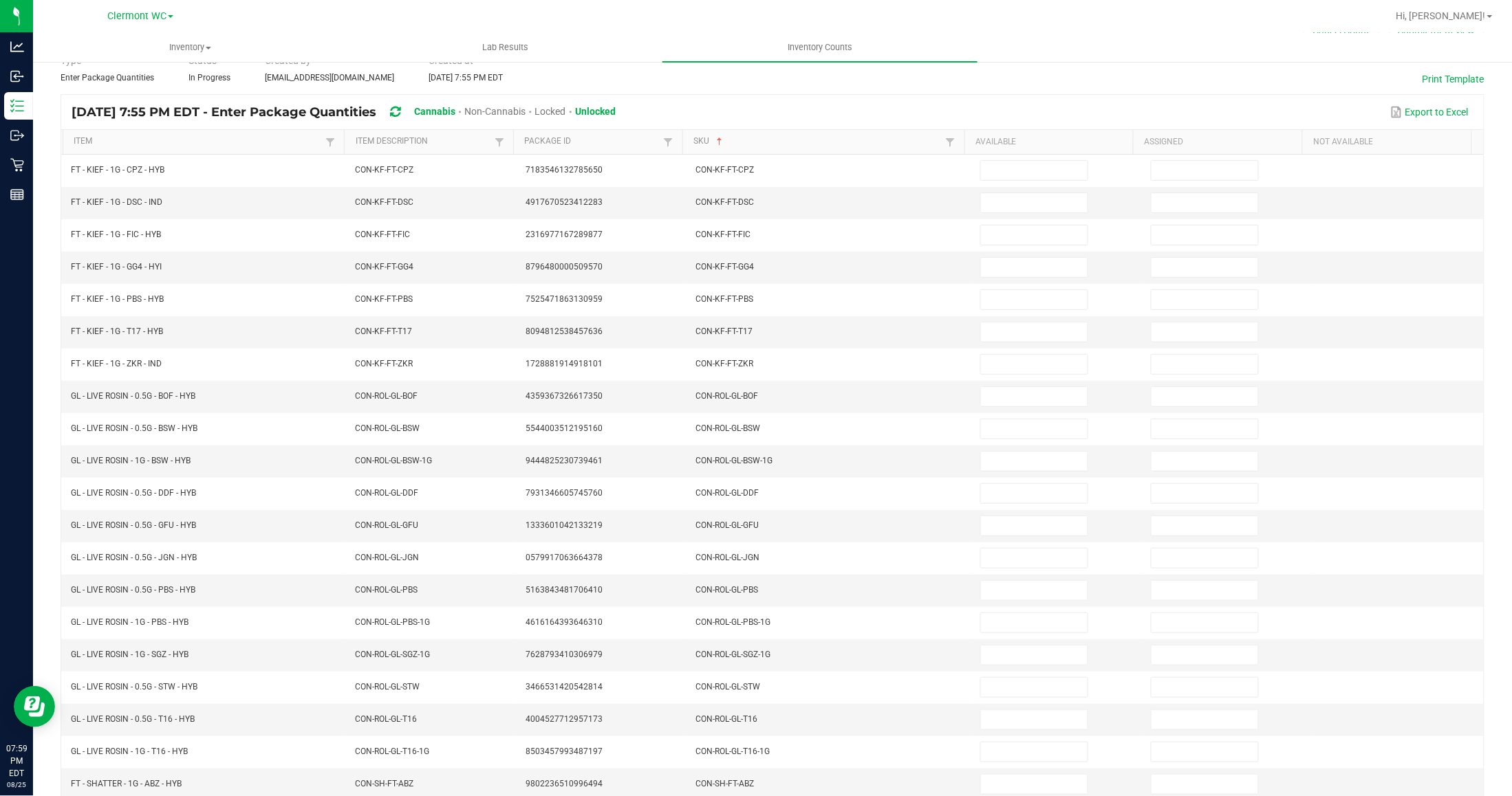
scroll to position [45, 0]
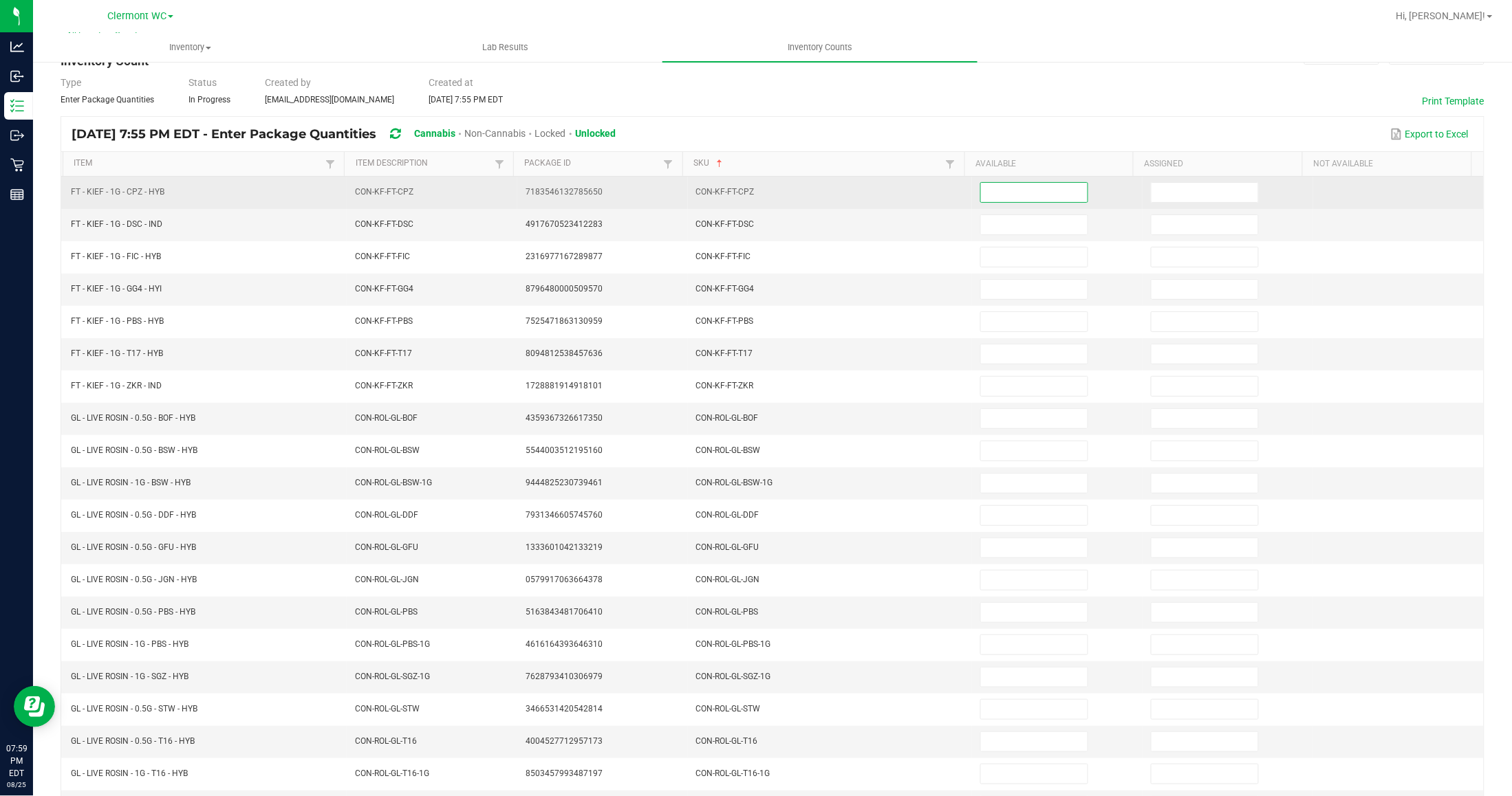
click at [1033, 187] on input at bounding box center [1034, 193] width 107 height 19
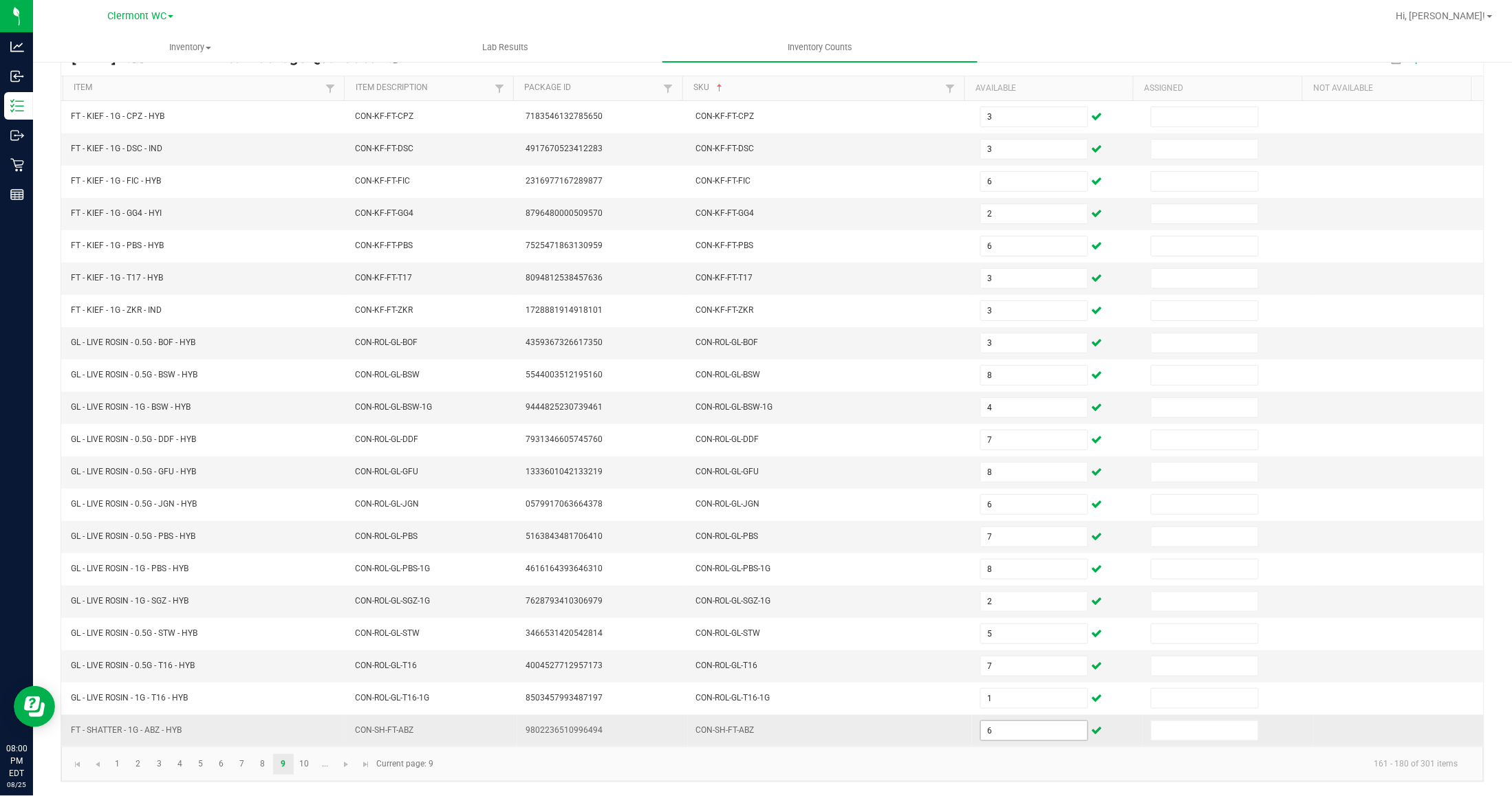
click at [1012, 730] on input "6" at bounding box center [1034, 731] width 107 height 19
drag, startPoint x: 310, startPoint y: 767, endPoint x: 331, endPoint y: 751, distance: 26.4
click at [310, 764] on link "10" at bounding box center [304, 764] width 20 height 21
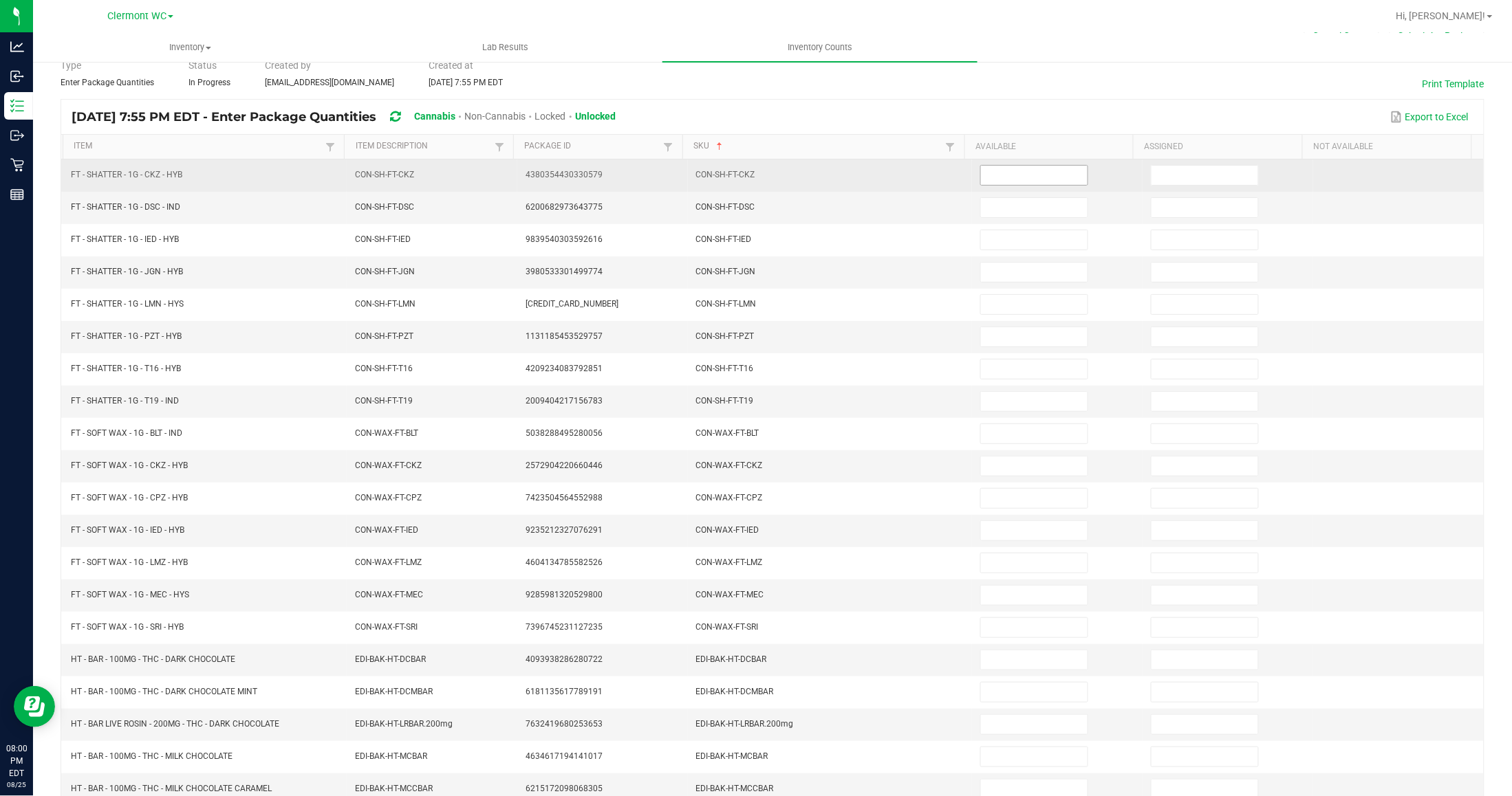
scroll to position [0, 0]
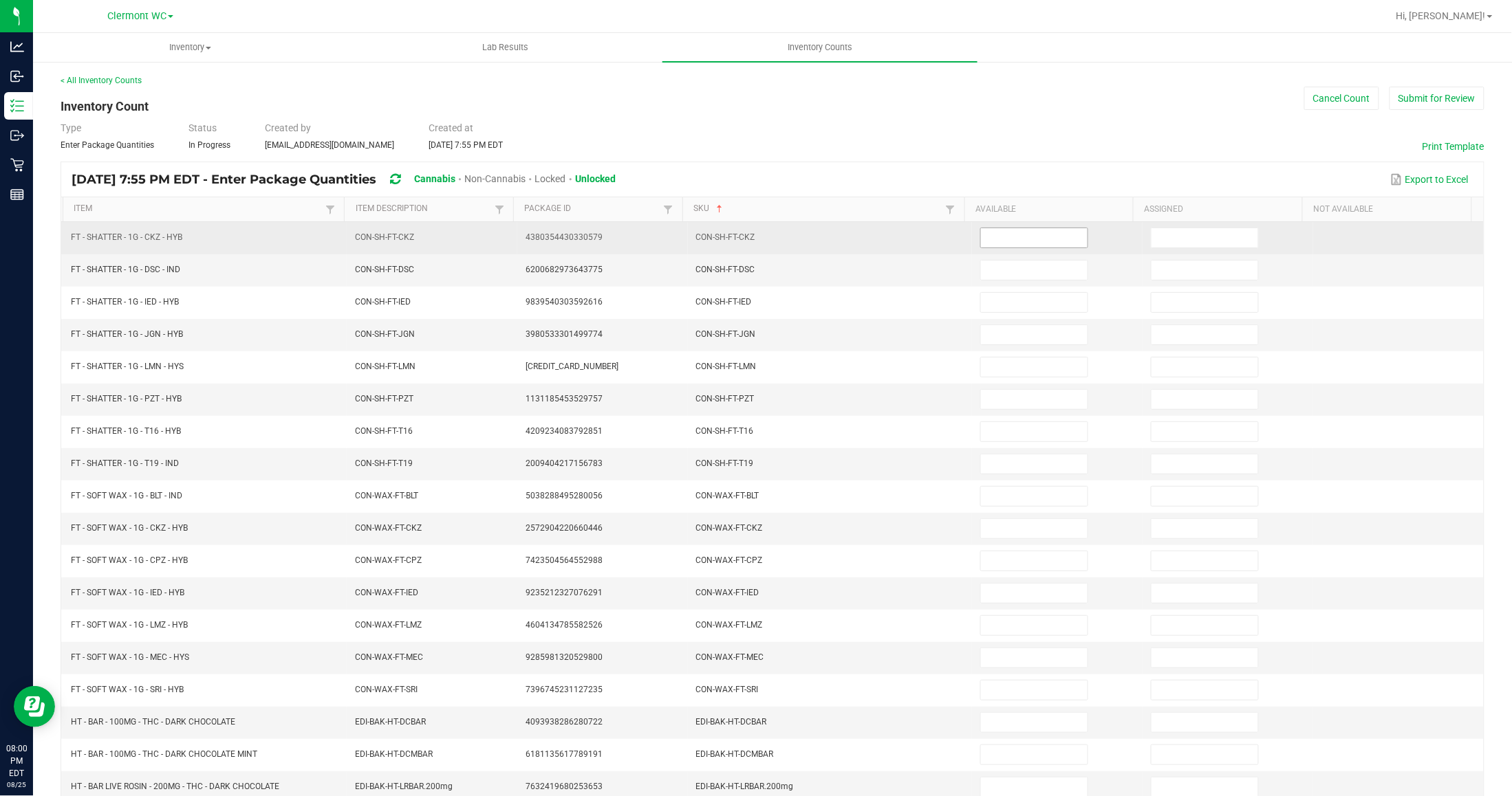
click at [997, 246] on input at bounding box center [1034, 238] width 107 height 19
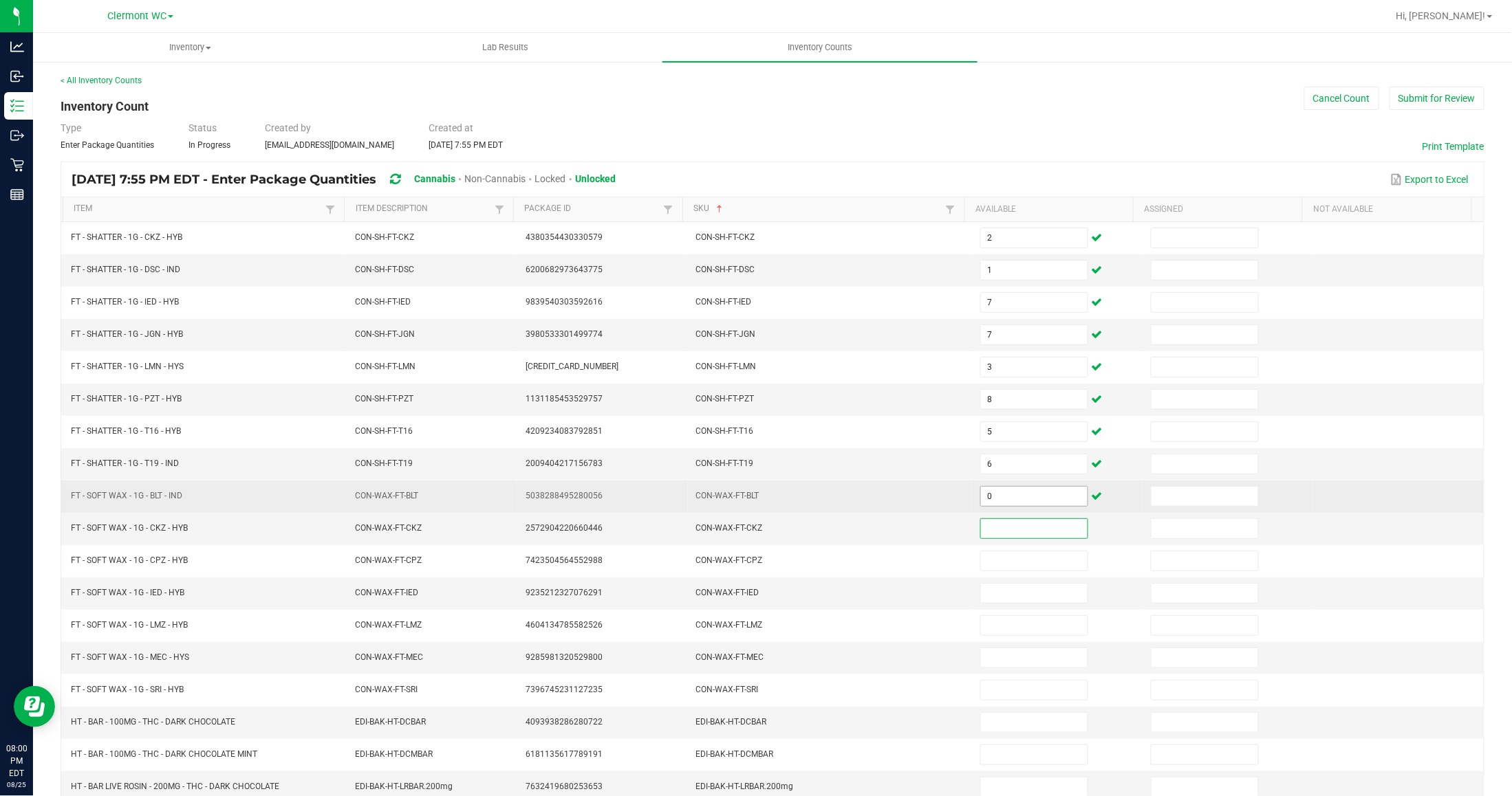
click at [1013, 506] on input "0" at bounding box center [1034, 496] width 107 height 19
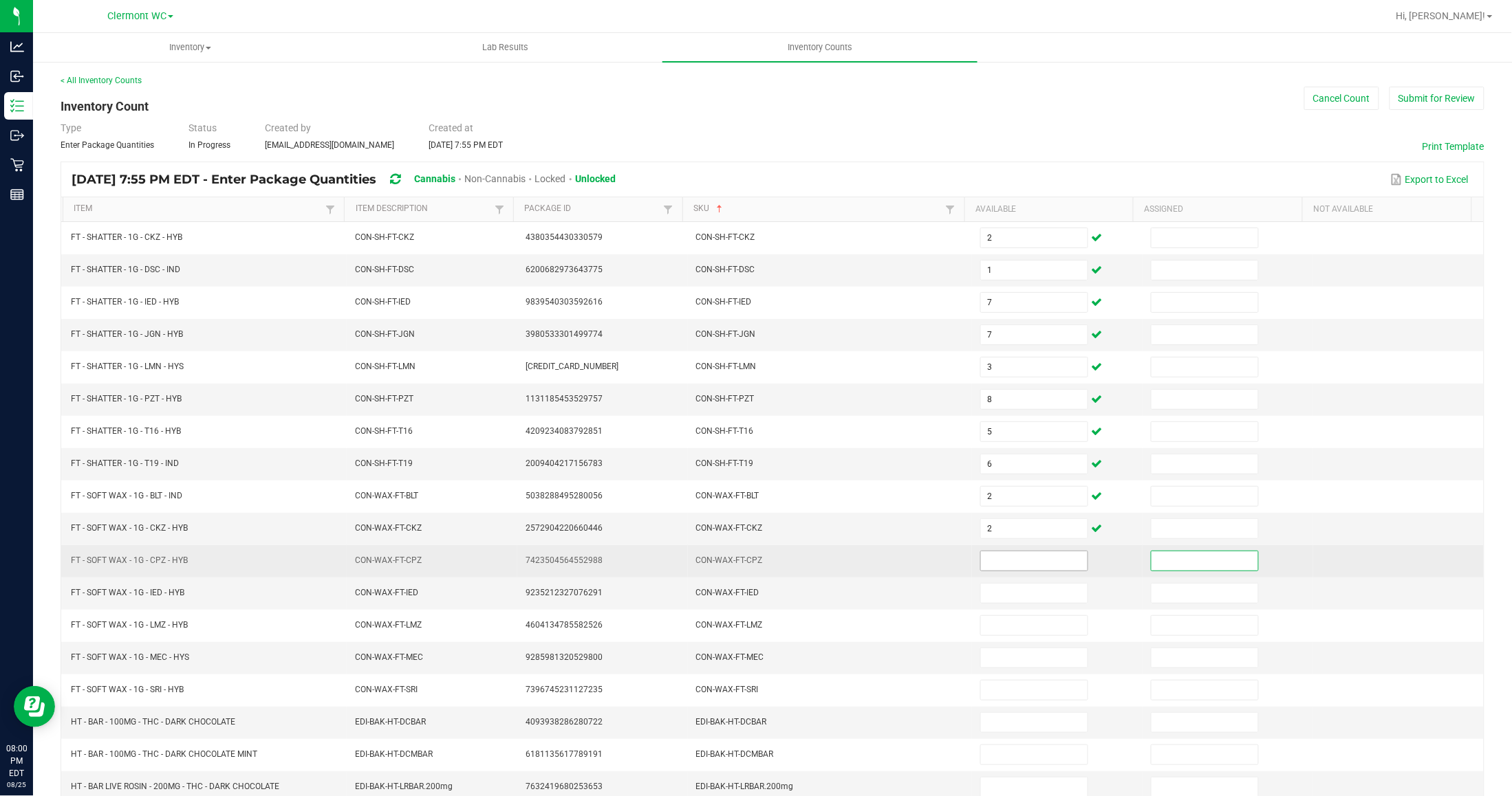
click at [1042, 565] on input at bounding box center [1034, 561] width 107 height 19
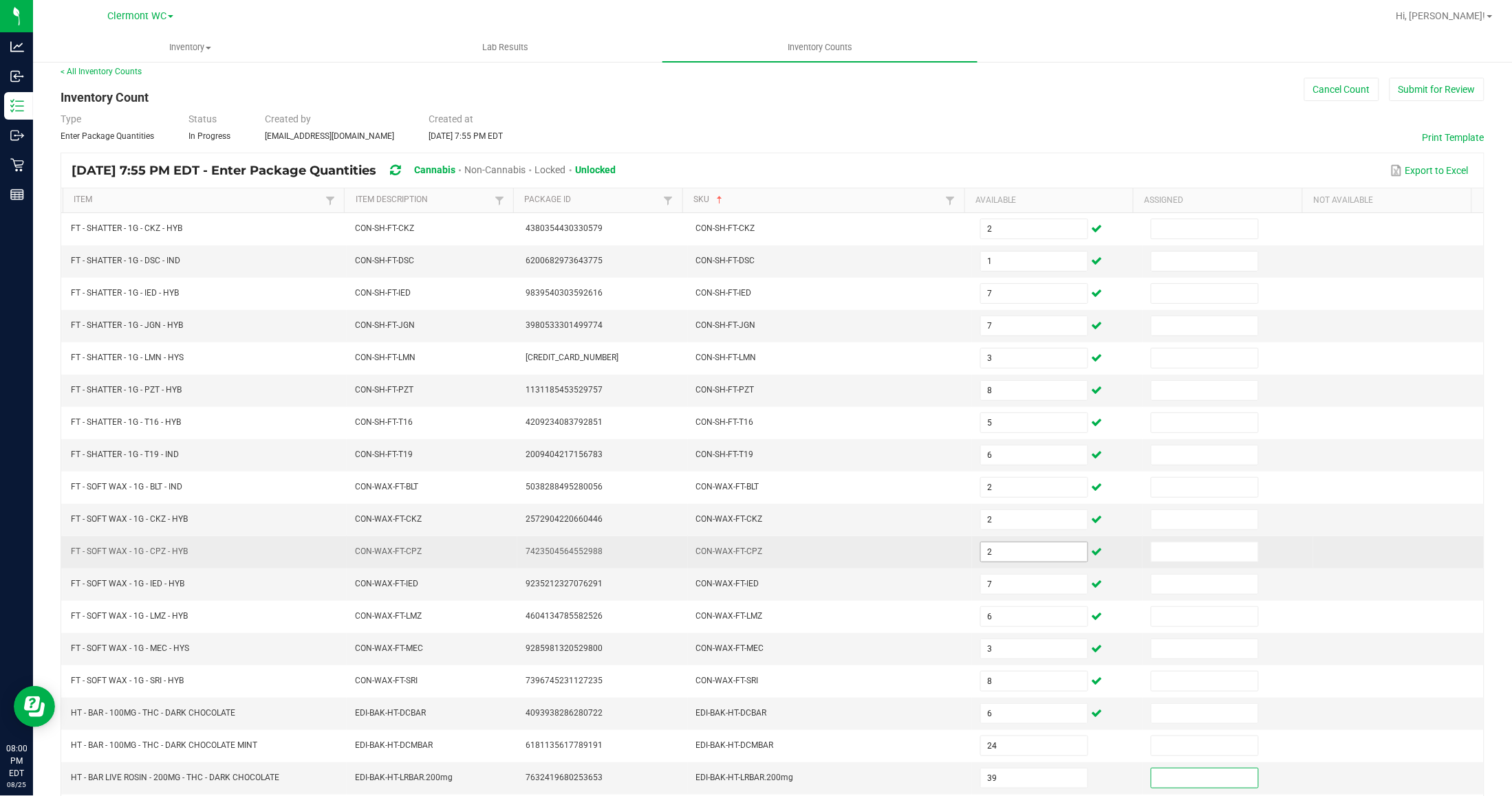
scroll to position [131, 0]
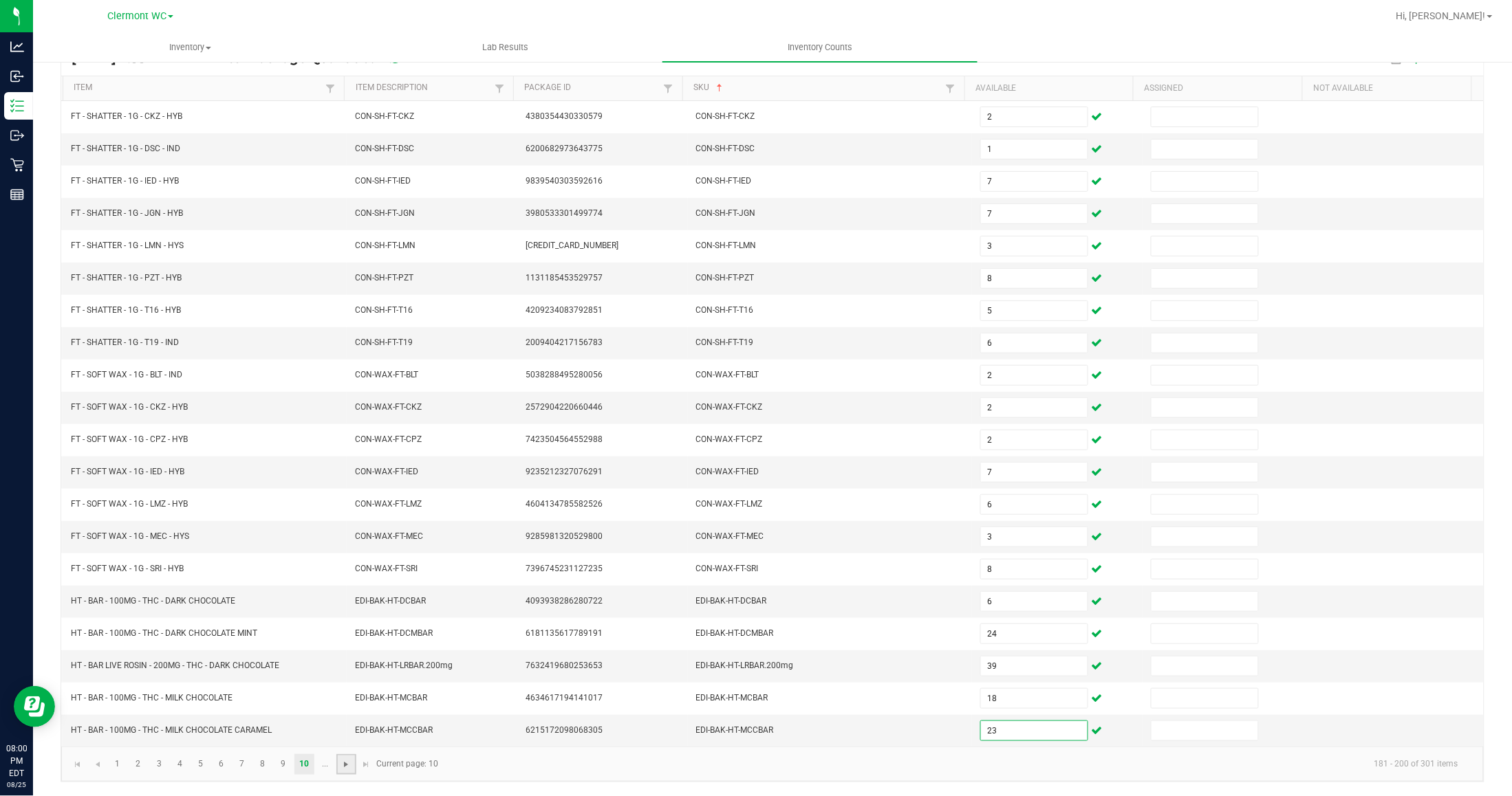
click at [342, 761] on span "Go to the next page" at bounding box center [346, 764] width 11 height 11
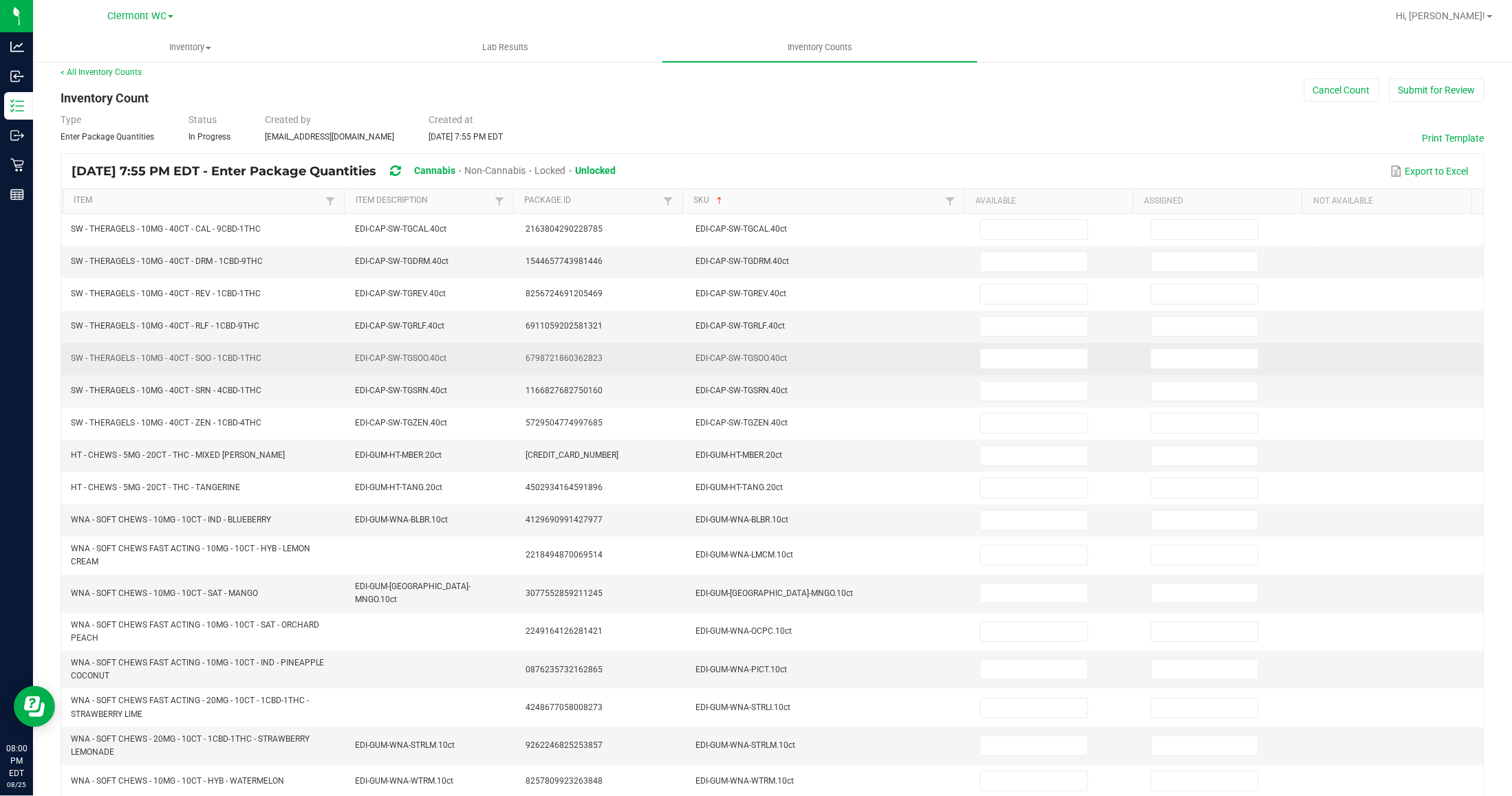
scroll to position [0, 0]
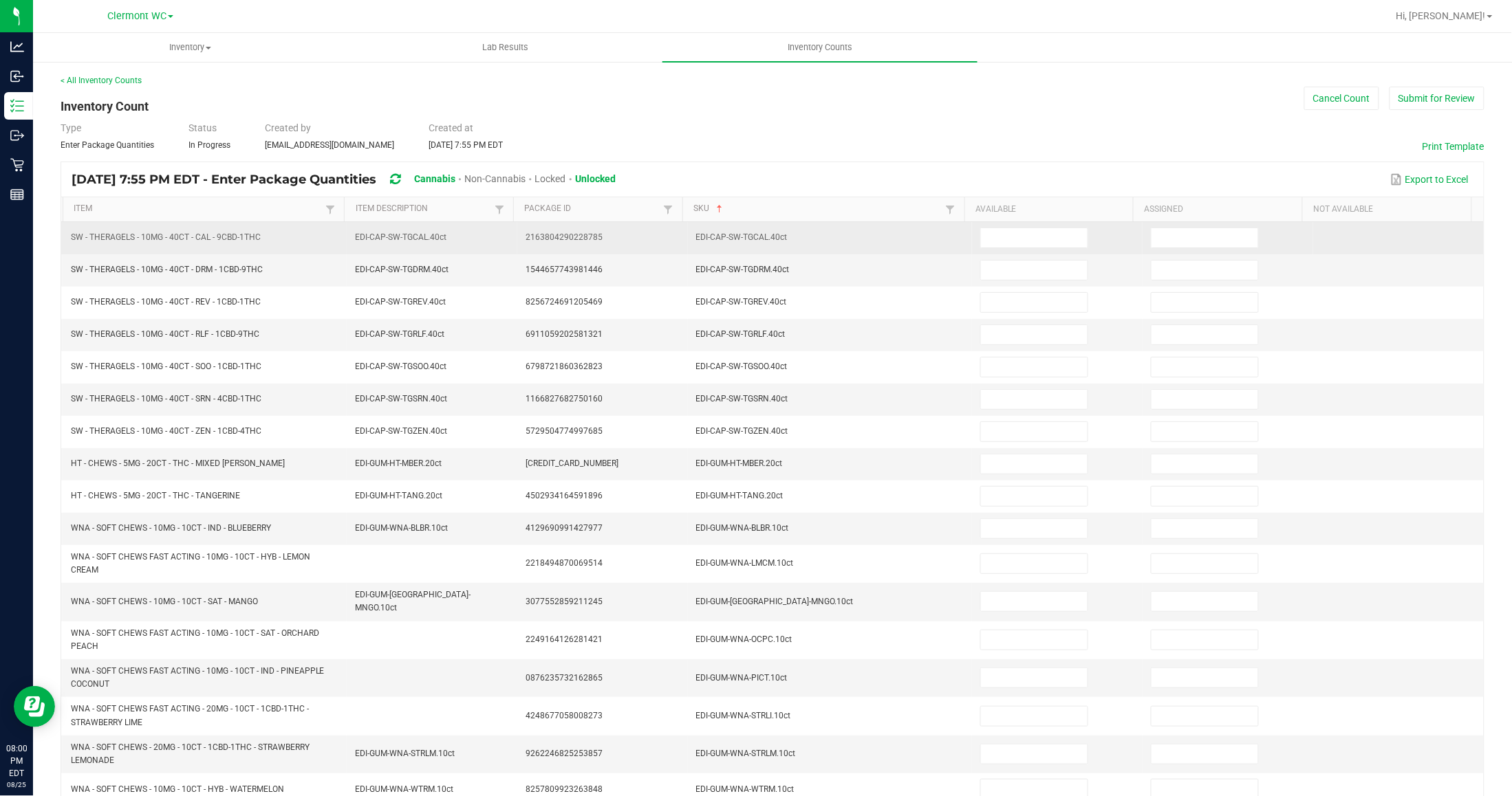
click at [999, 227] on td at bounding box center [1057, 239] width 170 height 33
click at [999, 238] on input at bounding box center [1034, 238] width 107 height 19
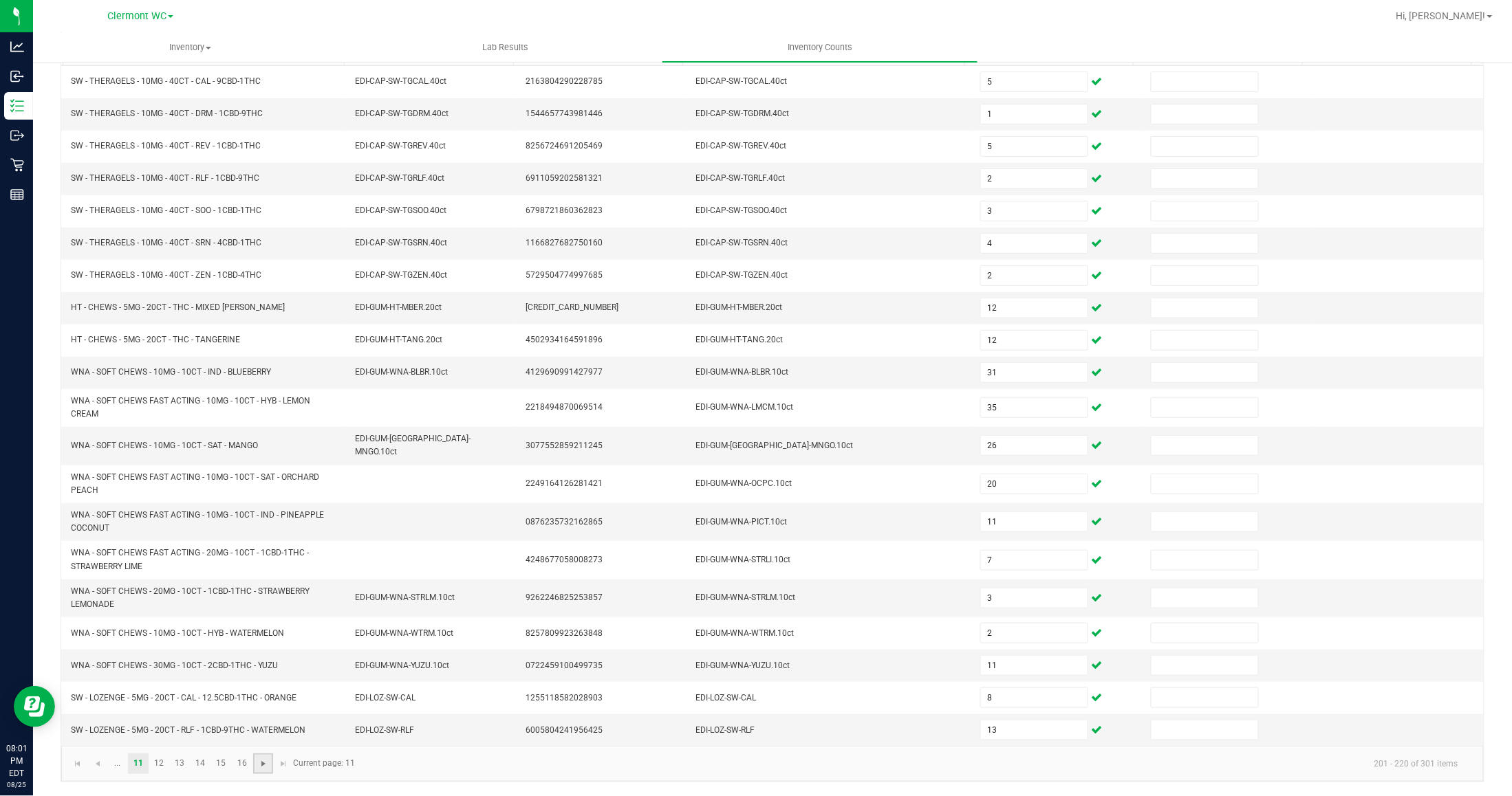
click at [262, 761] on span "Go to the next page" at bounding box center [263, 763] width 11 height 11
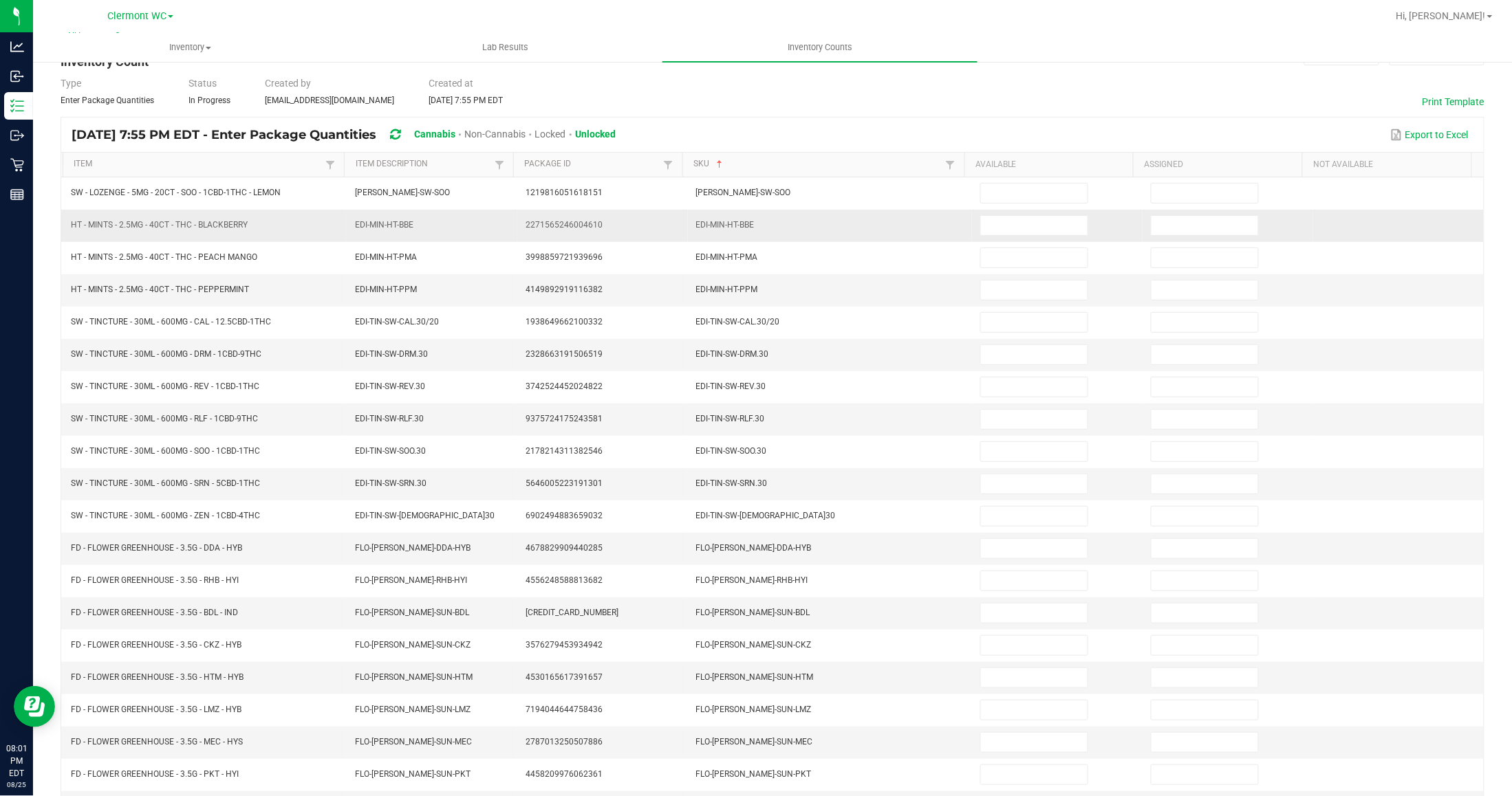
scroll to position [0, 0]
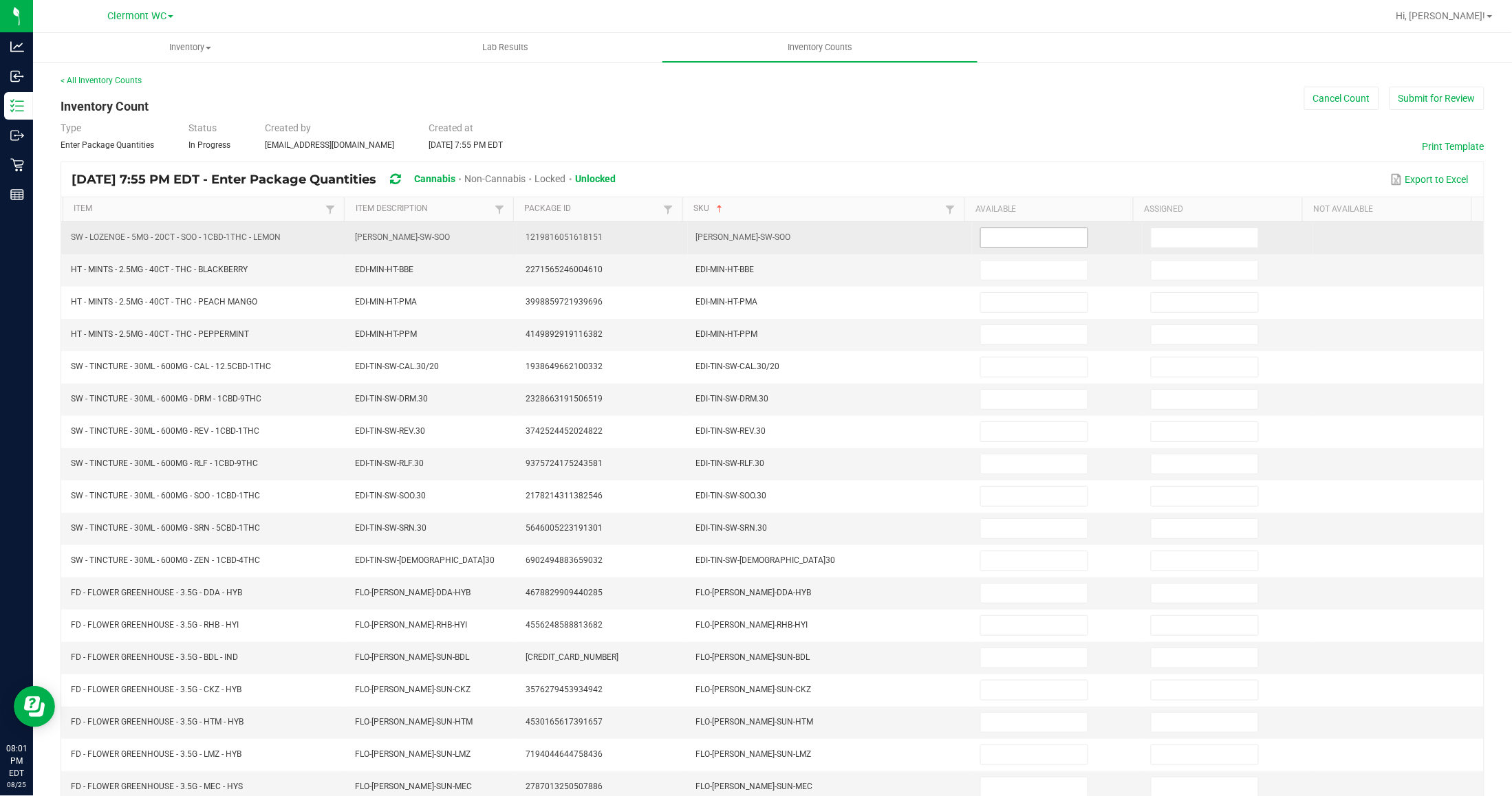
click at [981, 230] on input at bounding box center [1034, 238] width 107 height 19
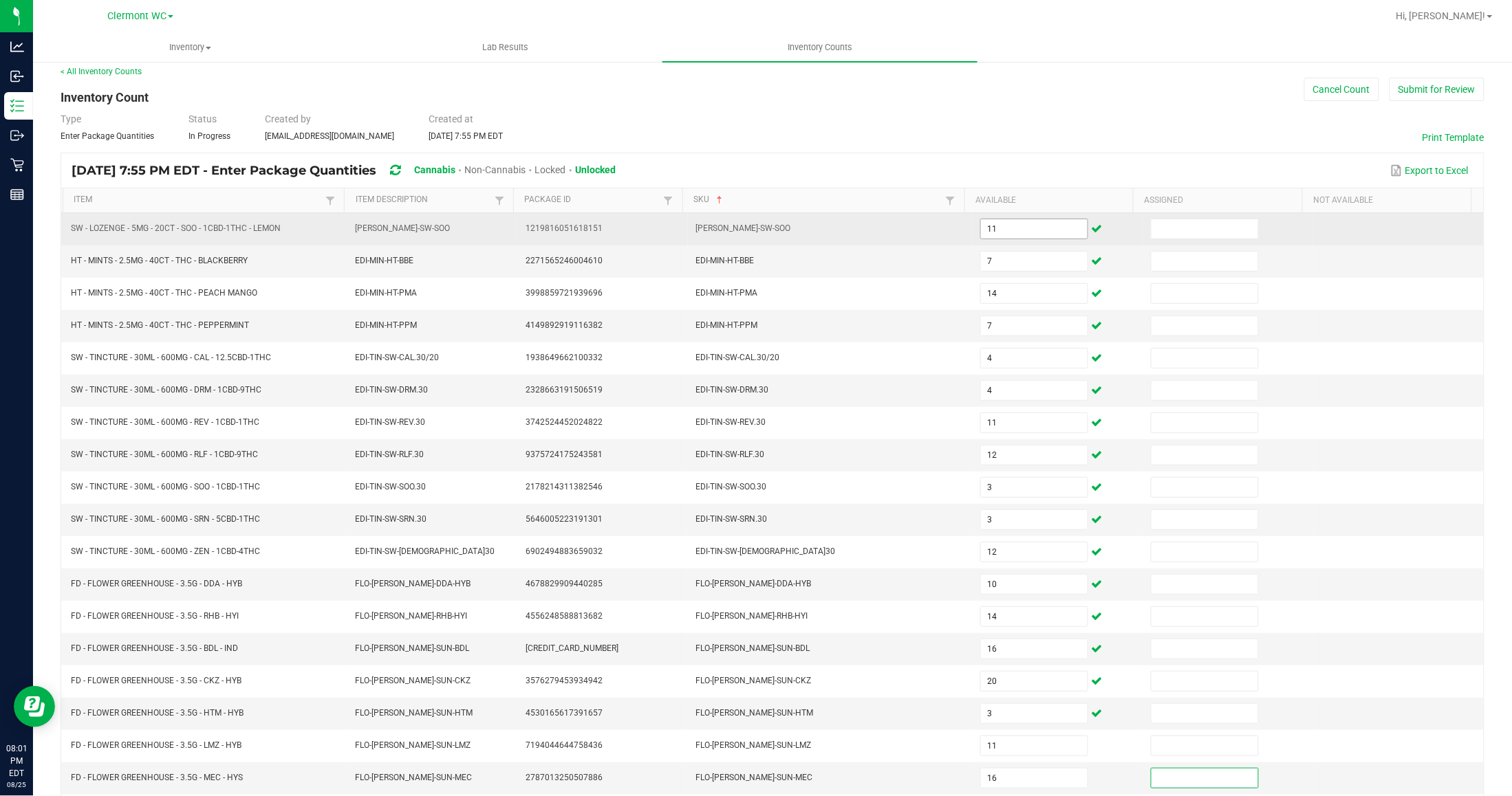
scroll to position [131, 0]
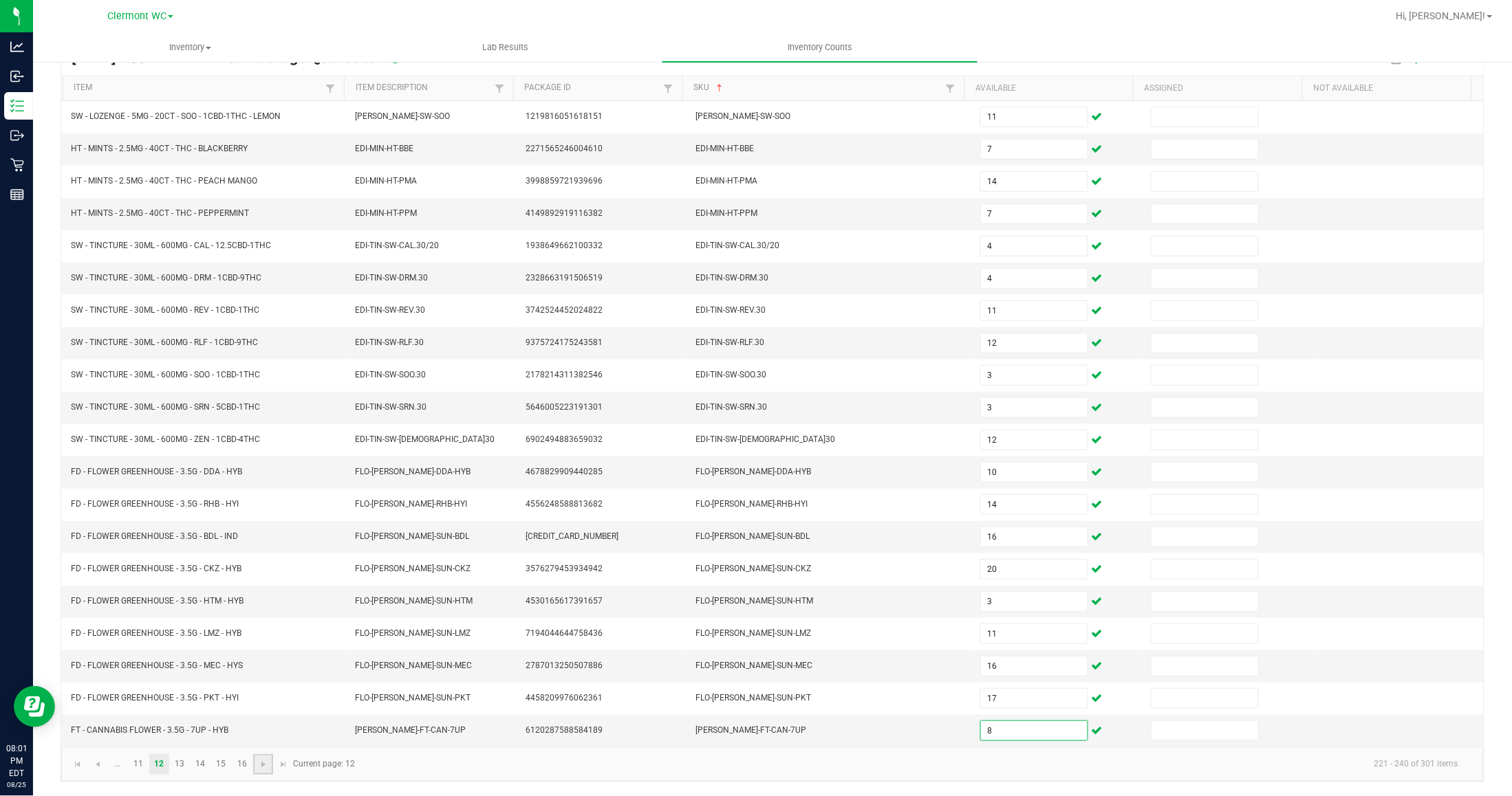
click at [258, 757] on link at bounding box center [263, 764] width 20 height 21
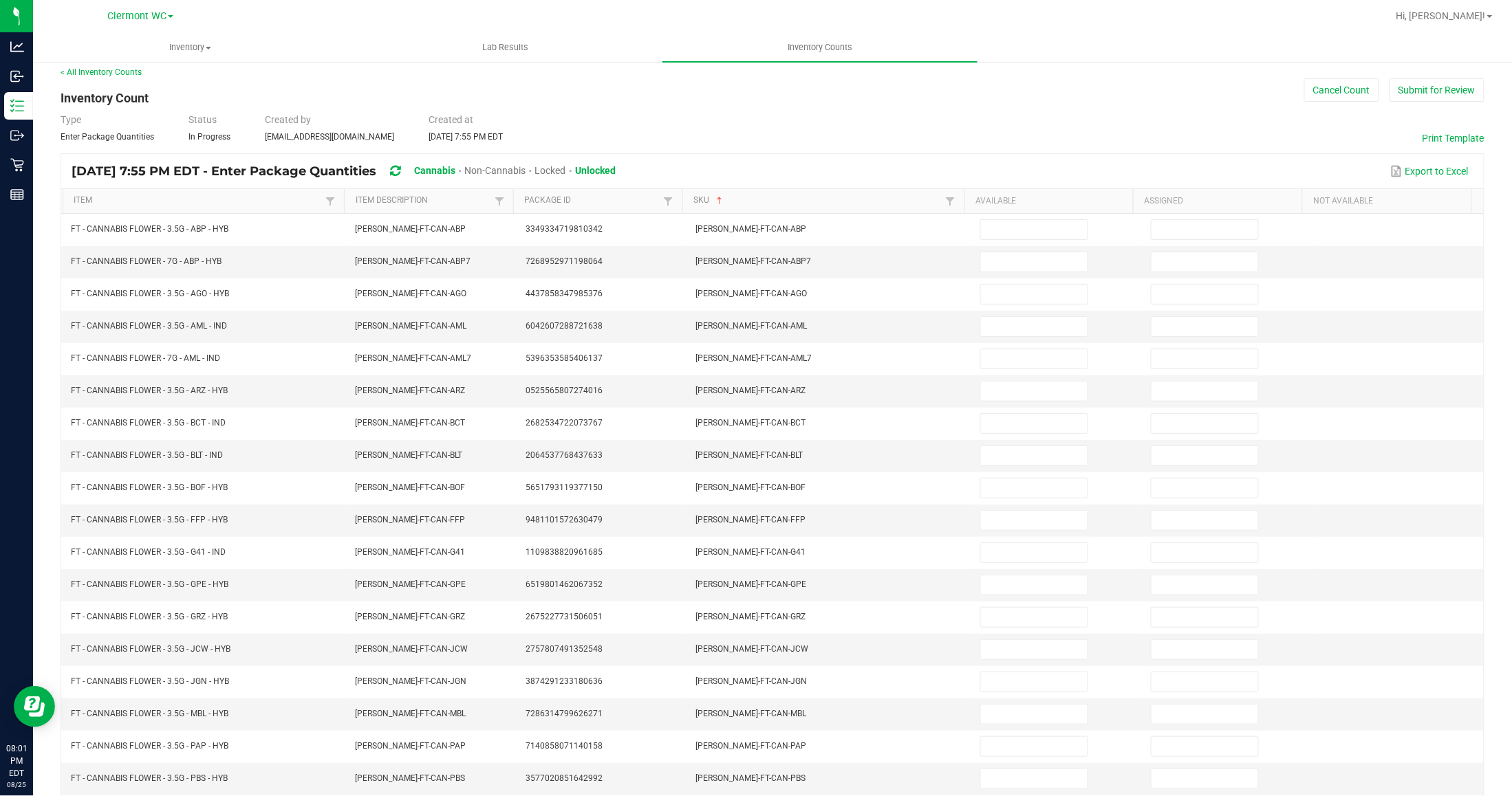
scroll to position [0, 0]
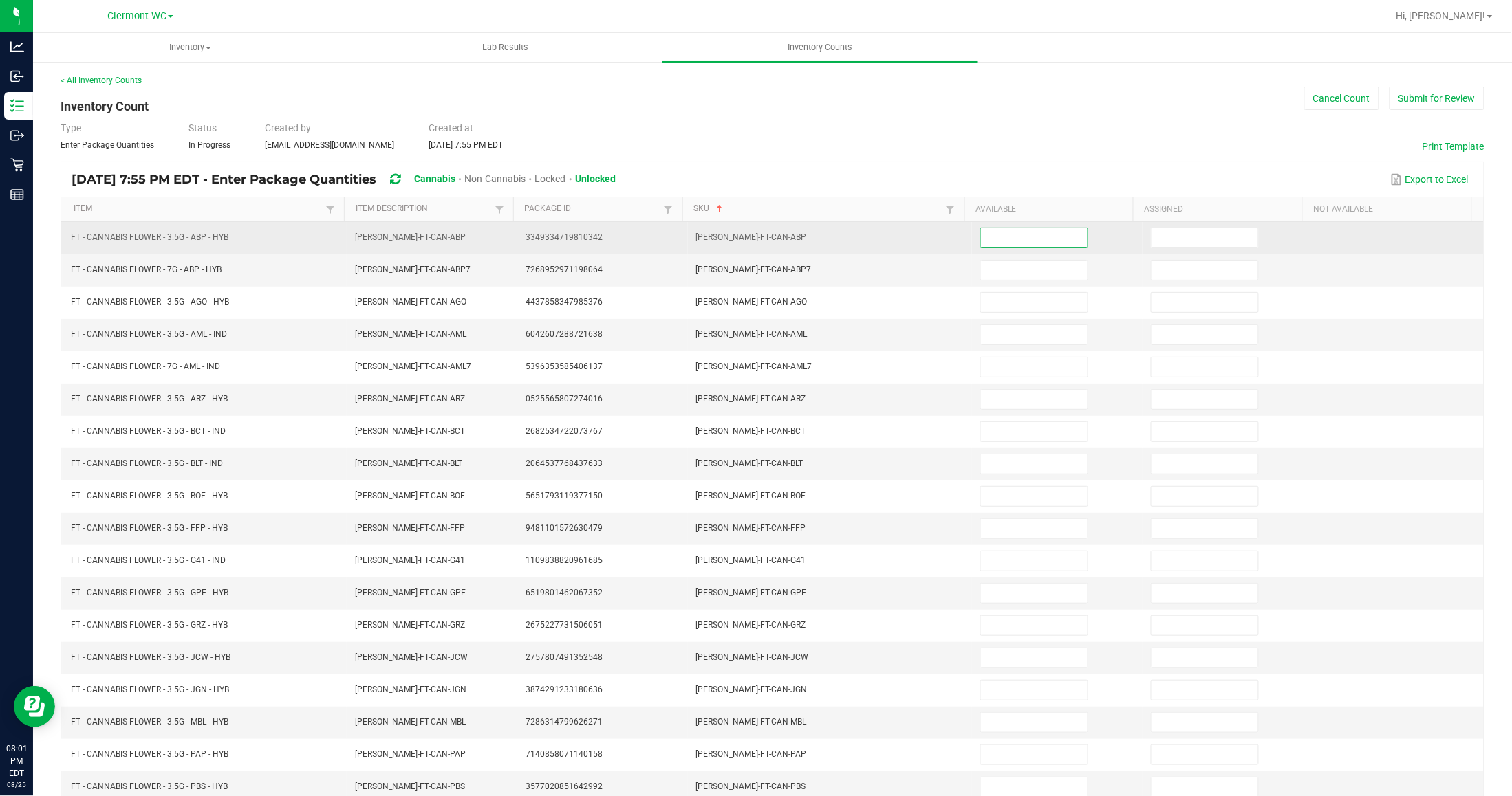
click at [992, 235] on input at bounding box center [1034, 238] width 107 height 19
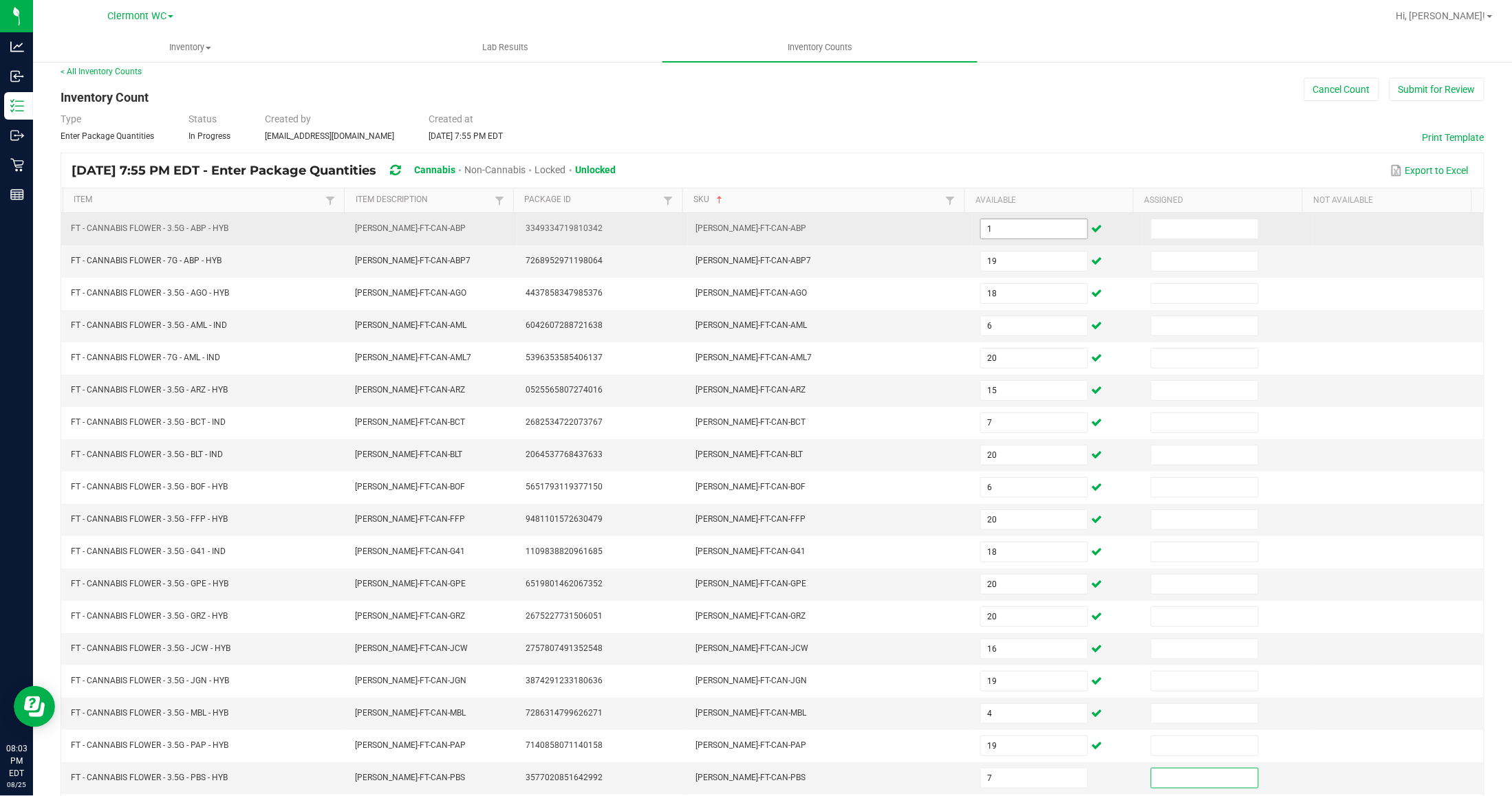
scroll to position [131, 0]
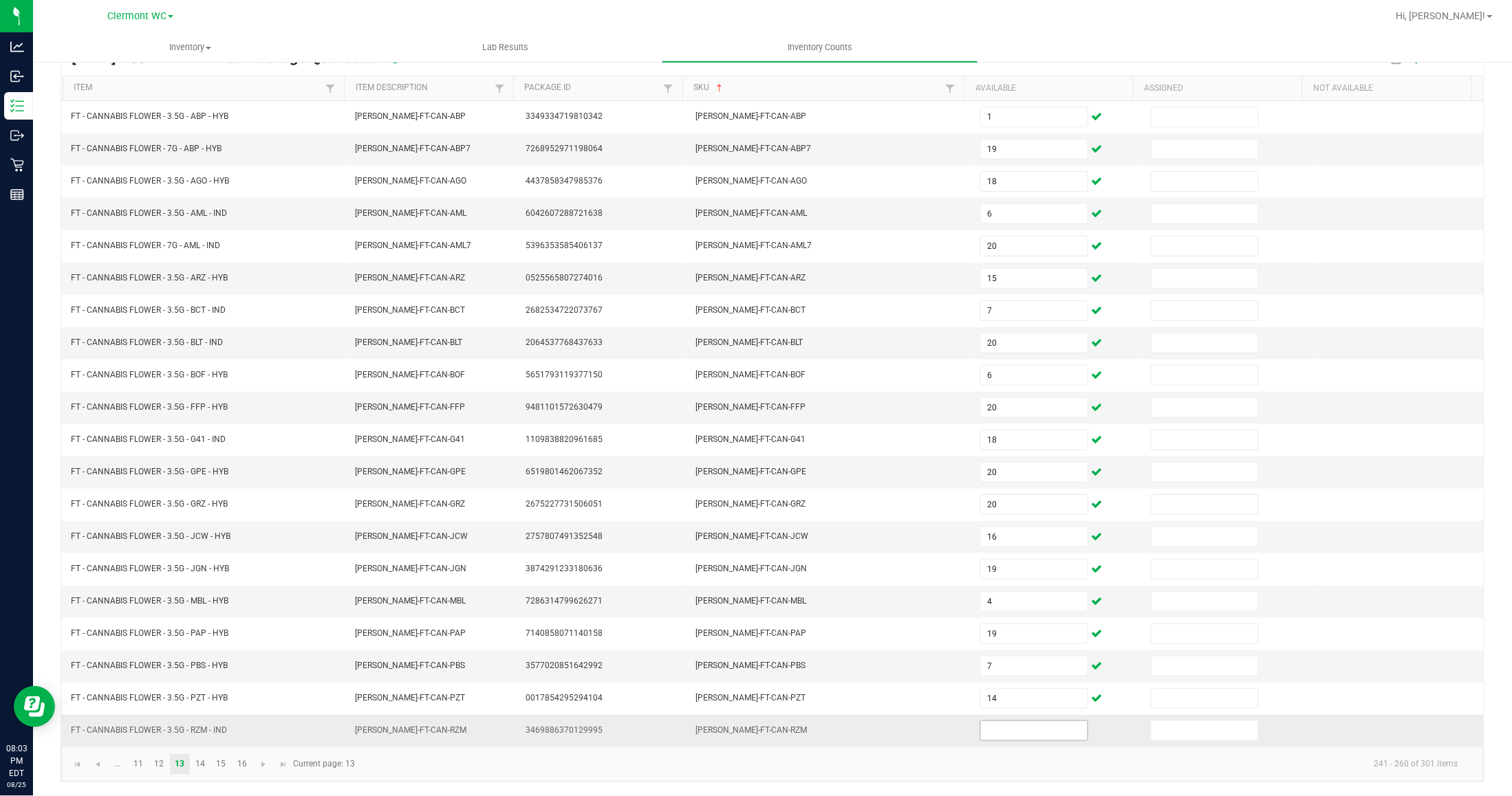
click at [1021, 726] on input at bounding box center [1034, 731] width 107 height 19
click at [205, 764] on link "14" at bounding box center [200, 764] width 20 height 21
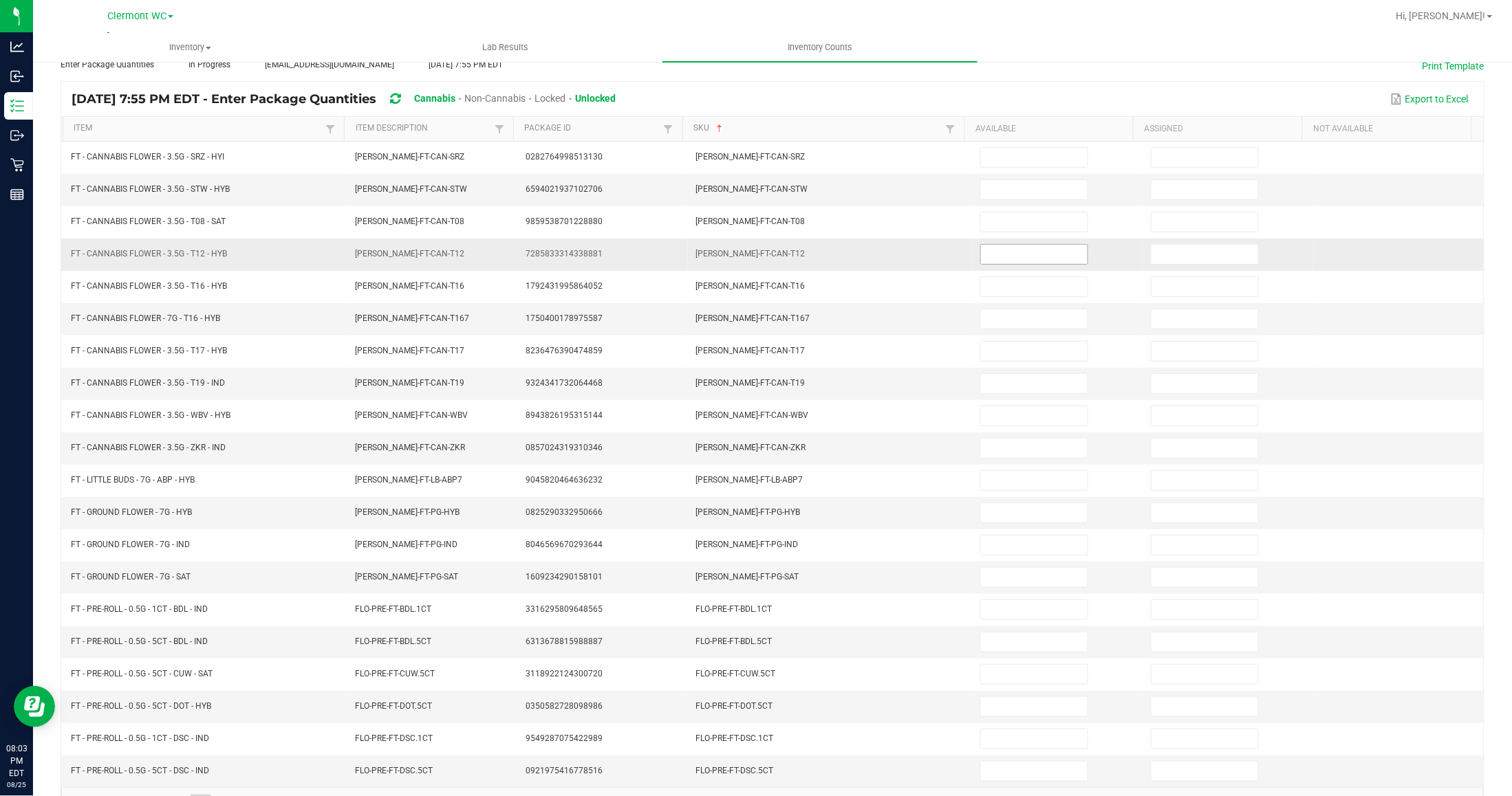
scroll to position [0, 0]
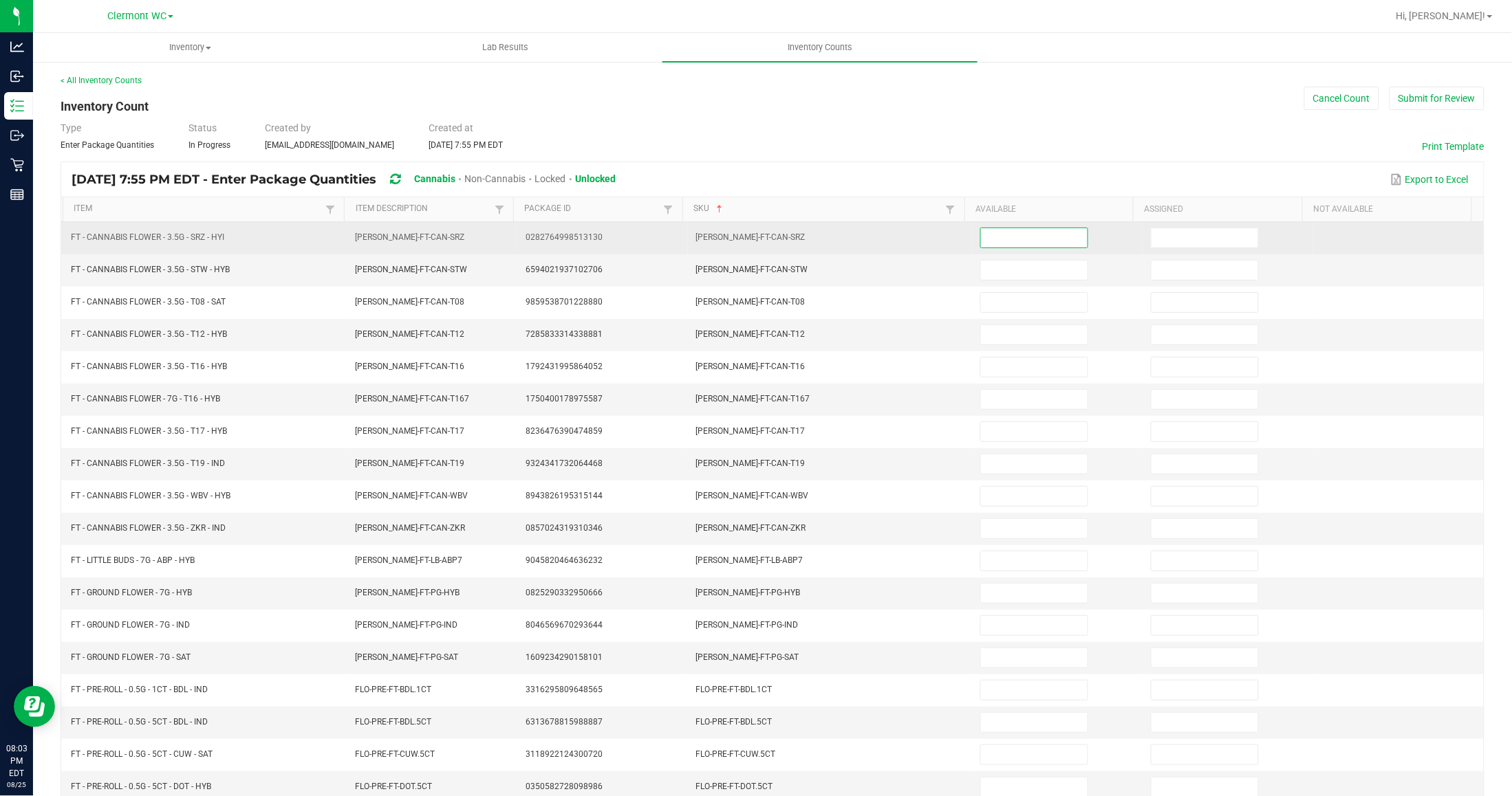
click at [1048, 238] on input at bounding box center [1034, 238] width 107 height 19
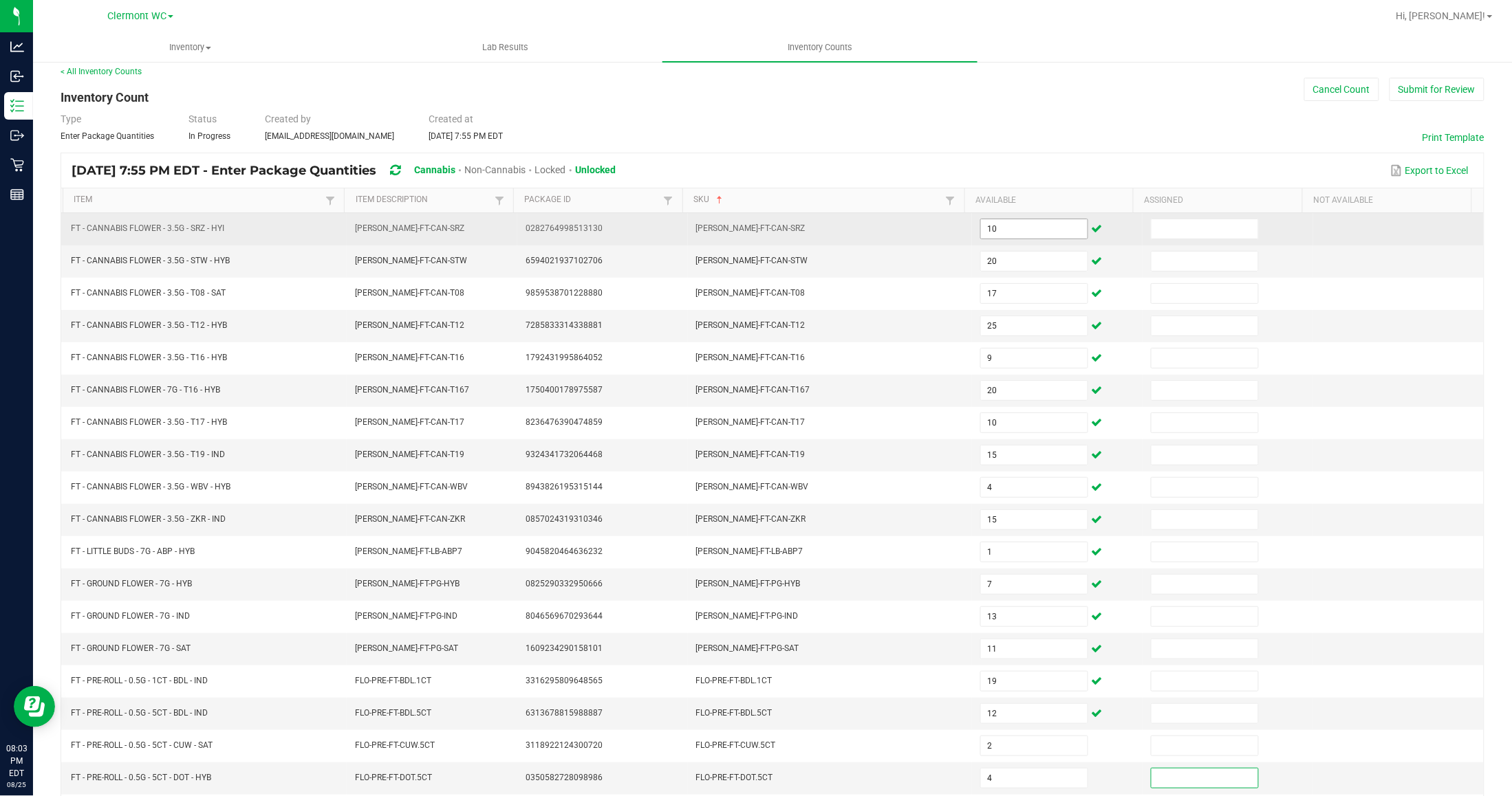
scroll to position [131, 0]
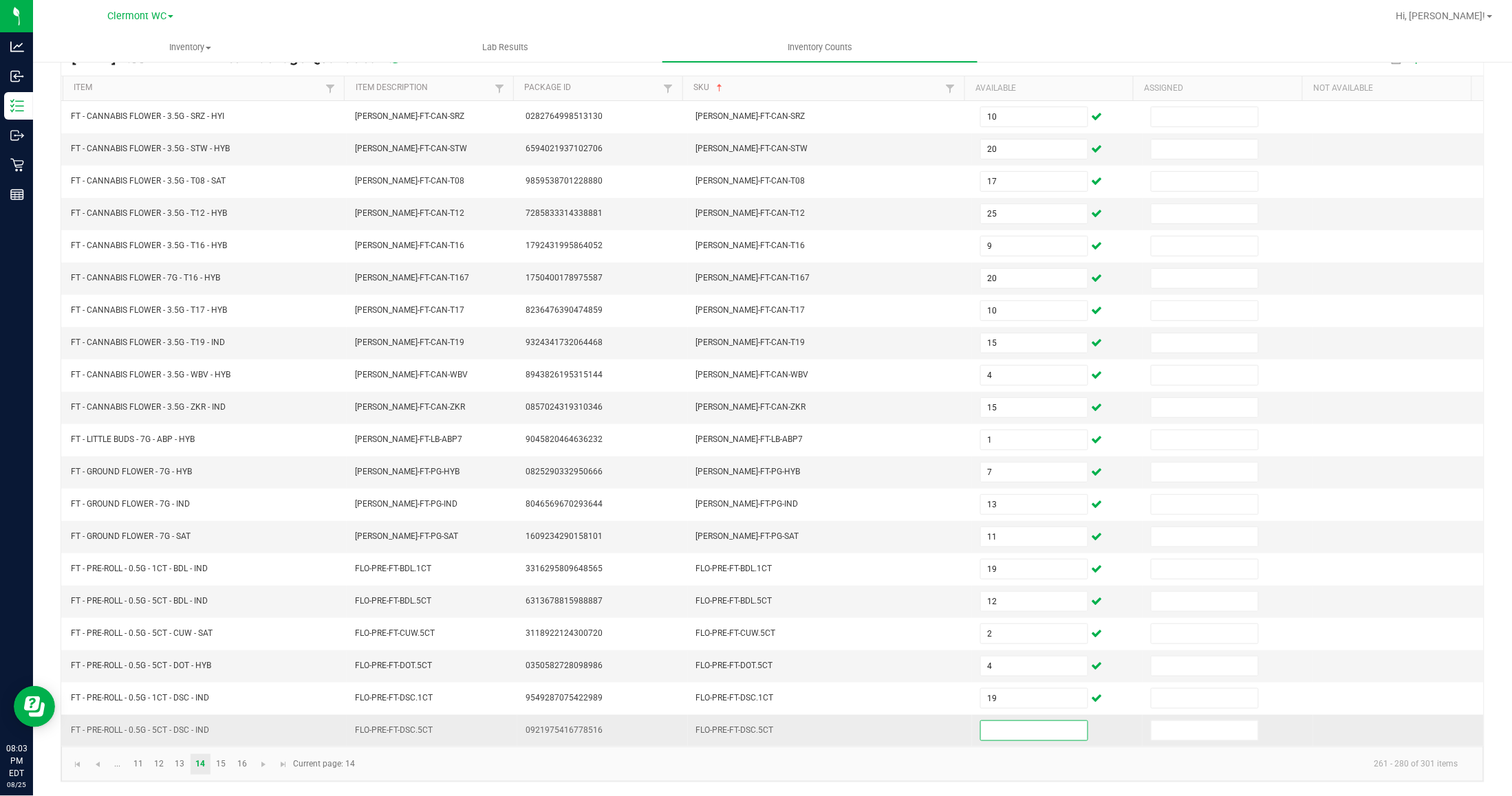
click at [1012, 738] on input at bounding box center [1034, 731] width 107 height 19
click at [226, 768] on link "15" at bounding box center [221, 764] width 20 height 21
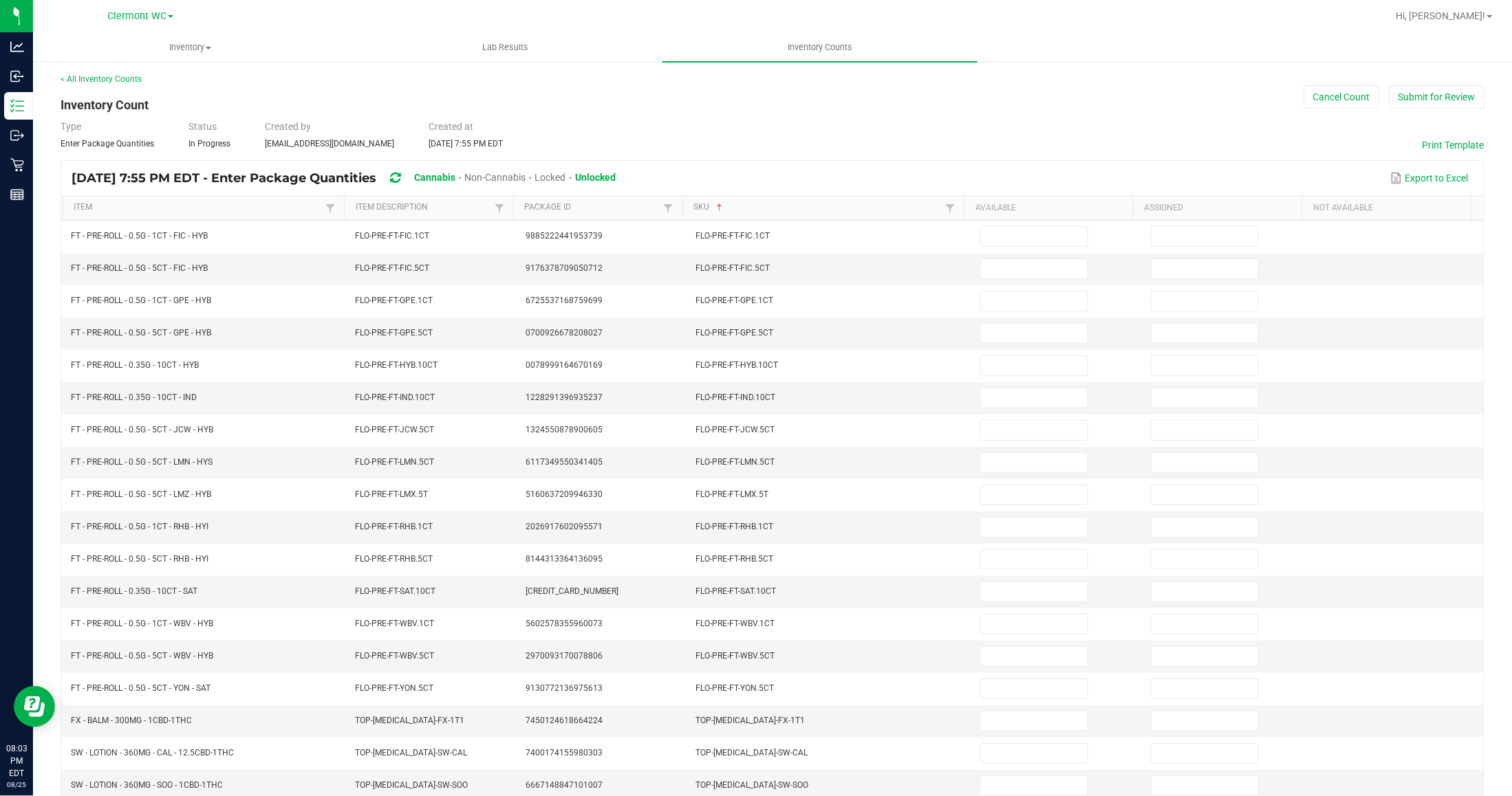
scroll to position [0, 0]
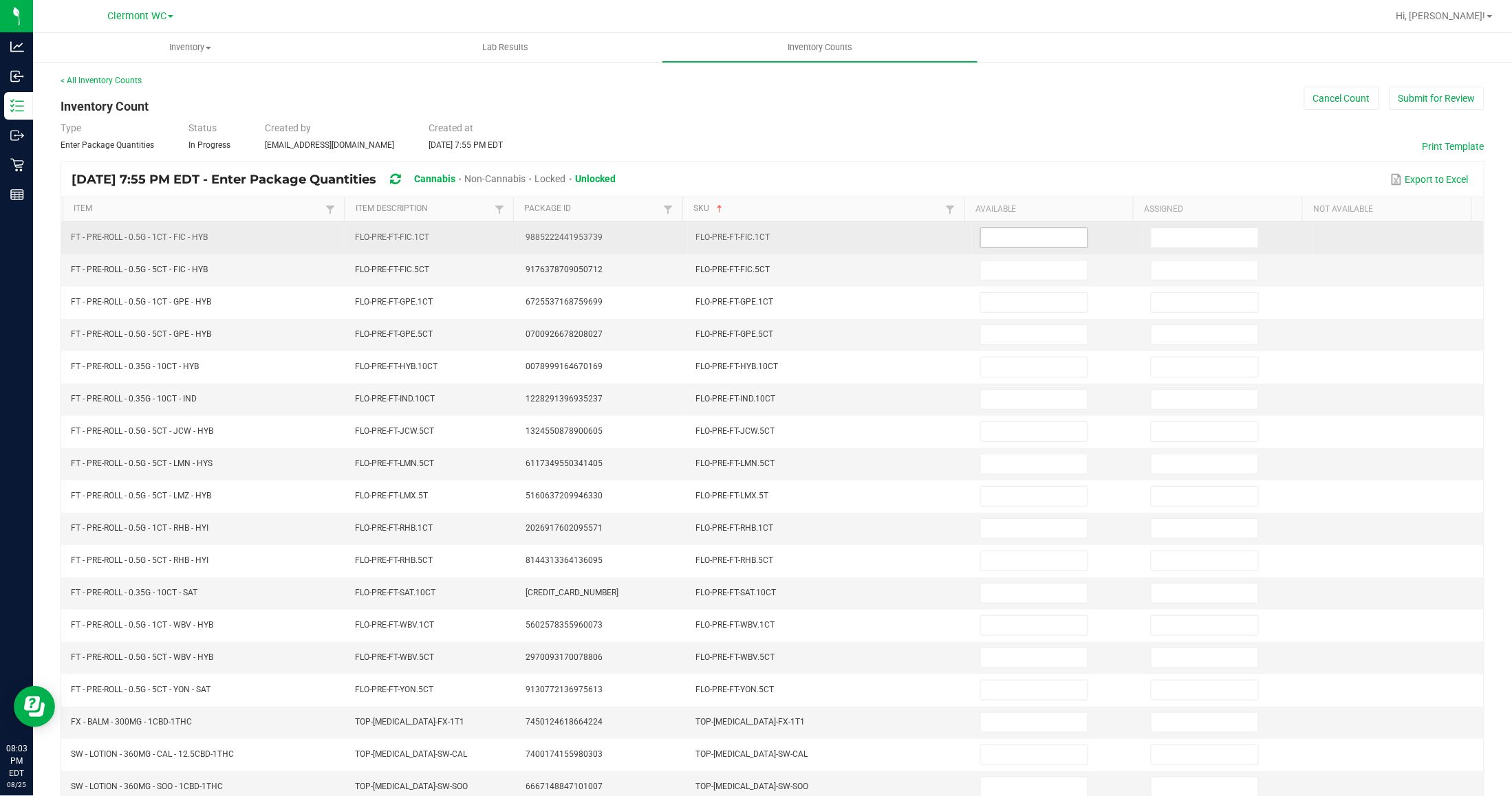
click at [1011, 238] on input at bounding box center [1034, 238] width 107 height 19
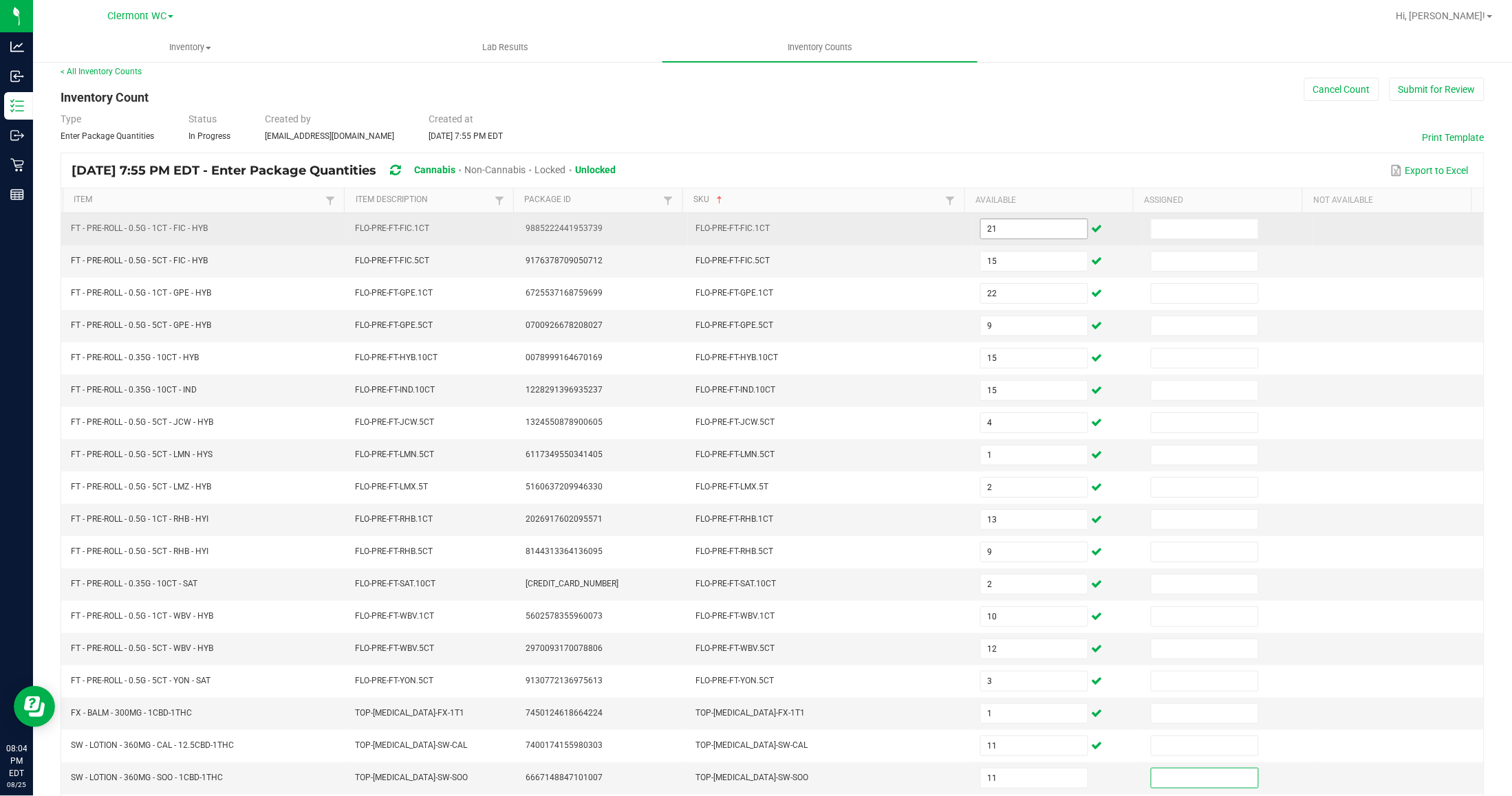
scroll to position [131, 0]
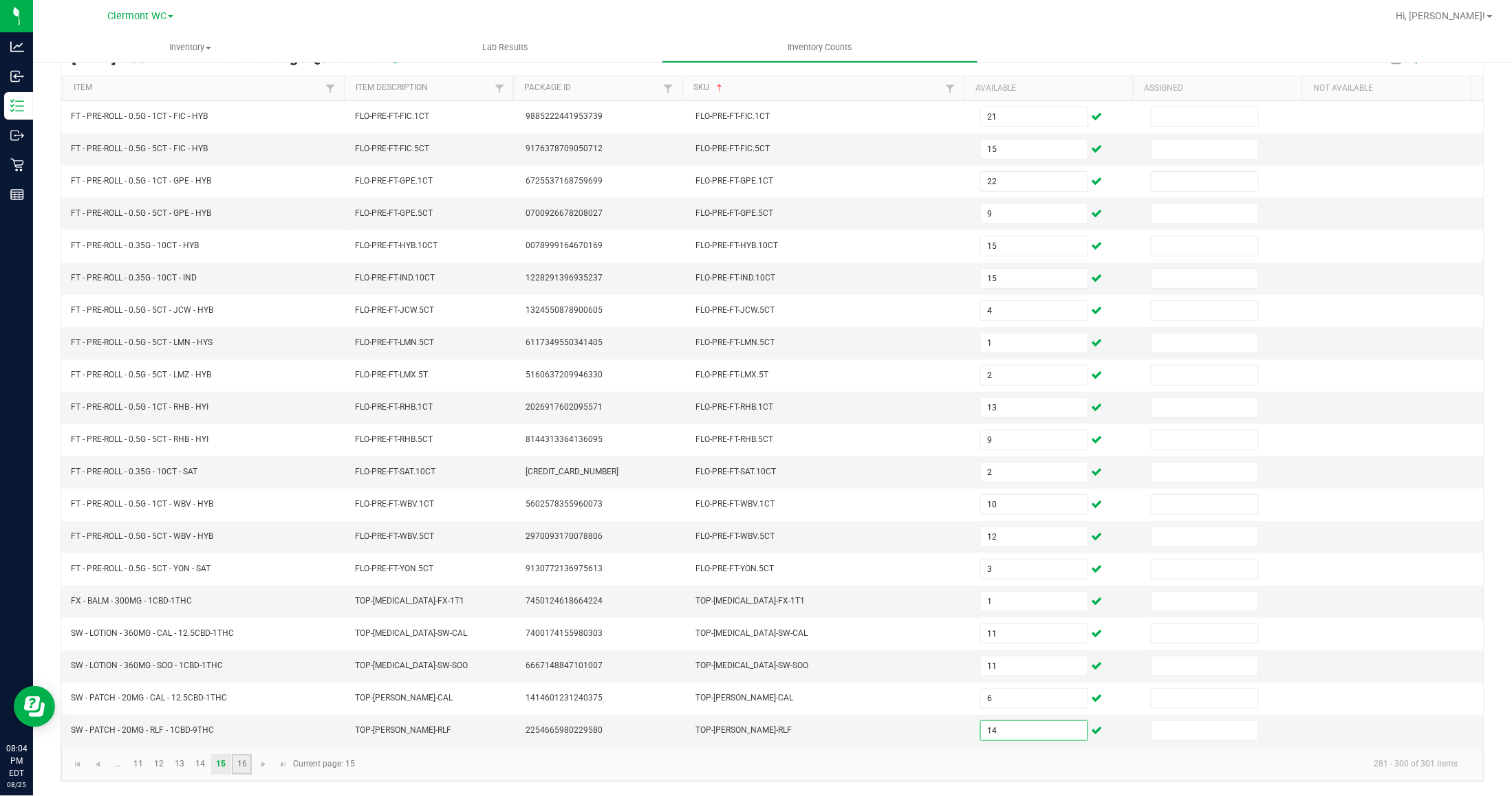
click at [243, 757] on link "16" at bounding box center [241, 764] width 20 height 21
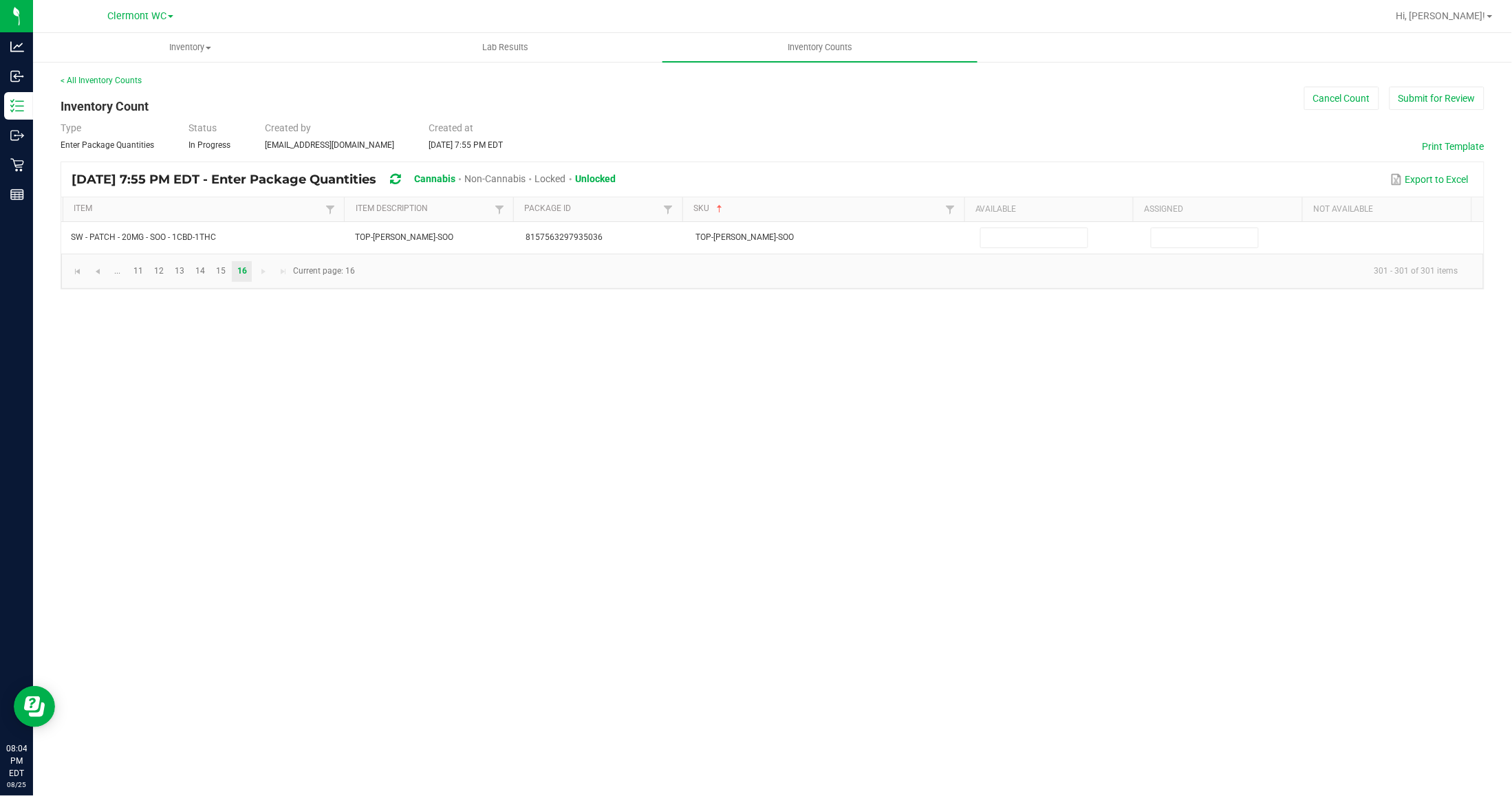
click at [663, 638] on div "Inventory All packages All inventory Waste log Create inventory Lab Results Inv…" at bounding box center [772, 415] width 1479 height 763
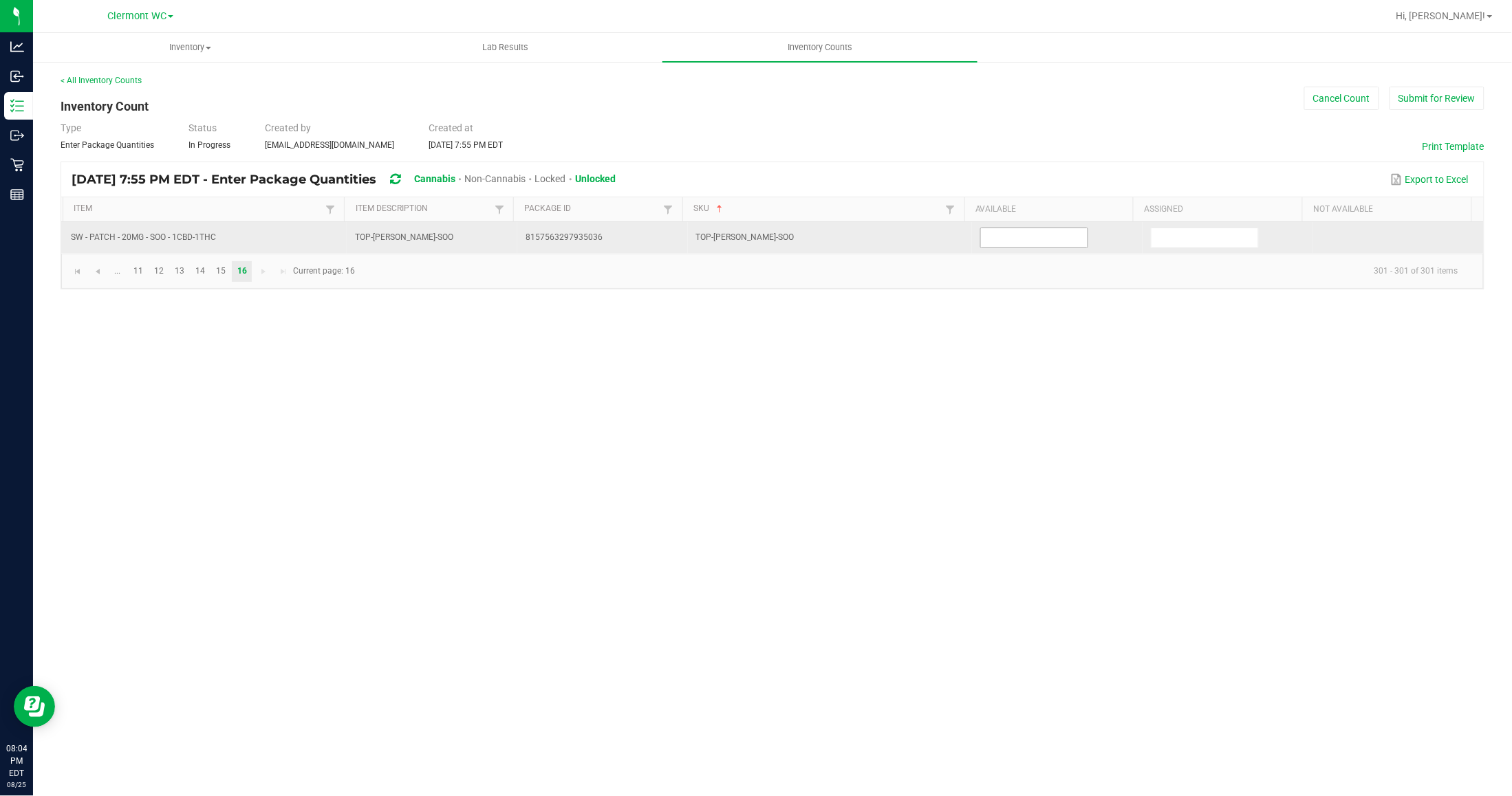
click at [1020, 240] on input at bounding box center [1034, 238] width 107 height 19
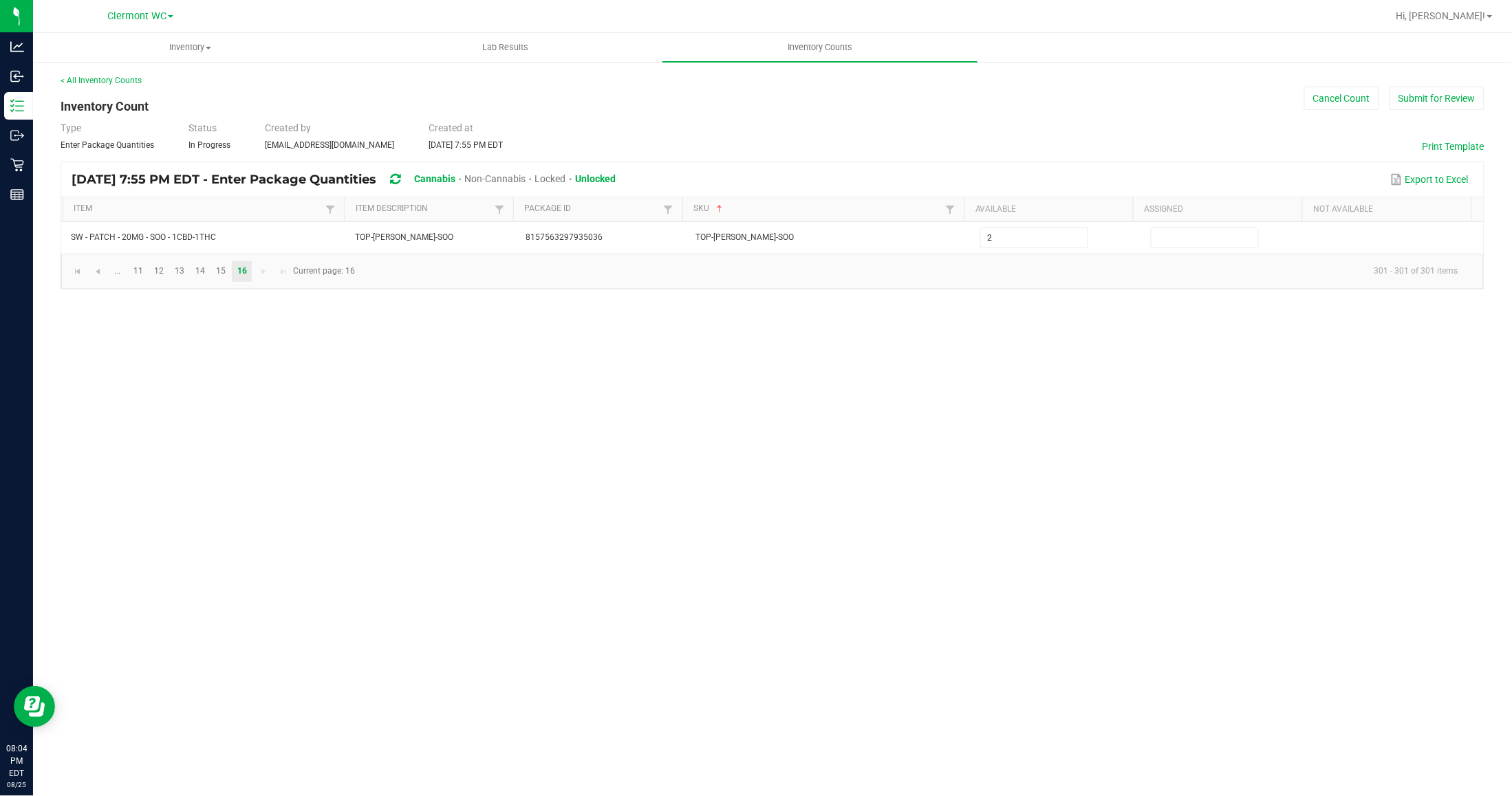
click at [1009, 450] on div "Inventory All packages All inventory Waste log Create inventory Lab Results Inv…" at bounding box center [772, 415] width 1479 height 763
click at [1245, 100] on button "Submit for Review" at bounding box center [1437, 98] width 95 height 23
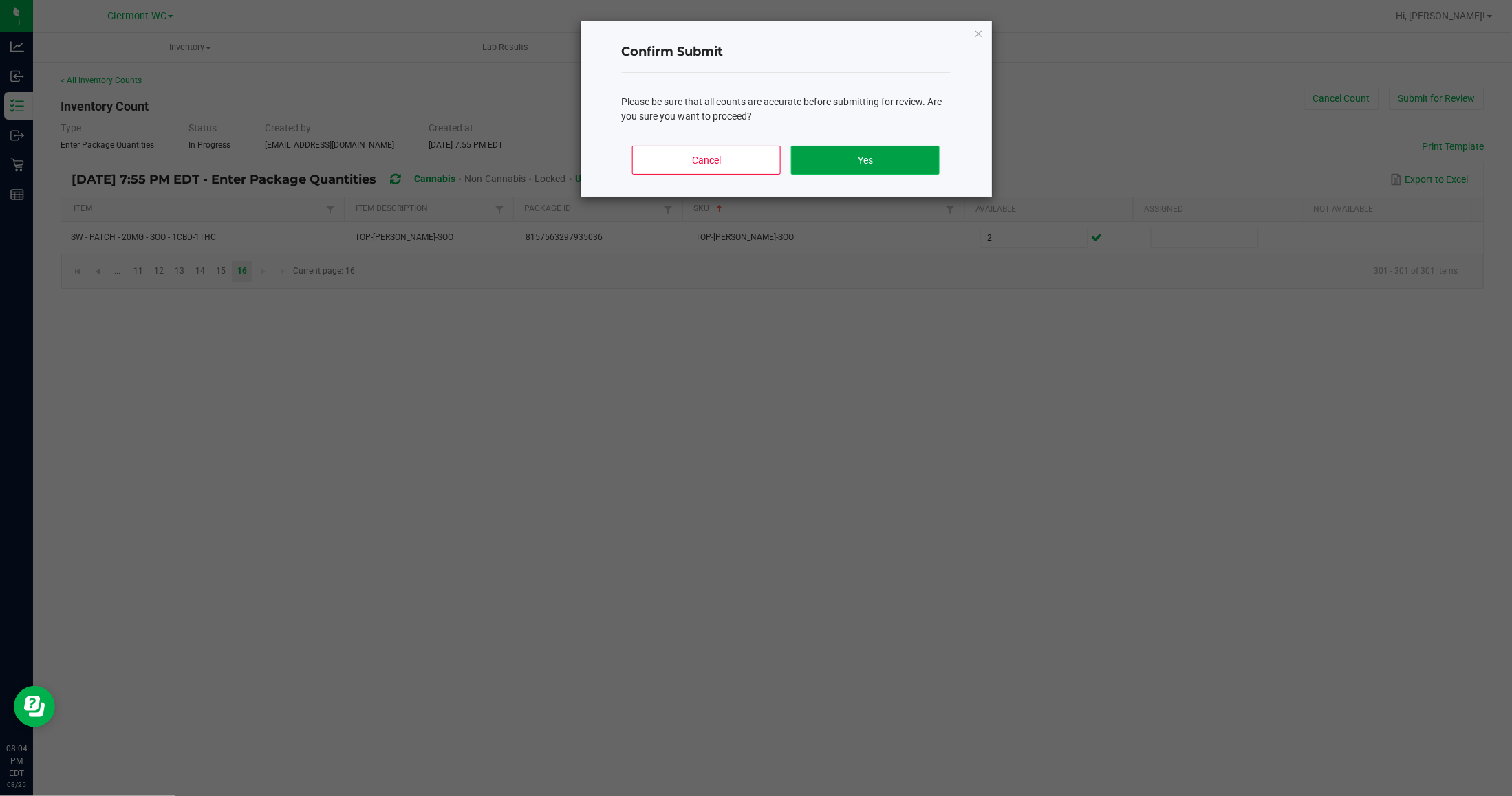
click at [914, 163] on button "Yes" at bounding box center [865, 160] width 148 height 29
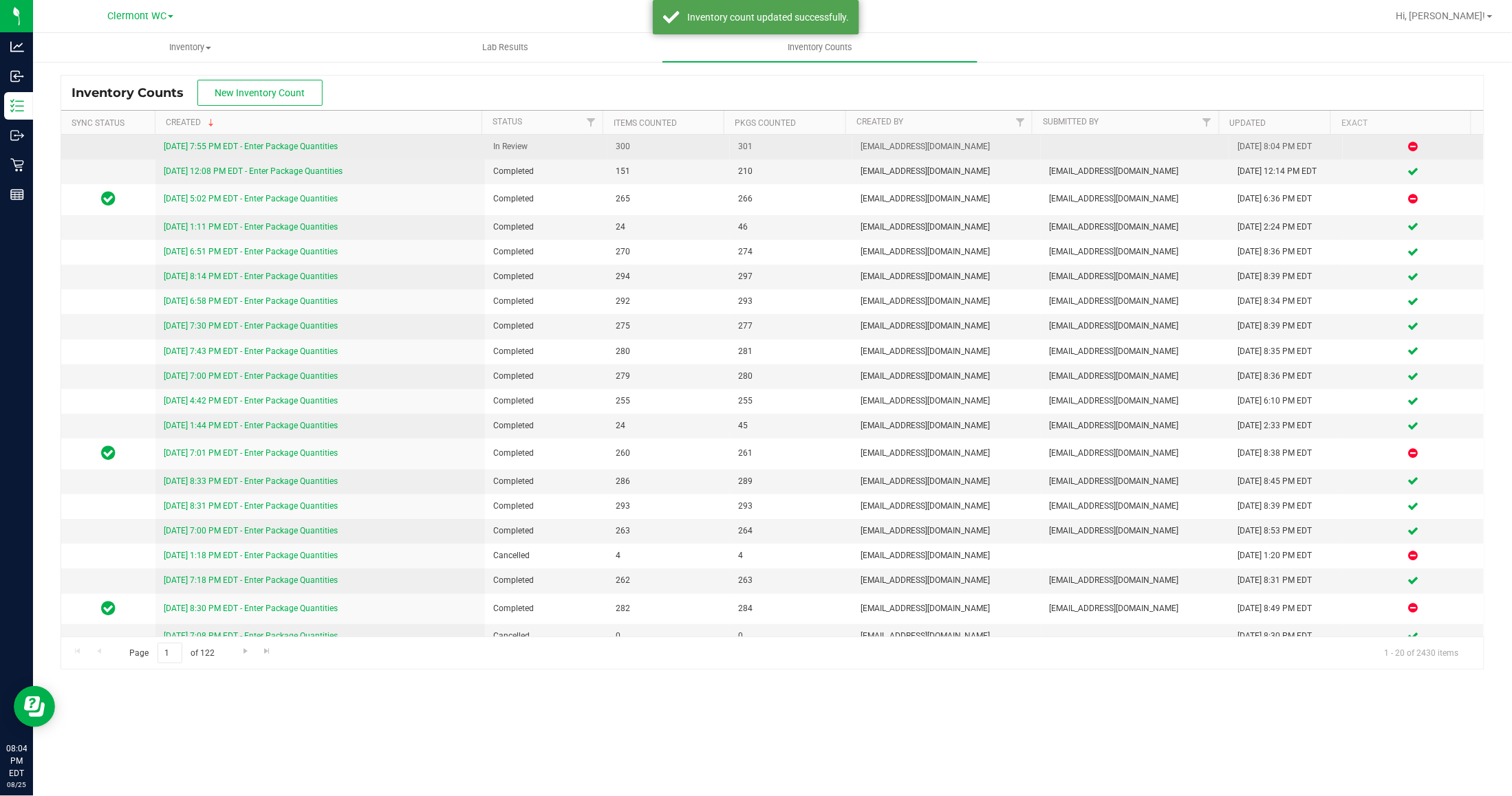
click at [301, 148] on link "8/25/25 7:55 PM EDT - Enter Package Quantities" at bounding box center [250, 146] width 174 height 9
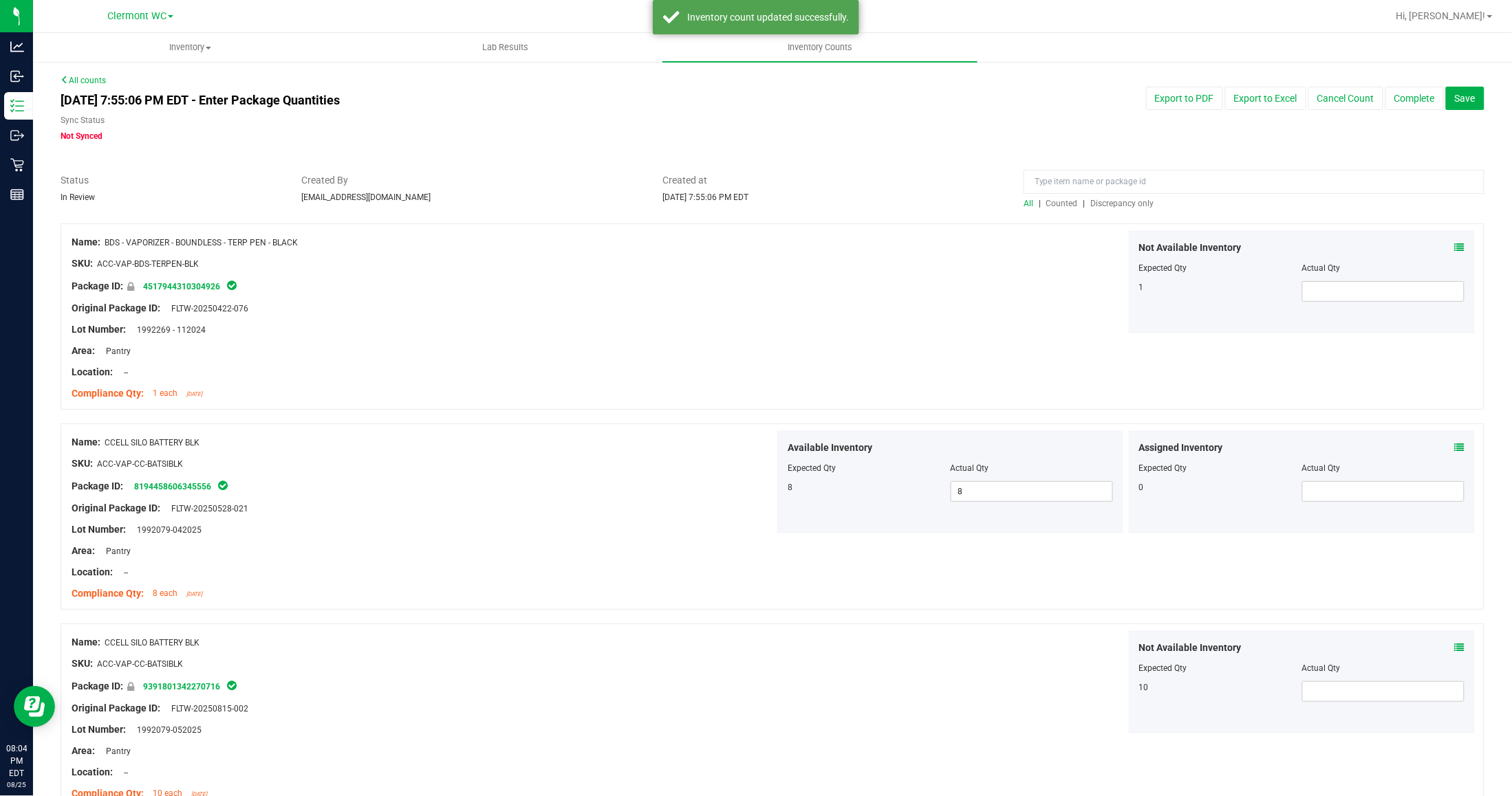
click at [1127, 199] on span "Discrepancy only" at bounding box center [1122, 203] width 63 height 9
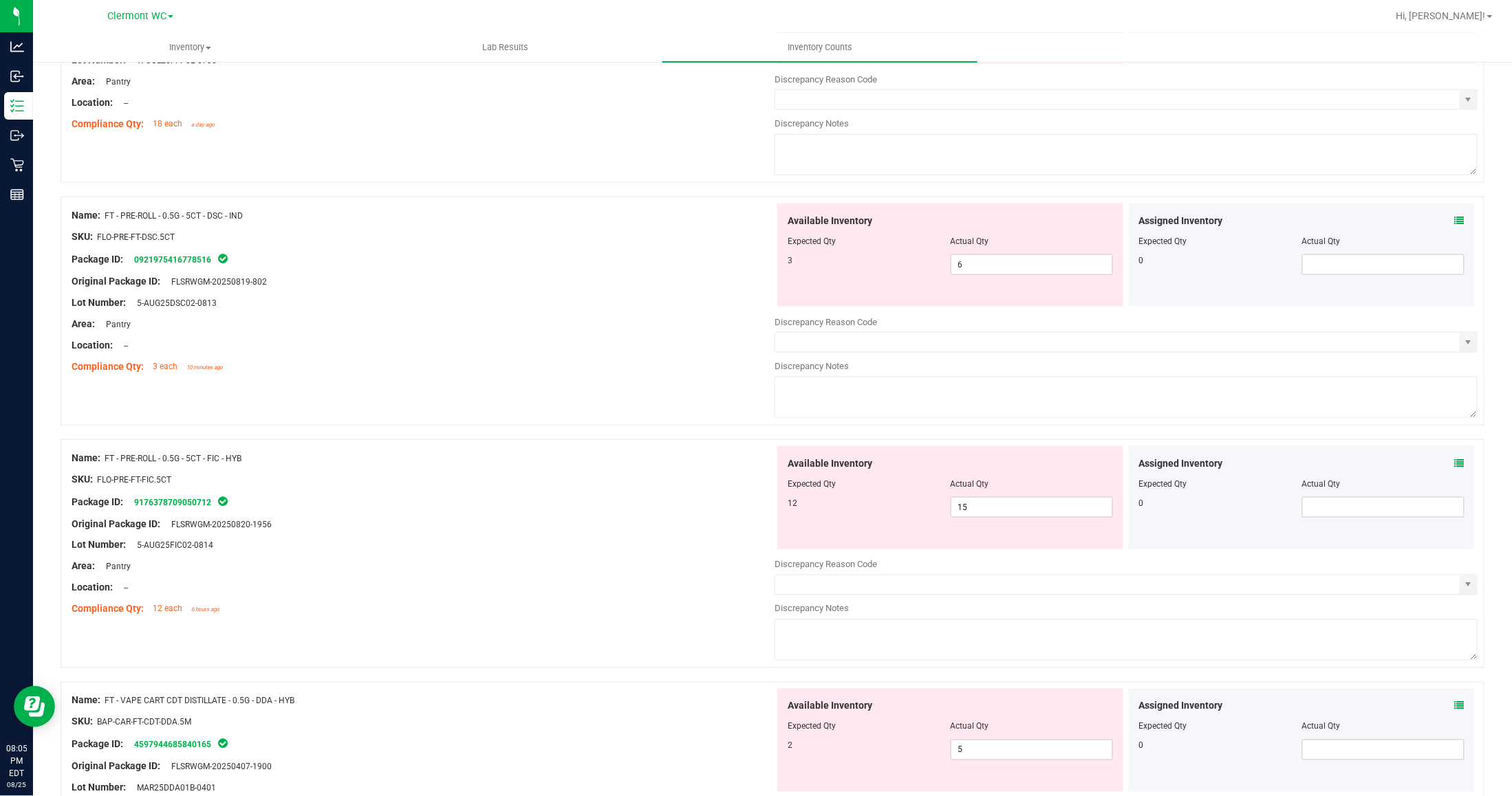
scroll to position [491, 0]
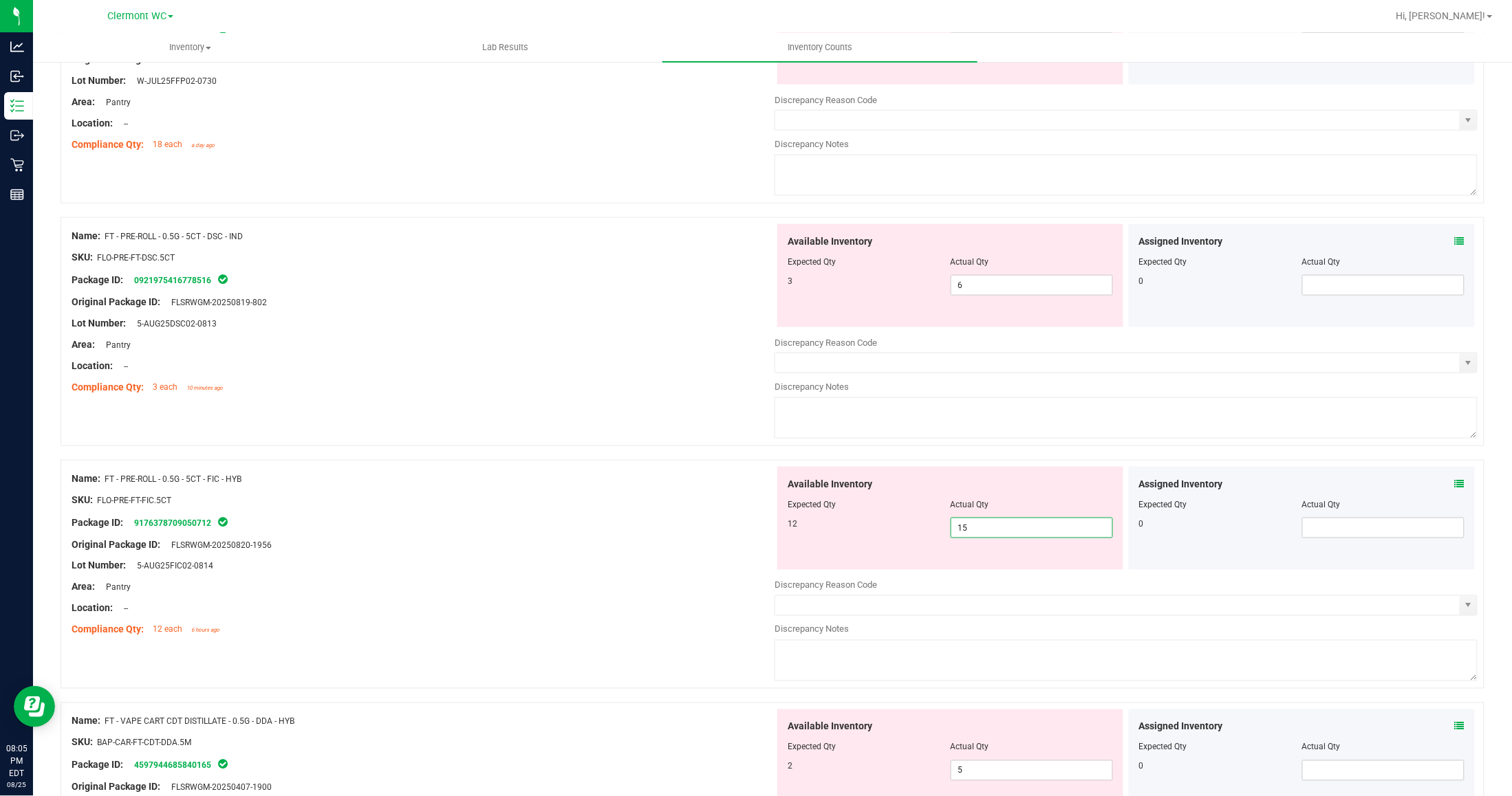
click at [1039, 526] on span "15 15" at bounding box center [1032, 528] width 163 height 21
click at [957, 372] on input "text" at bounding box center [1116, 363] width 684 height 19
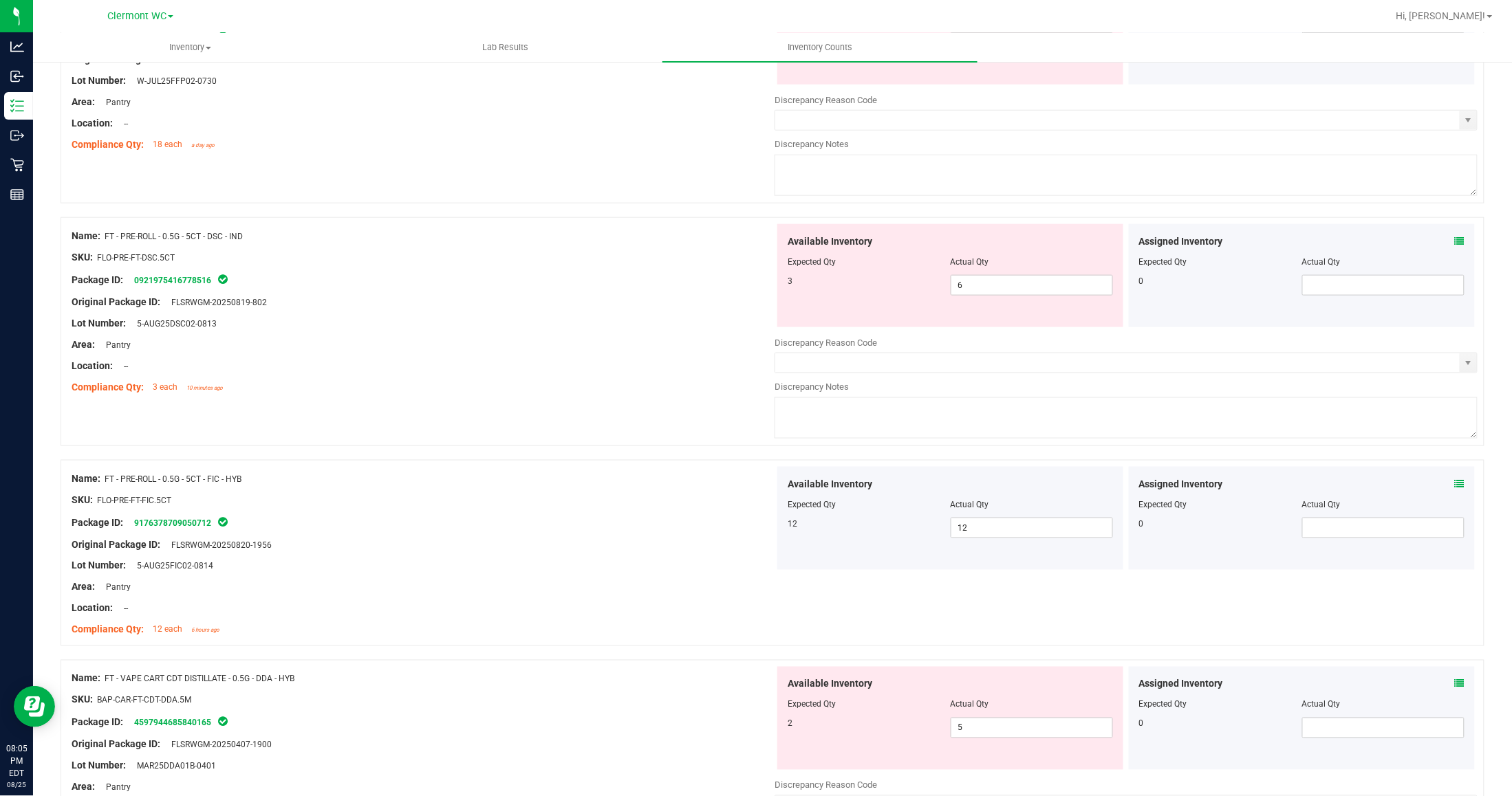
click at [747, 299] on div "Original Package ID: FLSRWGM-20250819-802" at bounding box center [423, 302] width 703 height 15
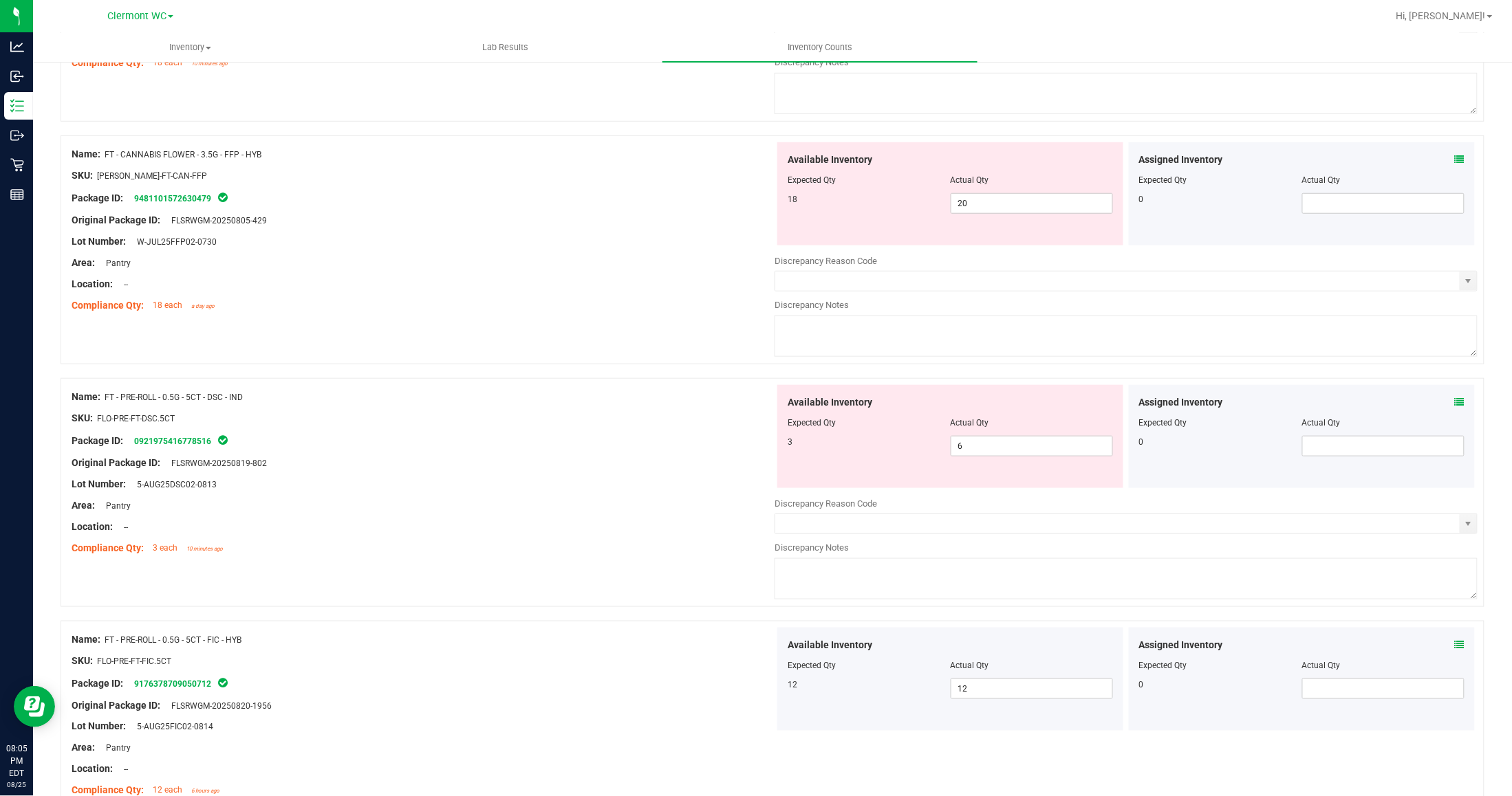
scroll to position [320, 0]
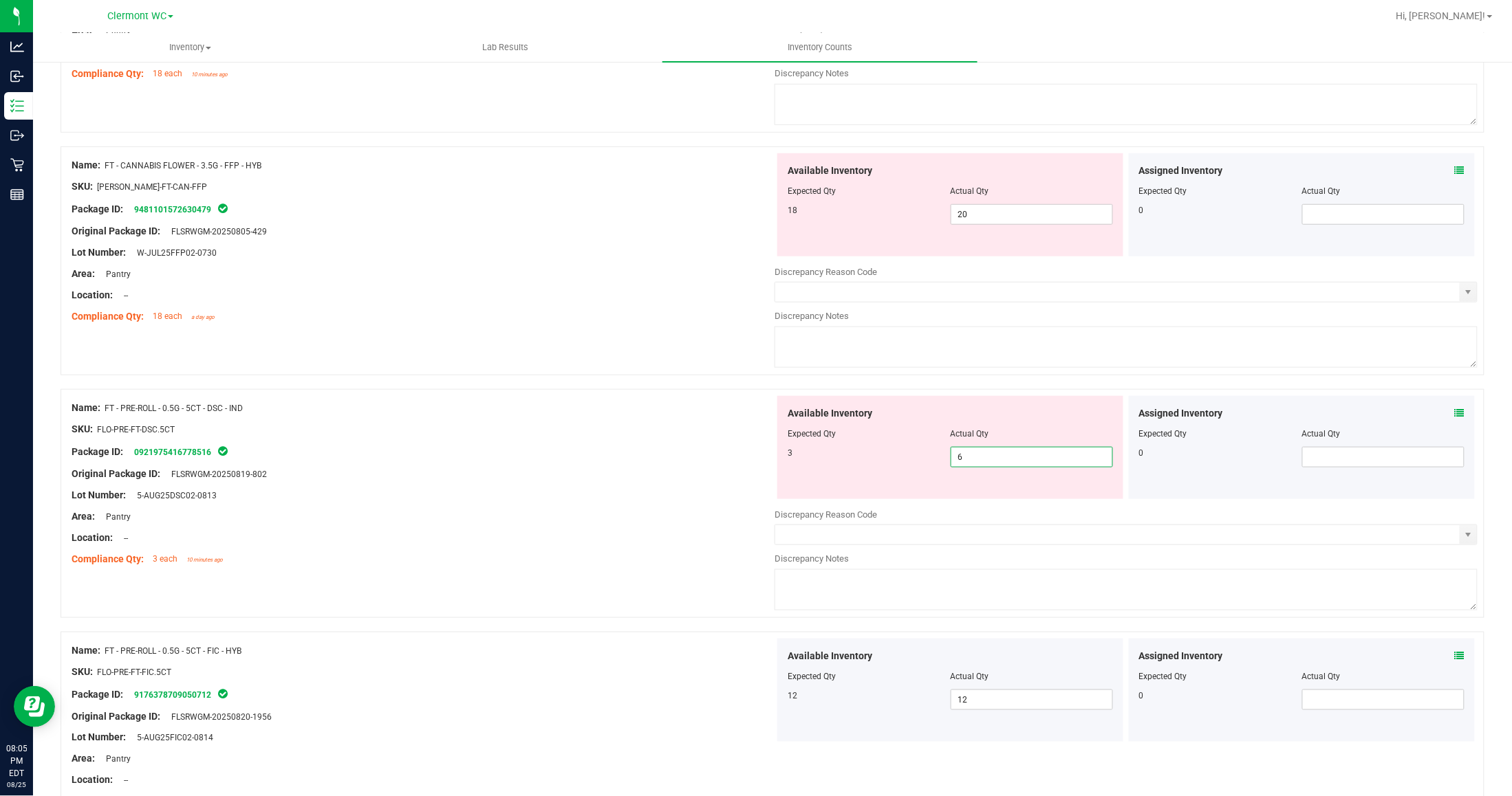
click at [982, 461] on span "6 6" at bounding box center [1032, 457] width 163 height 21
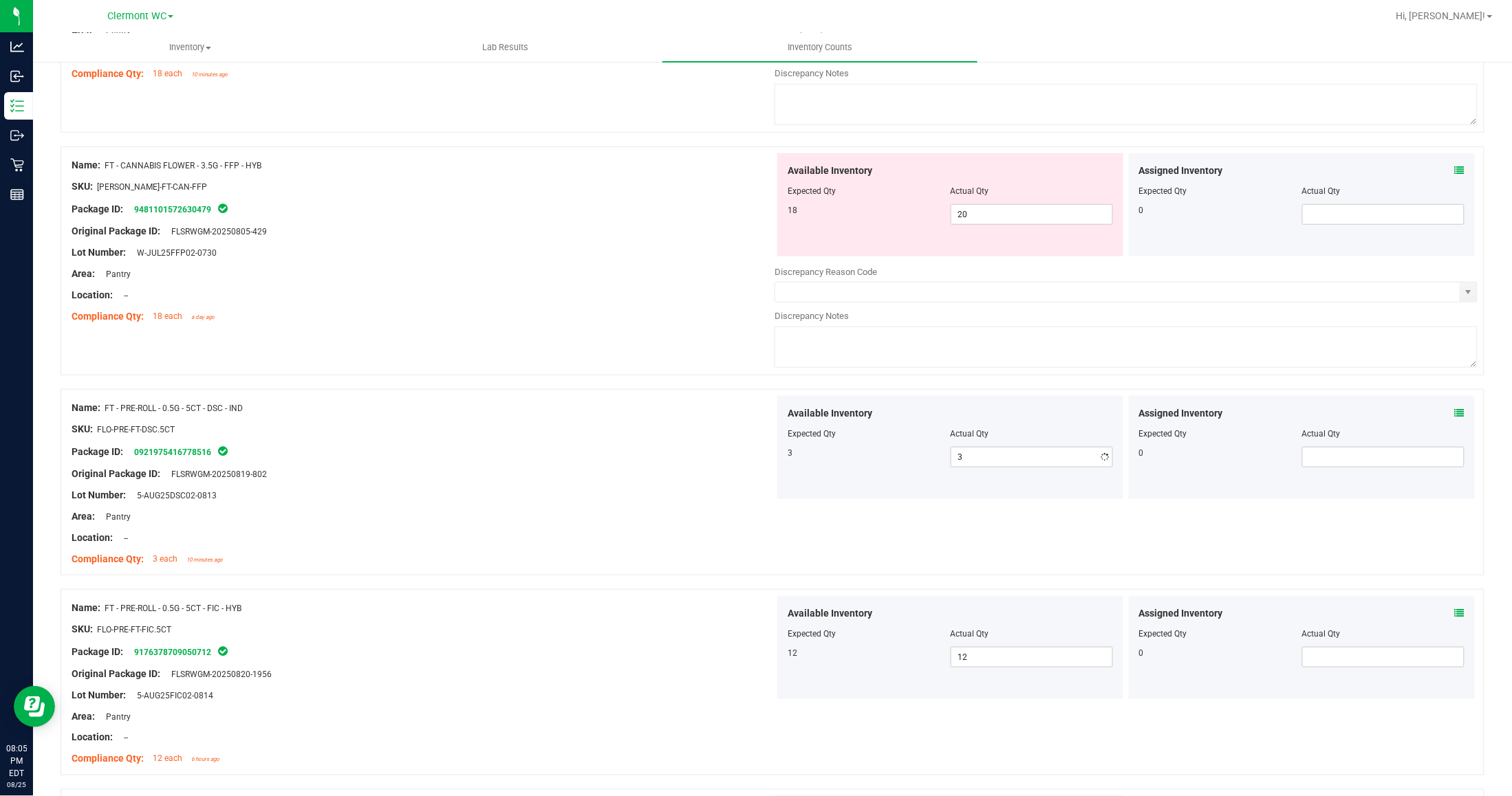
click at [580, 410] on div "Name: FT - PRE-ROLL - 0.5G - 5CT - DSC - IND" at bounding box center [423, 407] width 703 height 15
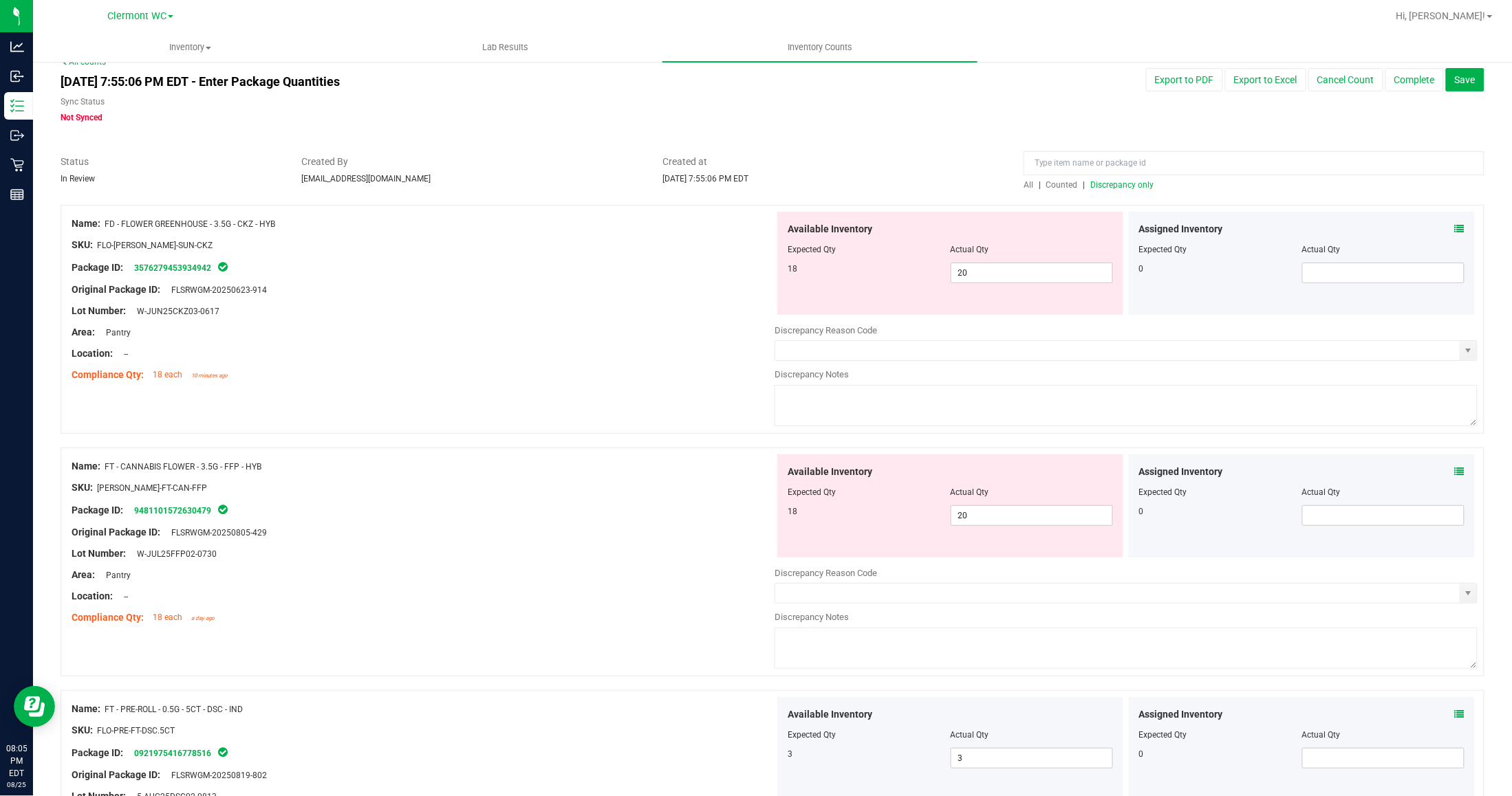
scroll to position [0, 0]
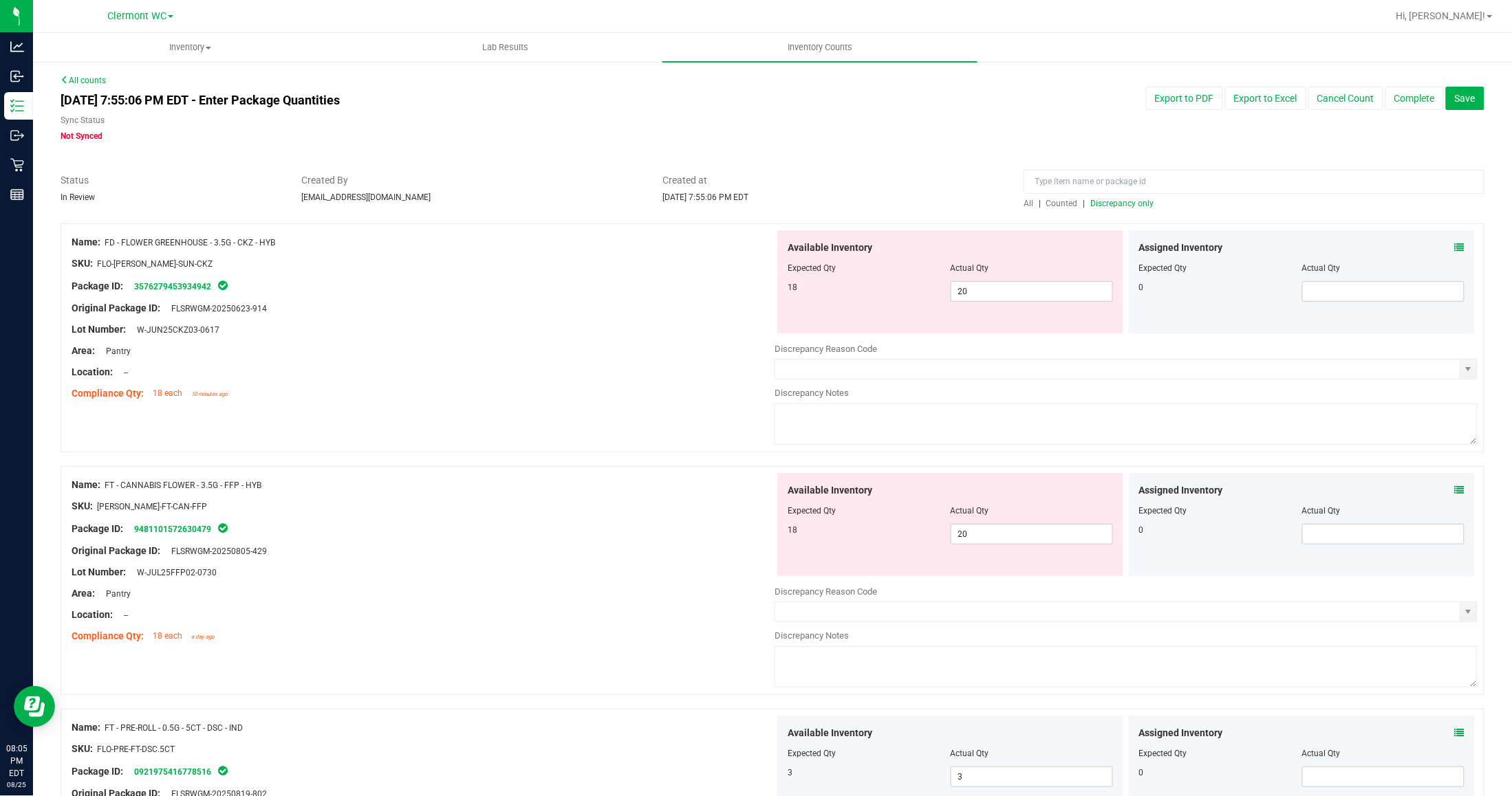
click at [1130, 201] on span "Discrepancy only" at bounding box center [1122, 203] width 63 height 9
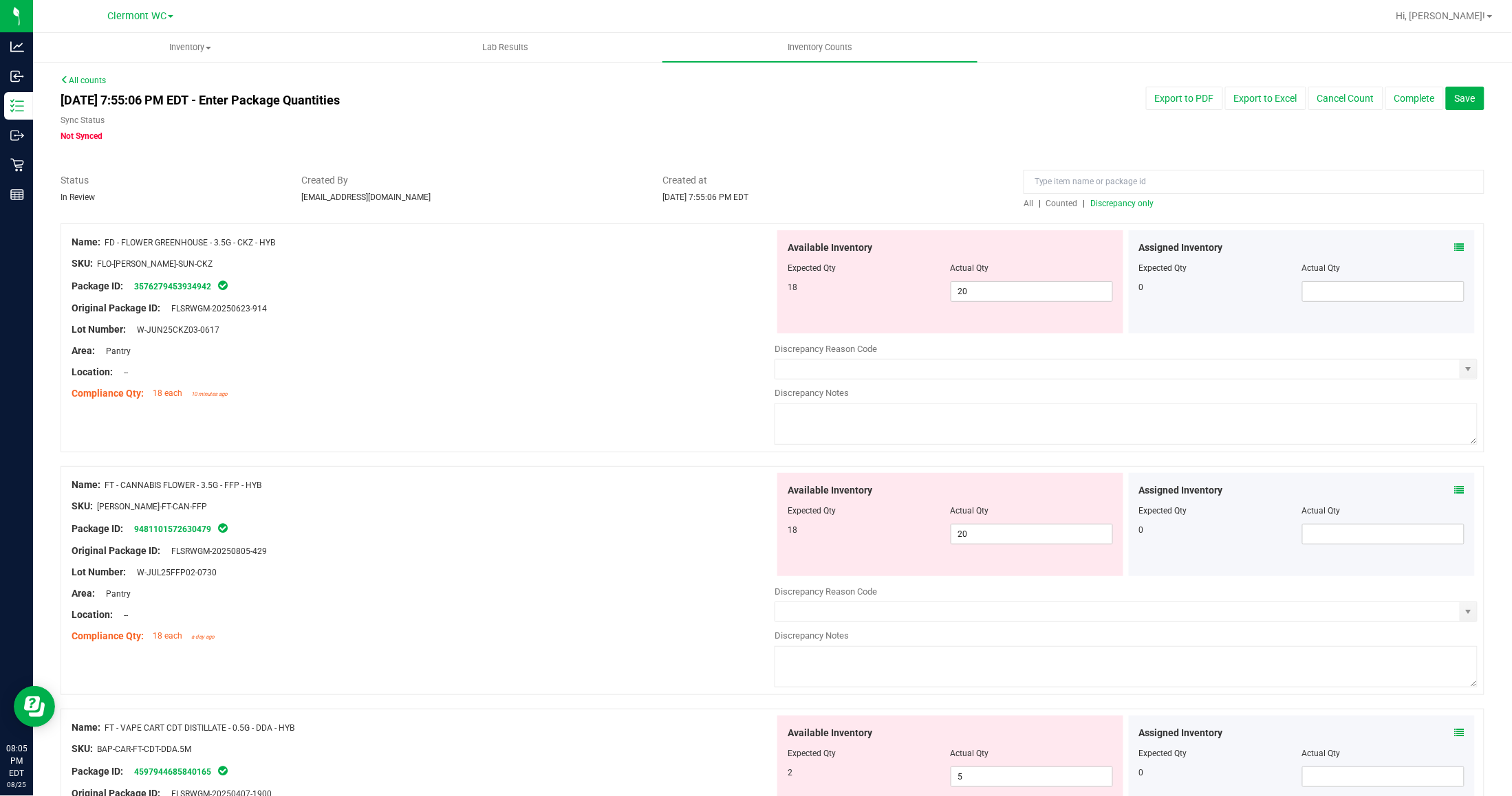
click at [1072, 200] on link "Counted" at bounding box center [1063, 203] width 40 height 9
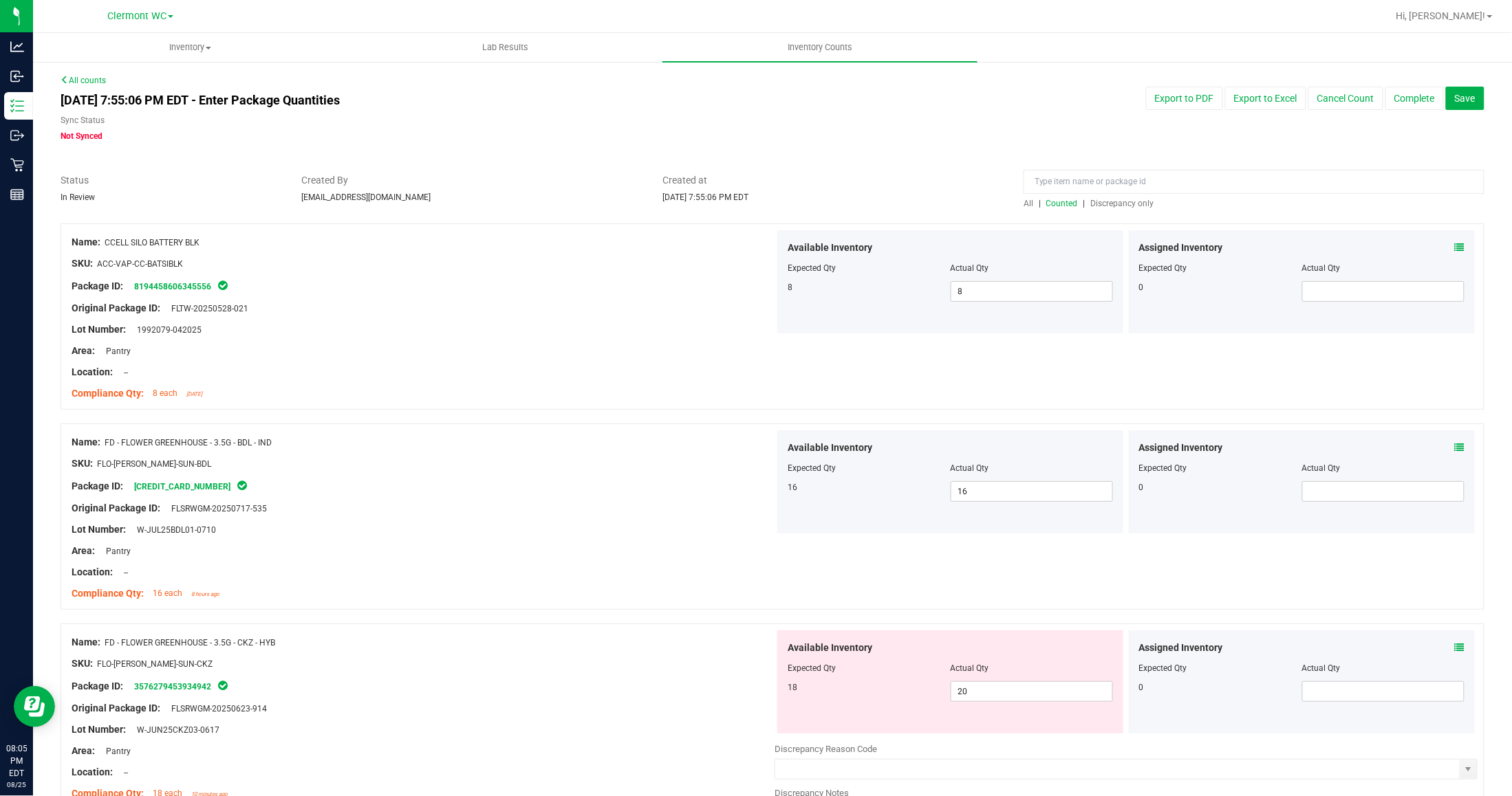
click at [1027, 199] on link "All" at bounding box center [1032, 203] width 15 height 9
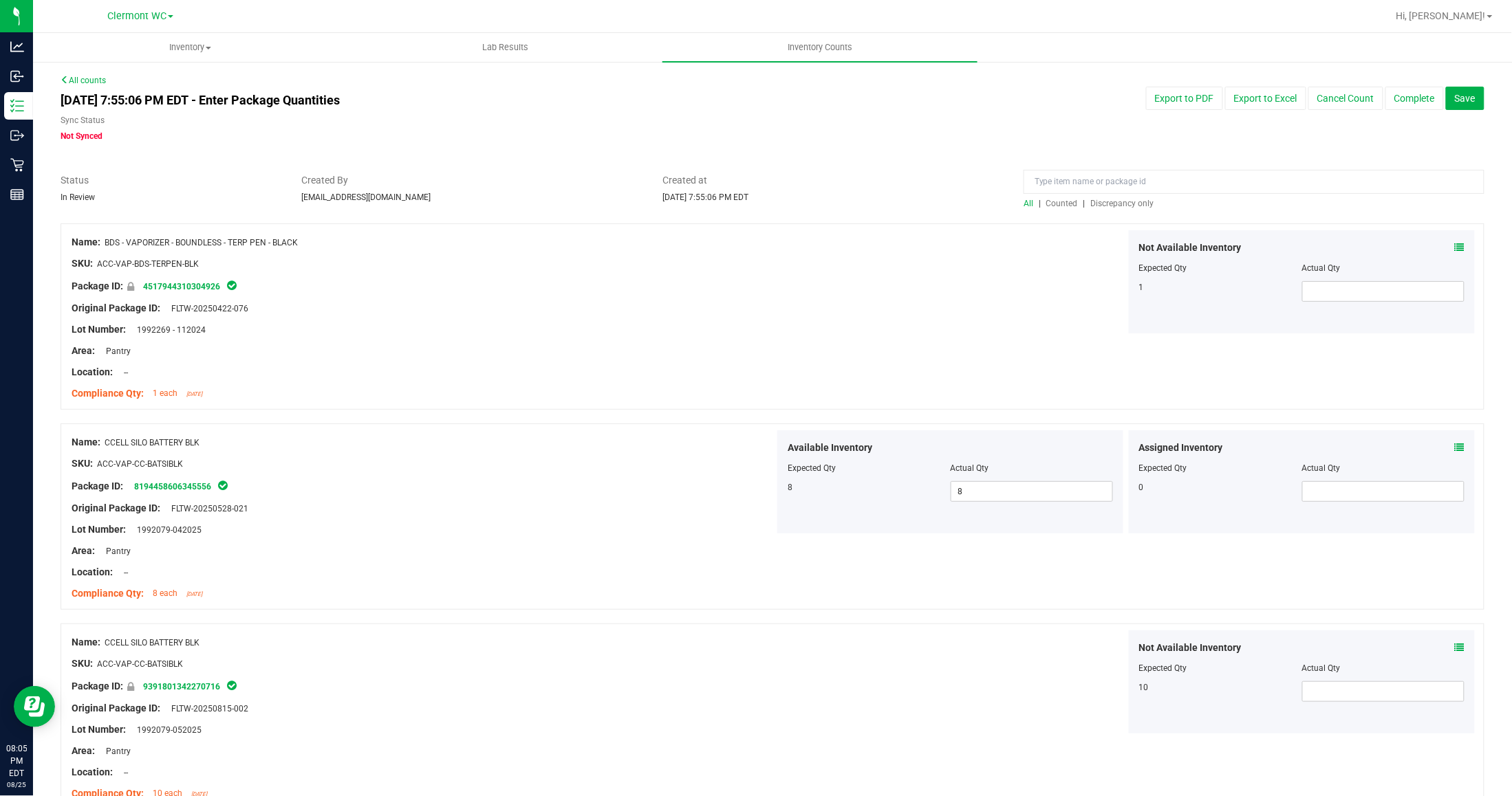
click at [1027, 199] on link "All" at bounding box center [1032, 203] width 15 height 9
click at [1065, 204] on span "Counted" at bounding box center [1062, 203] width 32 height 9
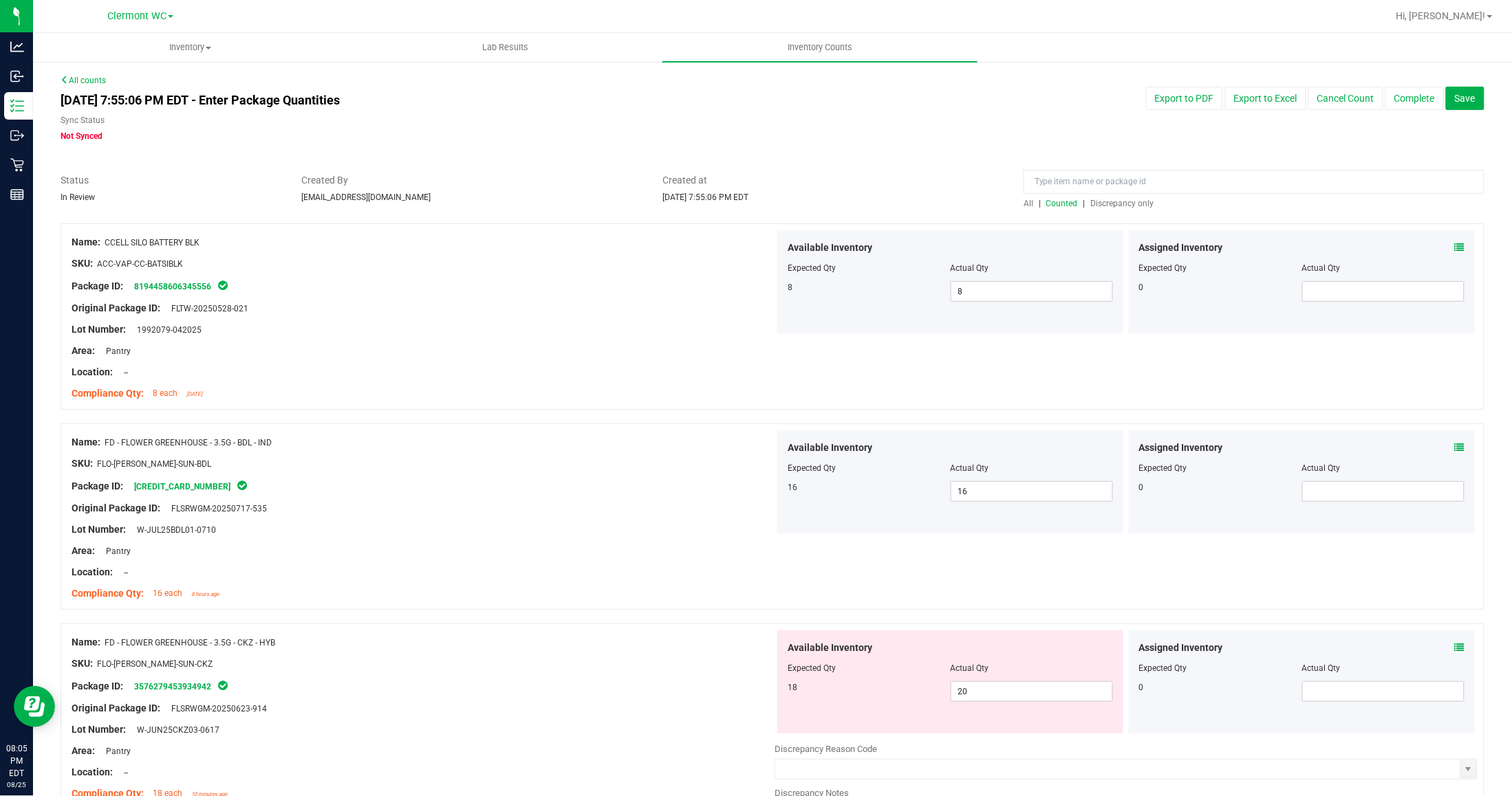
click at [1108, 205] on span "Discrepancy only" at bounding box center [1122, 203] width 63 height 9
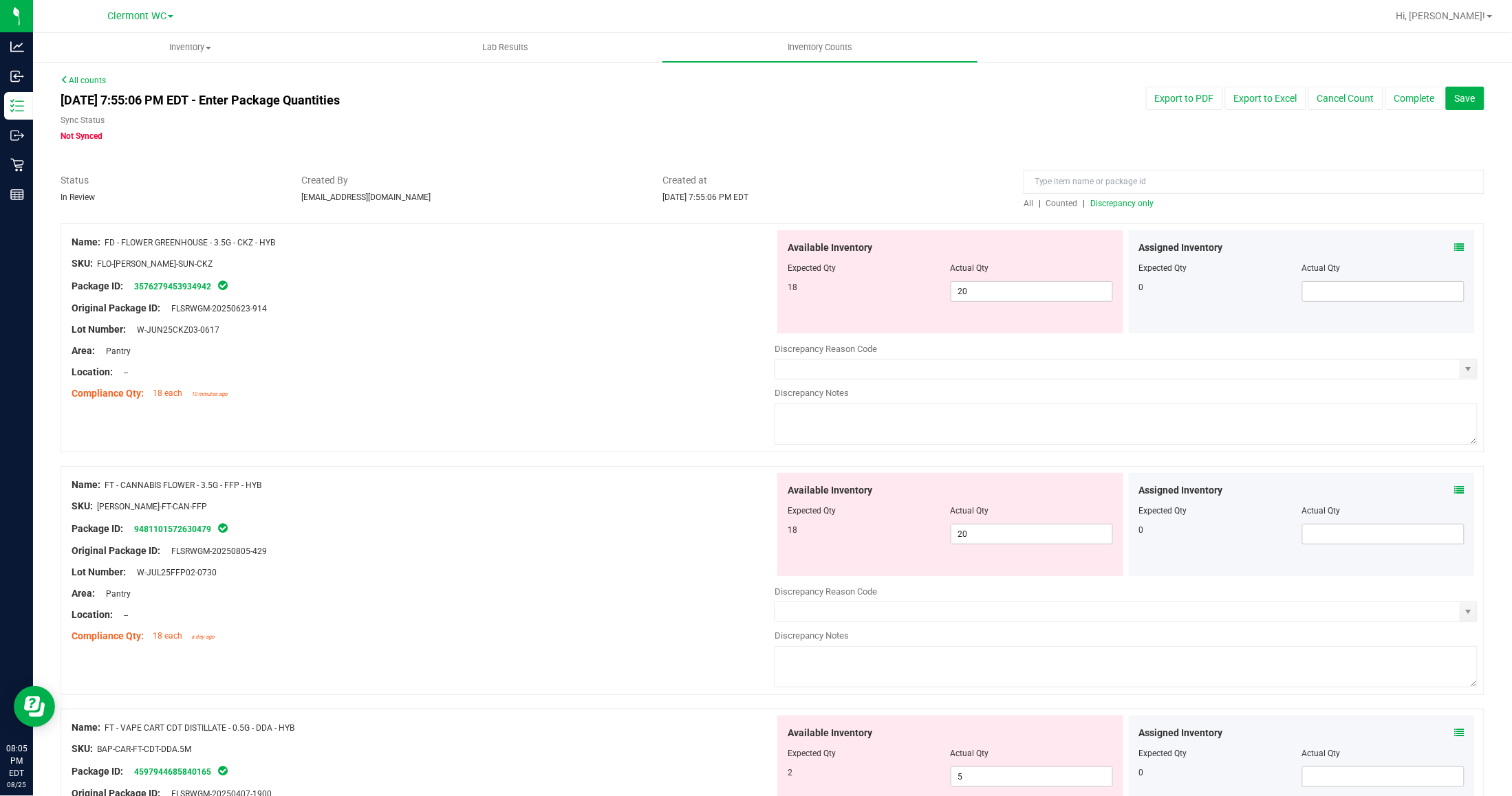
click at [1245, 242] on div "Assigned Inventory" at bounding box center [1302, 247] width 325 height 15
click at [1245, 251] on icon at bounding box center [1459, 247] width 9 height 9
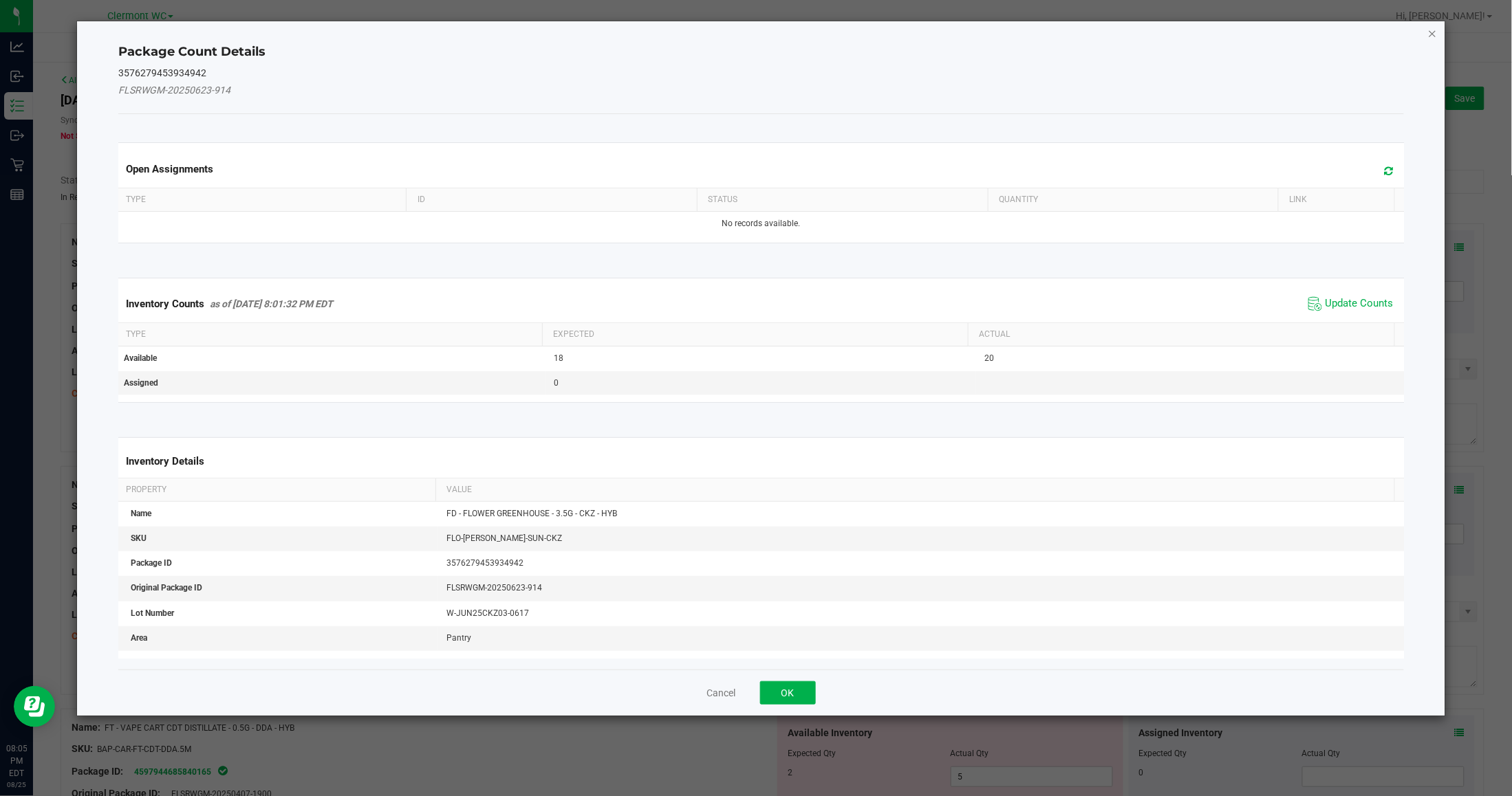
click at [1245, 31] on icon "Close" at bounding box center [1432, 33] width 9 height 16
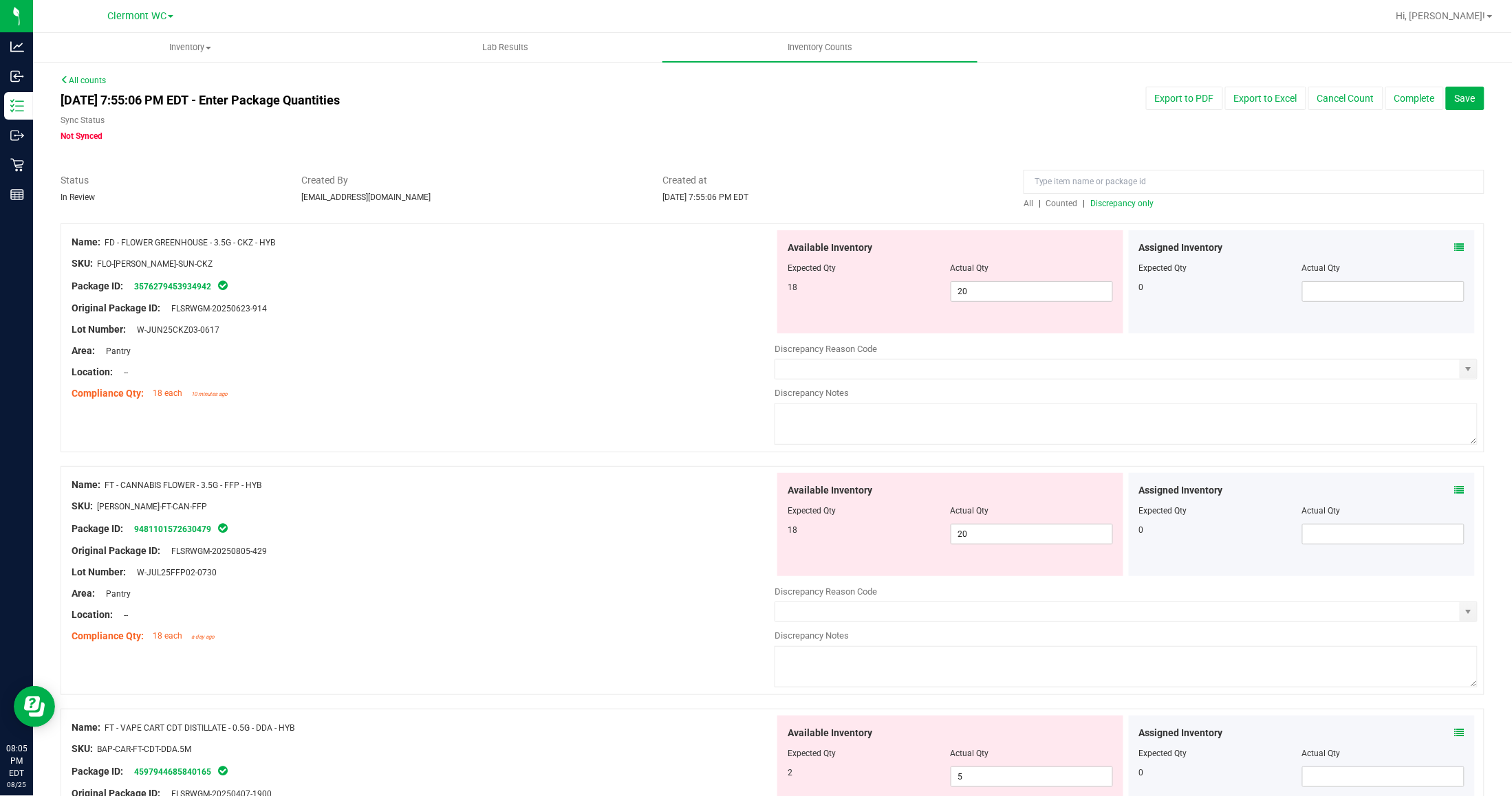
click at [530, 455] on div at bounding box center [772, 460] width 1424 height 14
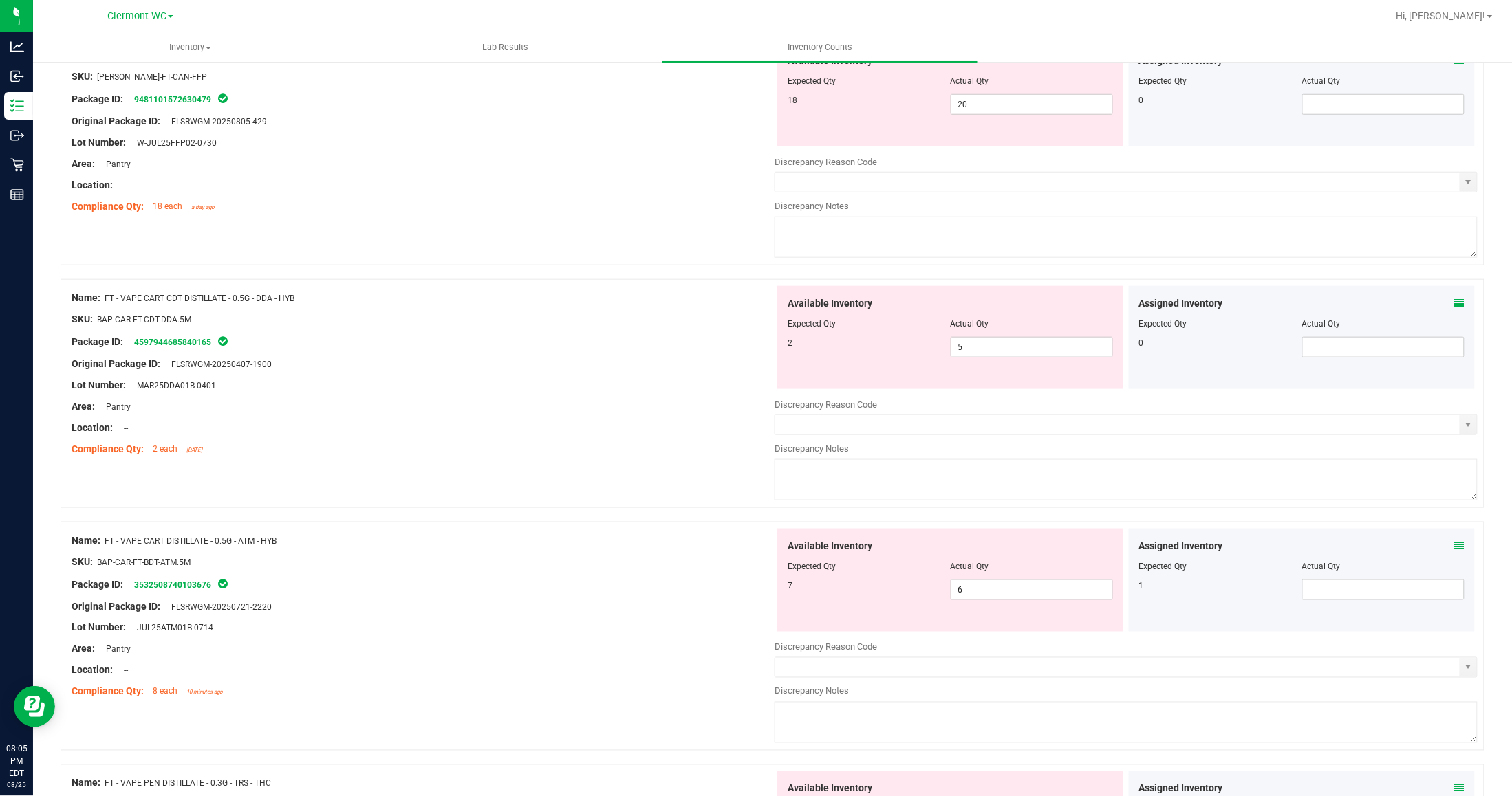
scroll to position [602, 0]
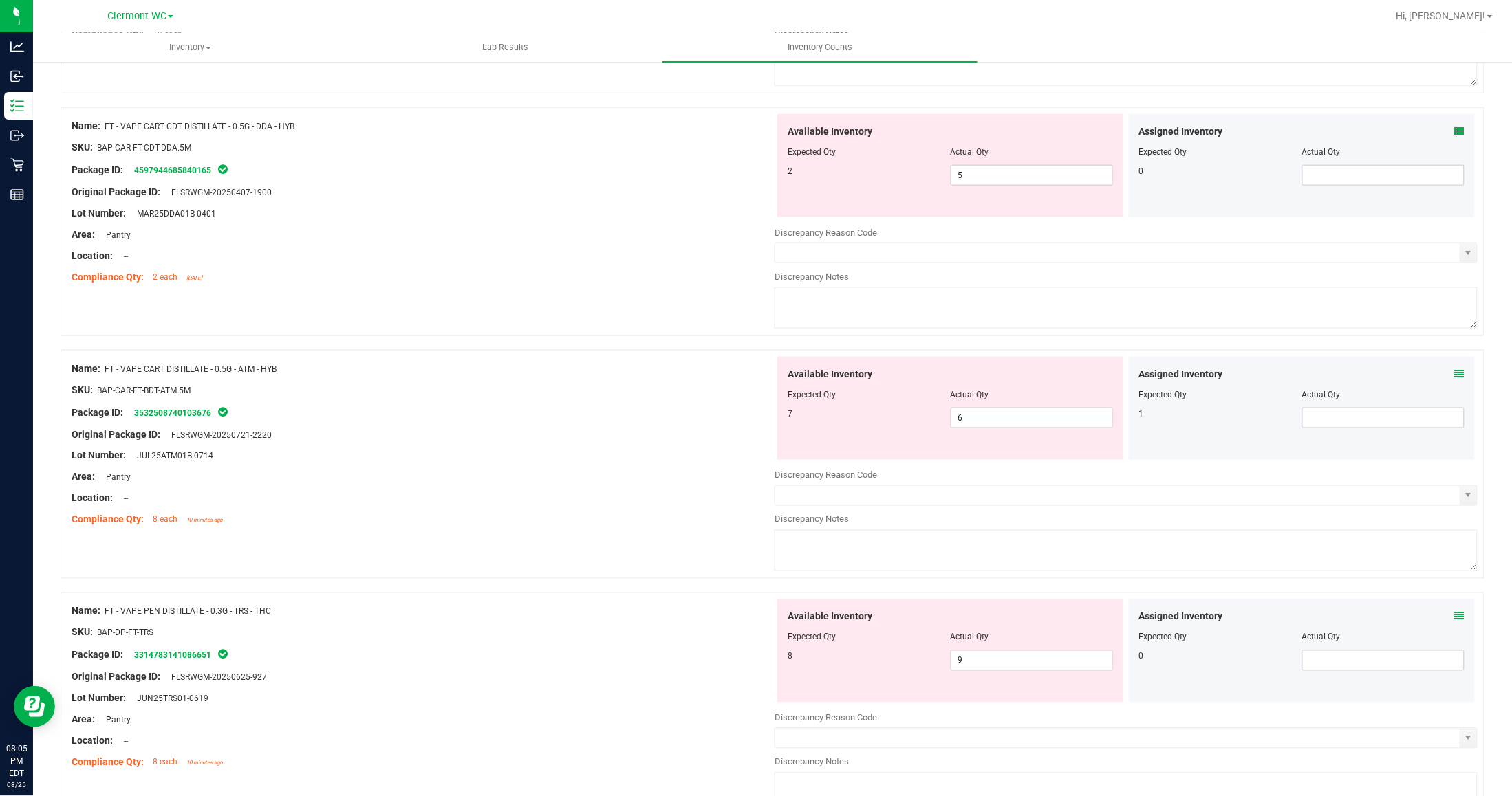
drag, startPoint x: 635, startPoint y: 433, endPoint x: 473, endPoint y: 359, distance: 178.1
click at [633, 433] on div "Original Package ID: FLSRWGM-20250721-2220" at bounding box center [423, 435] width 703 height 15
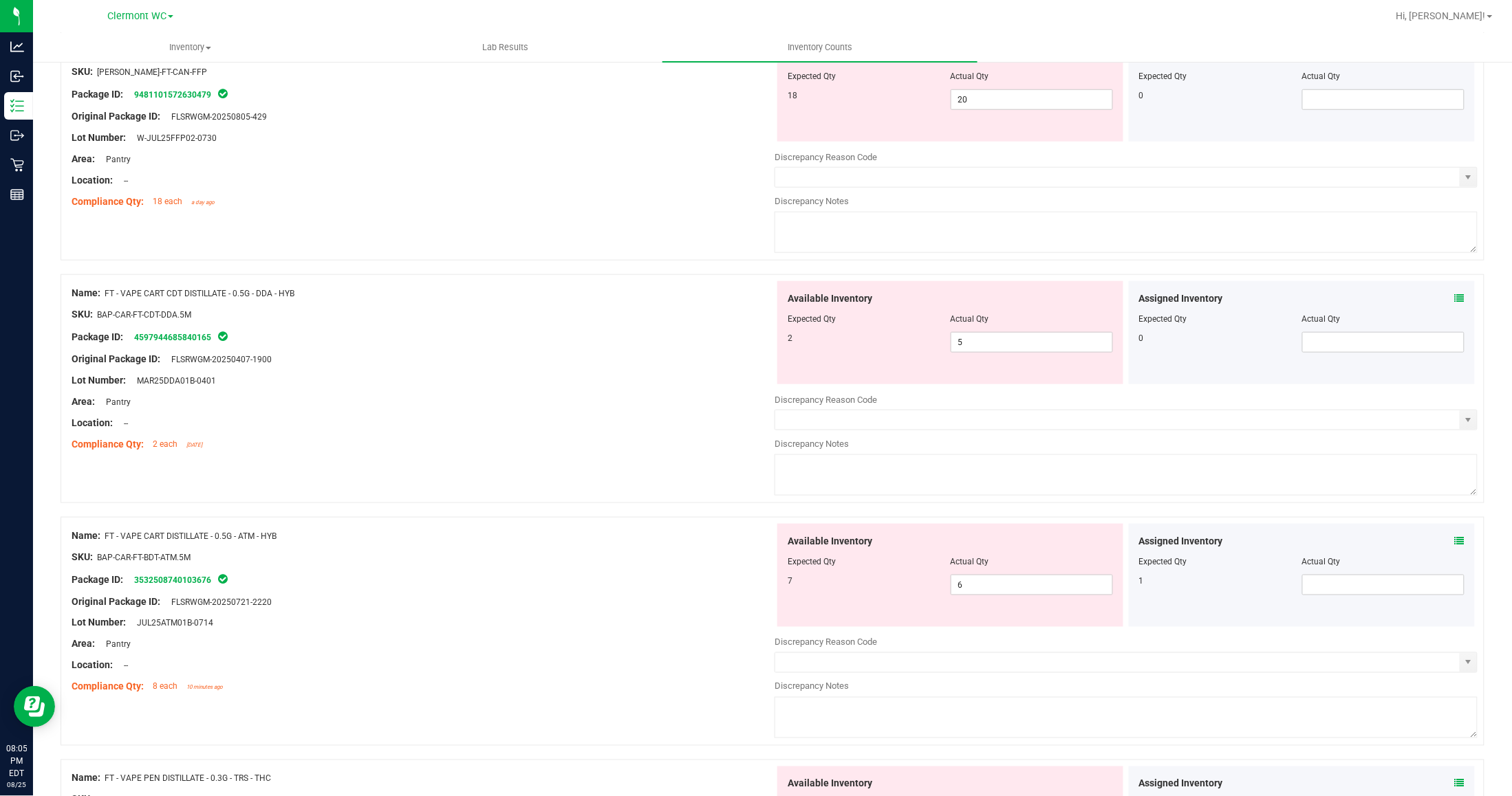
scroll to position [430, 0]
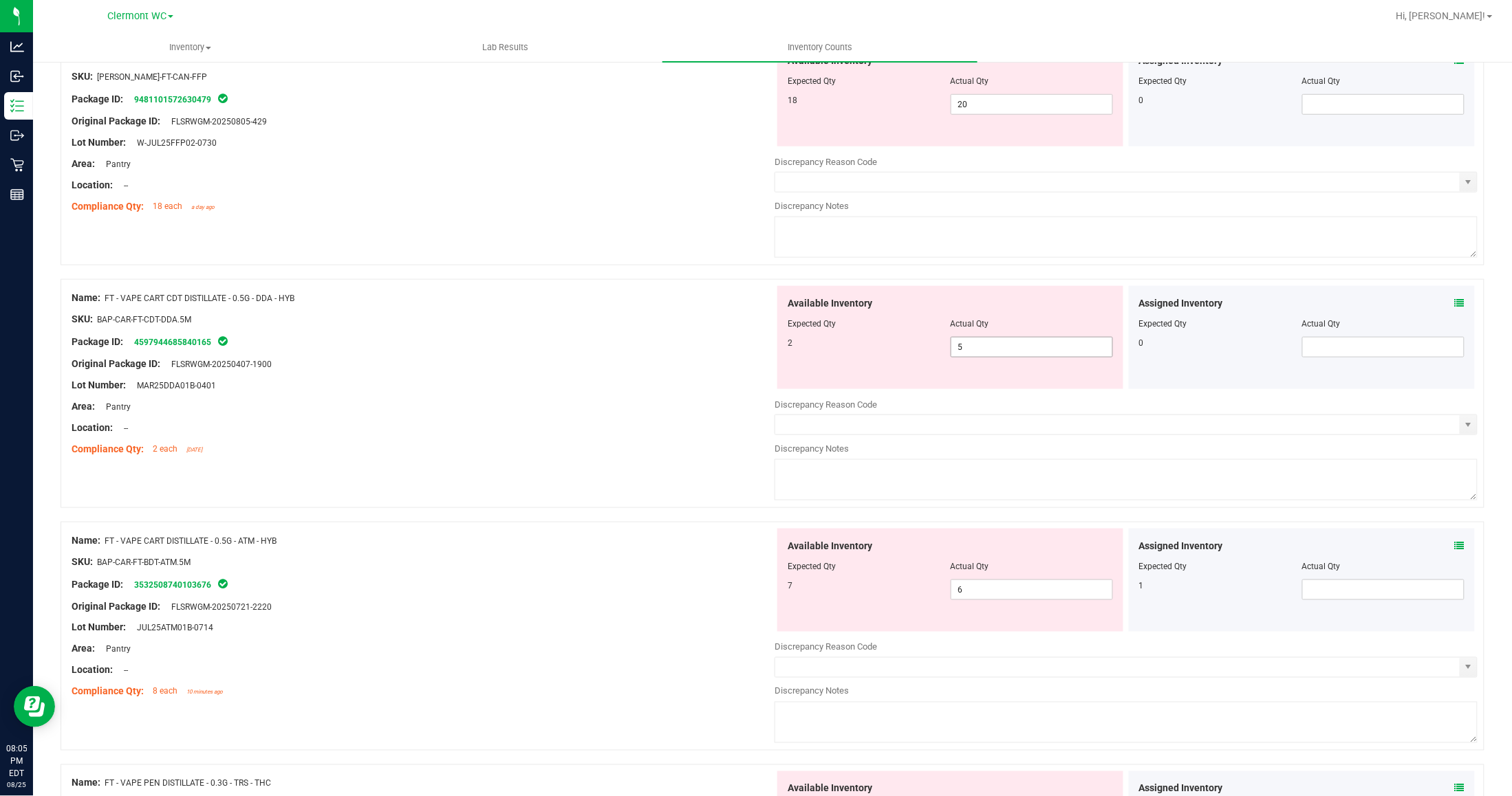
click at [1016, 345] on span "5 5" at bounding box center [1032, 348] width 163 height 21
click at [634, 368] on div "Original Package ID: FLSRWGM-20250407-1900" at bounding box center [423, 364] width 703 height 15
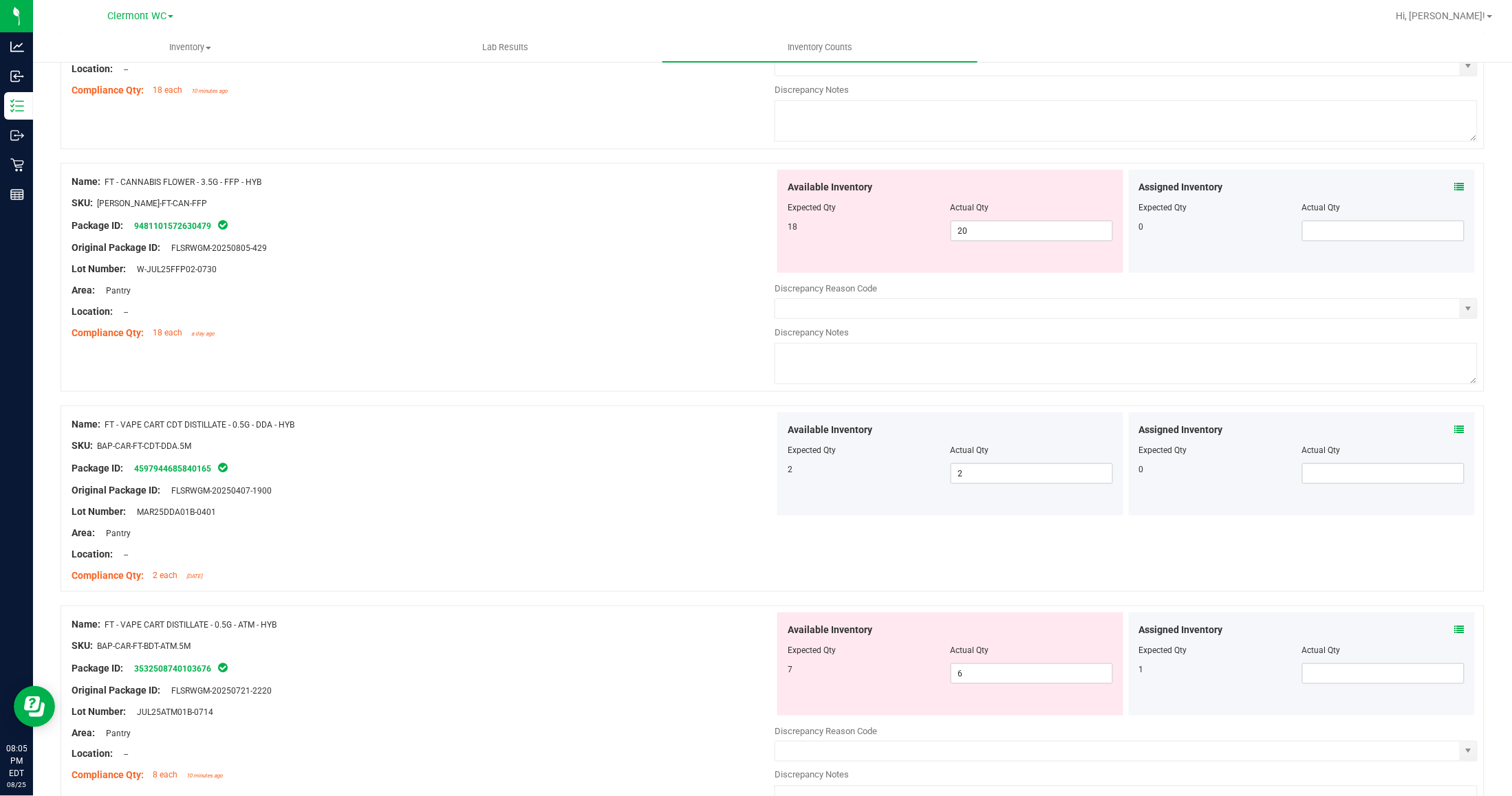
scroll to position [344, 0]
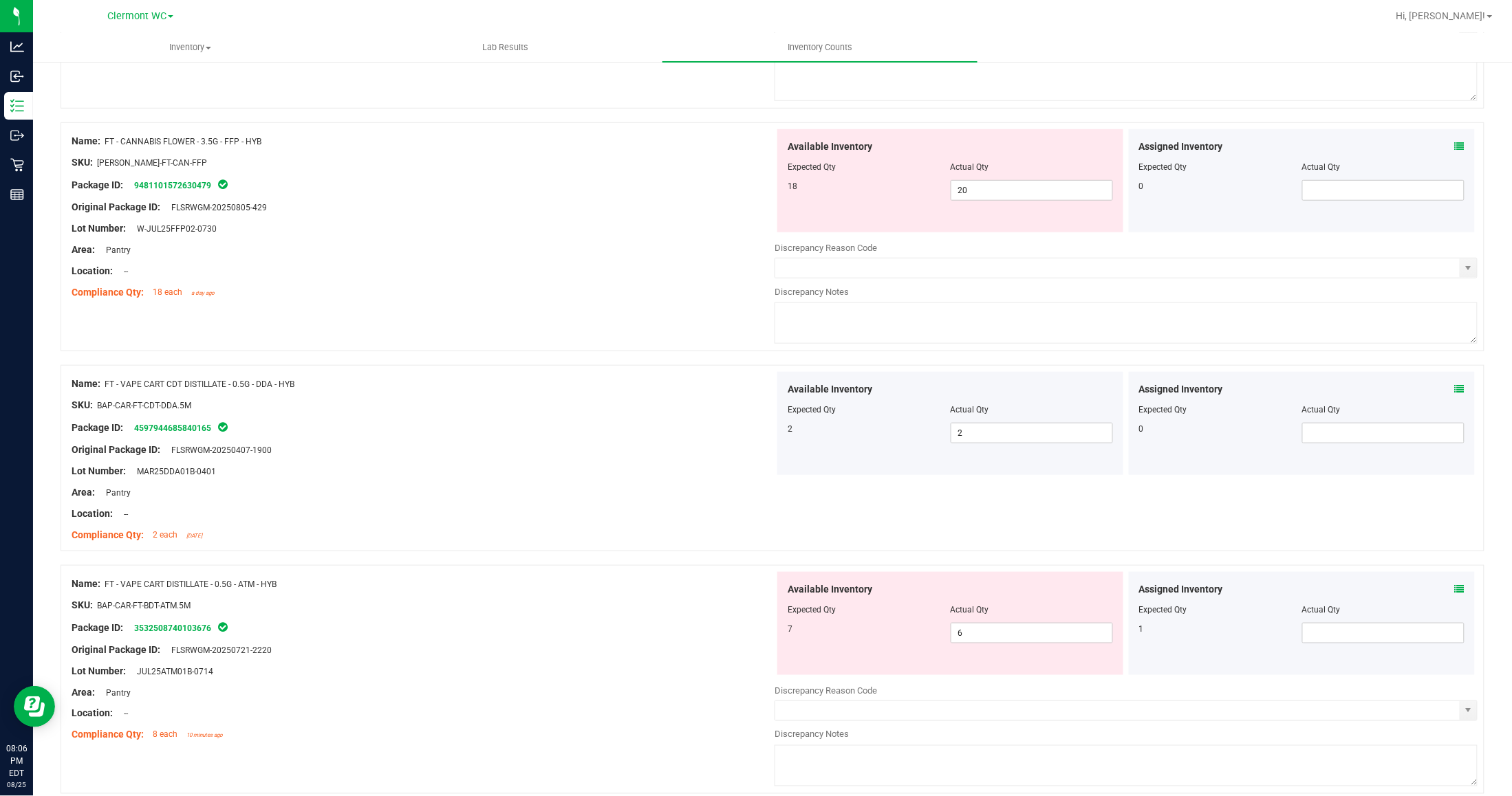
click at [1245, 591] on icon at bounding box center [1459, 589] width 9 height 9
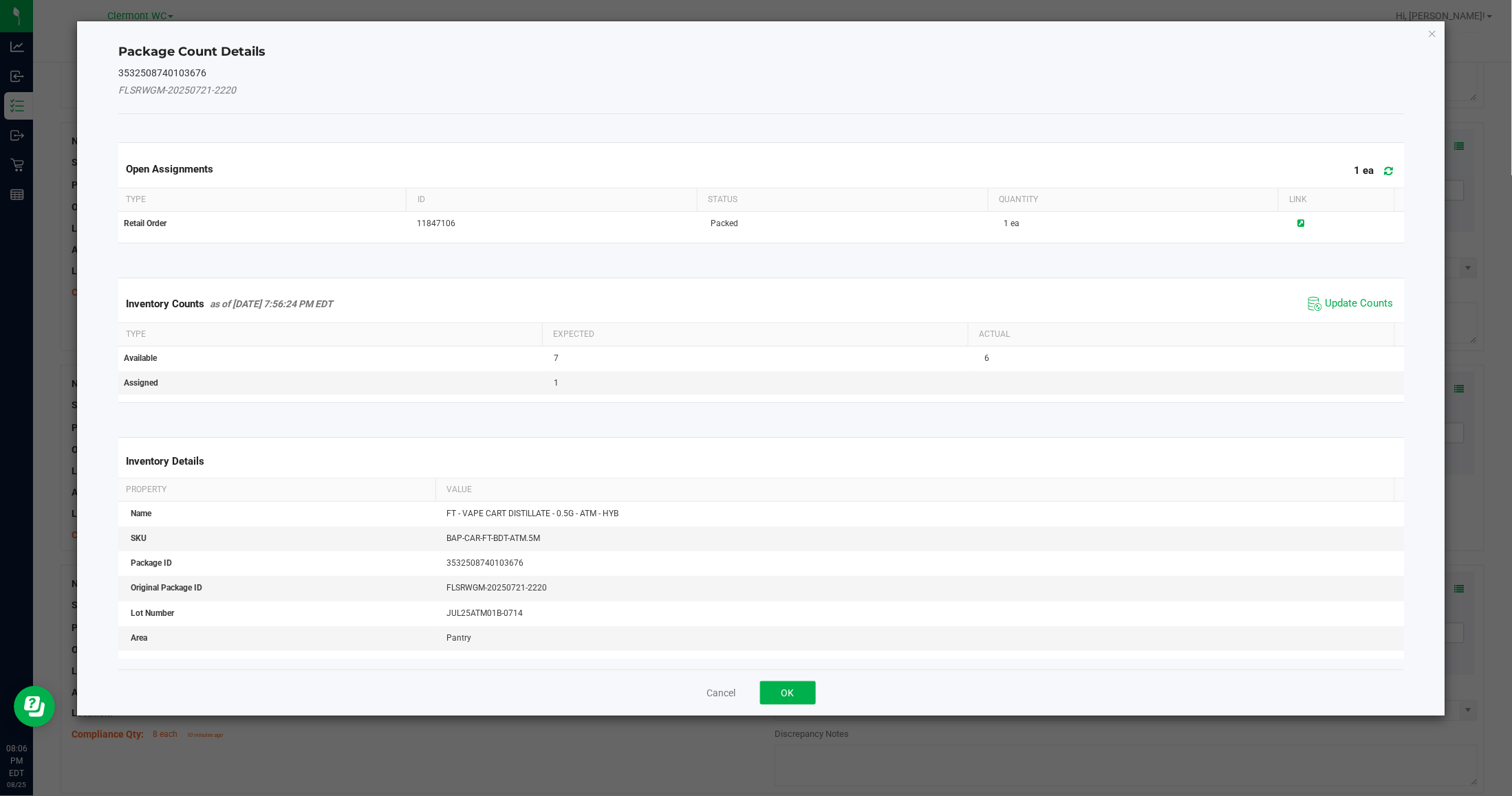
click at [1245, 173] on span at bounding box center [1384, 171] width 23 height 19
click at [1245, 33] on icon "Close" at bounding box center [1432, 33] width 9 height 16
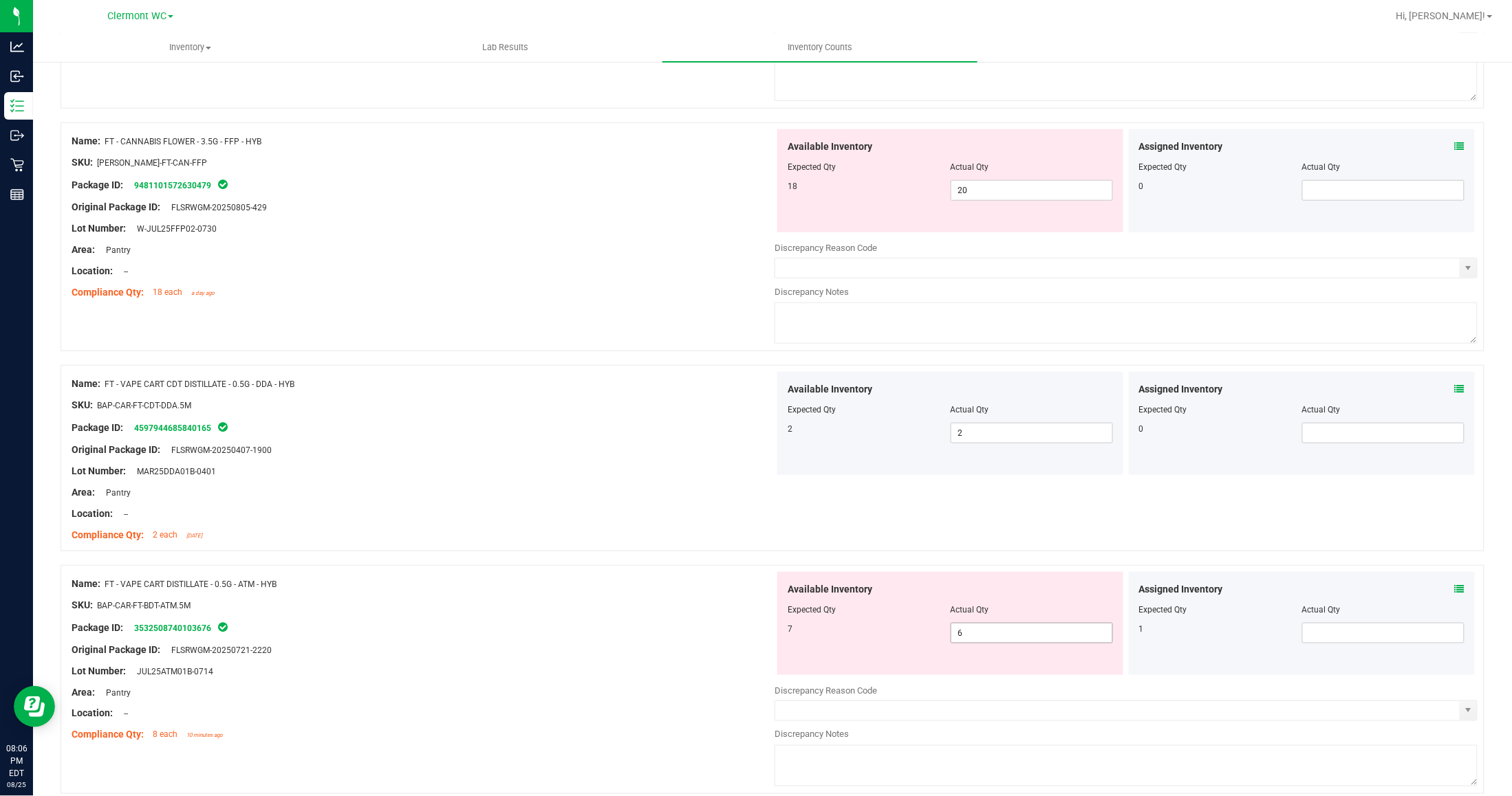
click at [1033, 643] on span "6 6" at bounding box center [1032, 633] width 163 height 21
click at [1245, 637] on span at bounding box center [1384, 633] width 163 height 21
click at [1171, 502] on div "Name: FT - VAPE CART CDT DISTILLATE - 0.5G - DDA - HYB SKU: BAP-CAR-FT-CDT-DDA.…" at bounding box center [772, 459] width 1424 height 187
click at [823, 537] on div "Name: FT - VAPE CART CDT DISTILLATE - 0.5G - DDA - HYB SKU: BAP-CAR-FT-CDT-DDA.…" at bounding box center [772, 459] width 1424 height 187
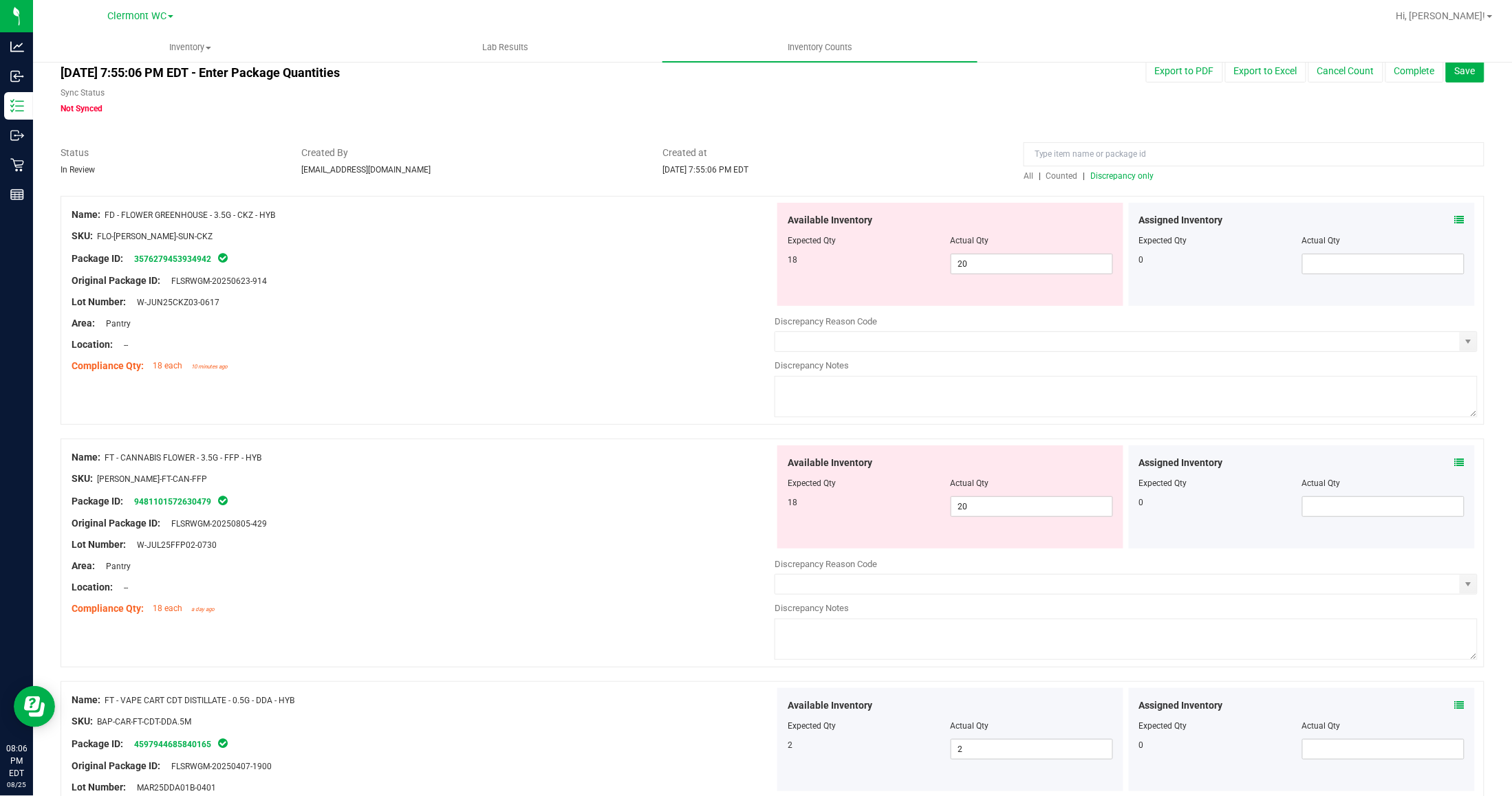
scroll to position [0, 0]
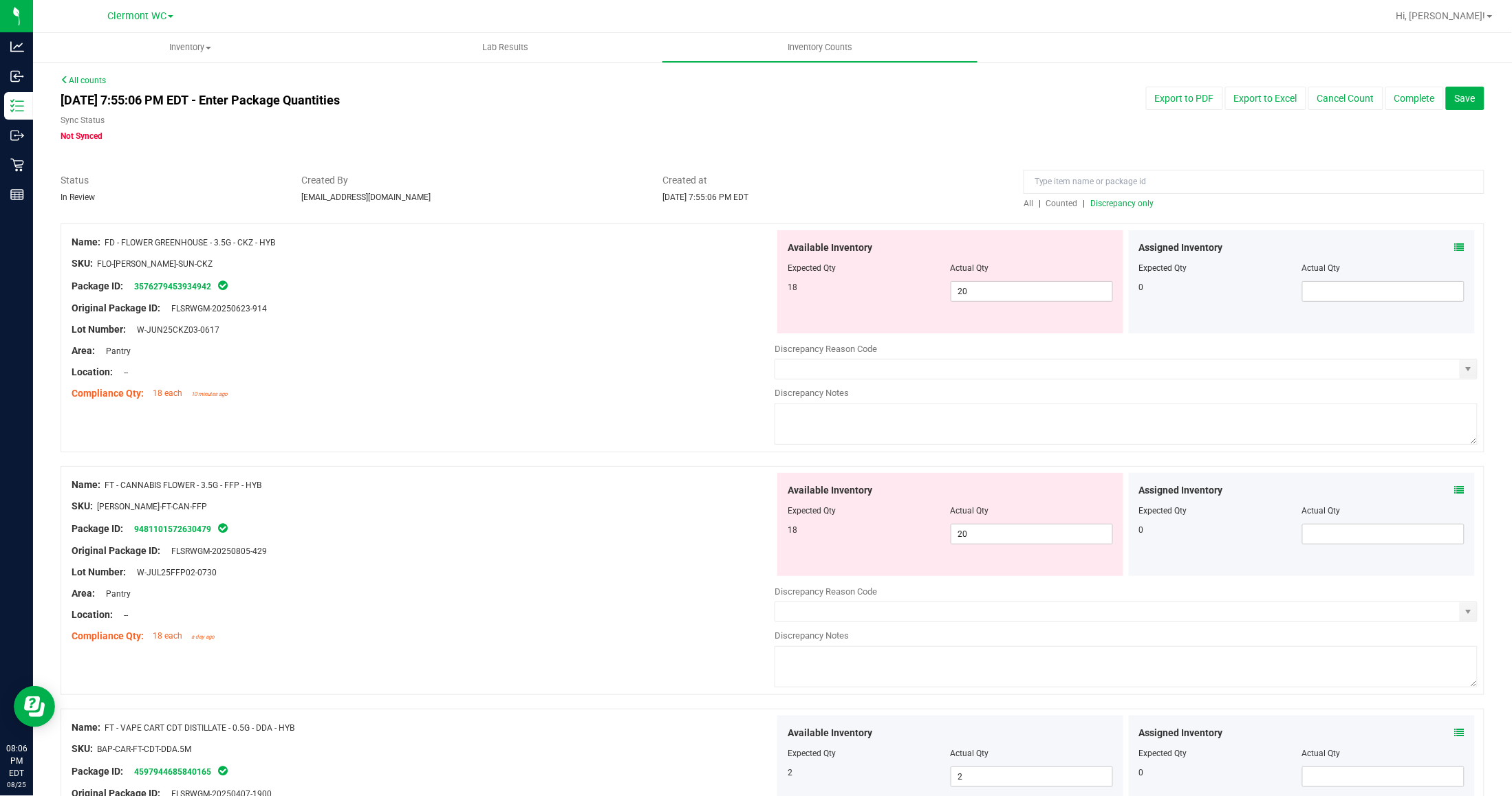
click at [697, 475] on div "Name: FT - CANNABIS FLOWER - 3.5G - FFP - HYB SKU: FLO-BUD-FT-CAN-FFP Package I…" at bounding box center [423, 561] width 703 height 175
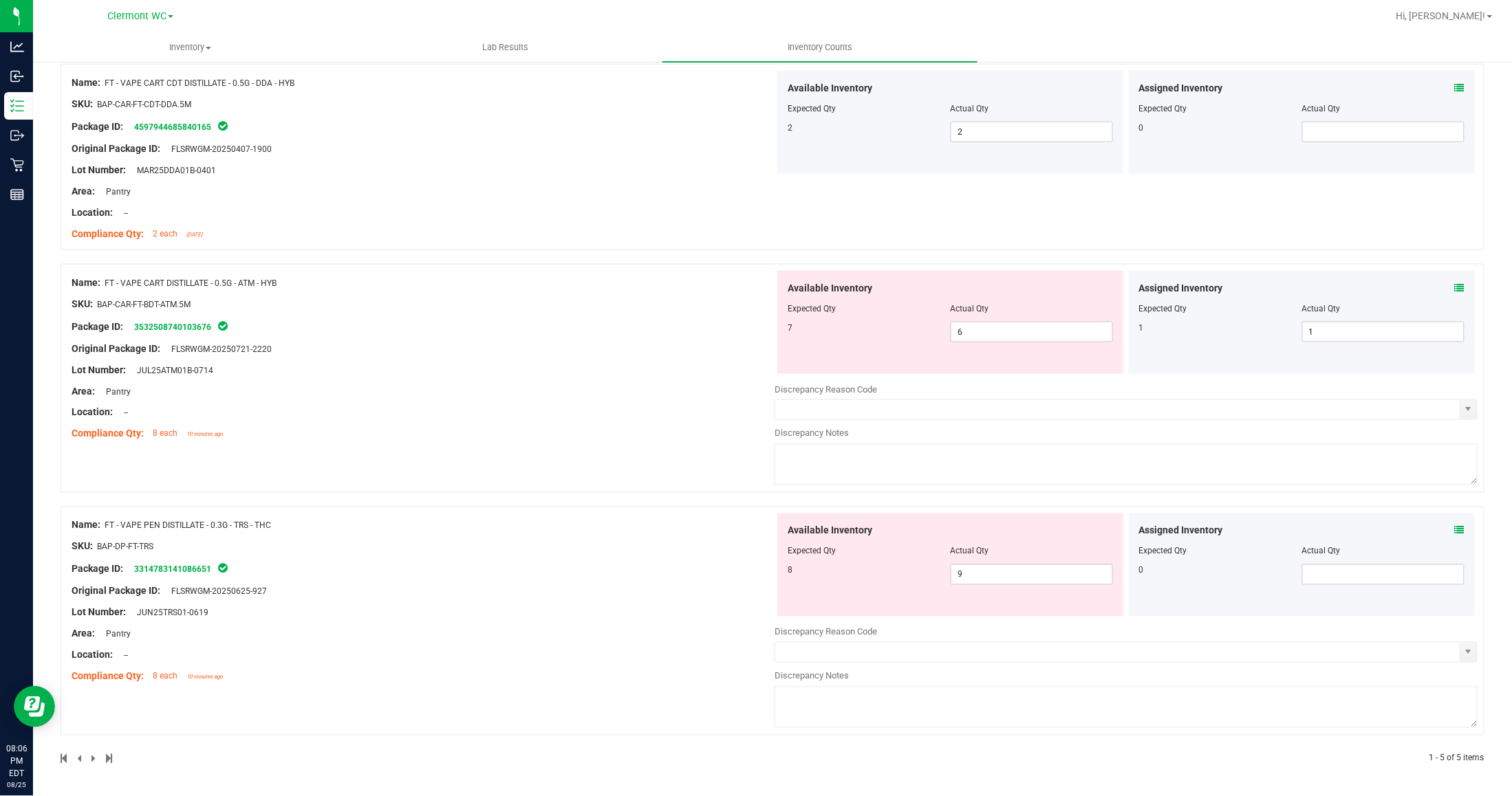
scroll to position [648, 0]
click at [1016, 575] on span "9 9" at bounding box center [1032, 575] width 163 height 21
click at [1016, 575] on input "9" at bounding box center [1032, 574] width 162 height 19
click at [751, 514] on div "Name: FD - FLOWER GREENHOUSE - 3.5G - CKZ - HYB SKU: FLO-BUD-FD-SUN-CKZ Package…" at bounding box center [772, 171] width 1424 height 1187
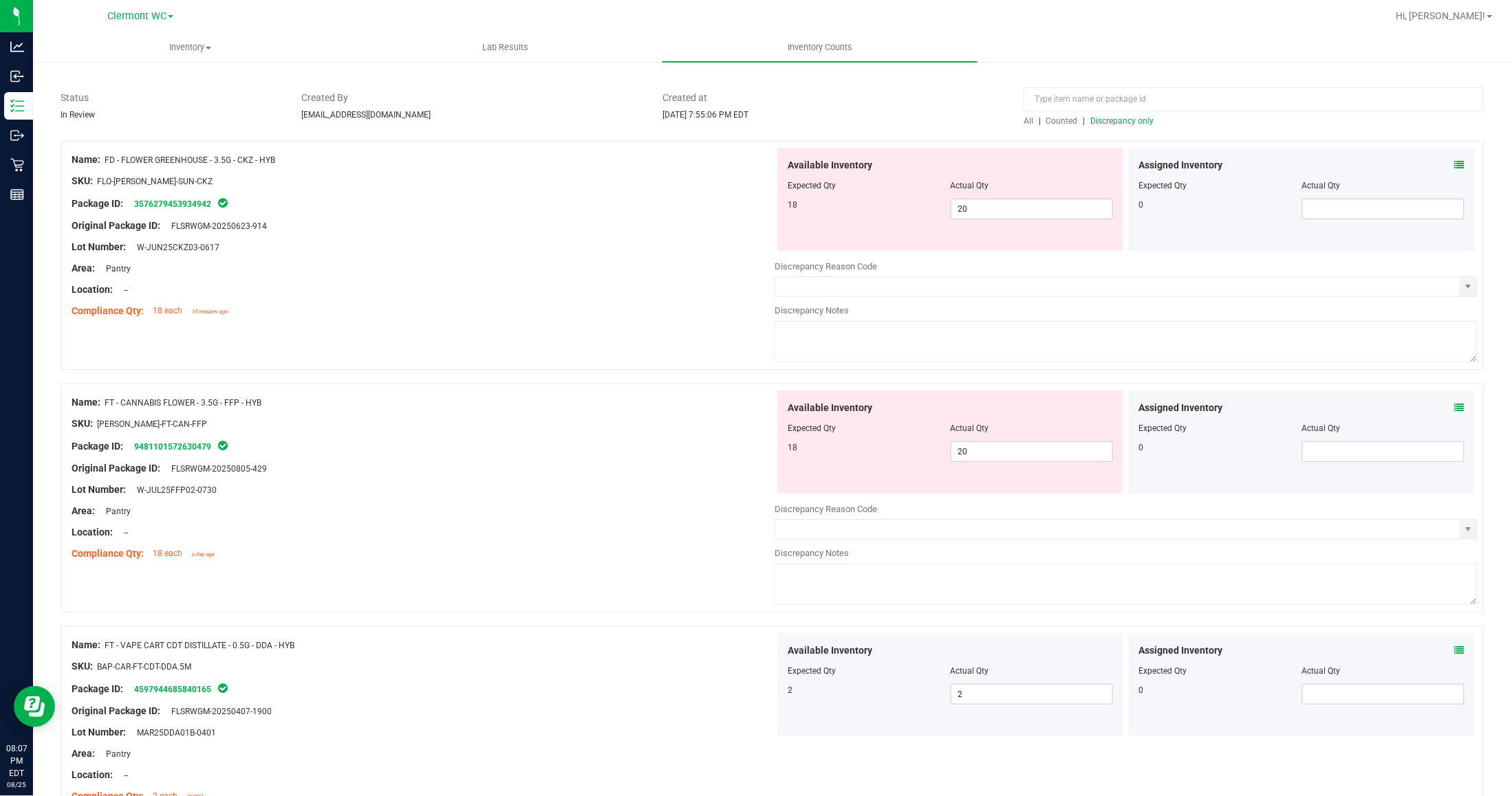
scroll to position [0, 0]
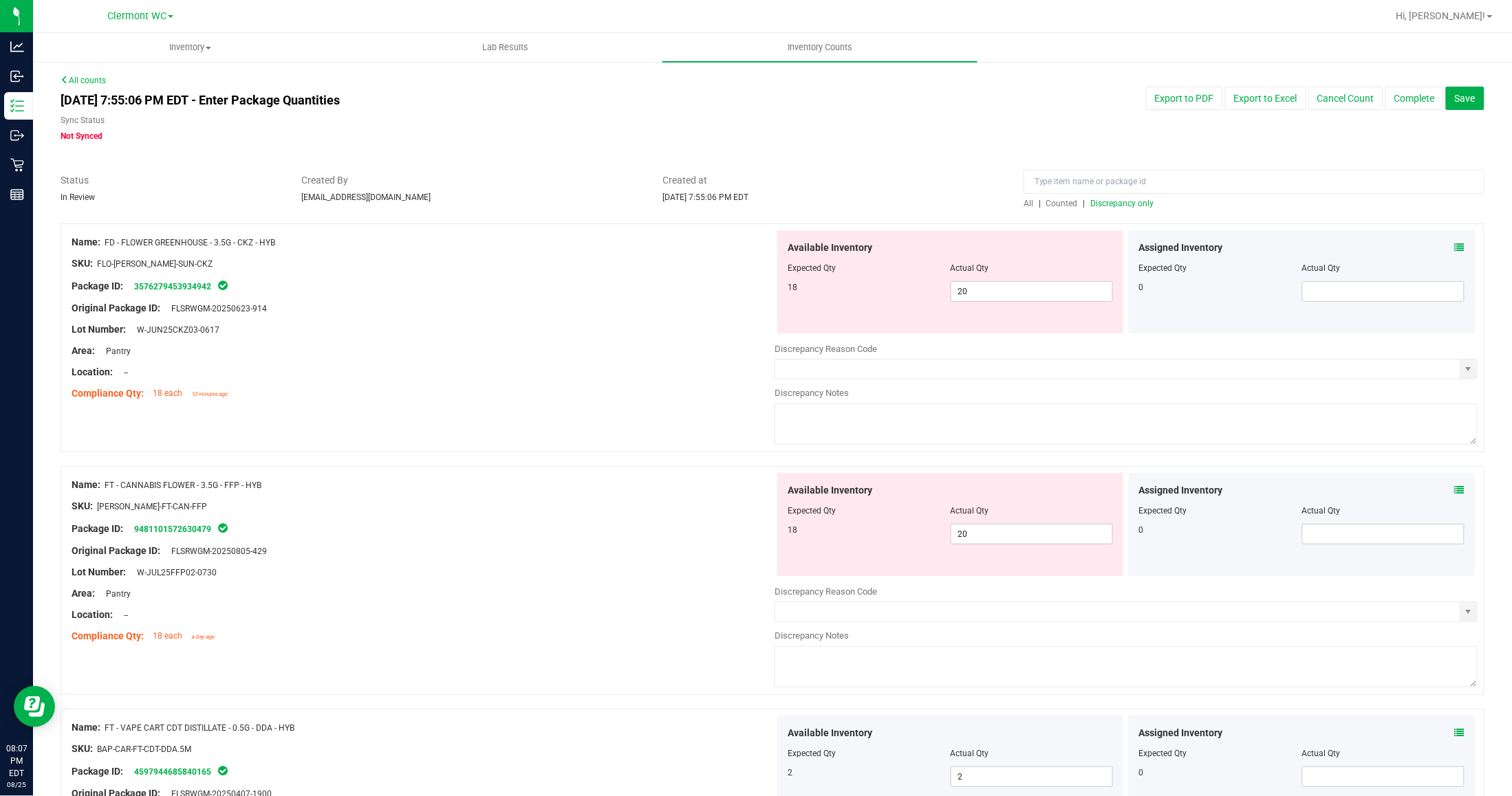
click at [1132, 205] on span "Discrepancy only" at bounding box center [1122, 203] width 63 height 9
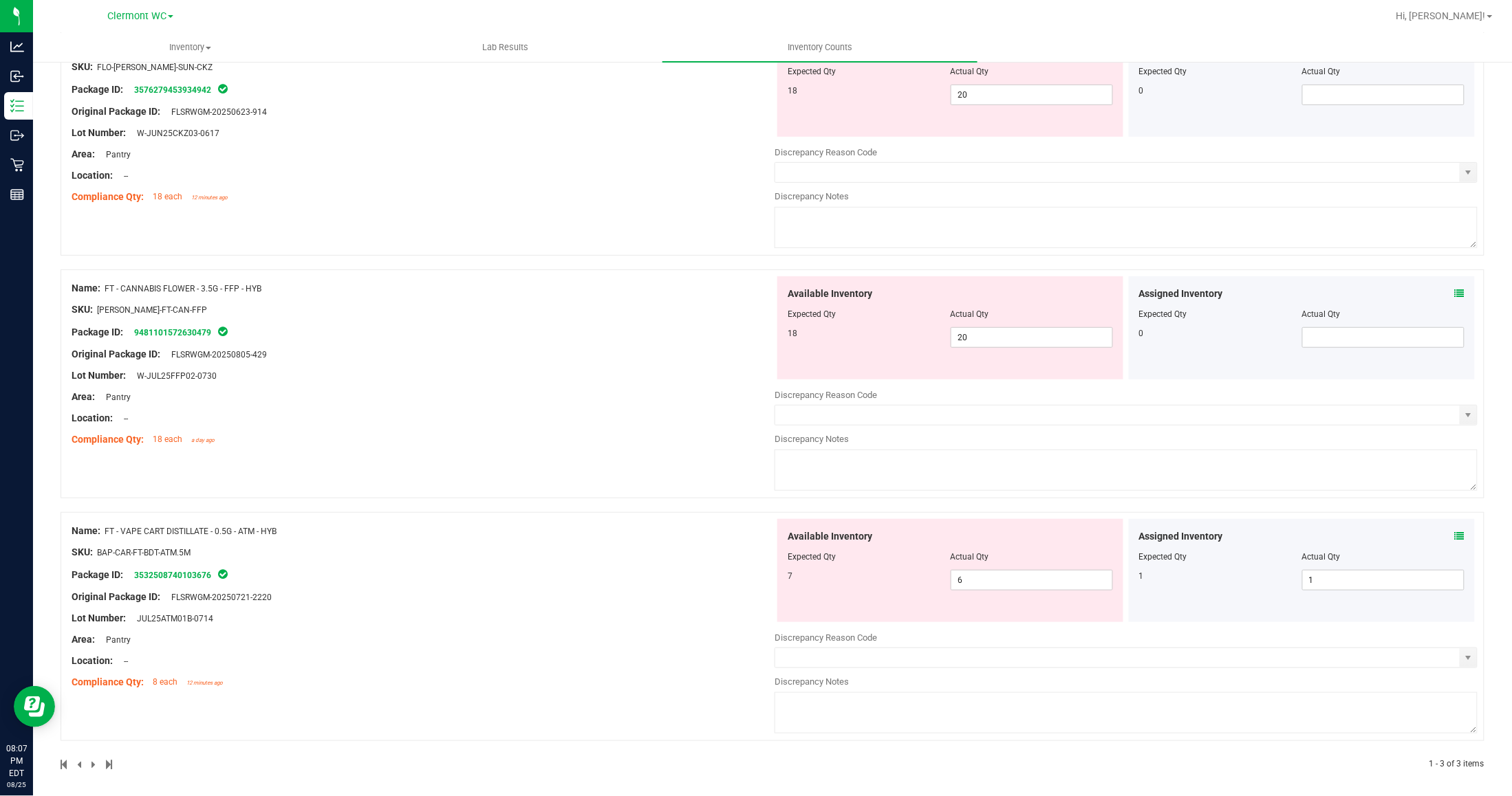
scroll to position [205, 0]
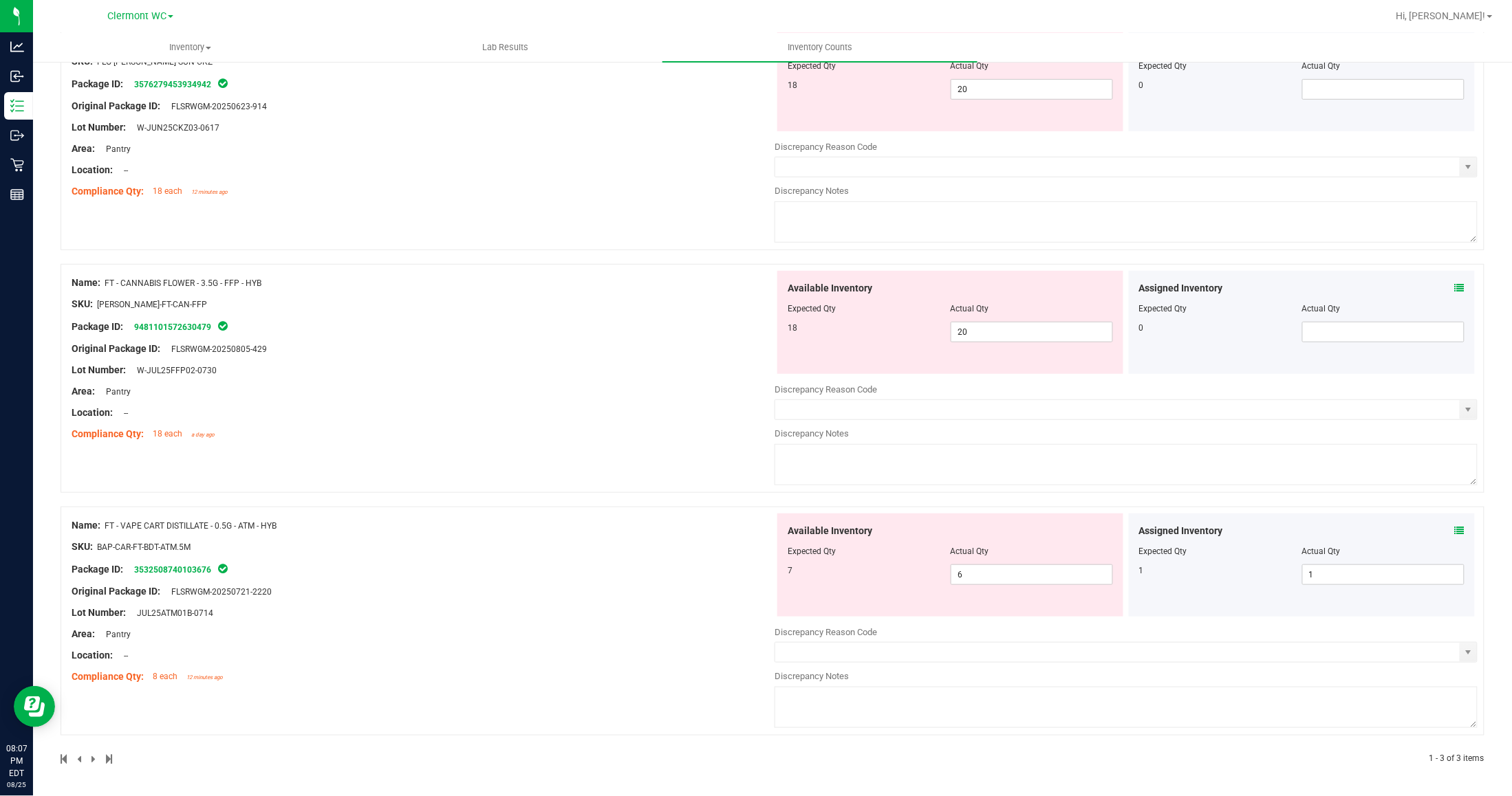
click at [372, 603] on div at bounding box center [423, 603] width 703 height 7
click at [963, 575] on span "6 6" at bounding box center [1032, 575] width 163 height 21
click at [963, 575] on input "6" at bounding box center [1032, 574] width 162 height 19
click at [205, 567] on link "3532508740103676" at bounding box center [173, 569] width 77 height 9
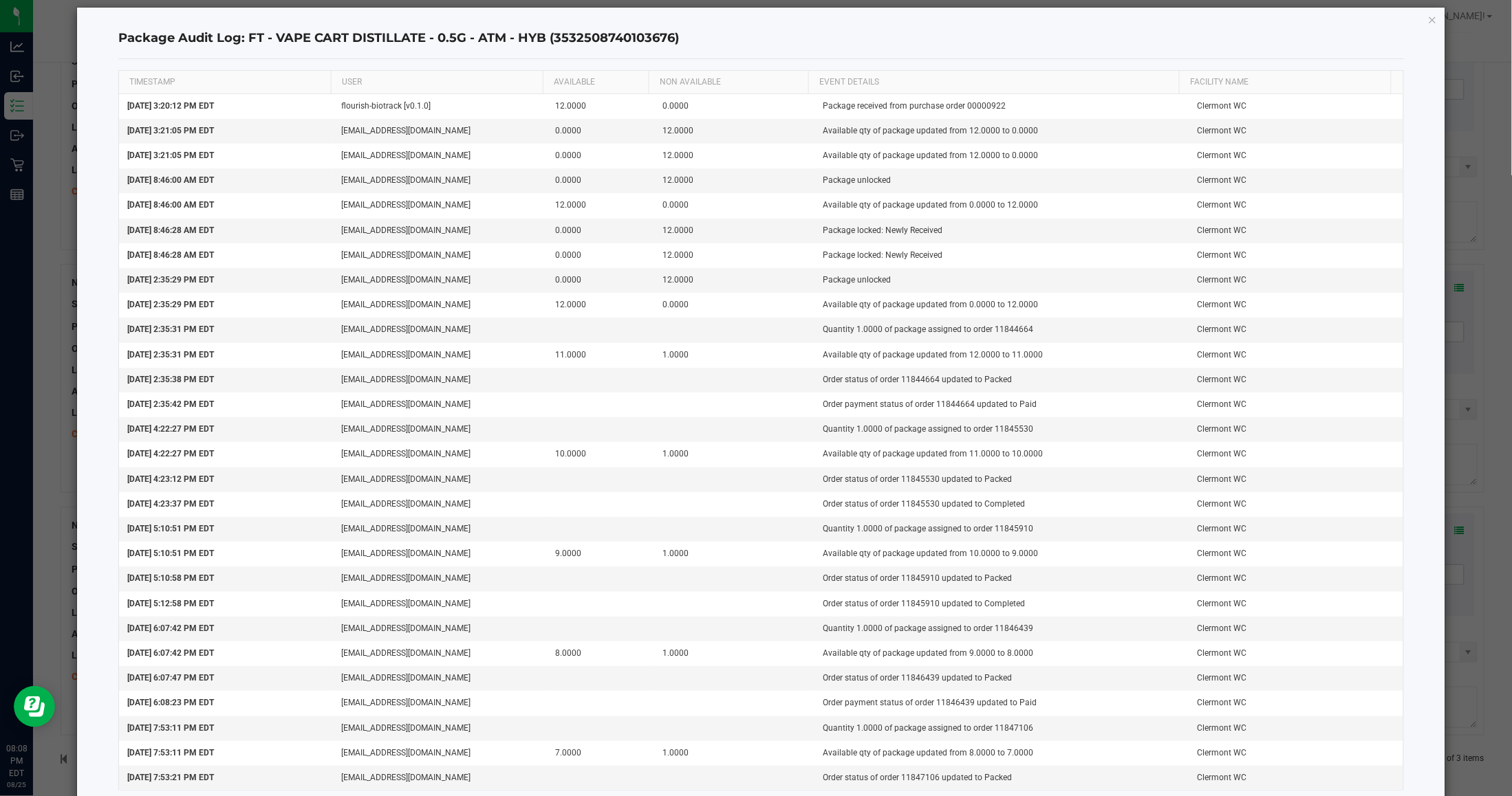
scroll to position [0, 0]
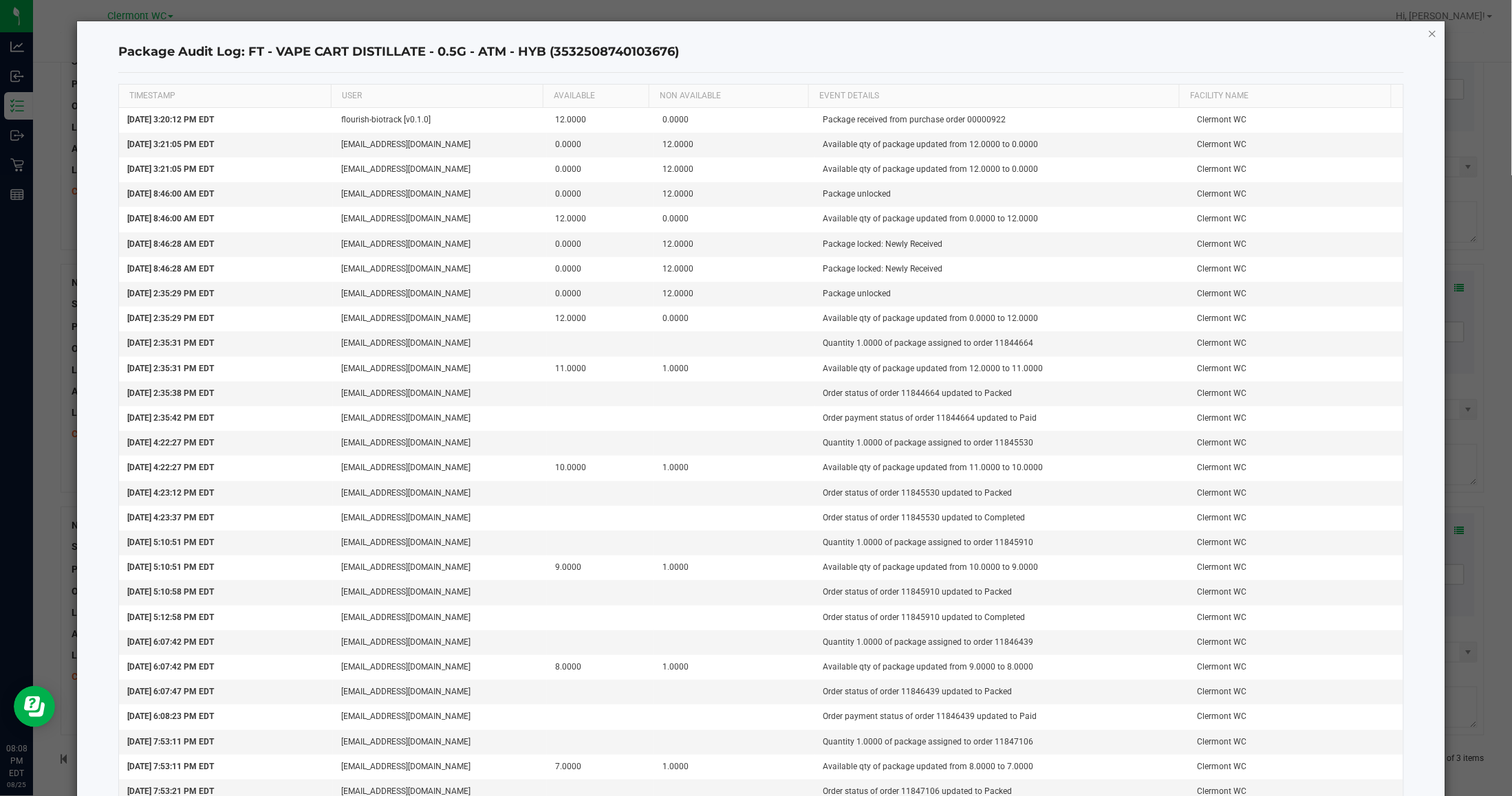
click at [1245, 32] on icon "button" at bounding box center [1432, 33] width 9 height 16
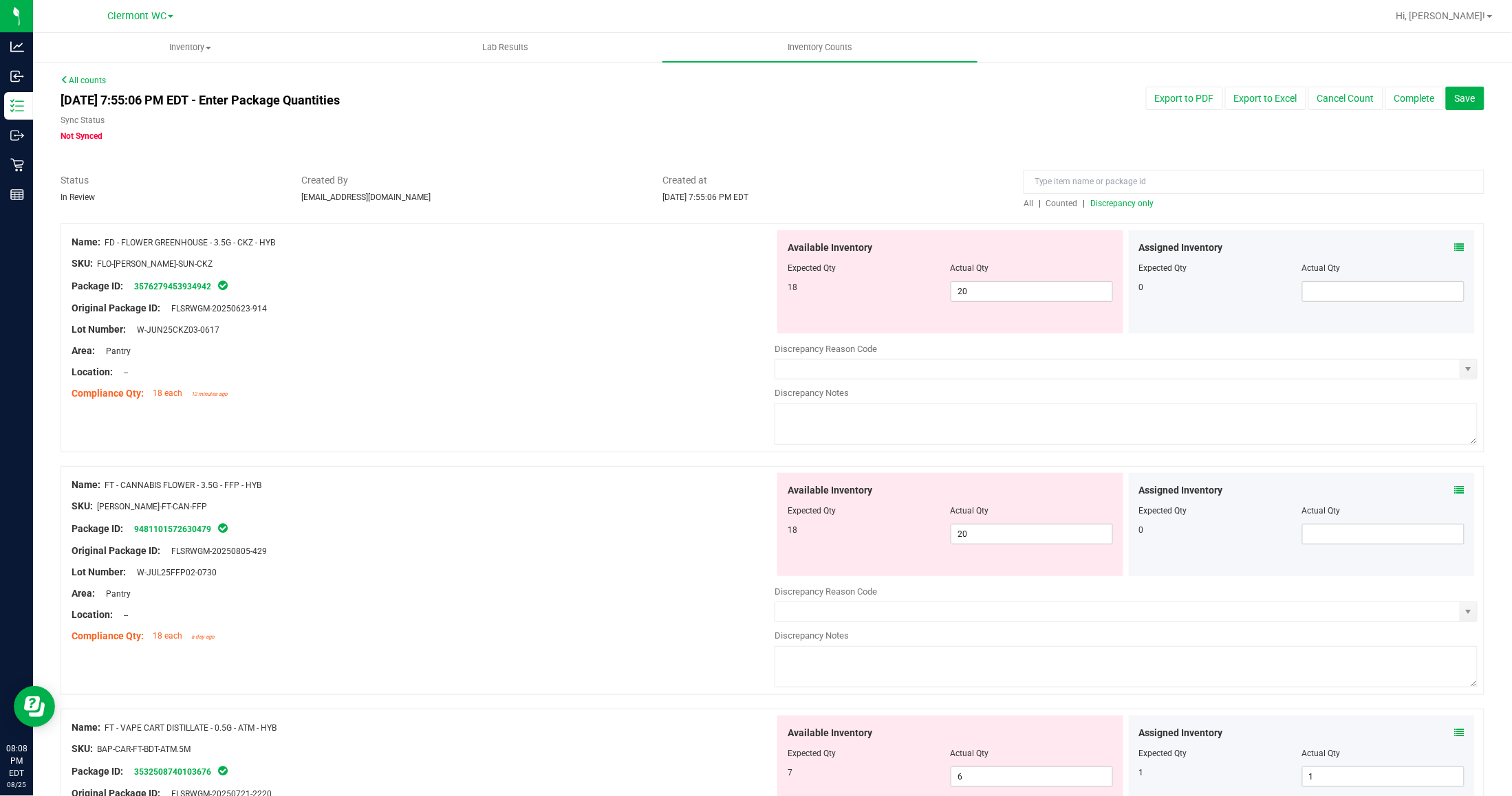
click at [1119, 208] on div "All | Counted | Discrepancy only" at bounding box center [1254, 204] width 461 height 12
click at [1118, 204] on span "Discrepancy only" at bounding box center [1122, 203] width 63 height 9
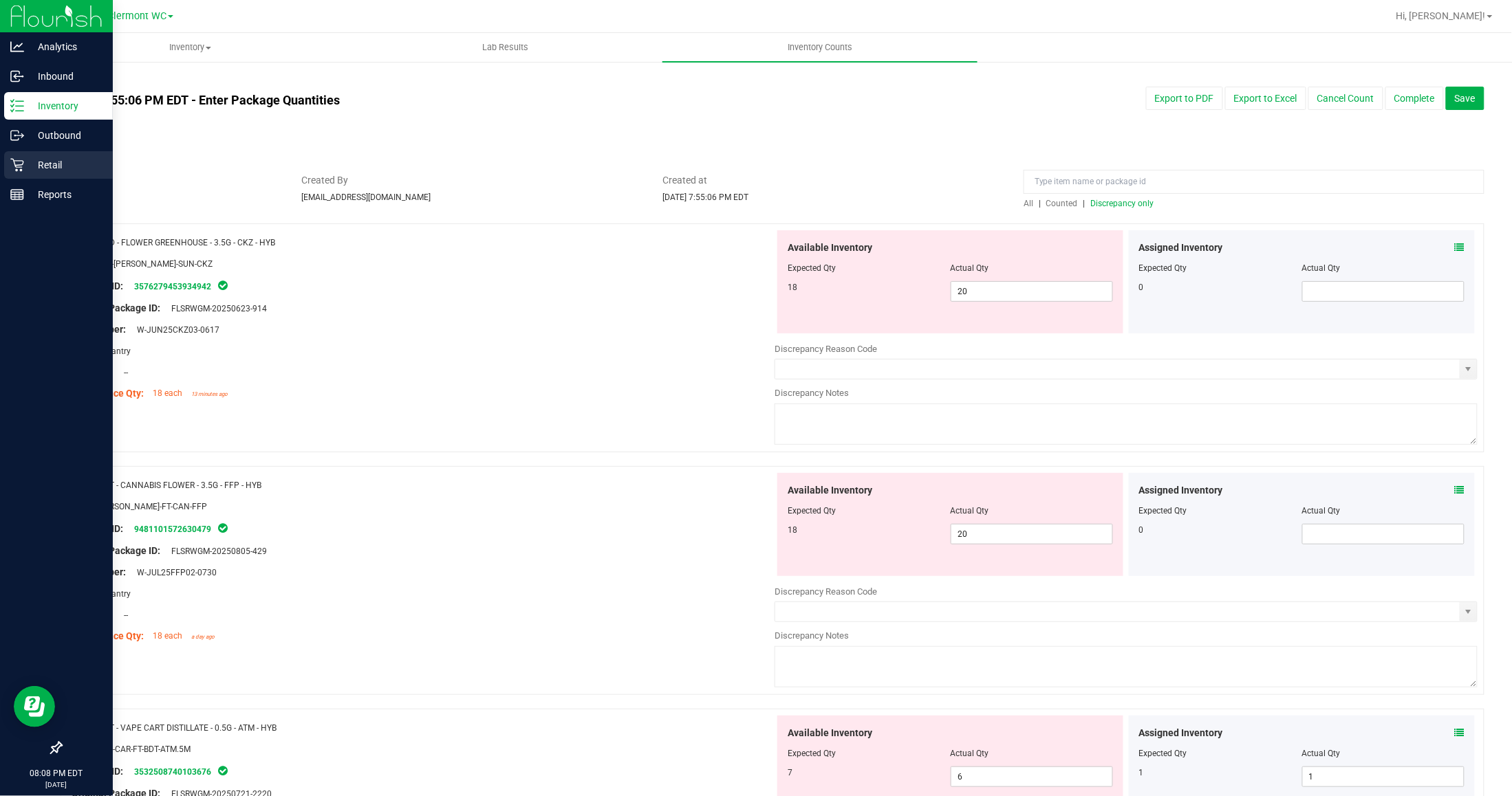
click at [22, 169] on icon at bounding box center [17, 165] width 14 height 14
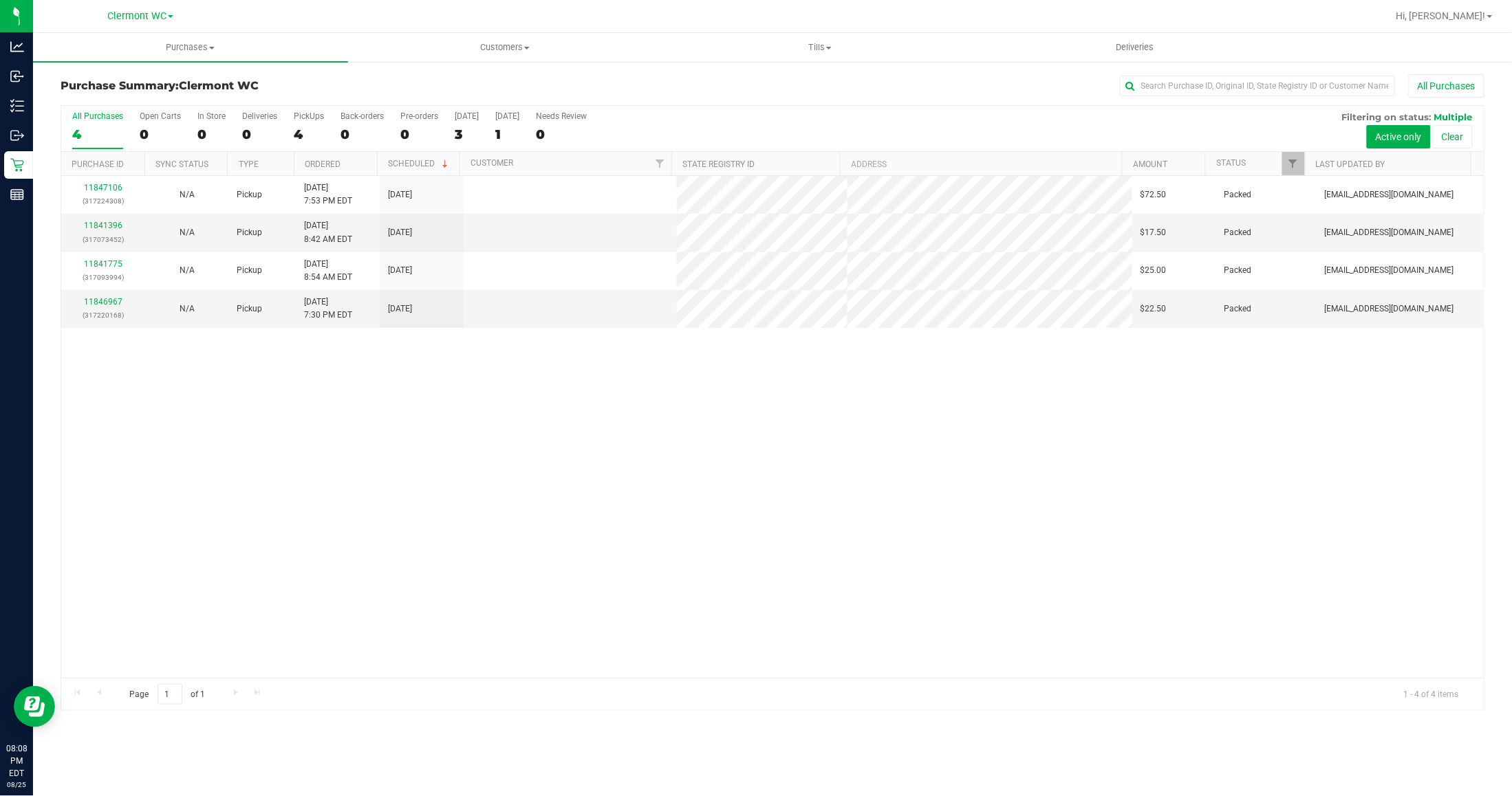
click at [397, 442] on div "11847106 (317224308) N/A Pickup 8/25/2025 7:53 PM EDT 8/26/2025 $72.50 Packed y…" at bounding box center [773, 427] width 1423 height 502
click at [108, 232] on div "11841396 (317073452)" at bounding box center [103, 232] width 68 height 27
click at [107, 226] on link "11841396" at bounding box center [103, 225] width 39 height 9
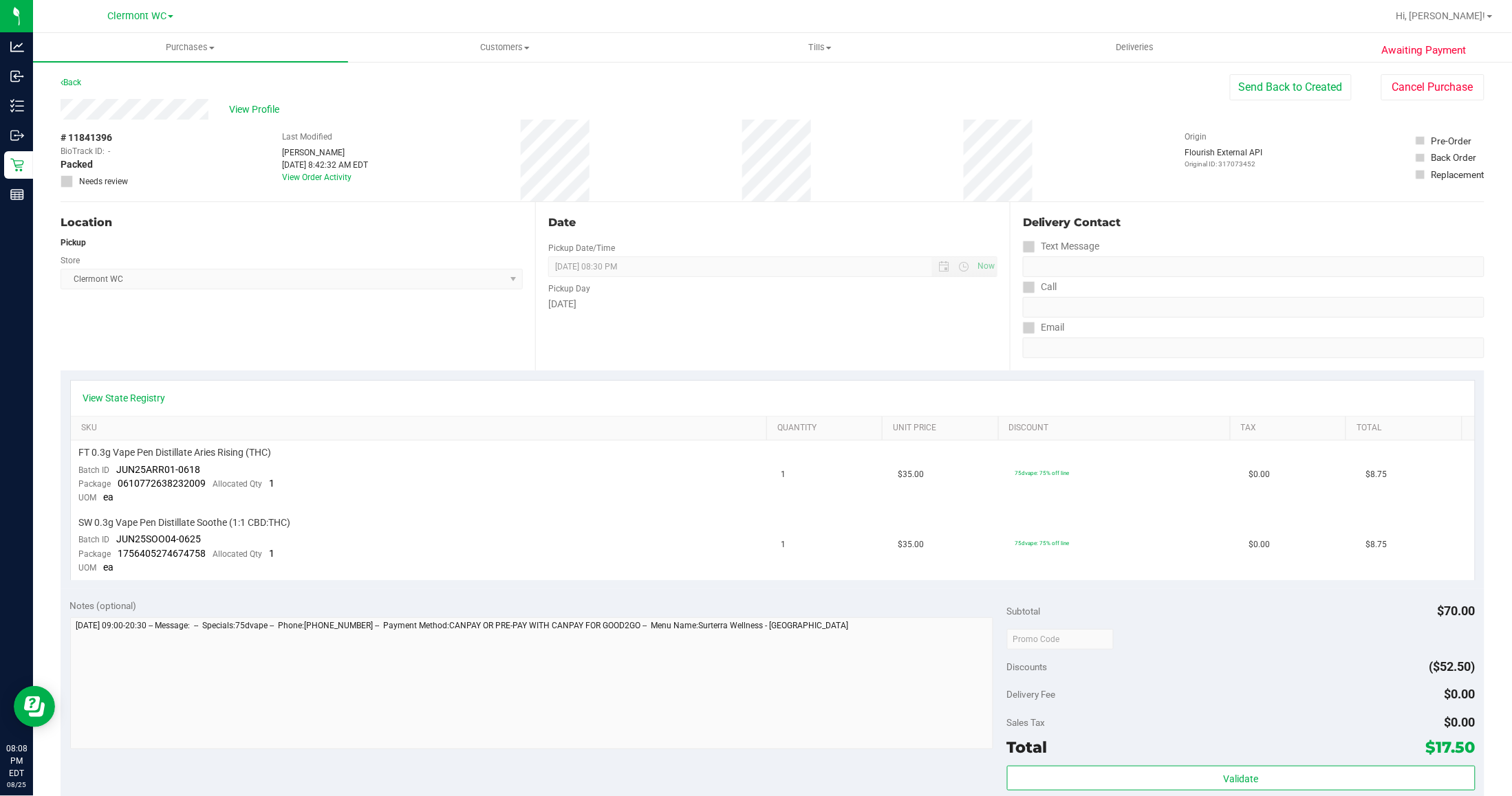
click at [548, 372] on div "View State Registry SKU Quantity Unit Price Discount Tax Total FT 0.3g Vape Pen…" at bounding box center [772, 479] width 1424 height 218
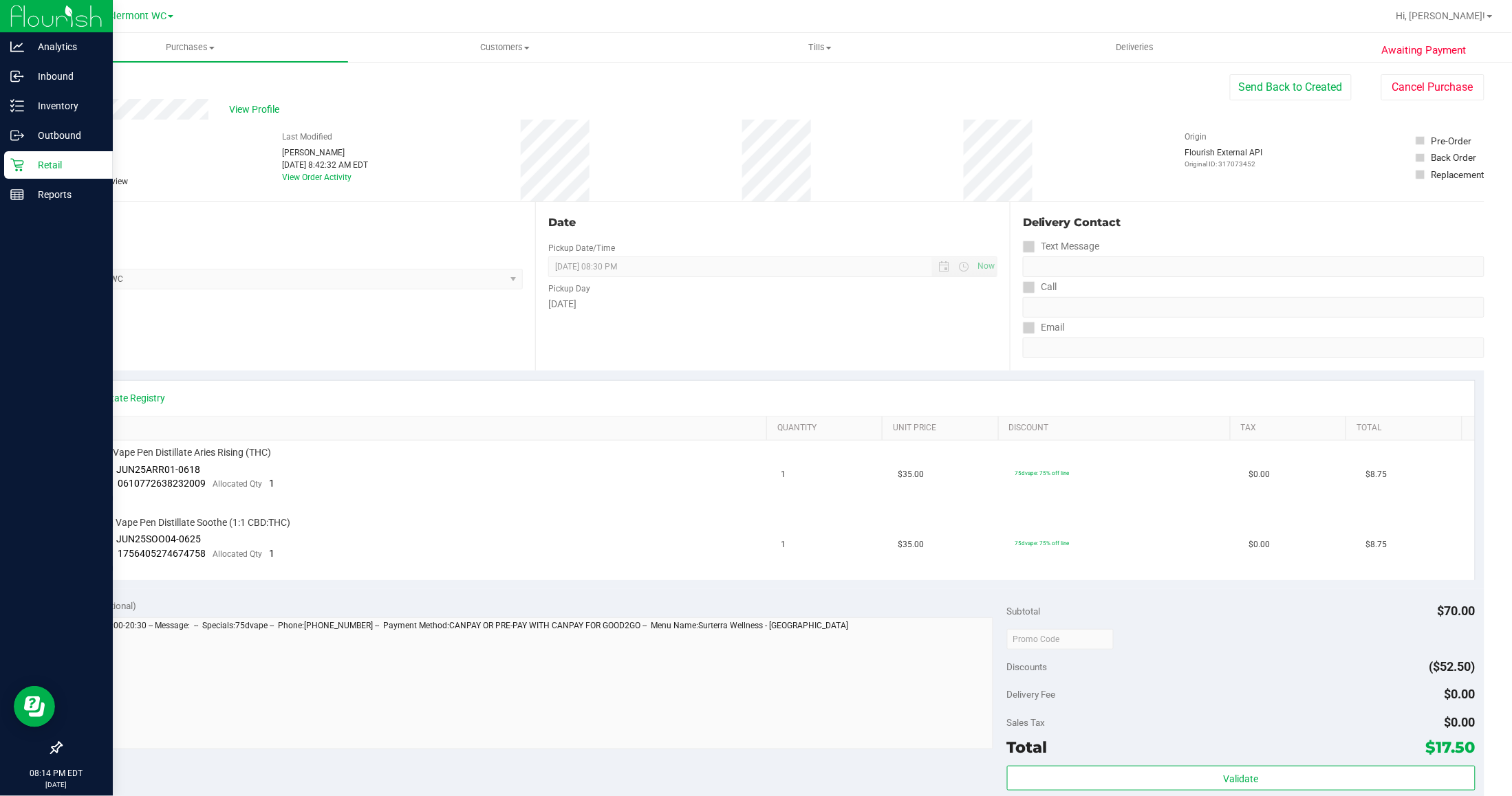
click at [55, 166] on p "Retail" at bounding box center [65, 164] width 82 height 16
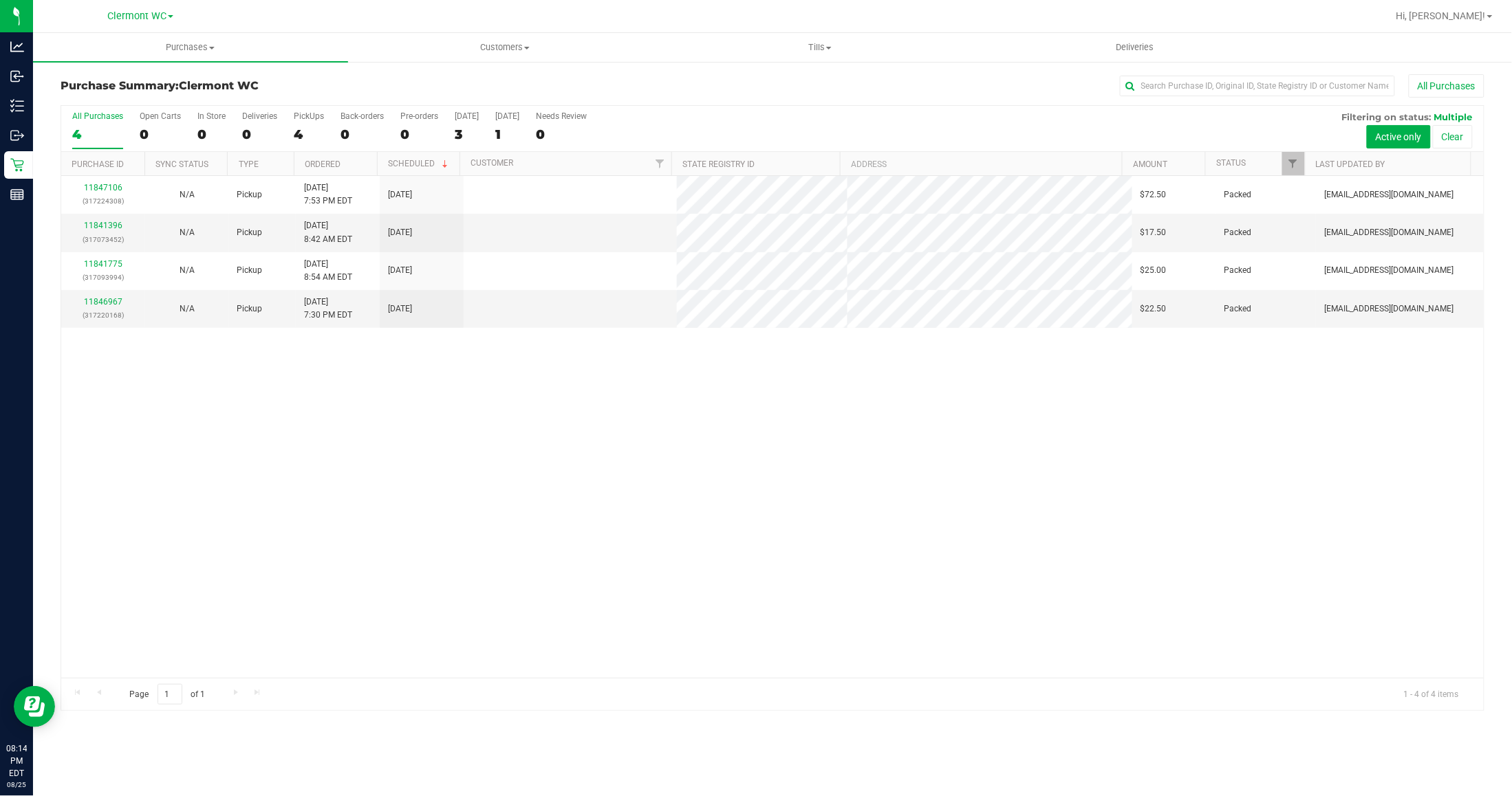
click at [297, 376] on div "11847106 (317224308) N/A Pickup 8/25/2025 7:53 PM EDT 8/26/2025 $72.50 Packed y…" at bounding box center [773, 427] width 1423 height 502
click at [100, 227] on link "11841396" at bounding box center [103, 225] width 39 height 9
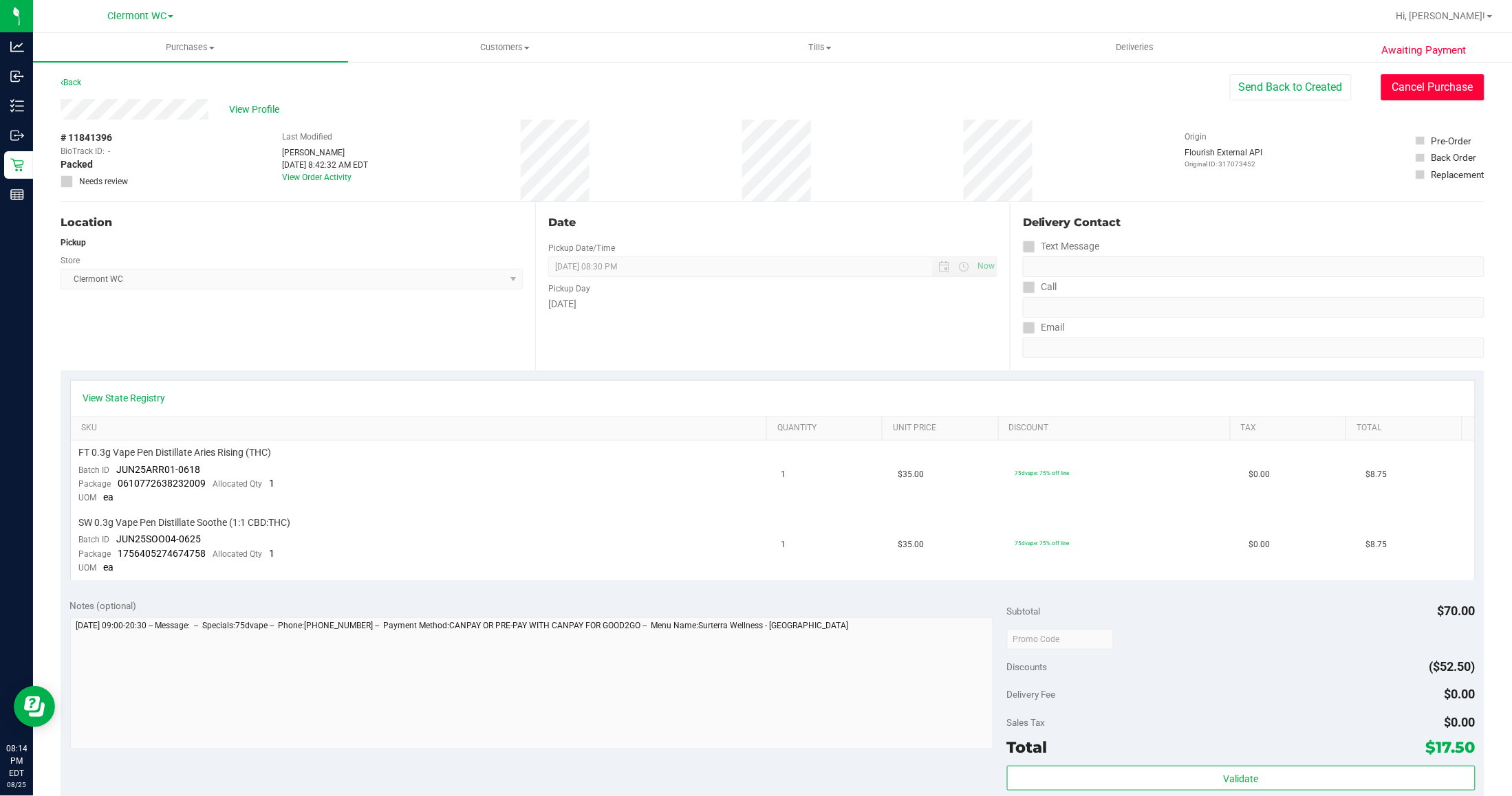
click at [1245, 92] on button "Cancel Purchase" at bounding box center [1432, 87] width 104 height 27
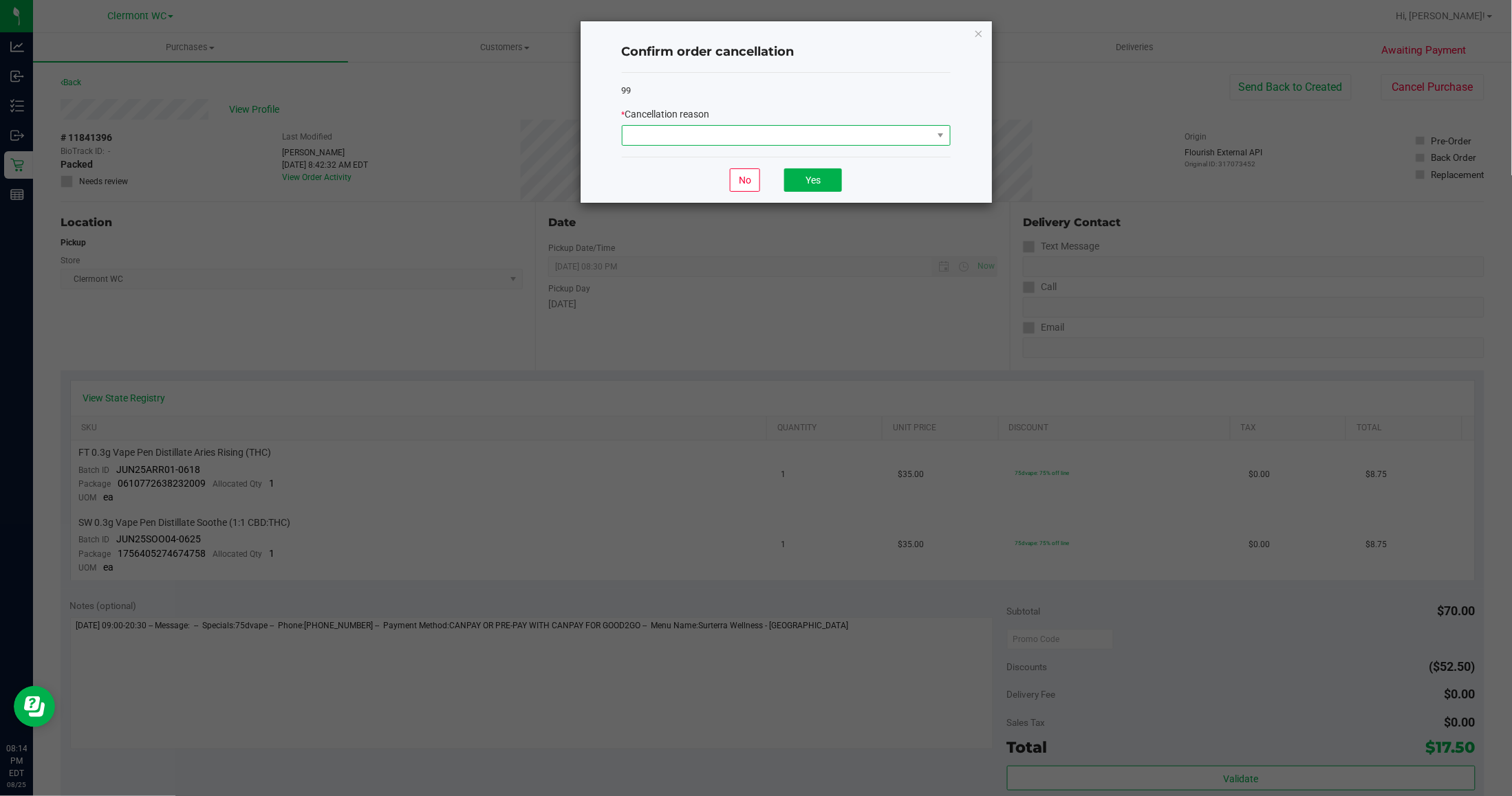
click at [748, 134] on span at bounding box center [777, 135] width 310 height 19
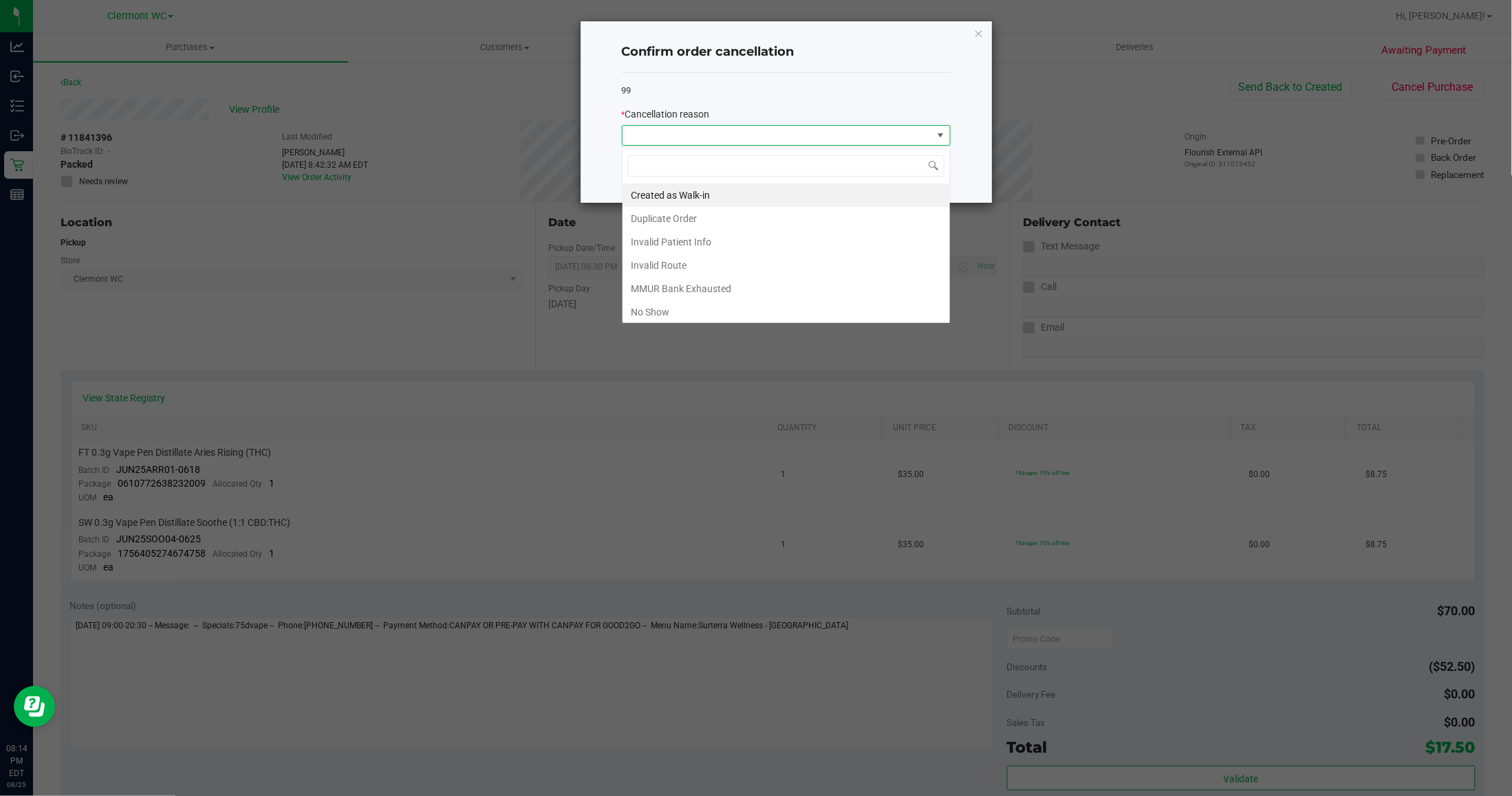
scroll to position [21, 328]
click at [717, 306] on li "No Show" at bounding box center [786, 312] width 327 height 23
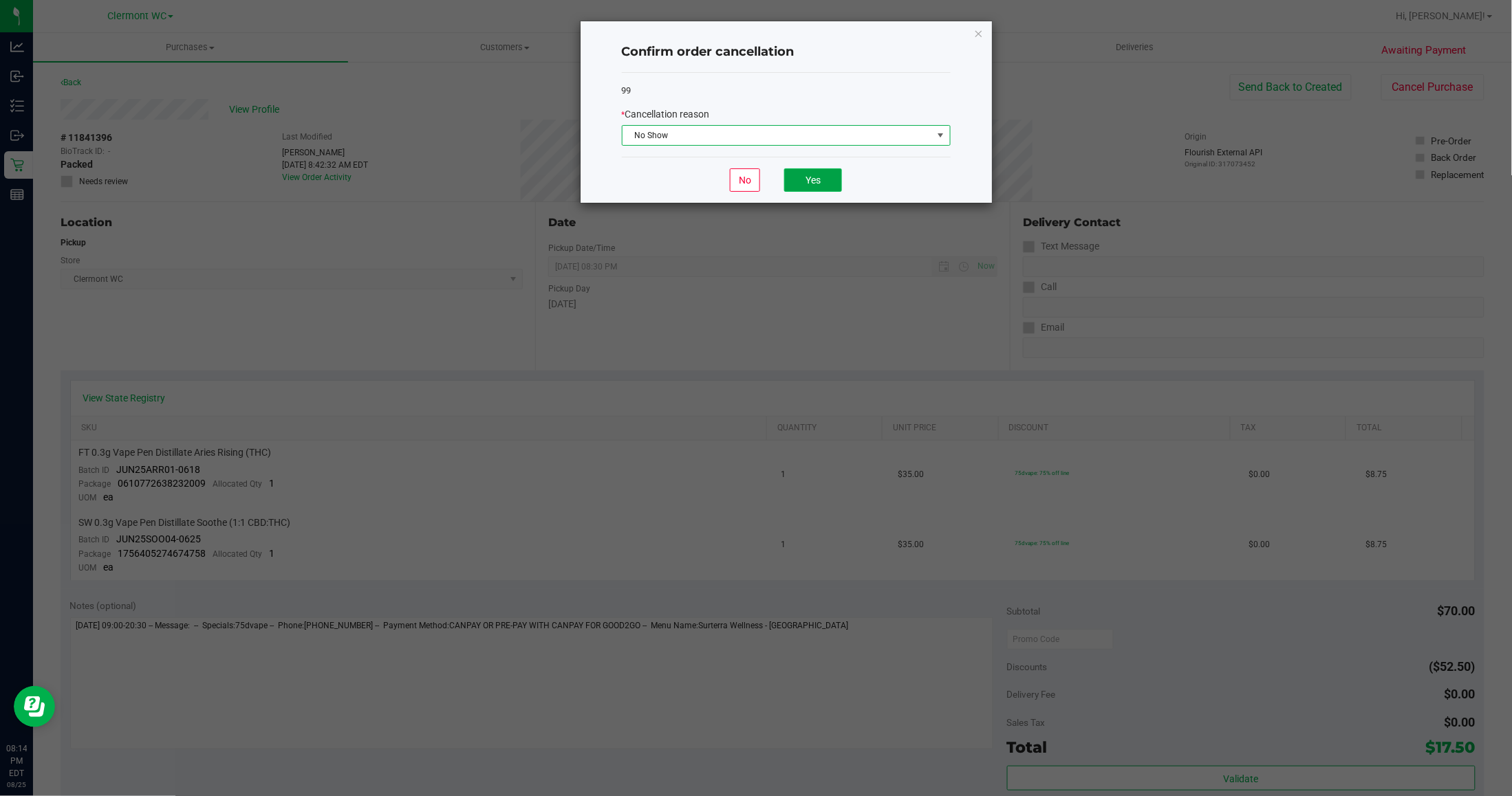
click at [799, 184] on button "Yes" at bounding box center [813, 180] width 57 height 23
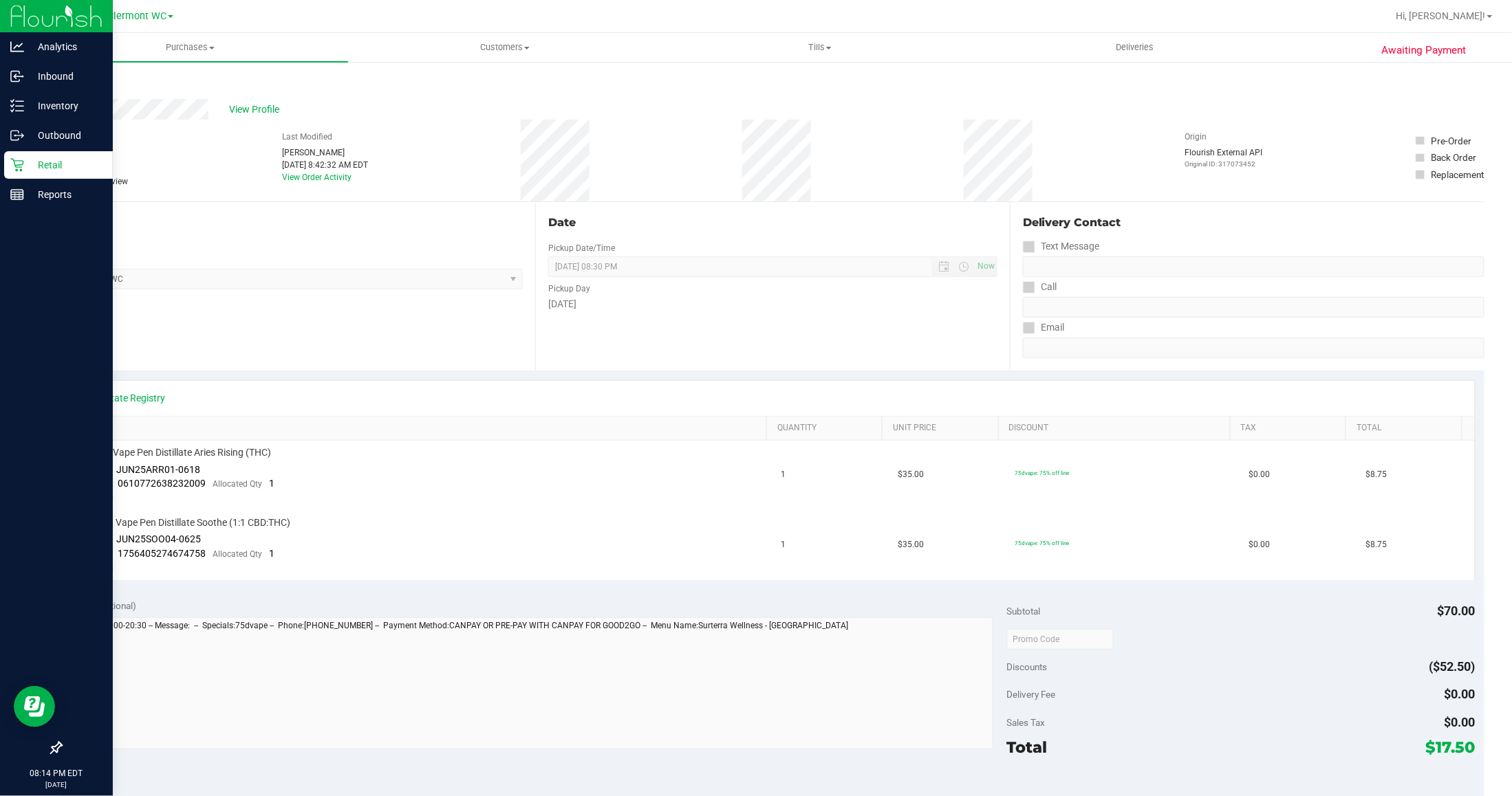
click at [24, 169] on p "Retail" at bounding box center [65, 164] width 82 height 16
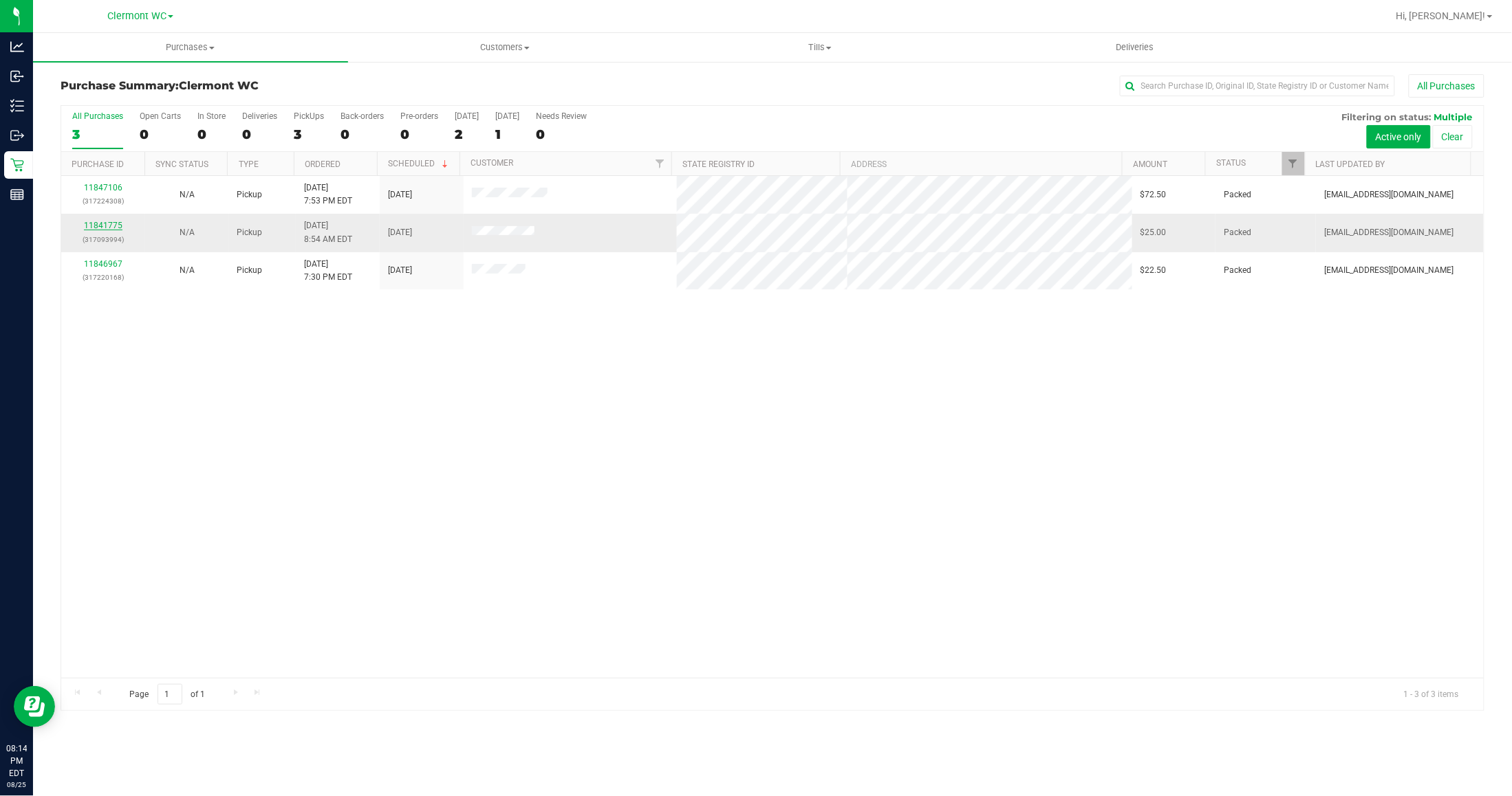
click at [102, 227] on link "11841775" at bounding box center [103, 225] width 39 height 9
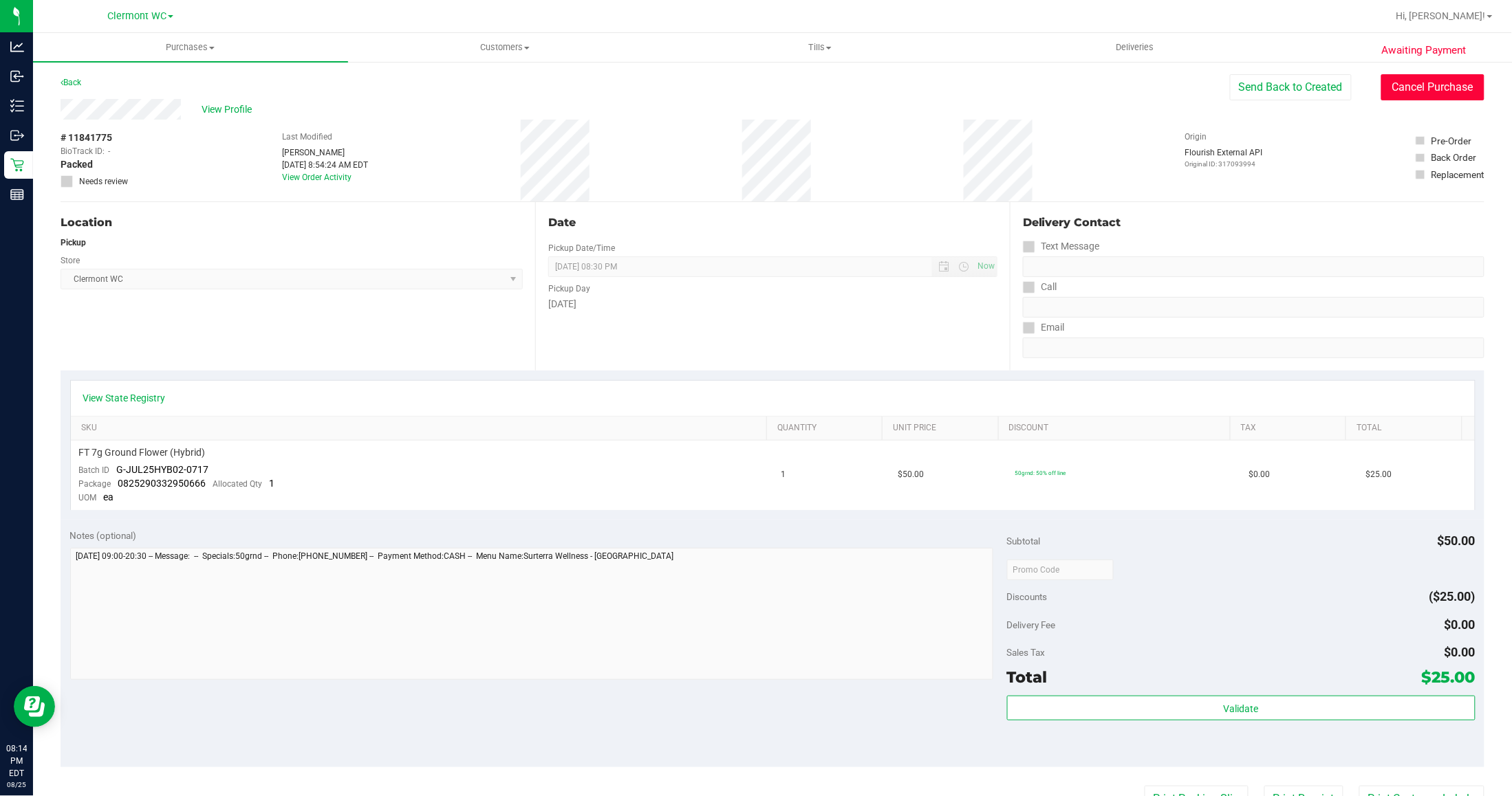
click at [1245, 83] on button "Cancel Purchase" at bounding box center [1432, 87] width 104 height 27
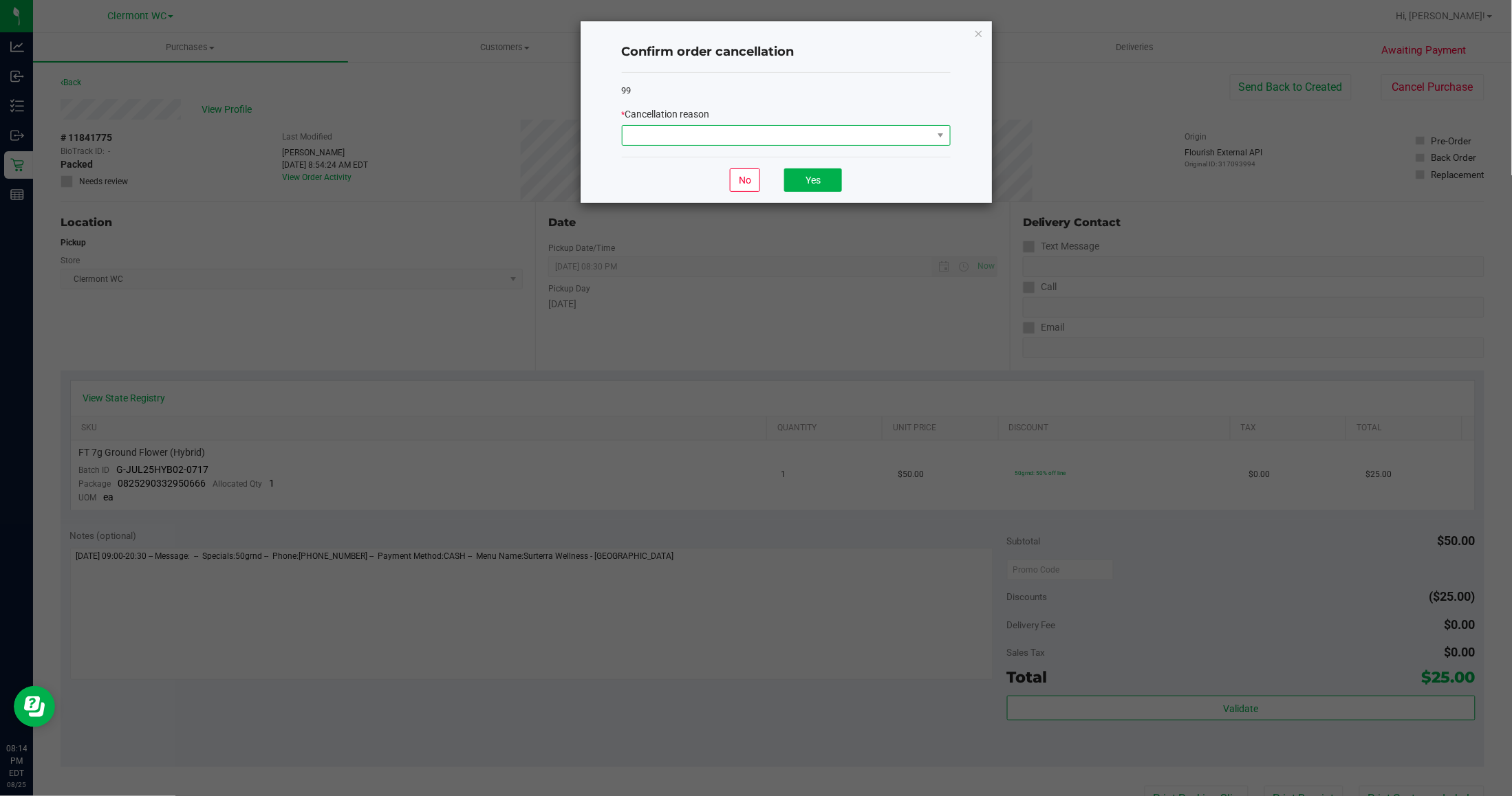
click at [696, 142] on span at bounding box center [777, 135] width 310 height 19
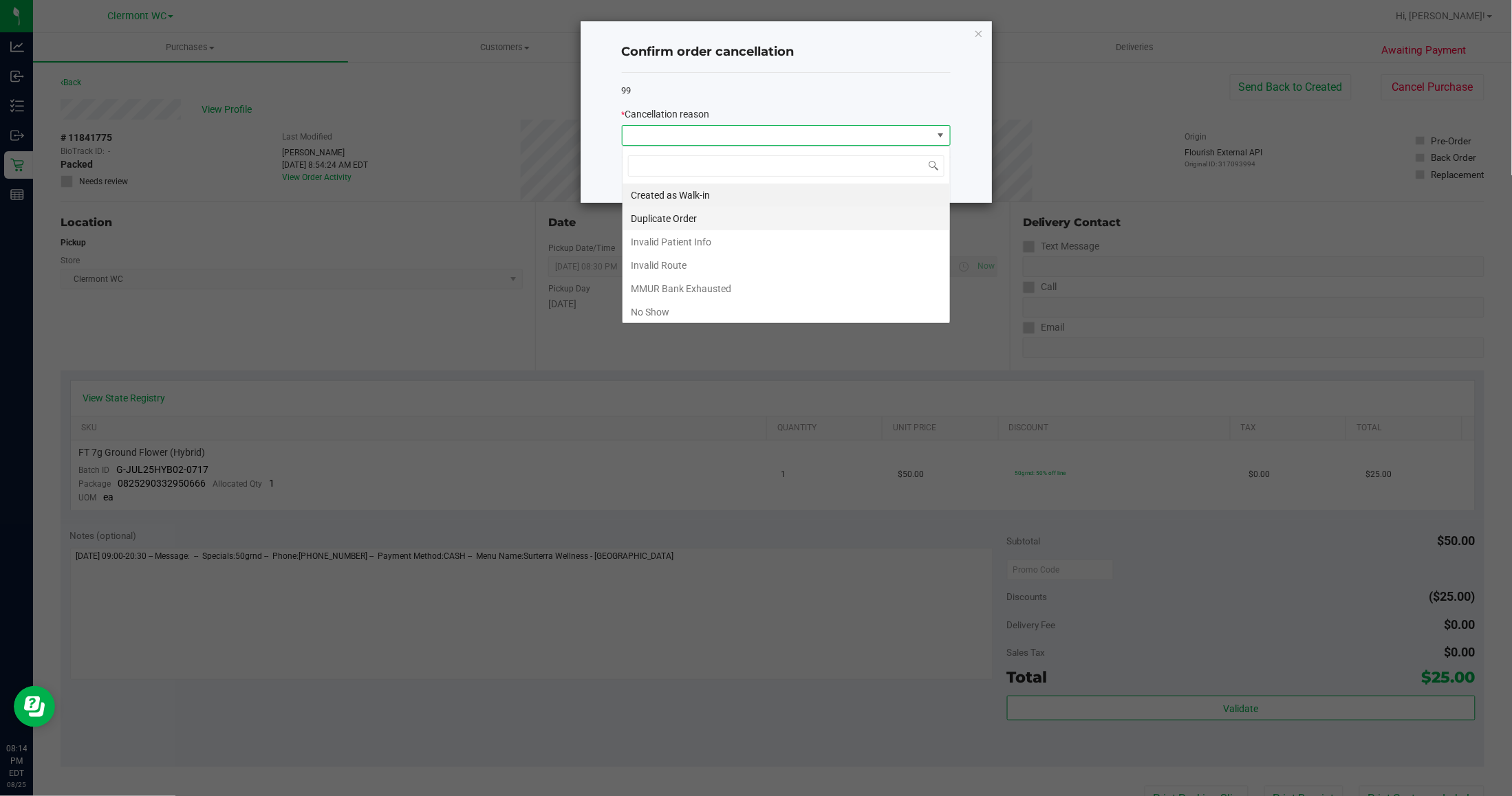
scroll to position [21, 328]
click at [653, 308] on li "No Show" at bounding box center [786, 312] width 327 height 23
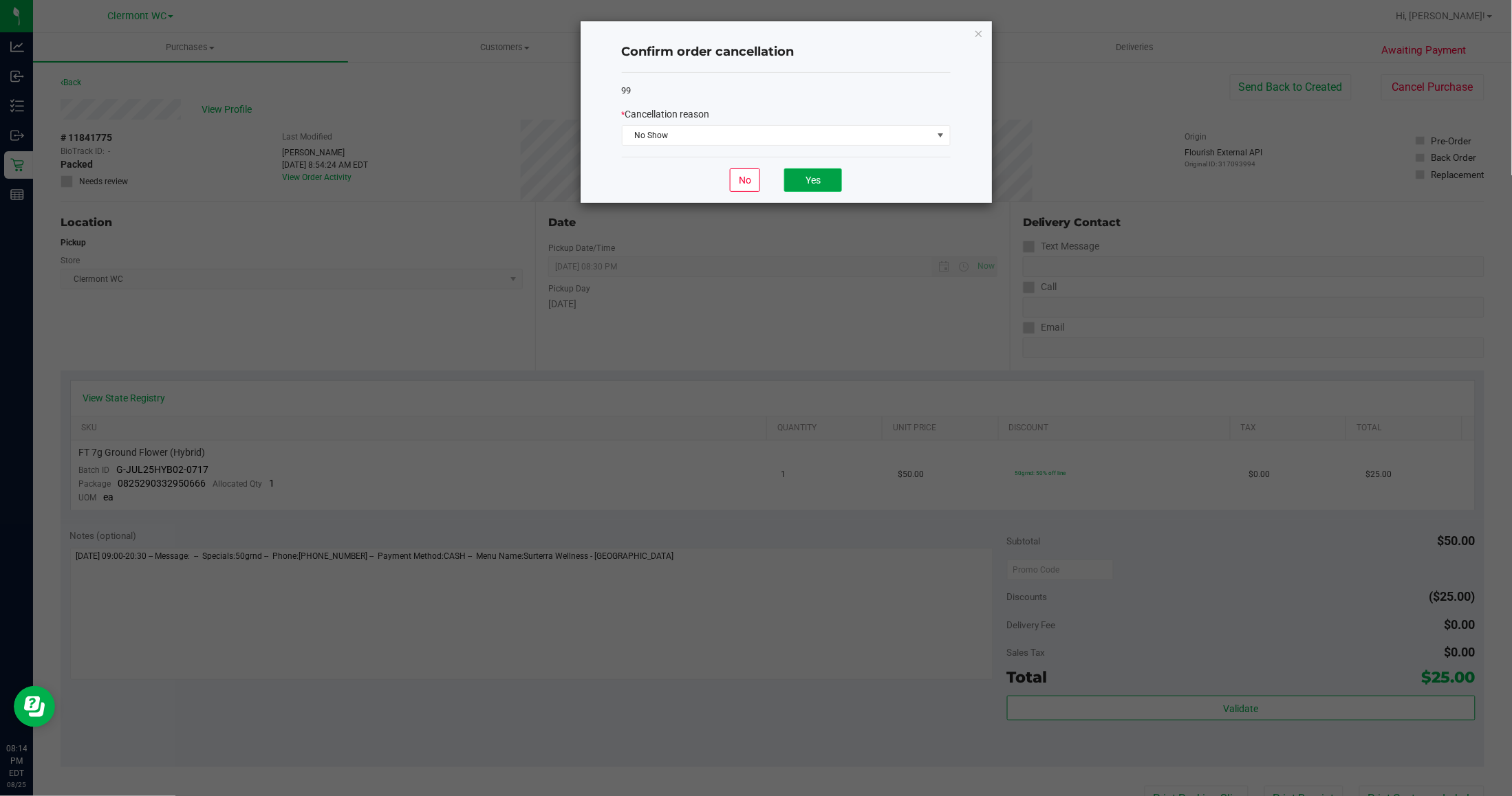
click at [816, 187] on button "Yes" at bounding box center [813, 180] width 57 height 23
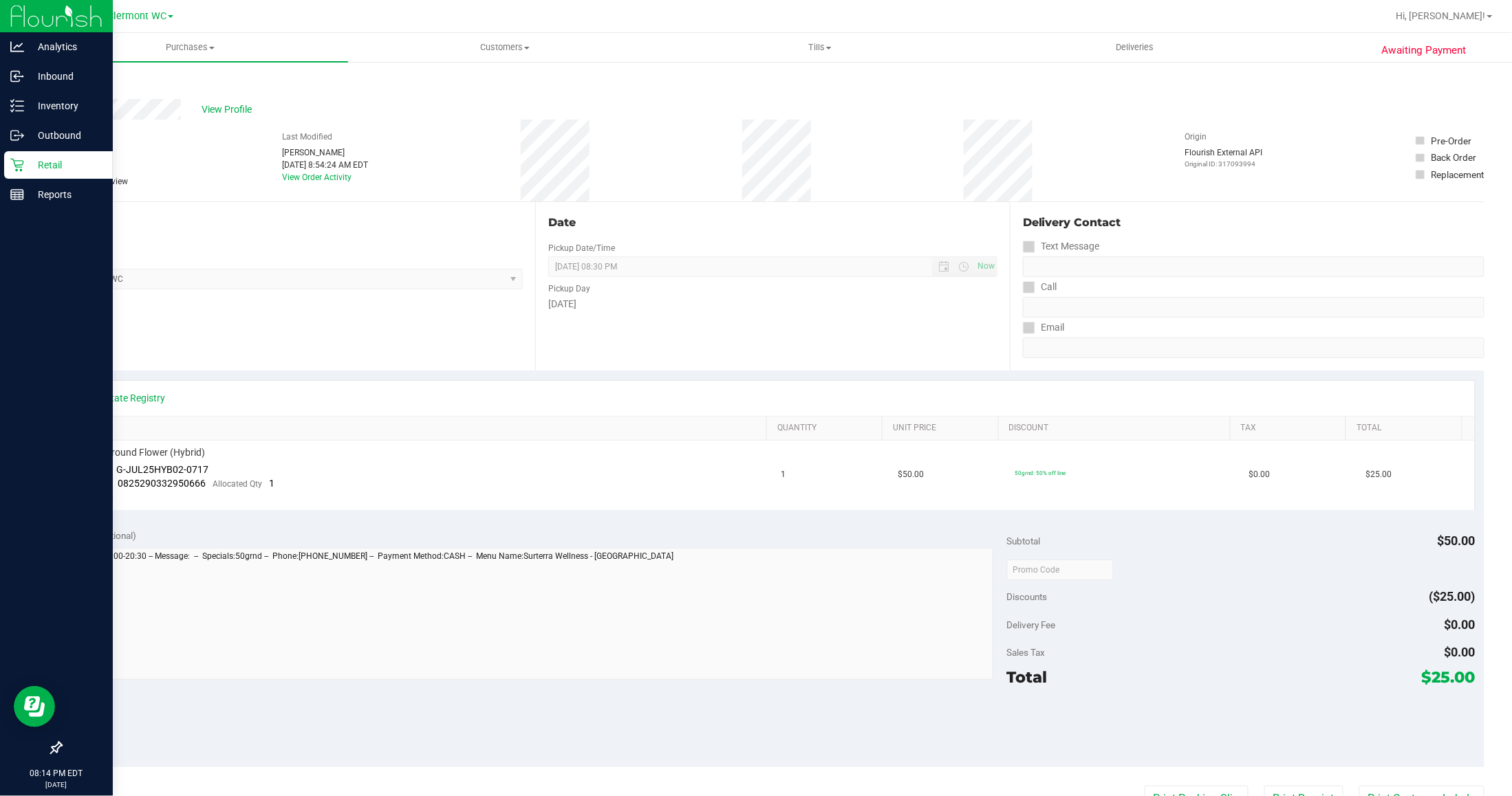
click at [41, 166] on p "Retail" at bounding box center [65, 164] width 82 height 16
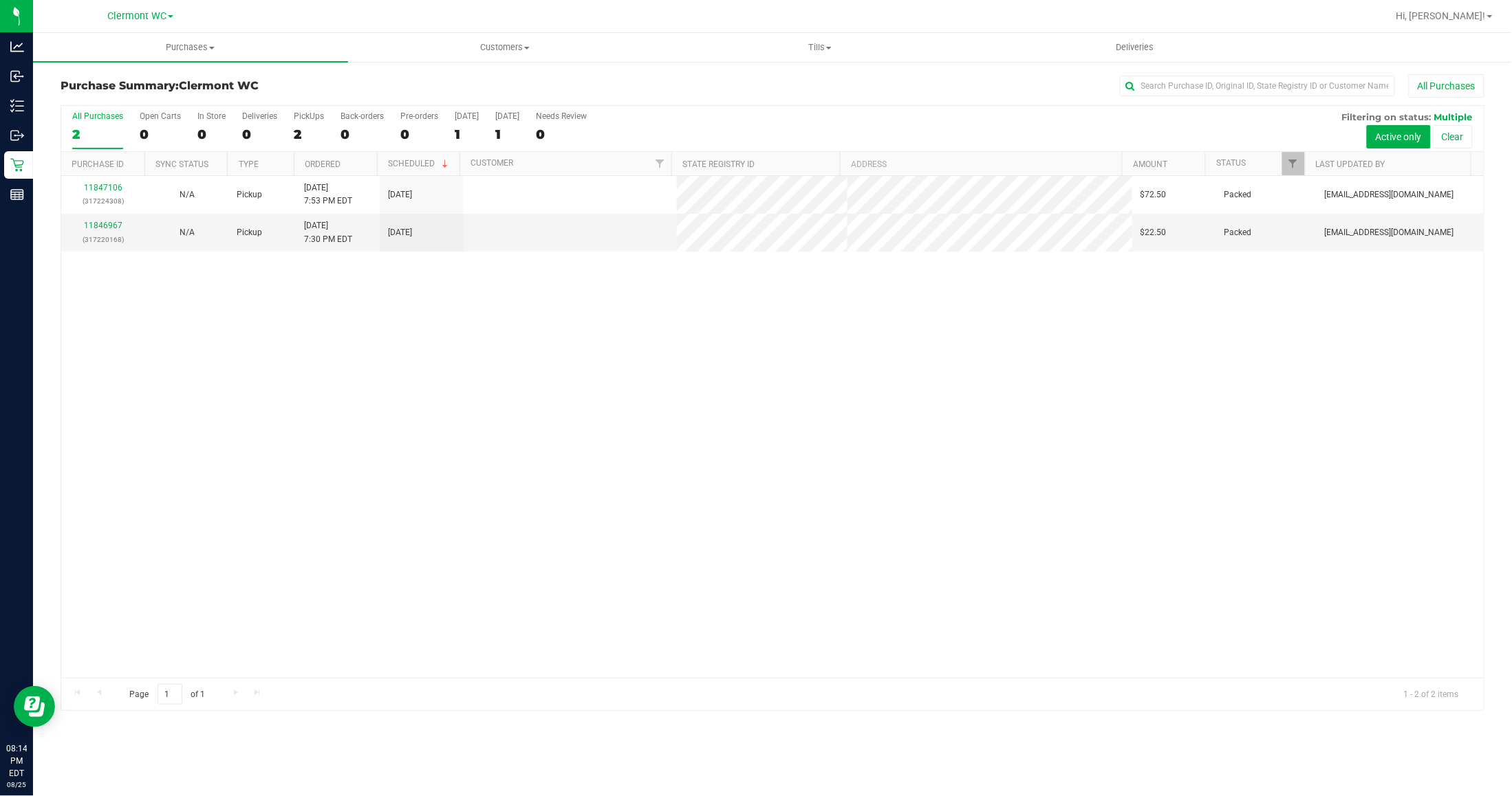
click at [283, 358] on div "11847106 (317224308) N/A Pickup 8/25/2025 7:53 PM EDT 8/26/2025 $72.50 Packed y…" at bounding box center [773, 427] width 1423 height 502
drag, startPoint x: 516, startPoint y: 266, endPoint x: 520, endPoint y: 259, distance: 8.1
click at [516, 266] on div "11847106 (317224308) N/A Pickup 8/25/2025 7:53 PM EDT 8/26/2025 $72.50 Packed y…" at bounding box center [773, 427] width 1423 height 502
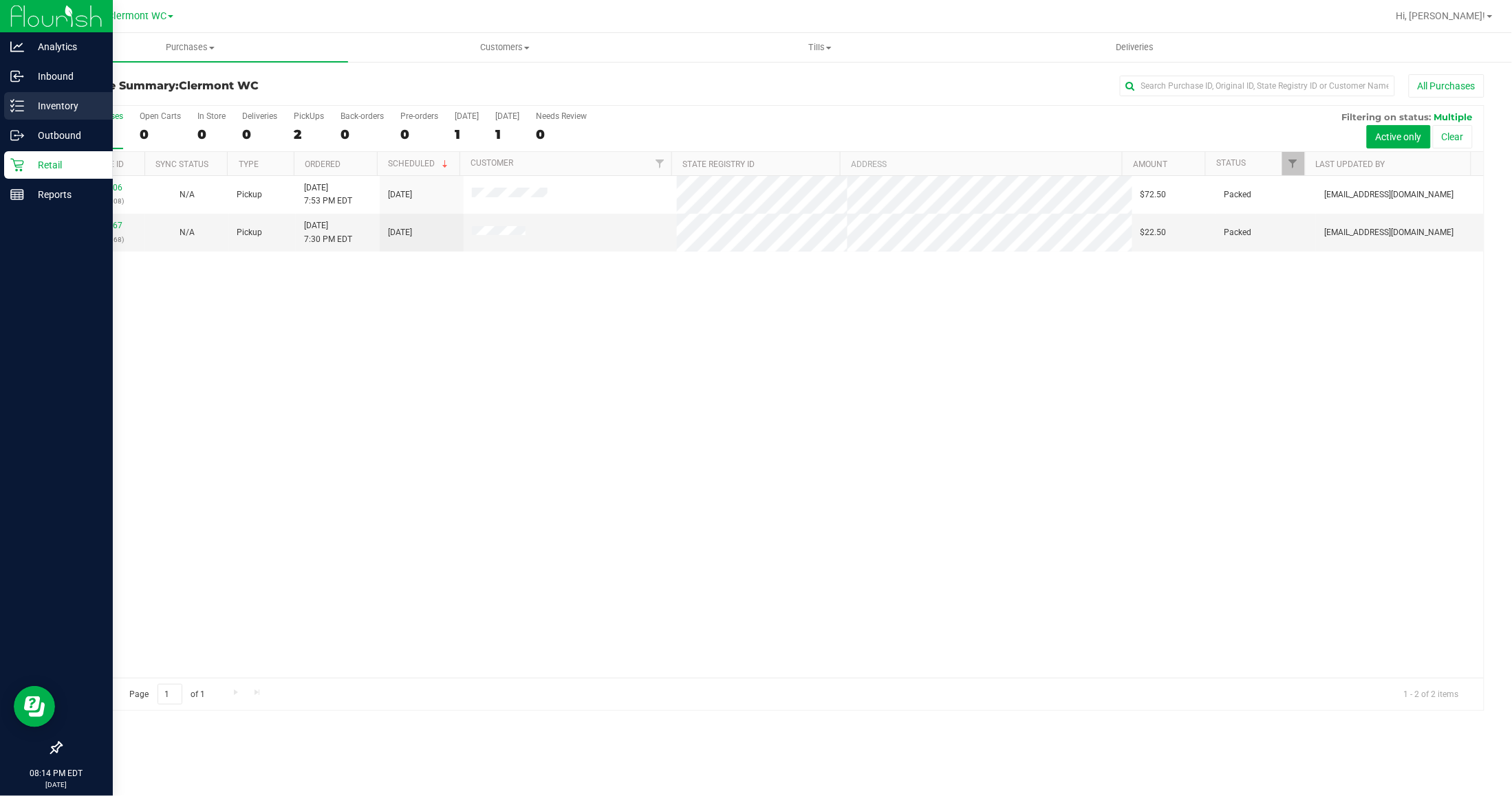
click at [19, 104] on icon at bounding box center [17, 106] width 14 height 14
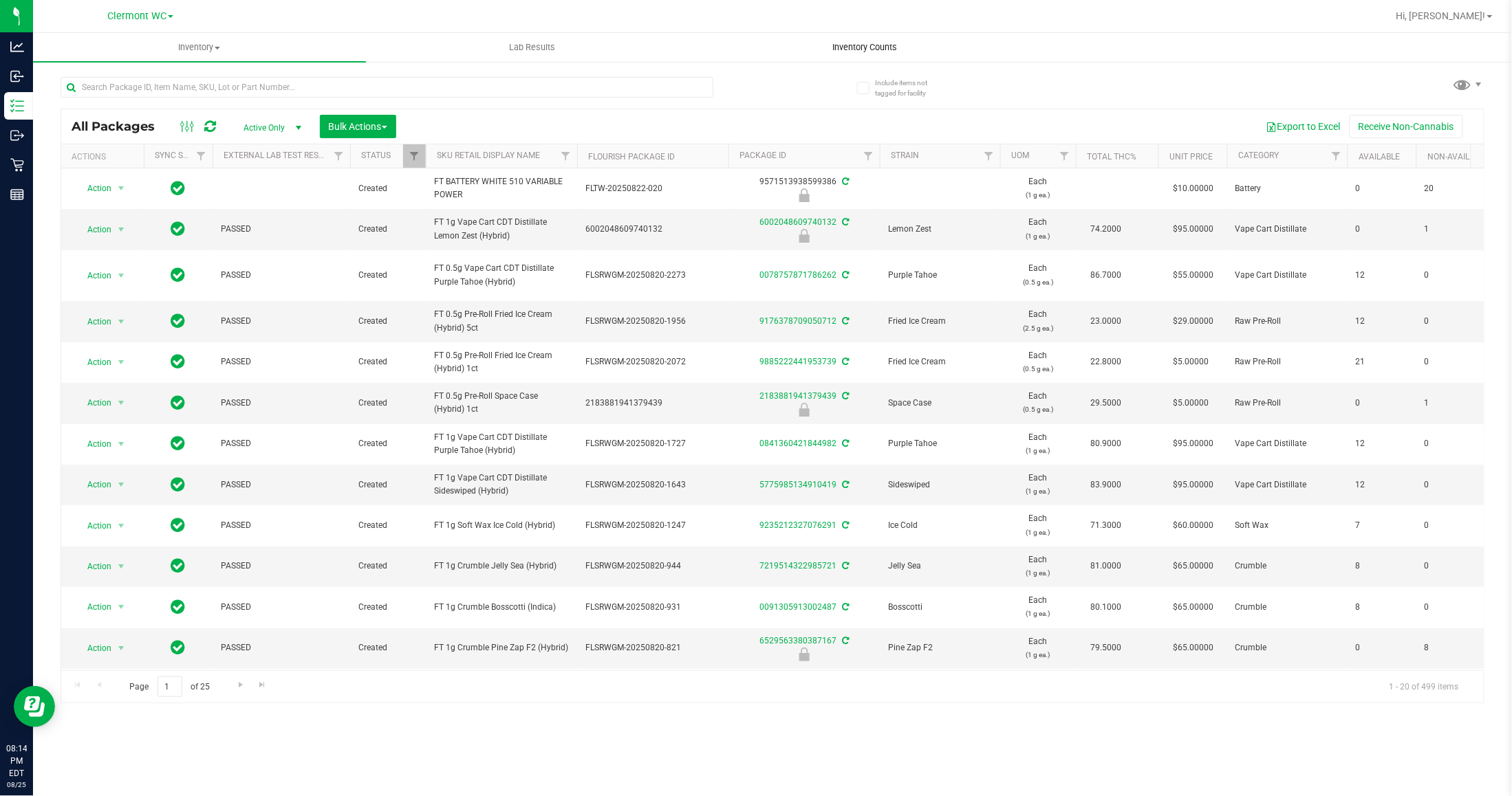
click at [856, 41] on span "Inventory Counts" at bounding box center [864, 47] width 102 height 12
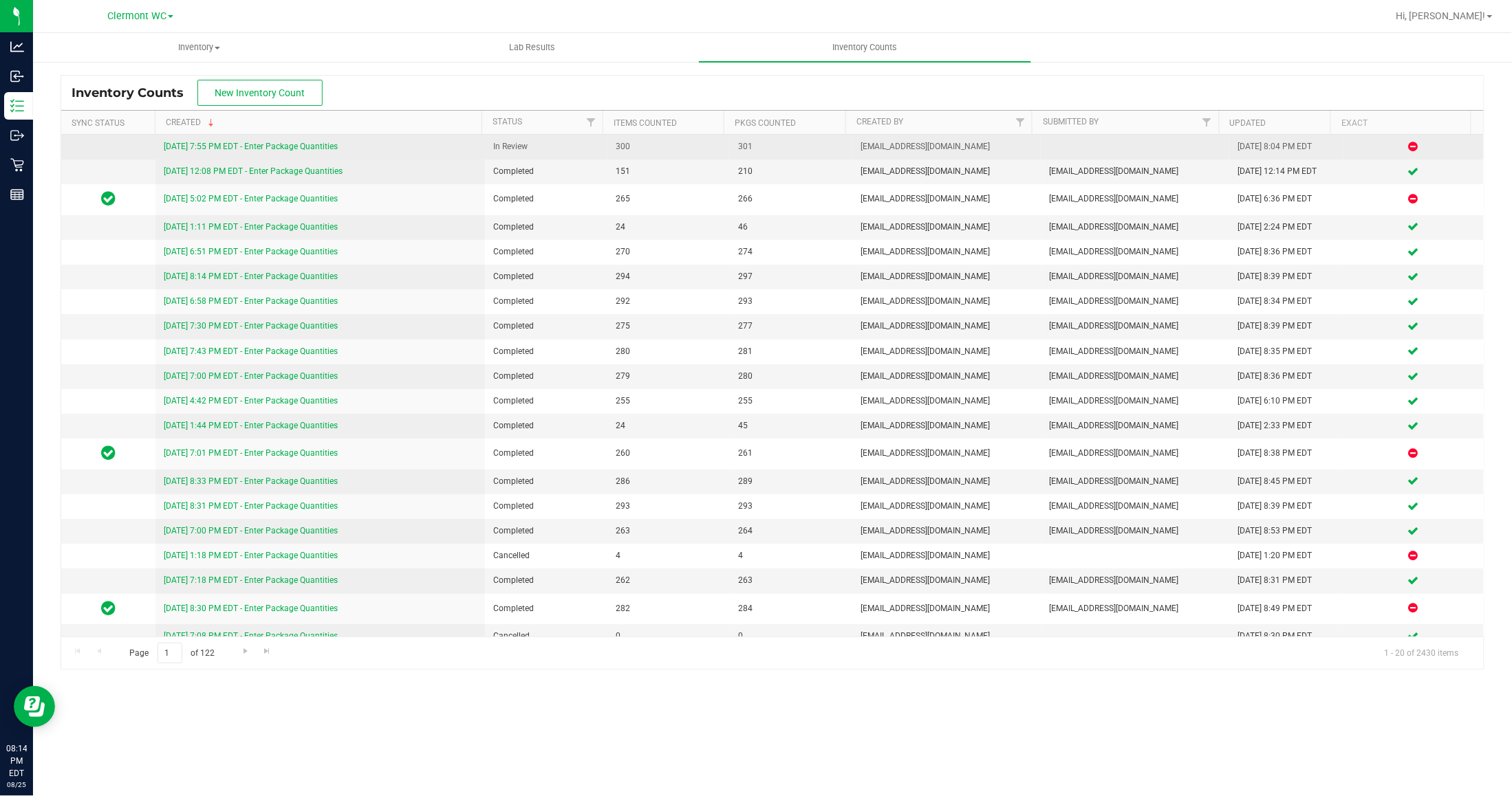
click at [312, 150] on link "8/25/25 7:55 PM EDT - Enter Package Quantities" at bounding box center [250, 146] width 174 height 9
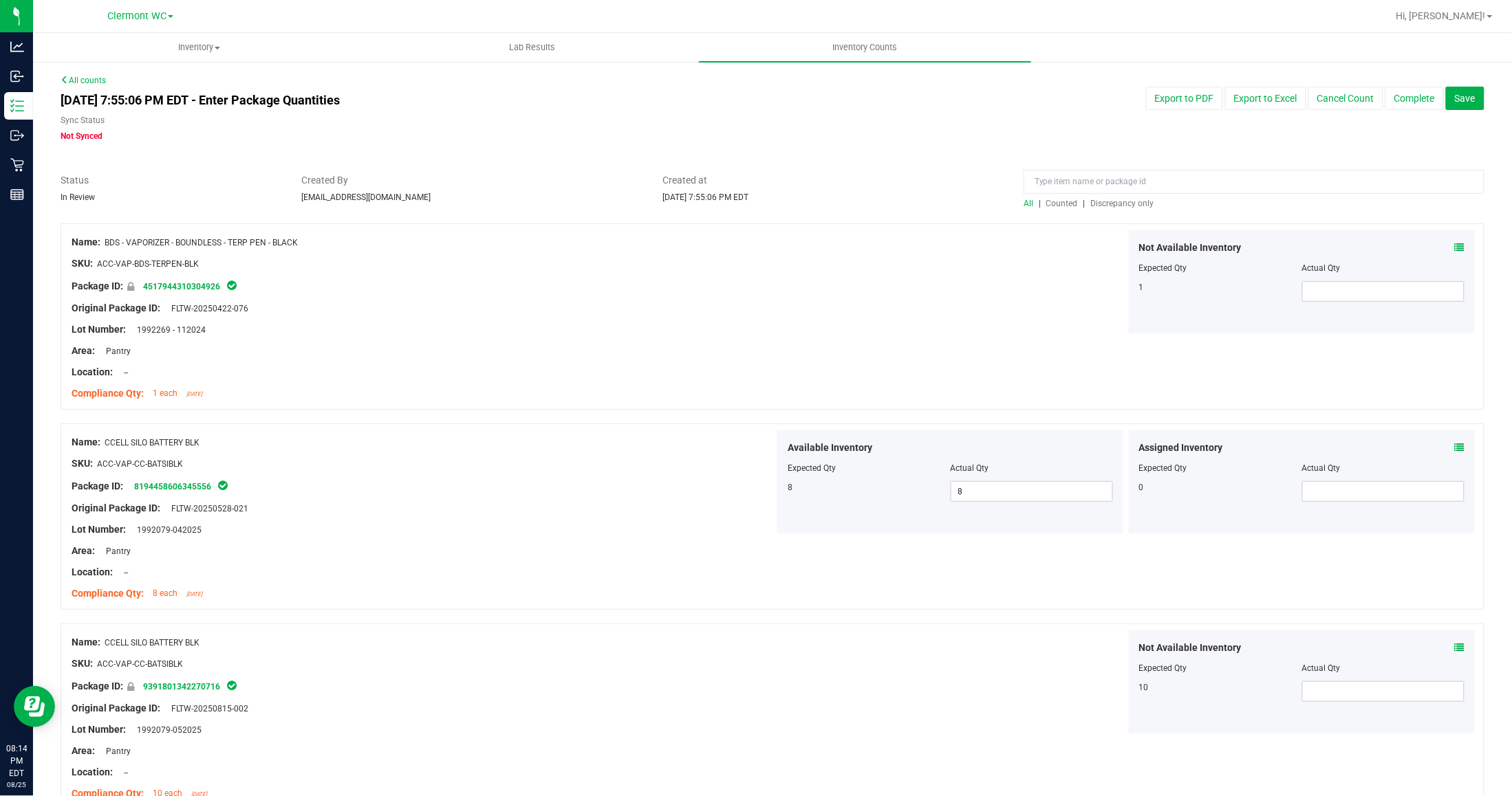
click at [1106, 201] on span "Discrepancy only" at bounding box center [1122, 203] width 63 height 9
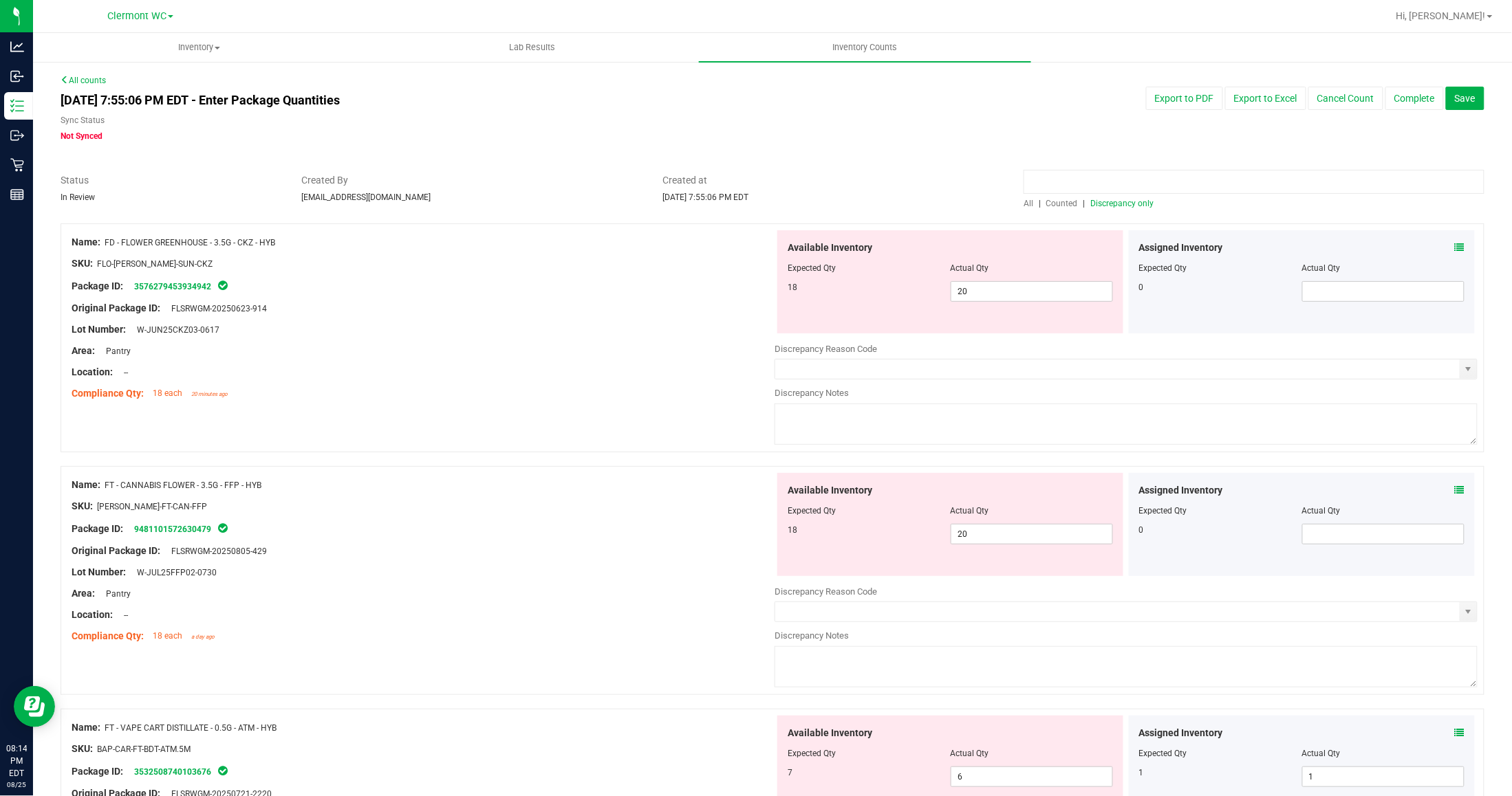
click at [1080, 189] on input at bounding box center [1254, 181] width 461 height 24
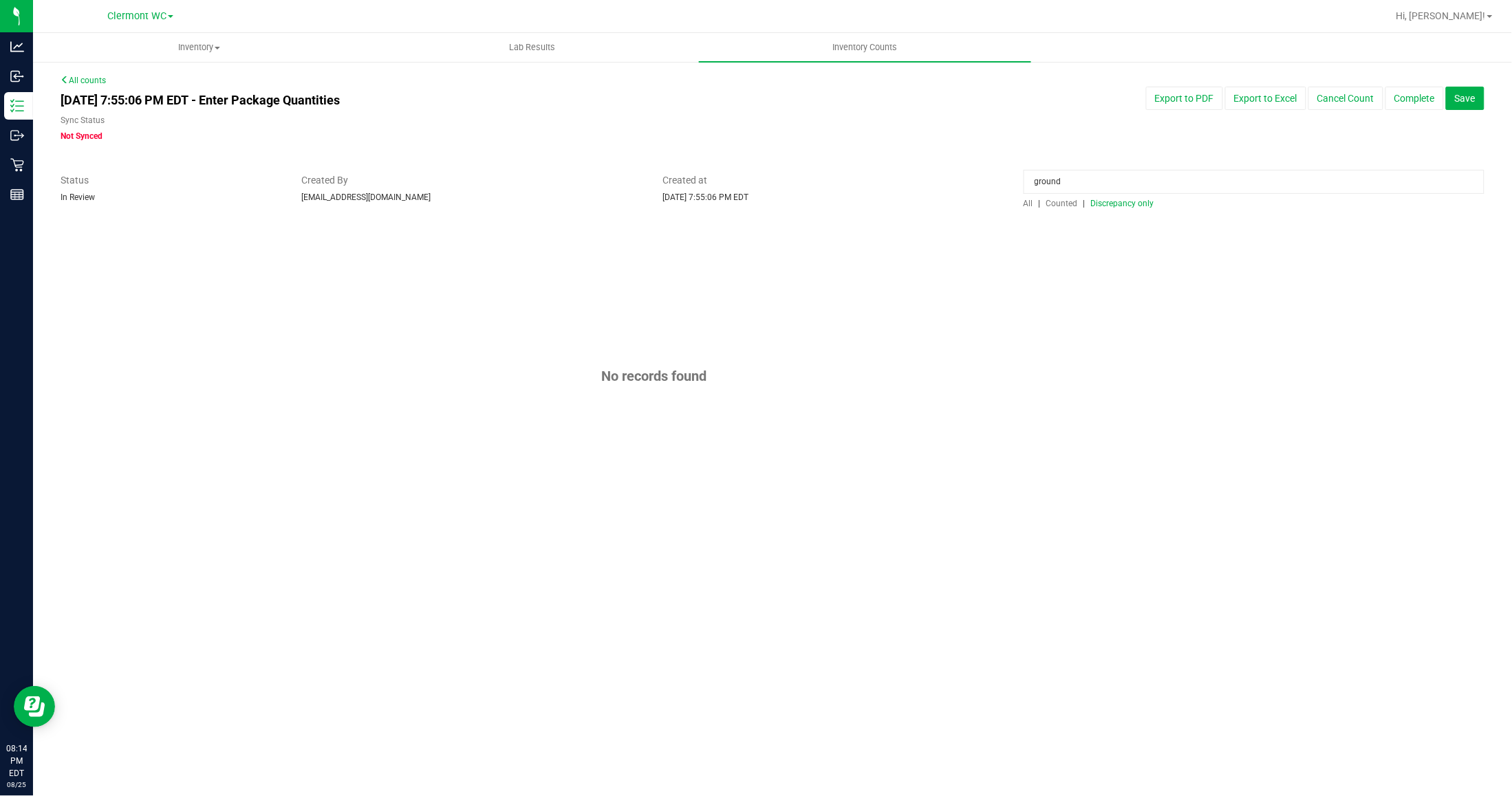
click at [1032, 199] on span "All" at bounding box center [1028, 203] width 9 height 9
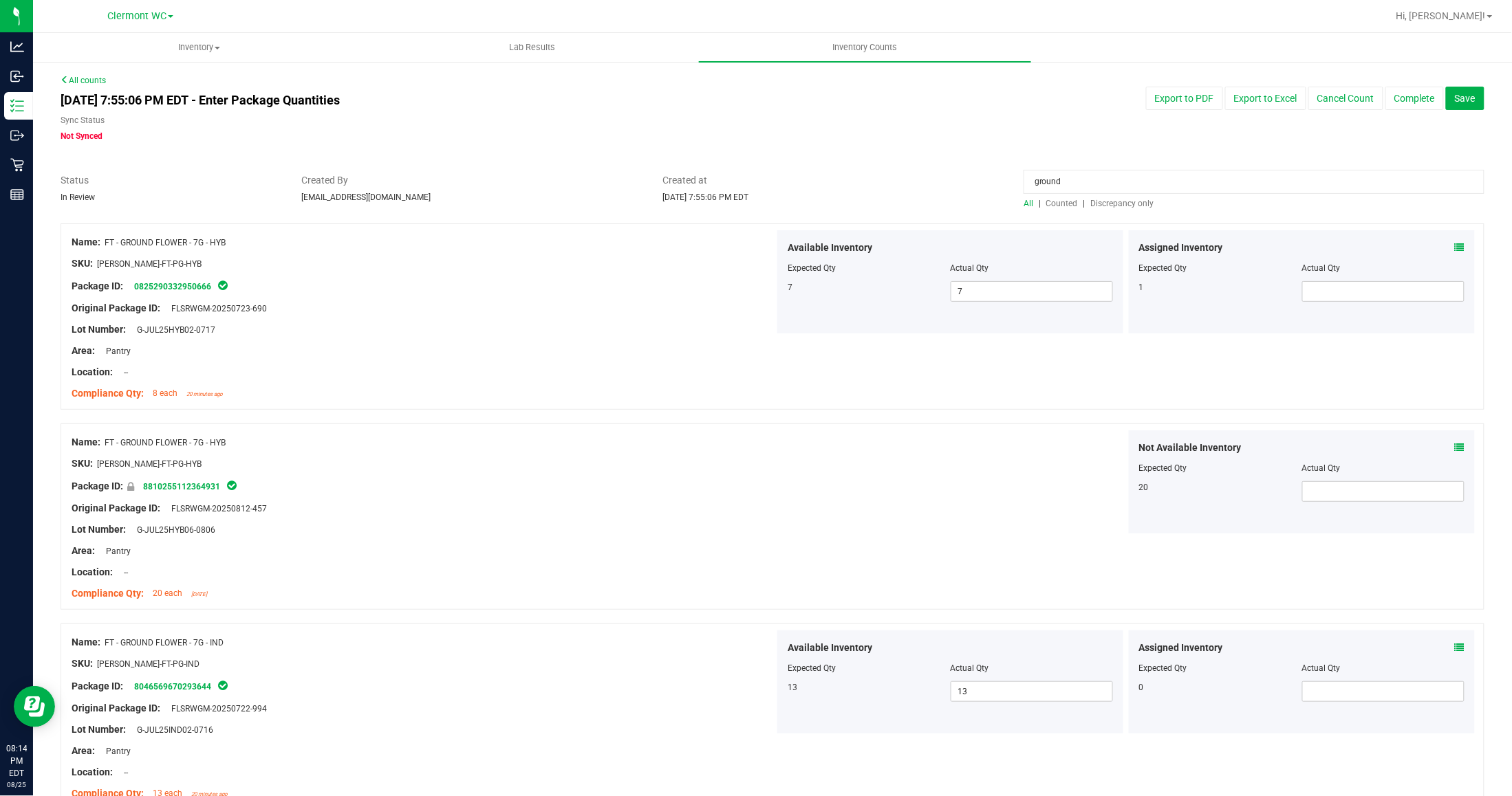
click at [1245, 247] on icon at bounding box center [1459, 247] width 9 height 9
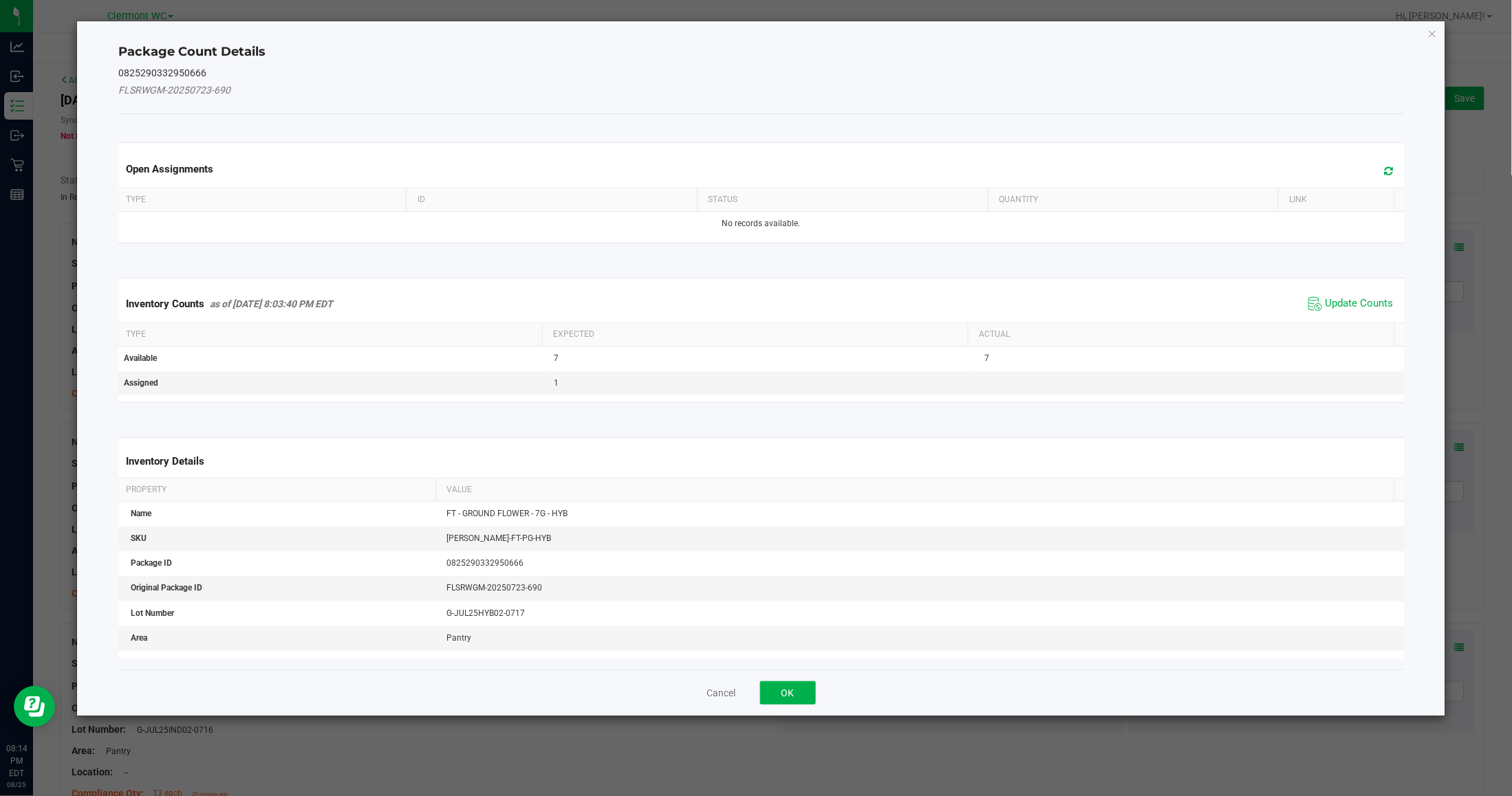
click at [1245, 170] on icon at bounding box center [1389, 171] width 9 height 10
click at [1245, 300] on span "Update Counts" at bounding box center [1359, 304] width 68 height 14
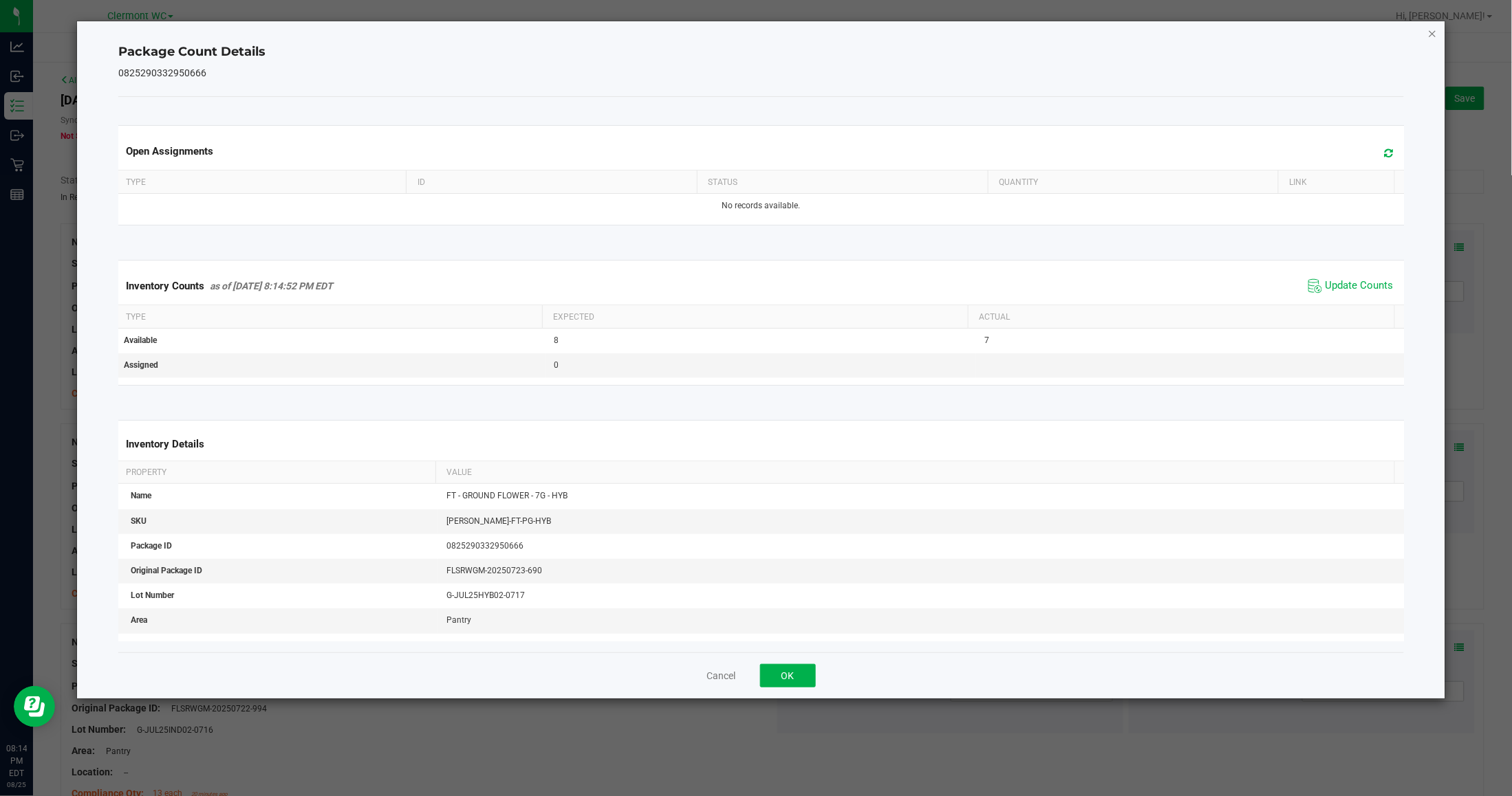
click at [1245, 31] on icon "Close" at bounding box center [1432, 33] width 9 height 16
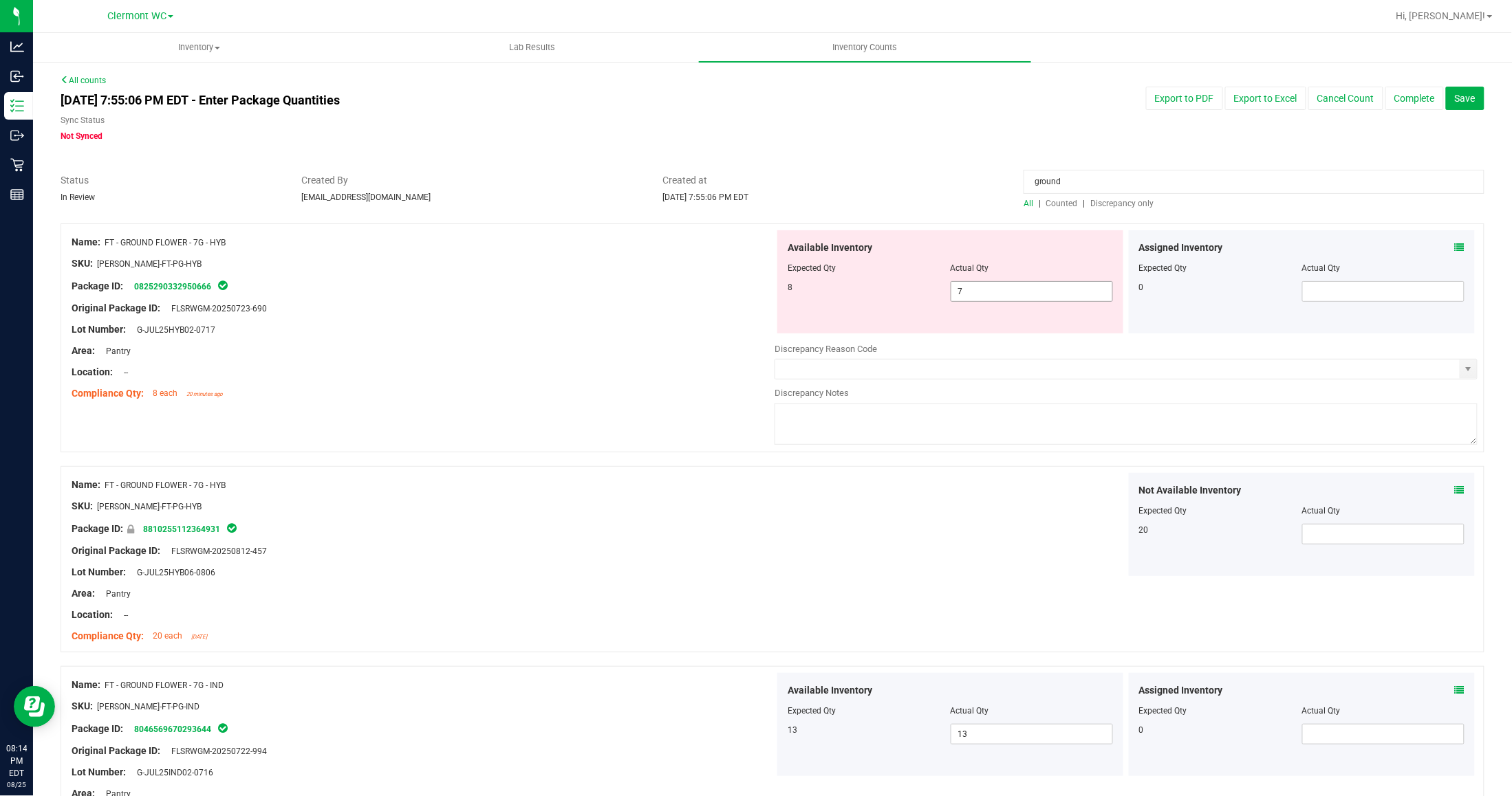
click at [984, 288] on span "7 7" at bounding box center [1032, 292] width 163 height 21
click at [709, 331] on div "Lot Number: G-JUL25HYB02-0717" at bounding box center [423, 330] width 703 height 15
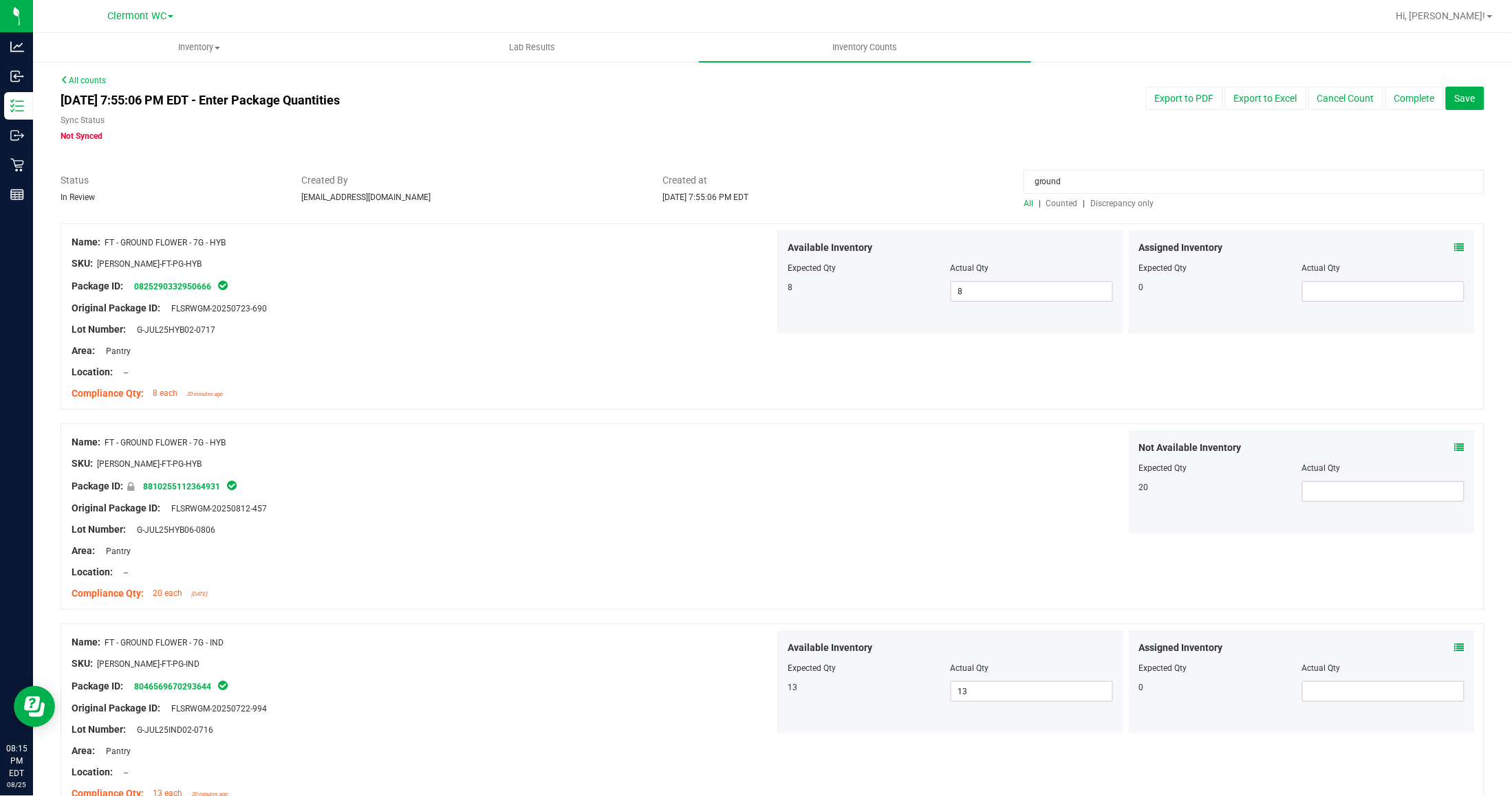
drag, startPoint x: 1132, startPoint y: 187, endPoint x: 785, endPoint y: 170, distance: 347.4
click at [789, 170] on div "All counts Aug 25, 2025 7:55:06 PM EDT - Enter Package Quantities Sync Status N…" at bounding box center [772, 666] width 1424 height 1183
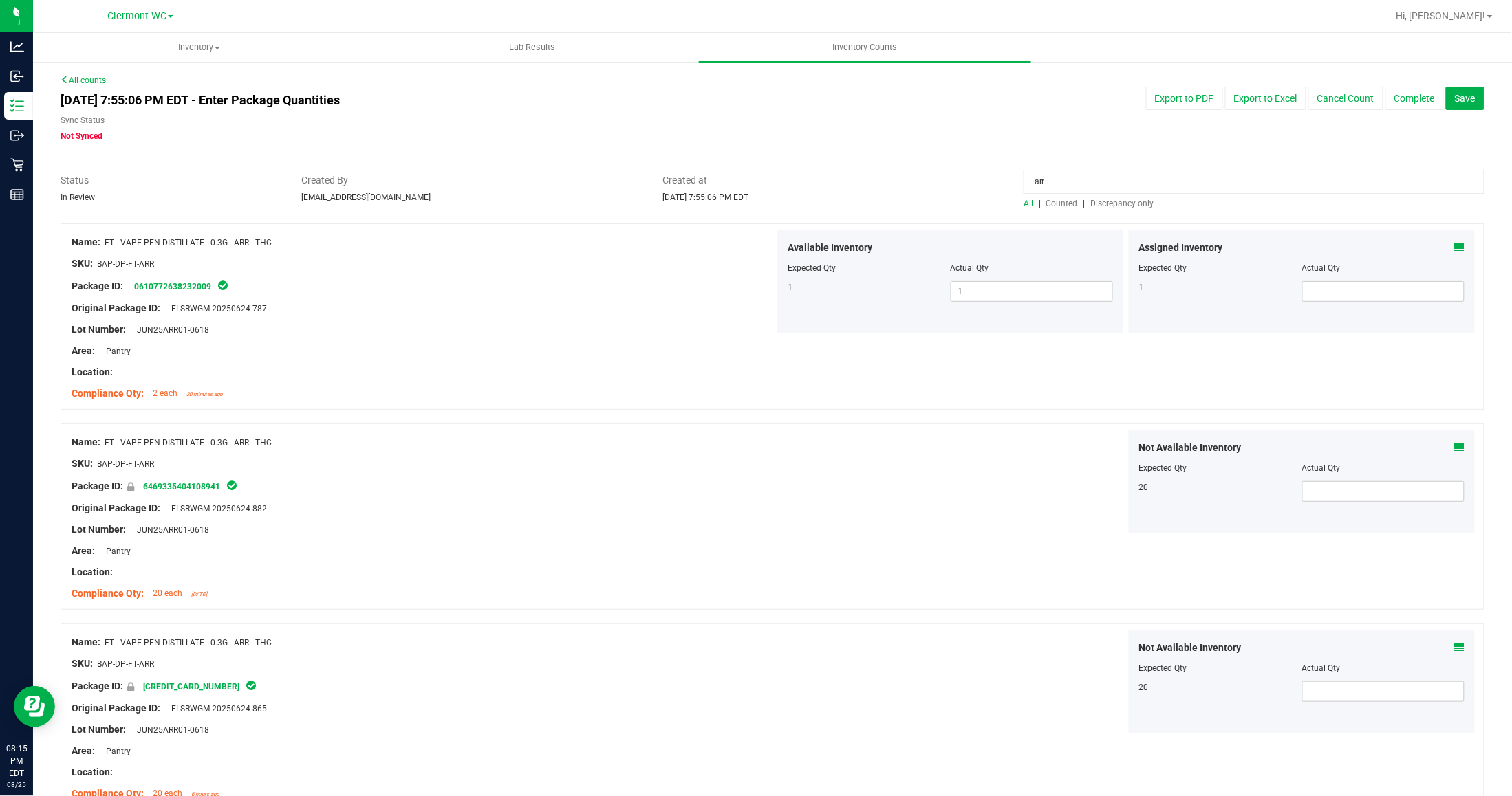
click at [1245, 252] on icon at bounding box center [1459, 247] width 9 height 9
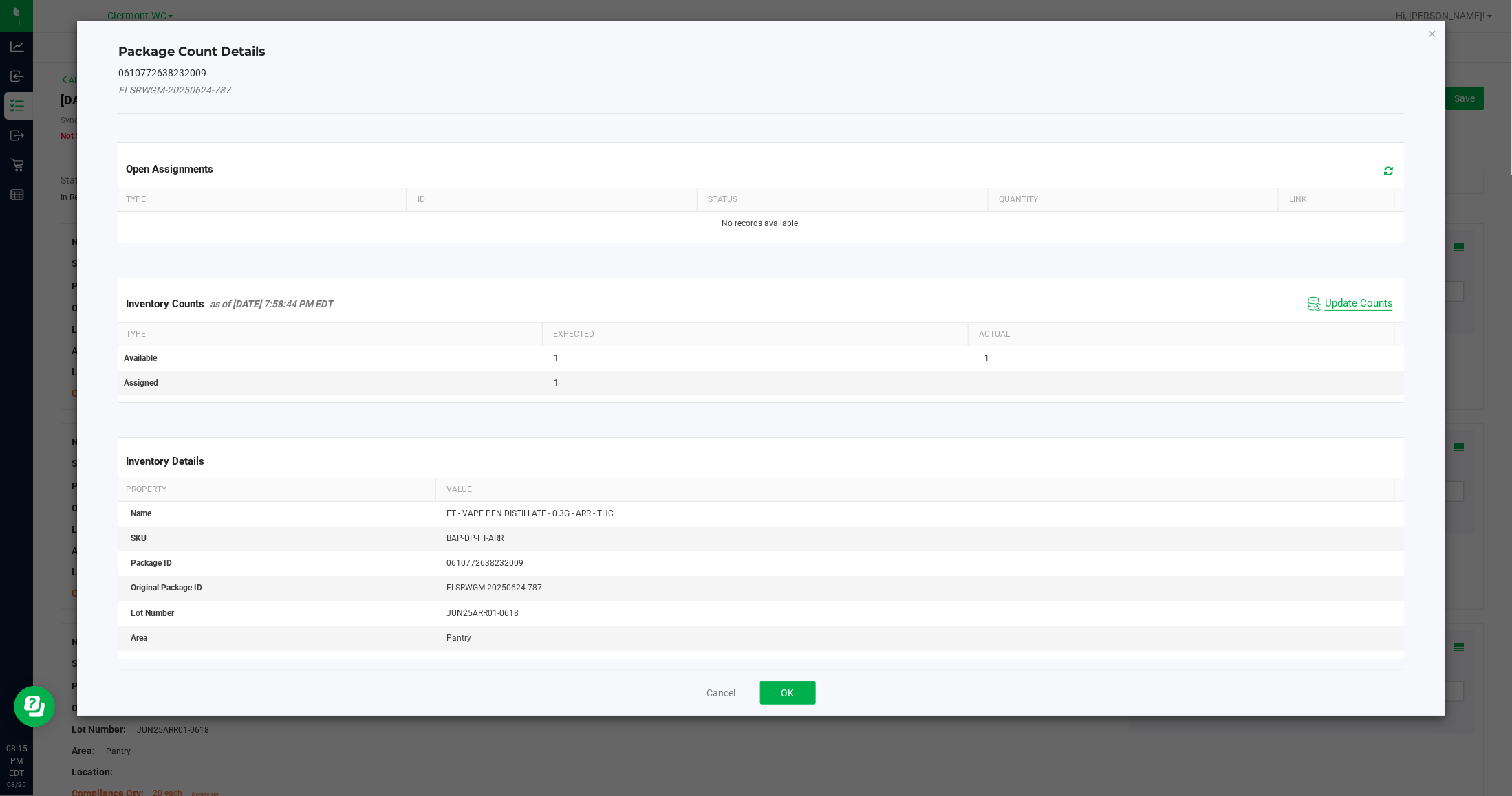
click at [1245, 300] on span "Update Counts" at bounding box center [1359, 304] width 68 height 14
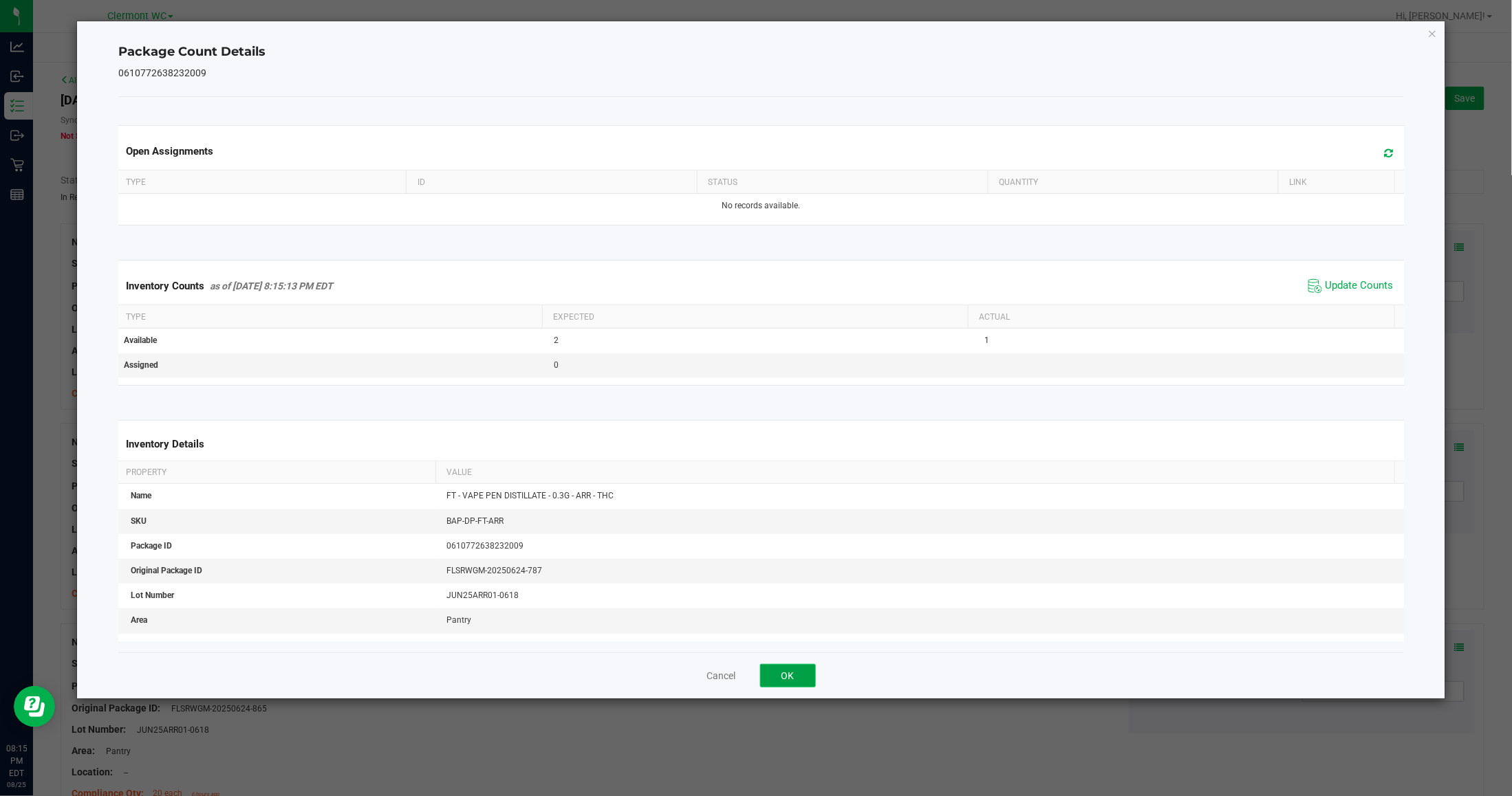
click at [805, 664] on button "OK" at bounding box center [788, 675] width 56 height 23
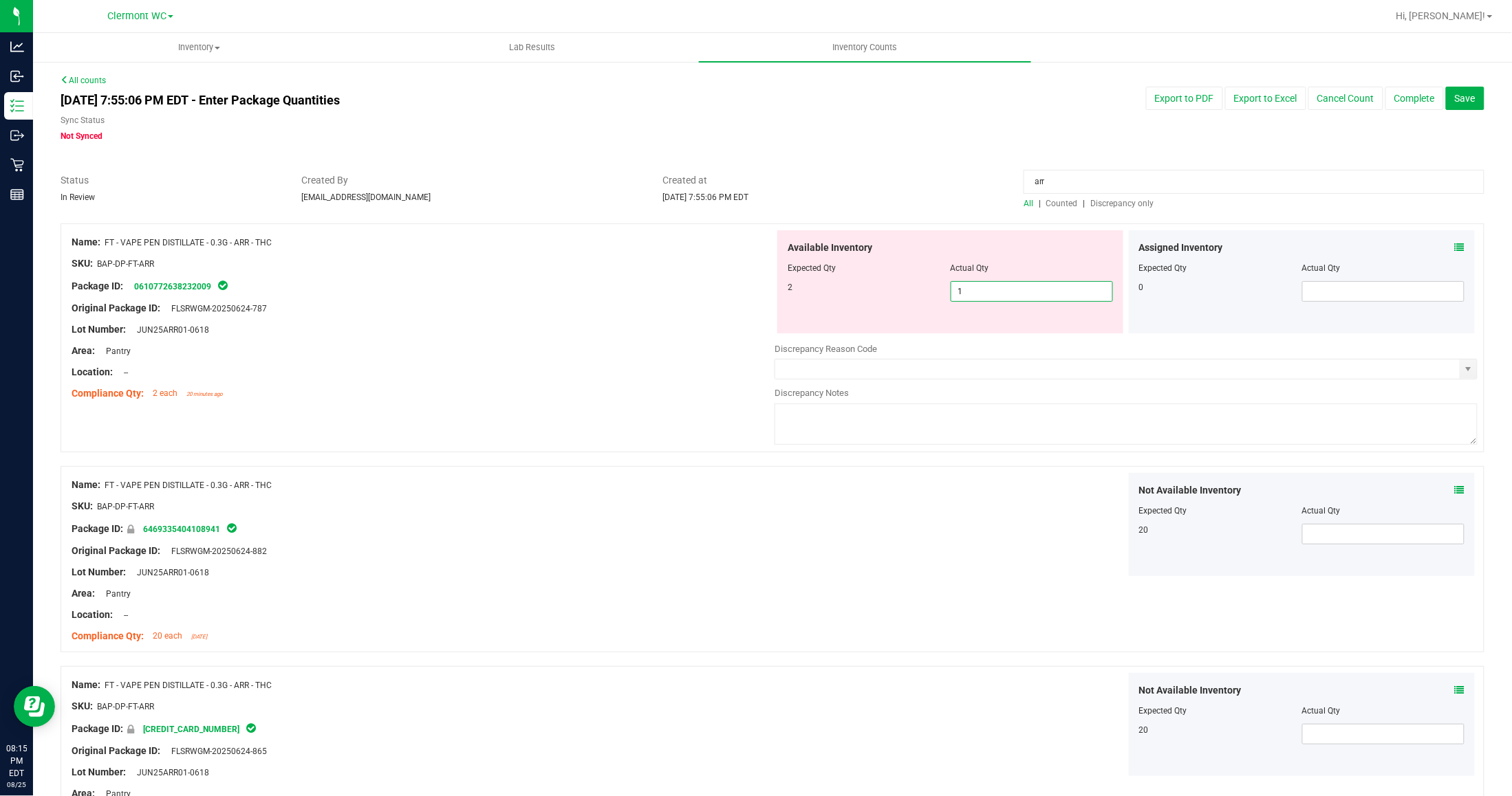
click at [985, 297] on span "1 1" at bounding box center [1032, 292] width 163 height 21
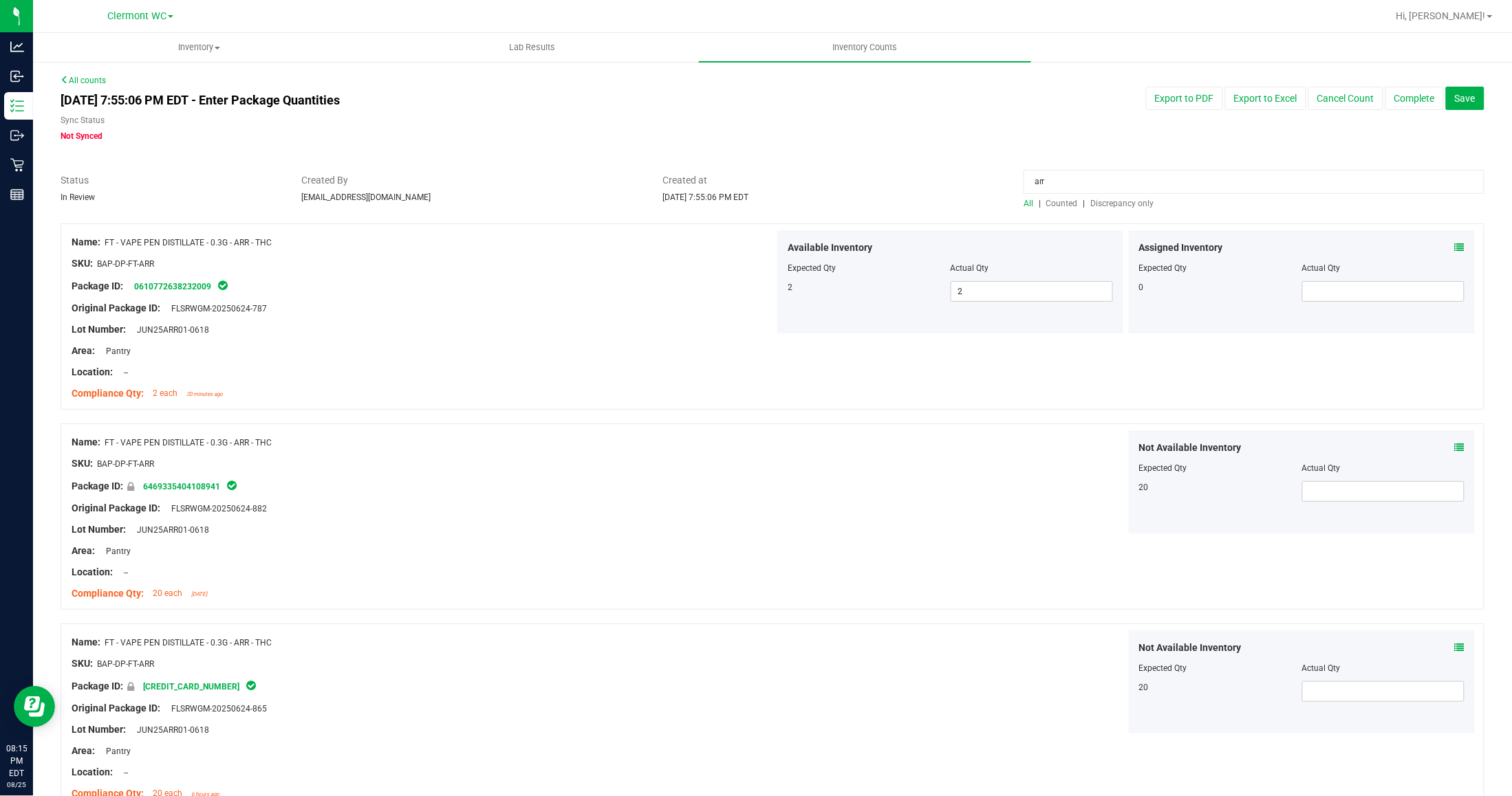
drag, startPoint x: 1061, startPoint y: 184, endPoint x: 771, endPoint y: 173, distance: 290.2
click at [771, 173] on div "Status In Review Created By ycruz@liveparallel.com Created at Aug 25, 2025 7:55…" at bounding box center [772, 191] width 1444 height 37
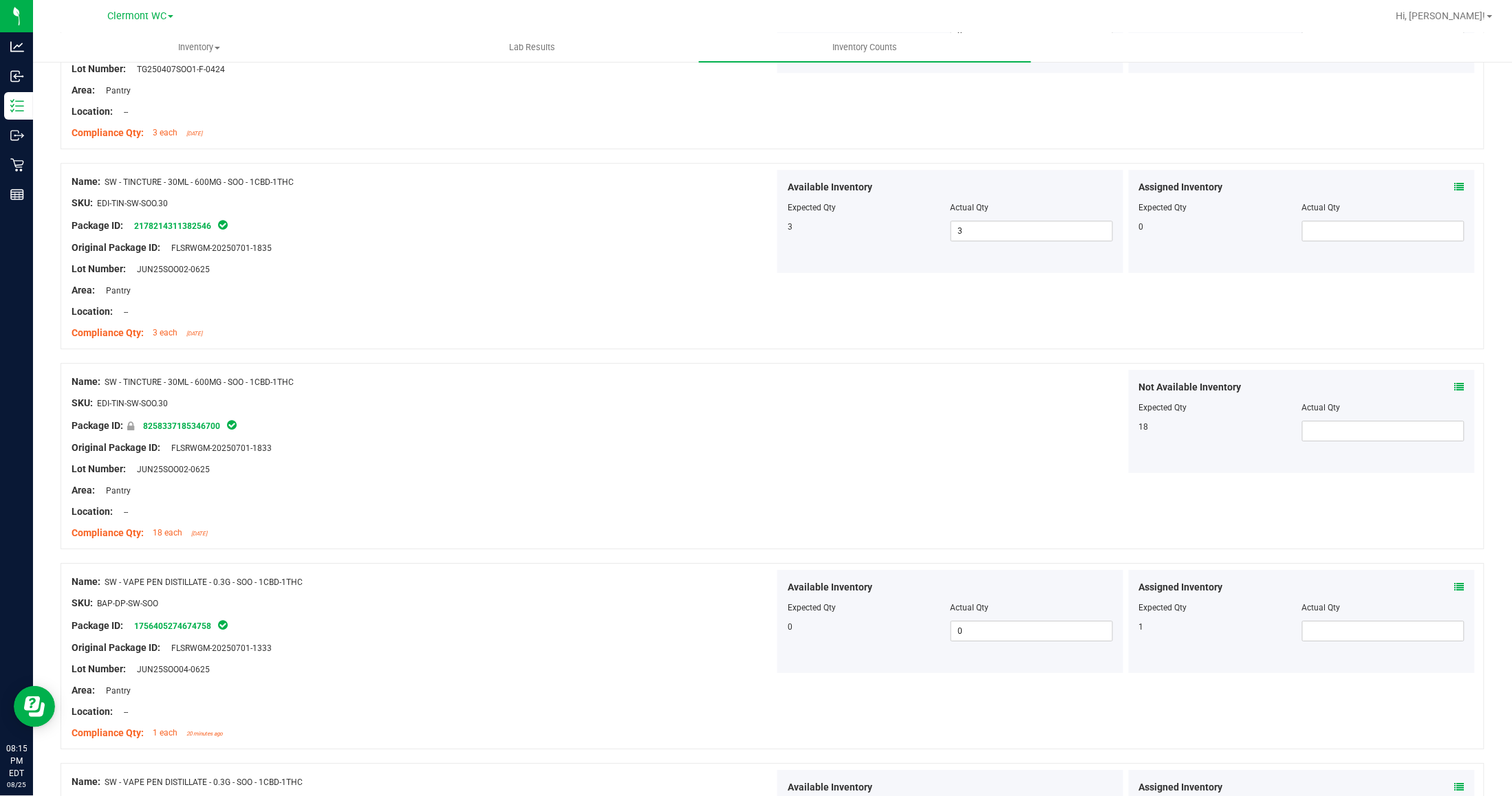
scroll to position [1547, 0]
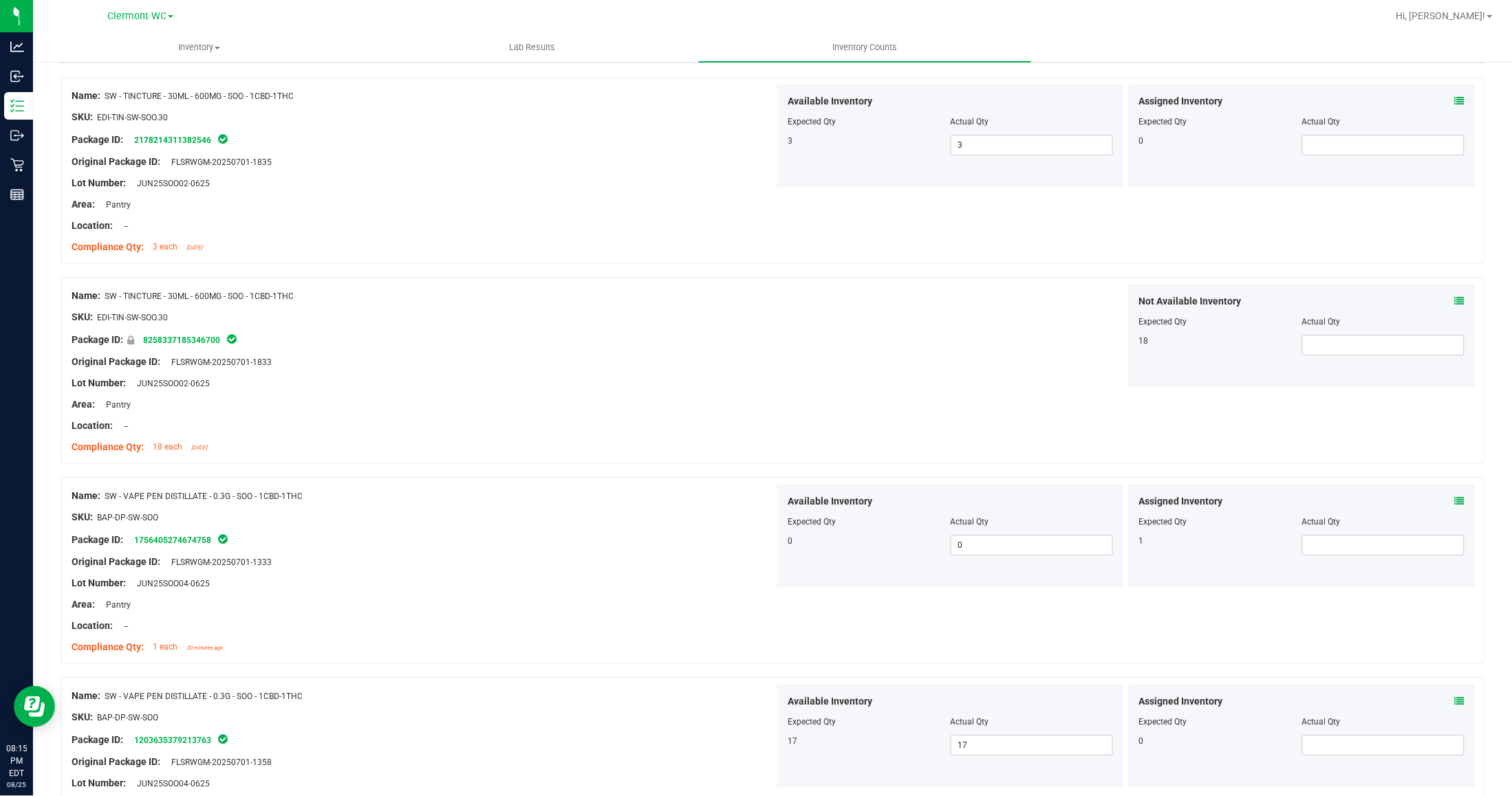
click at [1245, 503] on icon at bounding box center [1459, 501] width 9 height 9
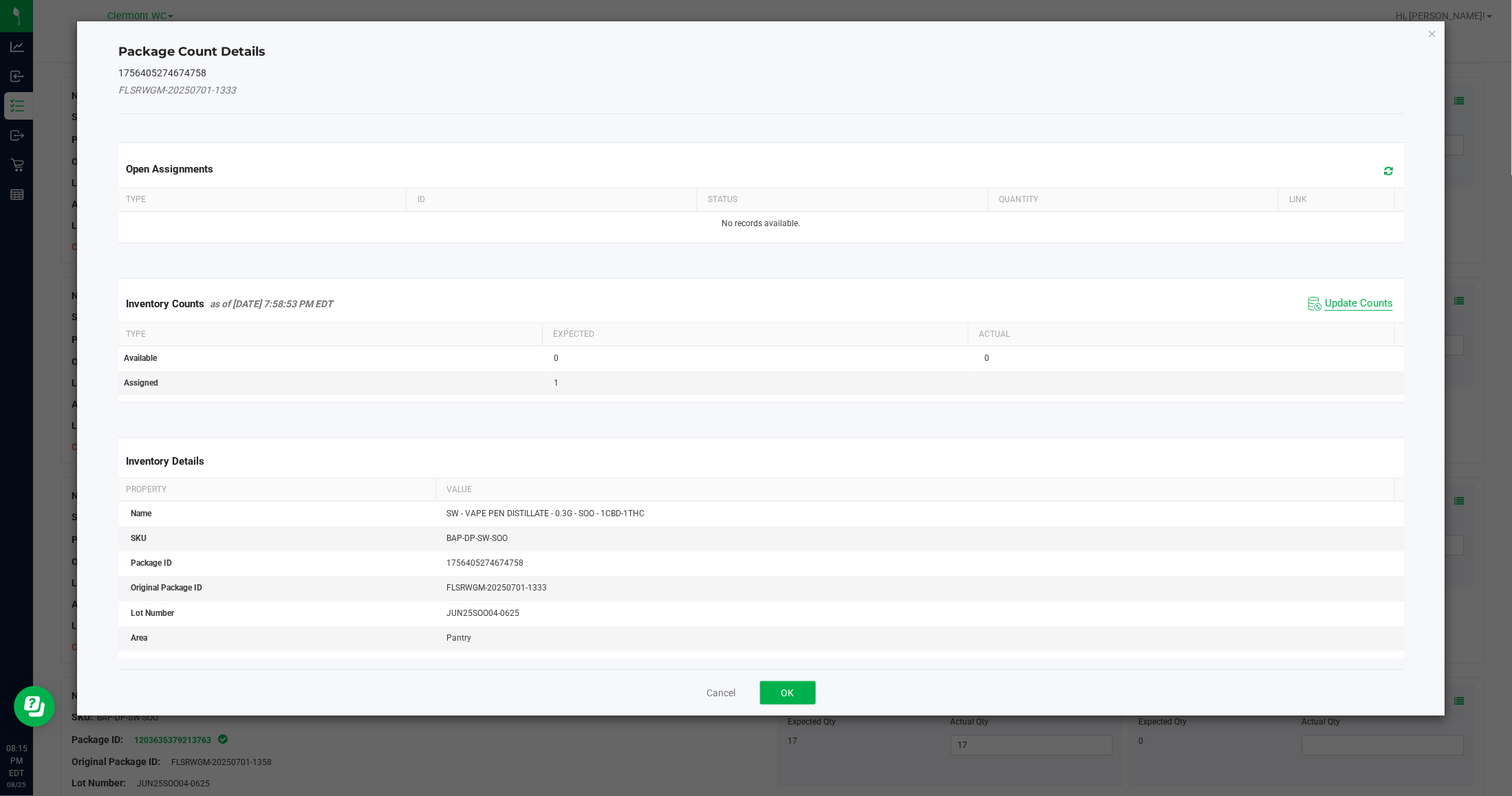
click at [1245, 300] on span "Update Counts" at bounding box center [1359, 304] width 68 height 14
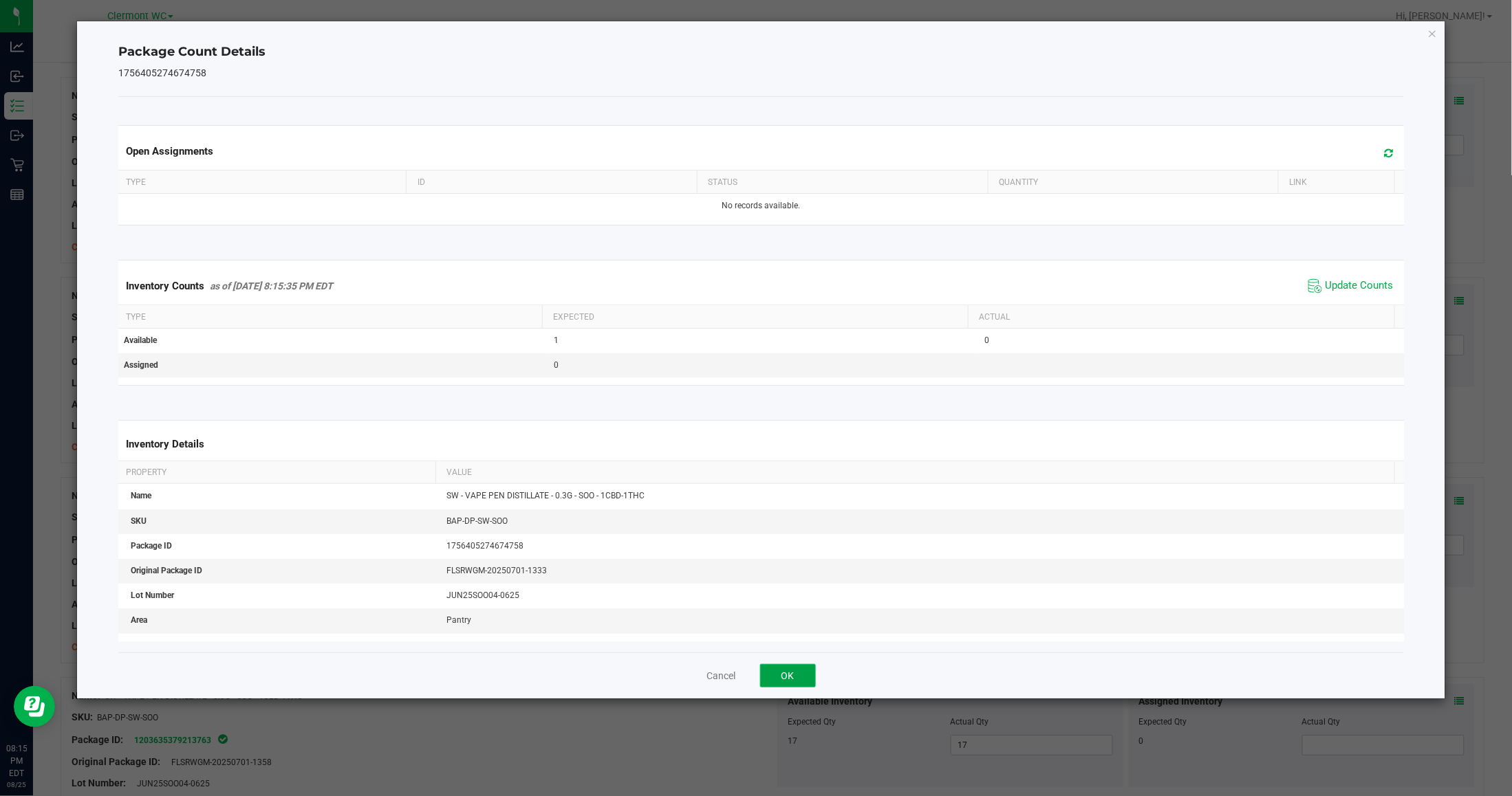
click at [800, 675] on button "OK" at bounding box center [788, 675] width 56 height 23
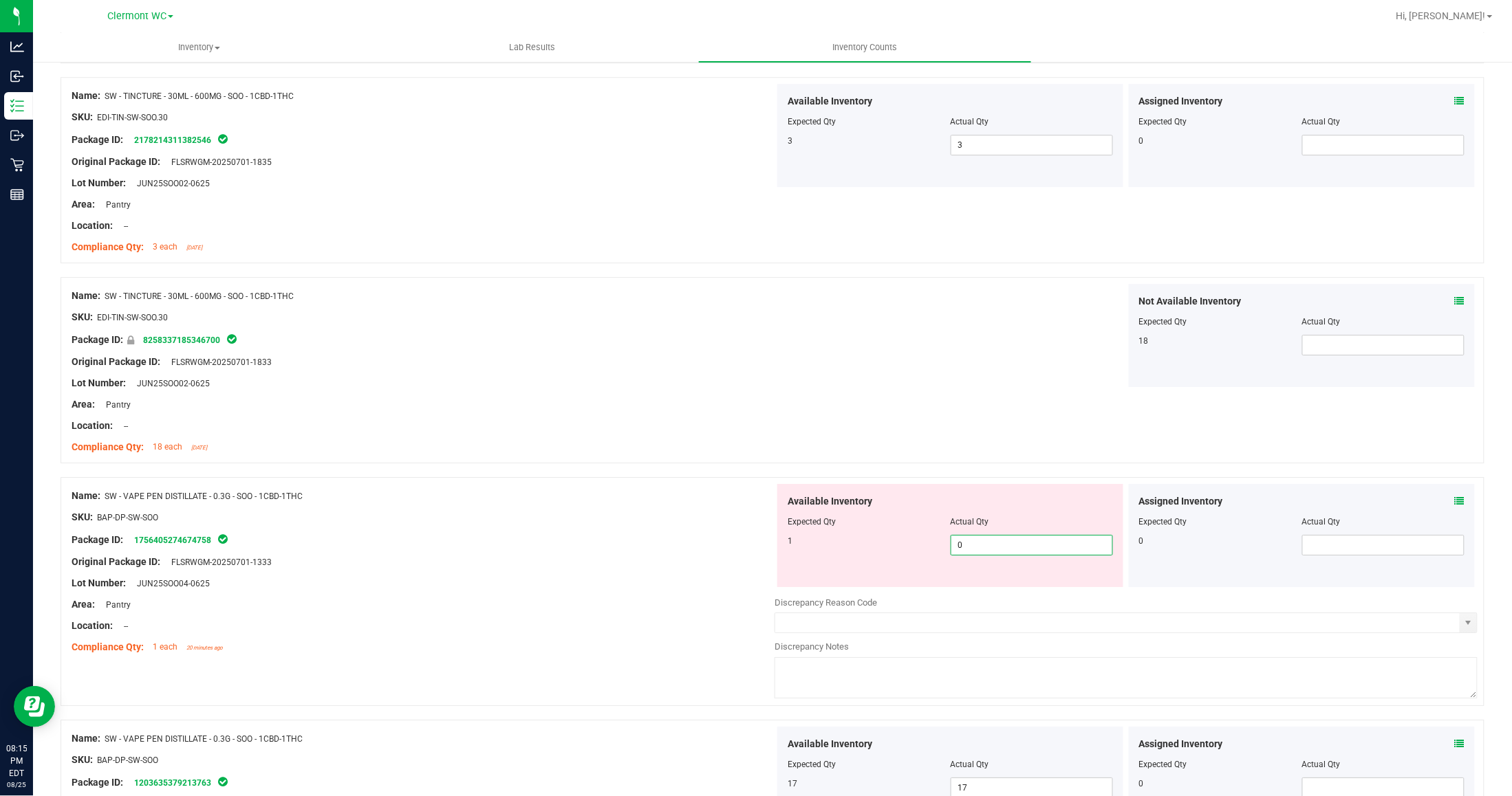
click at [1043, 552] on span "0 0" at bounding box center [1032, 545] width 163 height 21
click at [765, 527] on div at bounding box center [423, 528] width 703 height 7
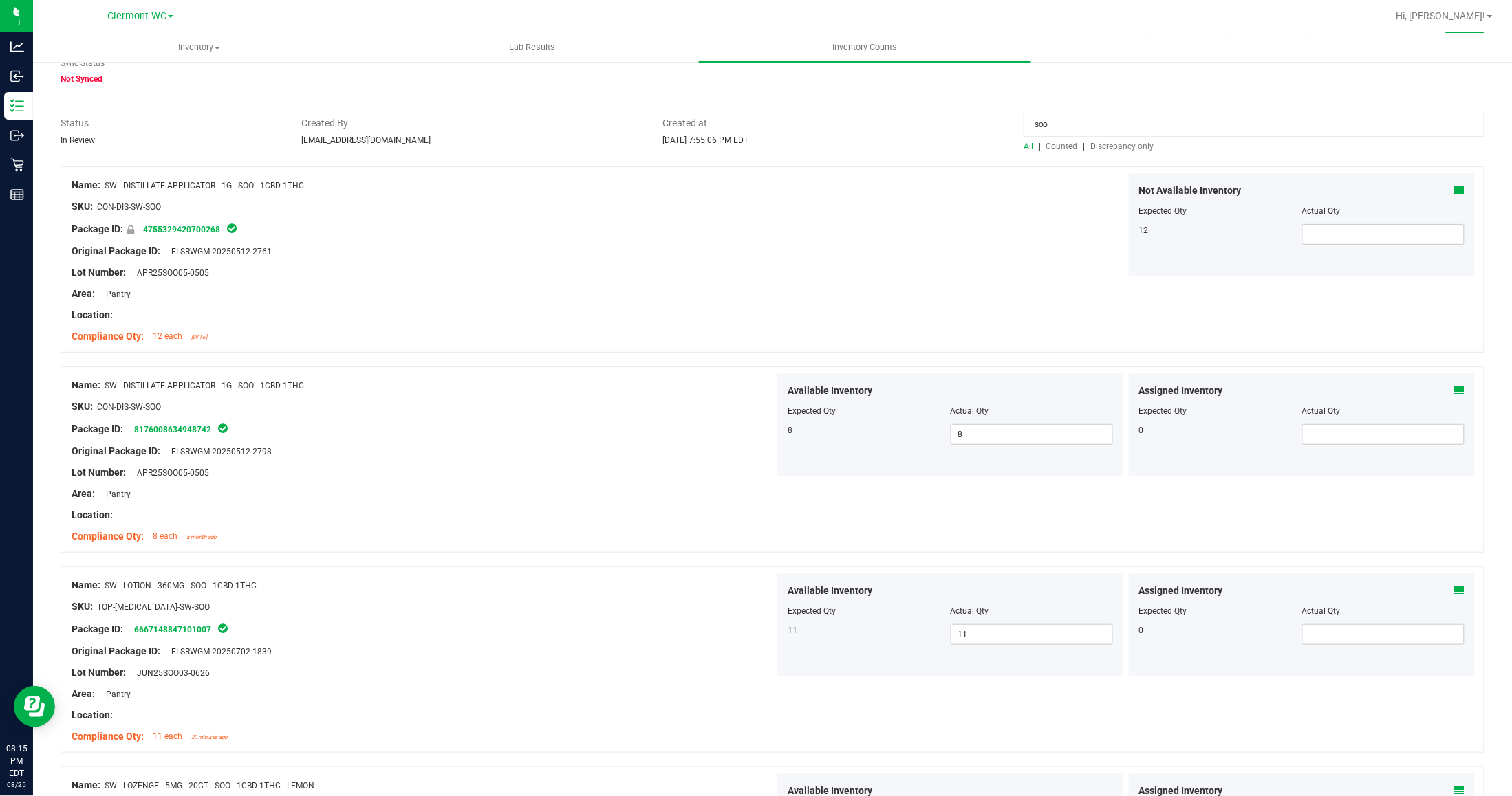
scroll to position [0, 0]
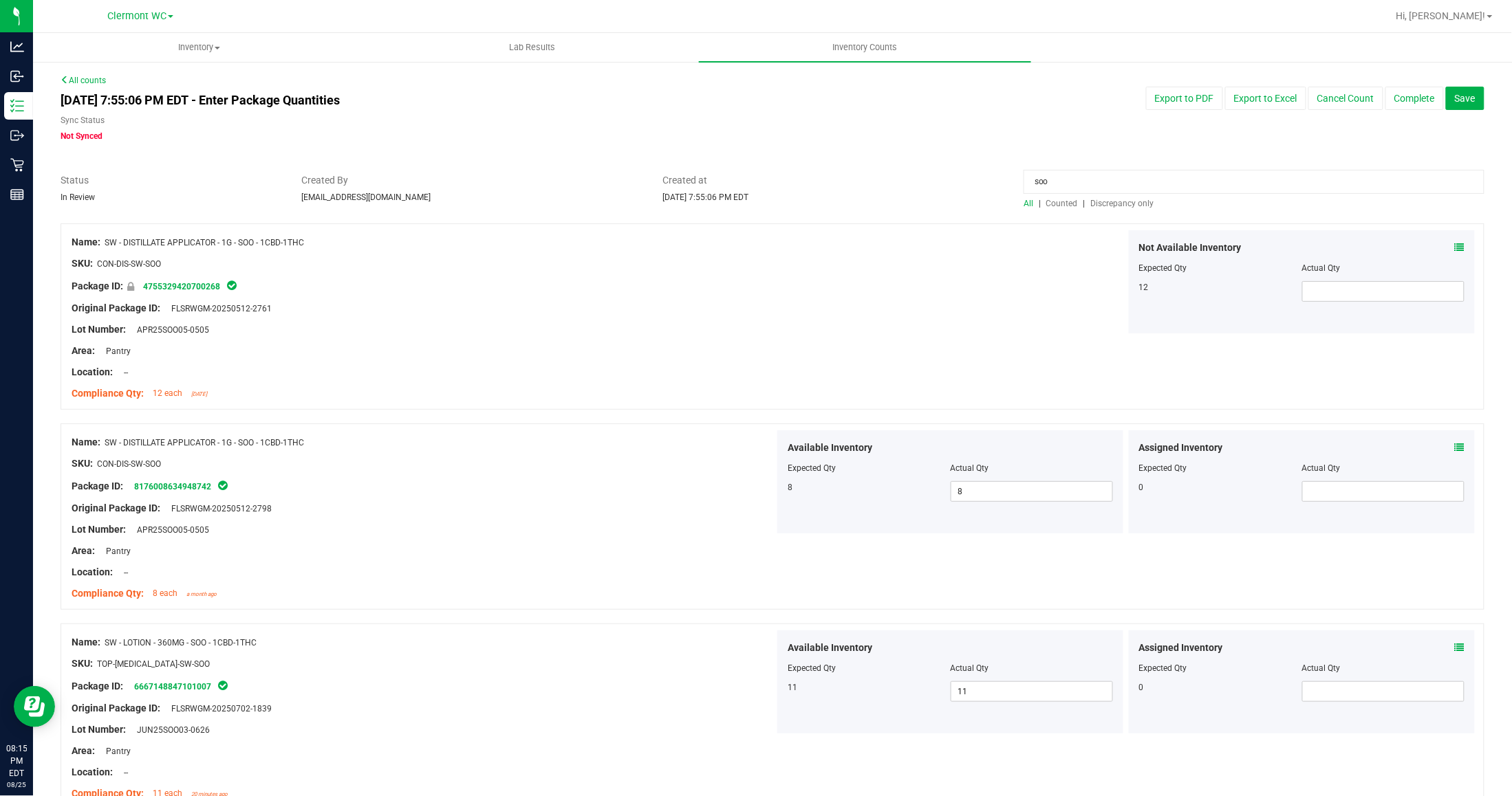
click at [1085, 186] on input "soo" at bounding box center [1254, 181] width 461 height 24
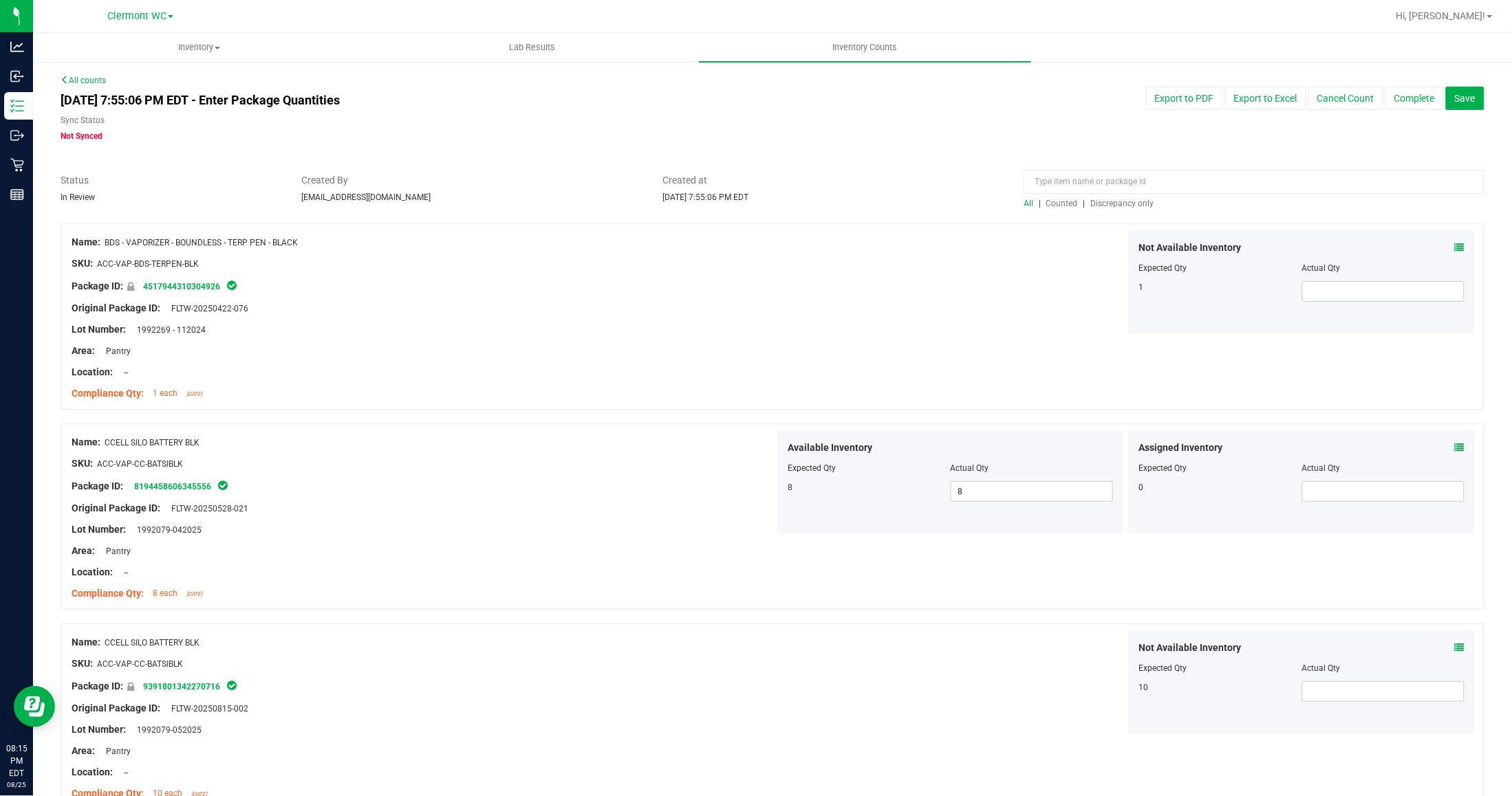
click at [1101, 206] on span "Discrepancy only" at bounding box center [1122, 203] width 63 height 9
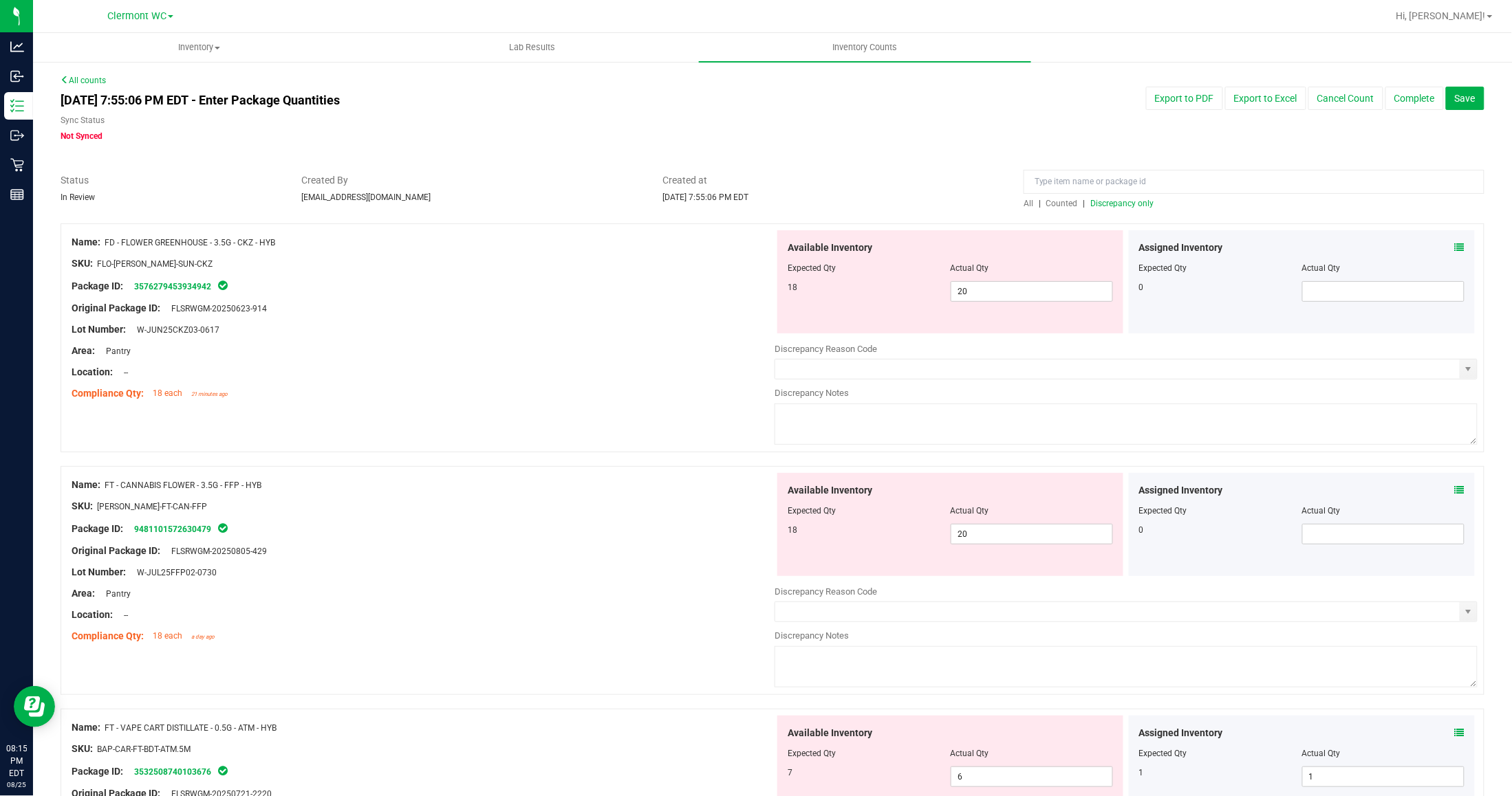
click at [597, 471] on div "Name: FT - CANNABIS FLOWER - 3.5G - FFP - HYB SKU: FLO-BUD-FT-CAN-FFP Package I…" at bounding box center [772, 581] width 1424 height 229
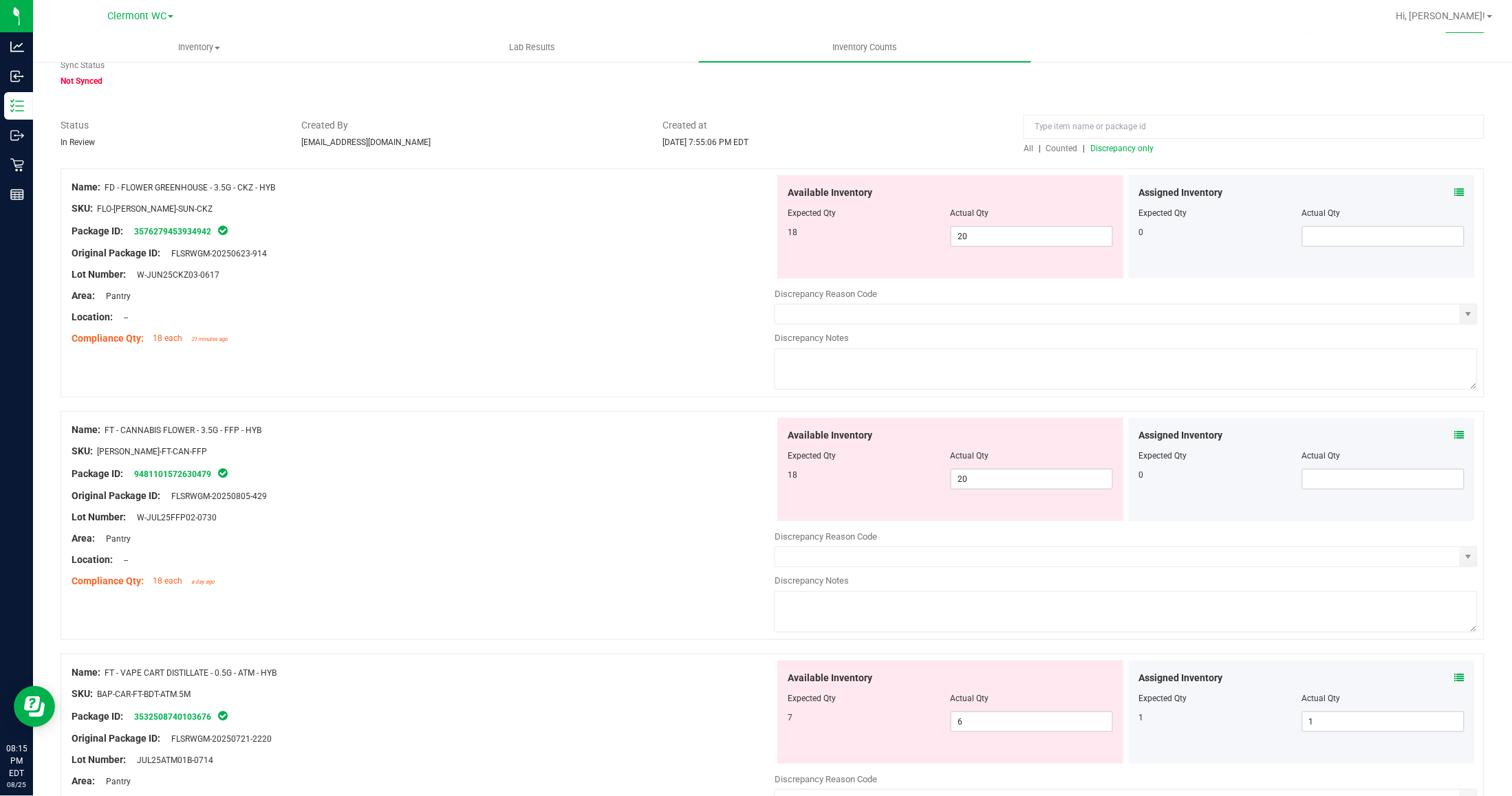
scroll to position [172, 0]
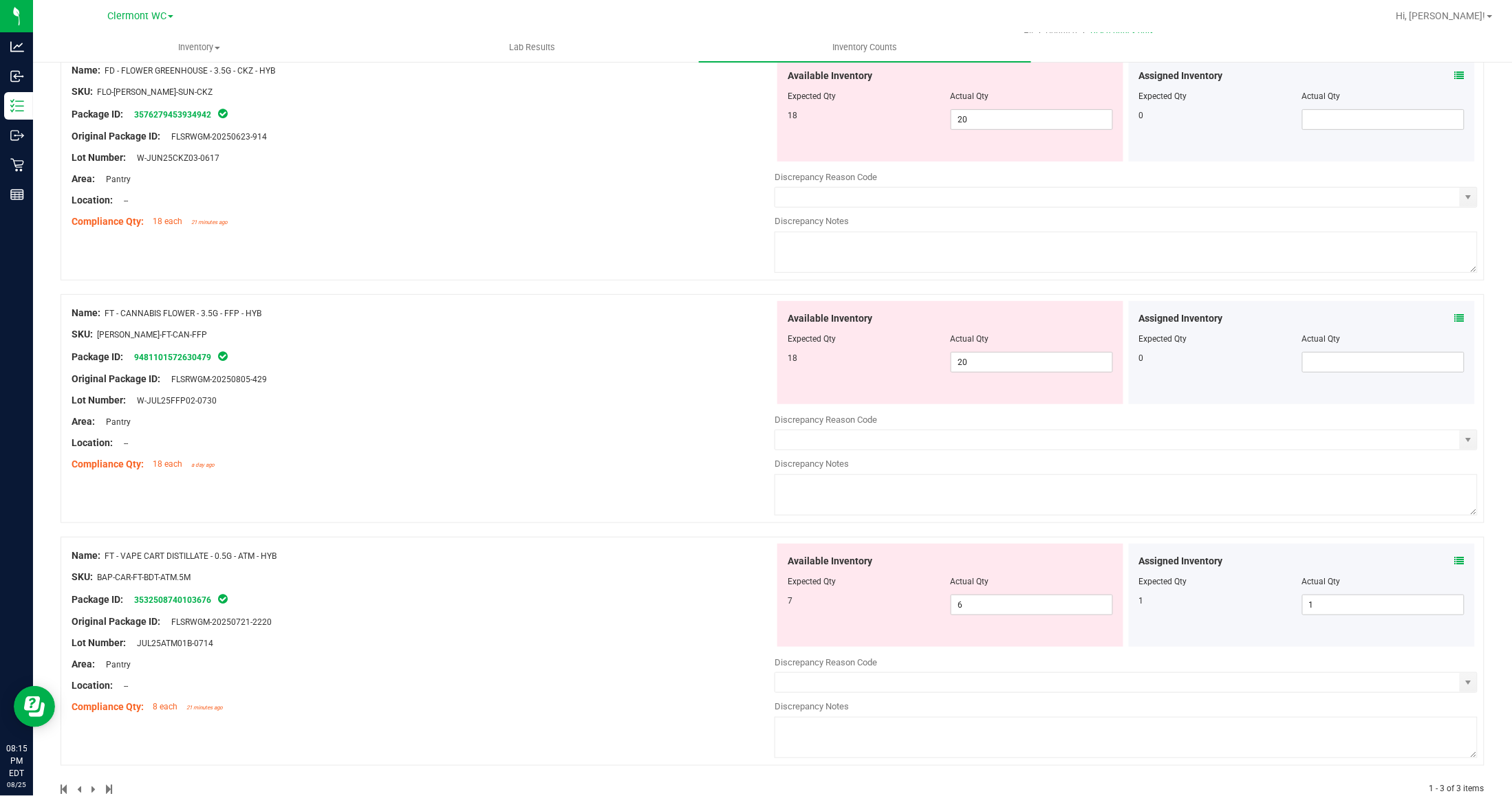
click at [1245, 561] on div "Assigned Inventory Expected Qty Actual Qty 1 1 1" at bounding box center [1301, 596] width 346 height 104
click at [1245, 561] on icon at bounding box center [1459, 561] width 9 height 9
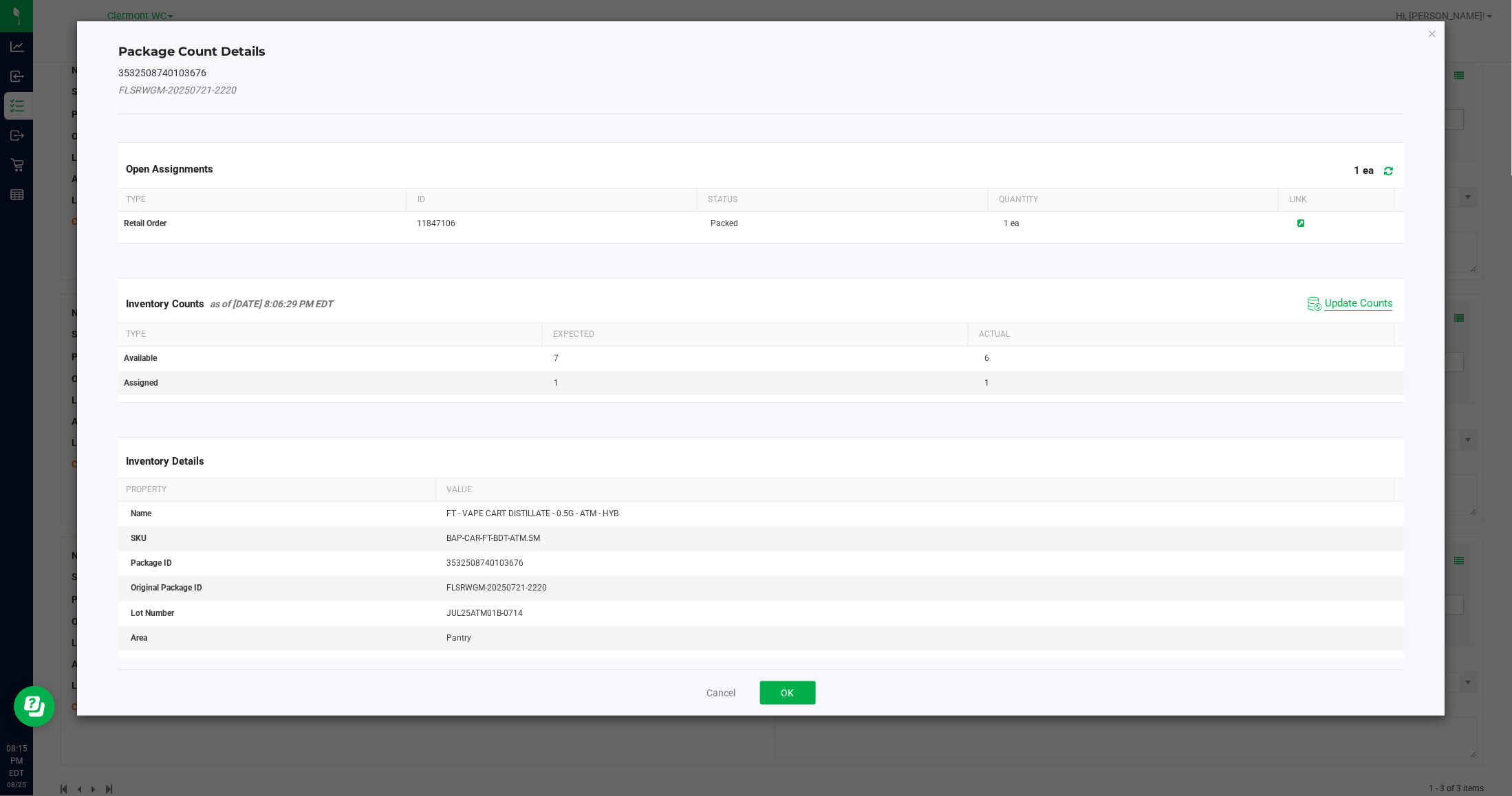
click at [1245, 305] on span "Update Counts" at bounding box center [1359, 304] width 68 height 14
click at [1245, 305] on div "Inventory Counts as of Aug 25, 2025 8:06:29 PM EDT Update Counts" at bounding box center [761, 303] width 1292 height 36
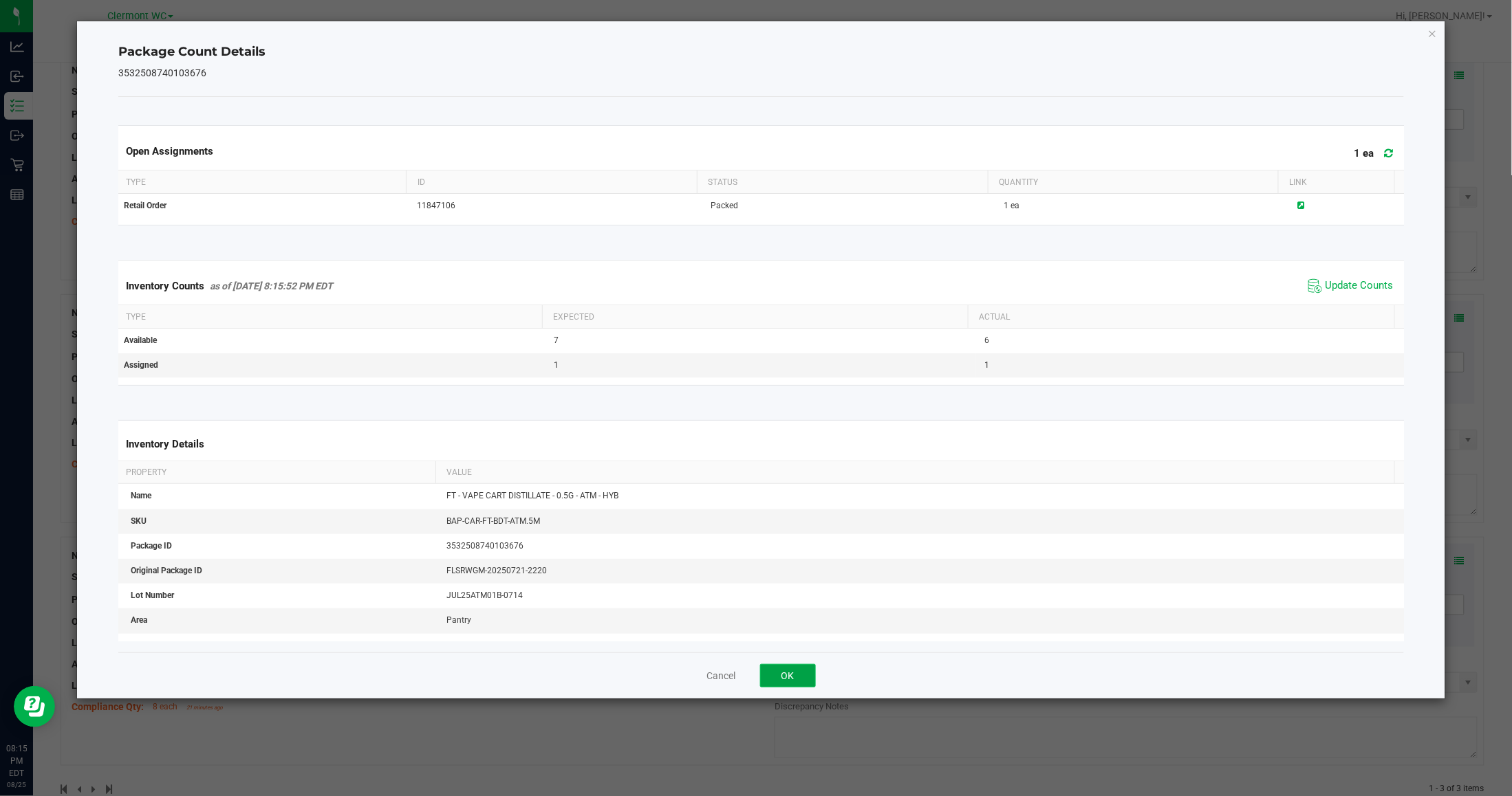
click at [784, 682] on button "OK" at bounding box center [788, 675] width 56 height 23
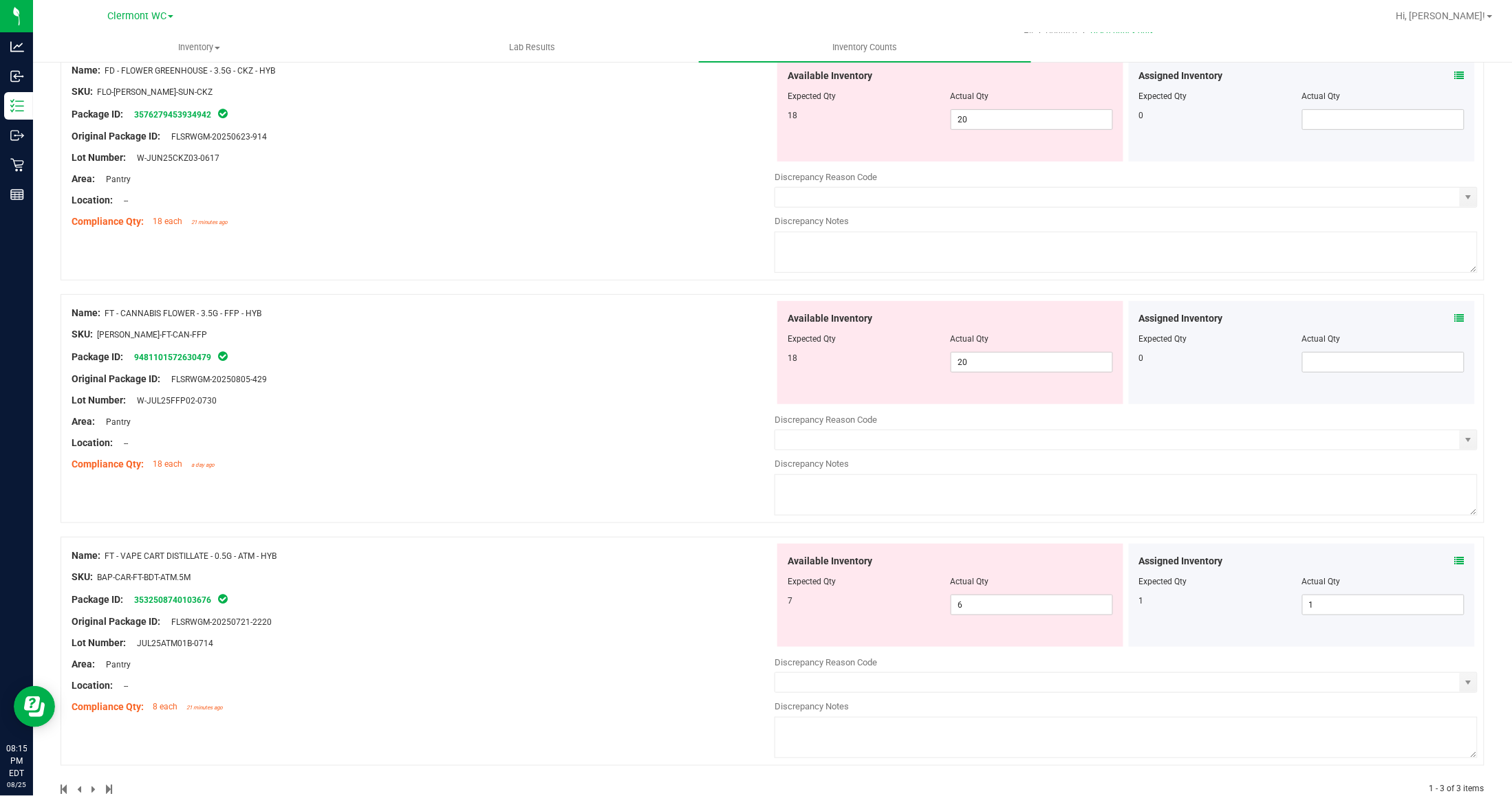
click at [702, 593] on div "Package ID: 3532508740103676" at bounding box center [423, 599] width 703 height 16
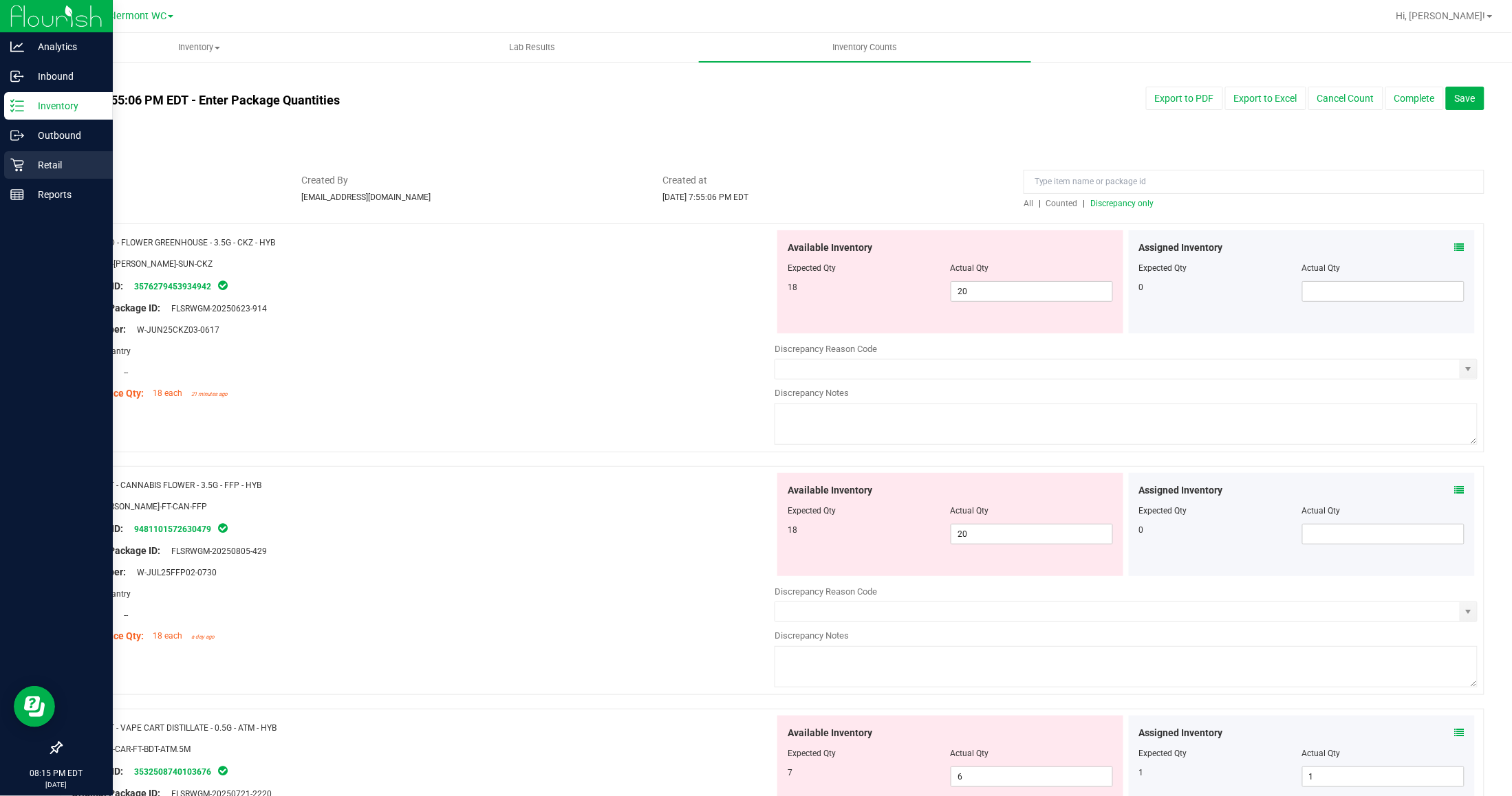
click at [19, 155] on div "Retail" at bounding box center [58, 165] width 109 height 27
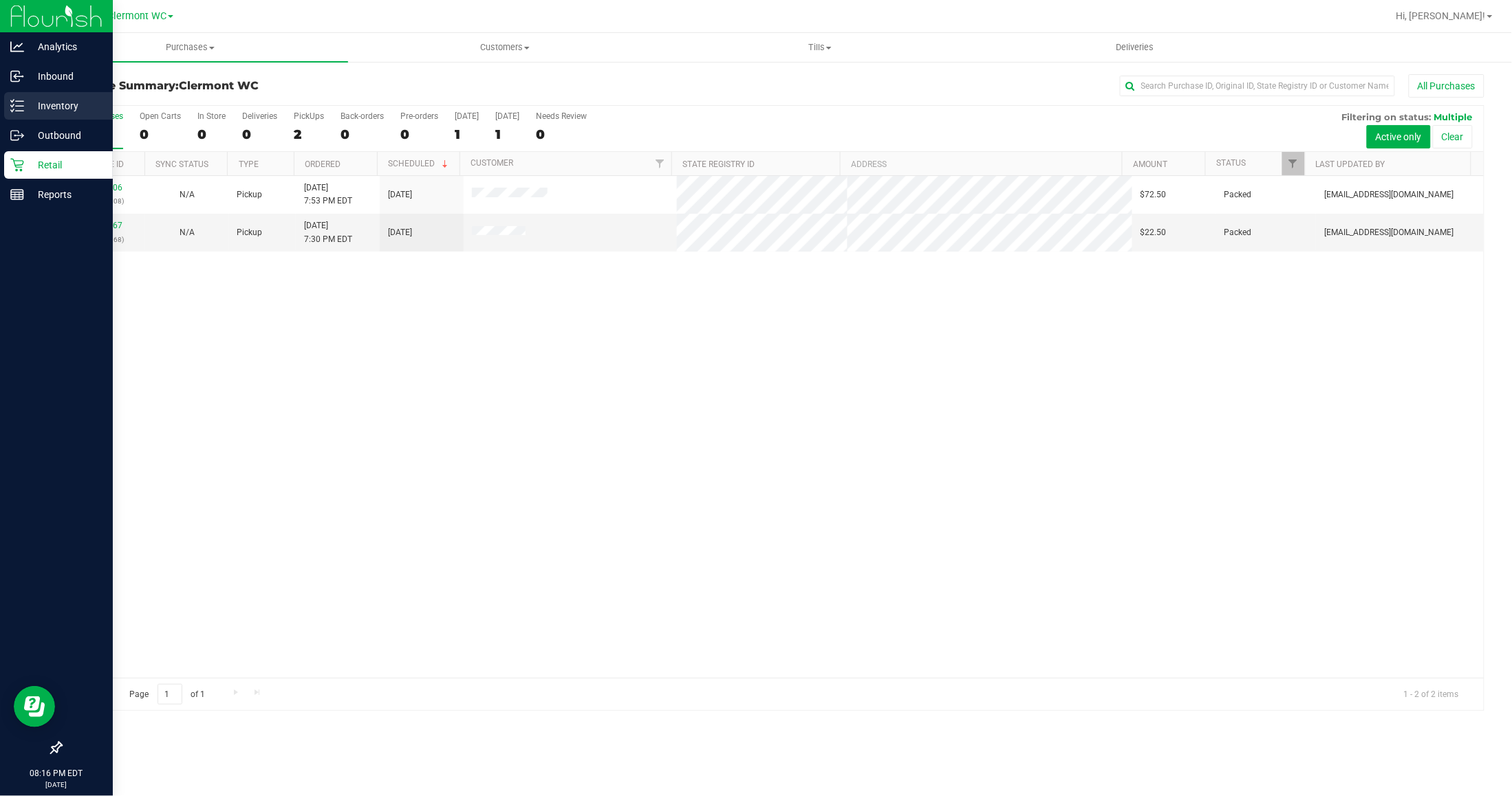
click at [24, 112] on p "Inventory" at bounding box center [65, 105] width 82 height 16
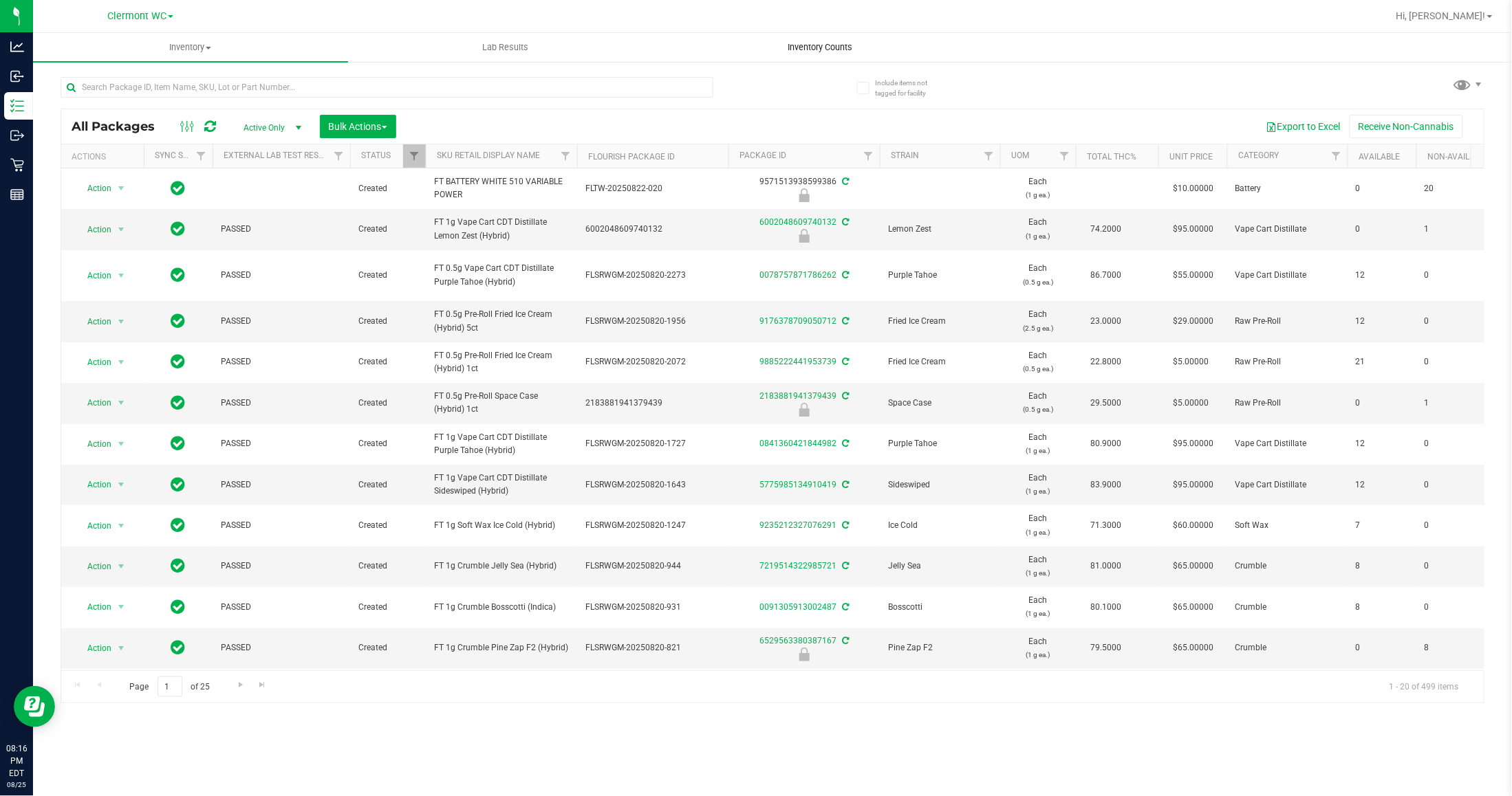
click at [806, 42] on span "Inventory Counts" at bounding box center [819, 47] width 102 height 12
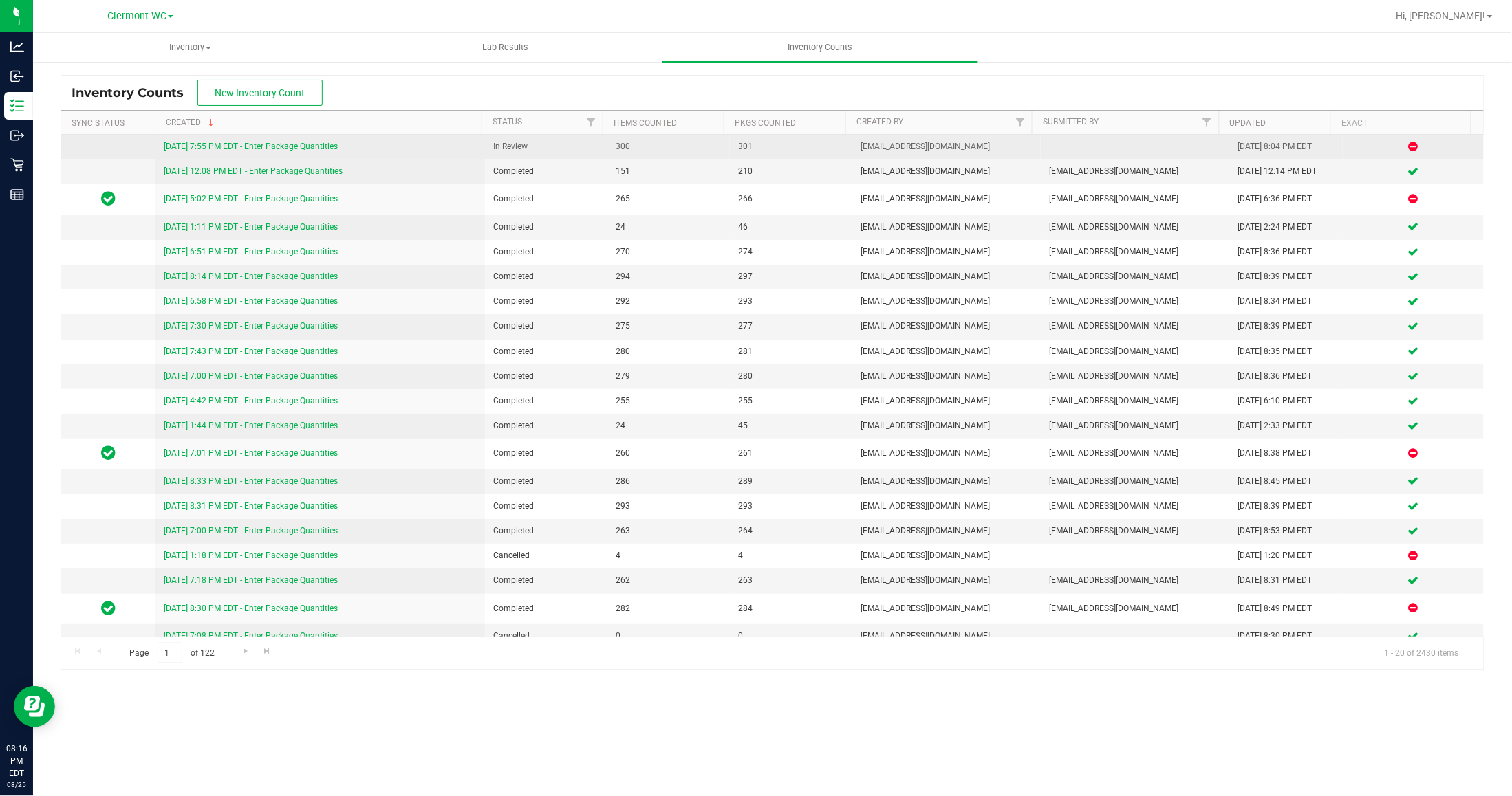
click at [313, 146] on link "8/25/25 7:55 PM EDT - Enter Package Quantities" at bounding box center [250, 146] width 174 height 9
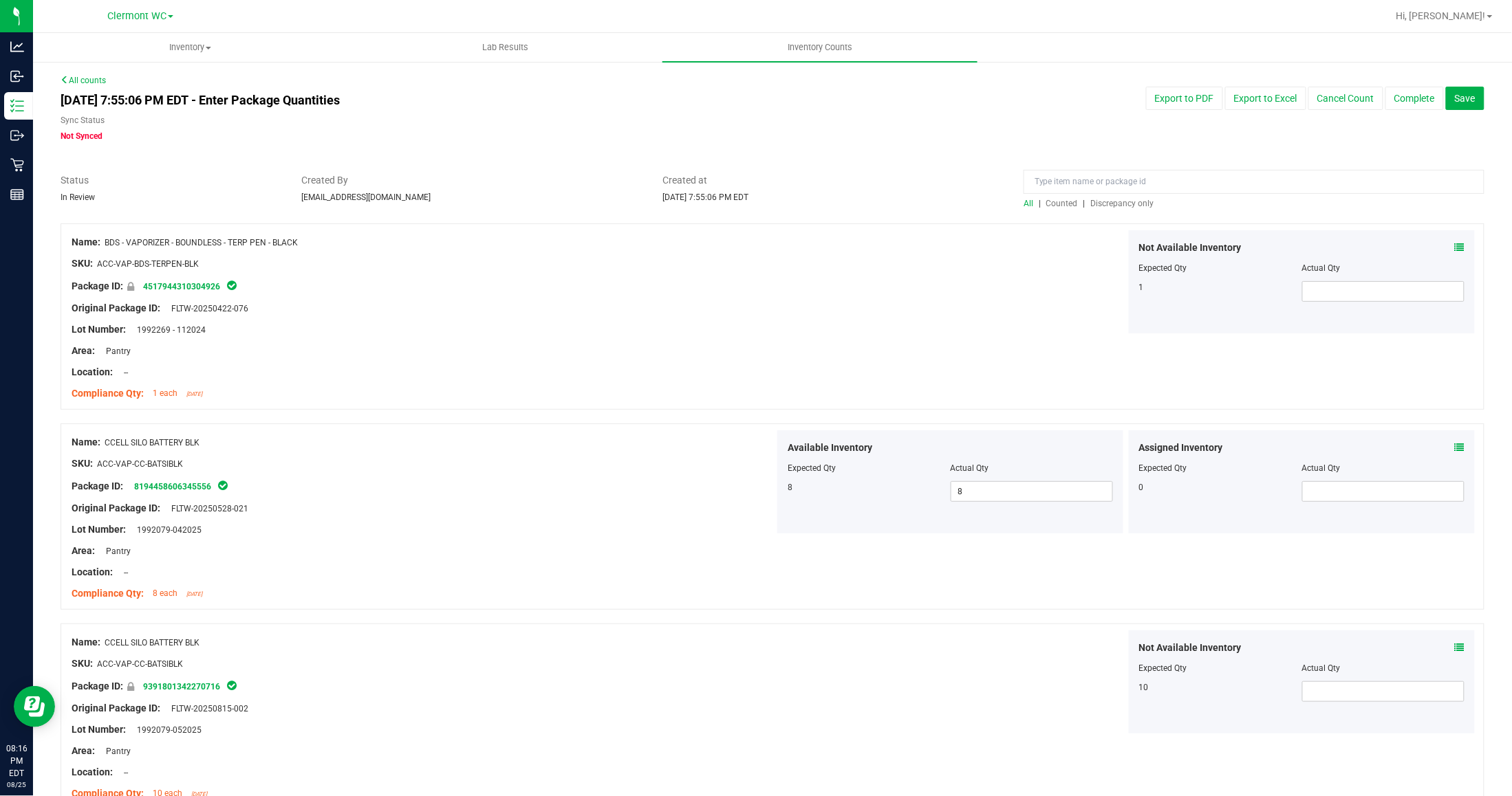
click at [1108, 198] on div "All | Counted | Discrepancy only" at bounding box center [1254, 204] width 461 height 12
click at [1109, 201] on span "Discrepancy only" at bounding box center [1122, 203] width 63 height 9
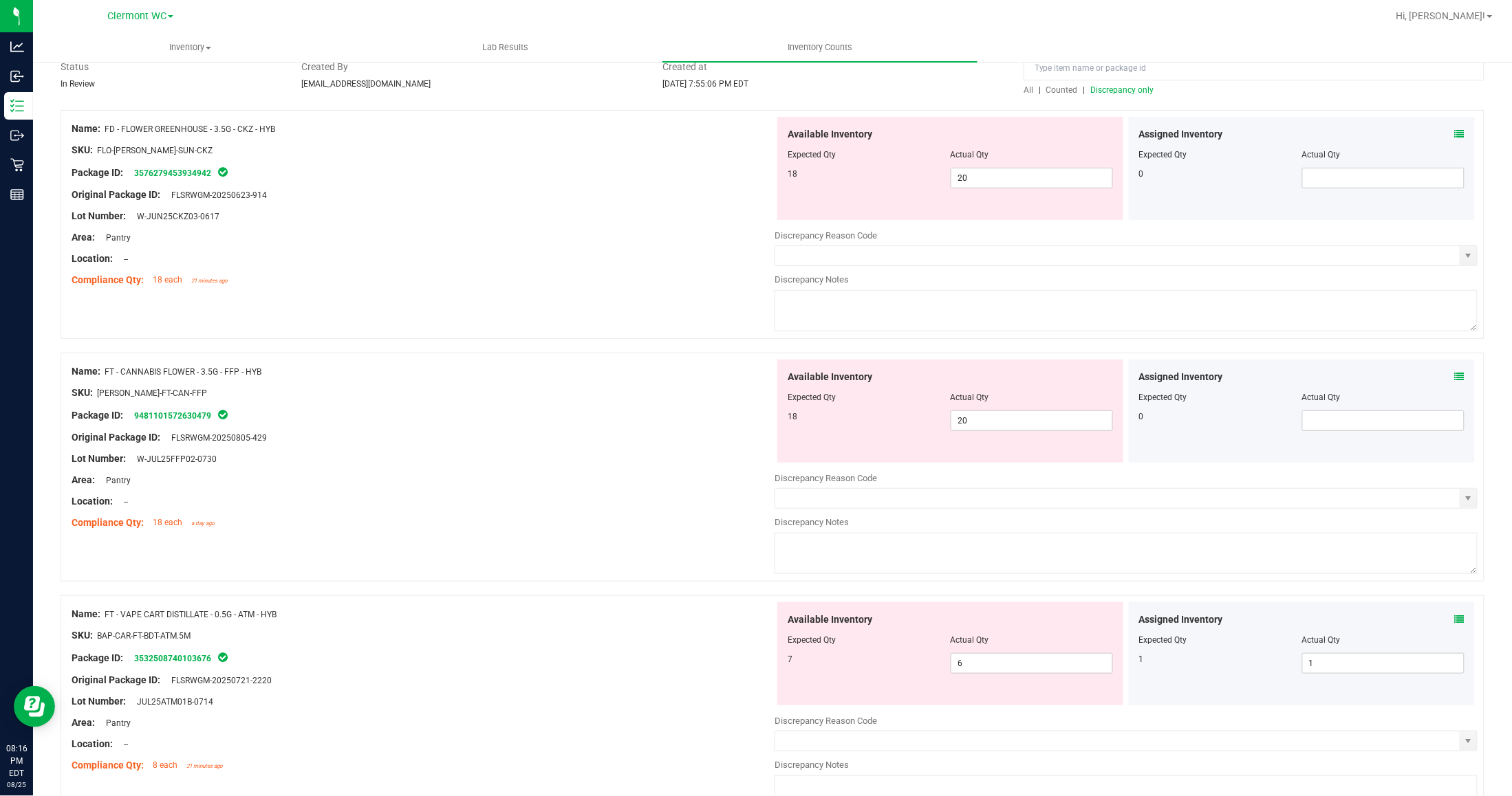
scroll to position [205, 0]
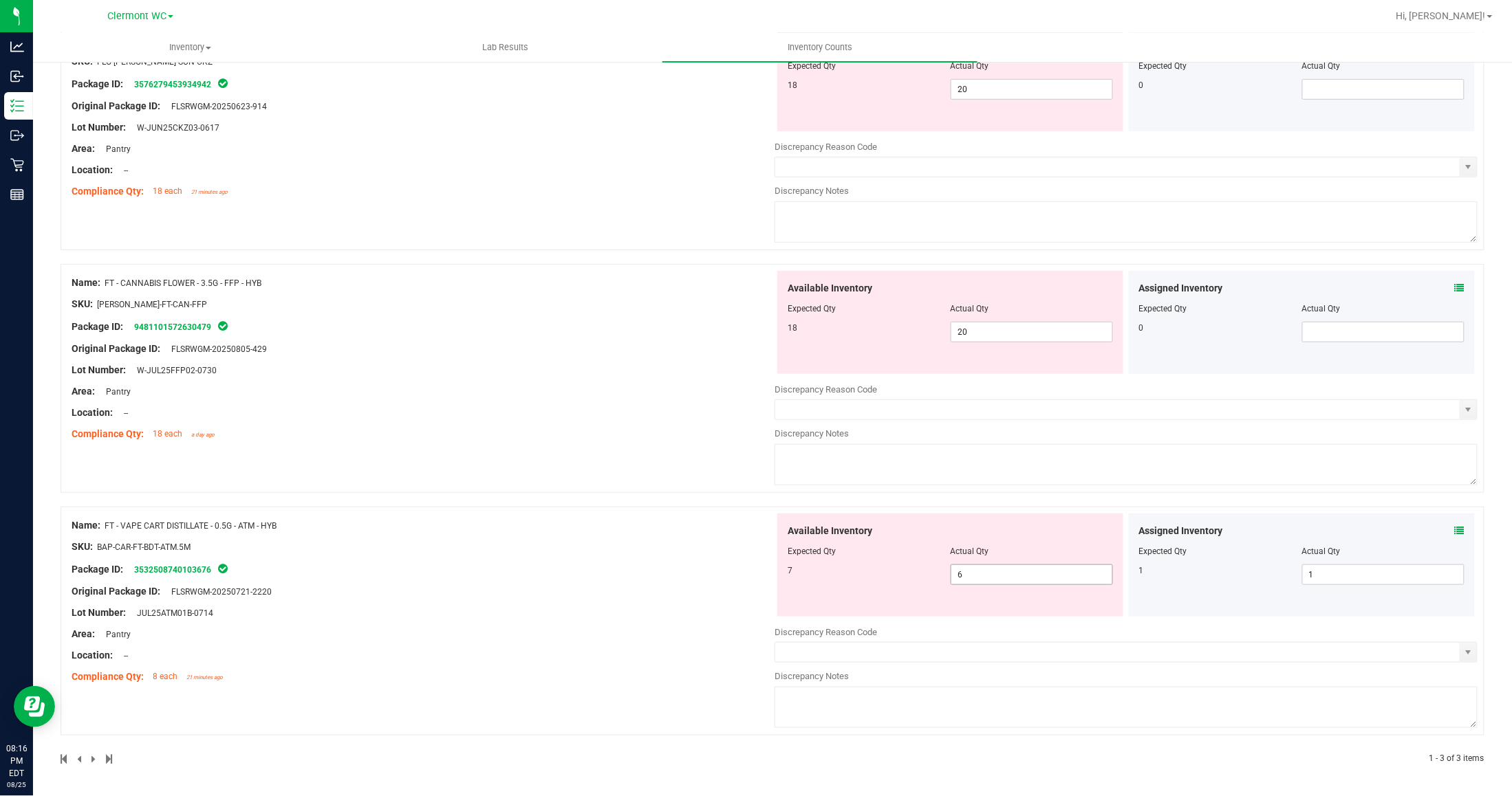
click at [1070, 576] on span "6 6" at bounding box center [1032, 575] width 163 height 21
click at [205, 568] on link "3532508740103676" at bounding box center [173, 569] width 77 height 9
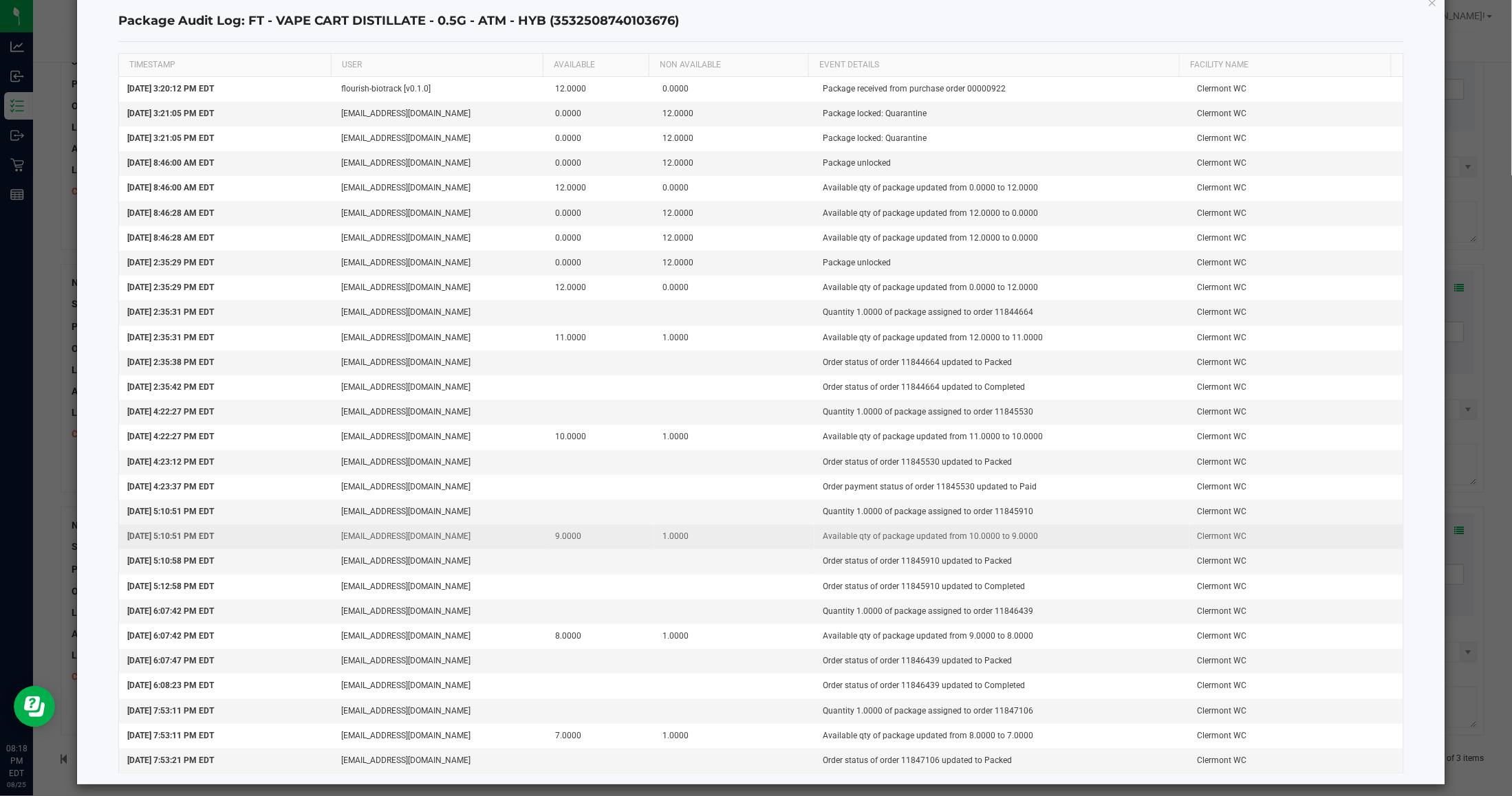
scroll to position [45, 0]
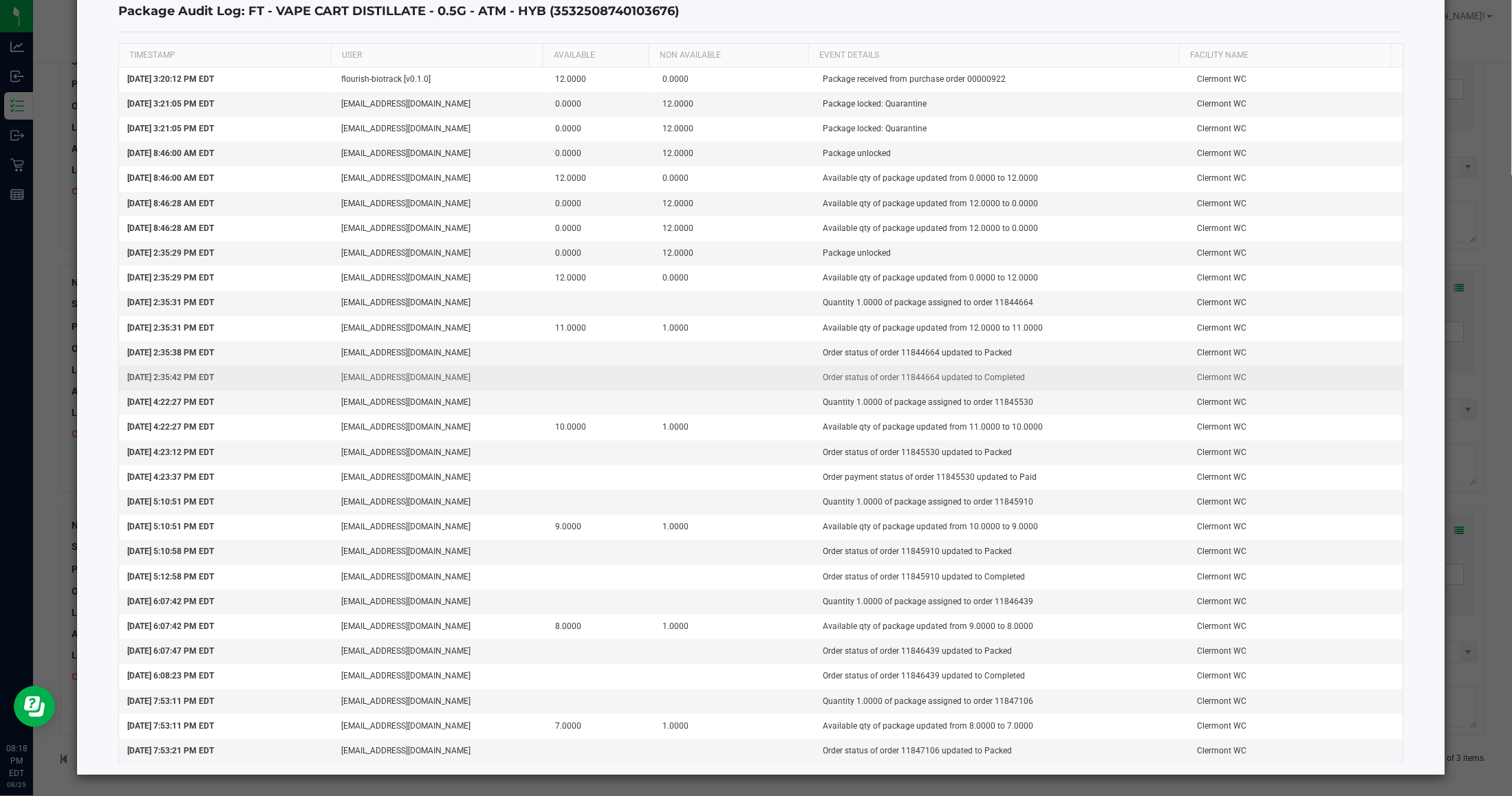
click at [1009, 365] on td "Order status of order 11844664 updated to Completed" at bounding box center [1002, 377] width 375 height 25
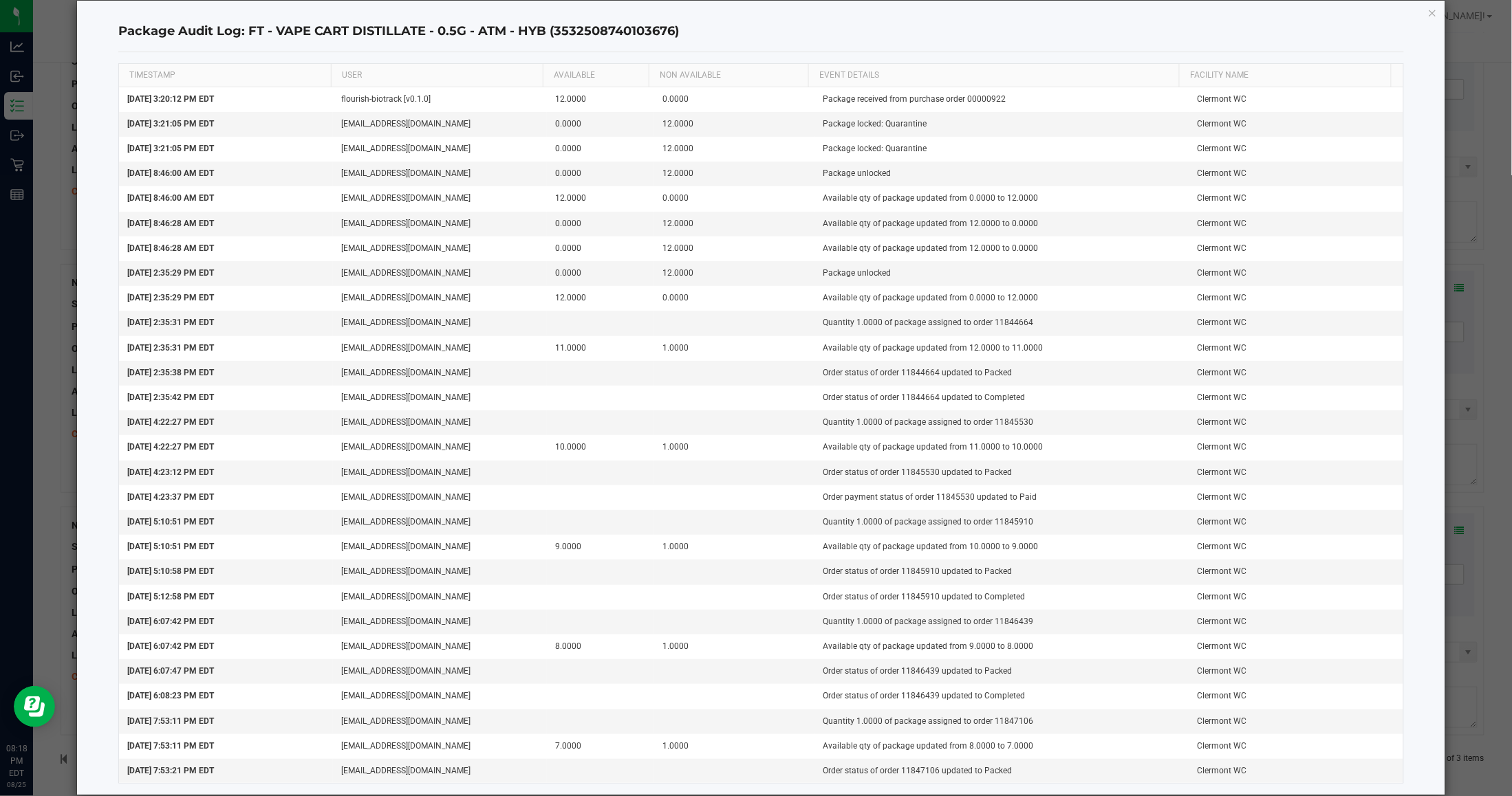
scroll to position [0, 0]
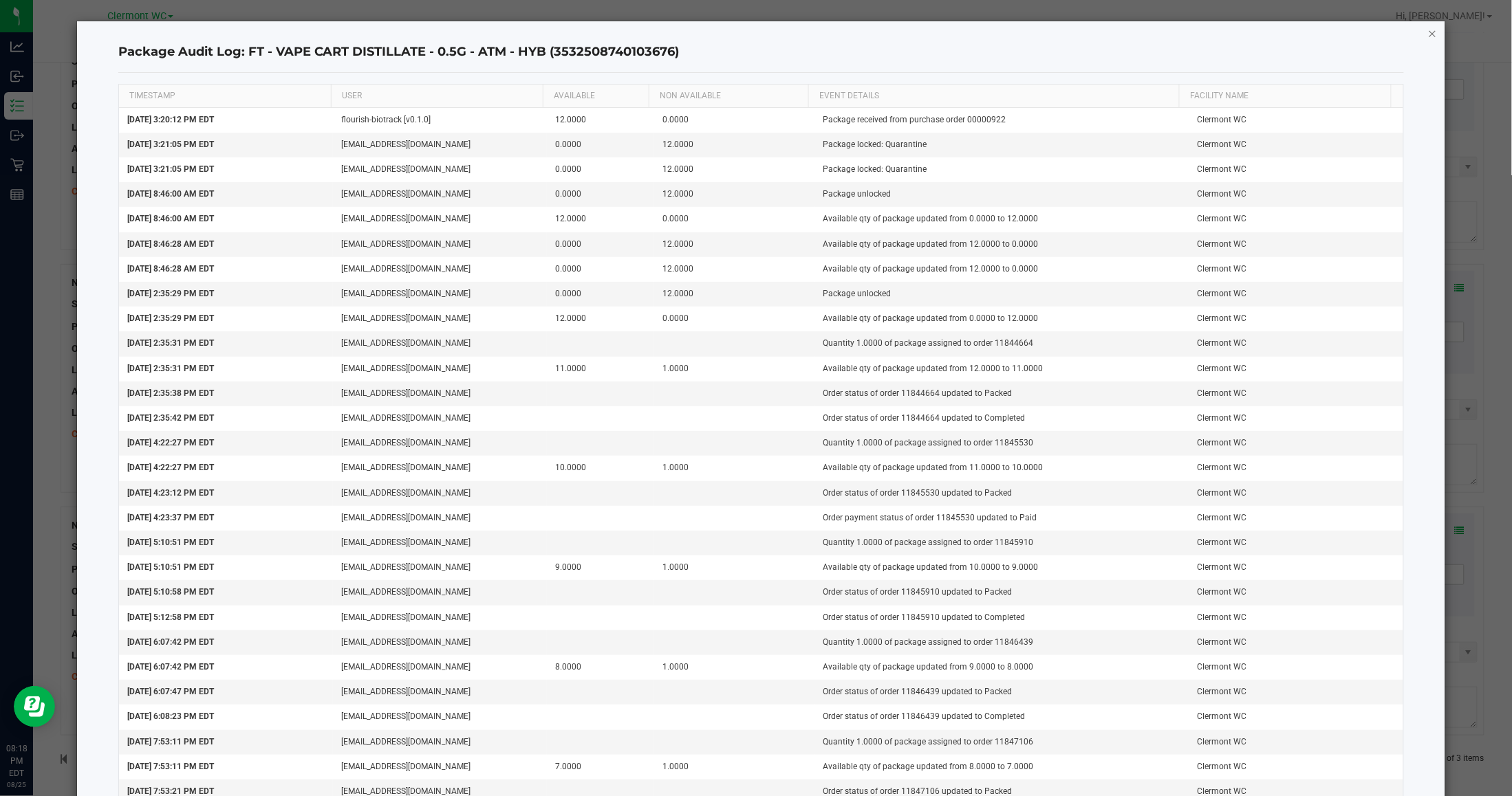
click at [1428, 37] on icon "button" at bounding box center [1432, 33] width 9 height 16
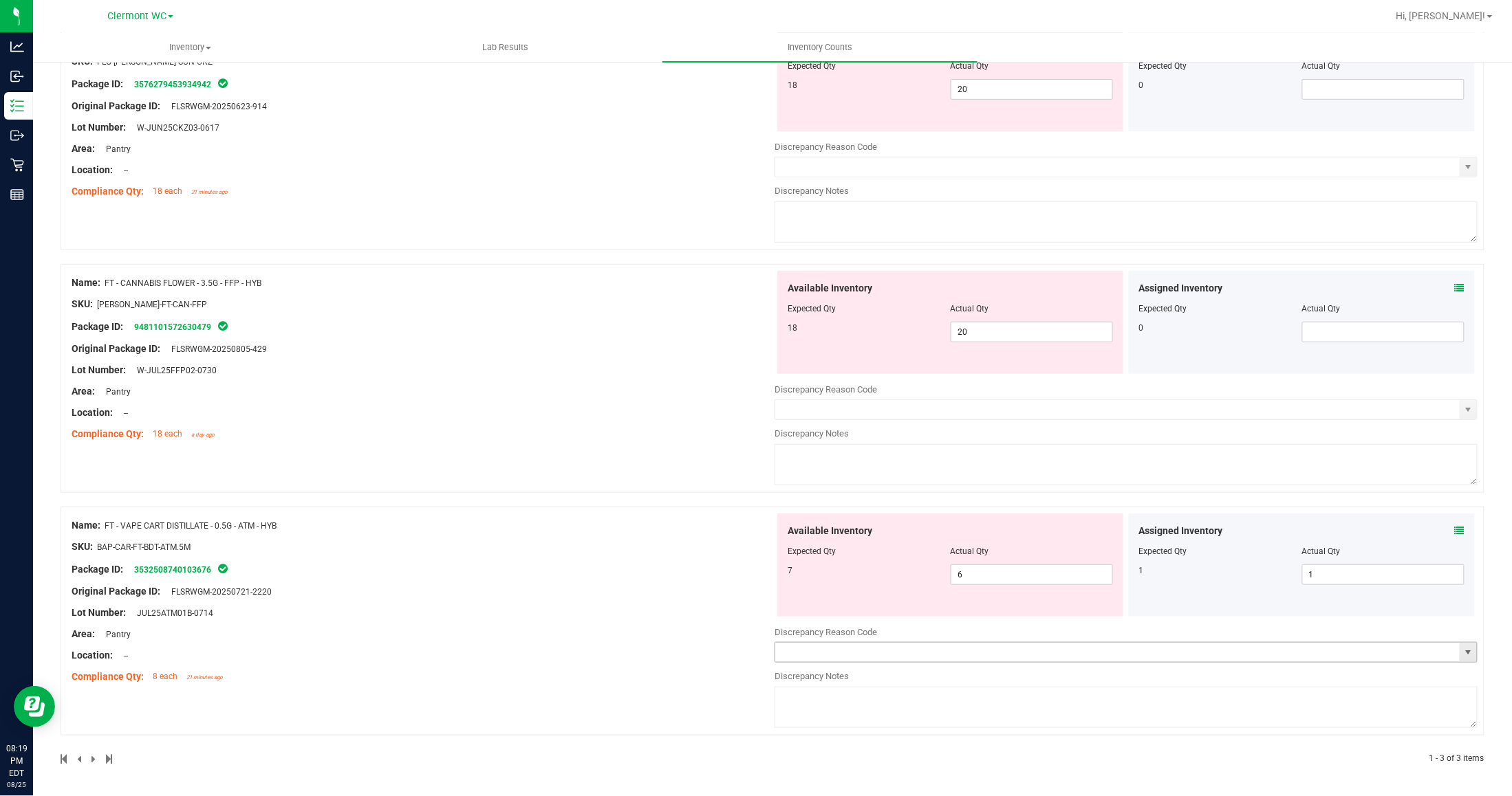
click at [1462, 657] on span "select" at bounding box center [1467, 652] width 11 height 11
click at [585, 460] on div "Name: FT - CANNABIS FLOWER - 3.5G - FFP - HYB SKU: FLO-BUD-FT-CAN-FFP Package I…" at bounding box center [772, 379] width 1424 height 229
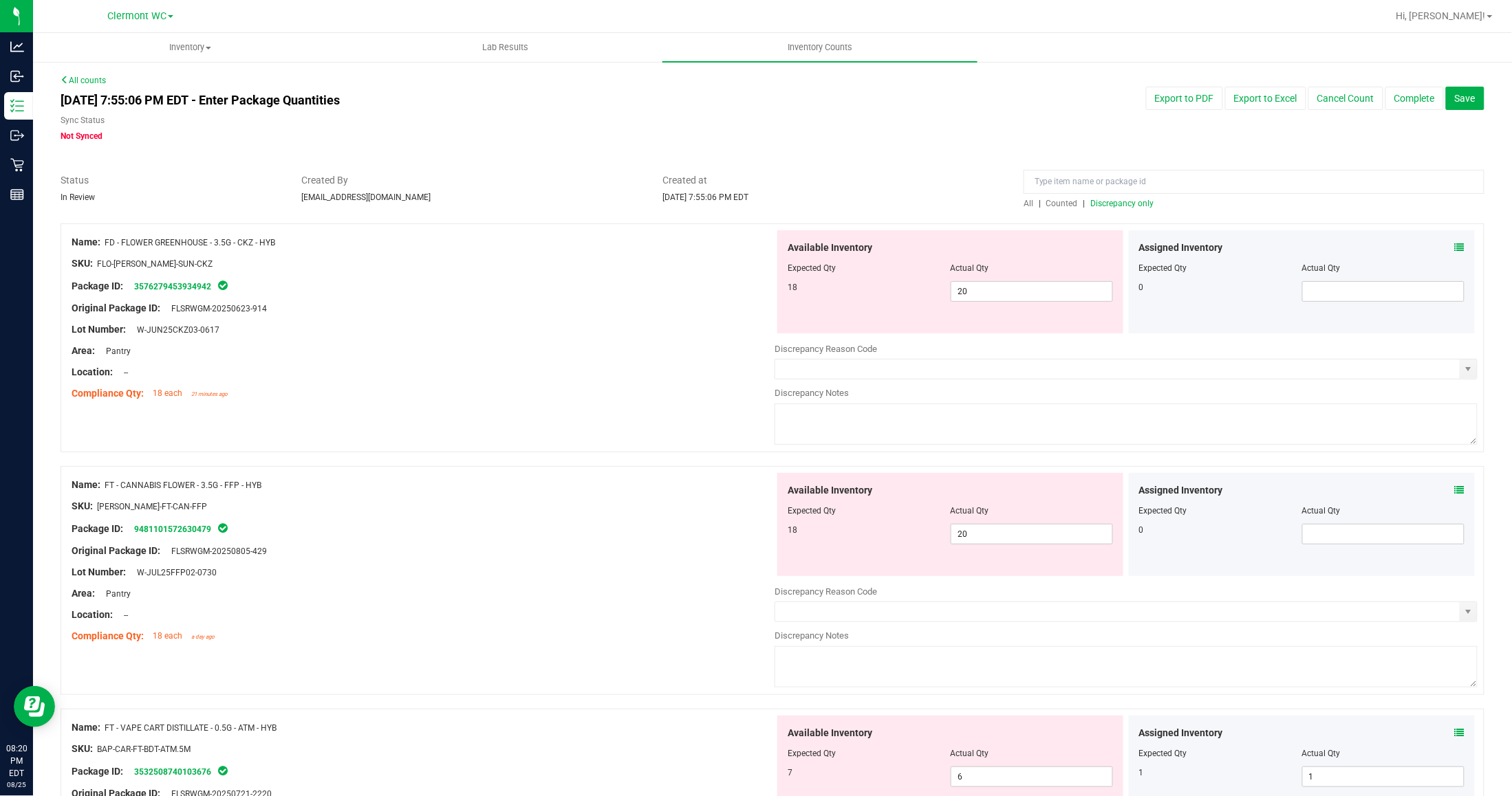
click at [439, 418] on div "Name: FD - FLOWER GREENHOUSE - 3.5G - CKZ - HYB SKU: FLO-BUD-FD-SUN-CKZ Package…" at bounding box center [772, 338] width 1424 height 229
click at [337, 243] on div "Name: FD - FLOWER GREENHOUSE - 3.5G - CKZ - HYB" at bounding box center [423, 242] width 703 height 15
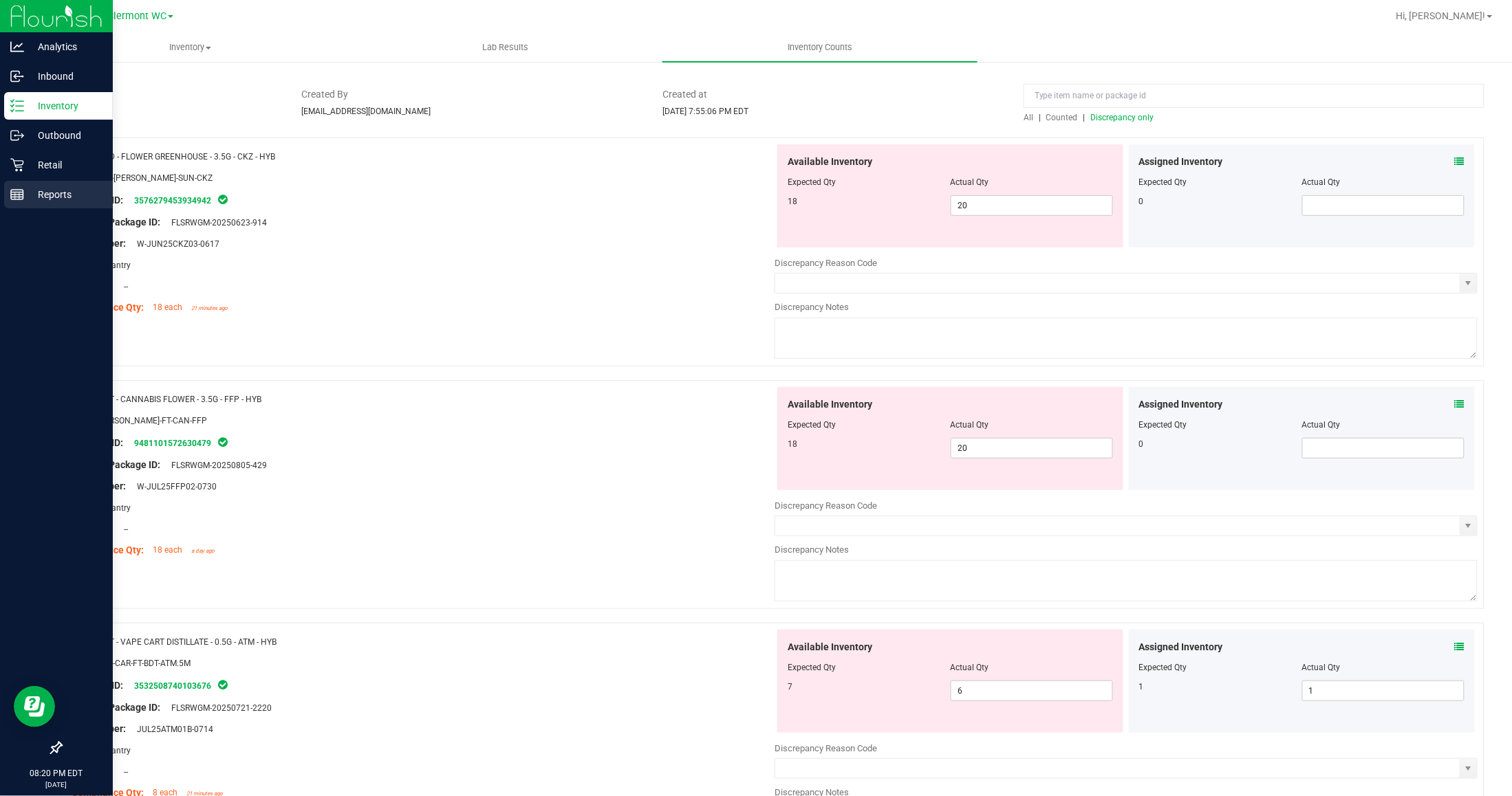
click at [59, 187] on p "Reports" at bounding box center [65, 194] width 82 height 16
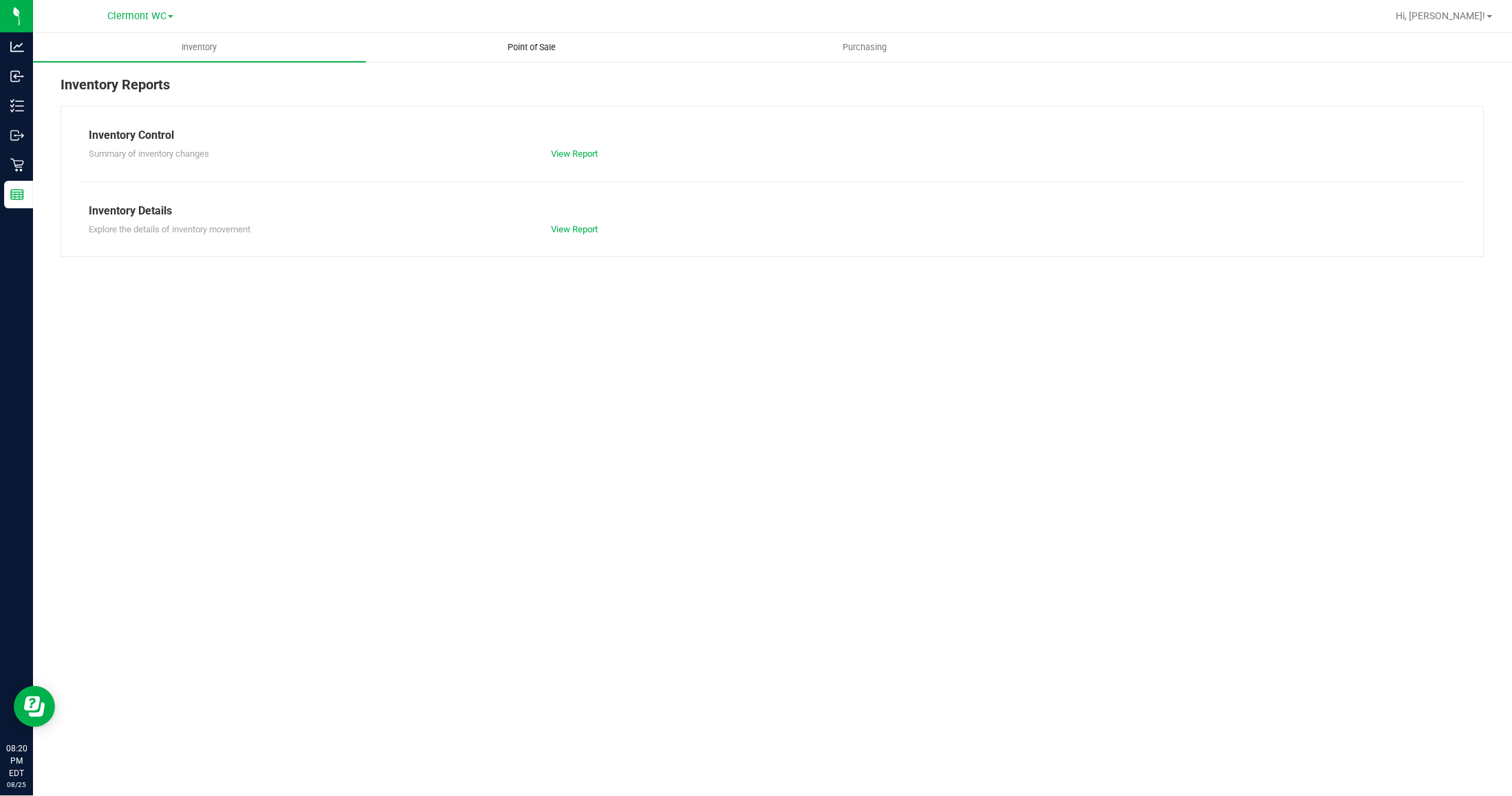
click at [523, 45] on span "Point of Sale" at bounding box center [533, 47] width 86 height 12
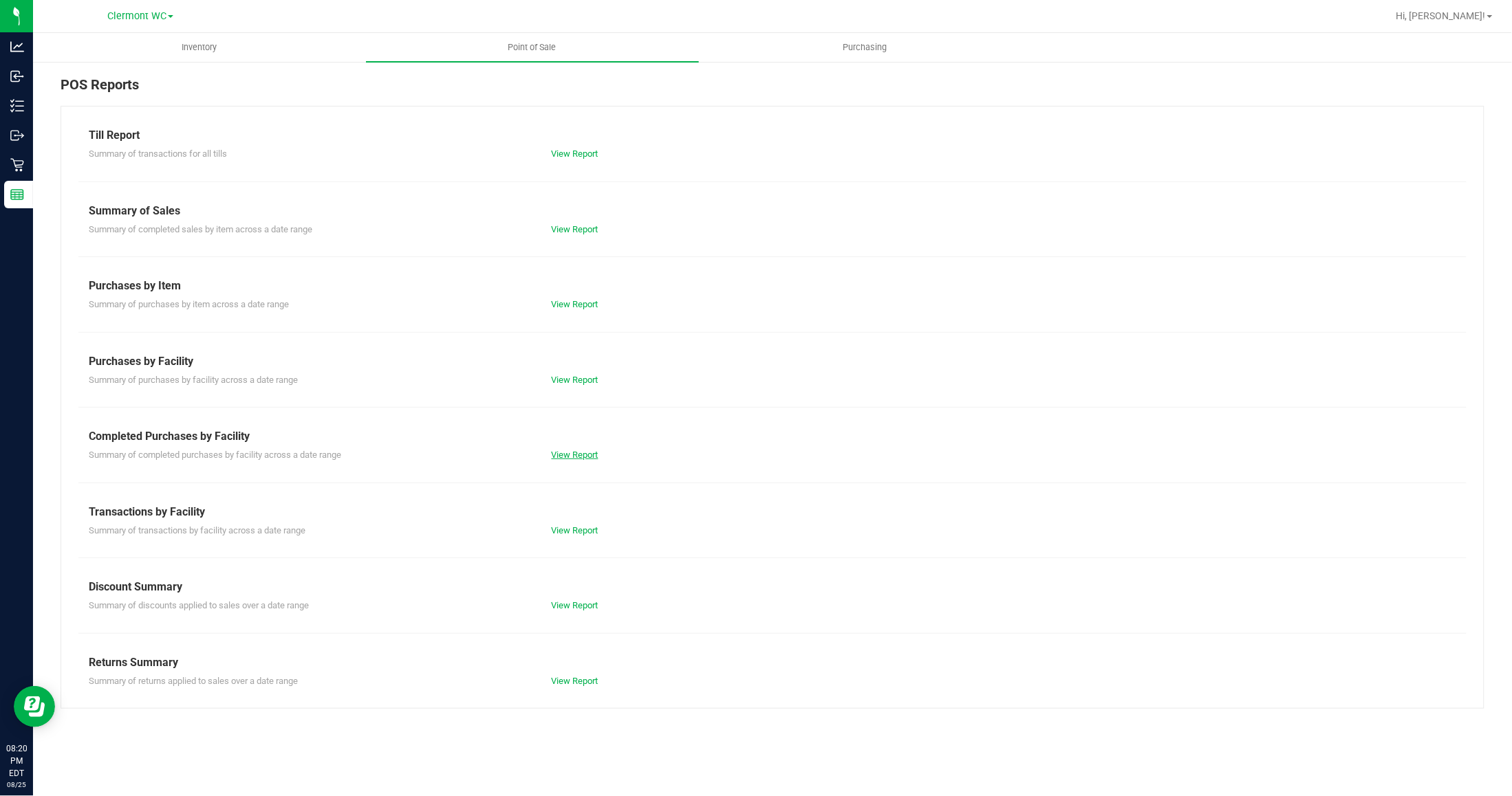
click at [574, 452] on link "View Report" at bounding box center [574, 454] width 47 height 10
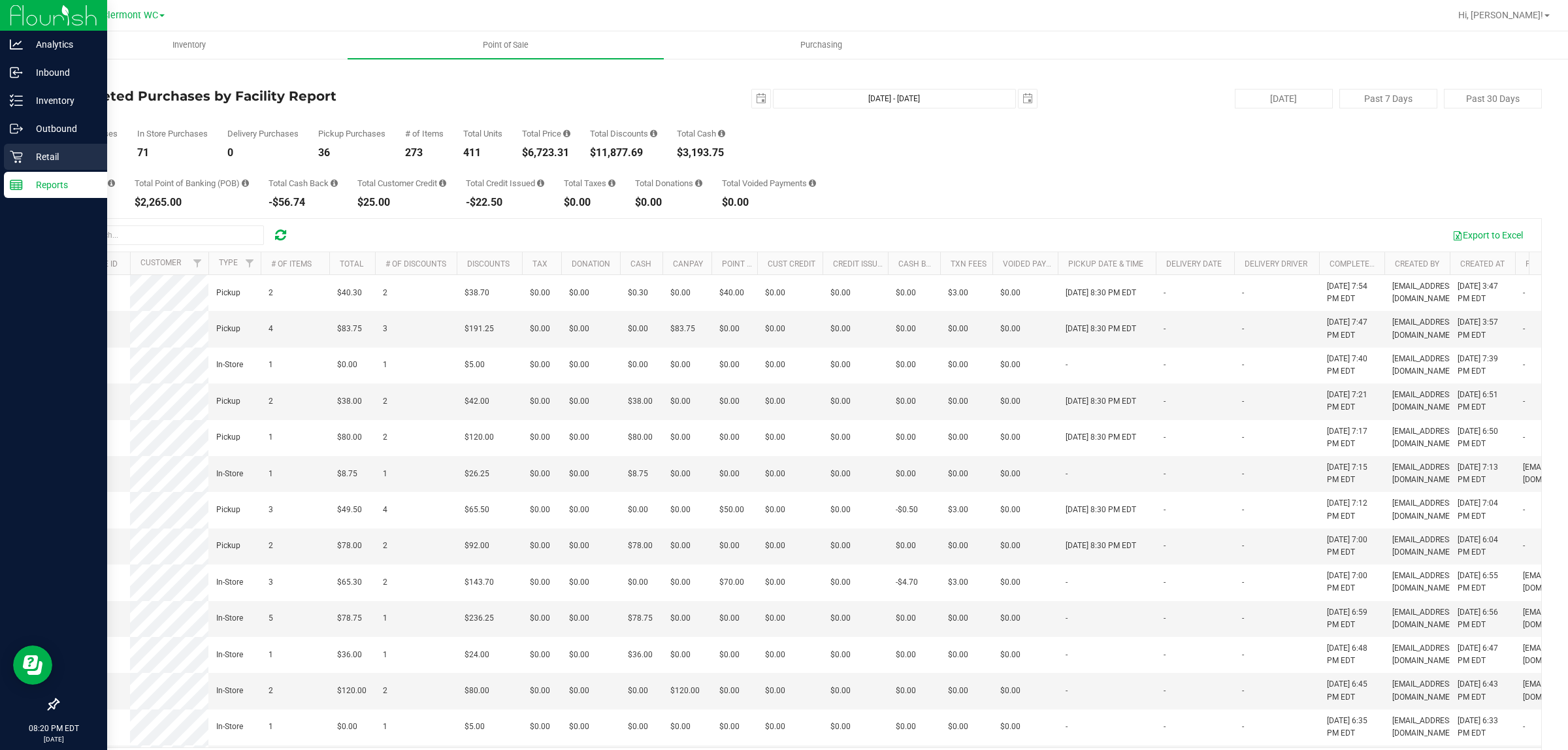
click at [54, 146] on div "Retail" at bounding box center [55, 157] width 103 height 26
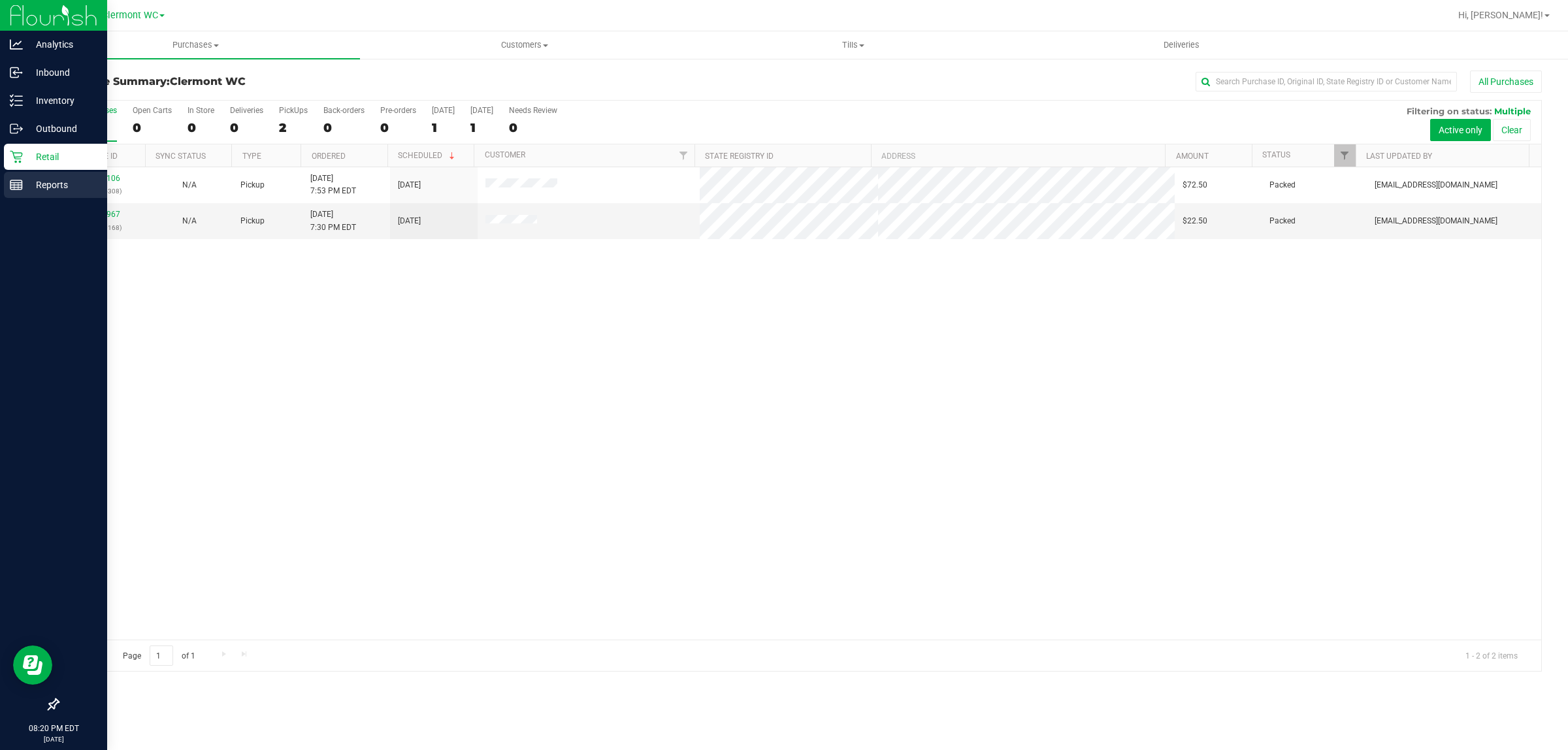
click at [55, 174] on div "Reports" at bounding box center [55, 185] width 103 height 26
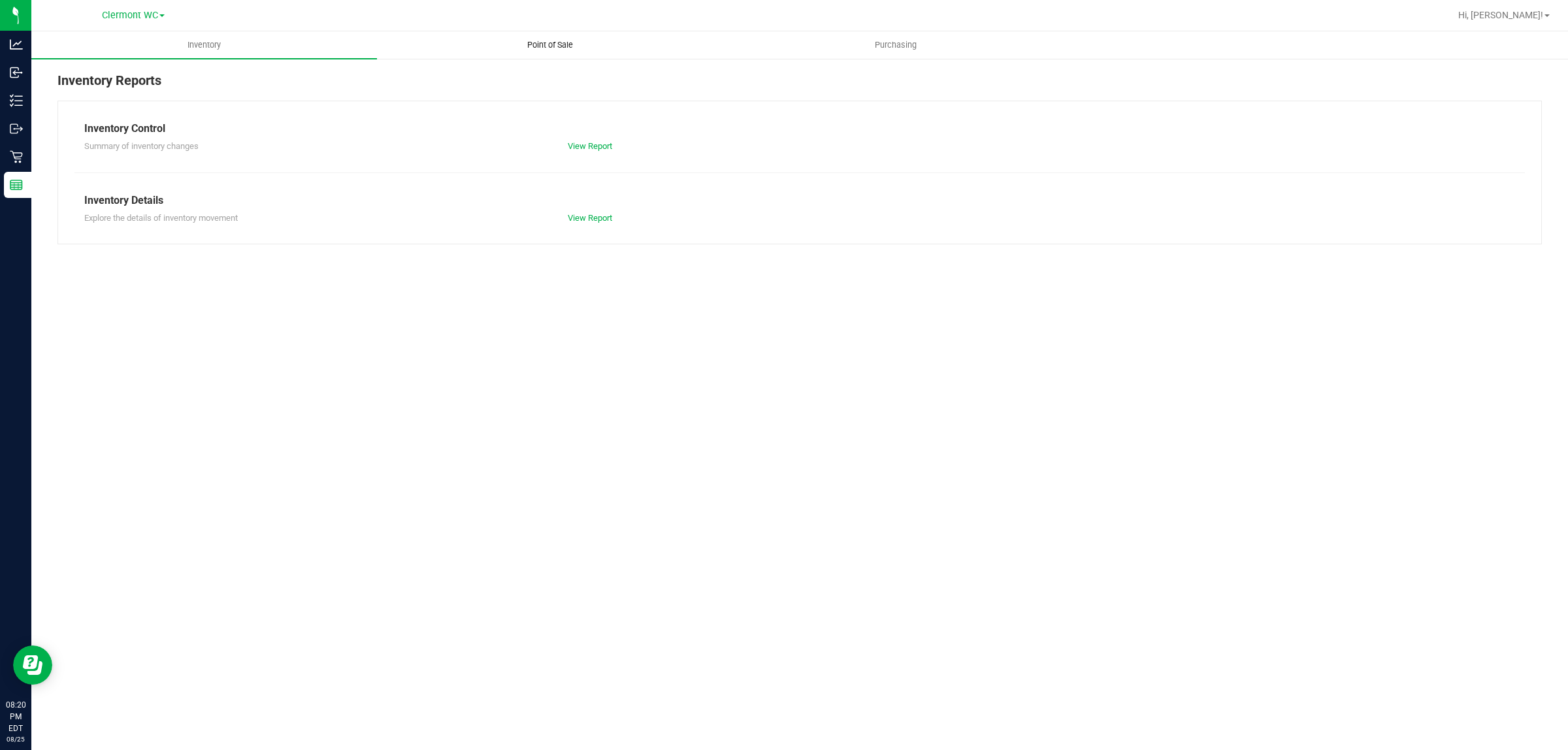
click at [564, 42] on span "Point of Sale" at bounding box center [551, 45] width 81 height 11
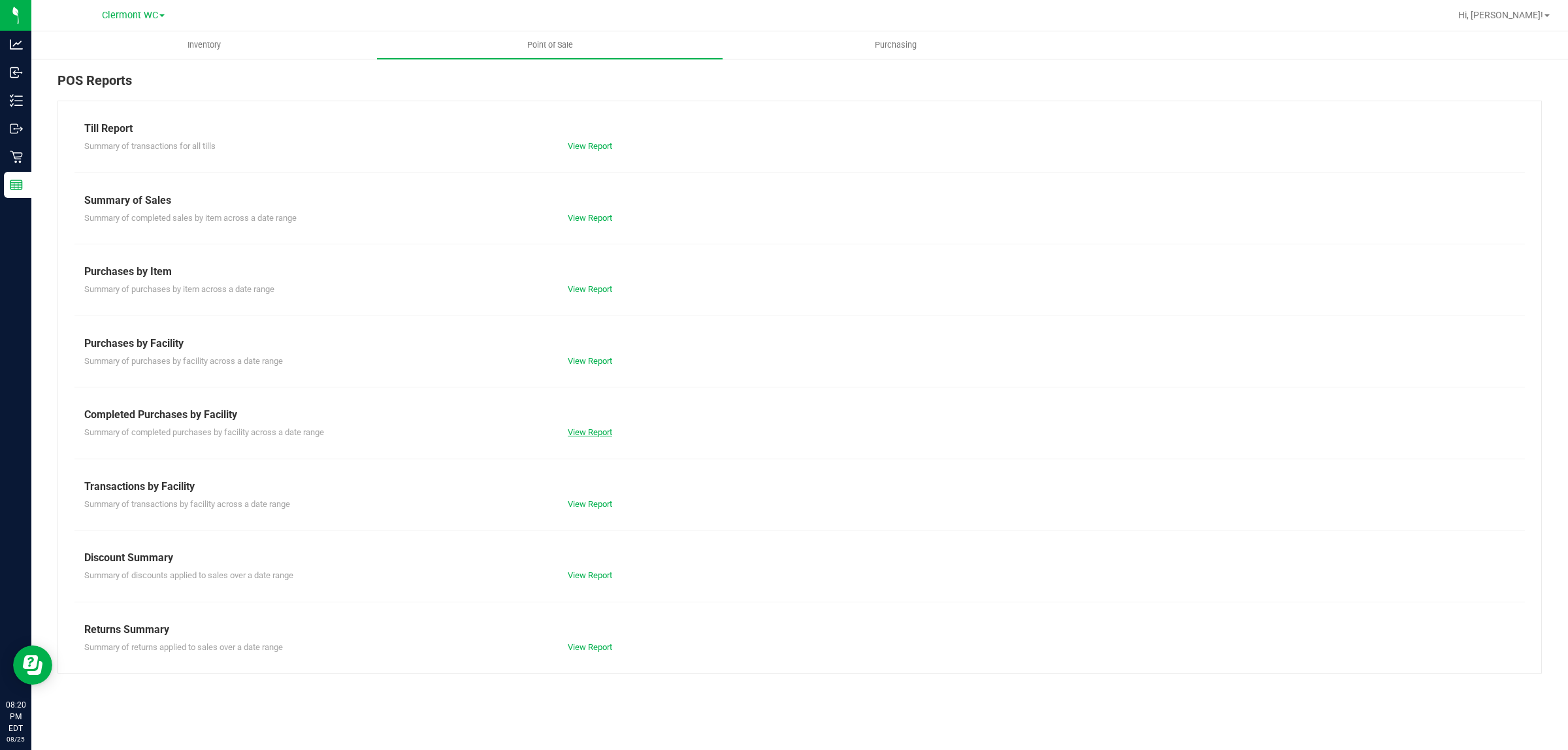
click at [589, 429] on link "View Report" at bounding box center [590, 432] width 45 height 10
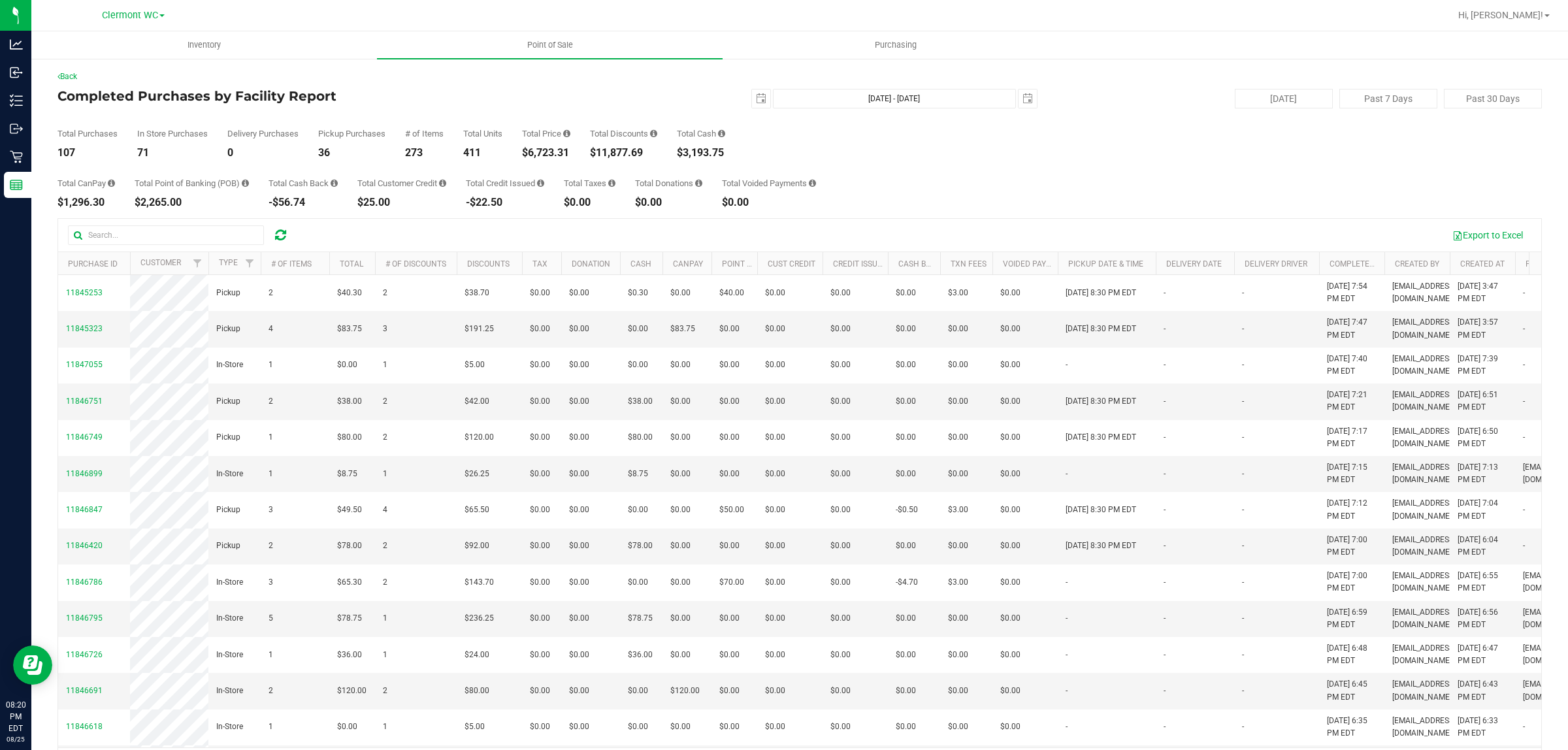
click at [281, 241] on icon at bounding box center [281, 235] width 11 height 13
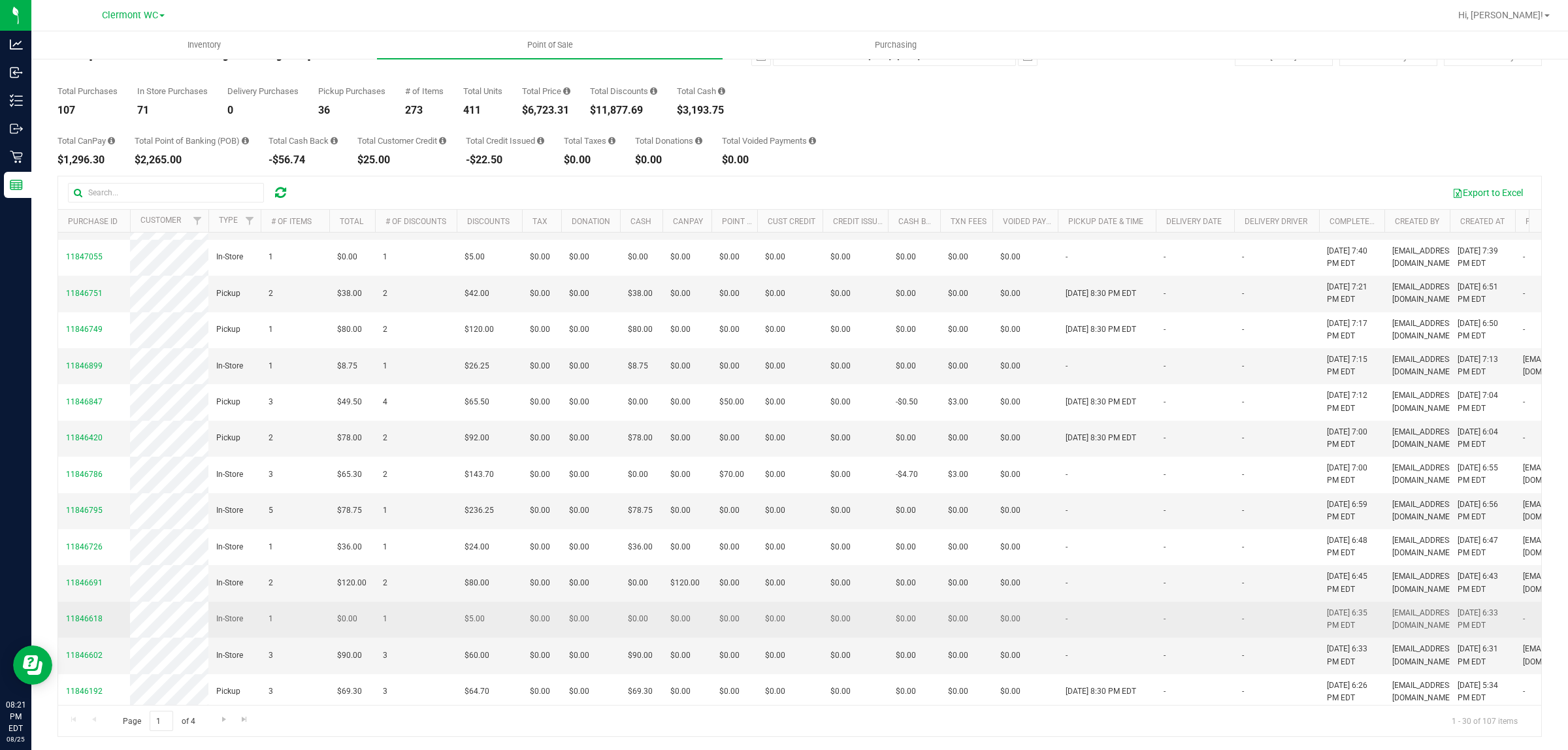
scroll to position [81, 0]
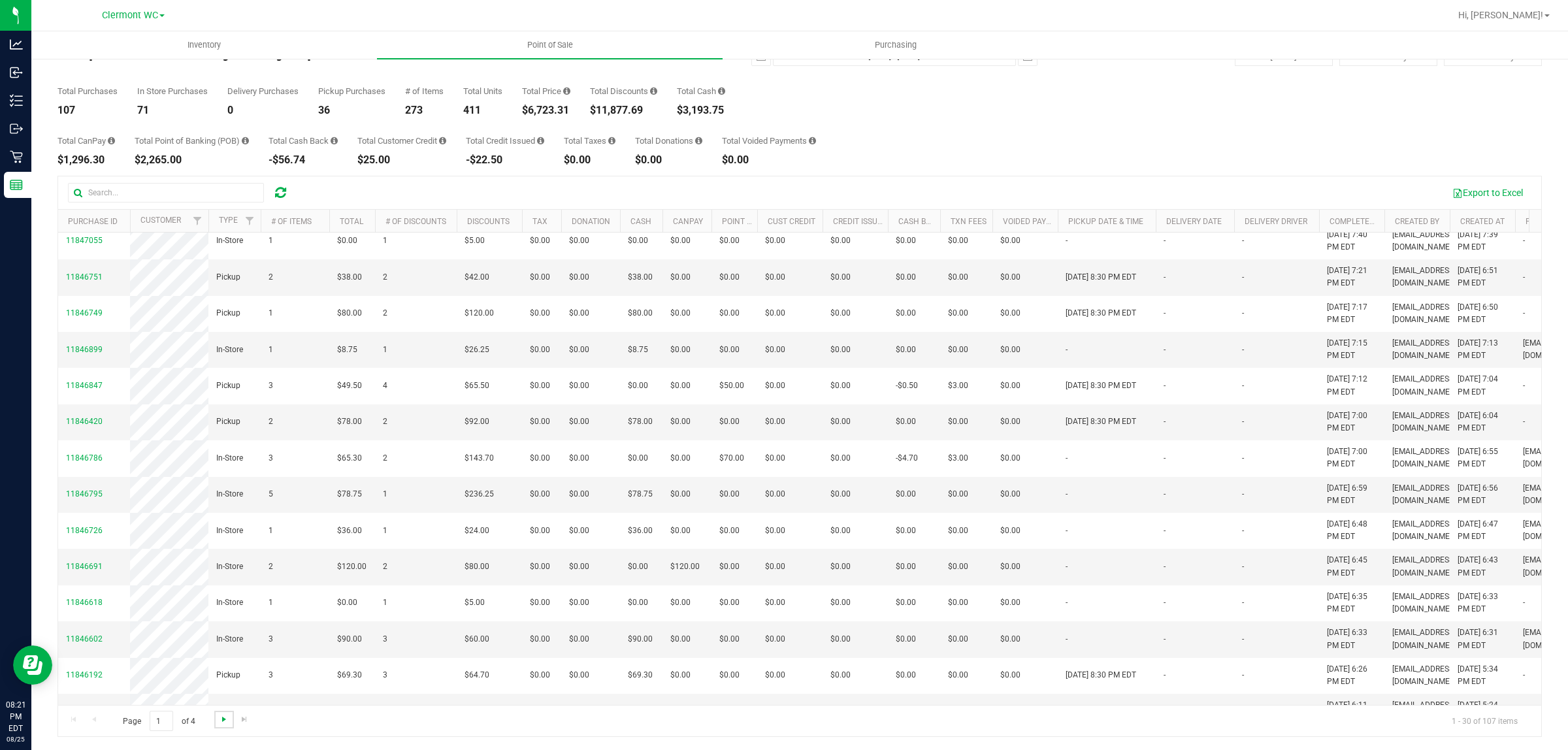
click at [222, 717] on span "Go to the next page" at bounding box center [224, 719] width 11 height 11
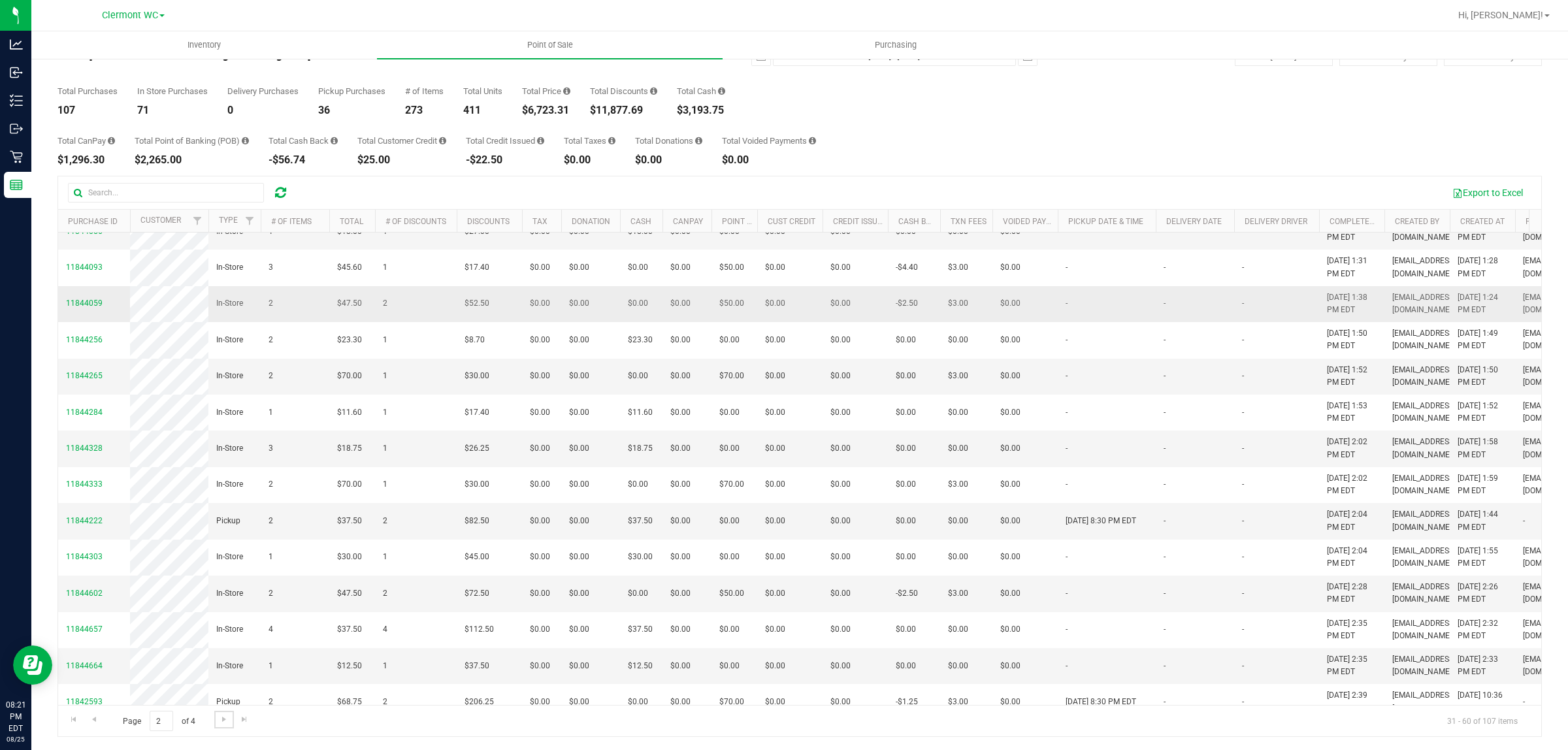
scroll to position [491, 0]
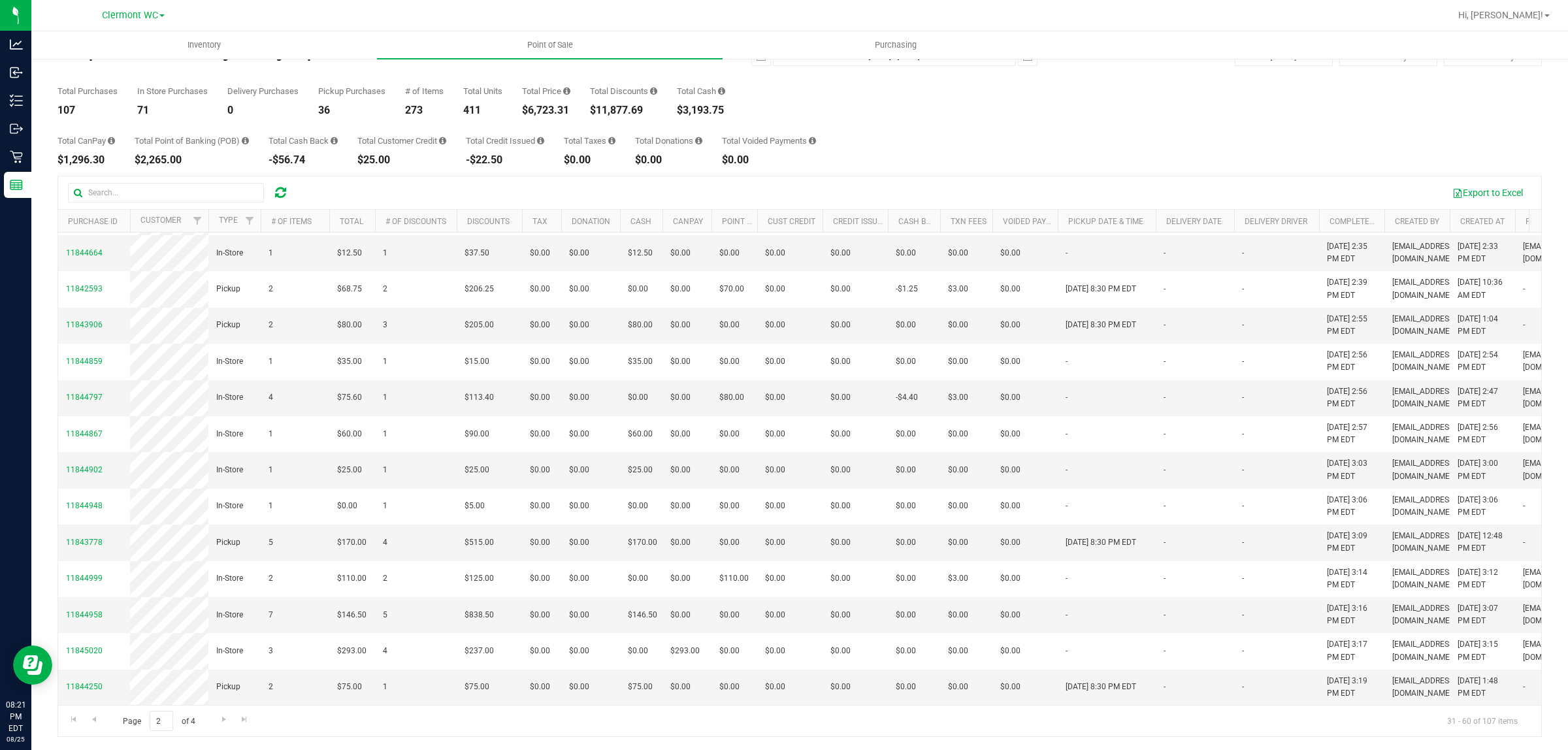
drag, startPoint x: 0, startPoint y: 717, endPoint x: 33, endPoint y: 638, distance: 85.6
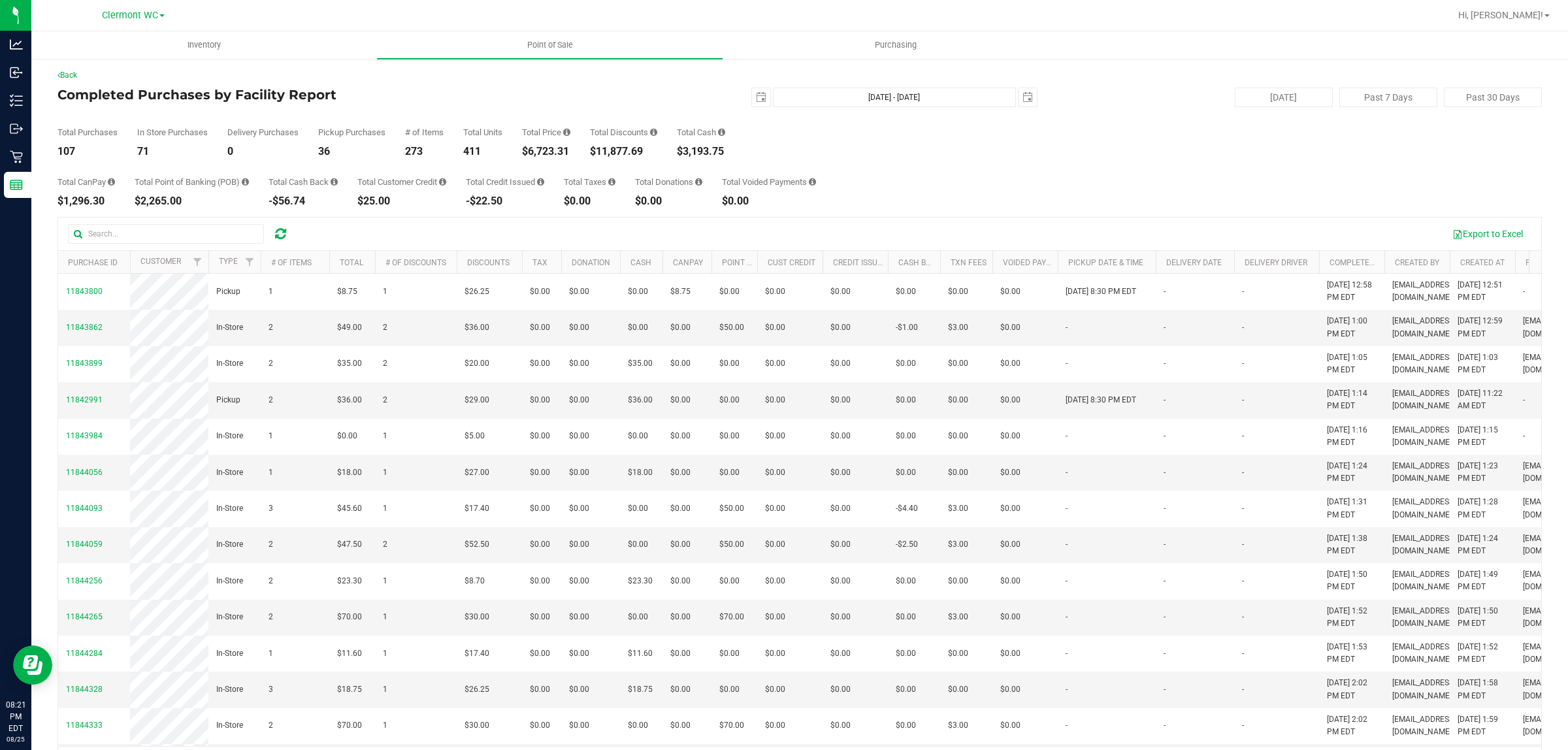
scroll to position [0, 0]
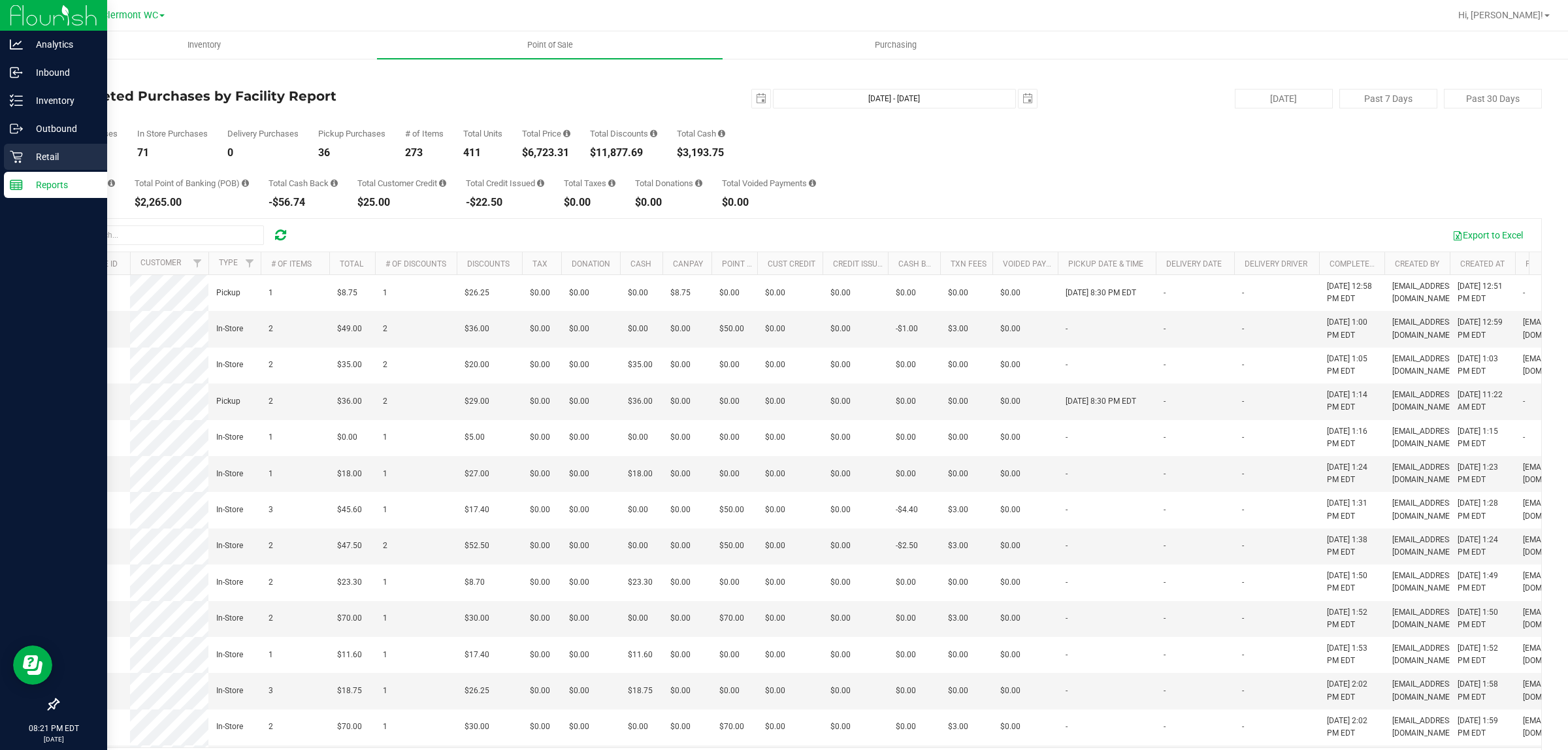
click at [81, 160] on p "Retail" at bounding box center [62, 156] width 78 height 15
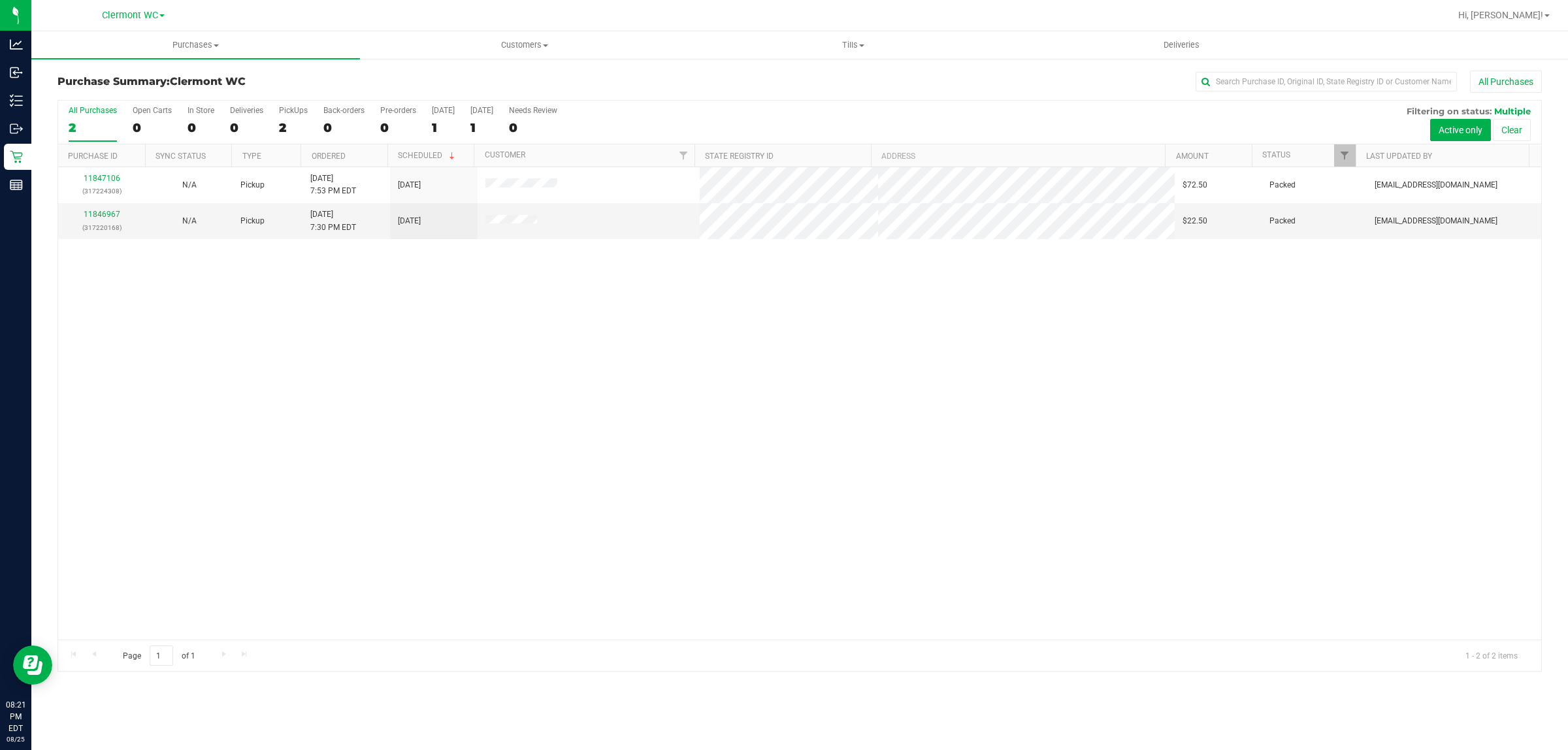
click at [1145, 488] on div "11847106 (317224308) N/A Pickup 8/25/2025 7:53 PM EDT 8/26/2025 $72.50 Packed y…" at bounding box center [800, 403] width 1483 height 473
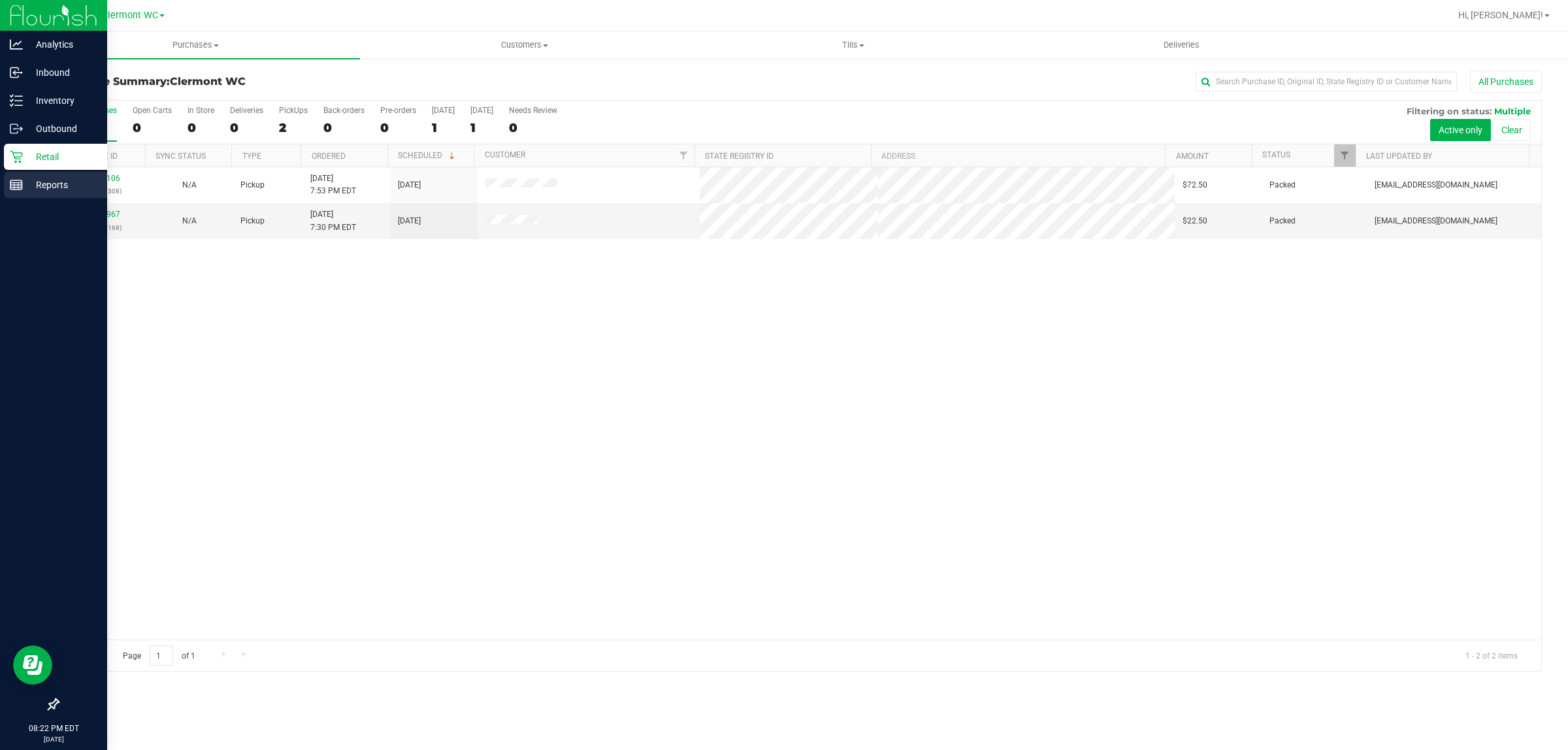
click at [45, 187] on p "Reports" at bounding box center [62, 185] width 78 height 15
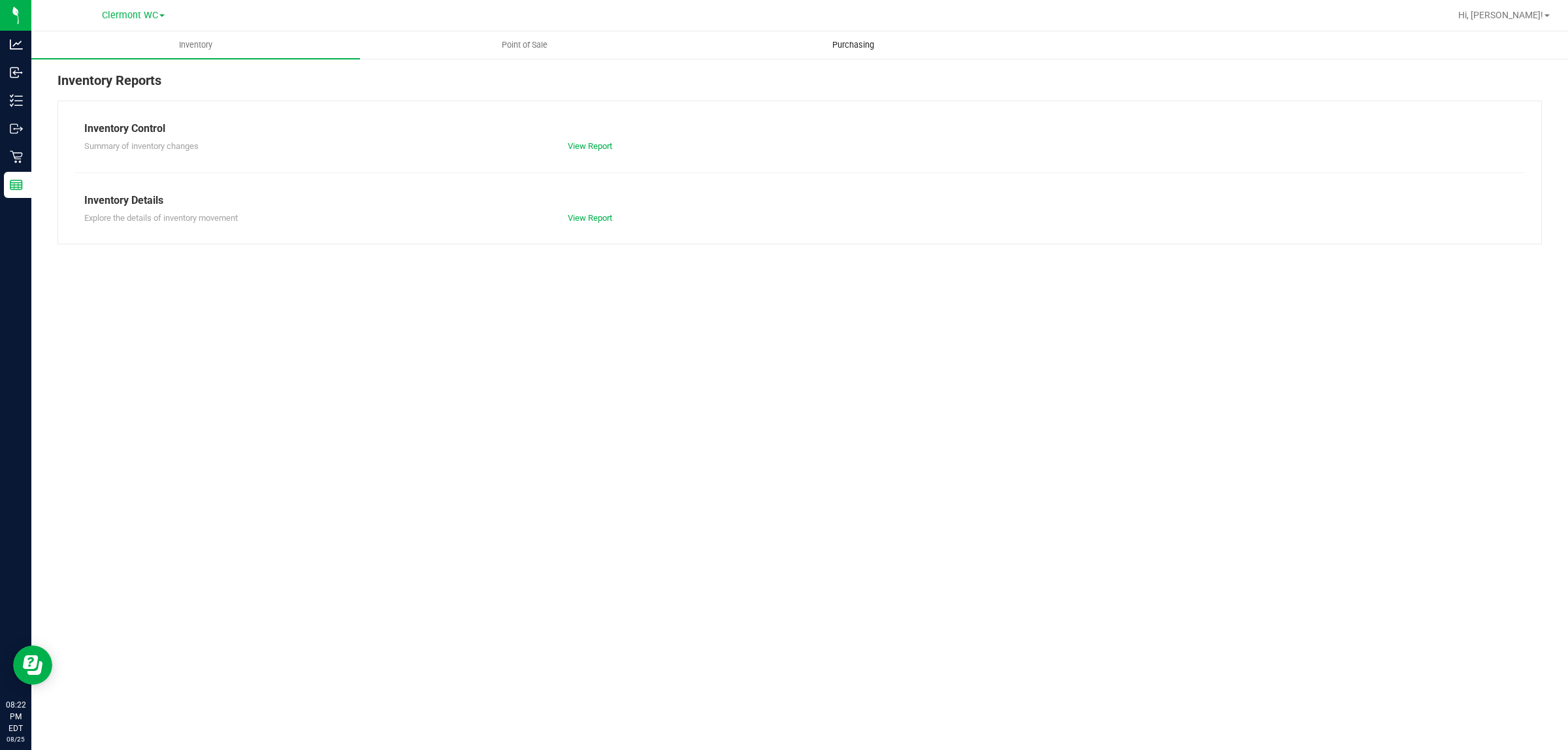
click at [860, 41] on span "Purchasing" at bounding box center [853, 45] width 77 height 11
click at [601, 142] on link "View Report" at bounding box center [590, 146] width 45 height 10
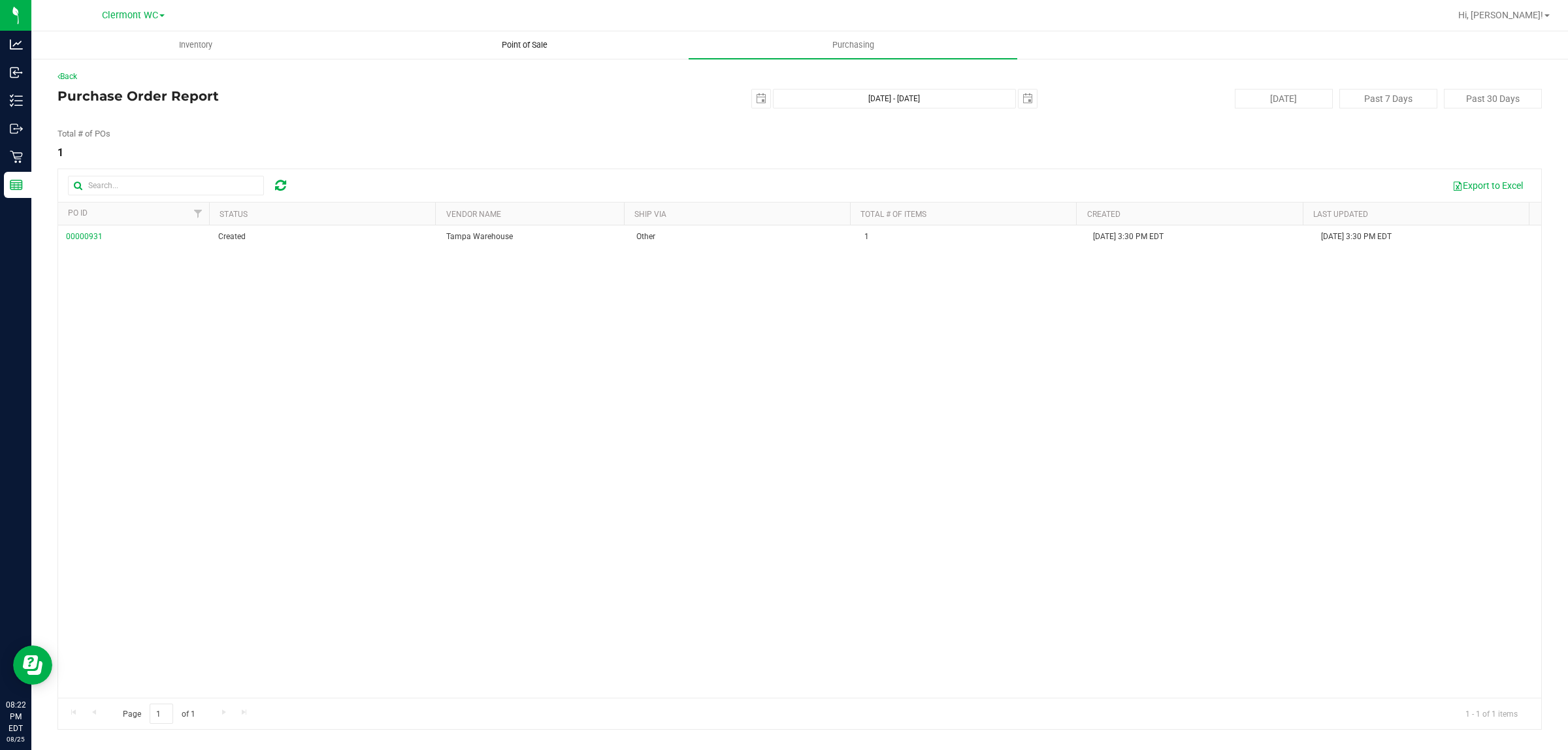
click at [549, 39] on span "Point of Sale" at bounding box center [525, 45] width 81 height 11
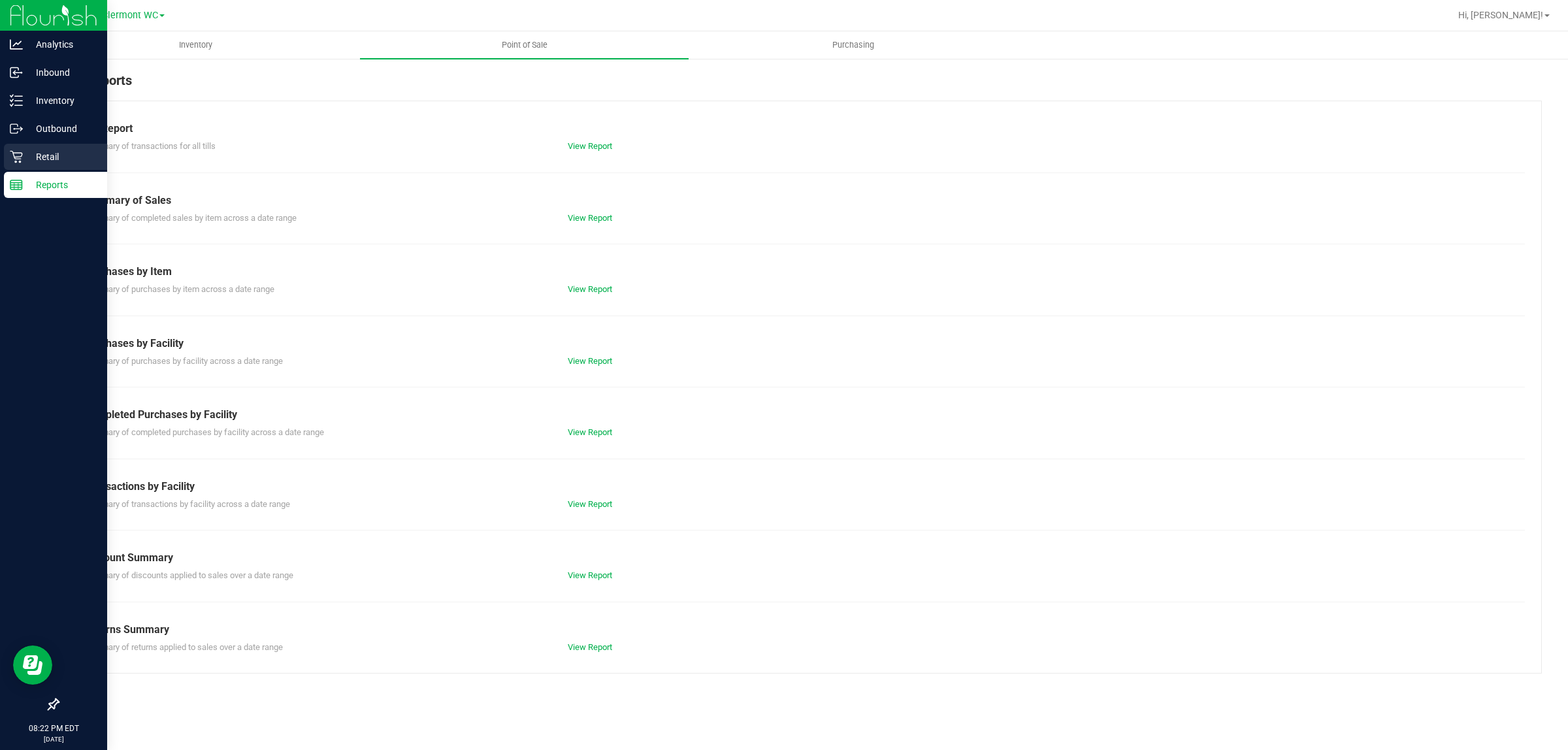
click at [27, 164] on p "Retail" at bounding box center [62, 156] width 78 height 15
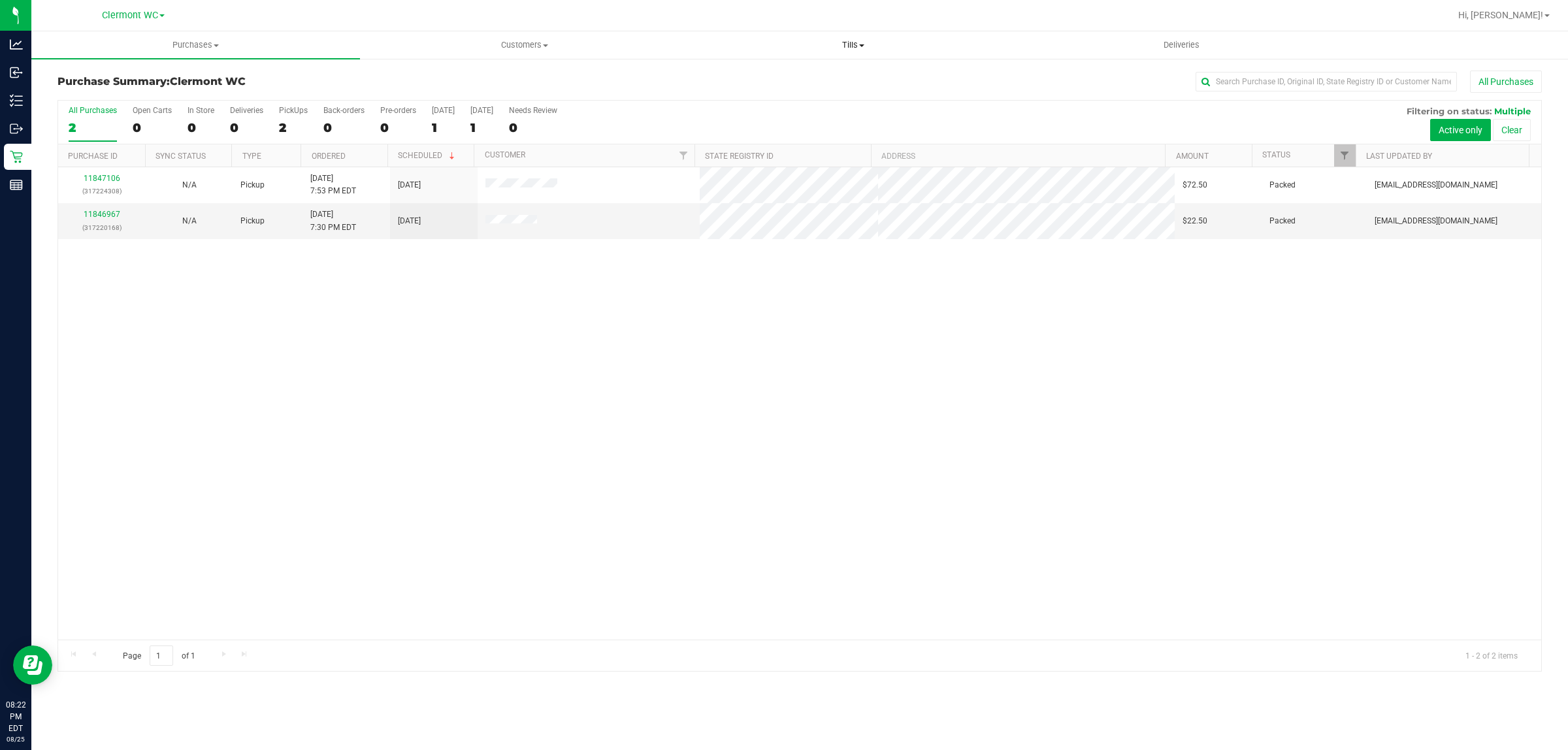
click at [845, 41] on span "Tills" at bounding box center [853, 45] width 328 height 11
click at [845, 41] on span "Tills" at bounding box center [853, 45] width 329 height 11
click at [554, 47] on span "Customers" at bounding box center [525, 45] width 328 height 11
click at [785, 59] on div "Purchase Summary: Clermont WC All Purchases All Purchases 2 Open Carts 0 In Sto…" at bounding box center [800, 371] width 1537 height 627
click at [194, 46] on span "Purchases" at bounding box center [195, 45] width 328 height 11
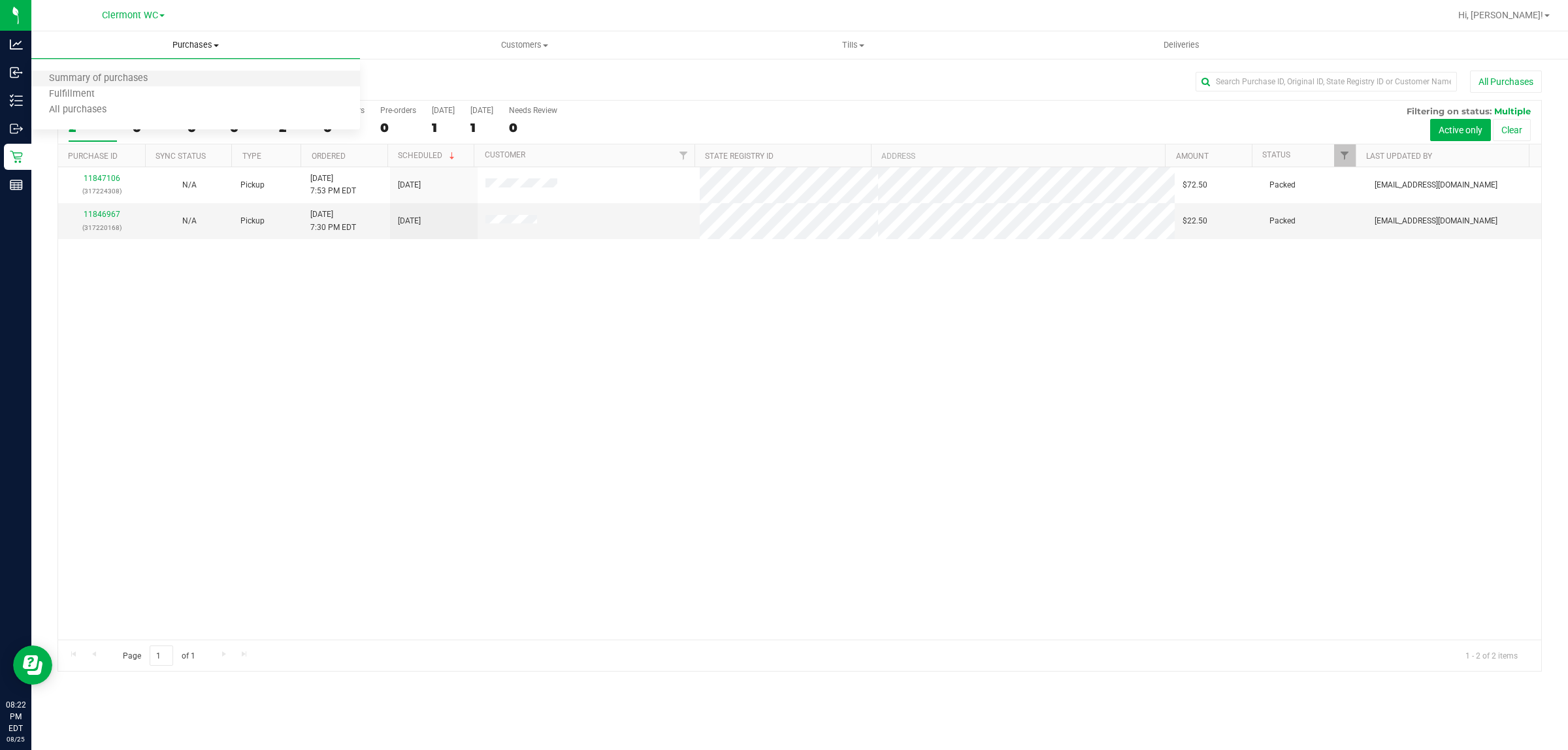
click at [116, 84] on li "Summary of purchases" at bounding box center [196, 79] width 329 height 15
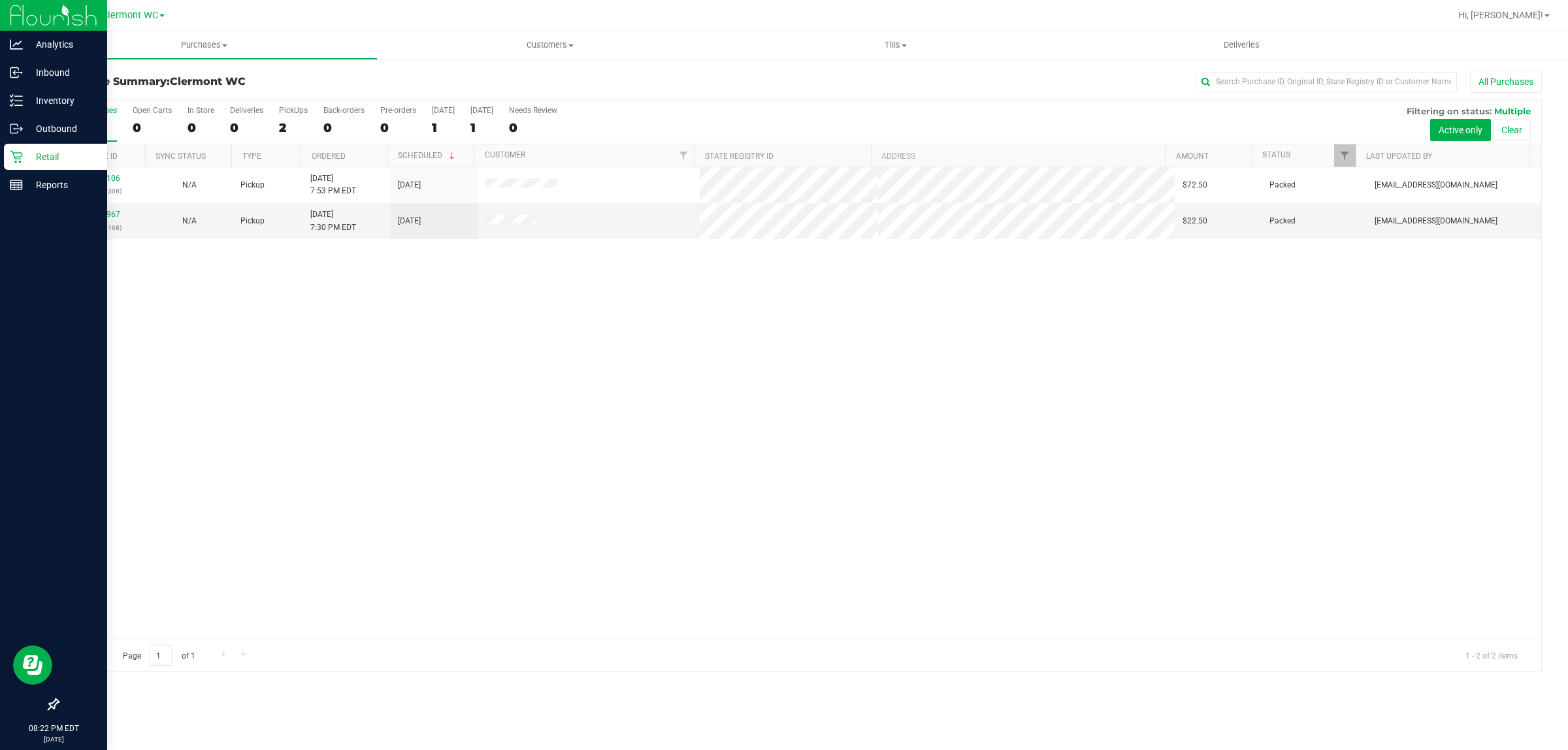
click at [68, 155] on p "Retail" at bounding box center [62, 156] width 78 height 15
click at [76, 185] on p "Reports" at bounding box center [62, 185] width 78 height 15
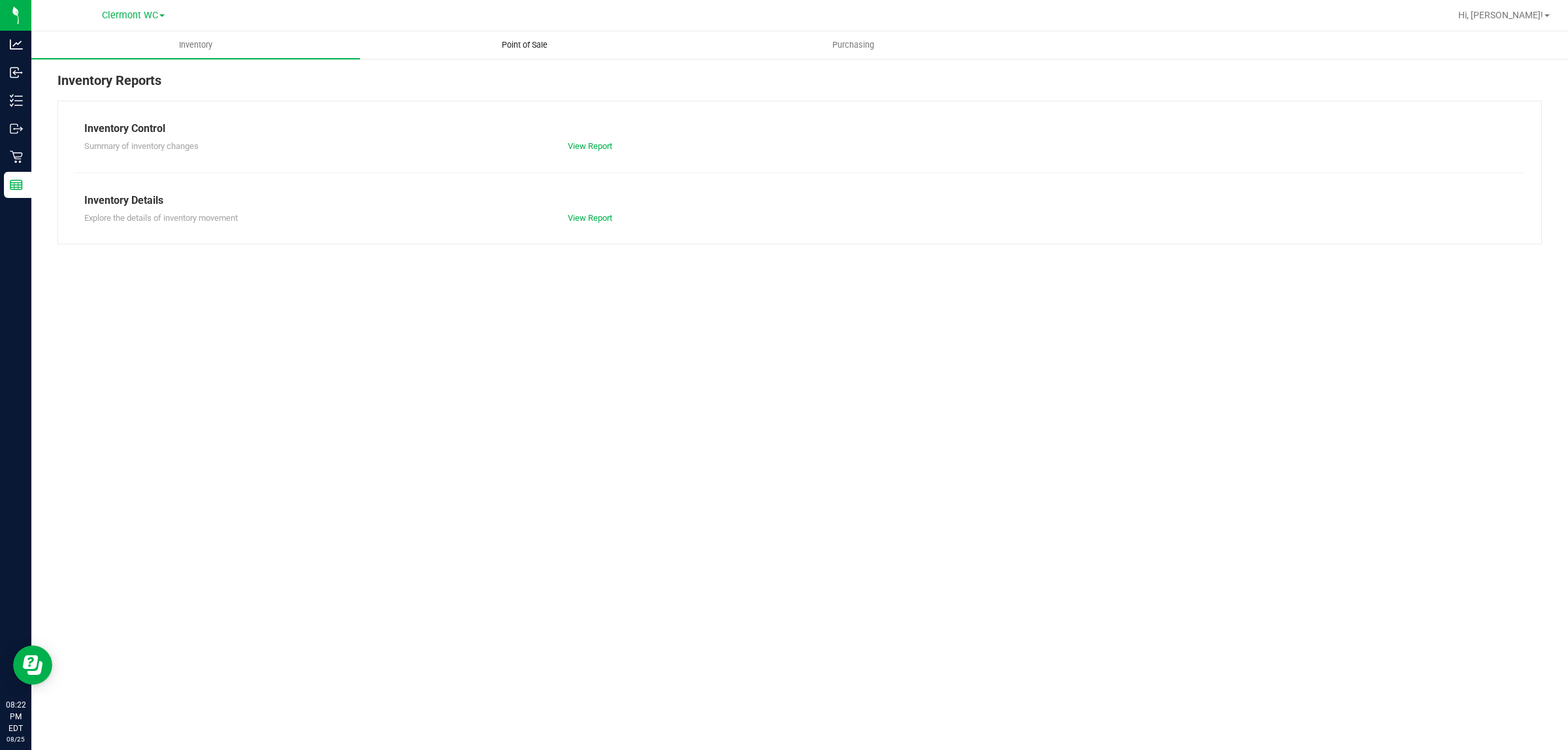
click at [534, 44] on span "Point of Sale" at bounding box center [525, 45] width 81 height 11
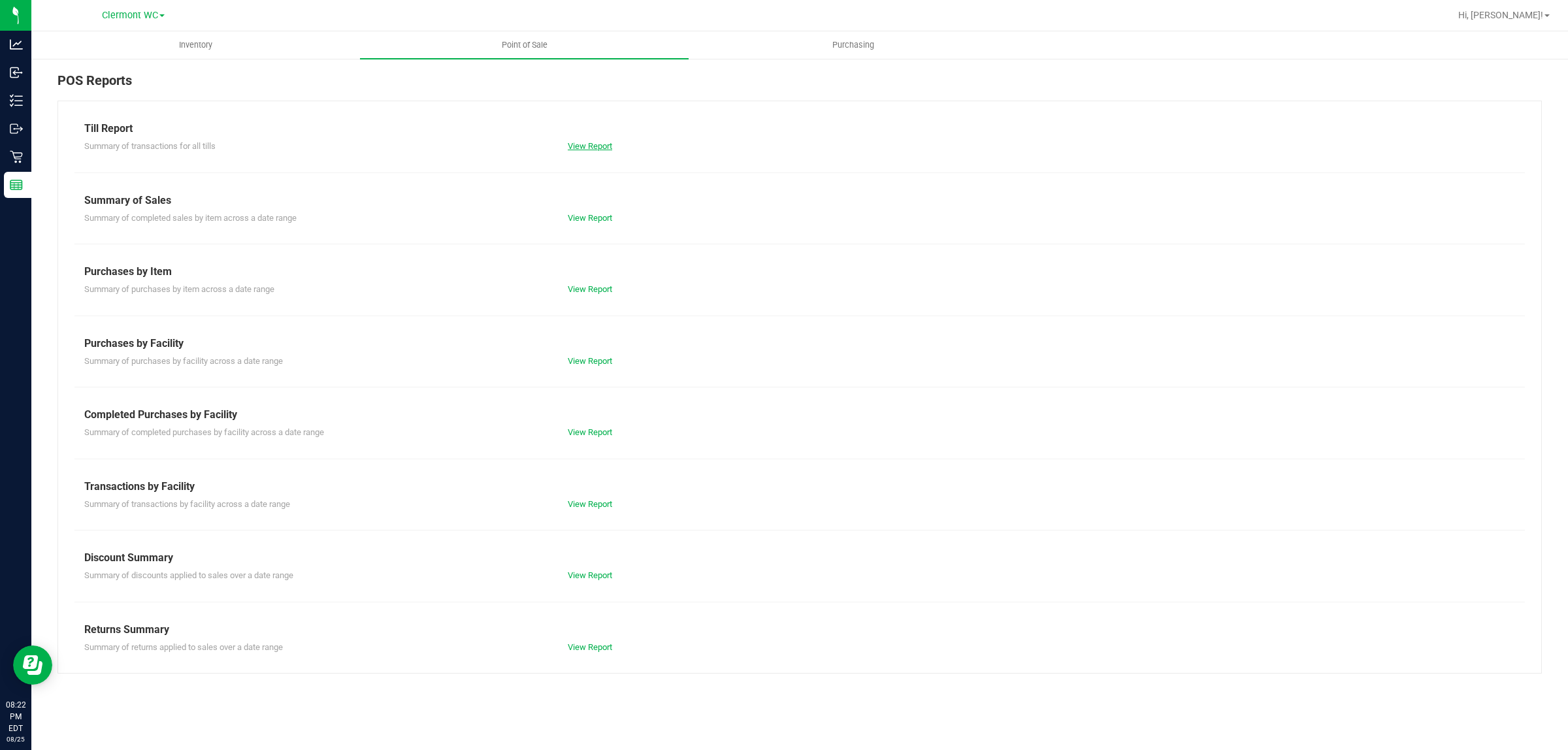
click at [583, 142] on link "View Report" at bounding box center [590, 146] width 45 height 10
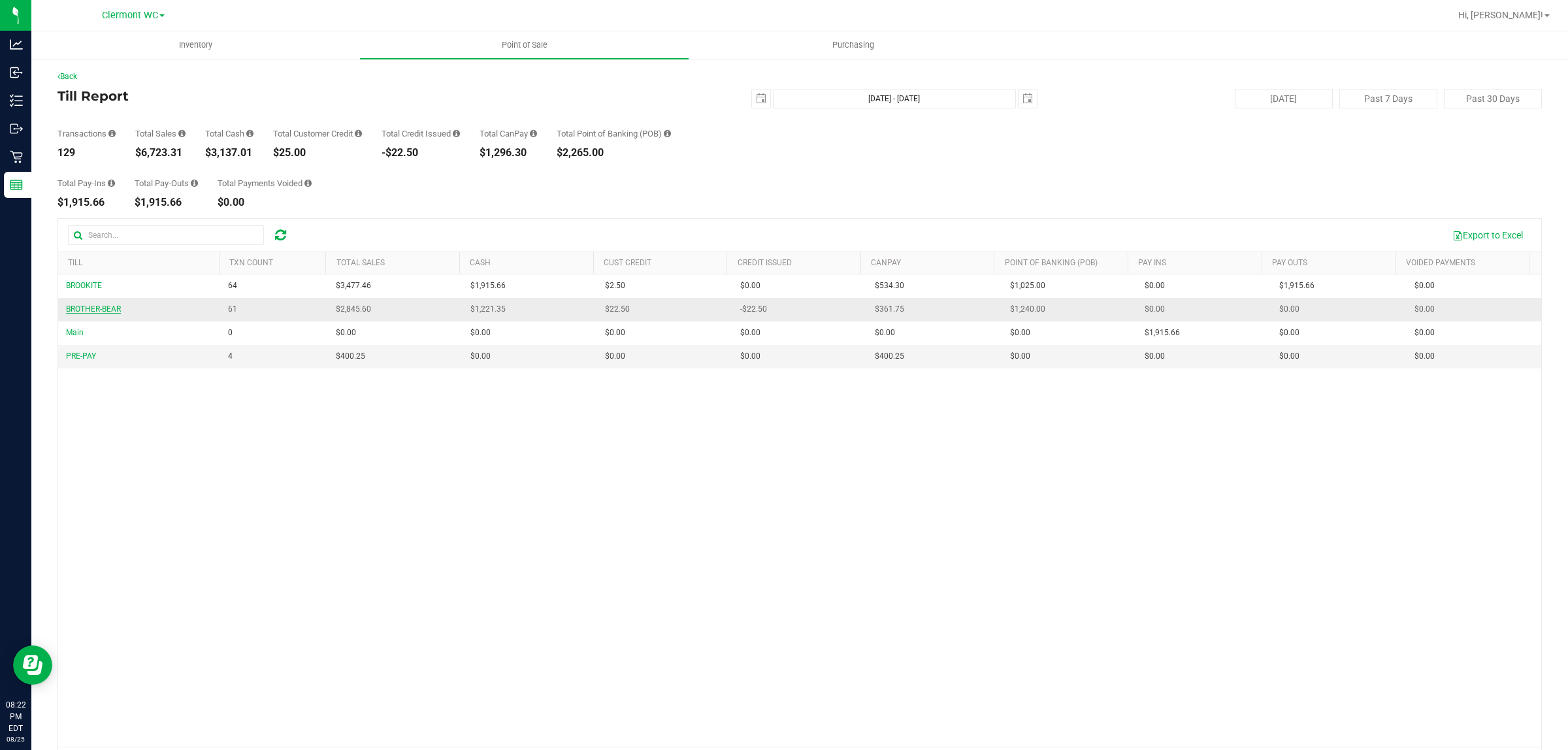
click at [100, 308] on span "BROTHER-BEAR" at bounding box center [93, 308] width 54 height 9
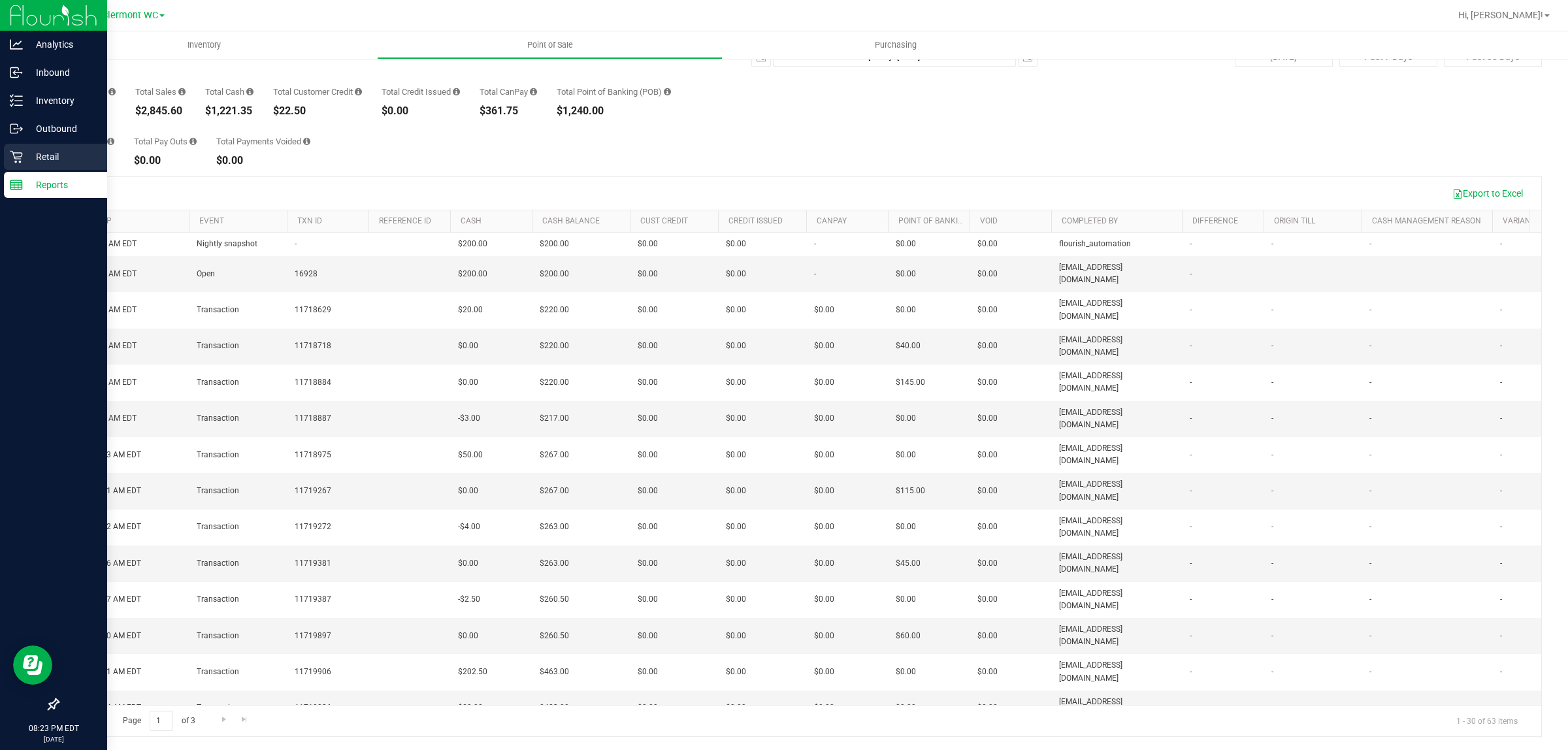
click at [27, 158] on p "Retail" at bounding box center [62, 156] width 78 height 15
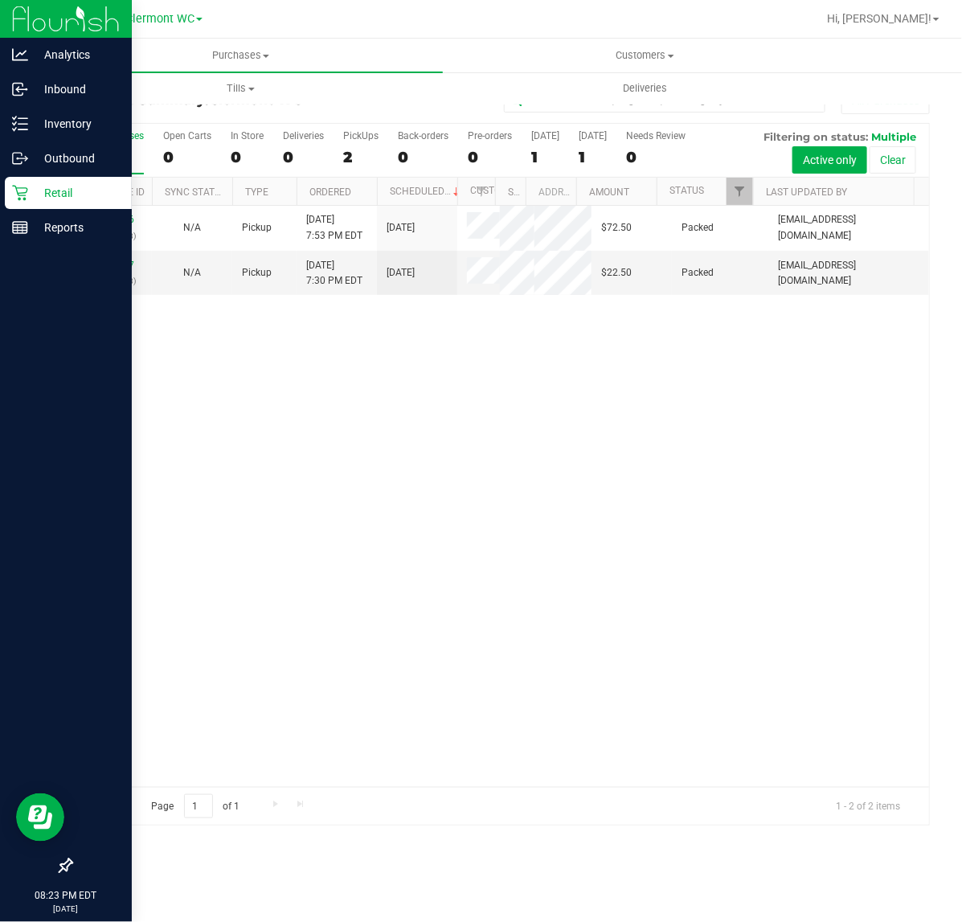
click at [10, 198] on div "Retail" at bounding box center [68, 193] width 127 height 32
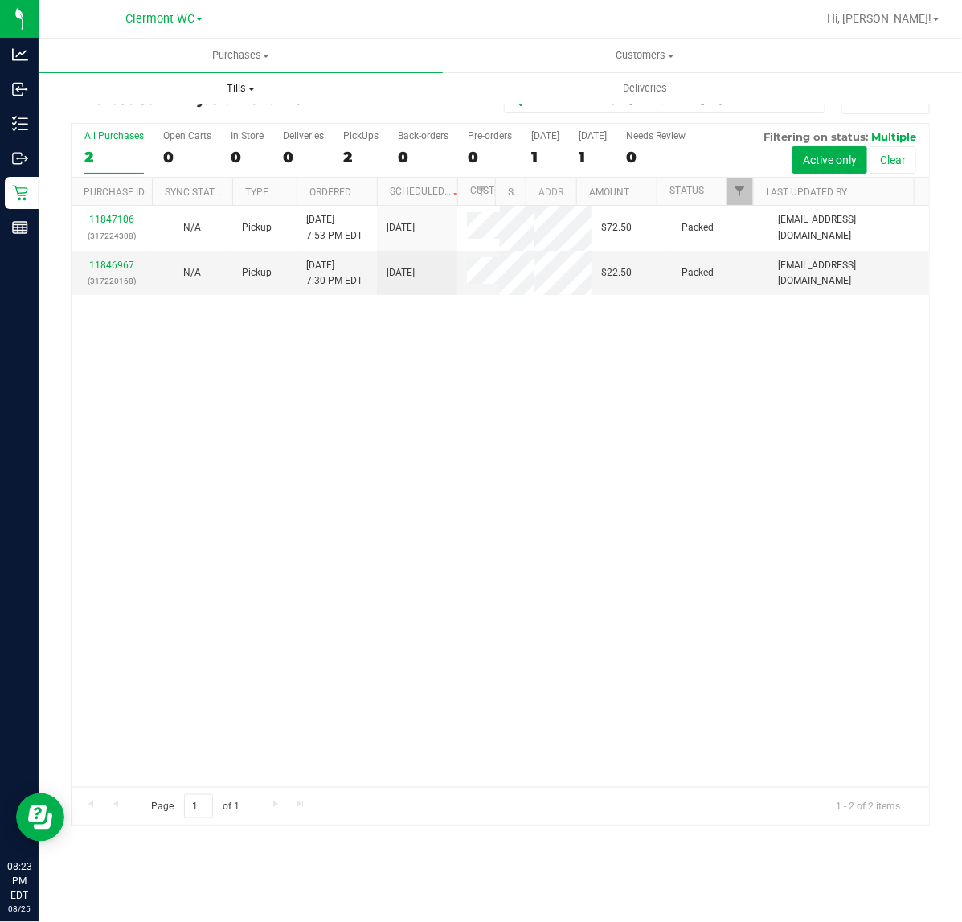
click at [234, 93] on span "Tills" at bounding box center [240, 88] width 403 height 14
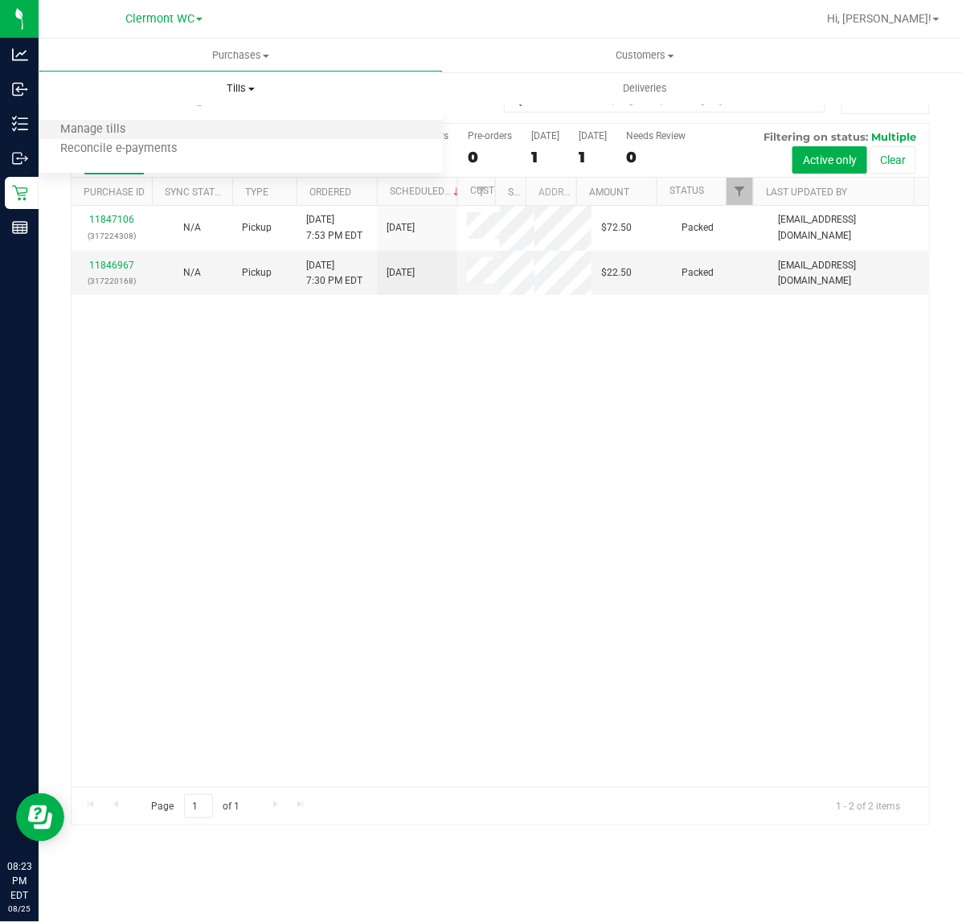
click at [215, 135] on li "Manage tills" at bounding box center [241, 130] width 404 height 19
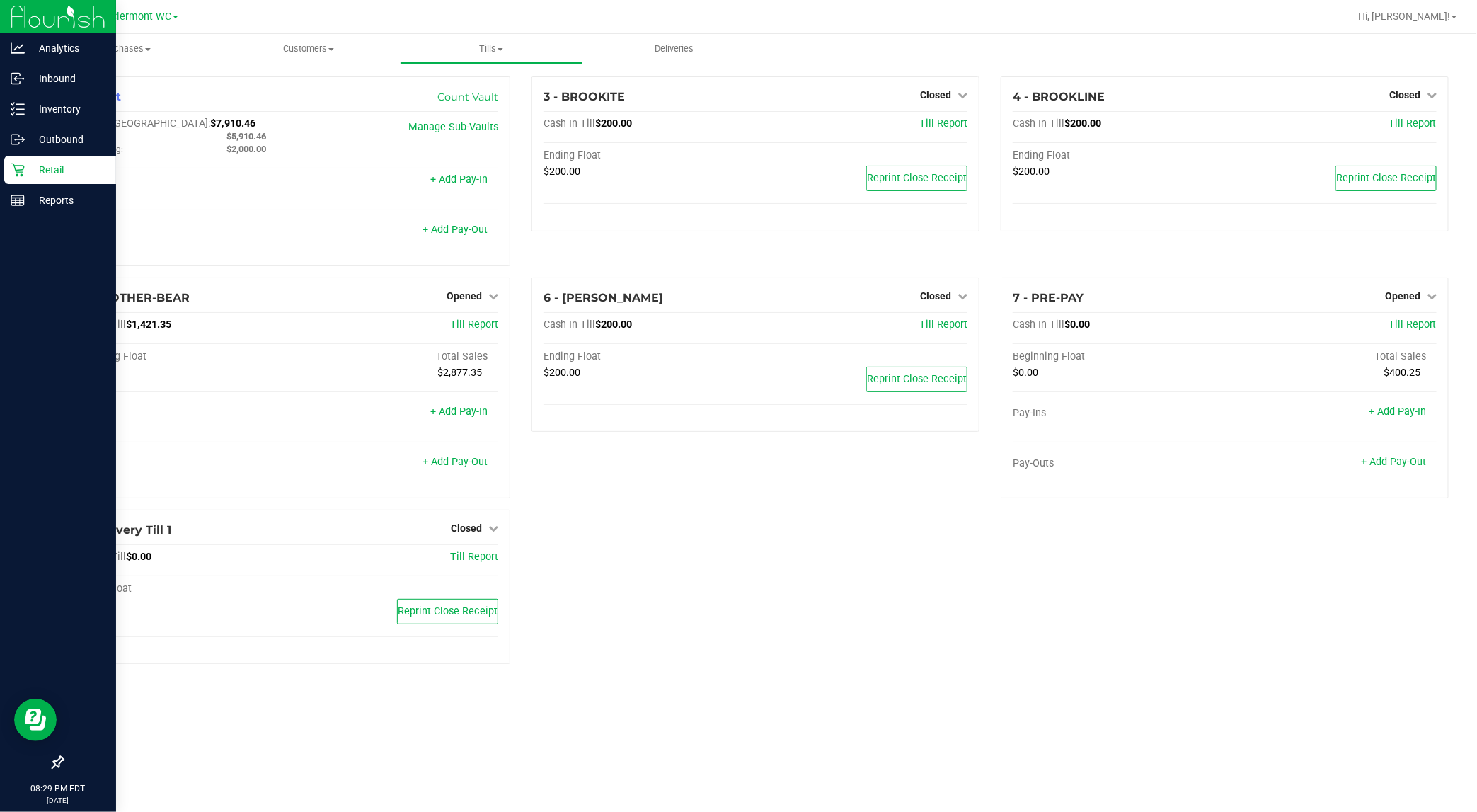
click at [33, 160] on div "Retail" at bounding box center [60, 170] width 112 height 28
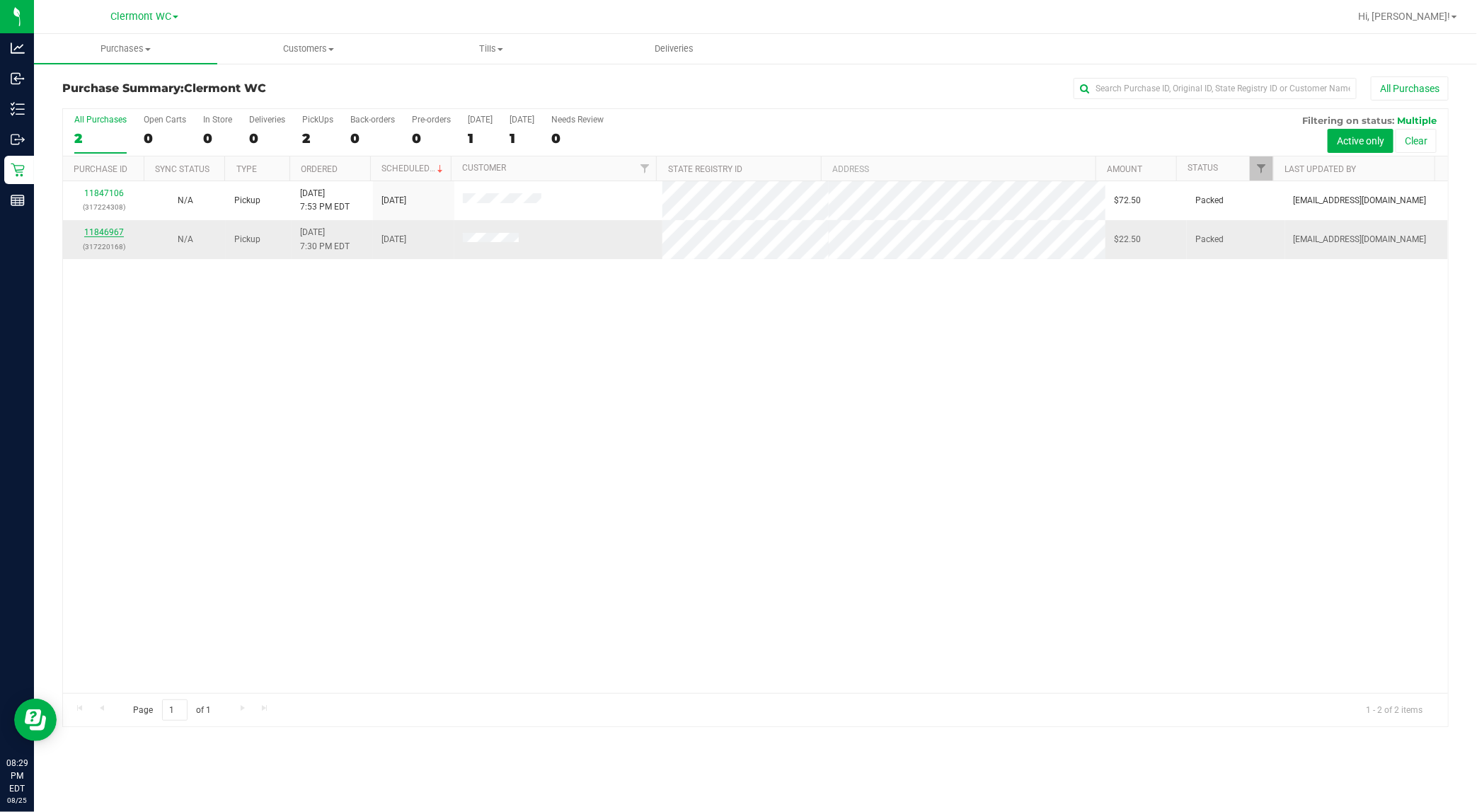
click at [107, 231] on link "11846967" at bounding box center [104, 232] width 40 height 10
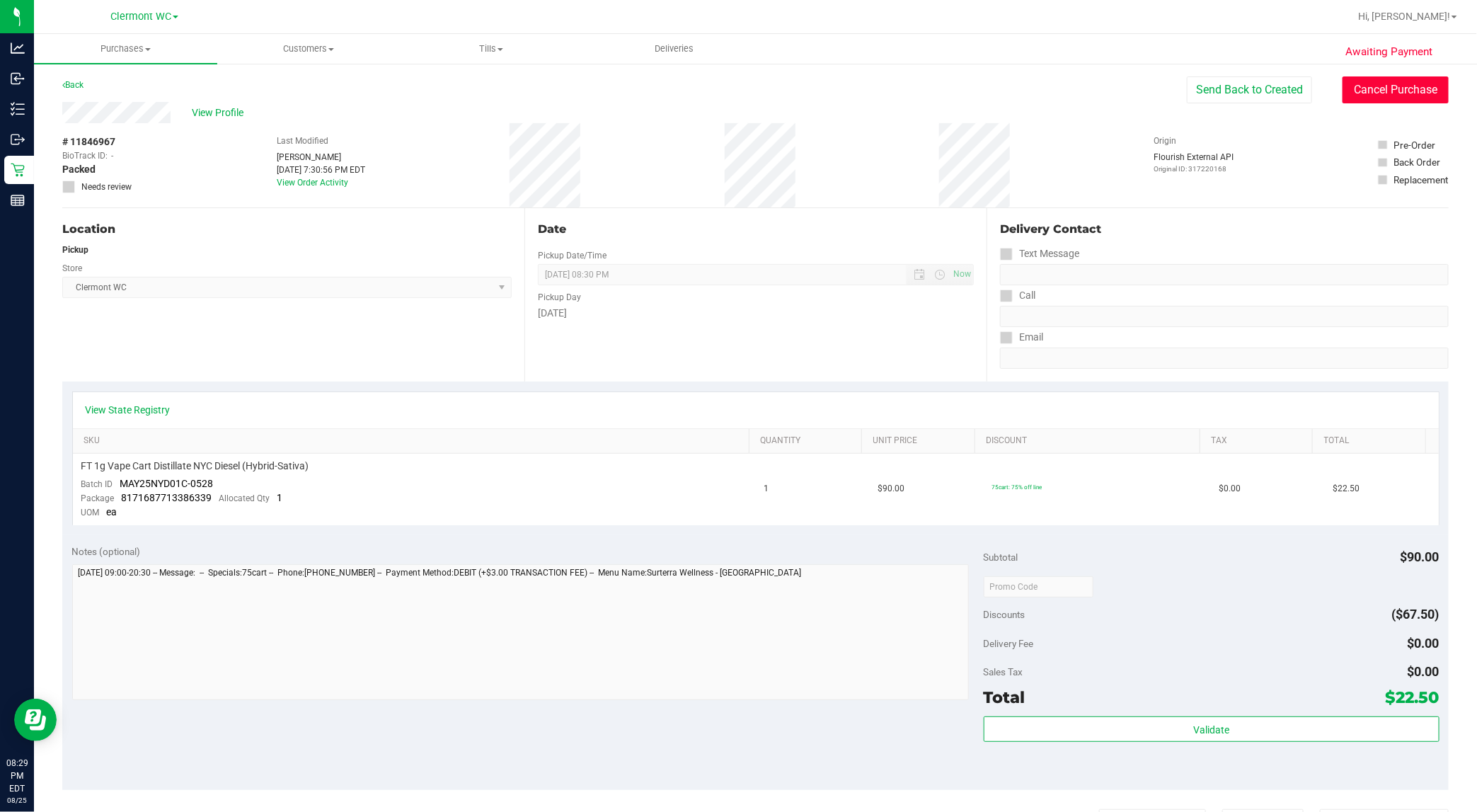
click at [1399, 88] on button "Cancel Purchase" at bounding box center [1395, 90] width 107 height 27
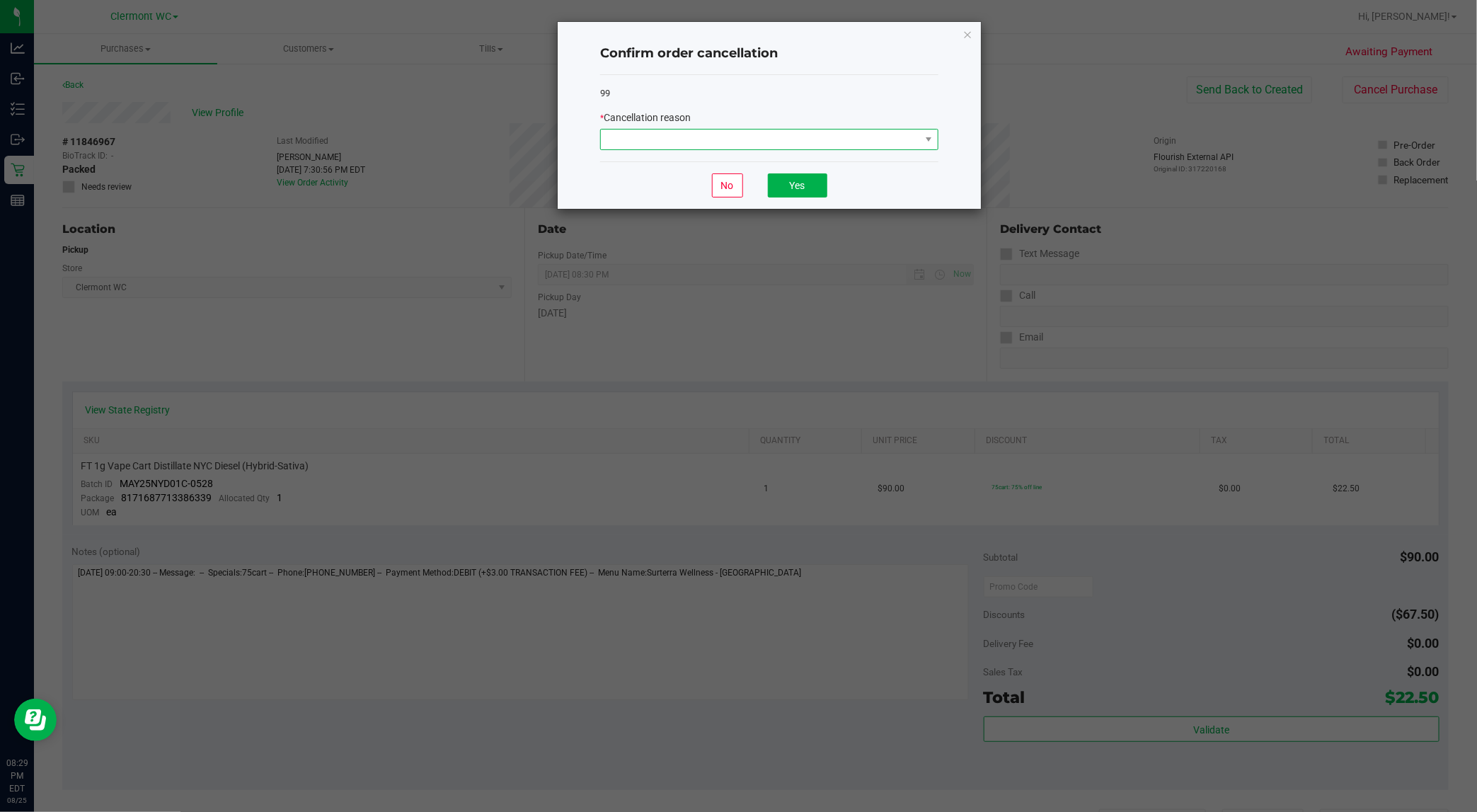
click at [805, 142] on span at bounding box center [760, 139] width 319 height 19
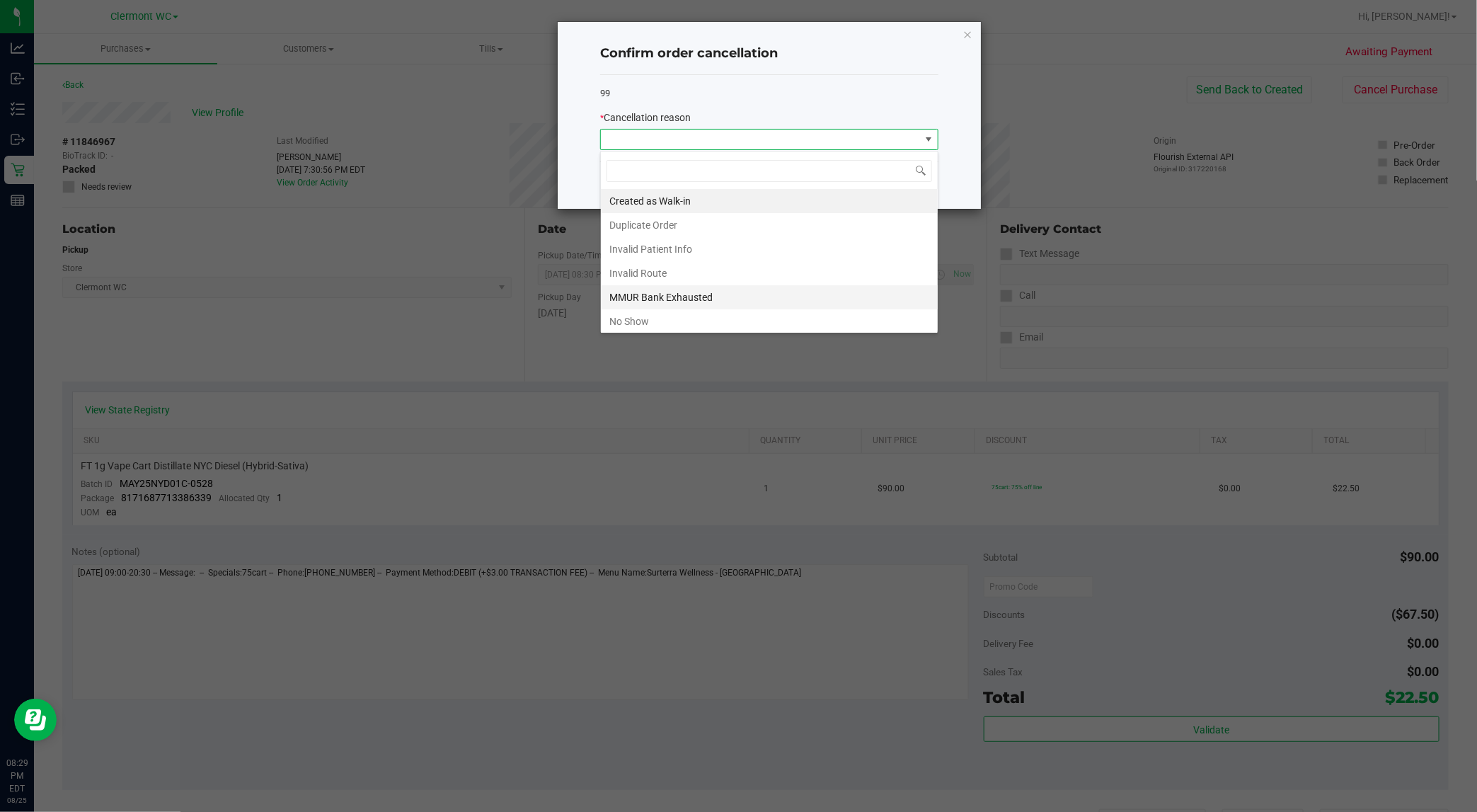
scroll to position [22, 337]
click at [737, 319] on li "No Show" at bounding box center [769, 321] width 336 height 24
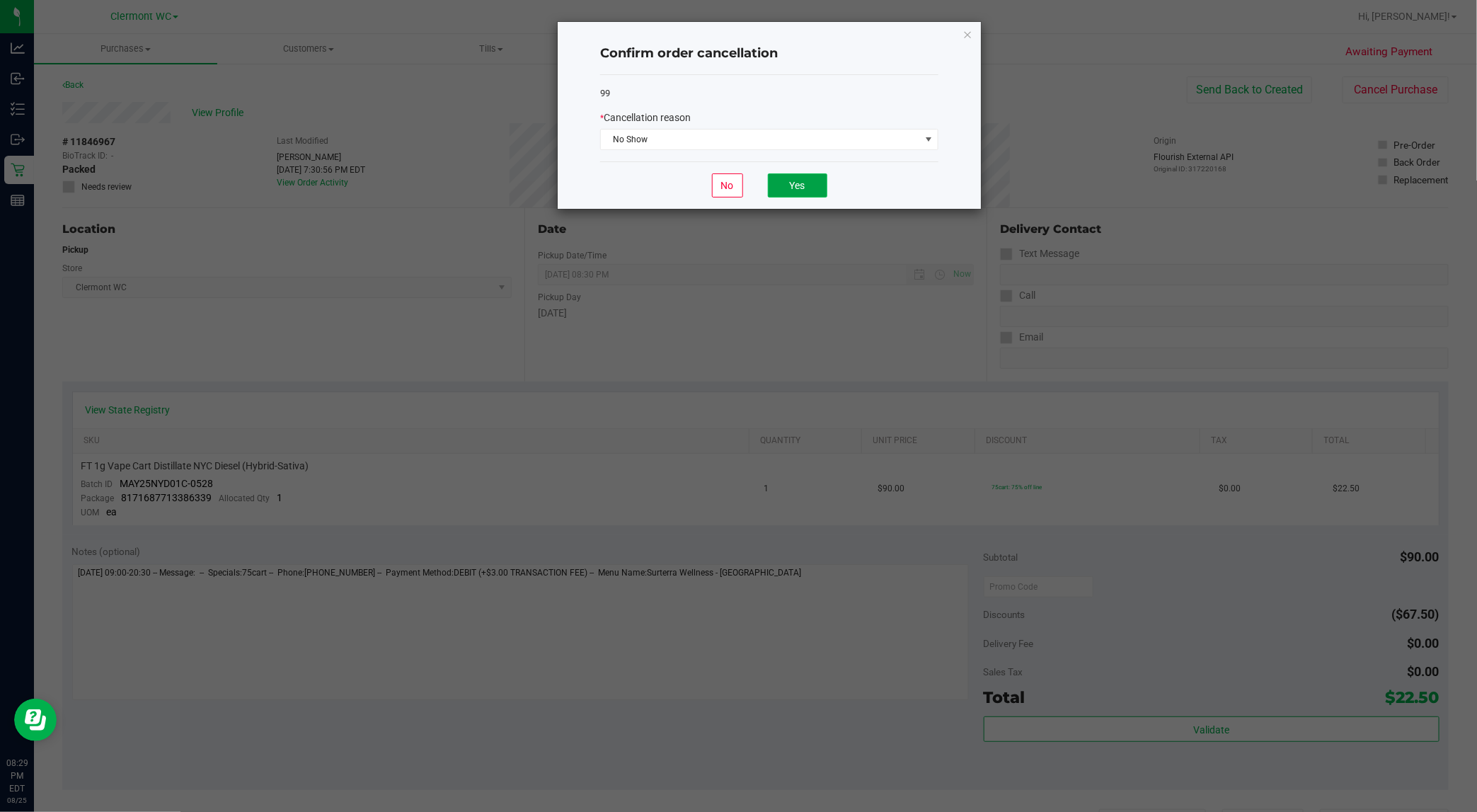
click at [815, 181] on button "Yes" at bounding box center [797, 185] width 59 height 24
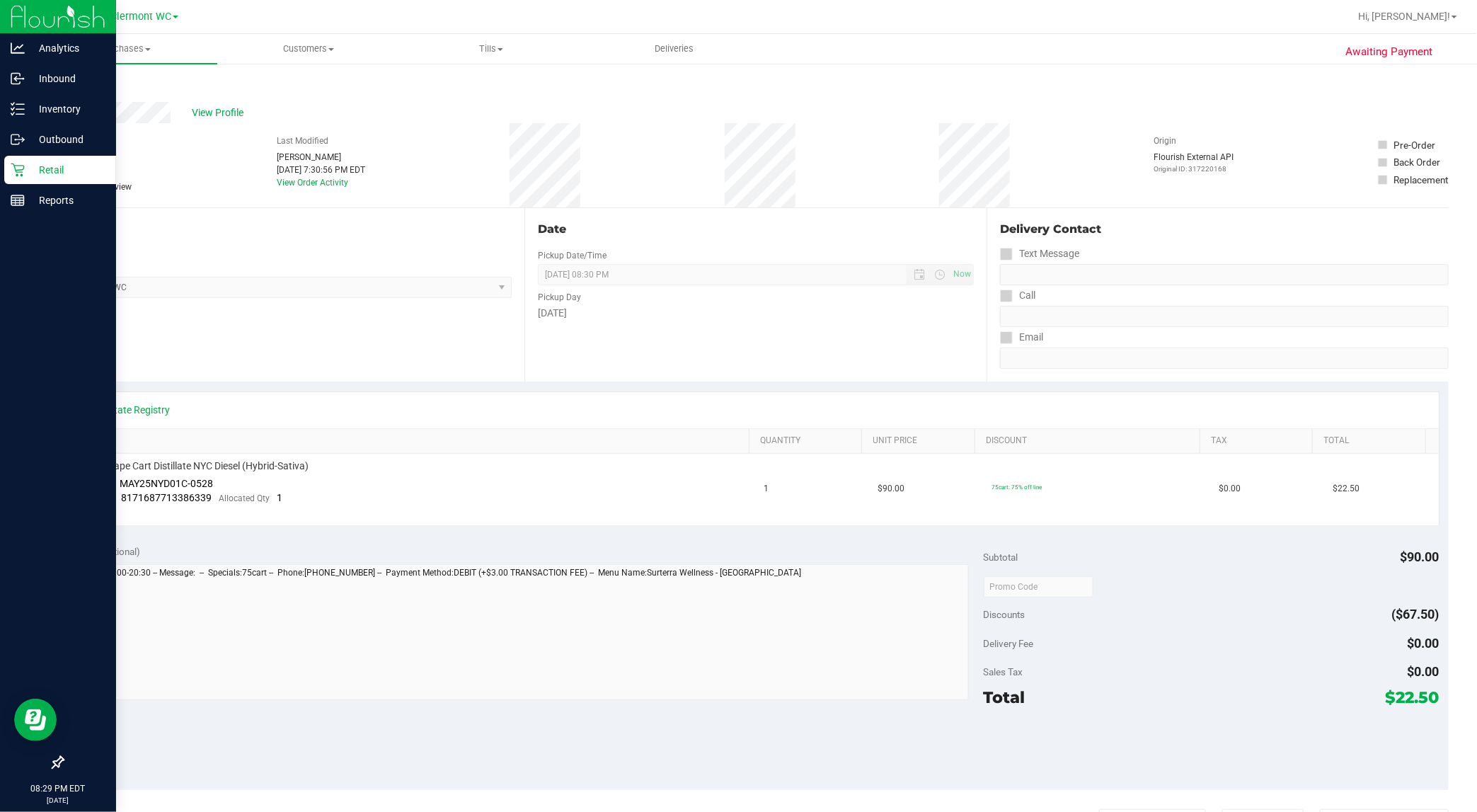
click at [28, 161] on p "Retail" at bounding box center [67, 169] width 85 height 17
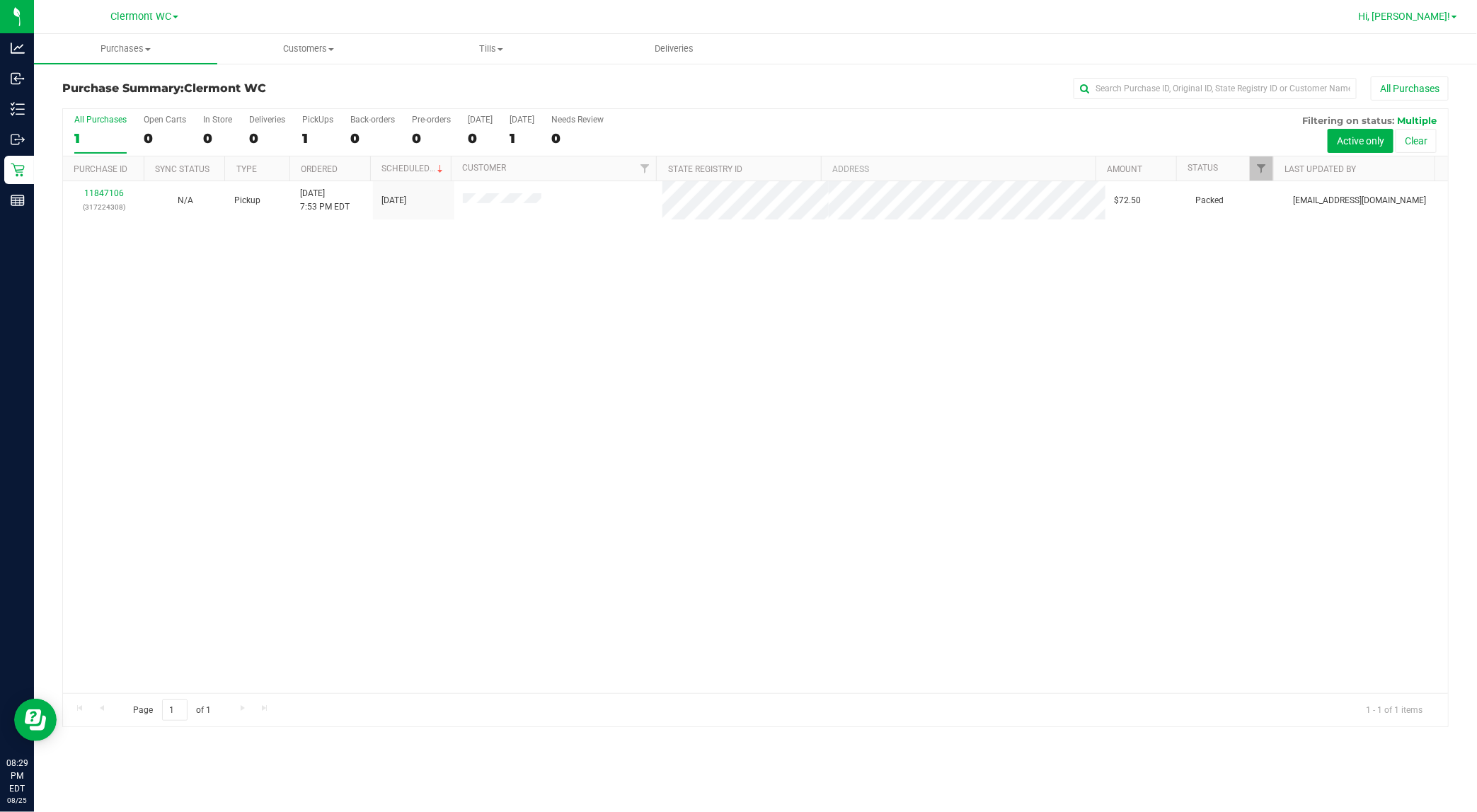
click at [1442, 19] on span "Hi, [PERSON_NAME]!" at bounding box center [1404, 16] width 92 height 11
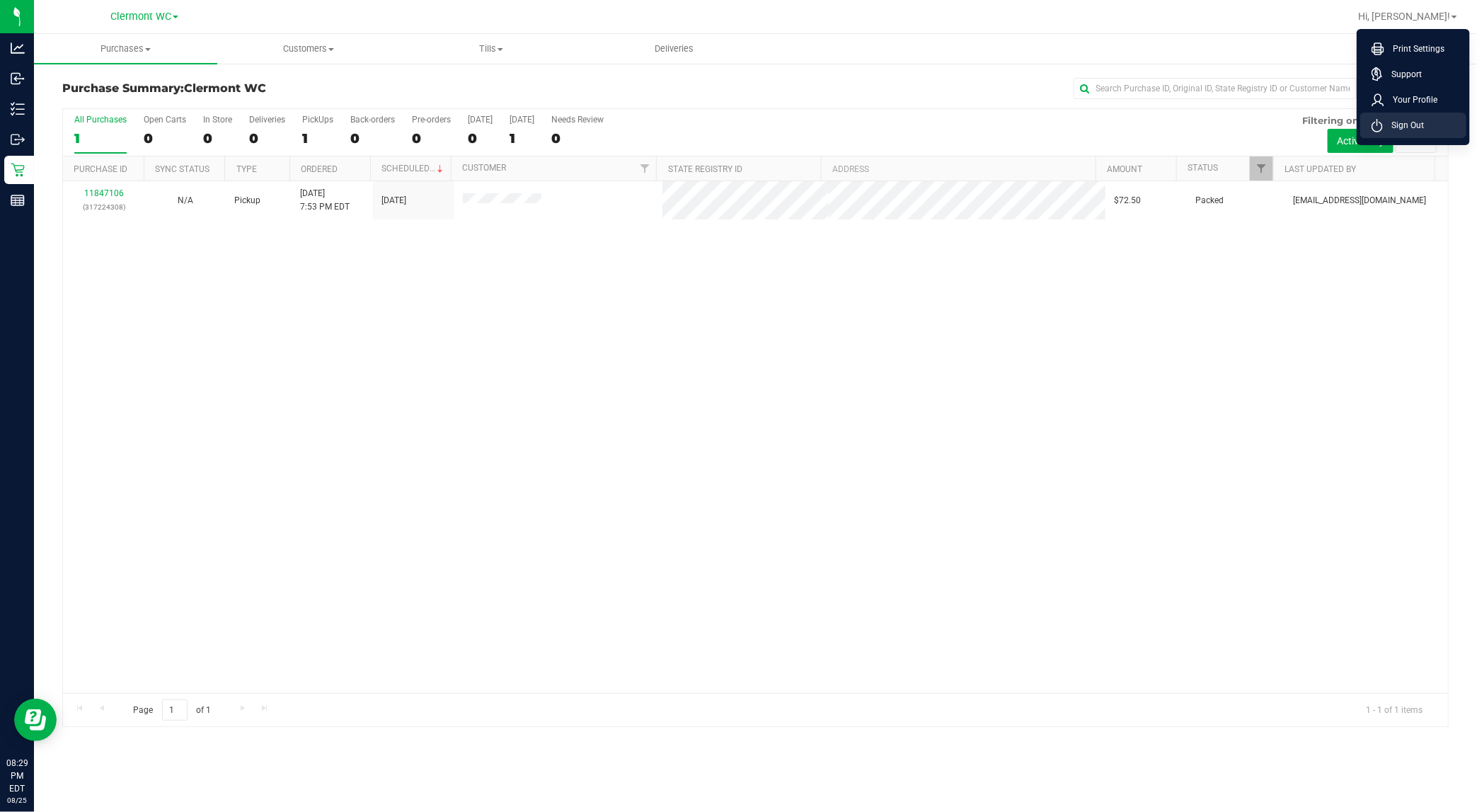
click at [1392, 129] on span "Sign Out" at bounding box center [1403, 125] width 41 height 14
